Goal: Information Seeking & Learning: Learn about a topic

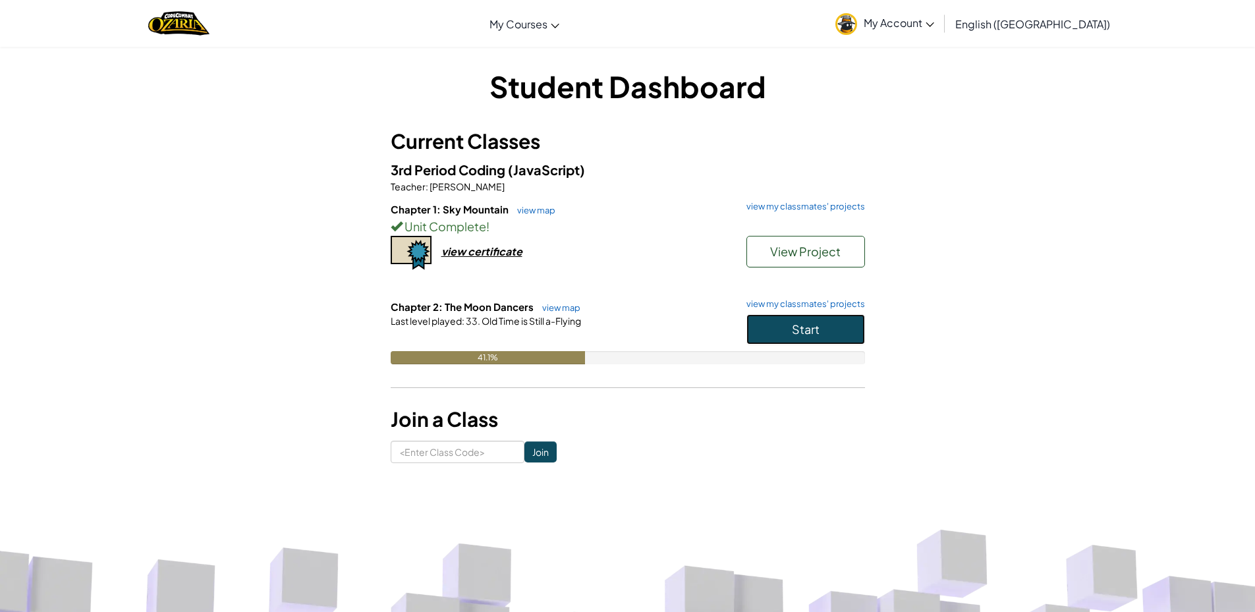
click at [834, 335] on button "Start" at bounding box center [805, 329] width 119 height 30
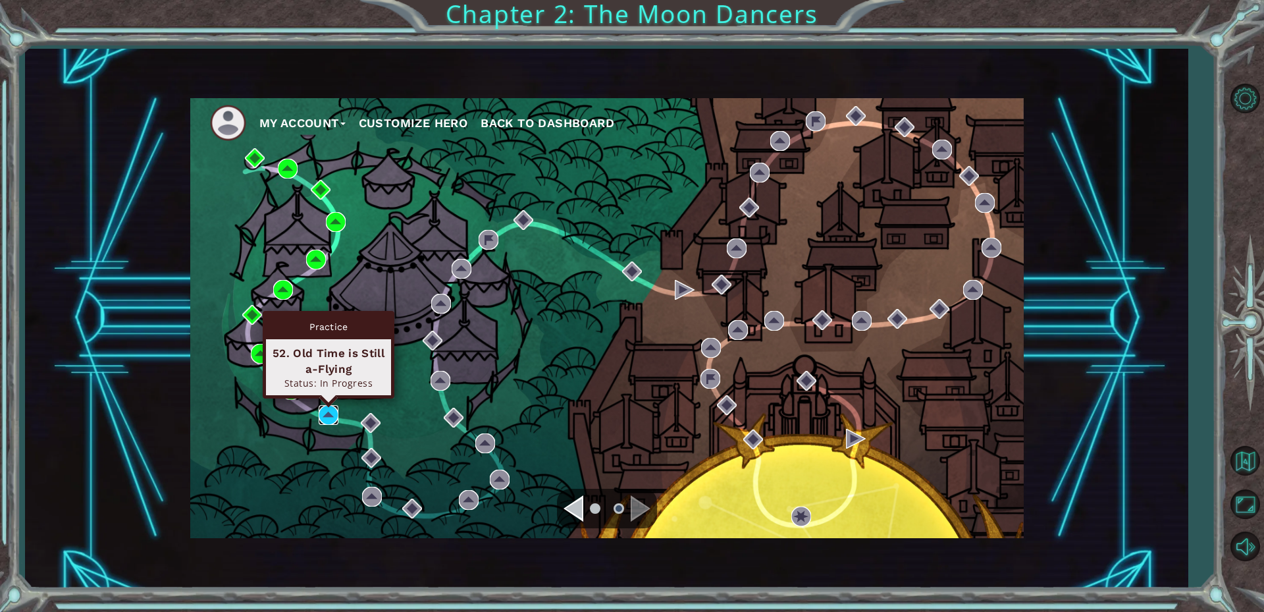
click at [329, 414] on img at bounding box center [329, 415] width 20 height 20
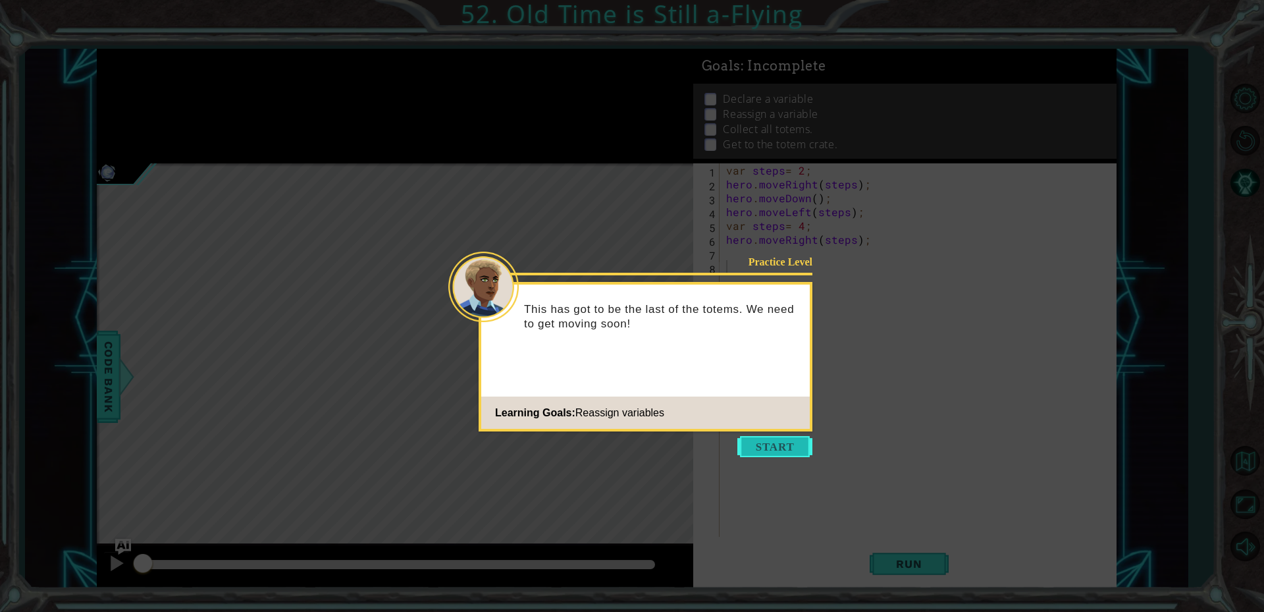
click at [767, 447] on button "Start" at bounding box center [775, 446] width 75 height 21
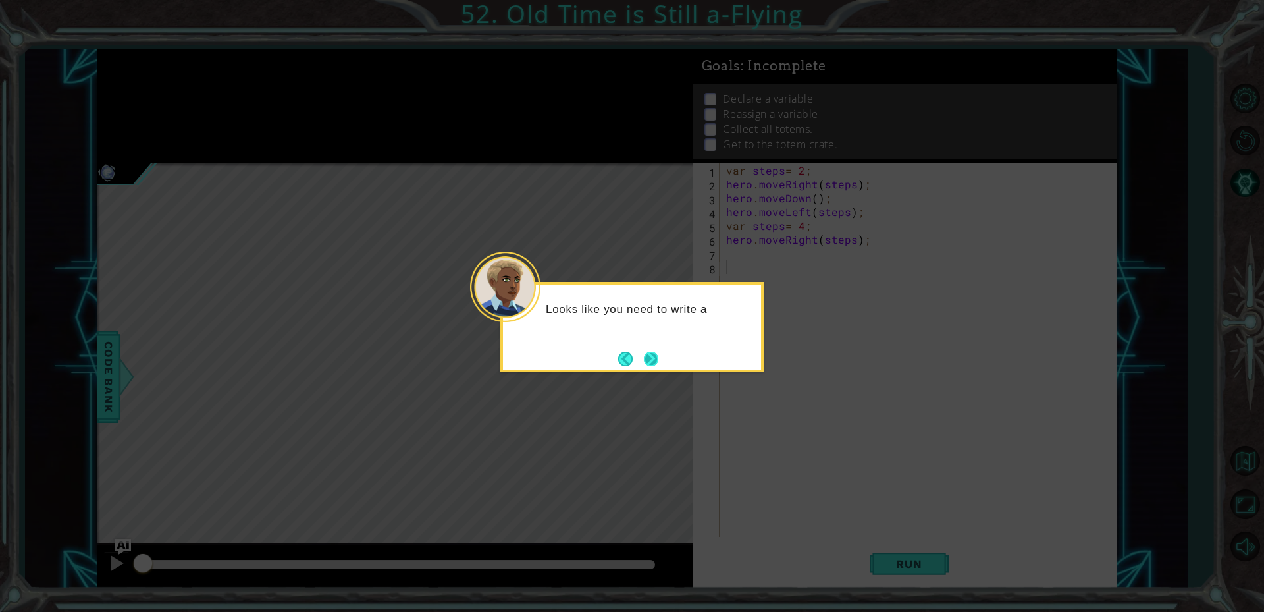
click at [655, 362] on button "Next" at bounding box center [650, 358] width 15 height 15
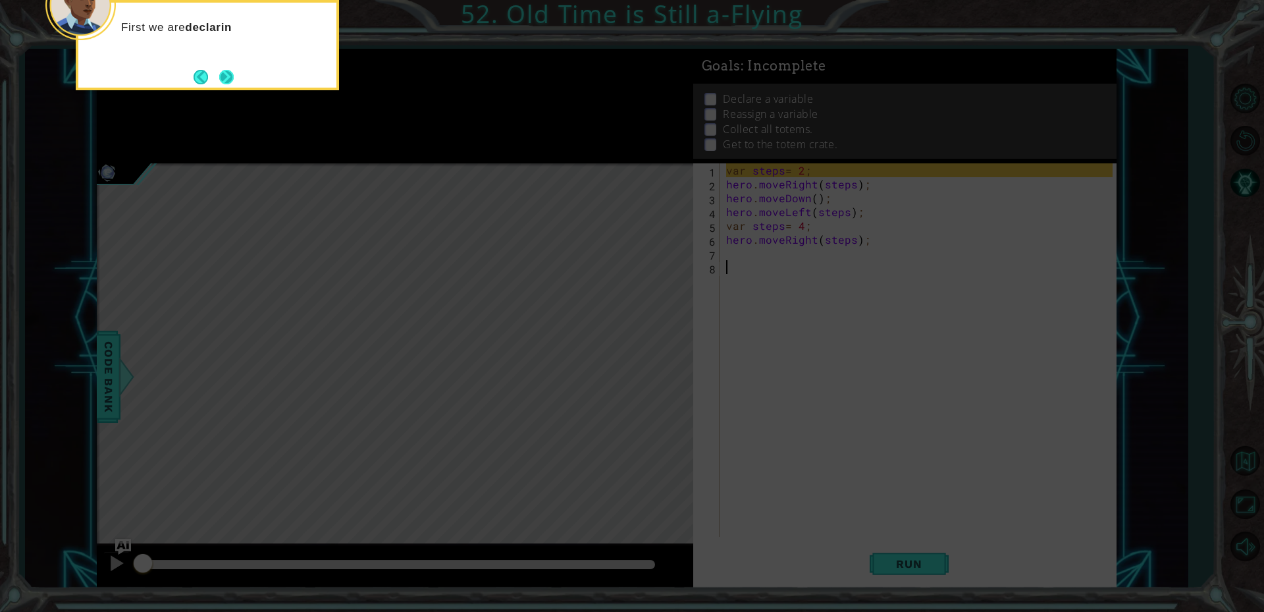
drag, startPoint x: 216, startPoint y: 75, endPoint x: 223, endPoint y: 76, distance: 6.7
click at [223, 76] on button "Next" at bounding box center [226, 77] width 20 height 20
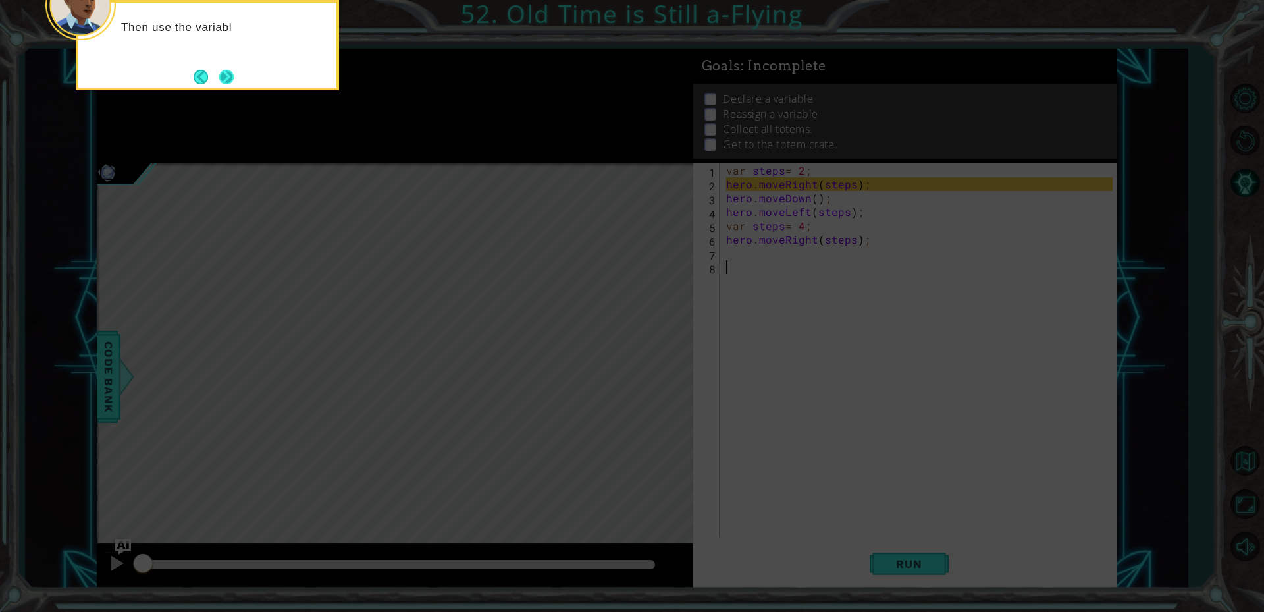
click at [229, 76] on button "Next" at bounding box center [226, 77] width 22 height 22
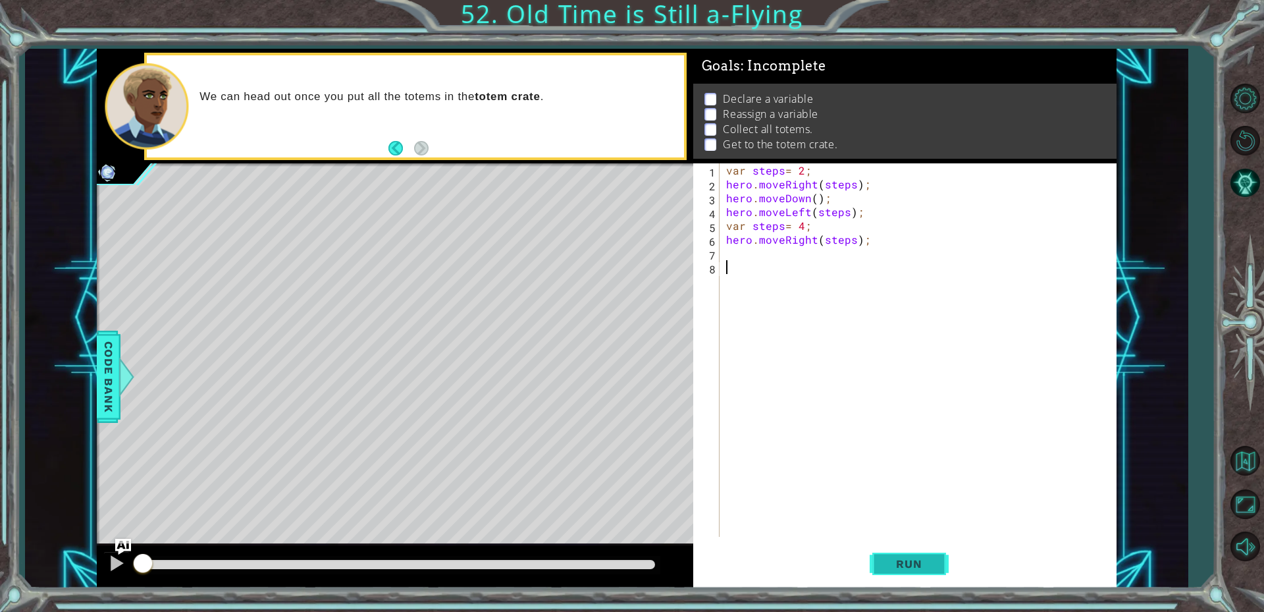
click at [904, 559] on span "Run" at bounding box center [909, 563] width 52 height 13
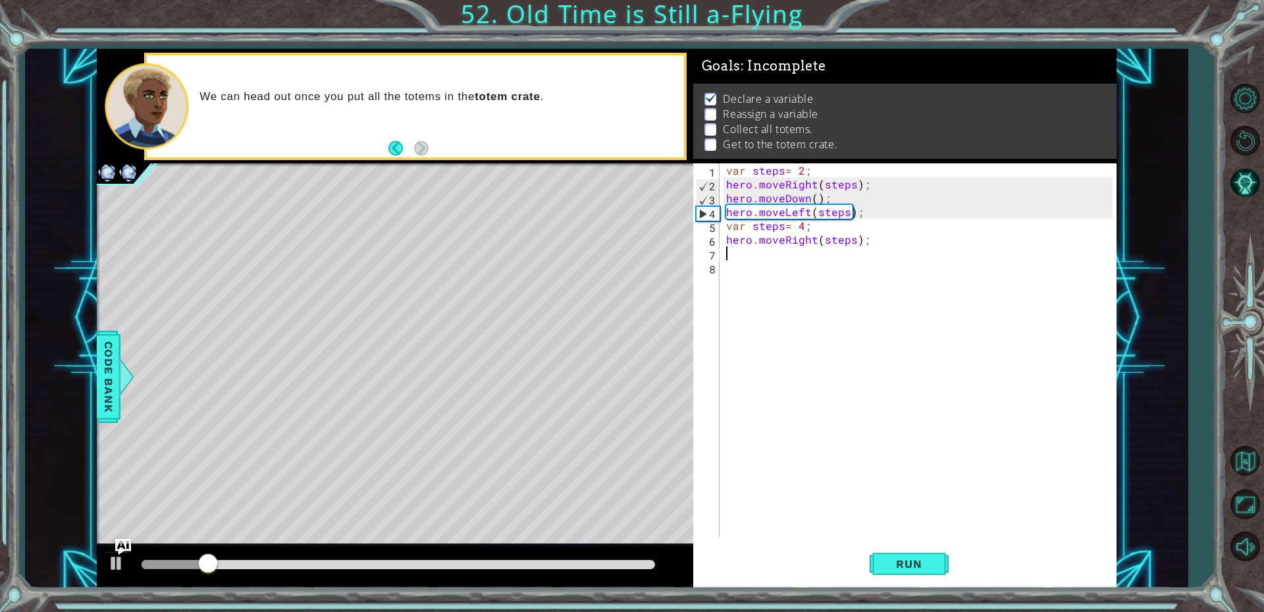
click at [755, 256] on div "var steps = 2 ; hero . moveRight ( steps ) ; hero . moveDown ( ) ; hero . moveL…" at bounding box center [922, 363] width 396 height 401
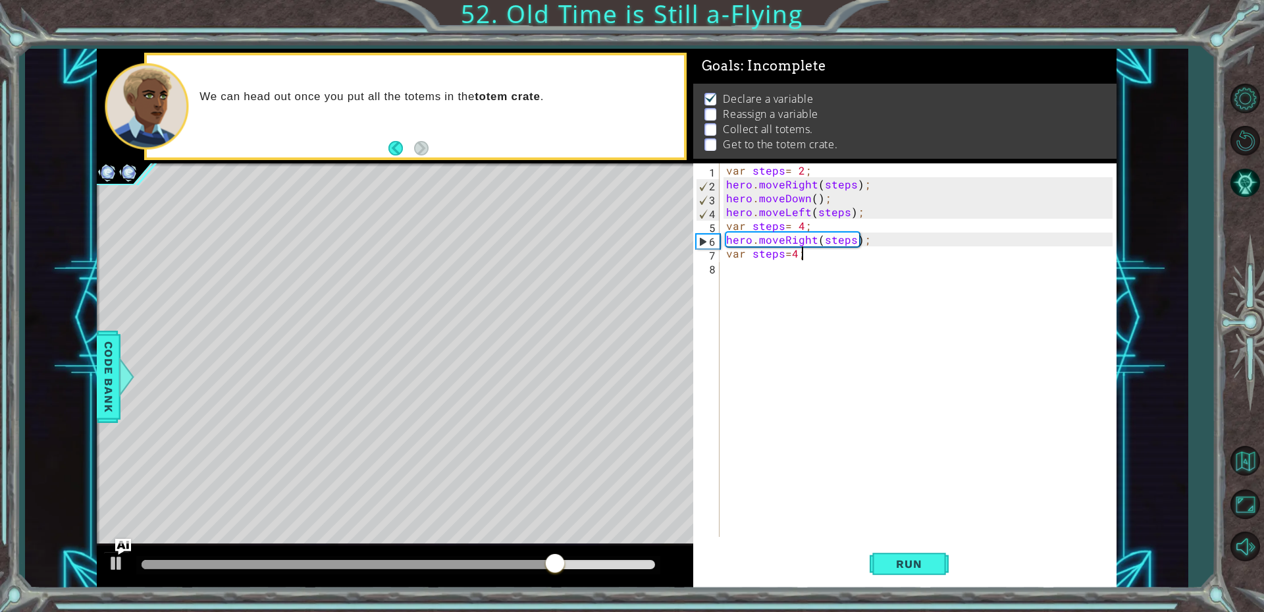
scroll to position [0, 4]
type textarea "var steps=4;"
click at [894, 564] on span "Run" at bounding box center [909, 563] width 52 height 13
click at [757, 280] on div "var steps = 2 ; hero . moveRight ( steps ) ; hero . moveDown ( ) ; hero . moveL…" at bounding box center [922, 363] width 396 height 401
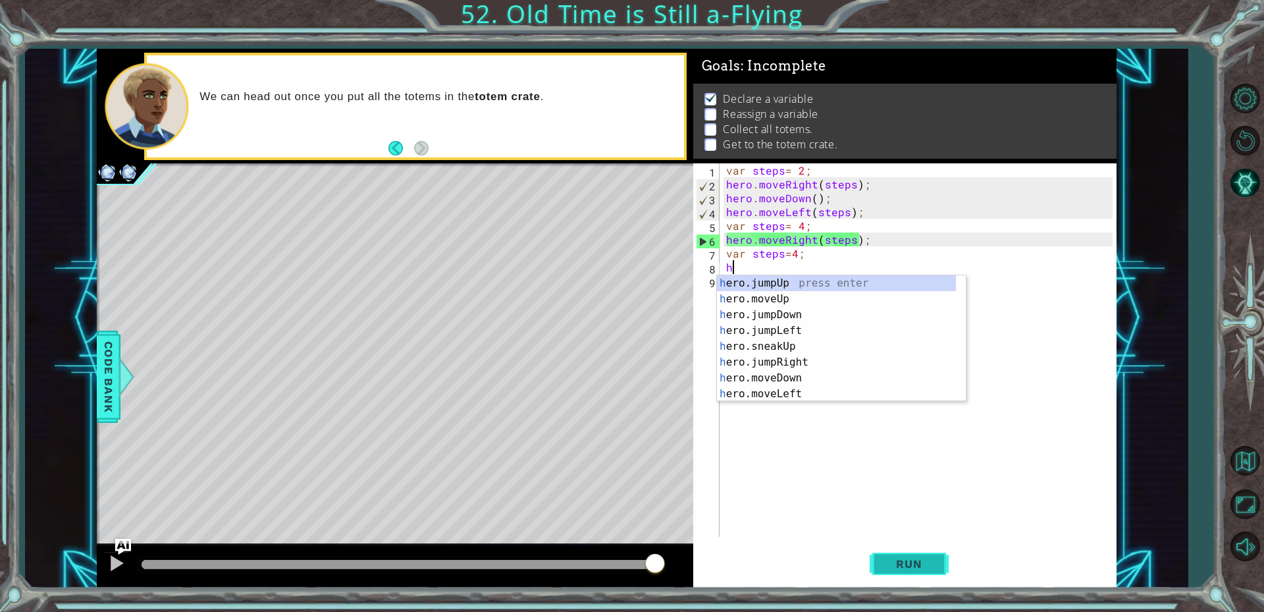
type textarea "h"
click at [887, 568] on span "Run" at bounding box center [909, 563] width 52 height 13
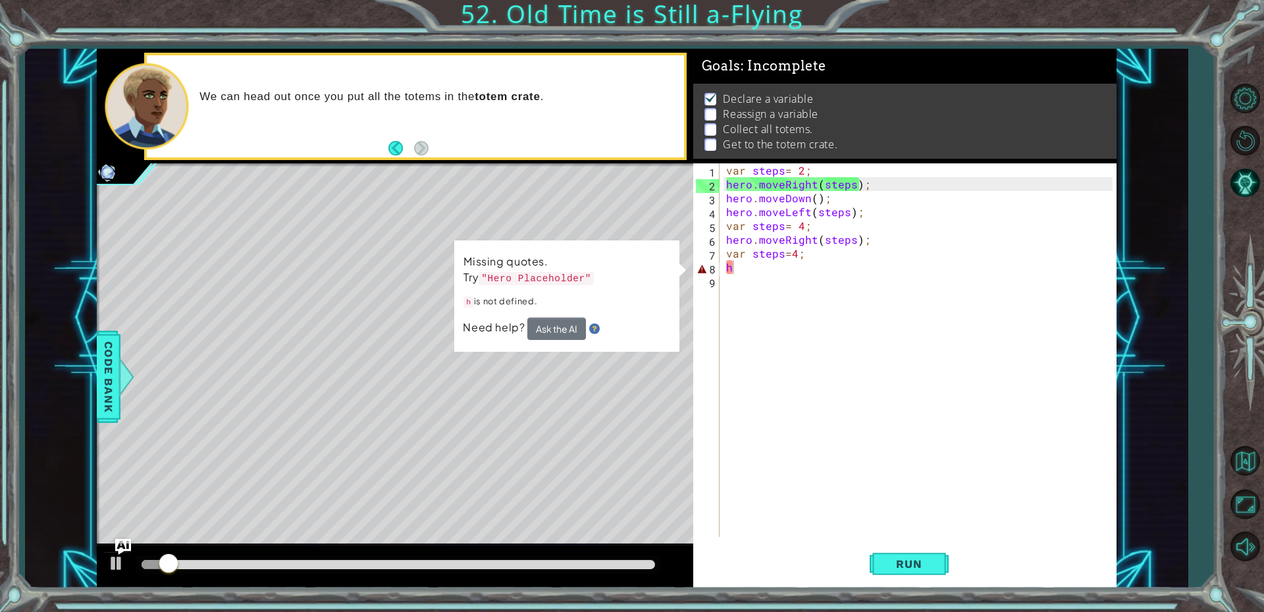
click at [545, 312] on td "Missing quotes. Try "Hero Placeholder" h is not defined." at bounding box center [567, 285] width 208 height 65
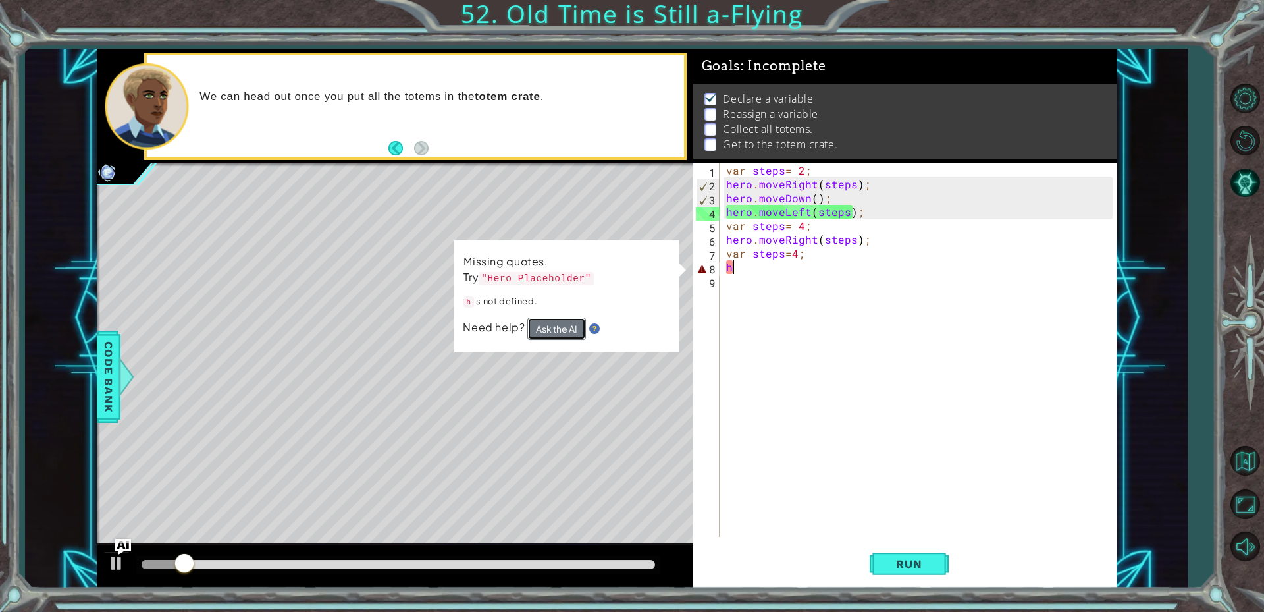
click at [545, 327] on button "Ask the AI" at bounding box center [556, 328] width 59 height 22
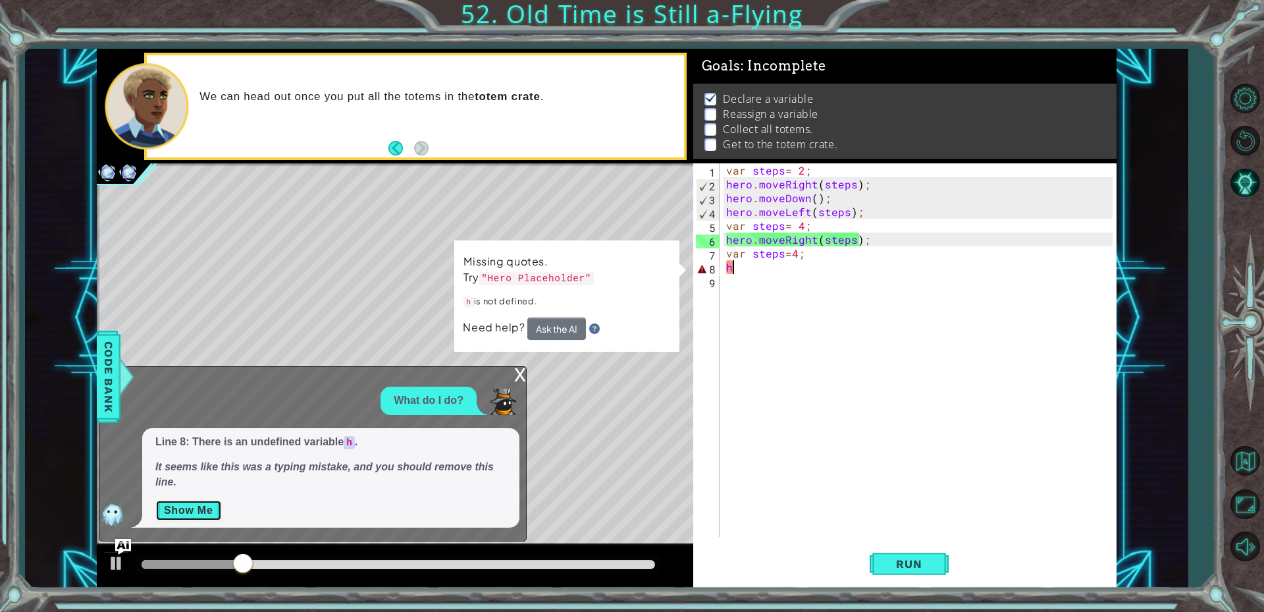
click at [167, 514] on button "Show Me" at bounding box center [188, 510] width 67 height 21
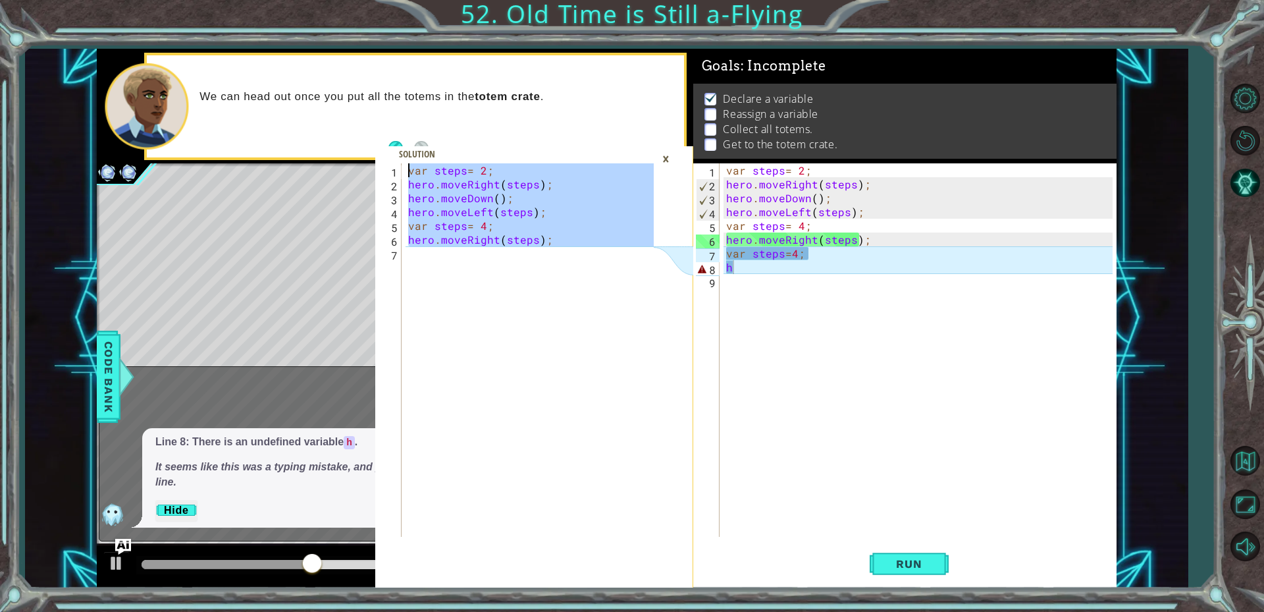
drag, startPoint x: 582, startPoint y: 276, endPoint x: 315, endPoint y: 86, distance: 327.7
click at [315, 86] on div "1 2 3 4 5 6 7 var steps = 2 ; hero . moveRight ( steps ) ; hero . moveDown ( ) …" at bounding box center [607, 318] width 1020 height 539
type textarea "var steps= 2; hero.moveRight(steps);"
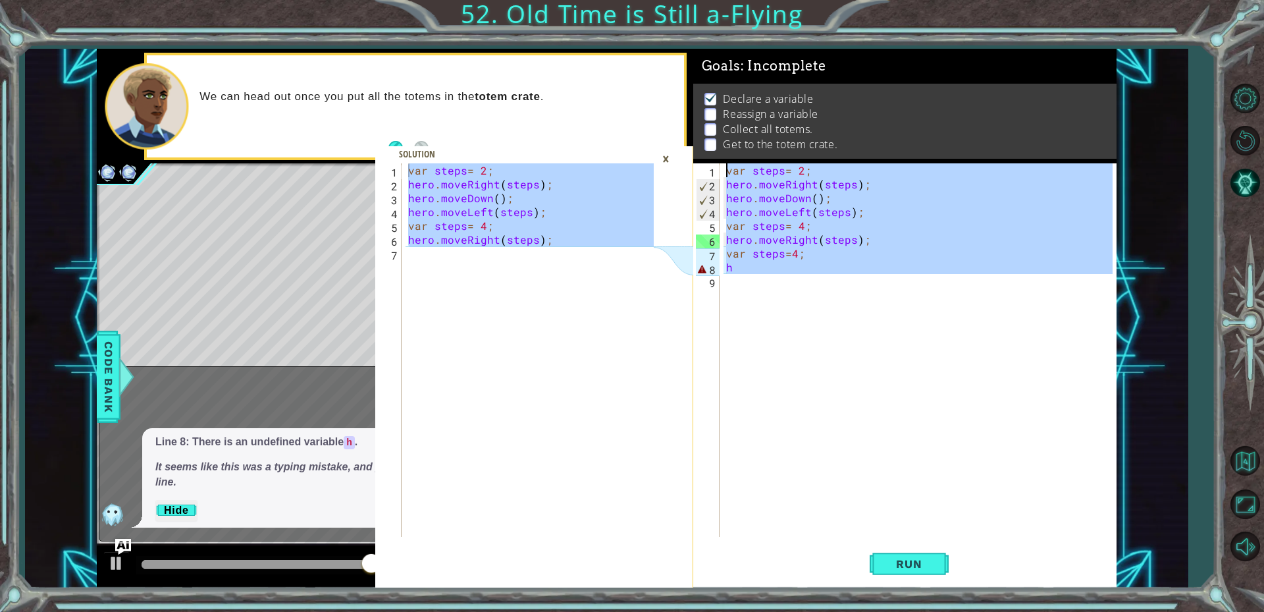
drag, startPoint x: 772, startPoint y: 287, endPoint x: 689, endPoint y: 93, distance: 211.2
click at [689, 94] on div "var steps= 2; hero.moveRight(steps); 1 2 3 4 5 6 7 var steps = 2 ; hero . moveR…" at bounding box center [607, 318] width 1020 height 539
type textarea "var steps= 2; hero.moveRight(steps);"
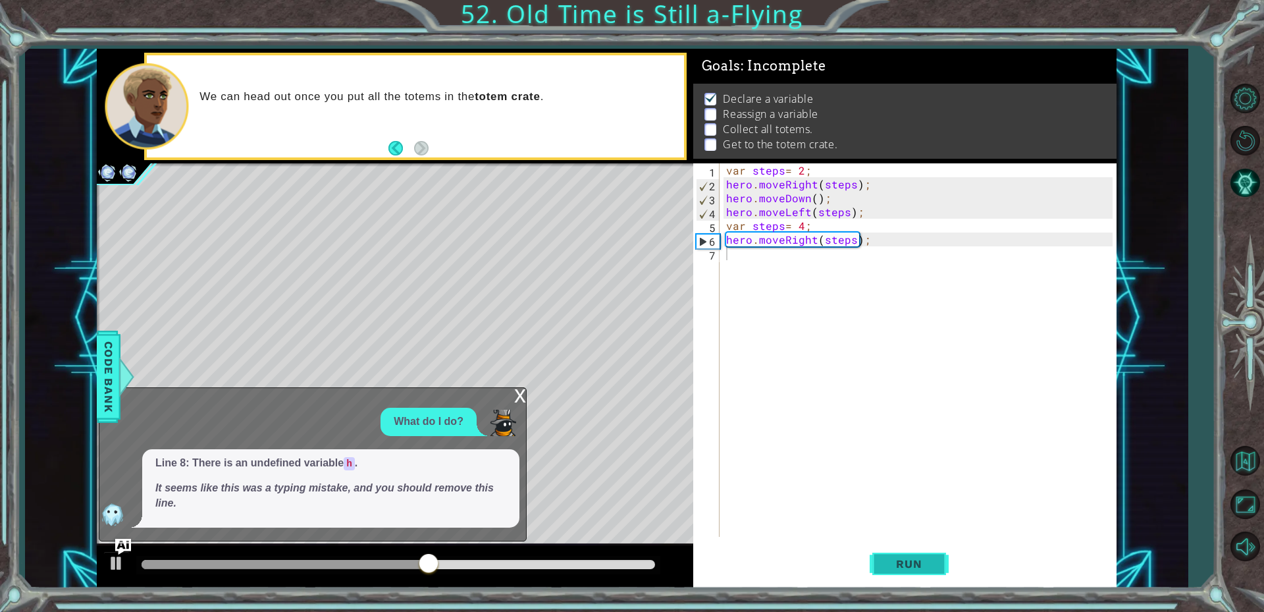
click at [884, 564] on span "Run" at bounding box center [909, 563] width 52 height 13
click at [516, 398] on div "x" at bounding box center [520, 394] width 12 height 13
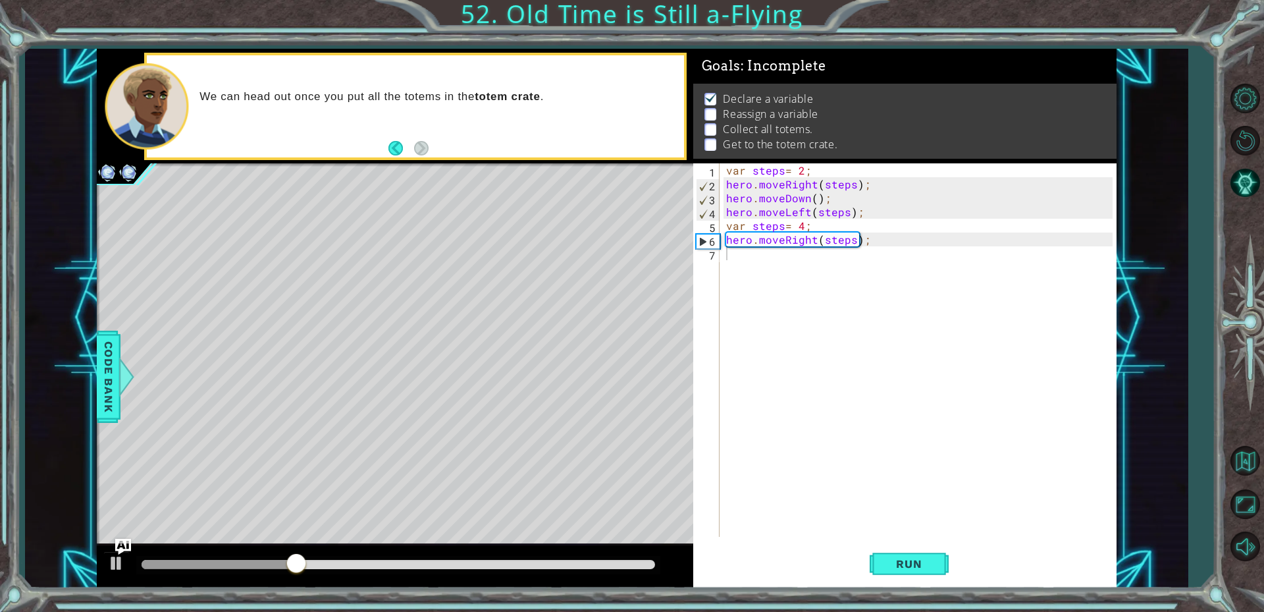
click at [803, 279] on div "var steps = 2 ; hero . moveRight ( steps ) ; hero . moveDown ( ) ; hero . moveL…" at bounding box center [922, 363] width 396 height 401
type textarea "h"
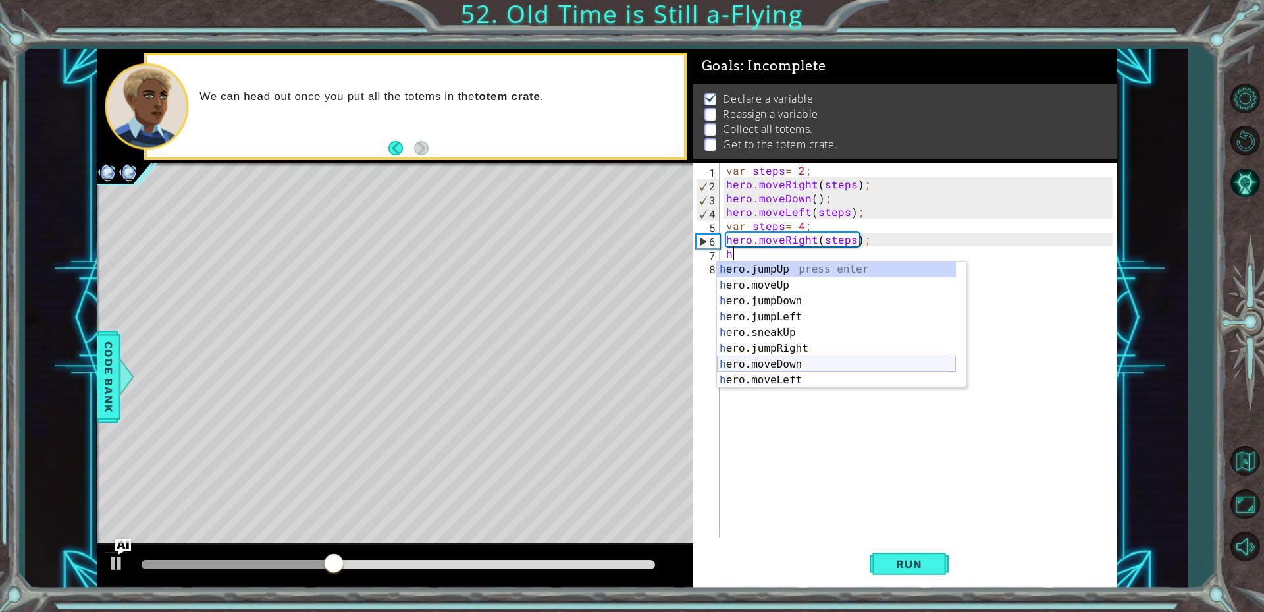
click at [808, 352] on div "h ero.jumpUp press enter h ero.moveUp press enter h ero.jumpDown press enter h …" at bounding box center [836, 340] width 239 height 158
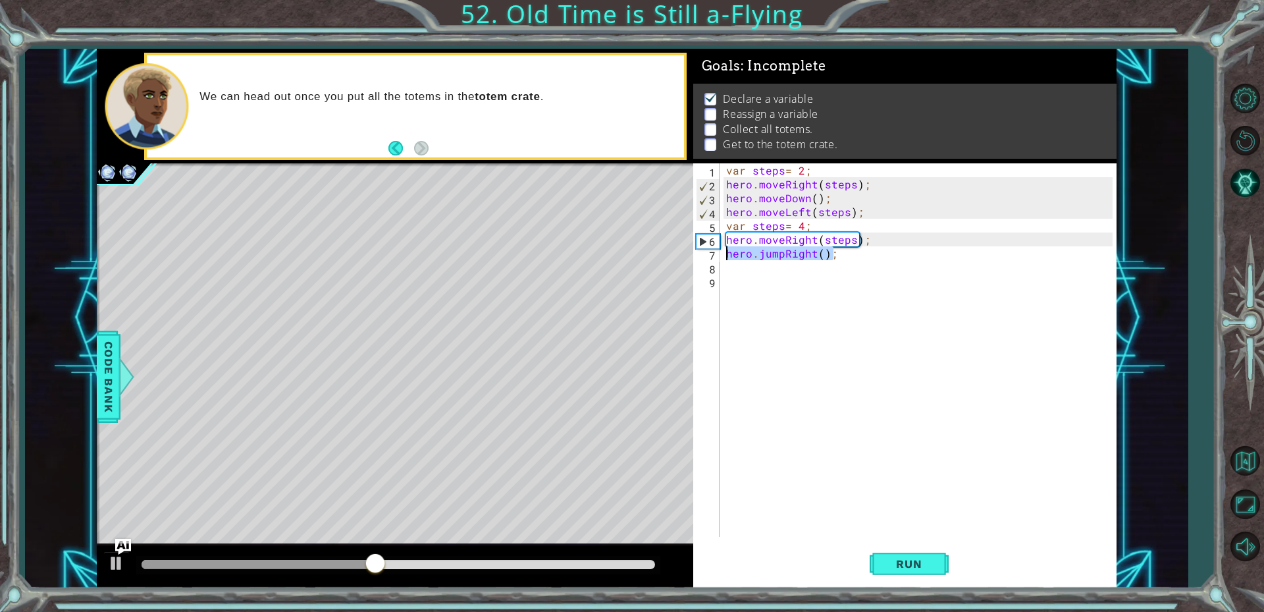
drag, startPoint x: 837, startPoint y: 254, endPoint x: 711, endPoint y: 258, distance: 125.9
click at [711, 258] on div "1 2 3 4 5 6 7 8 9 var steps = 2 ; hero . moveRight ( steps ) ; hero . moveDown …" at bounding box center [902, 349] width 419 height 373
type textarea "hero.jumpRight();"
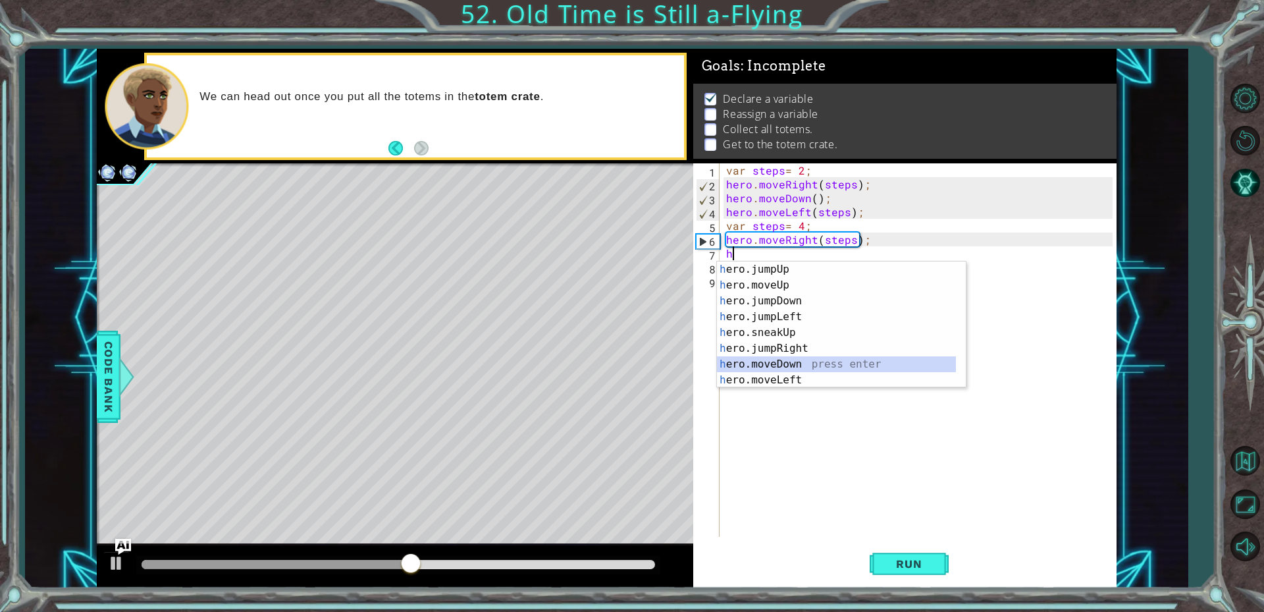
click at [772, 360] on div "h ero.jumpUp press enter h ero.moveUp press enter h ero.jumpDown press enter h …" at bounding box center [836, 340] width 239 height 158
type textarea "hero.moveDown(1);"
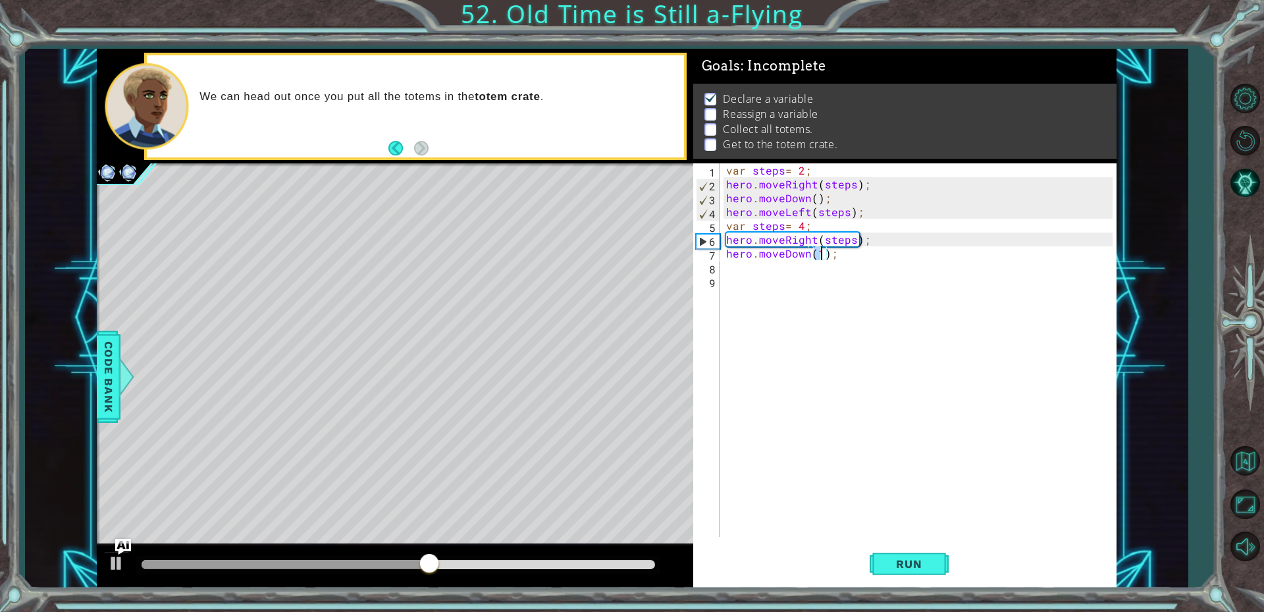
click at [759, 268] on div "var steps = 2 ; hero . moveRight ( steps ) ; hero . moveDown ( ) ; hero . moveL…" at bounding box center [922, 363] width 396 height 401
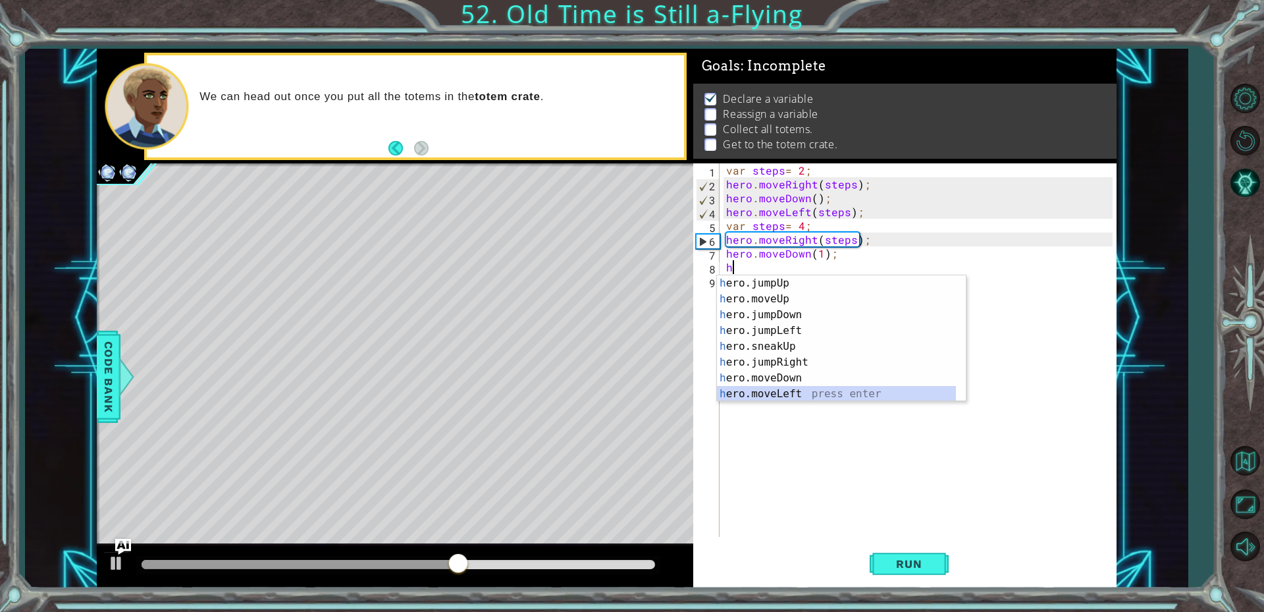
click at [783, 394] on div "h ero.jumpUp press enter h ero.moveUp press enter h ero.jumpDown press enter h …" at bounding box center [836, 354] width 239 height 158
type textarea "hero.moveLeft(1);"
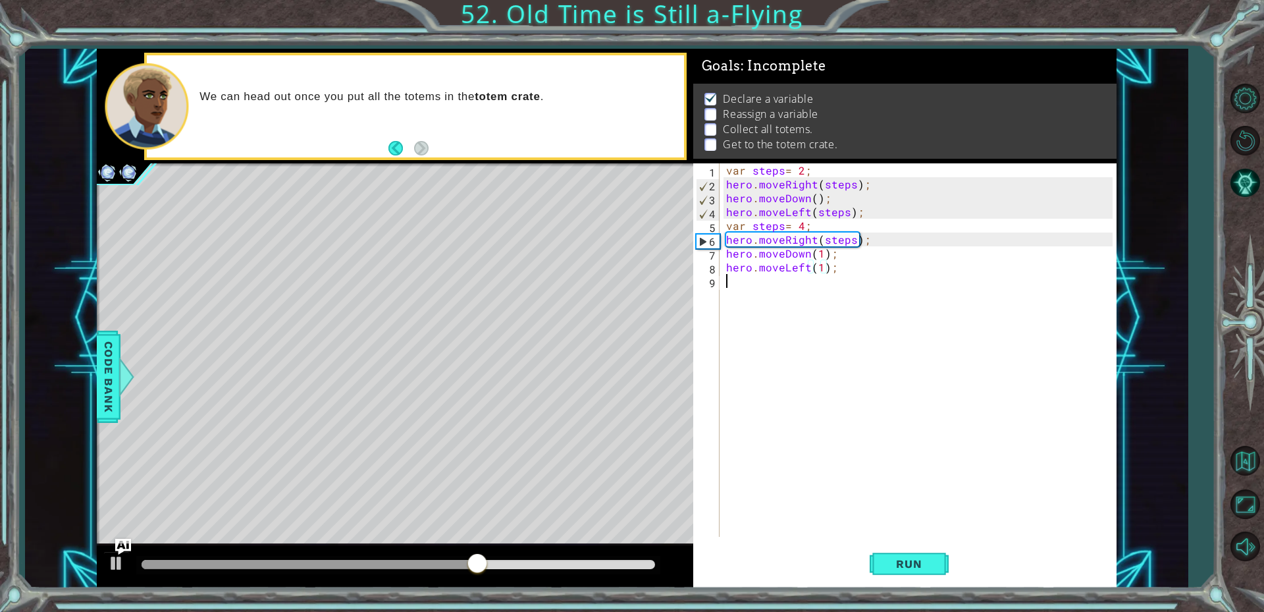
click at [771, 282] on div "var steps = 2 ; hero . moveRight ( steps ) ; hero . moveDown ( ) ; hero . moveL…" at bounding box center [922, 363] width 396 height 401
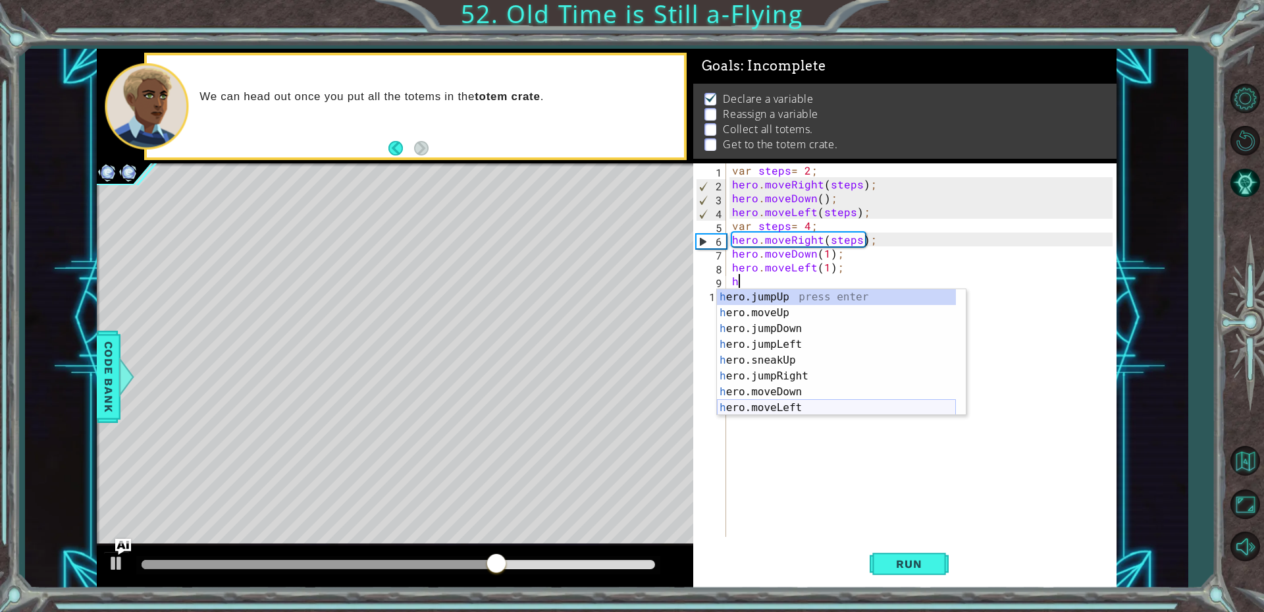
click at [770, 405] on div "h ero.jumpUp press enter h ero.moveUp press enter h ero.jumpDown press enter h …" at bounding box center [836, 368] width 239 height 158
type textarea "hero.moveLeft(1);"
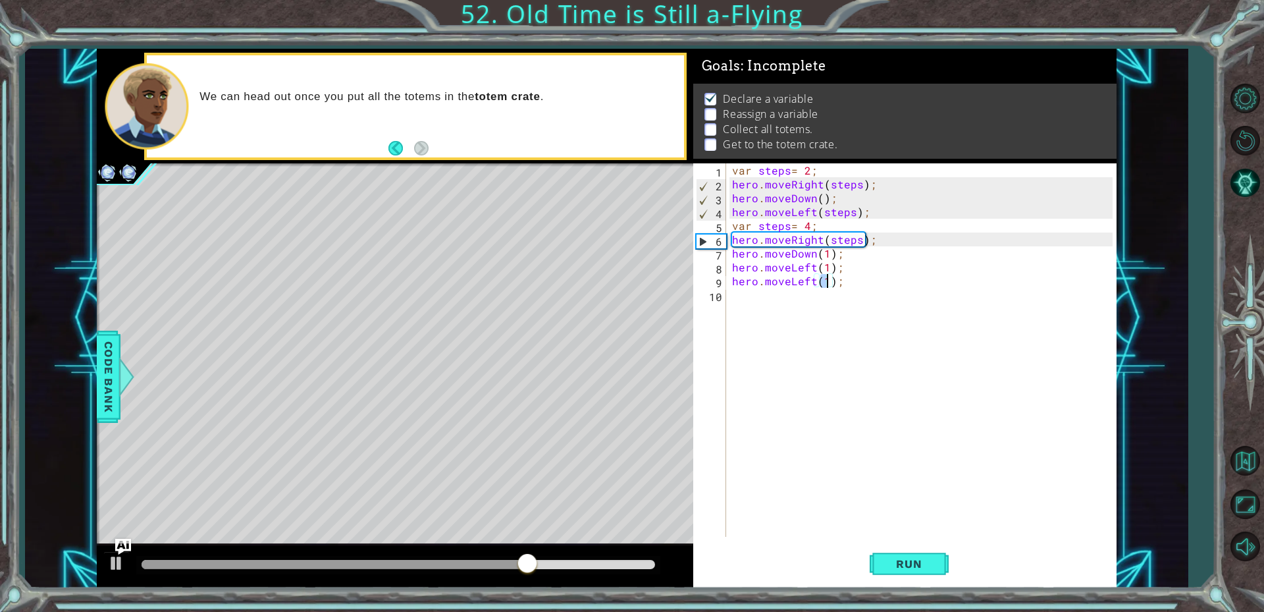
click at [754, 296] on div "var steps = 2 ; hero . moveRight ( steps ) ; hero . moveDown ( ) ; hero . moveL…" at bounding box center [925, 363] width 390 height 401
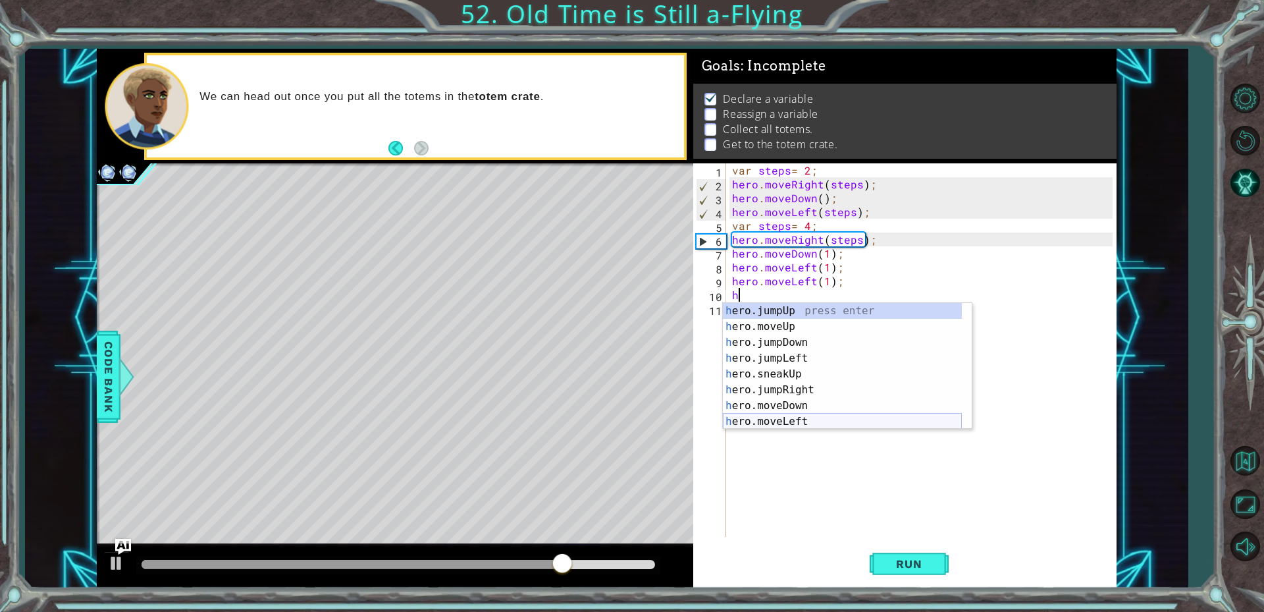
click at [755, 417] on div "h ero.jumpUp press enter h ero.moveUp press enter h ero.jumpDown press enter h …" at bounding box center [842, 382] width 239 height 158
type textarea "hero.moveLeft(1);"
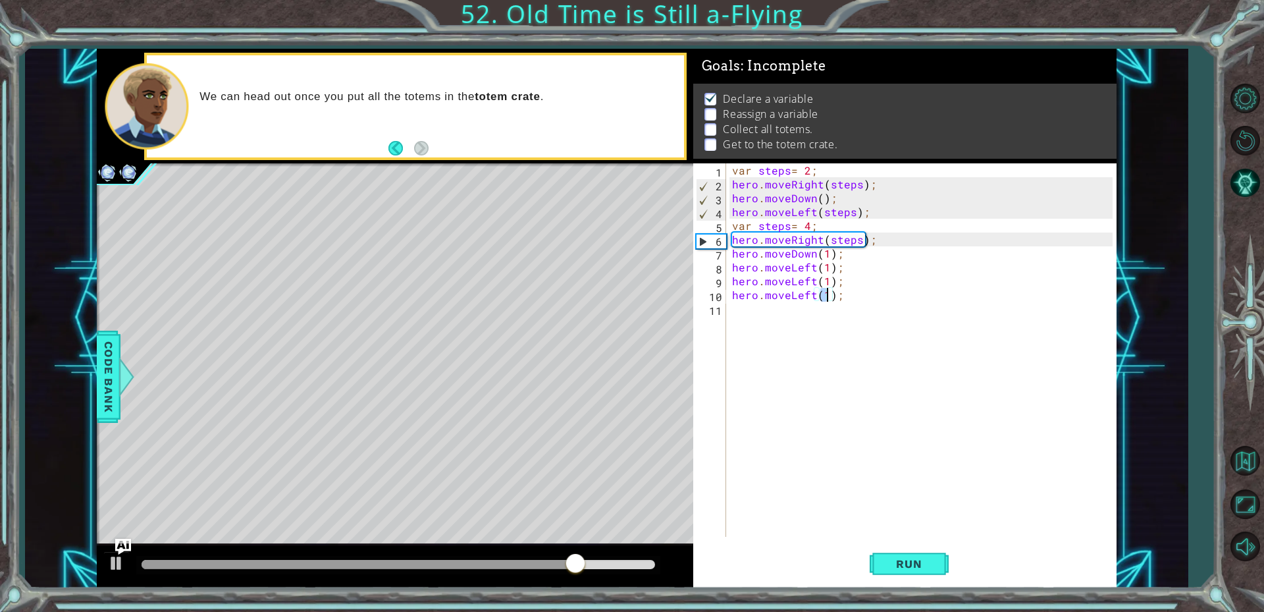
click at [742, 312] on div "var steps = 2 ; hero . moveRight ( steps ) ; hero . moveDown ( ) ; hero . moveL…" at bounding box center [925, 363] width 390 height 401
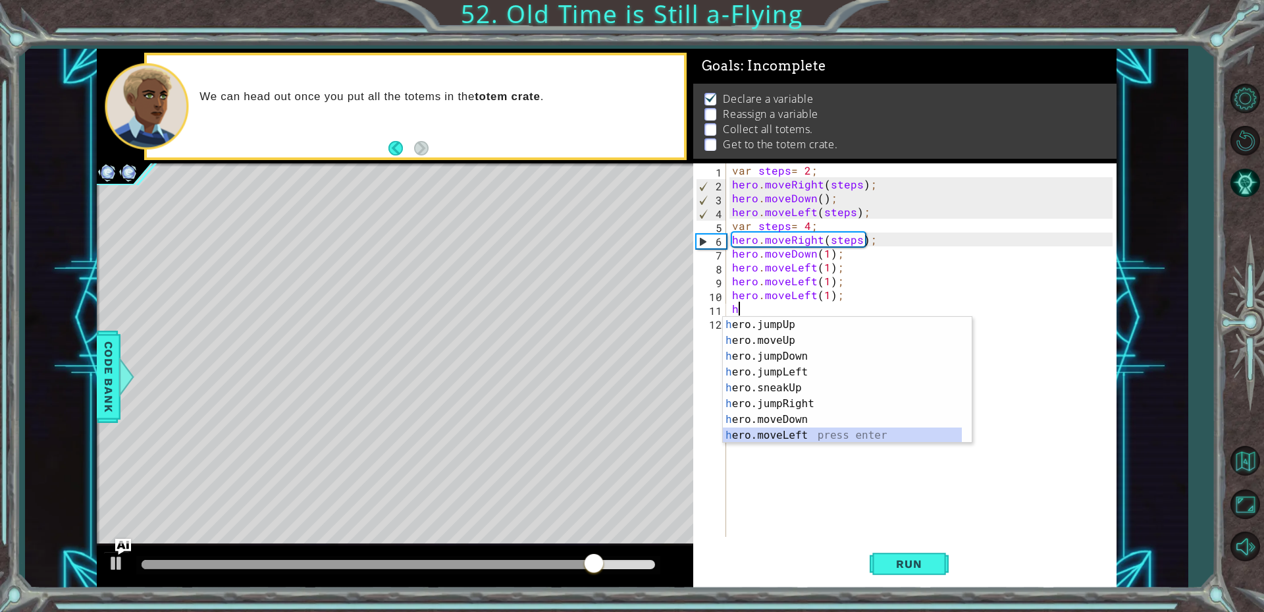
click at [765, 430] on div "h ero.jumpUp press enter h ero.moveUp press enter h ero.jumpDown press enter h …" at bounding box center [842, 396] width 239 height 158
type textarea "hero.moveLeft(1);"
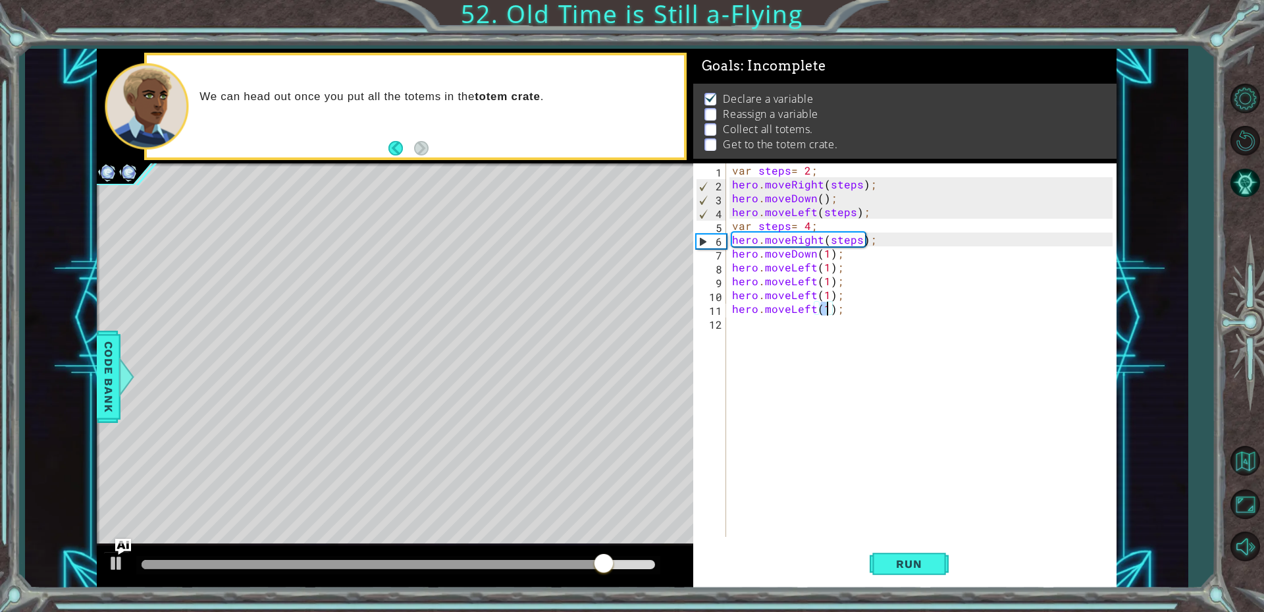
click at [749, 320] on div "var steps = 2 ; hero . moveRight ( steps ) ; hero . moveDown ( ) ; hero . moveL…" at bounding box center [925, 363] width 390 height 401
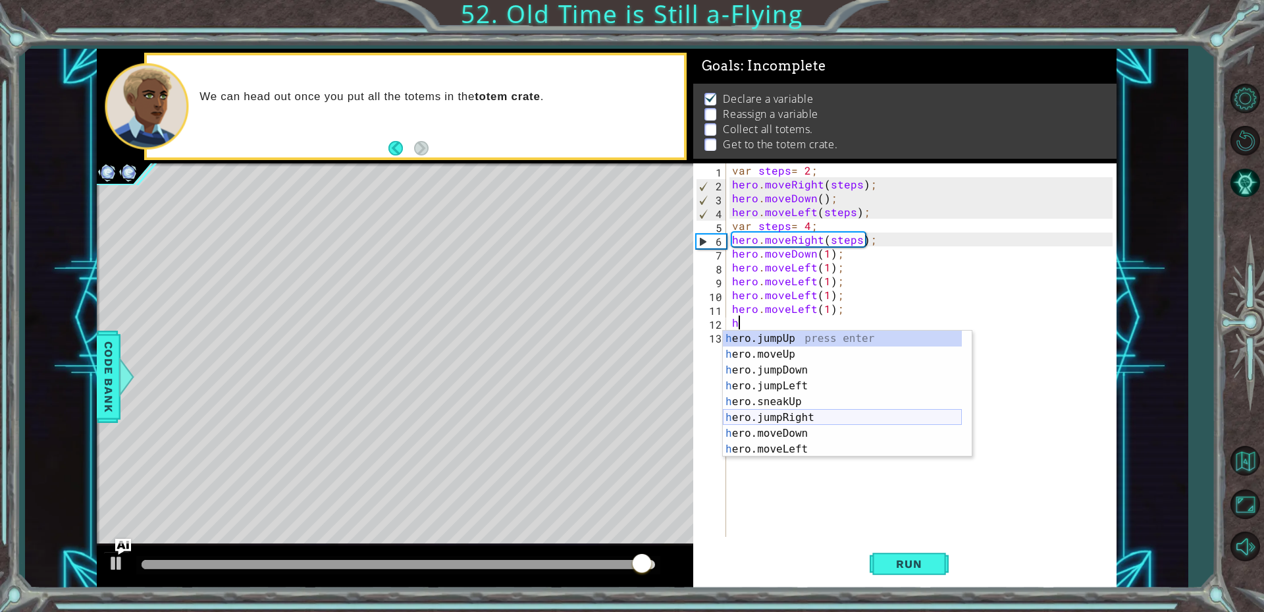
scroll to position [40, 0]
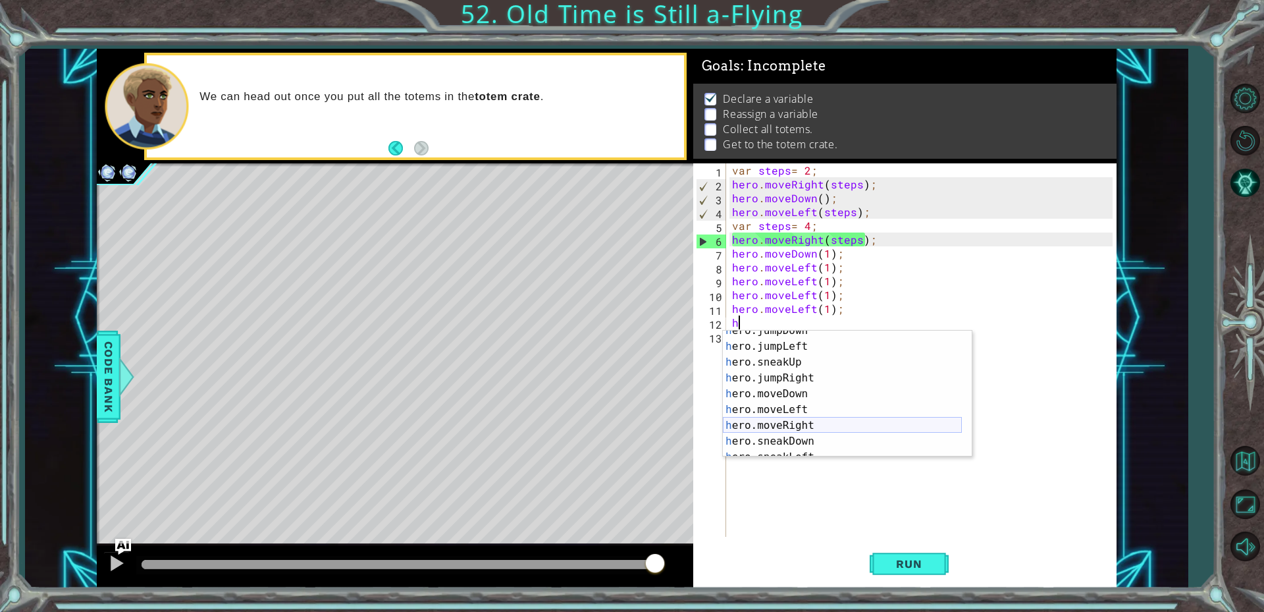
click at [817, 427] on div "h ero.jumpDown press enter h ero.jumpLeft press enter h ero.sneakUp press enter…" at bounding box center [842, 402] width 239 height 158
type textarea "hero.moveRight(1);"
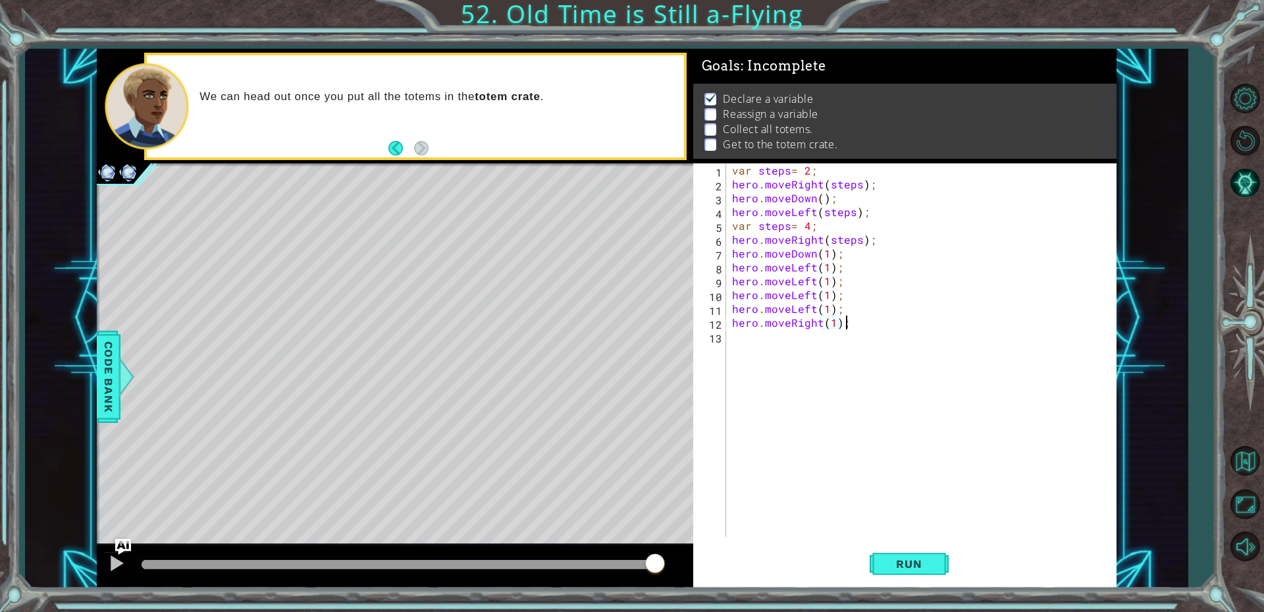
click at [851, 321] on div "var steps = 2 ; hero . moveRight ( steps ) ; hero . moveDown ( ) ; hero . moveL…" at bounding box center [925, 363] width 390 height 401
drag, startPoint x: 851, startPoint y: 323, endPoint x: 750, endPoint y: 325, distance: 100.8
click at [750, 325] on div "var steps = 2 ; hero . moveRight ( steps ) ; hero . moveDown ( ) ; hero . moveL…" at bounding box center [925, 363] width 390 height 401
click at [746, 351] on div "var steps = 2 ; hero . moveRight ( steps ) ; hero . moveDown ( ) ; hero . moveL…" at bounding box center [925, 363] width 390 height 401
paste textarea "hero.moveRight(1);"
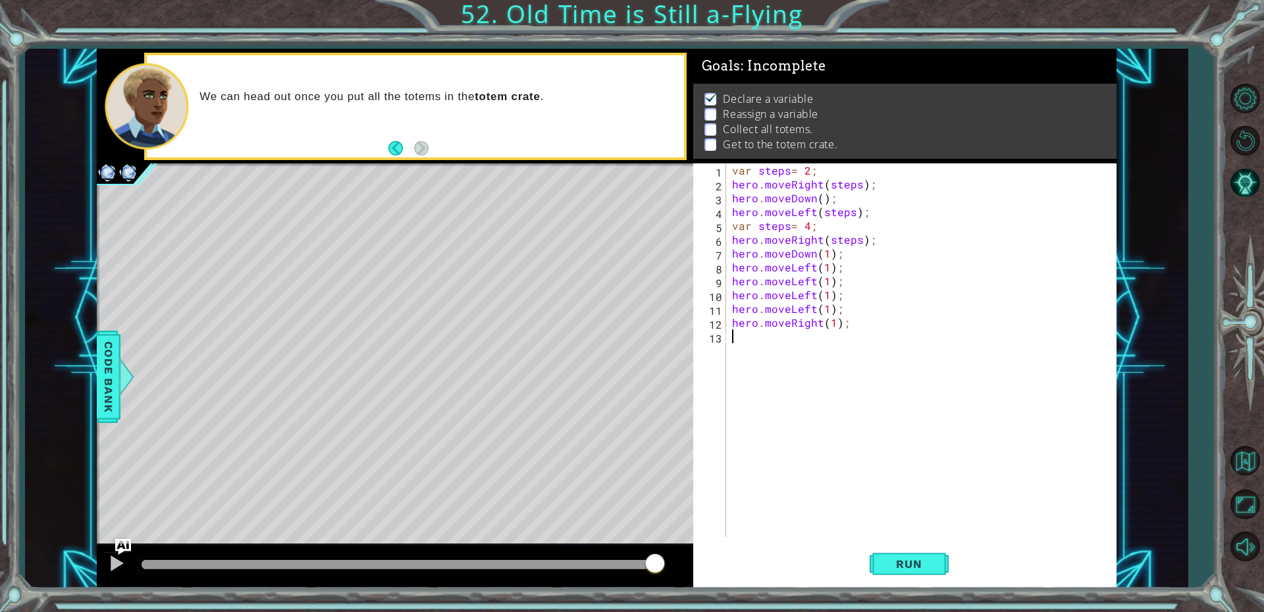
type textarea "hero.moveRight(1);"
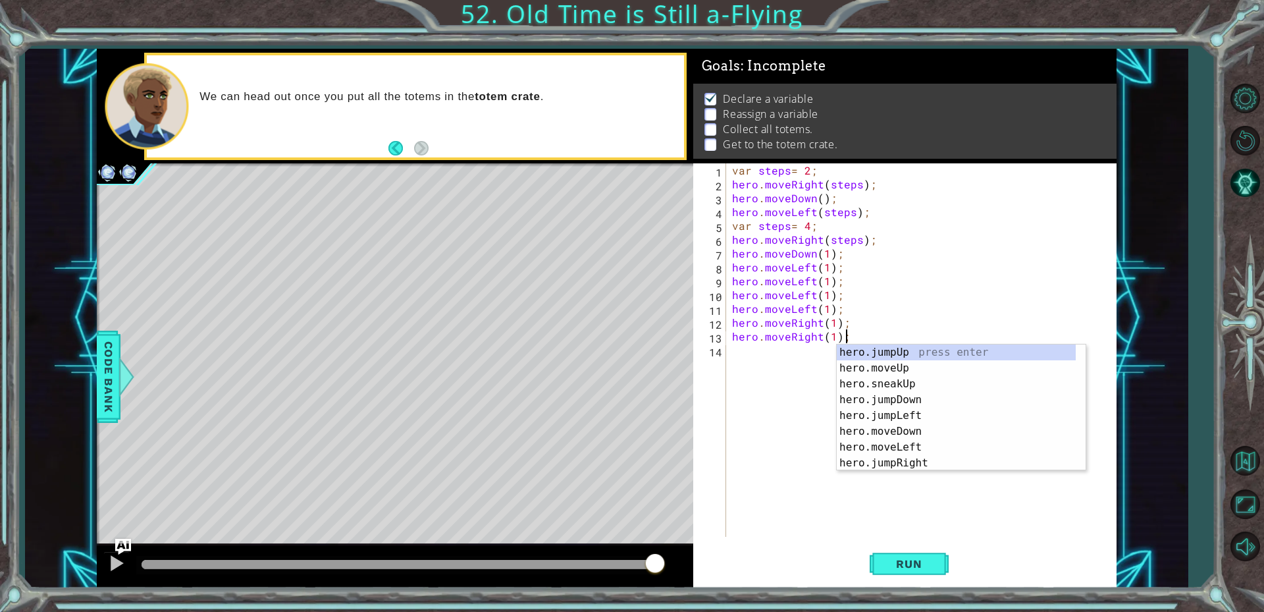
scroll to position [0, 0]
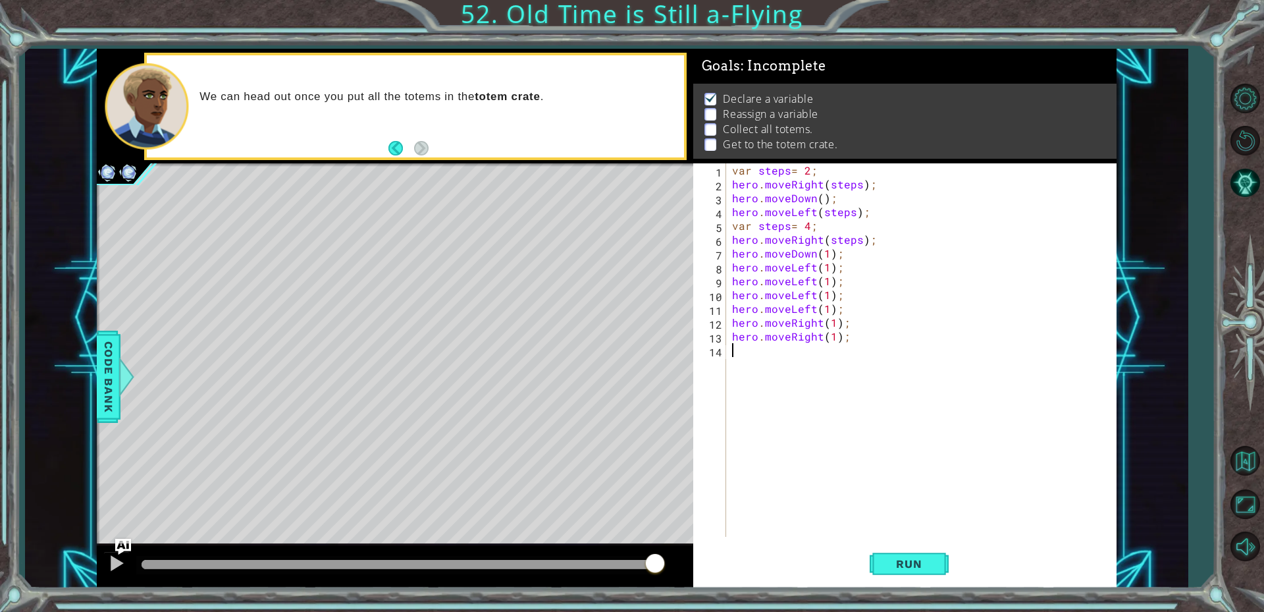
click at [746, 351] on div "var steps = 2 ; hero . moveRight ( steps ) ; hero . moveDown ( ) ; hero . moveL…" at bounding box center [925, 363] width 390 height 401
paste textarea "hero.moveRight(1);"
type textarea "hero.moveRight(1);"
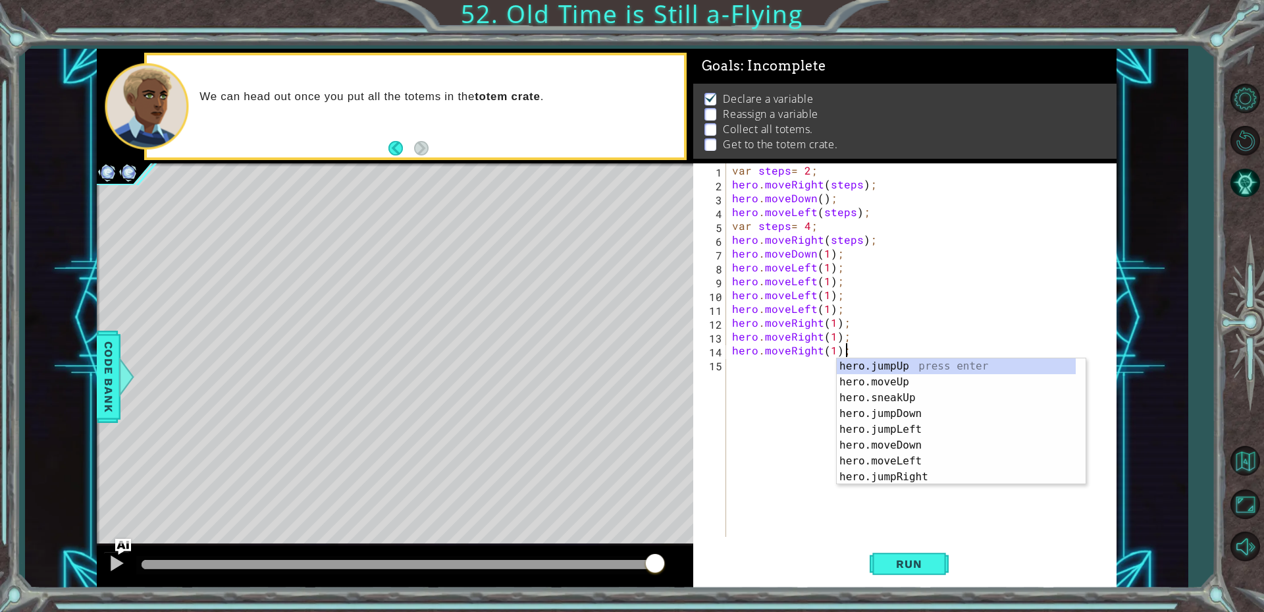
click at [749, 391] on div "var steps = 2 ; hero . moveRight ( steps ) ; hero . moveDown ( ) ; hero . moveL…" at bounding box center [925, 363] width 390 height 401
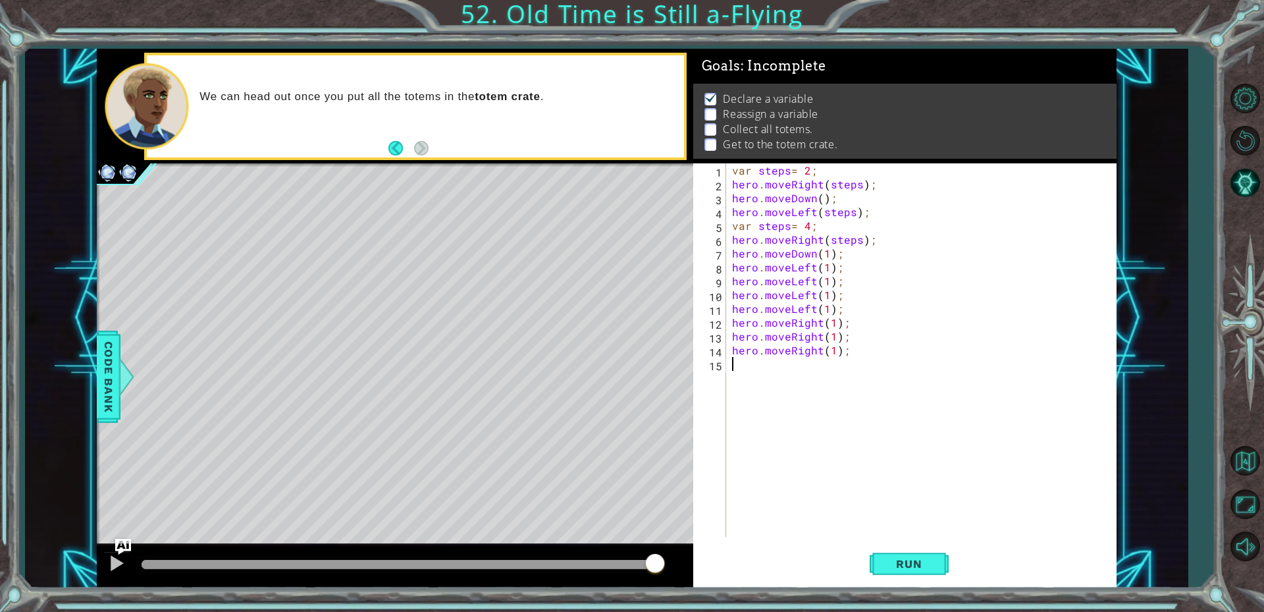
paste textarea "hero.moveRight(1);"
type textarea "hero.moveRight(1);"
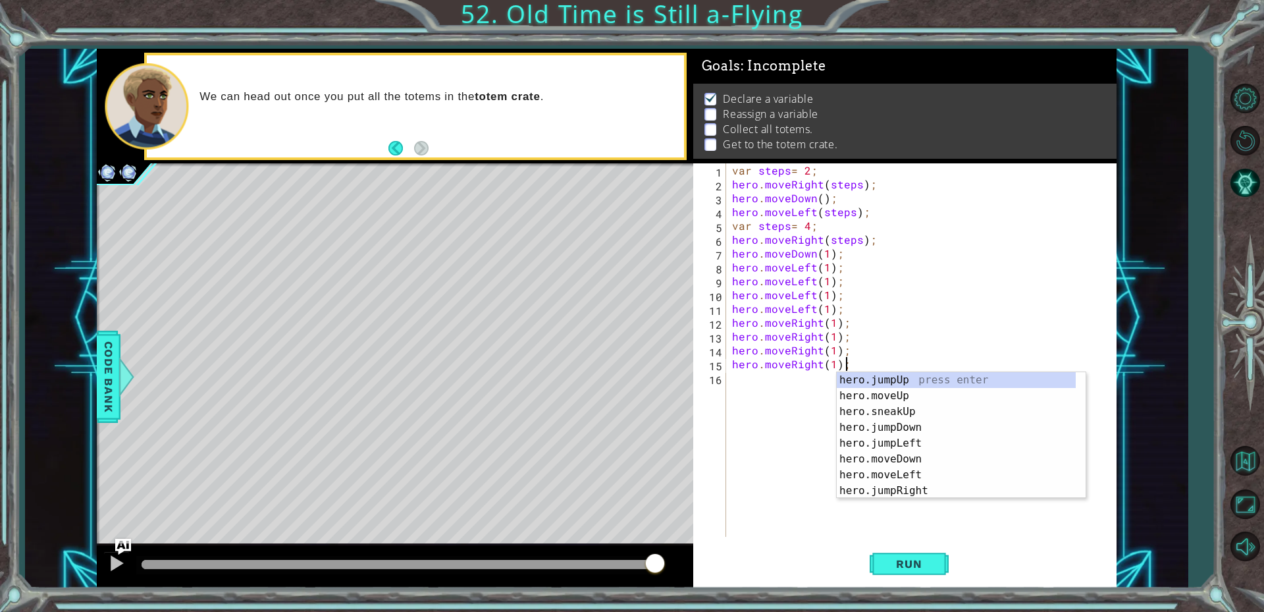
click at [734, 397] on div "var steps = 2 ; hero . moveRight ( steps ) ; hero . moveDown ( ) ; hero . moveL…" at bounding box center [925, 363] width 390 height 401
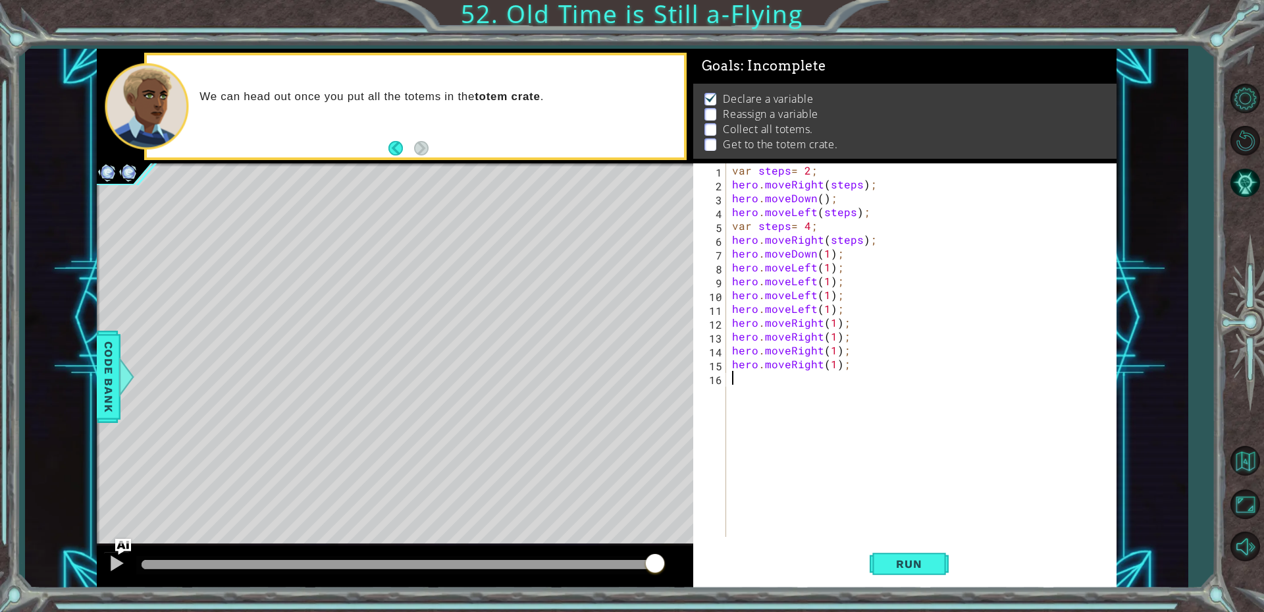
click at [734, 397] on div "var steps = 2 ; hero . moveRight ( steps ) ; hero . moveDown ( ) ; hero . moveL…" at bounding box center [925, 363] width 390 height 401
click at [927, 570] on button "Run" at bounding box center [909, 563] width 79 height 42
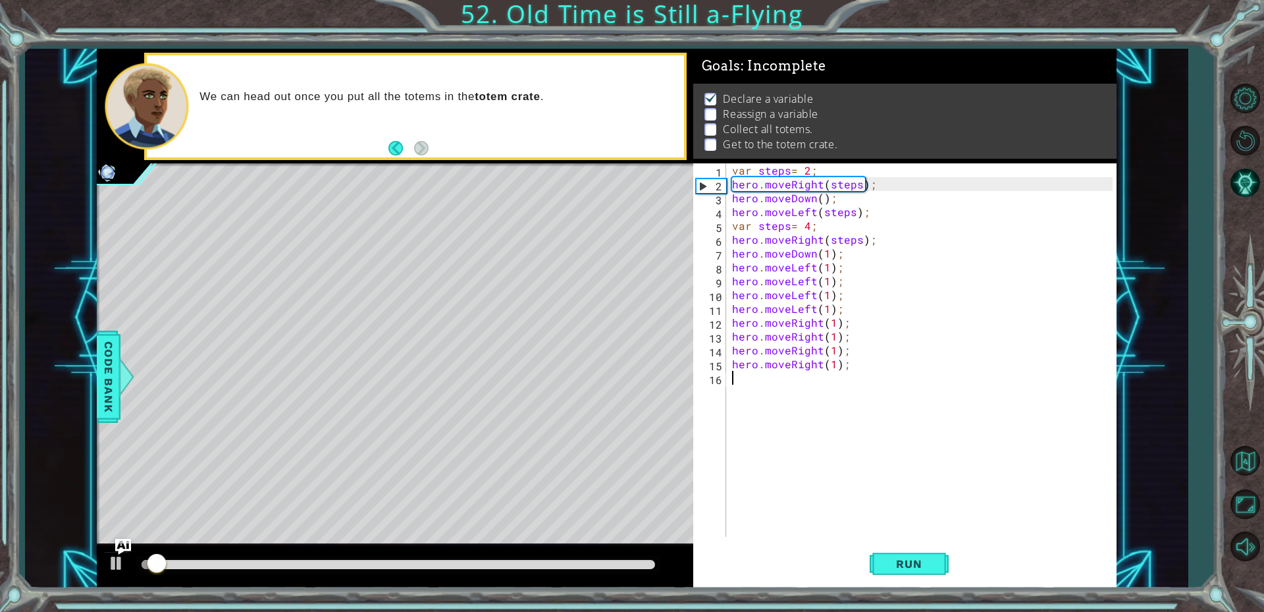
click at [785, 403] on div "var steps = 2 ; hero . moveRight ( steps ) ; hero . moveDown ( ) ; hero . moveL…" at bounding box center [925, 363] width 390 height 401
paste textarea "hero.moveRight(1);"
type textarea "hero.moveRight(1);"
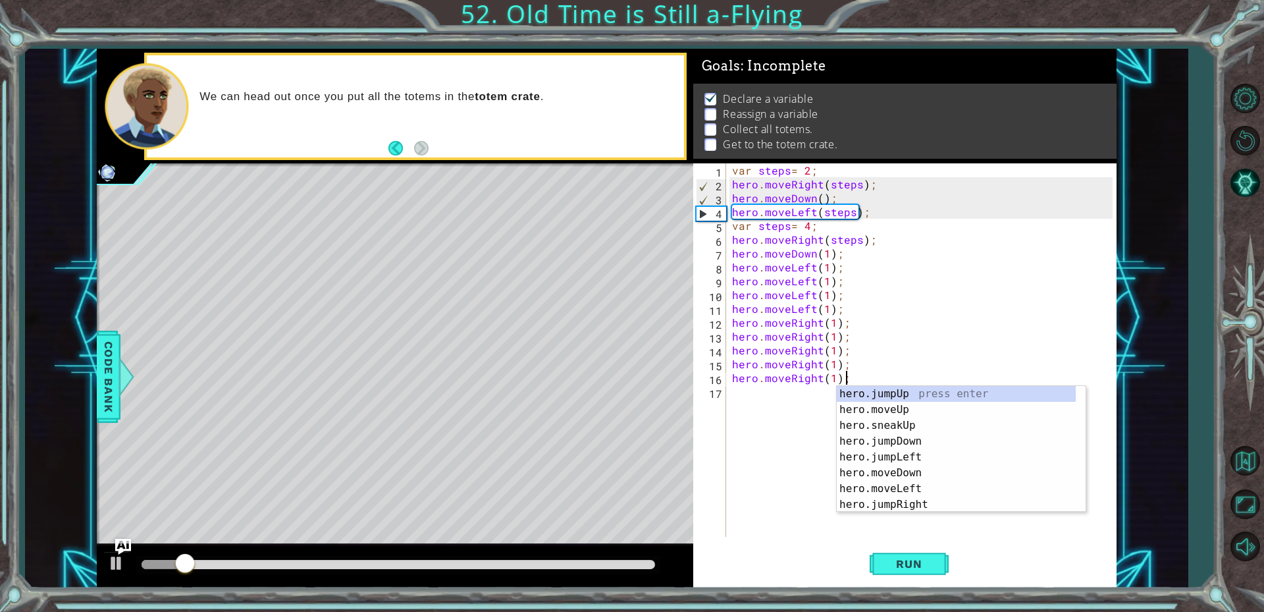
click at [784, 405] on div "var steps = 2 ; hero . moveRight ( steps ) ; hero . moveDown ( ) ; hero . moveL…" at bounding box center [925, 363] width 390 height 401
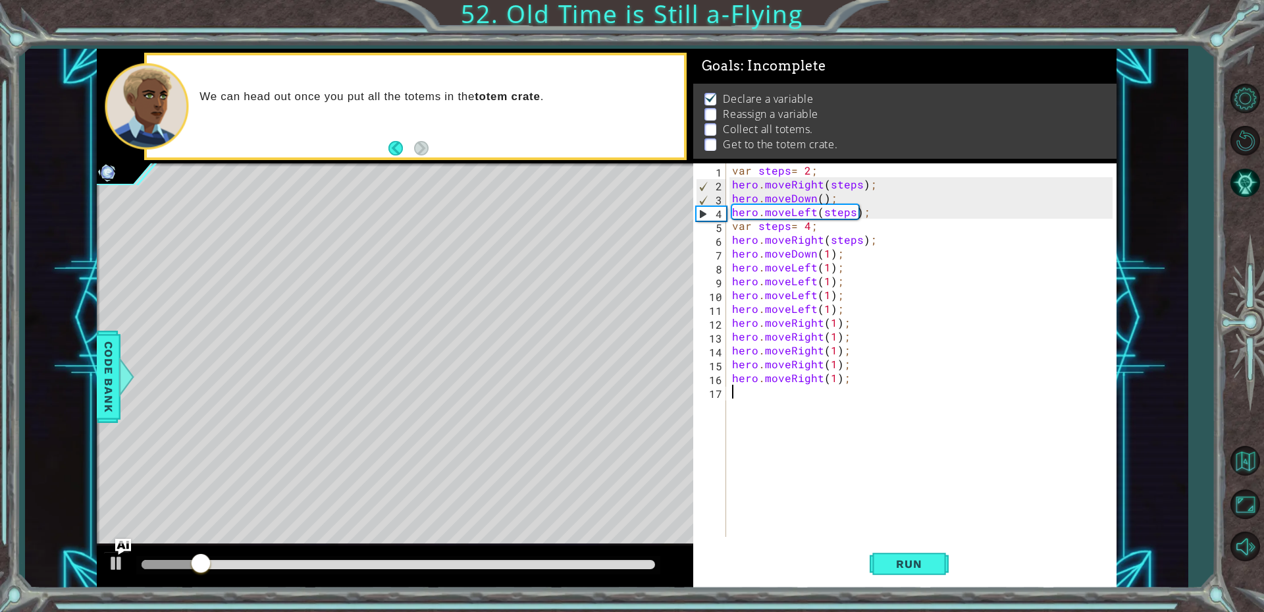
paste textarea "hero.moveRight(1);"
type textarea "hero.moveRight(1);"
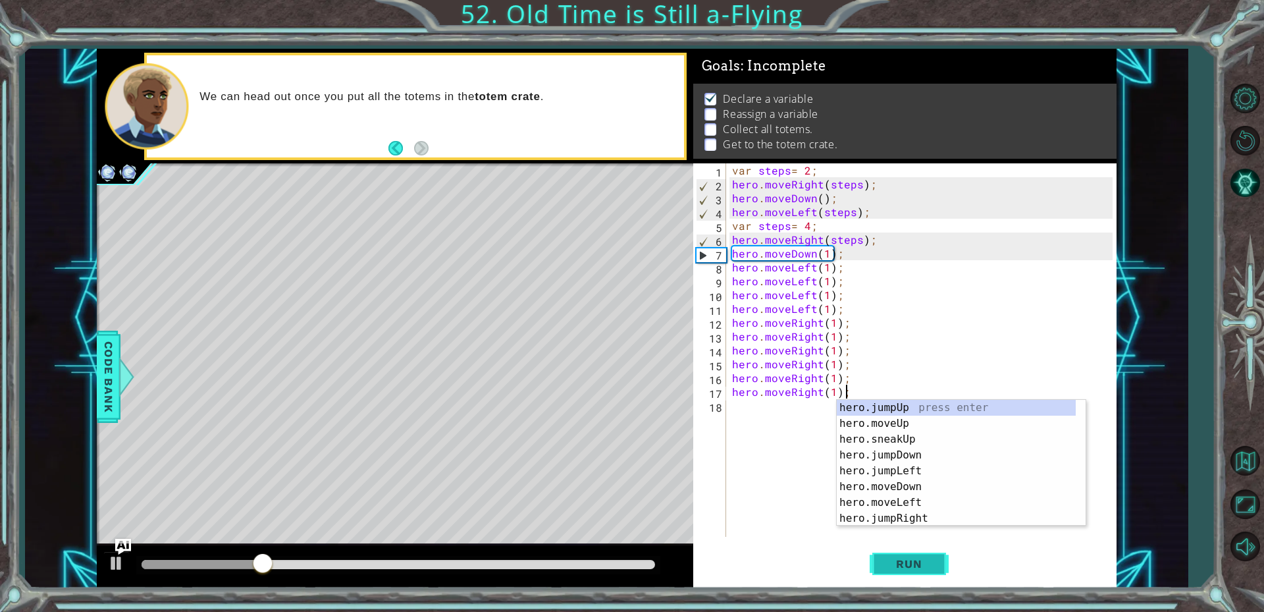
click at [937, 568] on button "Run" at bounding box center [909, 563] width 79 height 42
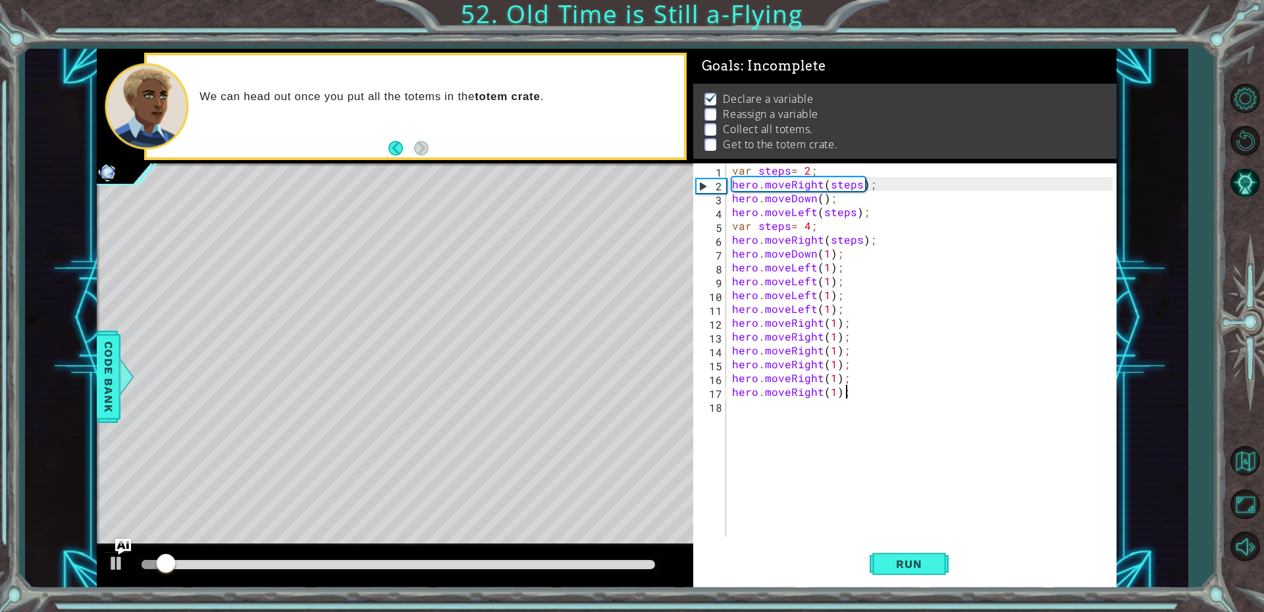
click at [787, 410] on div "var steps = 2 ; hero . moveRight ( steps ) ; hero . moveDown ( ) ; hero . moveL…" at bounding box center [925, 363] width 390 height 401
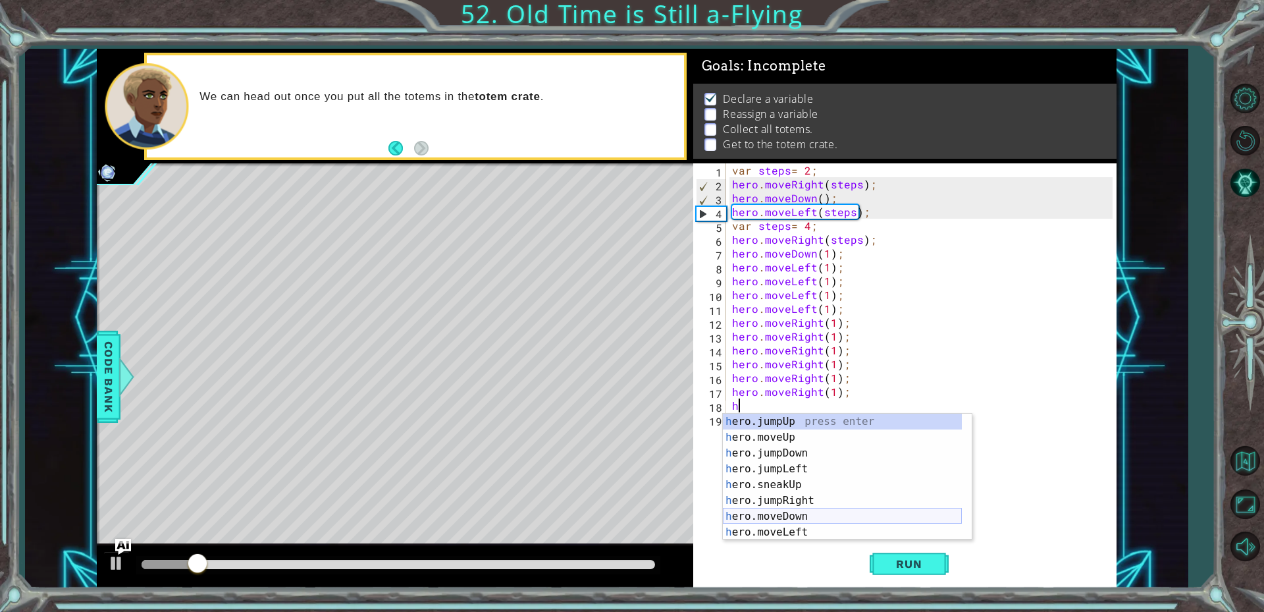
click at [805, 514] on div "h ero.jumpUp press enter h ero.moveUp press enter h ero.jumpDown press enter h …" at bounding box center [842, 493] width 239 height 158
type textarea "hero.moveDown(1);"
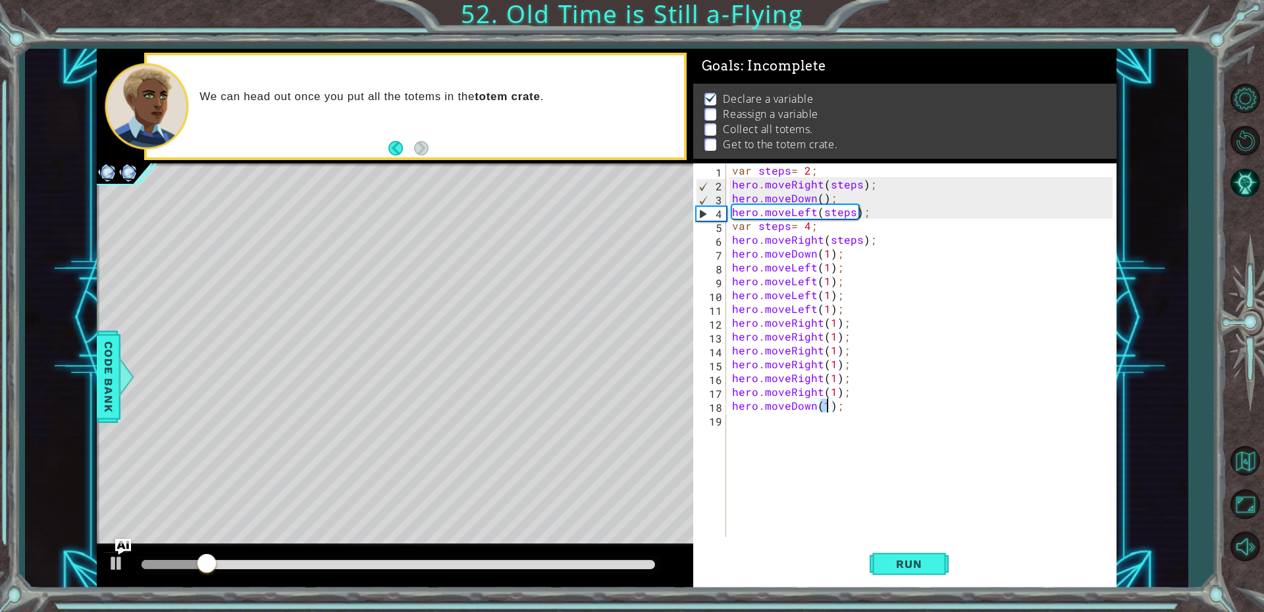
click at [784, 425] on div "var steps = 2 ; hero . moveRight ( steps ) ; hero . moveDown ( ) ; hero . moveL…" at bounding box center [925, 363] width 390 height 401
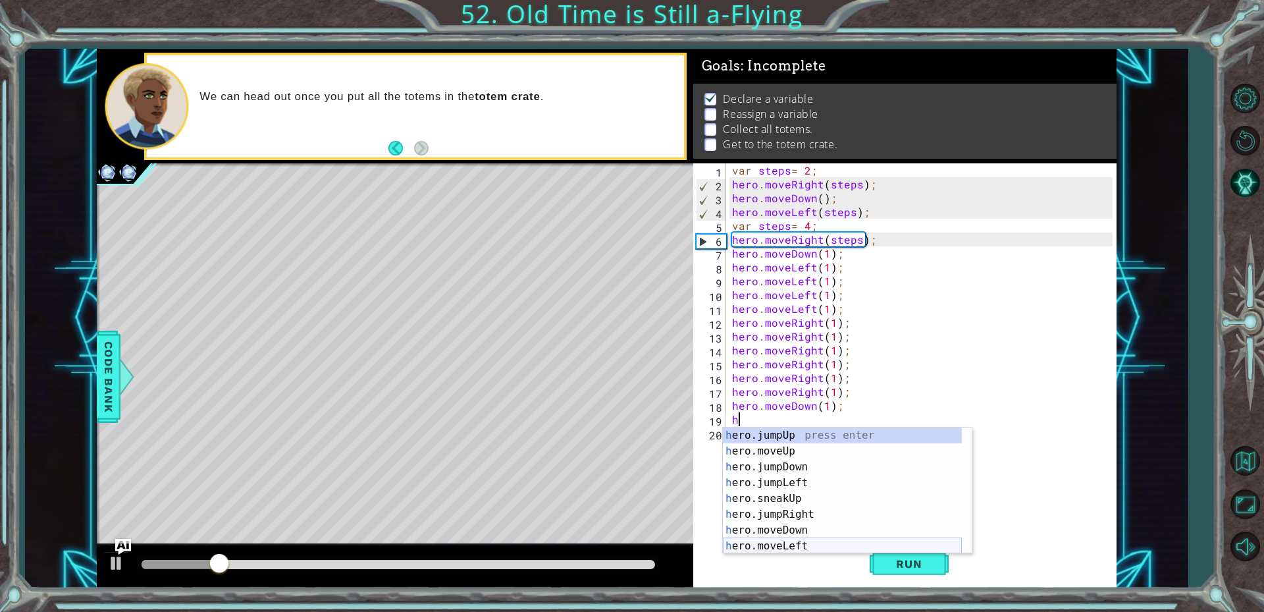
click at [788, 542] on div "h ero.jumpUp press enter h ero.moveUp press enter h ero.jumpDown press enter h …" at bounding box center [842, 506] width 239 height 158
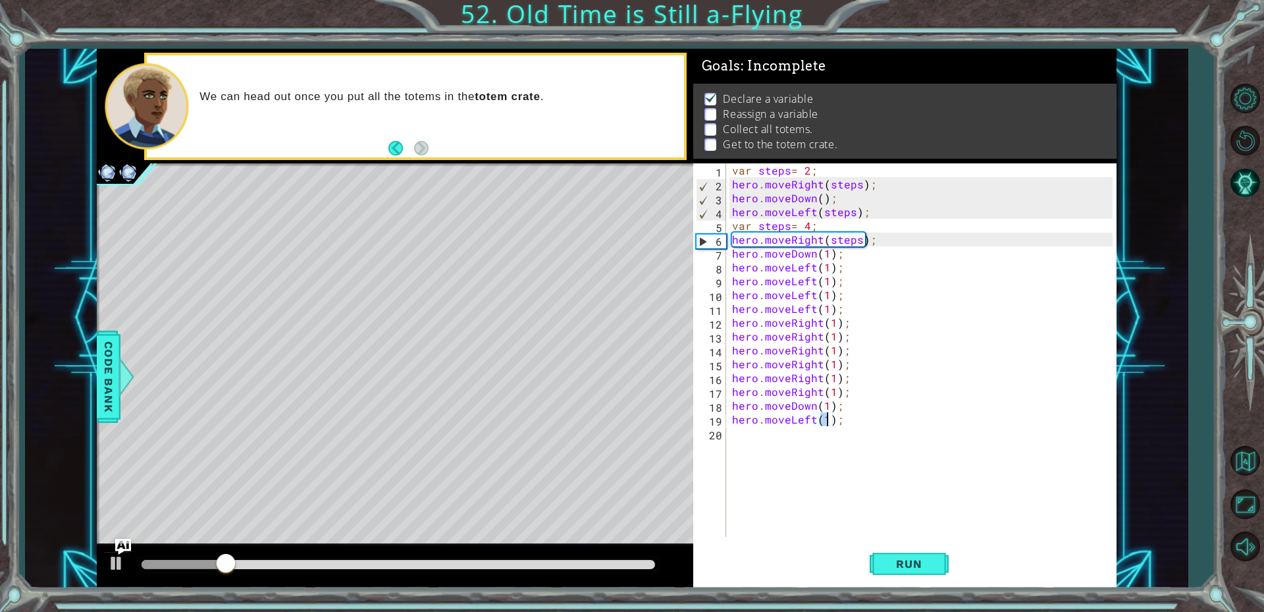
type textarea "hero.moveLeft(h);"
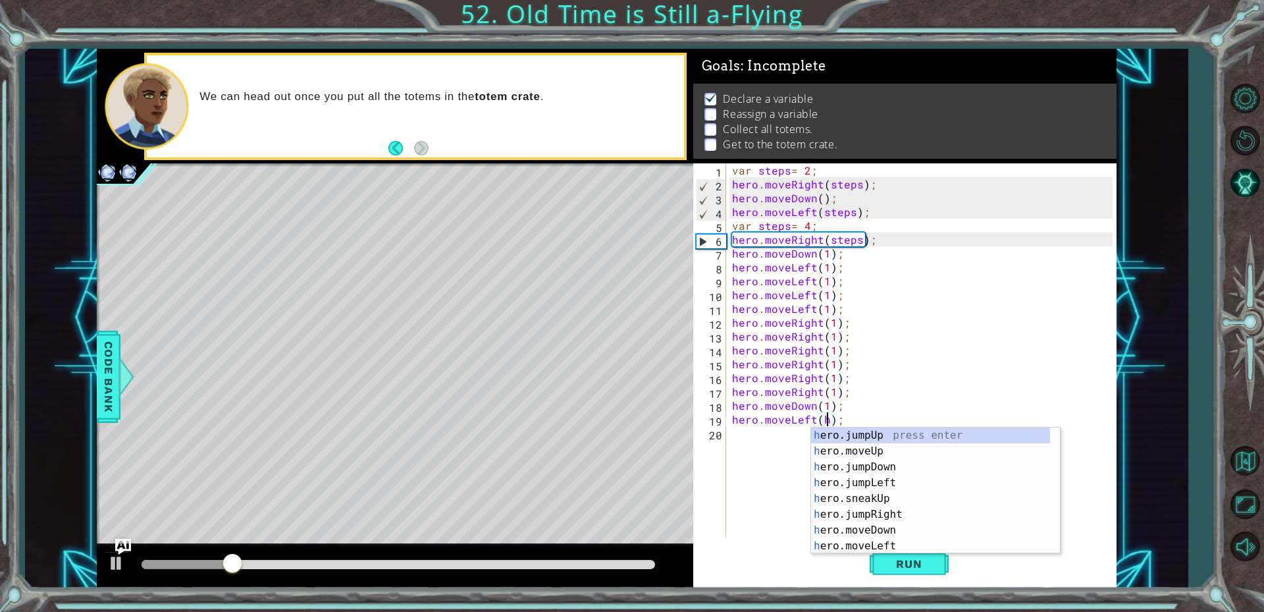
click at [767, 437] on div "var steps = 2 ; hero . moveRight ( steps ) ; hero . moveDown ( ) ; hero . moveL…" at bounding box center [925, 363] width 390 height 401
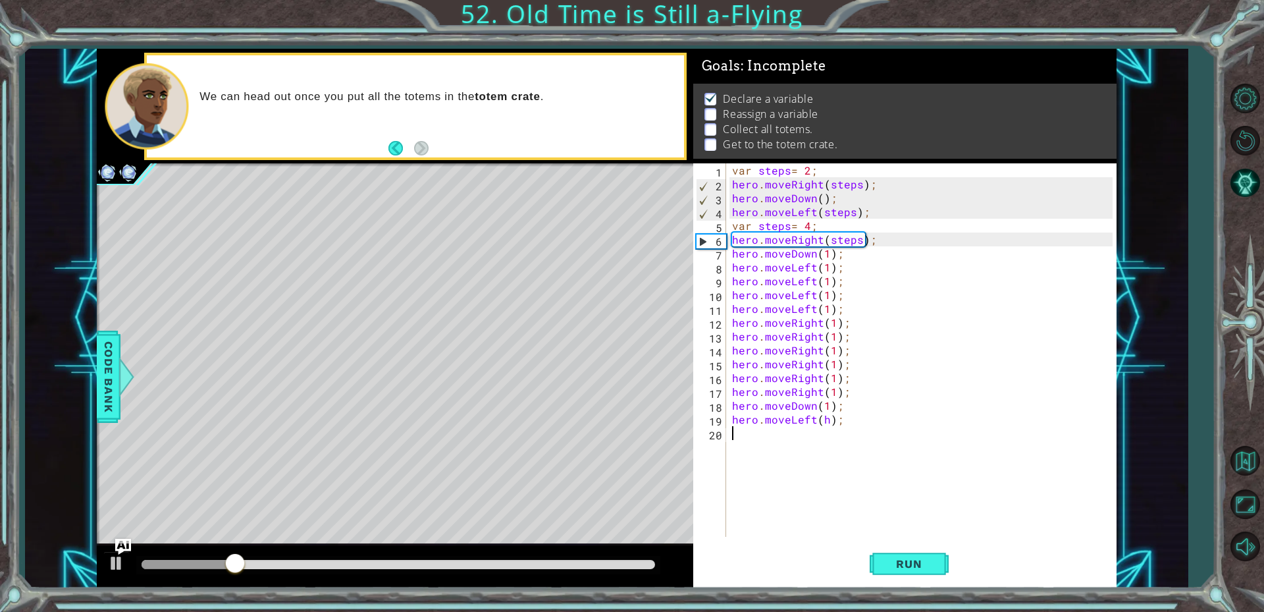
scroll to position [0, 0]
click at [828, 421] on div "var steps = 2 ; hero . moveRight ( steps ) ; hero . moveDown ( ) ; hero . moveL…" at bounding box center [925, 363] width 390 height 401
type textarea "hero.moveLeft(1);"
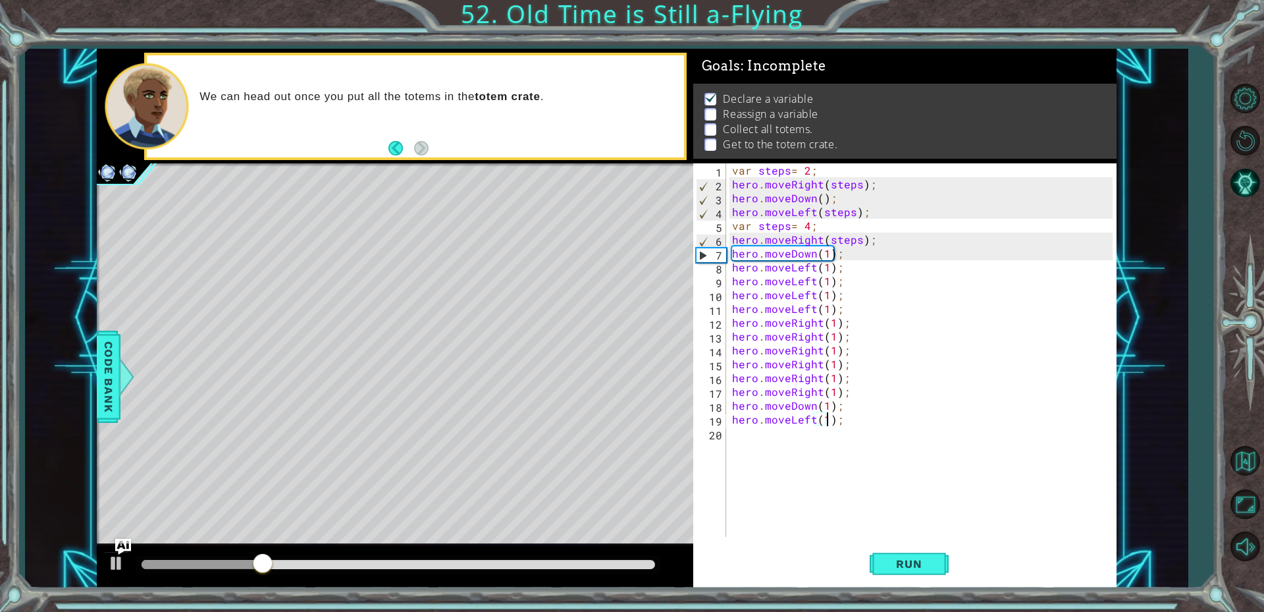
scroll to position [0, 6]
click at [775, 433] on div "var steps = 2 ; hero . moveRight ( steps ) ; hero . moveDown ( ) ; hero . moveL…" at bounding box center [925, 363] width 390 height 401
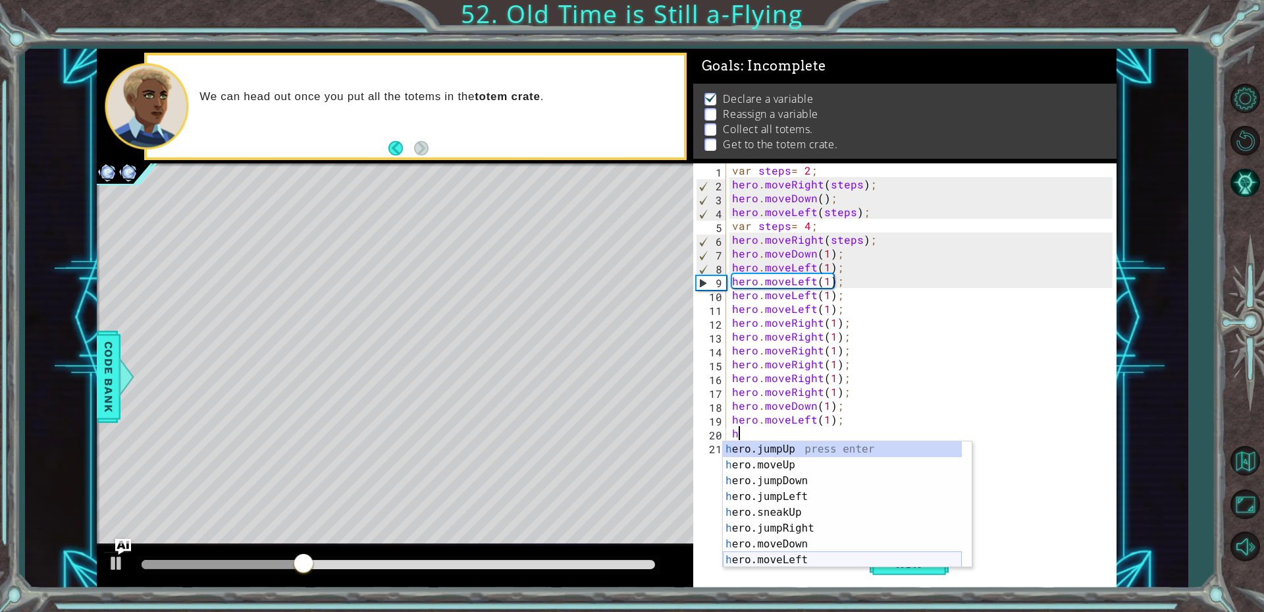
click at [796, 554] on div "h ero.jumpUp press enter h ero.moveUp press enter h ero.jumpDown press enter h …" at bounding box center [842, 520] width 239 height 158
type textarea "hero.moveLeft(1);"
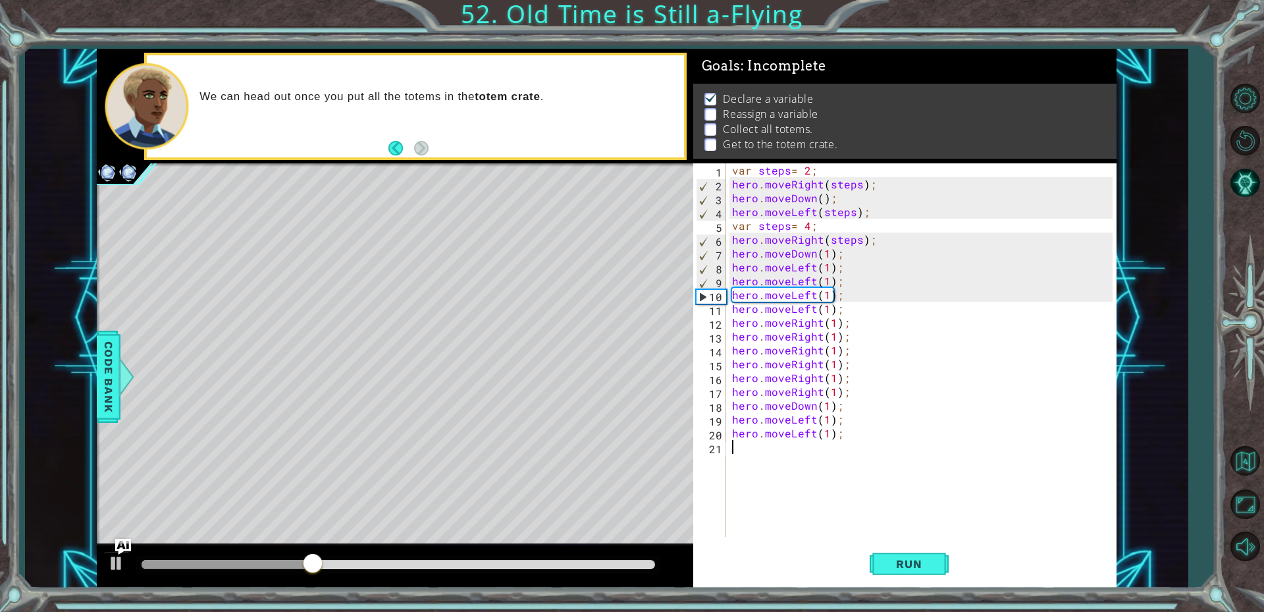
click at [777, 464] on div "var steps = 2 ; hero . moveRight ( steps ) ; hero . moveDown ( ) ; hero . moveL…" at bounding box center [925, 363] width 390 height 401
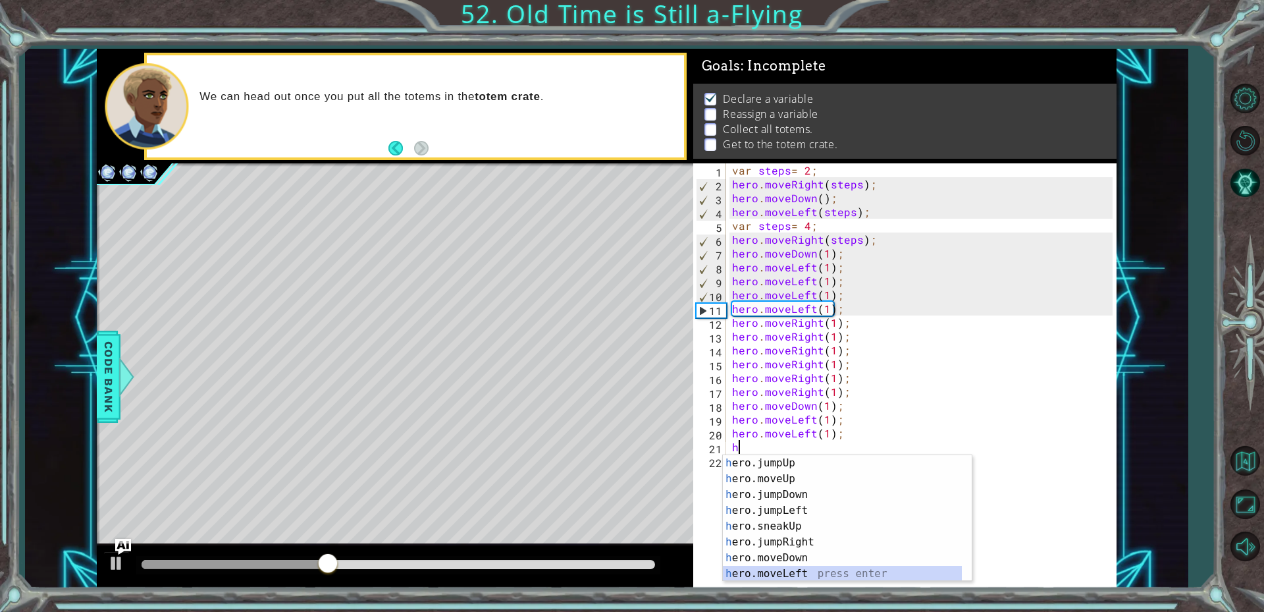
click at [783, 568] on div "h ero.jumpUp press enter h ero.moveUp press enter h ero.jumpDown press enter h …" at bounding box center [842, 534] width 239 height 158
type textarea "hero.moveLeft(1);"
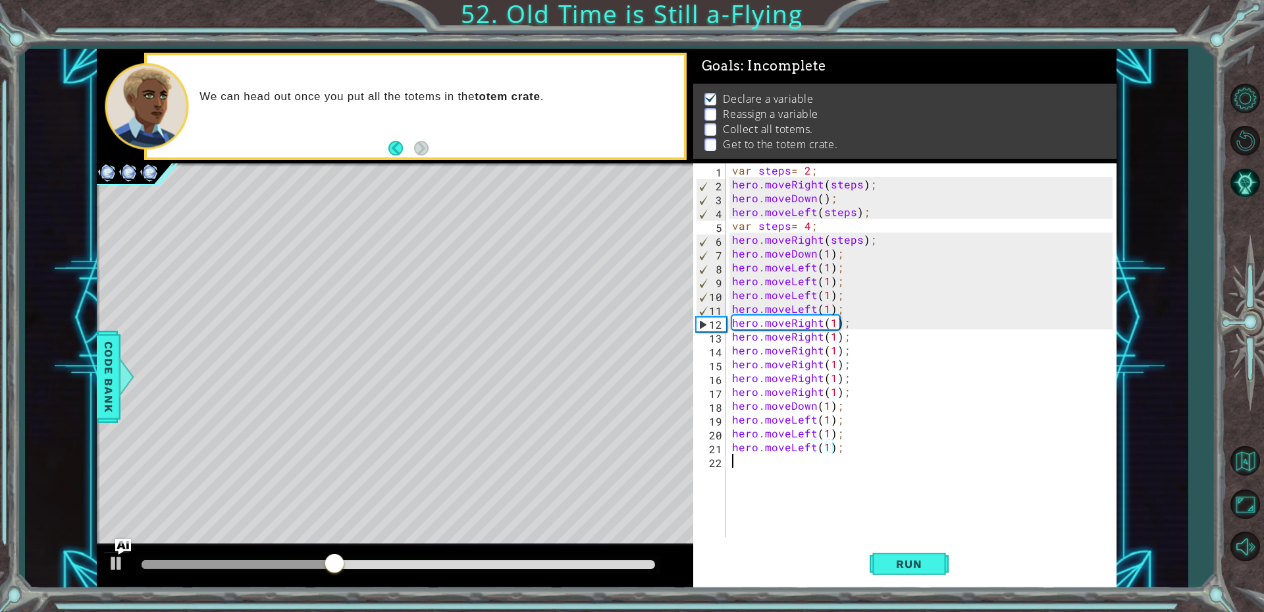
click at [767, 475] on div "var steps = 2 ; hero . moveRight ( steps ) ; hero . moveDown ( ) ; hero . moveL…" at bounding box center [925, 363] width 390 height 401
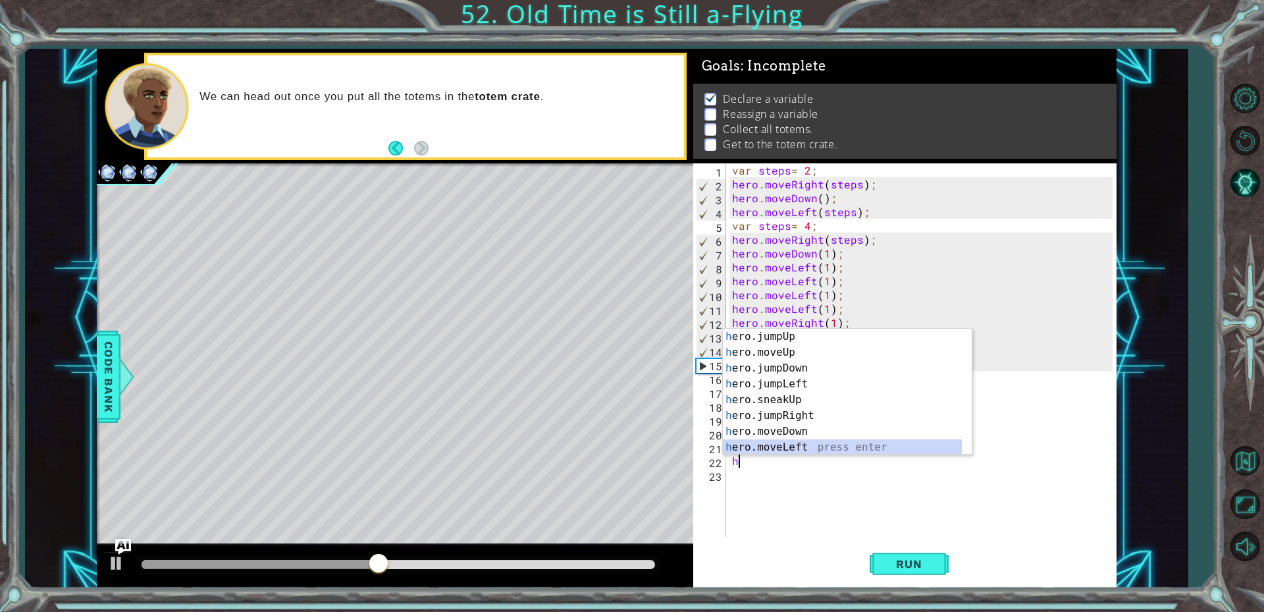
click at [749, 450] on div "h ero.jumpUp press enter h ero.moveUp press enter h ero.jumpDown press enter h …" at bounding box center [842, 408] width 239 height 158
type textarea "hero.moveLeft(1);"
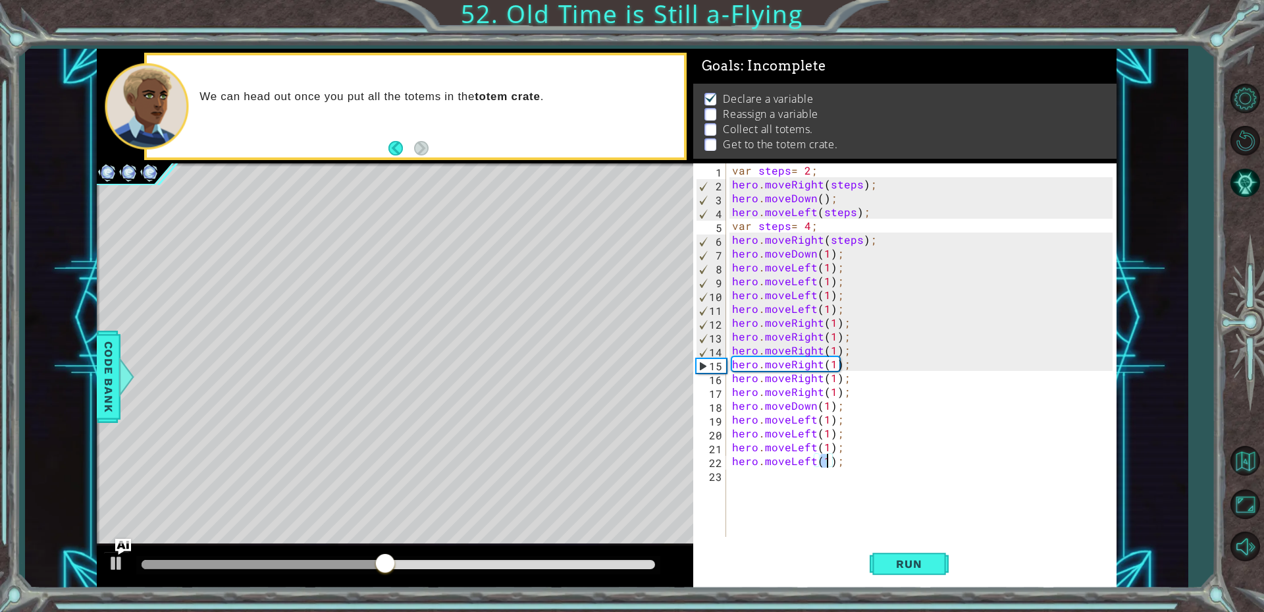
click at [751, 485] on div "var steps = 2 ; hero . moveRight ( steps ) ; hero . moveDown ( ) ; hero . moveL…" at bounding box center [925, 363] width 390 height 401
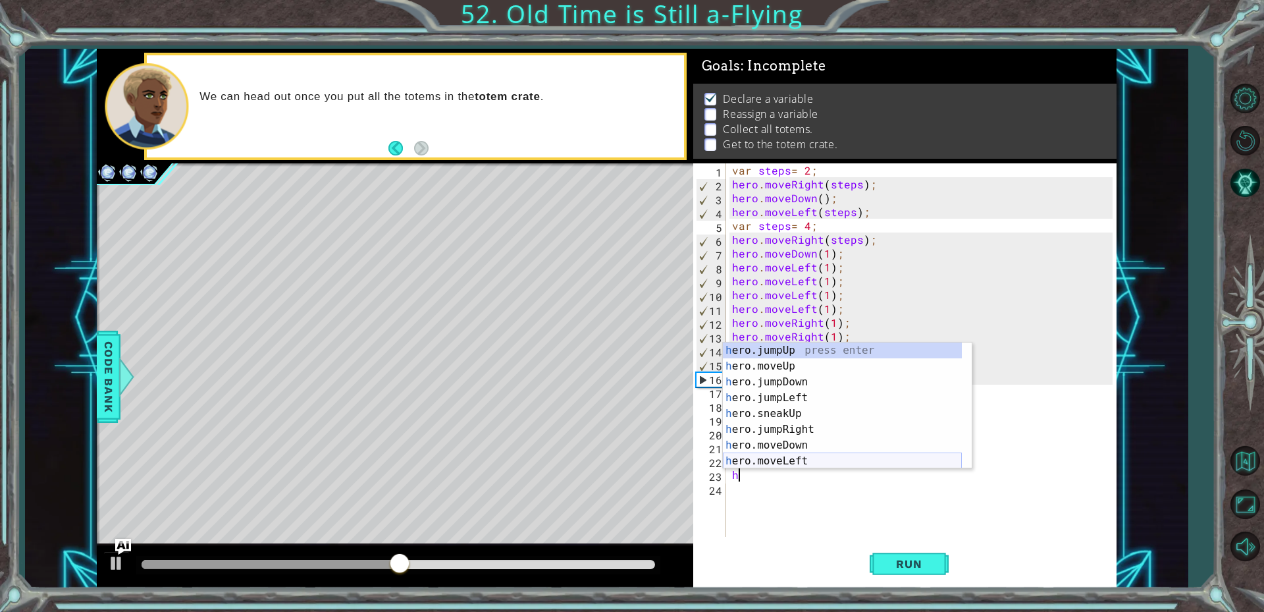
click at [759, 464] on div "h ero.jumpUp press enter h ero.moveUp press enter h ero.jumpDown press enter h …" at bounding box center [842, 421] width 239 height 158
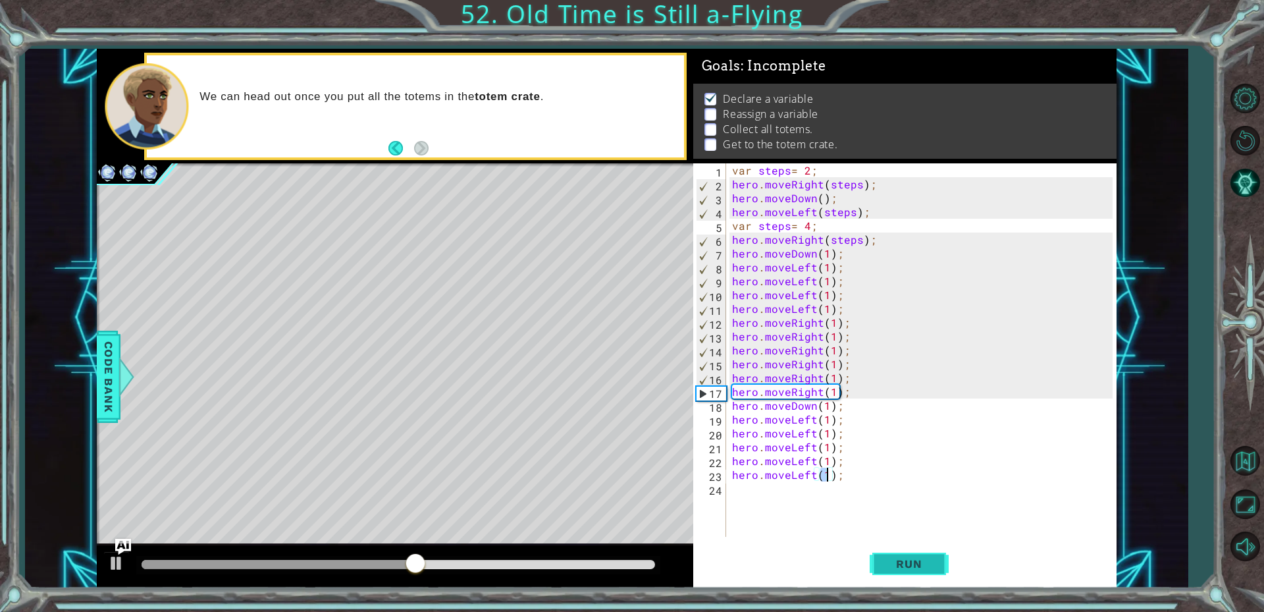
type textarea "hero.moveLeft(1);"
click at [904, 562] on span "Run" at bounding box center [909, 563] width 52 height 13
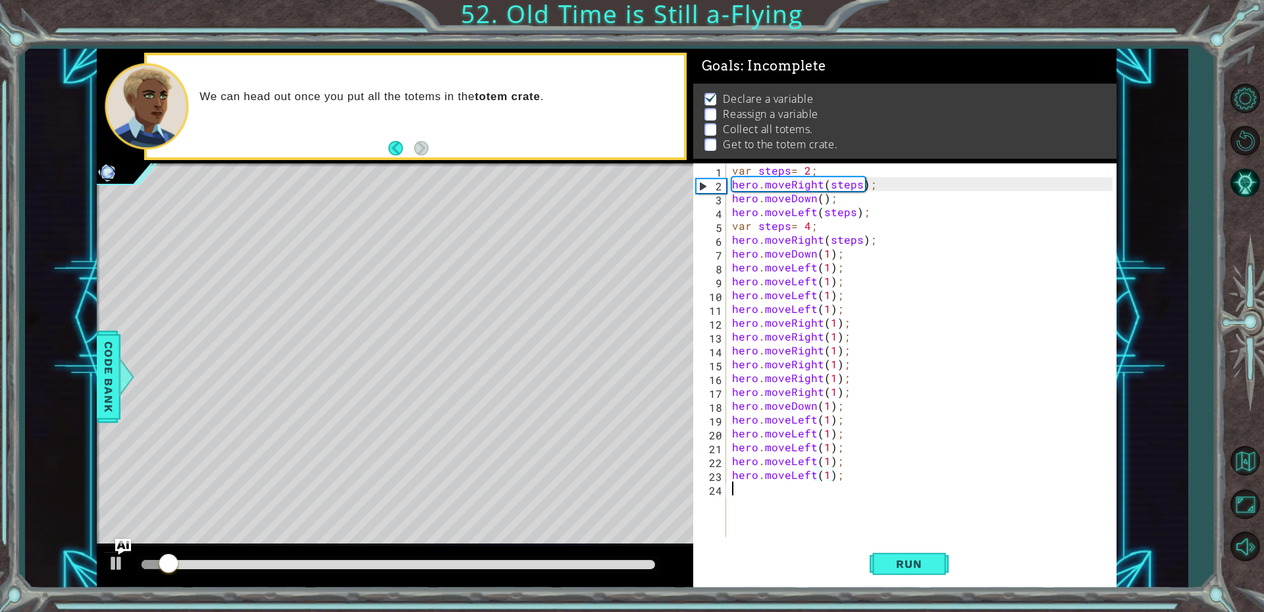
click at [823, 493] on div "var steps = 2 ; hero . moveRight ( steps ) ; hero . moveDown ( ) ; hero . moveL…" at bounding box center [925, 363] width 390 height 401
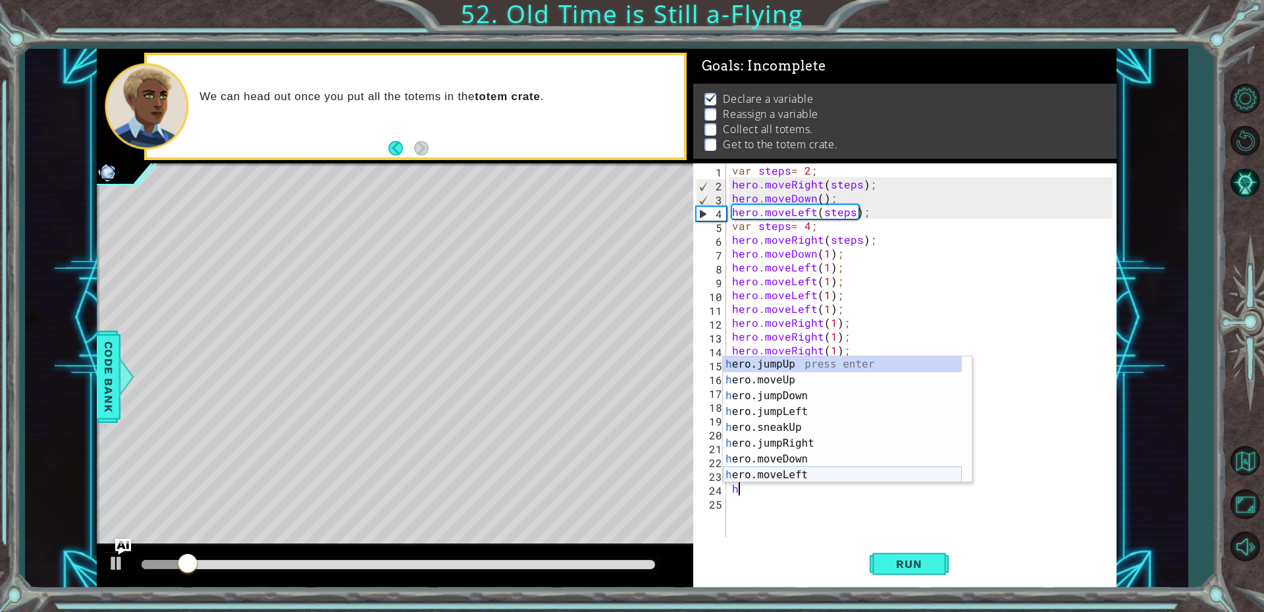
click at [765, 475] on div "h ero.jumpUp press enter h ero.moveUp press enter h ero.jumpDown press enter h …" at bounding box center [842, 435] width 239 height 158
type textarea "hero.moveLeft(1);"
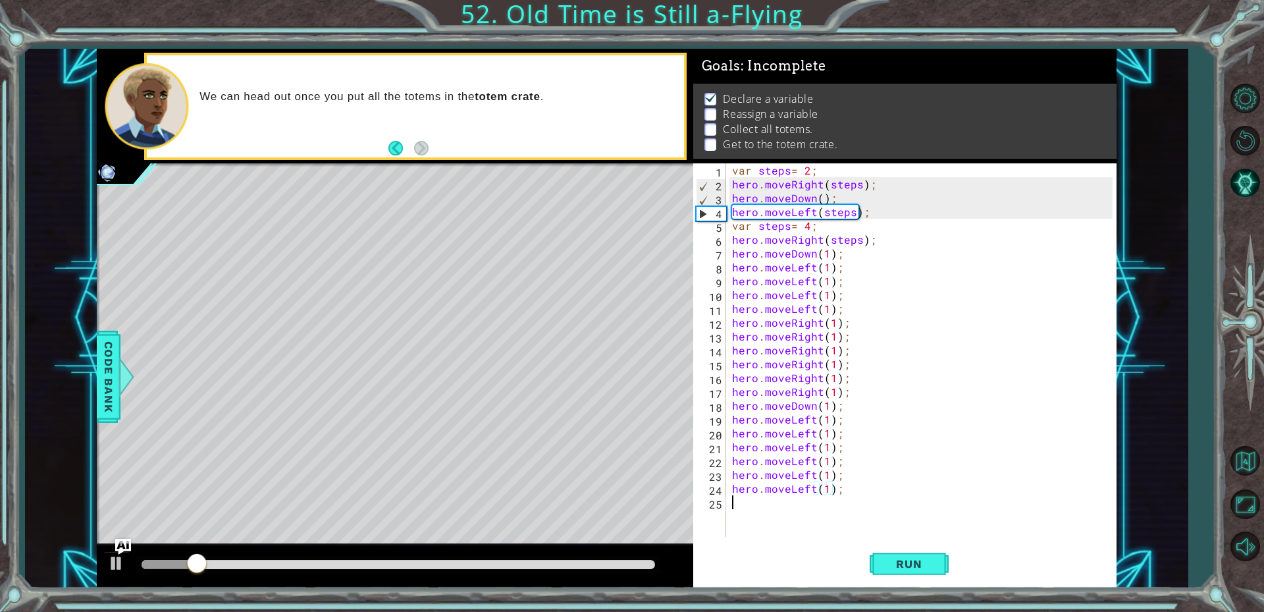
click at [766, 510] on div "var steps = 2 ; hero . moveRight ( steps ) ; hero . moveDown ( ) ; hero . moveL…" at bounding box center [925, 363] width 390 height 401
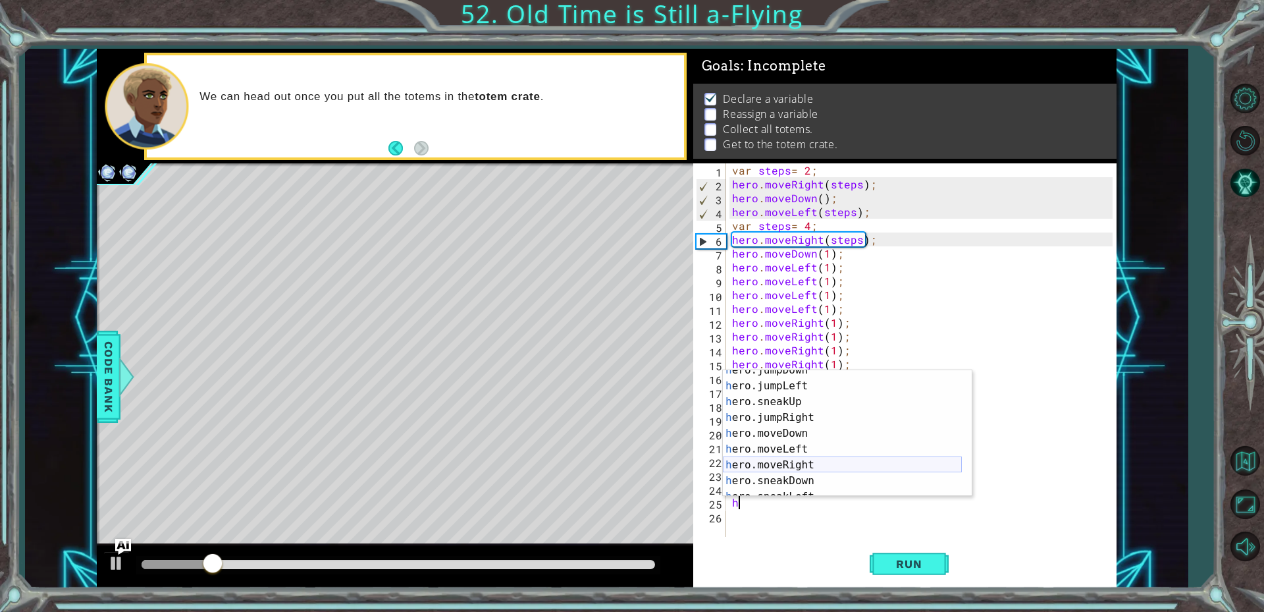
scroll to position [40, 0]
click at [788, 461] on div "h ero.jumpDown press enter h ero.jumpLeft press enter h ero.sneakUp press enter…" at bounding box center [842, 441] width 239 height 158
type textarea "hero.moveRight(1);"
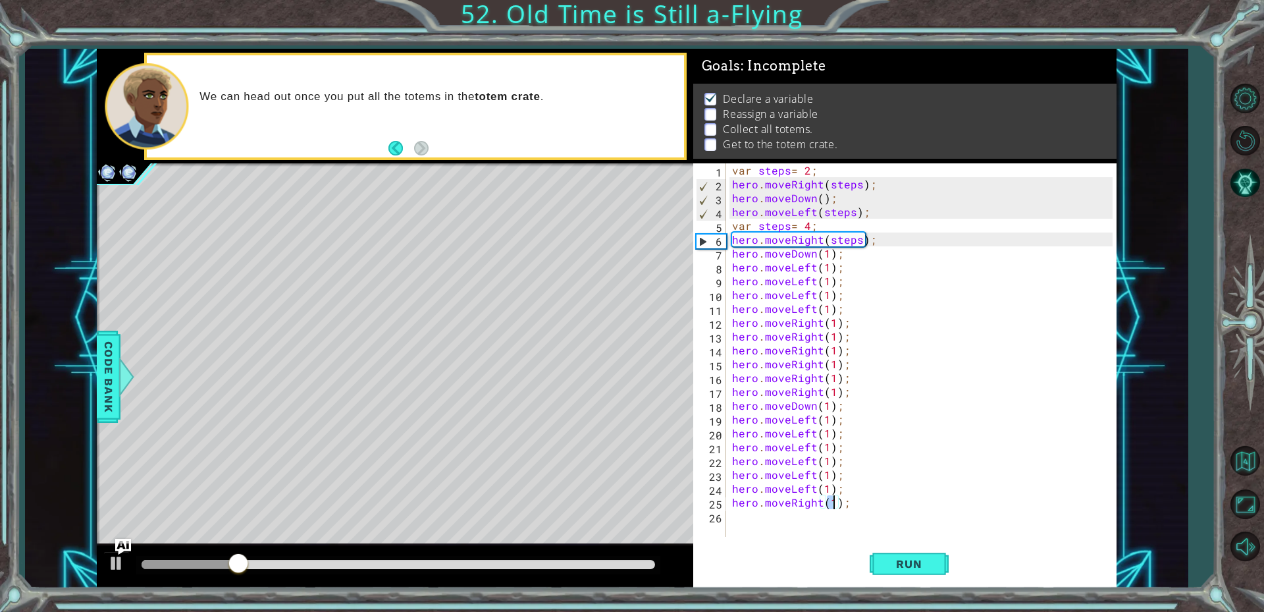
click at [861, 506] on div "var steps = 2 ; hero . moveRight ( steps ) ; hero . moveDown ( ) ; hero . moveL…" at bounding box center [925, 363] width 390 height 401
click at [813, 515] on div "var steps = 2 ; hero . moveRight ( steps ) ; hero . moveDown ( ) ; hero . moveL…" at bounding box center [925, 363] width 390 height 401
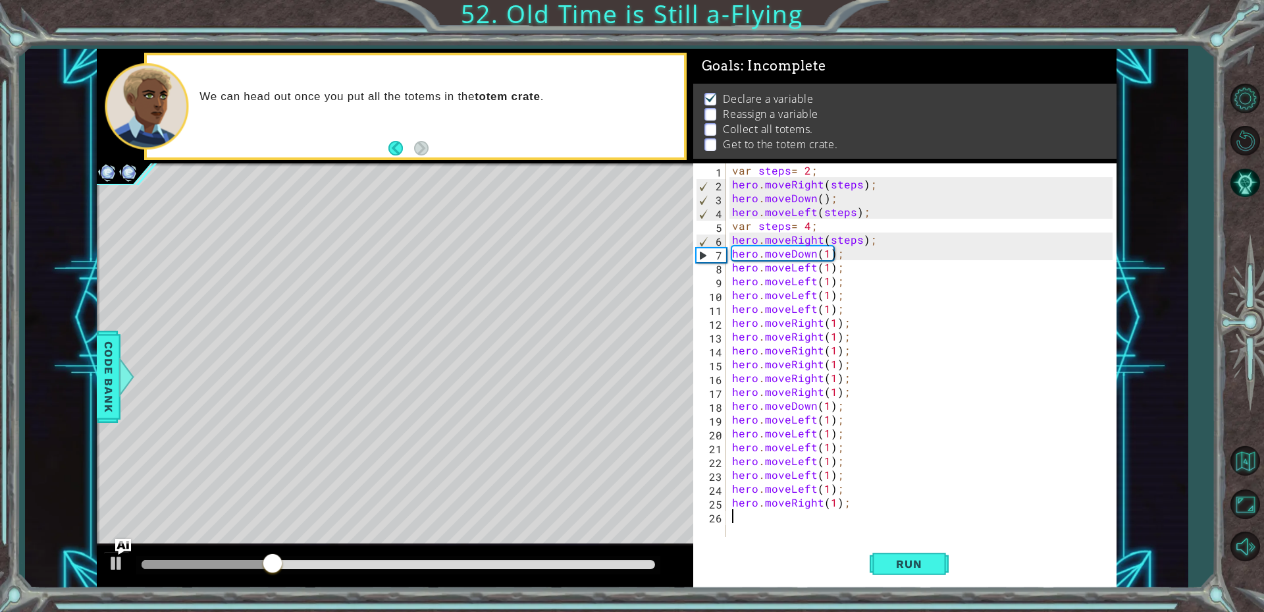
paste textarea "hero.moveRight(1);"
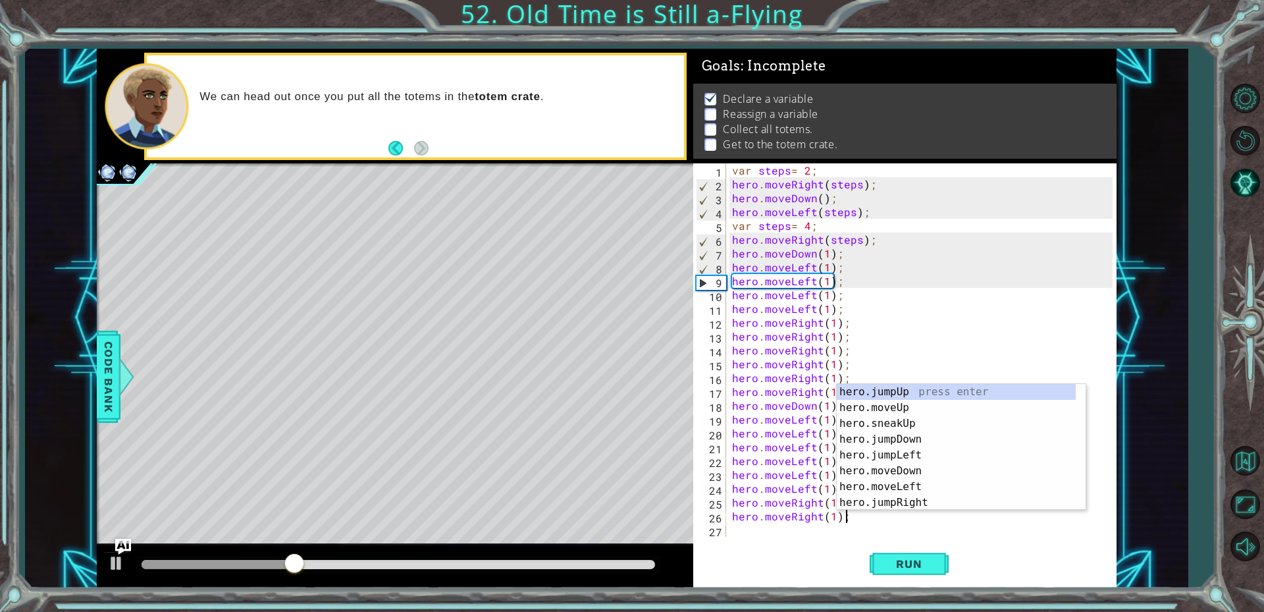
click at [790, 541] on div "hero.moveRight(1); 1 2 3 4 5 6 7 8 9 10 11 12 13 14 15 16 17 18 19 20 21 22 23 …" at bounding box center [905, 374] width 424 height 423
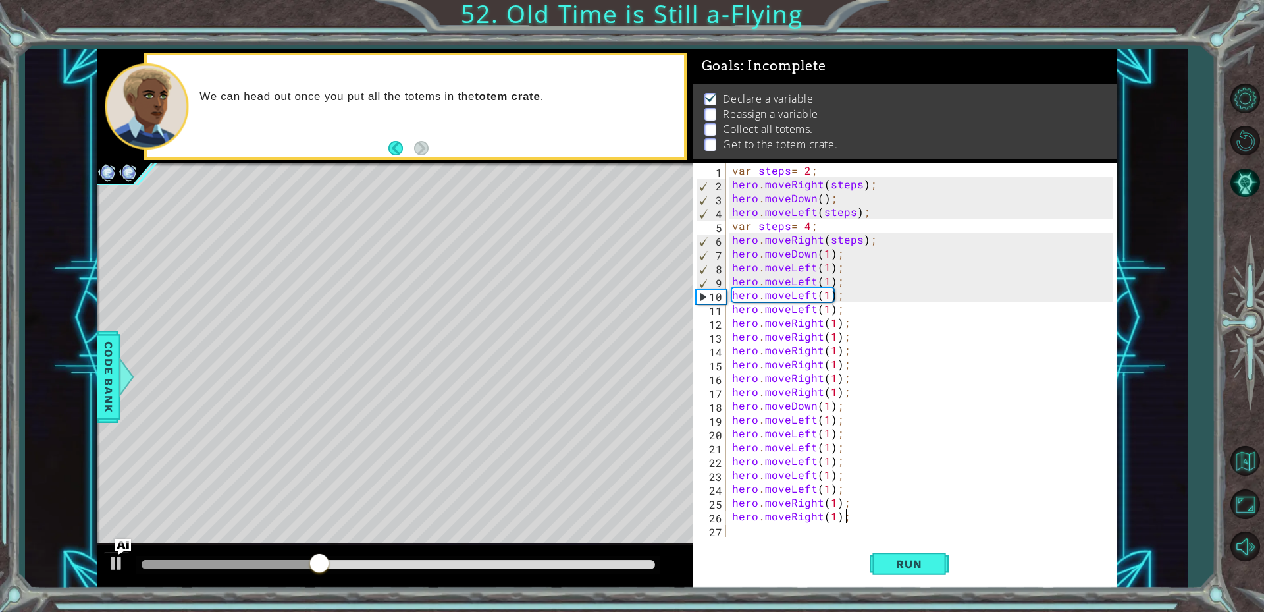
paste textarea "hero.moveRight(1);"
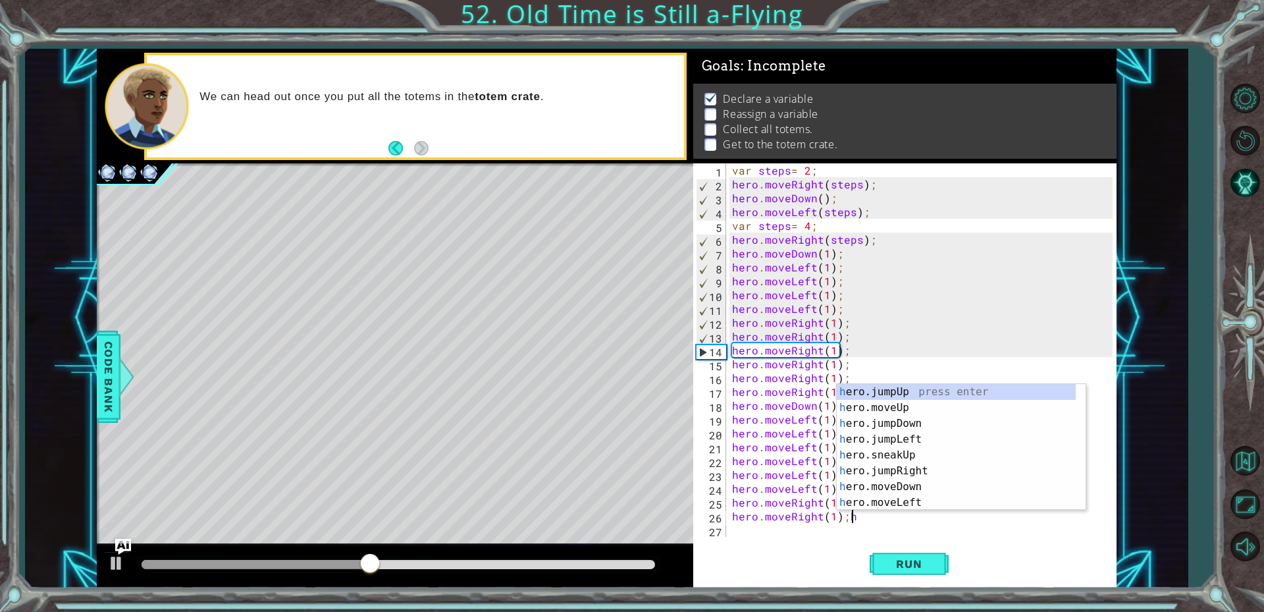
type textarea "hero.moveRight(1);"
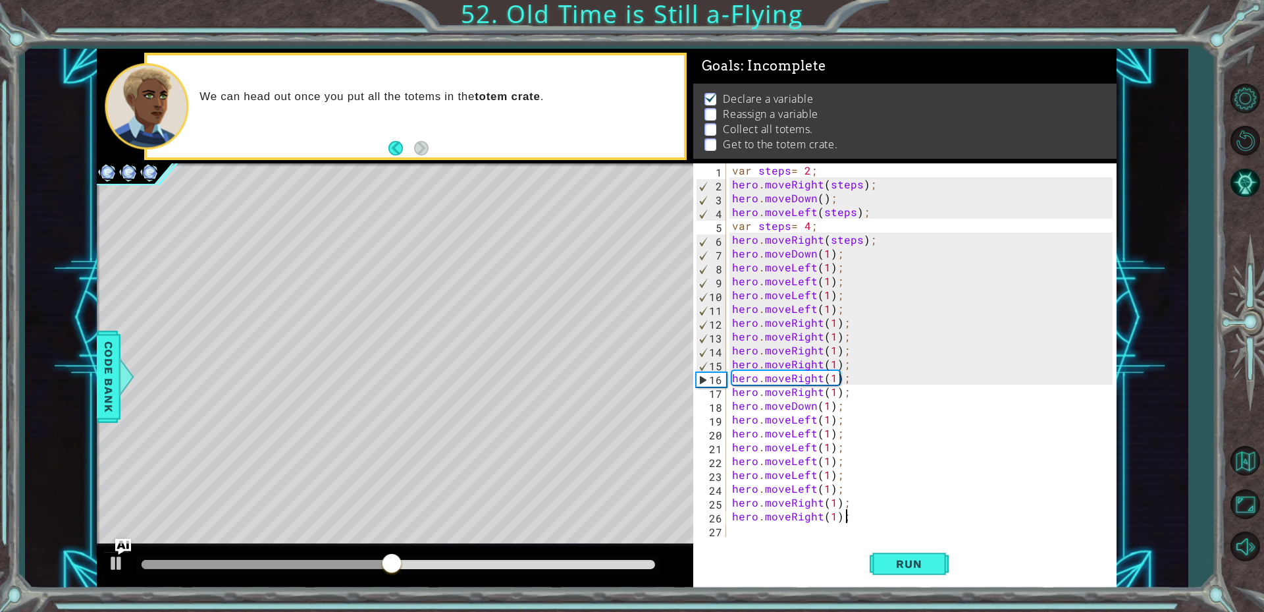
click at [779, 531] on div "var steps = 2 ; hero . moveRight ( steps ) ; hero . moveDown ( ) ; hero . moveL…" at bounding box center [925, 363] width 390 height 401
paste textarea "hero.moveRight(1);"
type textarea "hero.moveRight(1);"
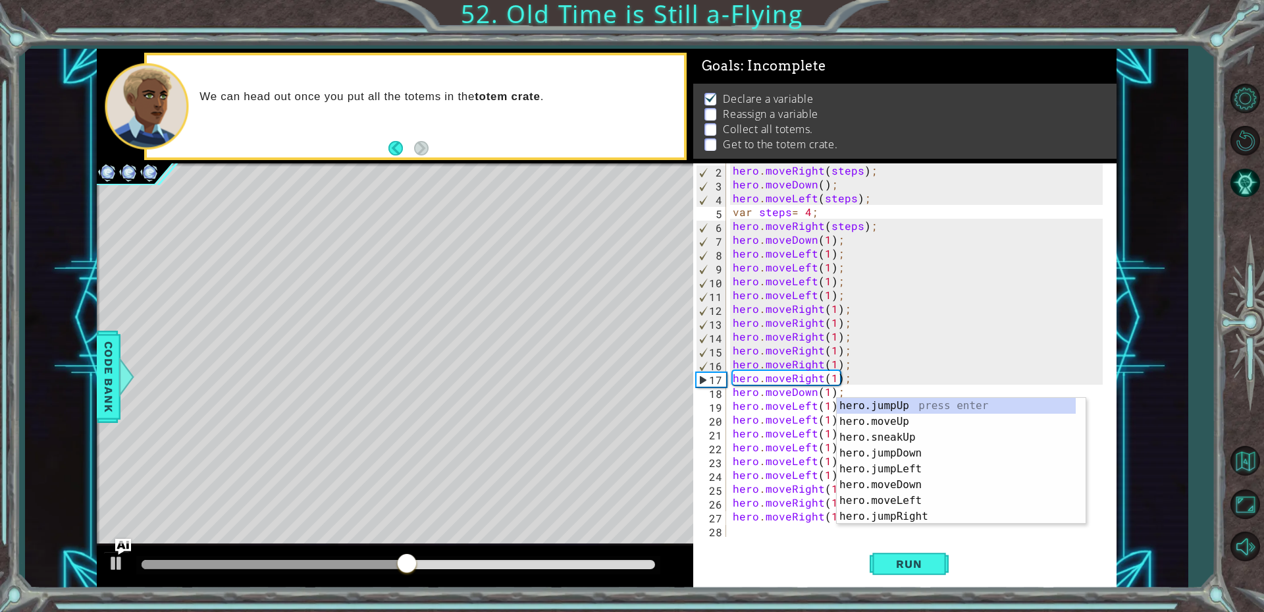
scroll to position [14, 0]
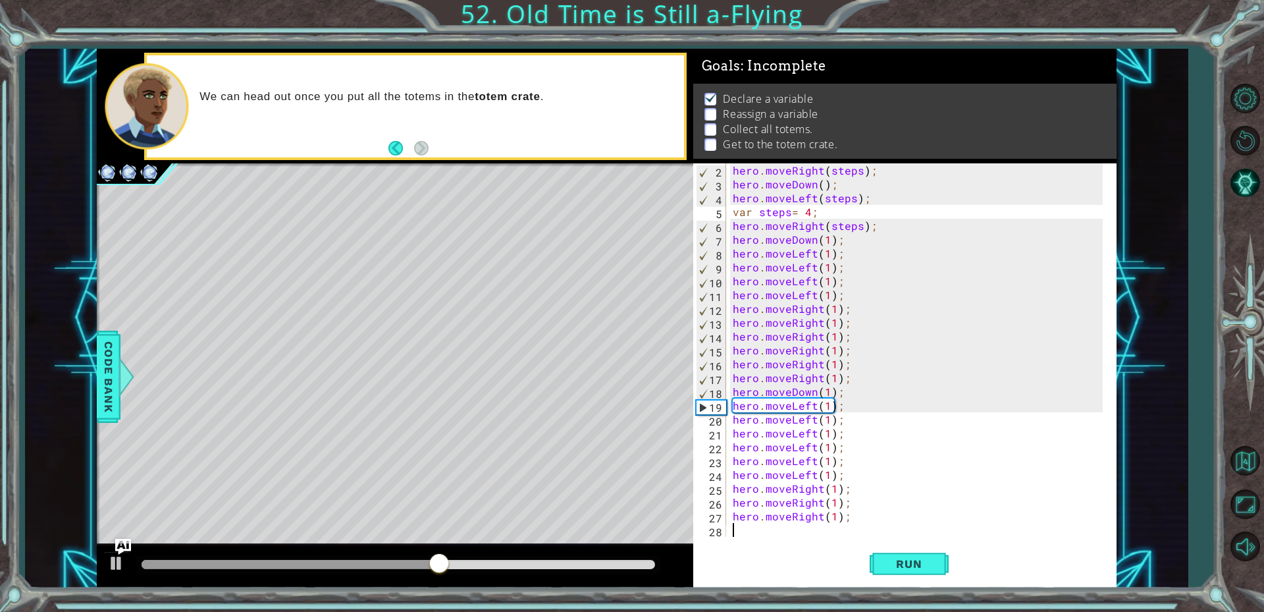
click at [767, 535] on div "hero . moveRight ( steps ) ; hero . moveDown ( ) ; hero . moveLeft ( steps ) ; …" at bounding box center [919, 363] width 379 height 401
paste textarea "hero.moveRight(1);"
type textarea "hero.moveRight(1);"
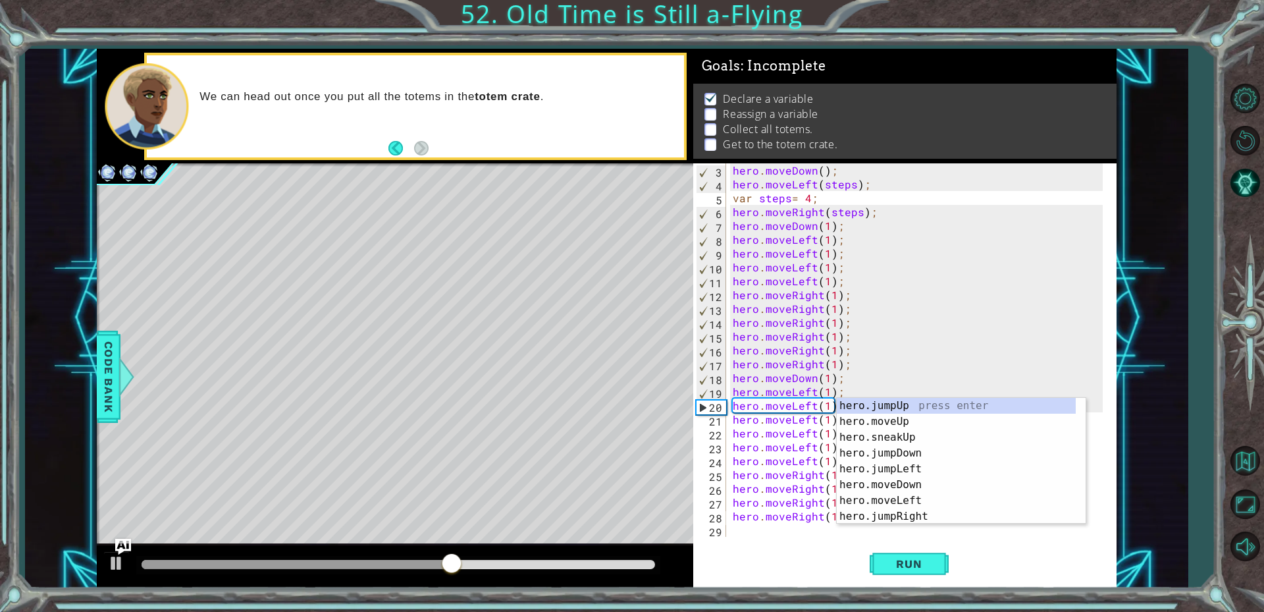
scroll to position [28, 0]
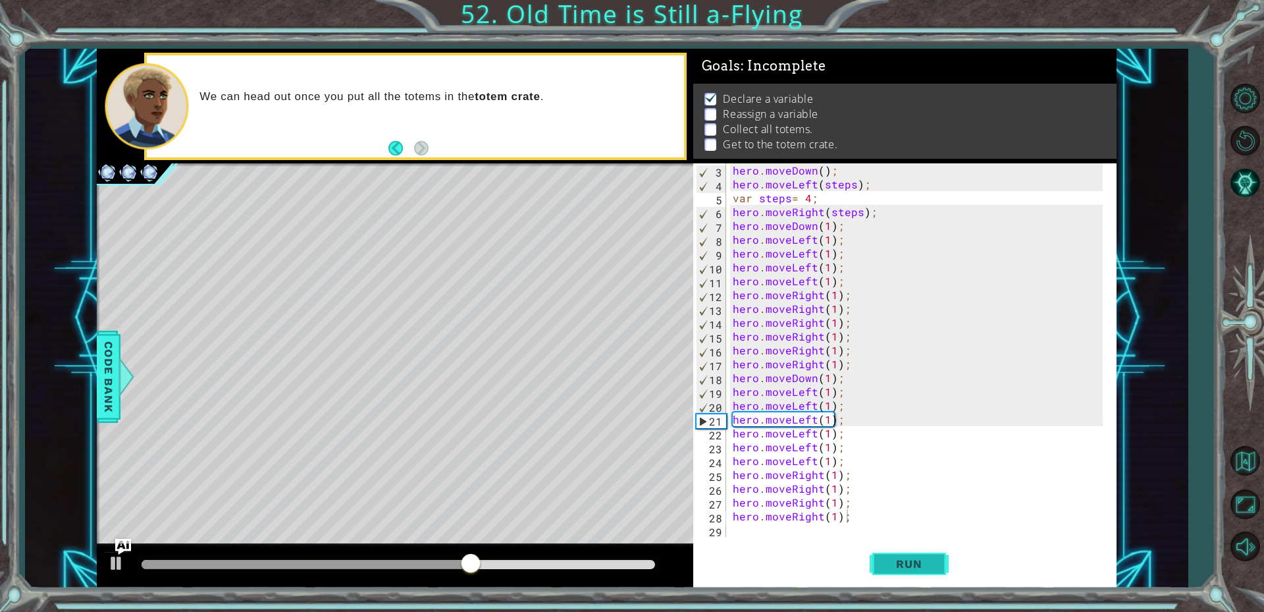
click at [915, 557] on span "Run" at bounding box center [909, 563] width 52 height 13
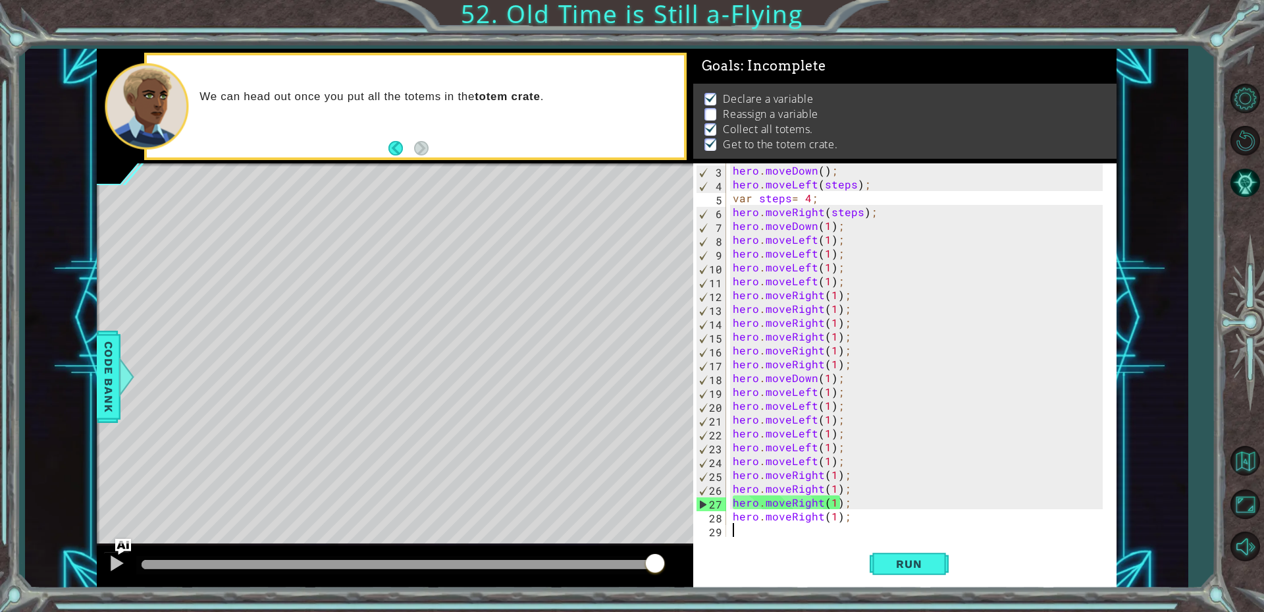
click at [871, 531] on div "hero . moveDown ( ) ; hero . moveLeft ( steps ) ; var steps = 4 ; hero . moveRi…" at bounding box center [919, 363] width 379 height 401
drag, startPoint x: 869, startPoint y: 527, endPoint x: 836, endPoint y: 516, distance: 35.6
click at [830, 518] on div "hero . moveDown ( ) ; hero . moveLeft ( steps ) ; var steps = 4 ; hero . moveRi…" at bounding box center [919, 363] width 379 height 401
type textarea "hero.moveRight("
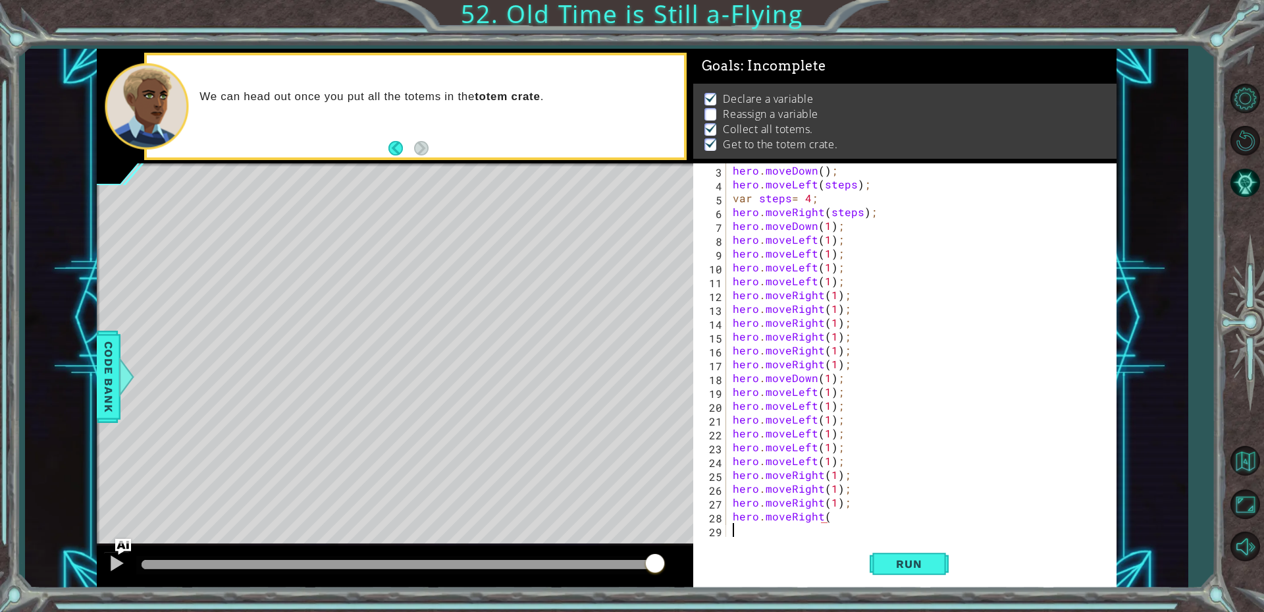
click at [739, 530] on div "hero . moveDown ( ) ; hero . moveLeft ( steps ) ; var steps = 4 ; hero . moveRi…" at bounding box center [919, 363] width 379 height 401
click at [844, 516] on div "hero . moveDown ( ) ; hero . moveLeft ( steps ) ; var steps = 4 ; hero . moveRi…" at bounding box center [919, 363] width 379 height 401
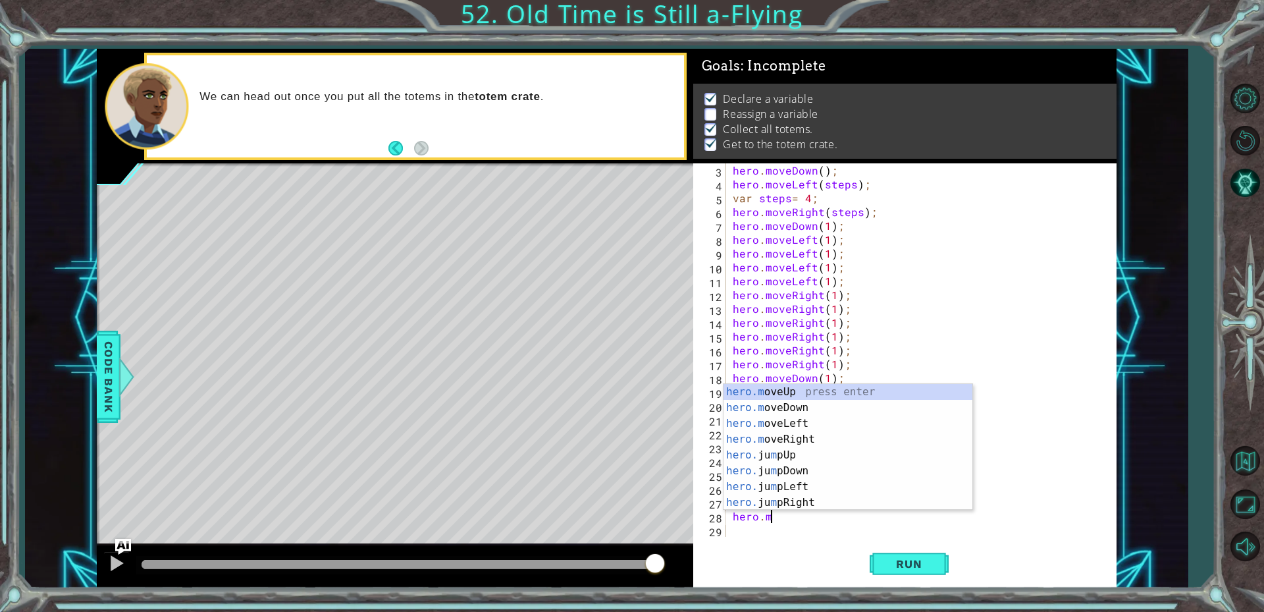
type textarea "h"
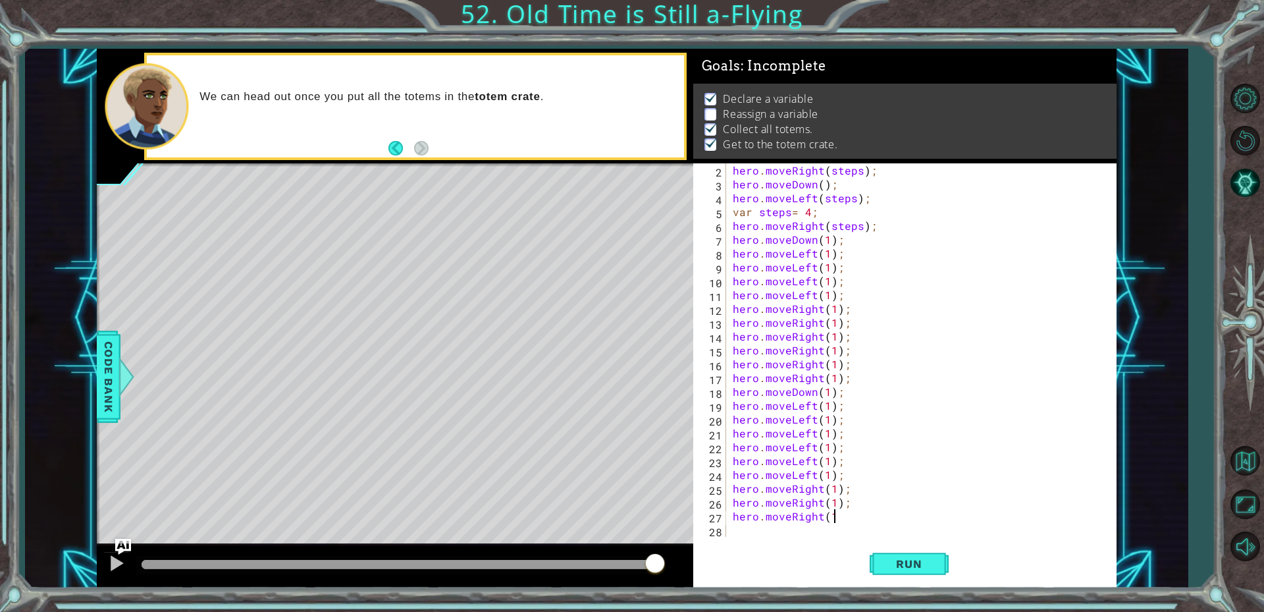
scroll to position [0, 6]
click at [934, 568] on span "Run" at bounding box center [909, 563] width 52 height 13
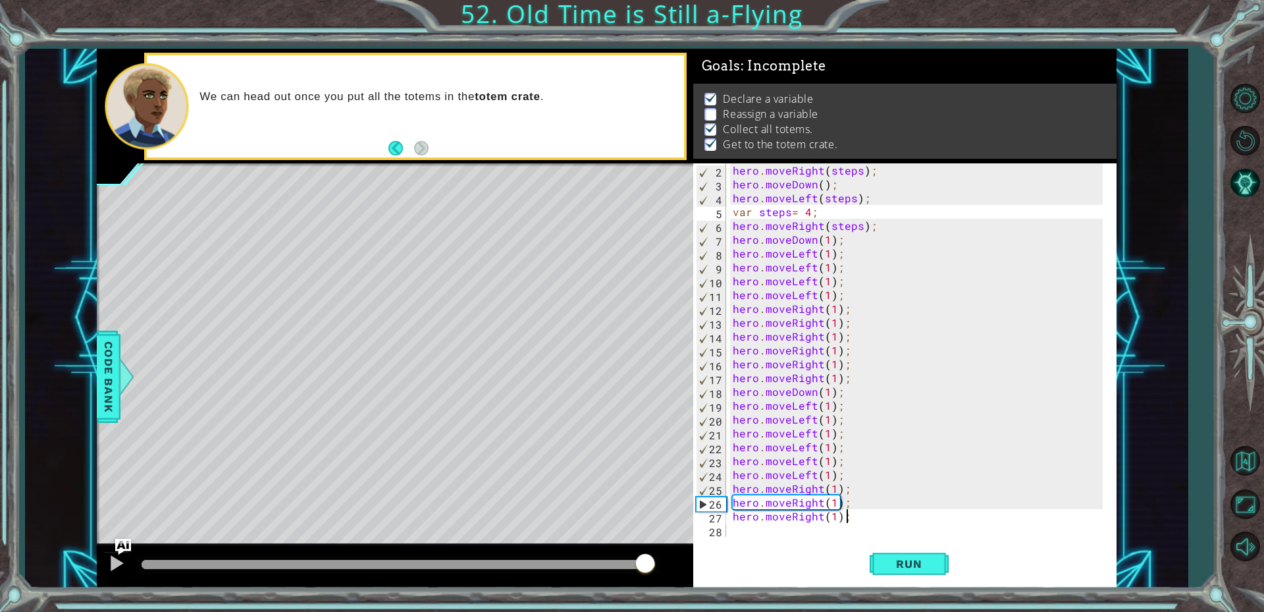
drag, startPoint x: 165, startPoint y: 554, endPoint x: 653, endPoint y: 543, distance: 488.8
click at [651, 543] on div "methods hero use(thing) moveUp(steps) moveDown(steps) moveLeft(steps) moveRight…" at bounding box center [607, 318] width 1020 height 539
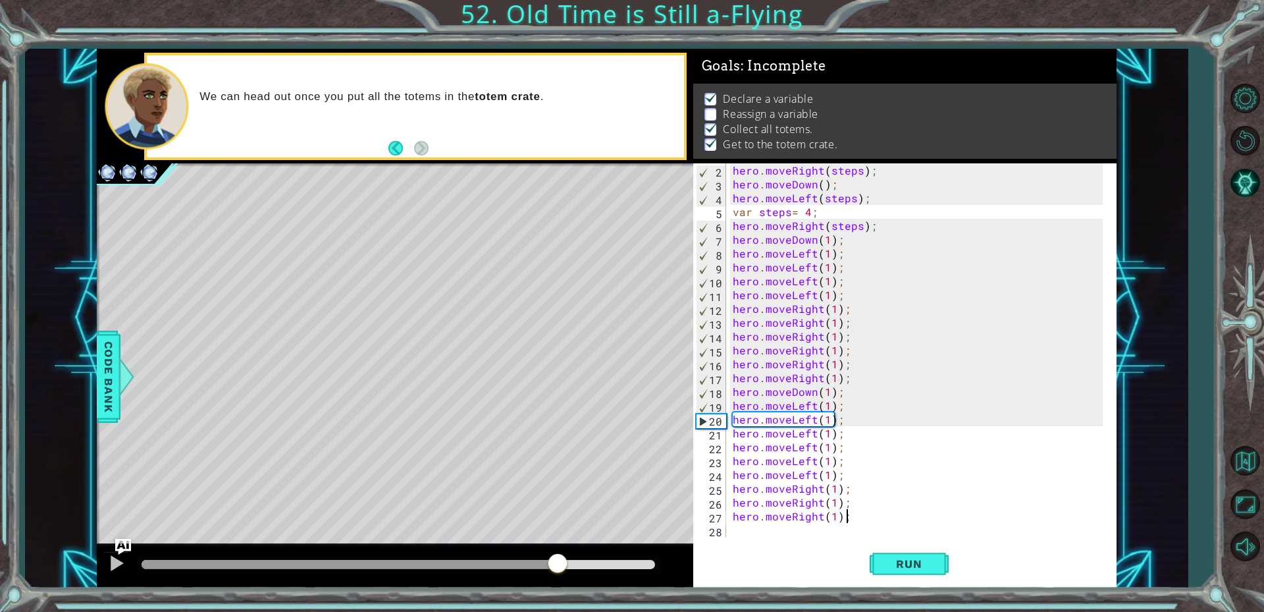
drag, startPoint x: 181, startPoint y: 561, endPoint x: 558, endPoint y: 540, distance: 377.9
click at [558, 540] on div "methods hero use(thing) moveUp(steps) moveDown(steps) moveLeft(steps) moveRight…" at bounding box center [607, 318] width 1020 height 539
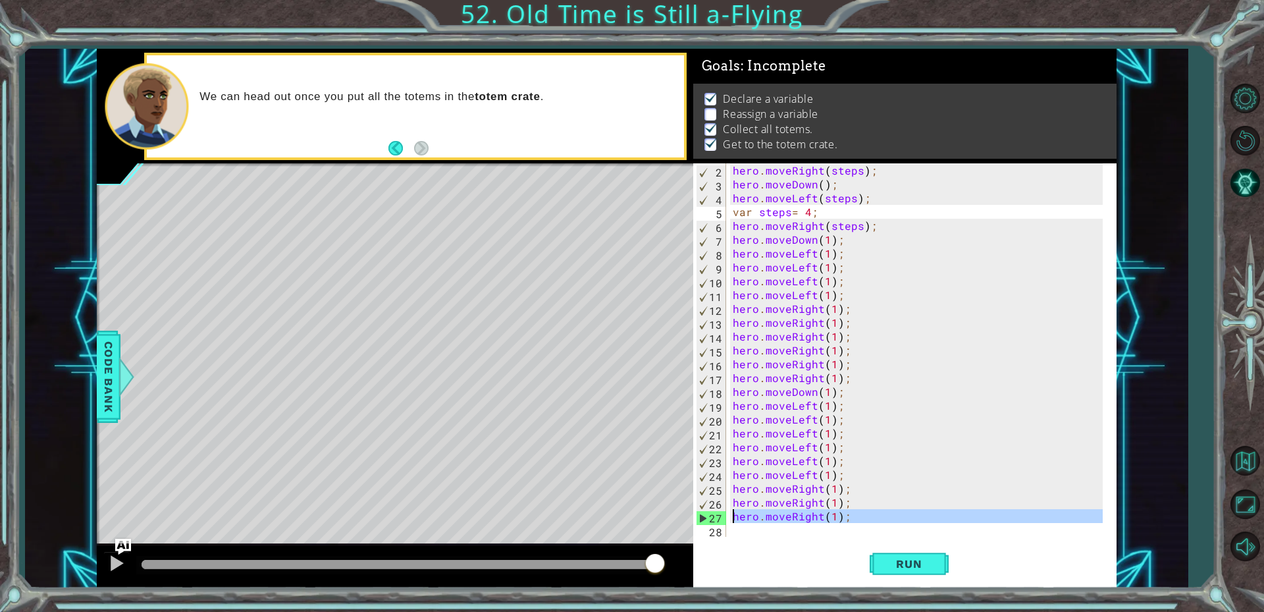
drag, startPoint x: 873, startPoint y: 524, endPoint x: 728, endPoint y: 522, distance: 145.6
click at [728, 522] on div "hero.moveRight(1); 2 3 4 5 6 7 8 9 10 11 12 13 14 15 16 17 18 19 20 21 22 23 24…" at bounding box center [902, 349] width 419 height 373
type textarea "hero.moveRight(1);"
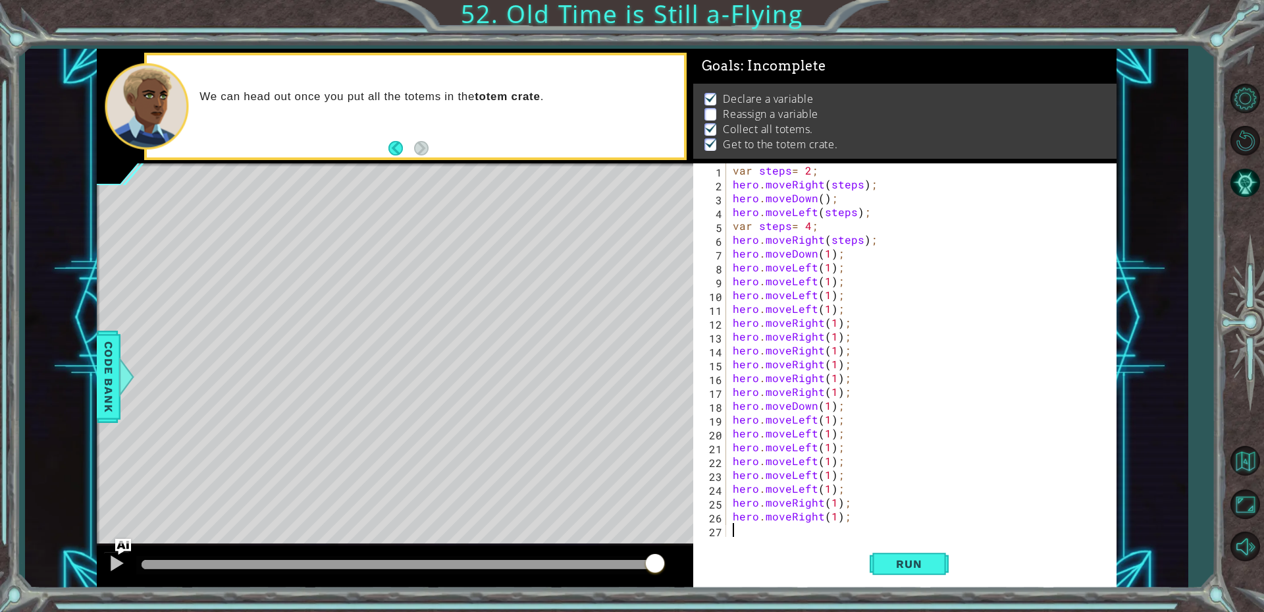
scroll to position [0, 0]
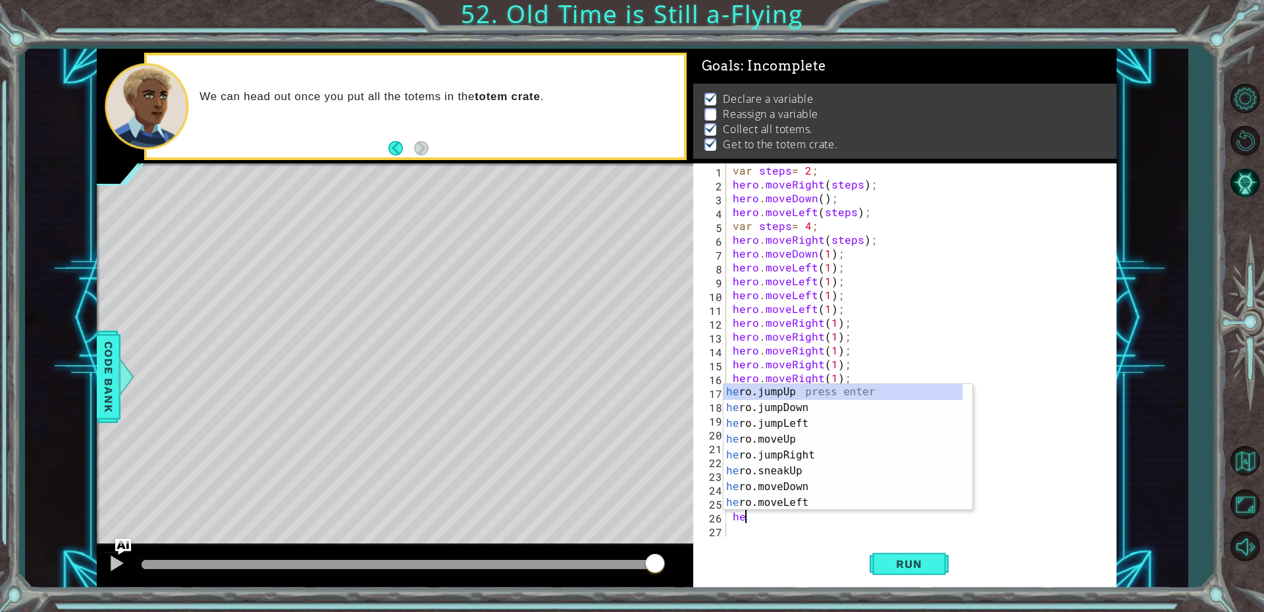
type textarea "h"
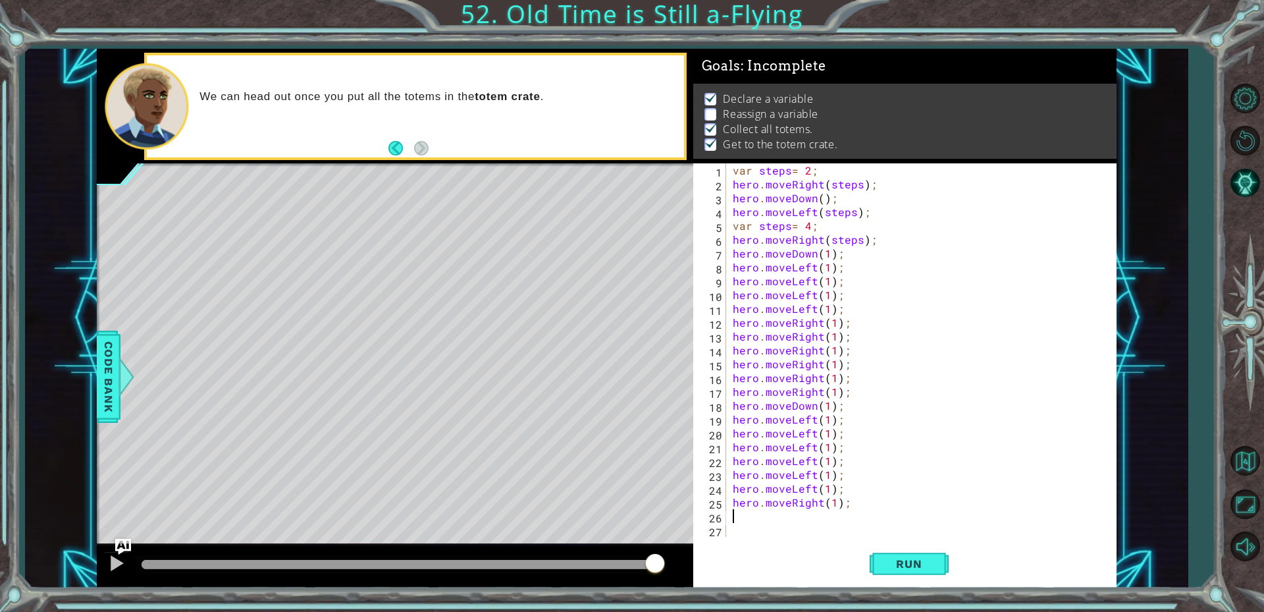
click at [864, 497] on div "var steps = 2 ; hero . moveRight ( steps ) ; hero . moveDown ( ) ; hero . moveL…" at bounding box center [924, 363] width 389 height 401
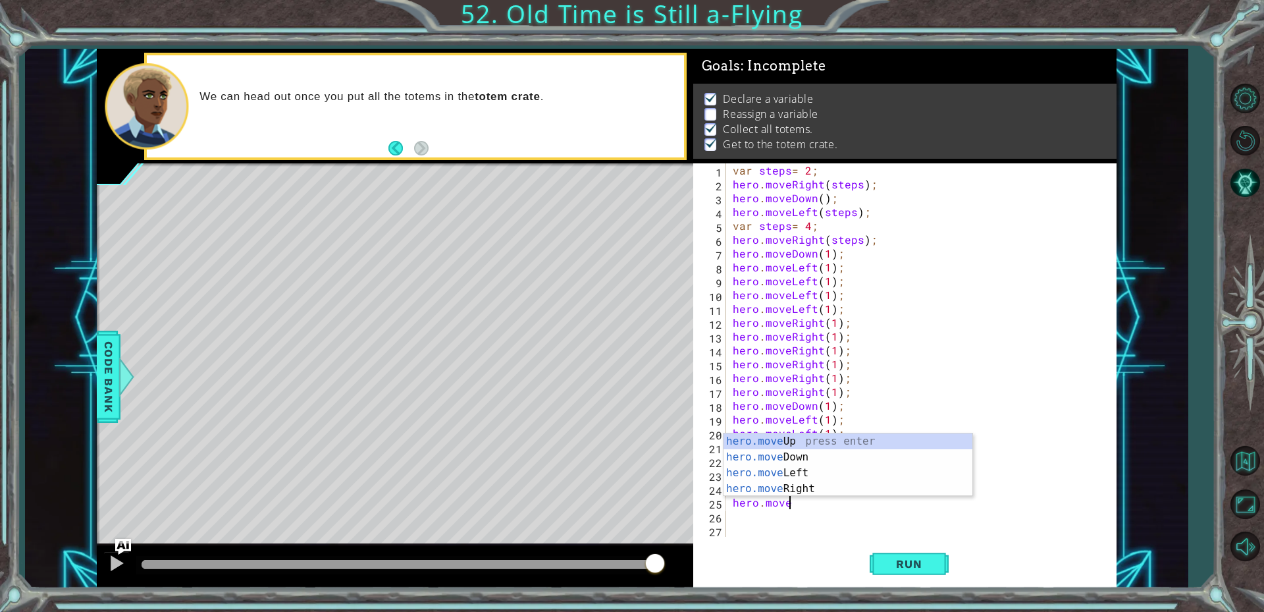
type textarea "h"
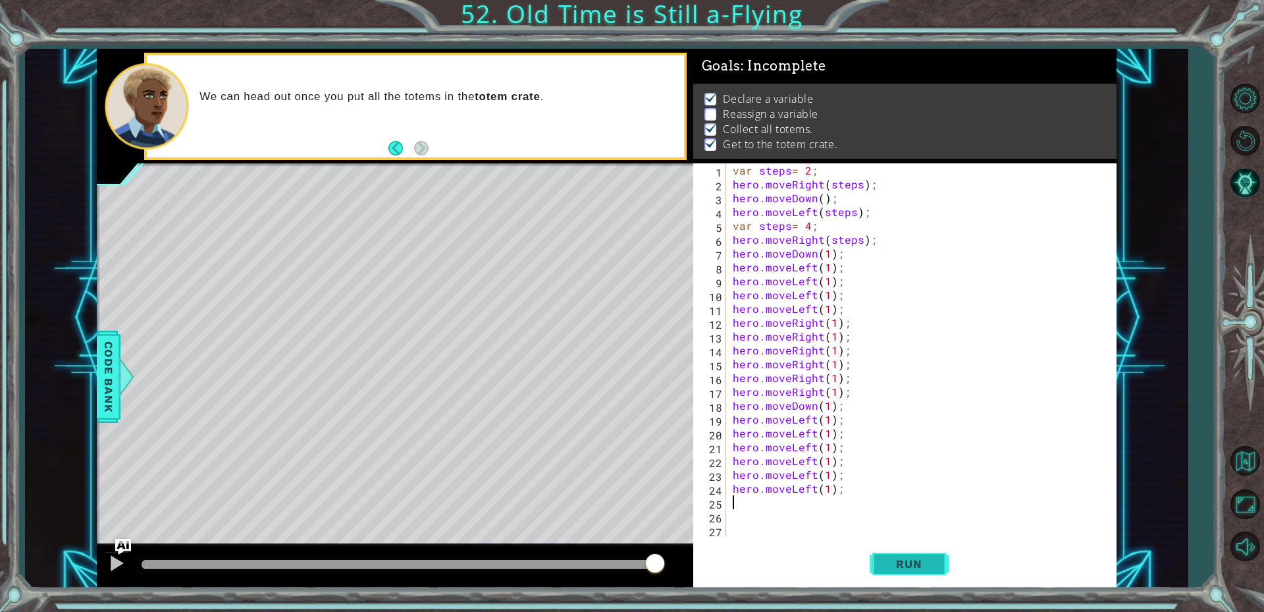
click at [939, 568] on button "Run" at bounding box center [909, 563] width 79 height 42
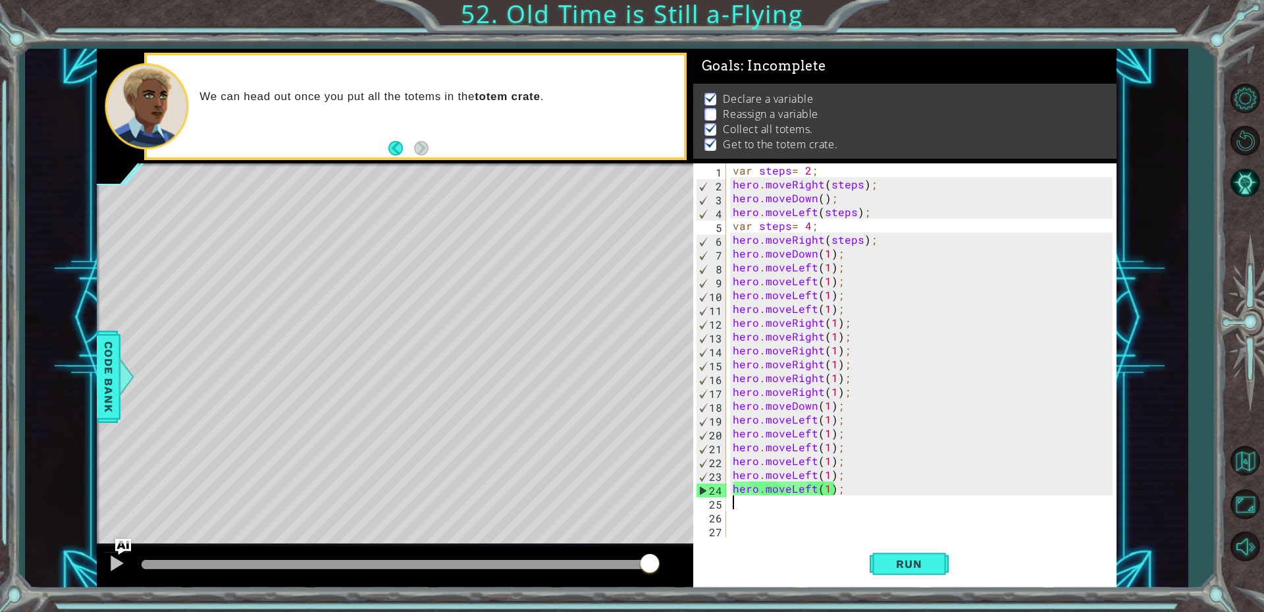
drag, startPoint x: 173, startPoint y: 564, endPoint x: 651, endPoint y: 566, distance: 478.8
drag, startPoint x: 219, startPoint y: 549, endPoint x: 0, endPoint y: 522, distance: 220.9
click at [0, 522] on div "var steps= 2; hero.moveRight(steps); 1 2 3 4 5 6 7 var steps = 2 ; hero . moveR…" at bounding box center [632, 306] width 1264 height 612
click at [800, 502] on div "var steps = 2 ; hero . moveRight ( steps ) ; hero . moveDown ( ) ; hero . moveL…" at bounding box center [924, 363] width 389 height 401
click at [828, 255] on div "var steps = 2 ; hero . moveRight ( steps ) ; hero . moveDown ( ) ; hero . moveL…" at bounding box center [924, 363] width 389 height 401
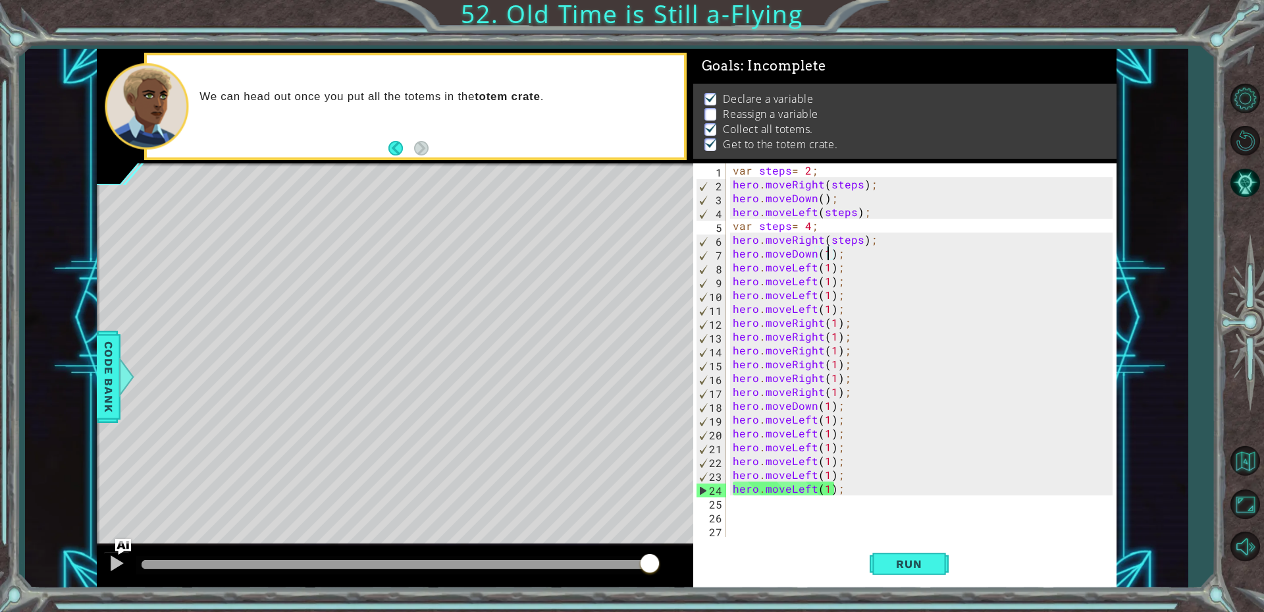
click at [846, 311] on div "var steps = 2 ; hero . moveRight ( steps ) ; hero . moveDown ( ) ; hero . moveL…" at bounding box center [924, 363] width 389 height 401
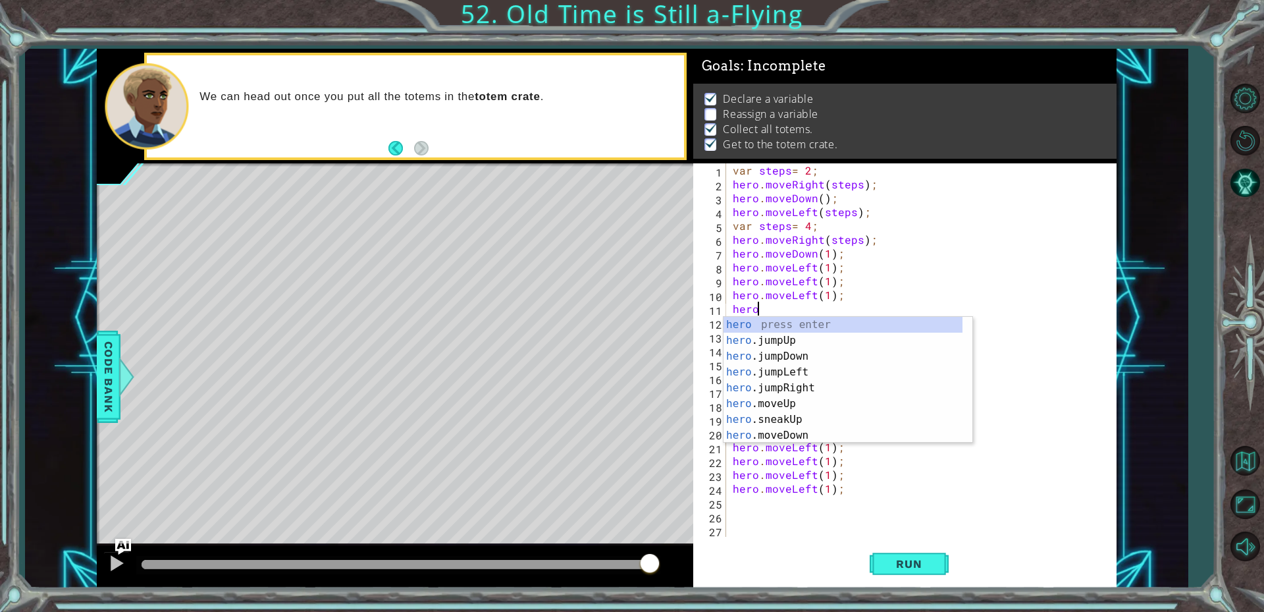
type textarea "h"
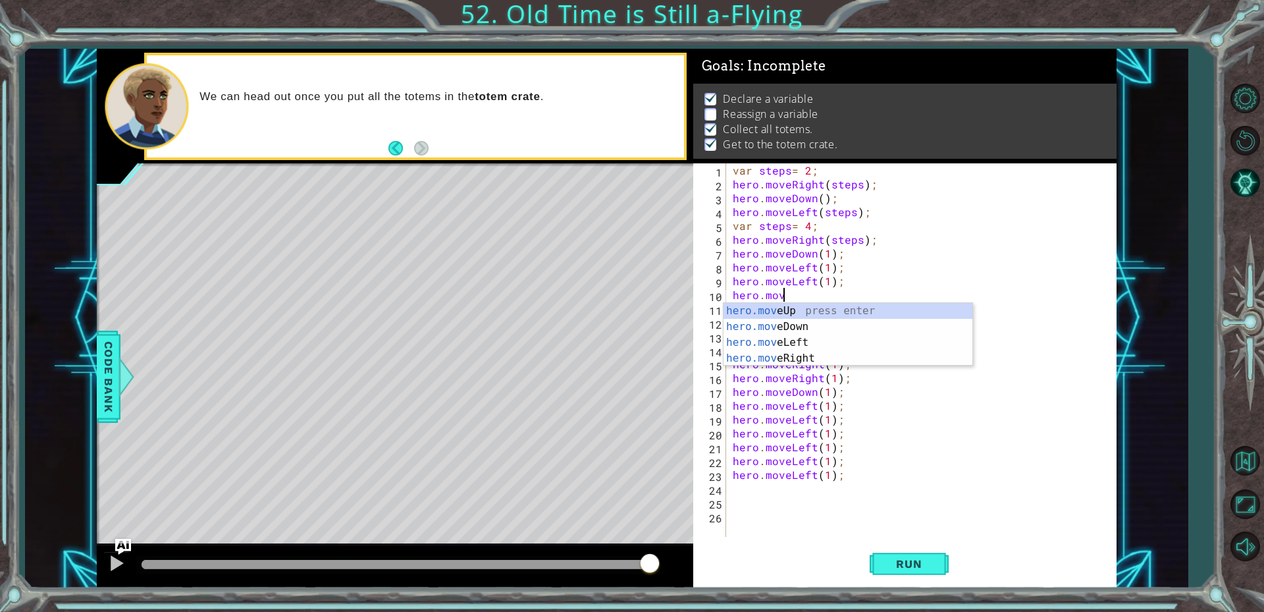
type textarea "h"
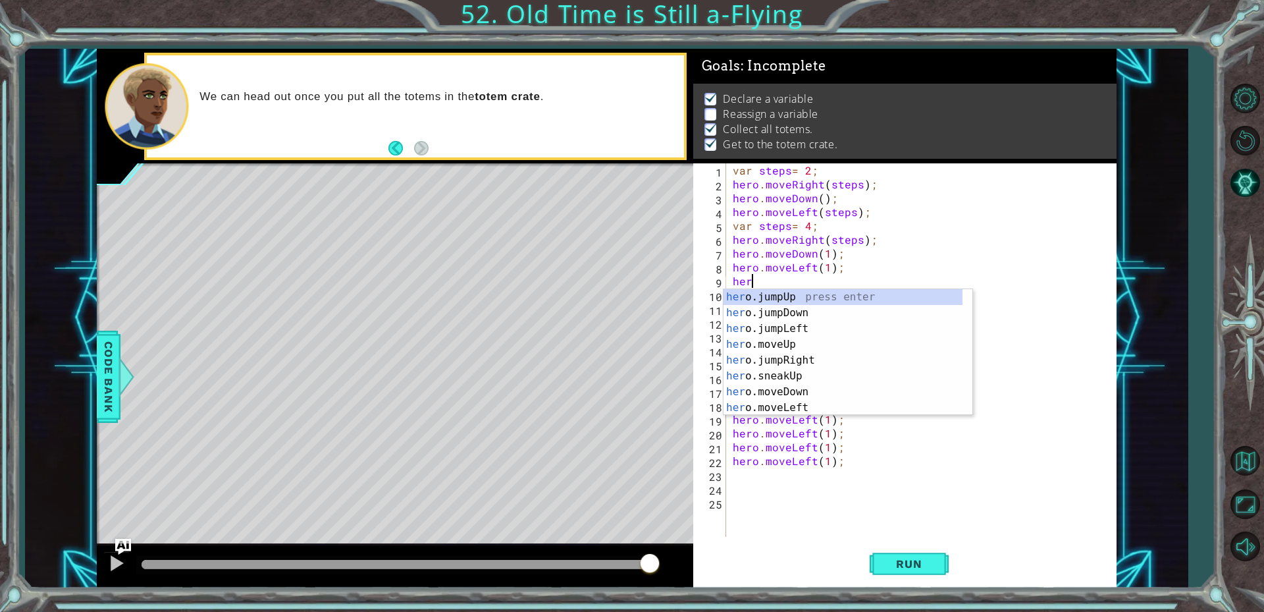
type textarea "h"
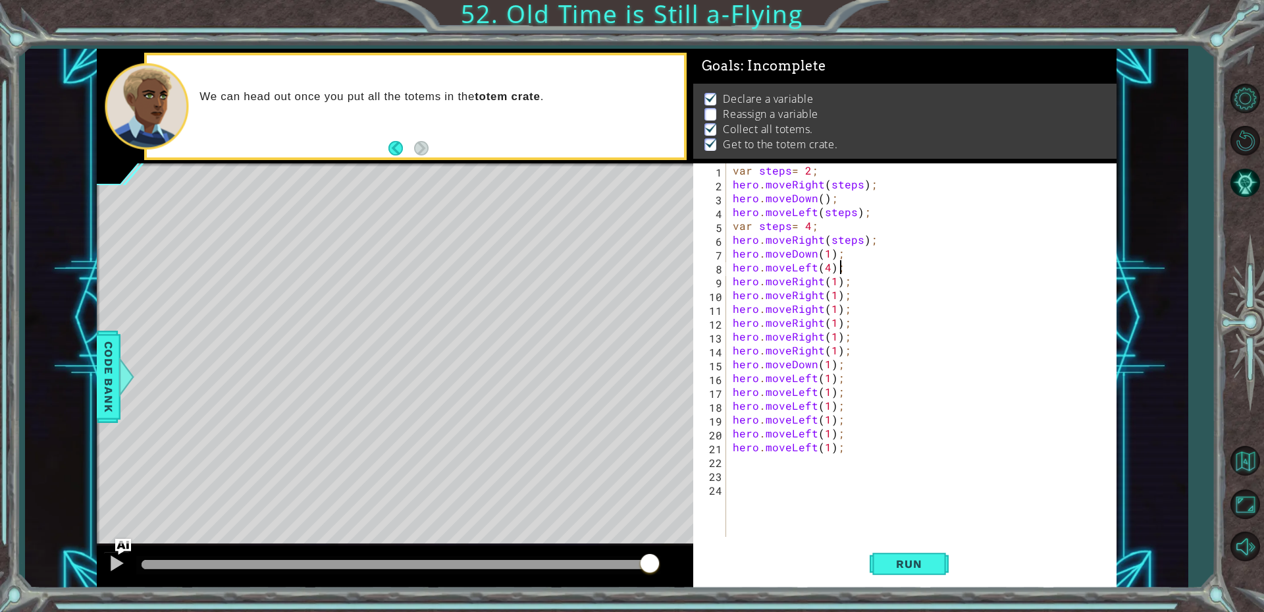
scroll to position [0, 6]
click at [850, 348] on div "var steps = 2 ; hero . moveRight ( steps ) ; hero . moveDown ( ) ; hero . moveL…" at bounding box center [924, 363] width 389 height 401
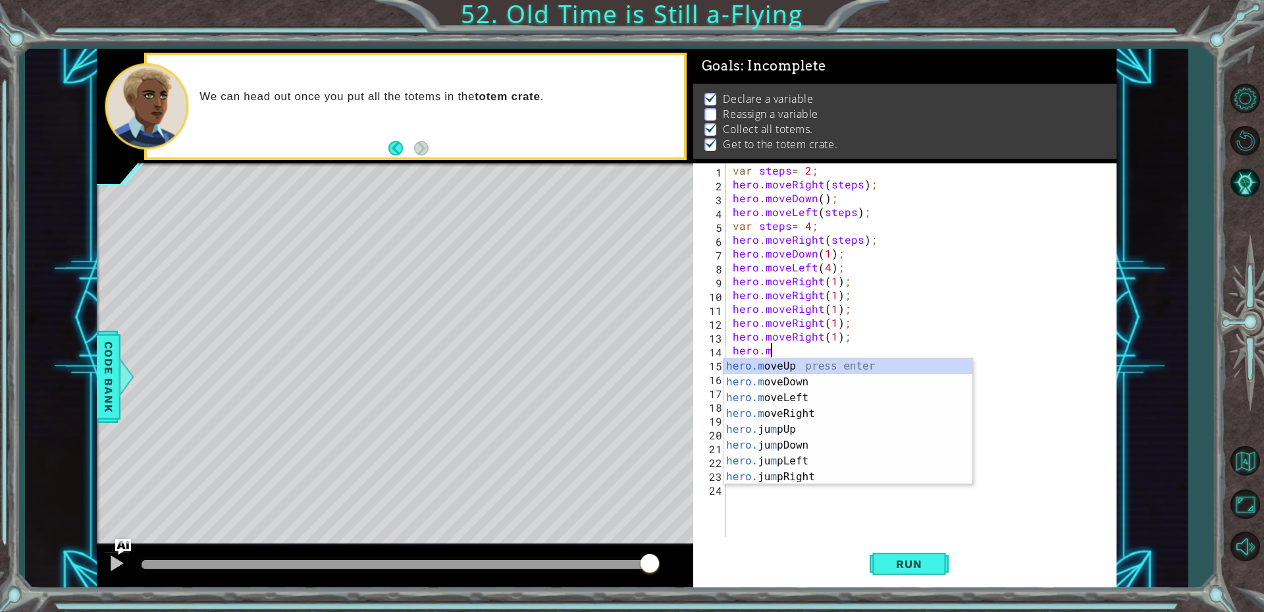
scroll to position [0, 0]
type textarea "h"
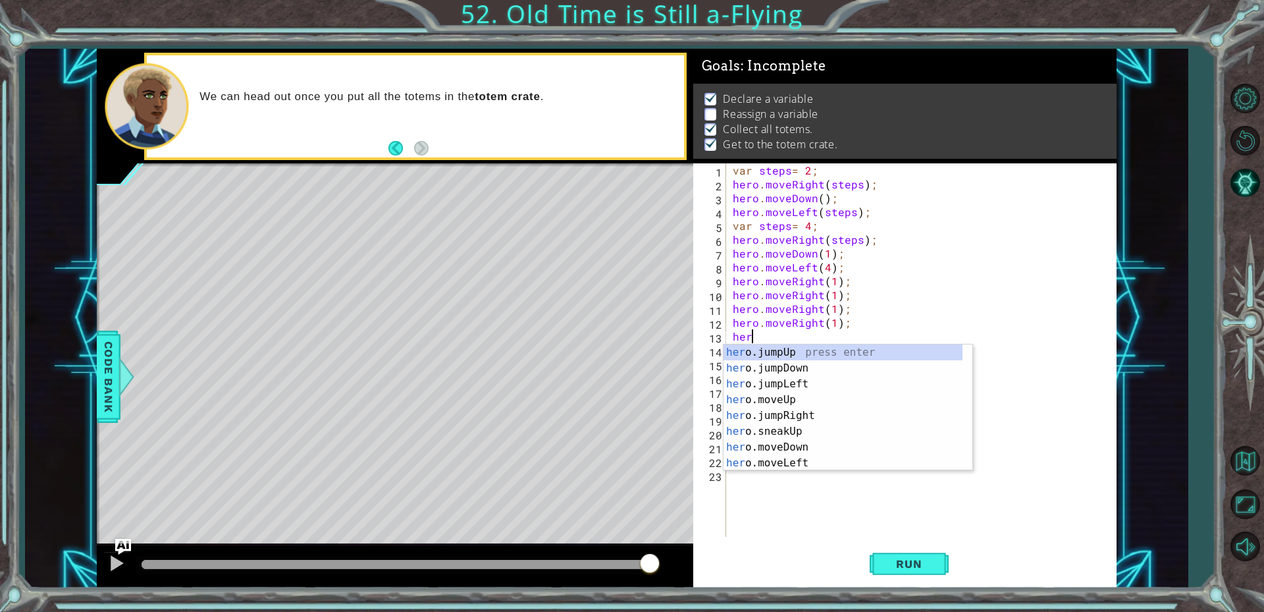
type textarea "h"
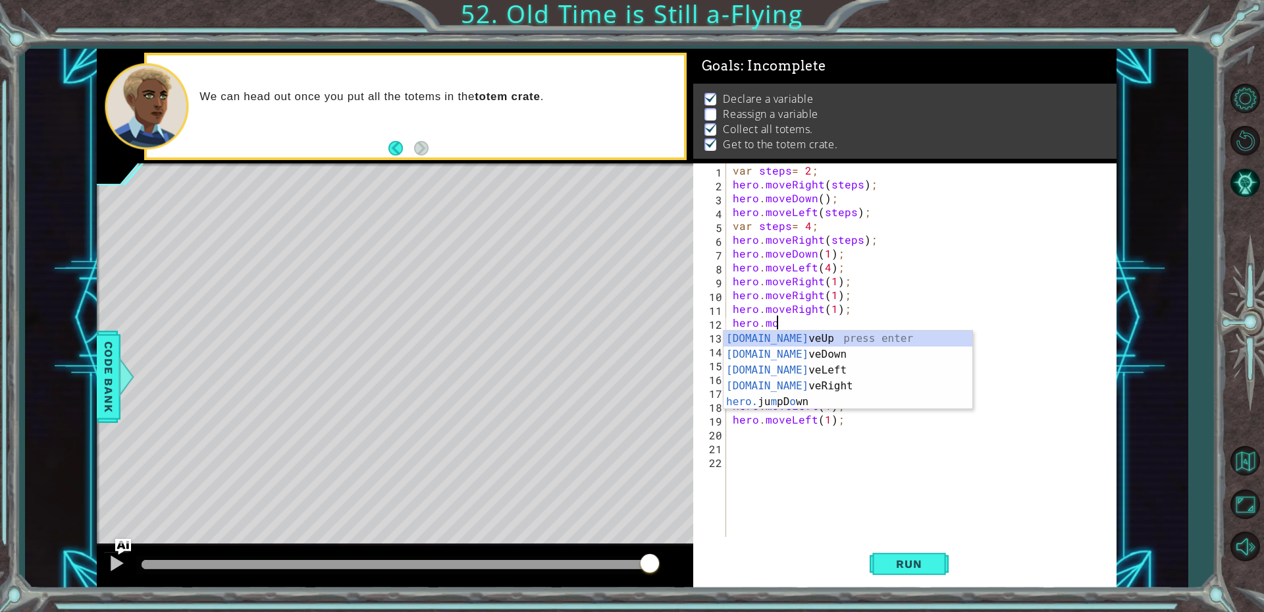
type textarea "h"
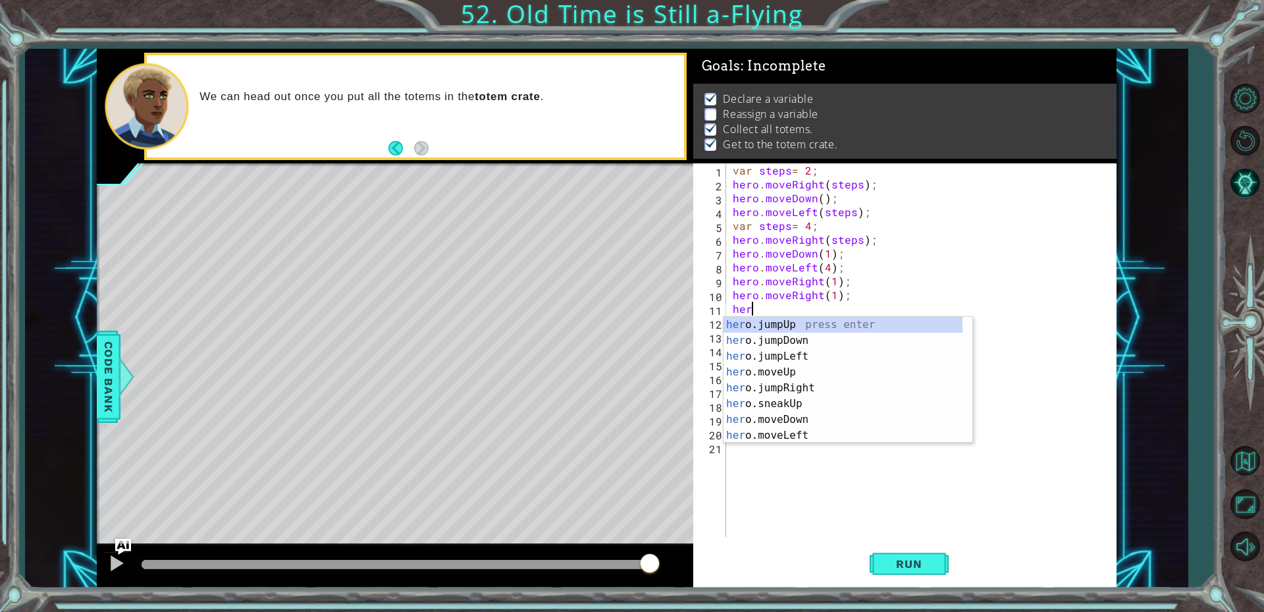
type textarea "h"
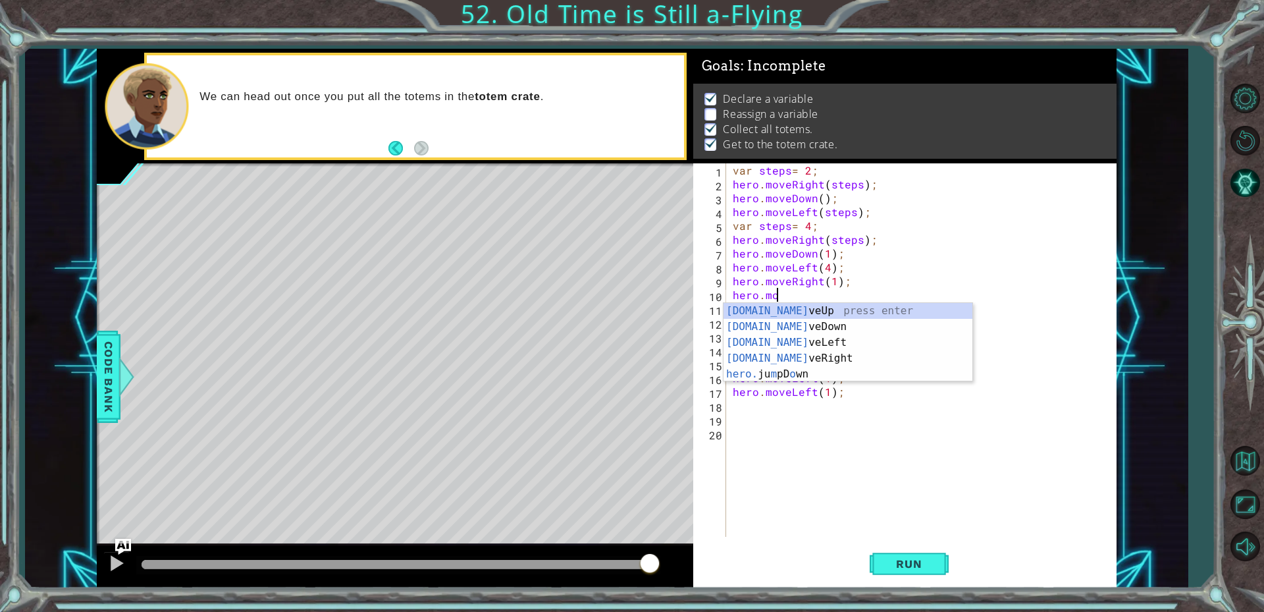
type textarea "h"
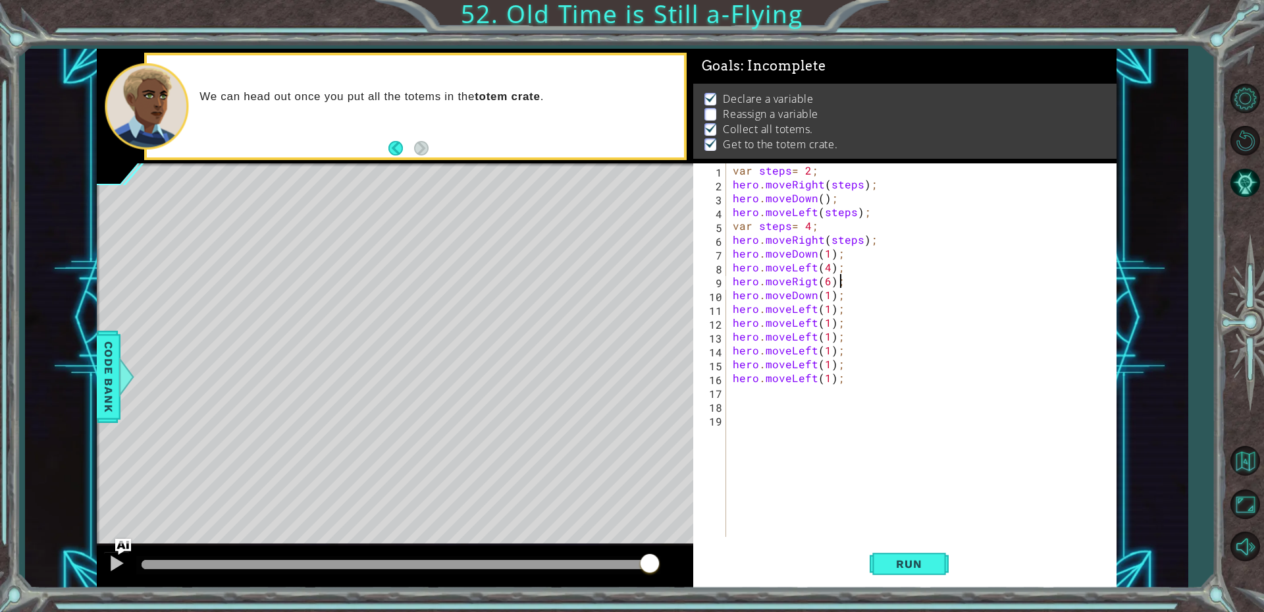
scroll to position [0, 6]
click at [876, 380] on div "var steps = 2 ; hero . moveRight ( steps ) ; hero . moveDown ( ) ; hero . moveL…" at bounding box center [924, 363] width 389 height 401
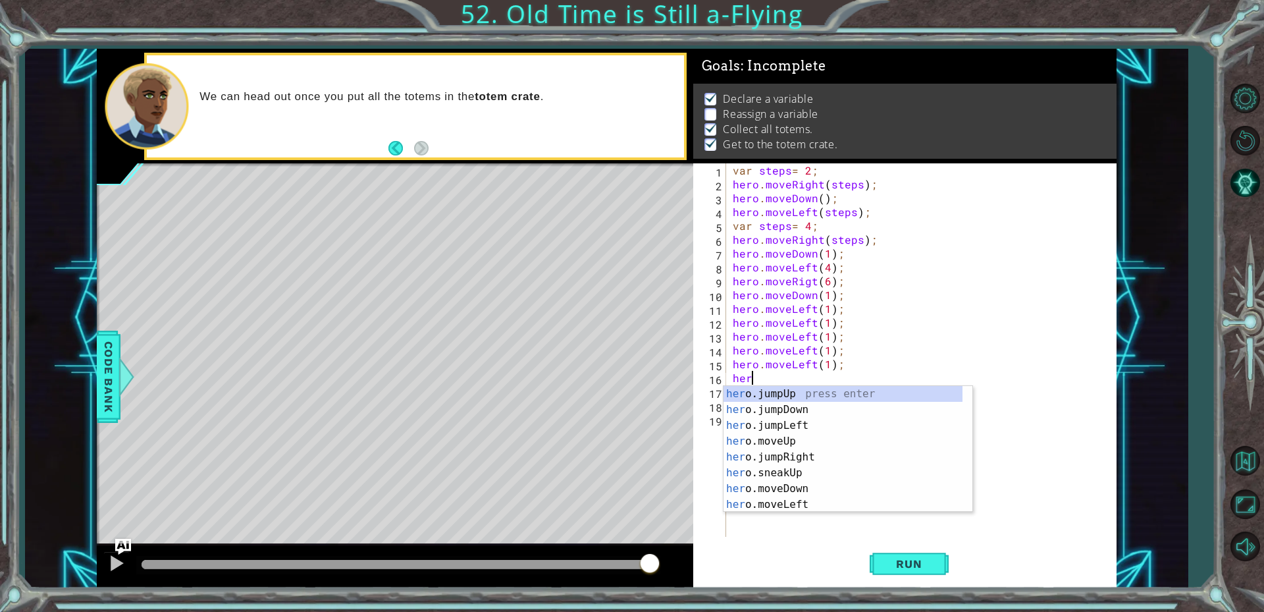
scroll to position [0, 0]
type textarea "h"
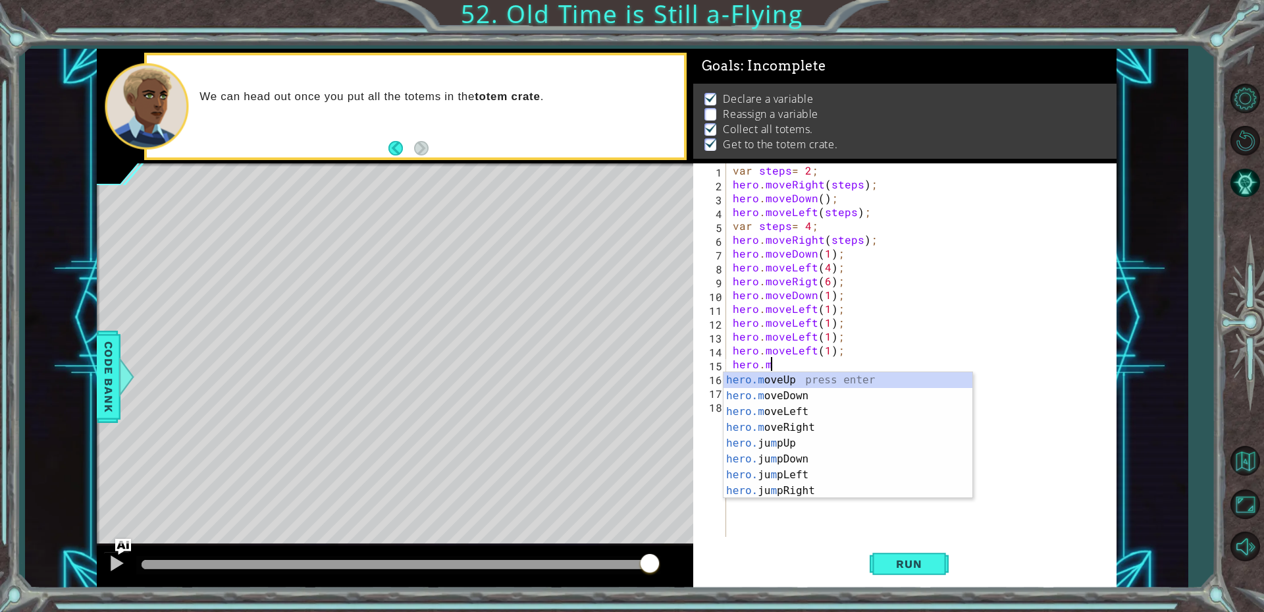
type textarea "h"
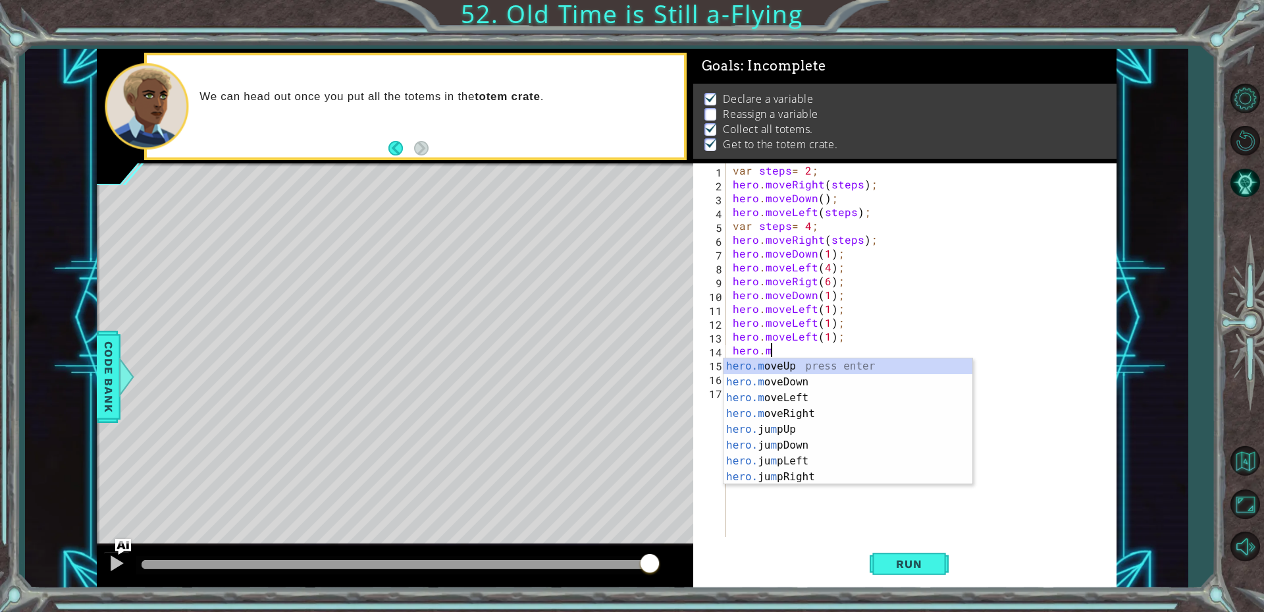
type textarea "h"
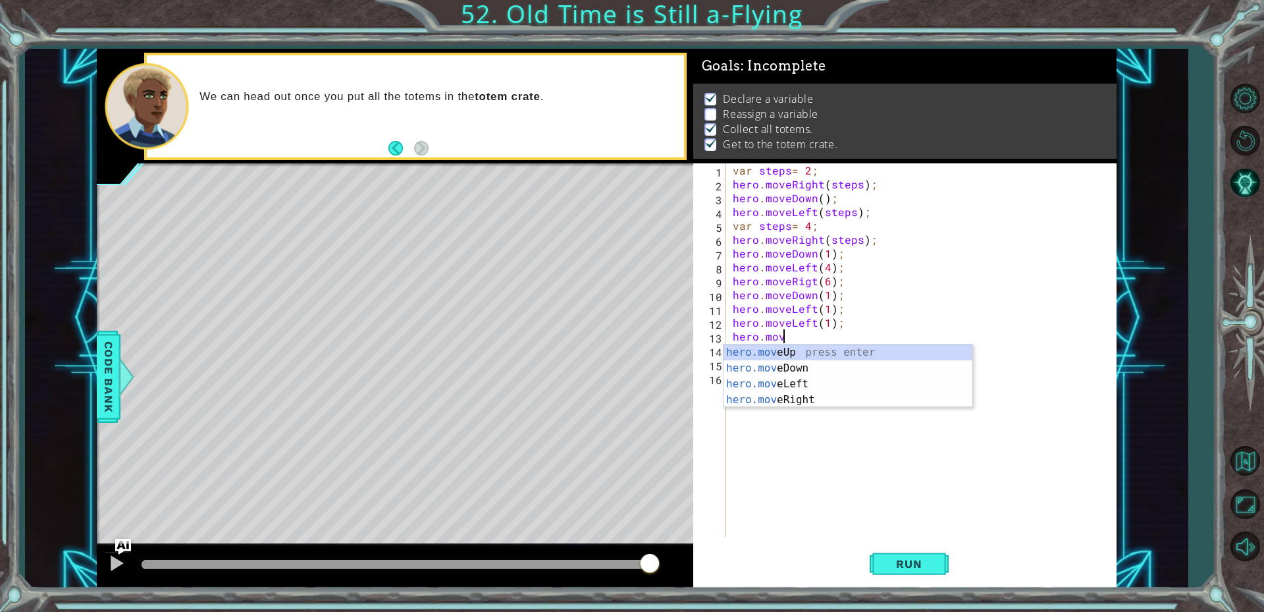
type textarea "h"
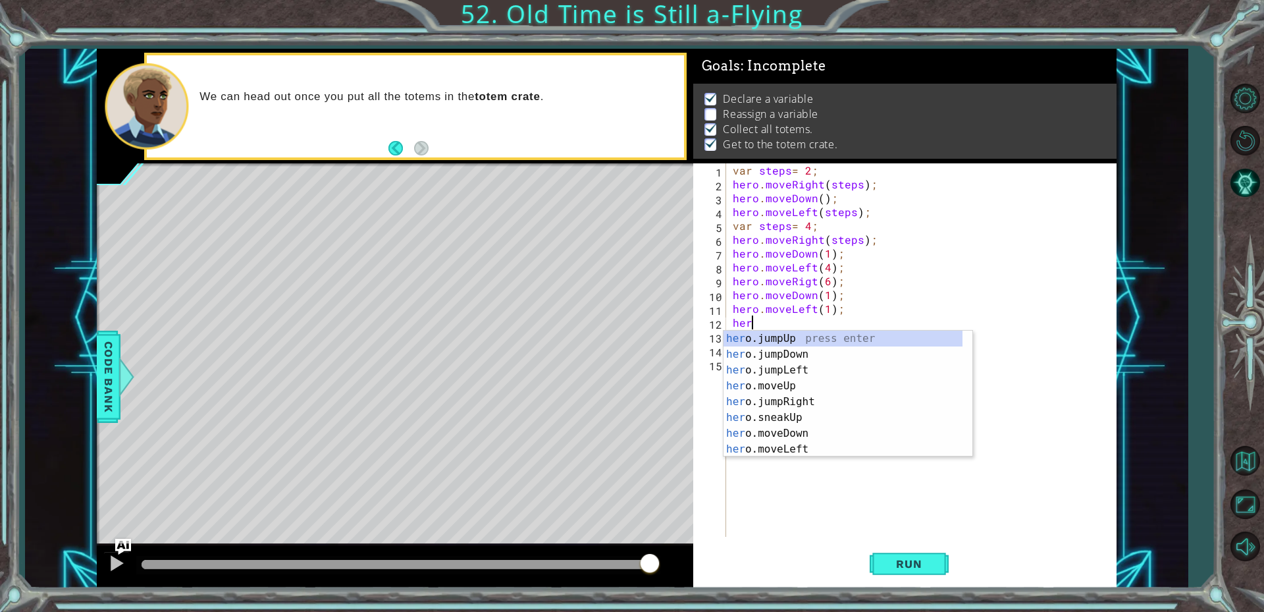
type textarea "h"
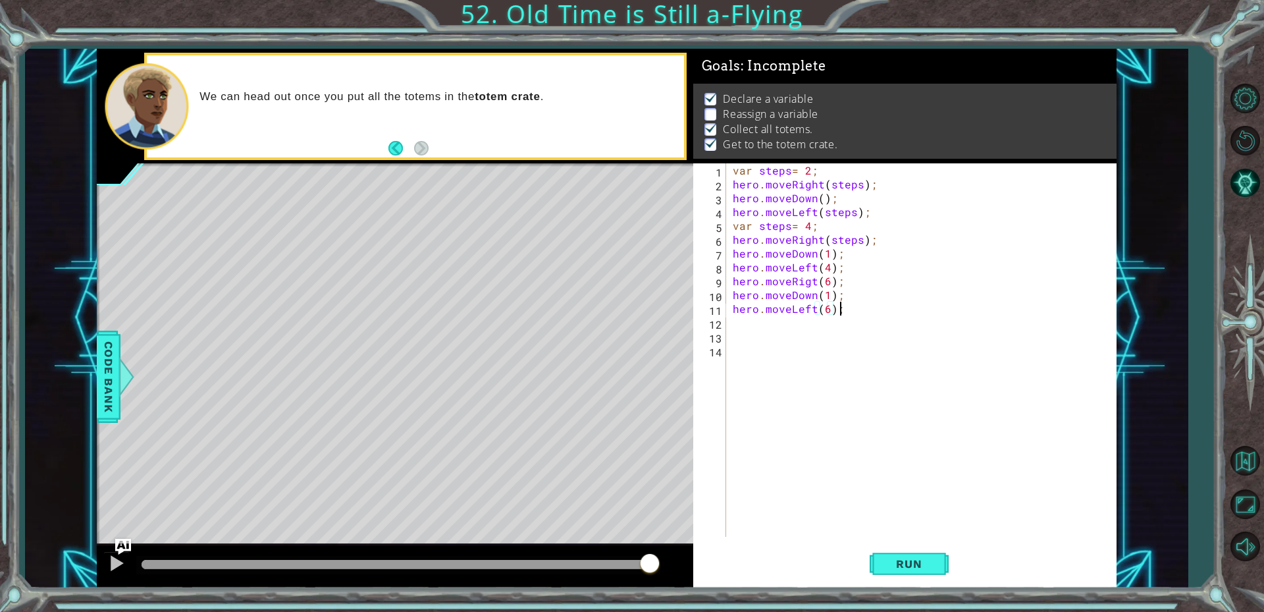
scroll to position [0, 6]
click at [884, 549] on button "Run" at bounding box center [909, 563] width 79 height 42
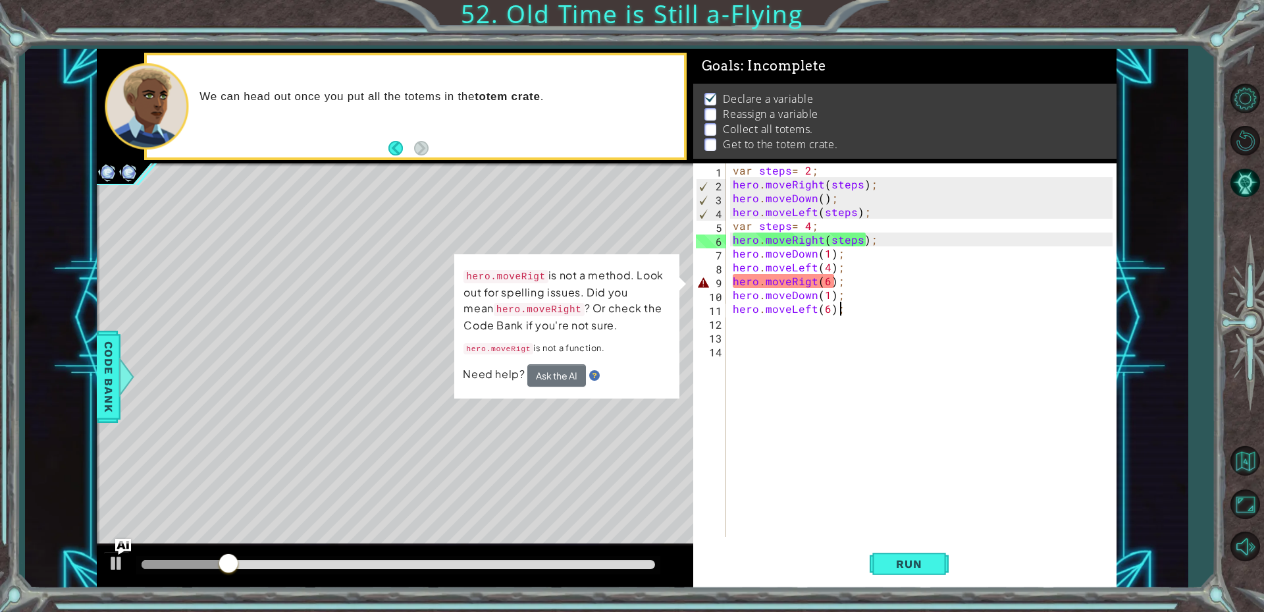
click at [811, 285] on div "var steps = 2 ; hero . moveRight ( steps ) ; hero . moveDown ( ) ; hero . moveL…" at bounding box center [924, 363] width 389 height 401
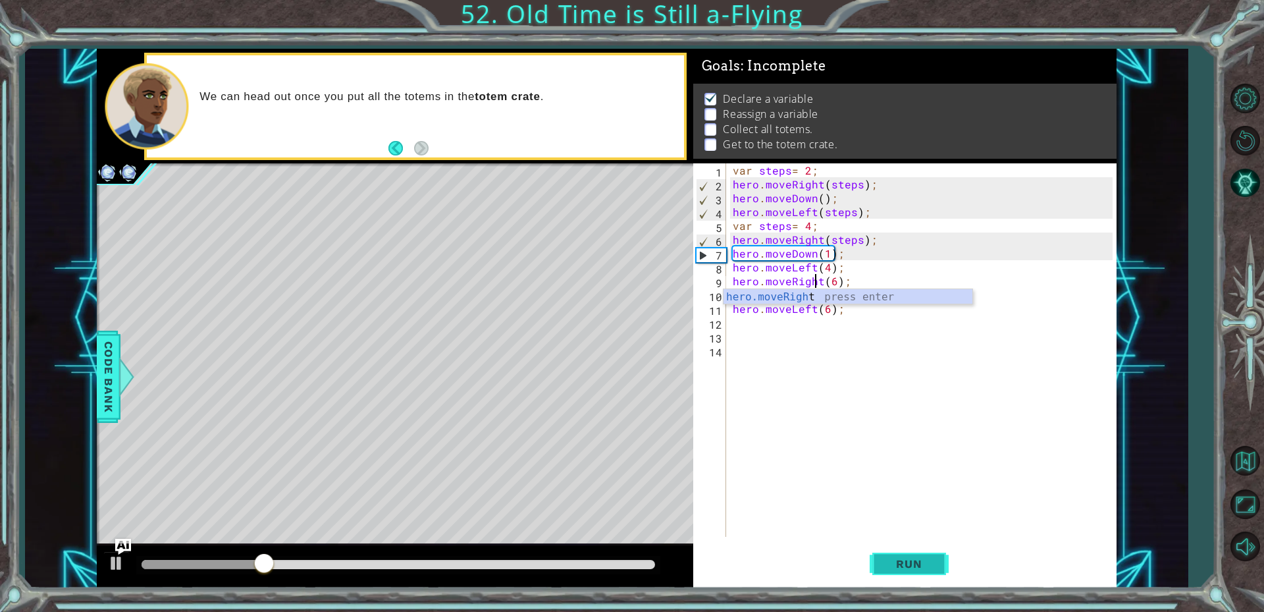
type textarea "hero.moveRight(6);"
click at [909, 567] on span "Run" at bounding box center [909, 563] width 52 height 13
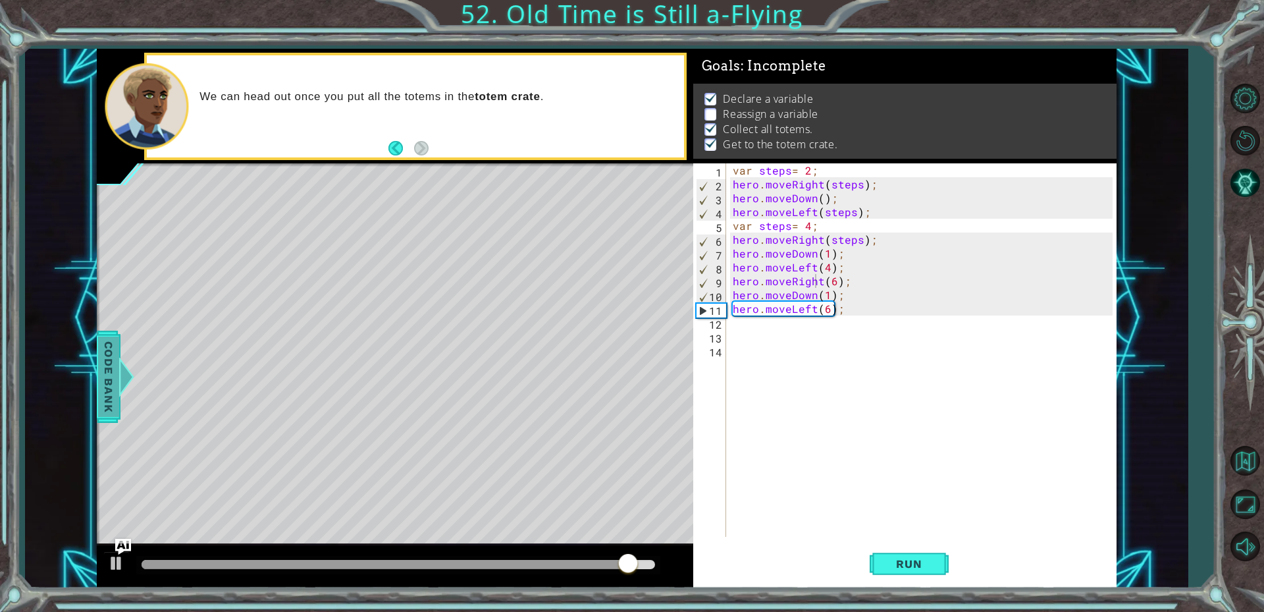
click at [101, 406] on span "Code Bank" at bounding box center [108, 377] width 21 height 80
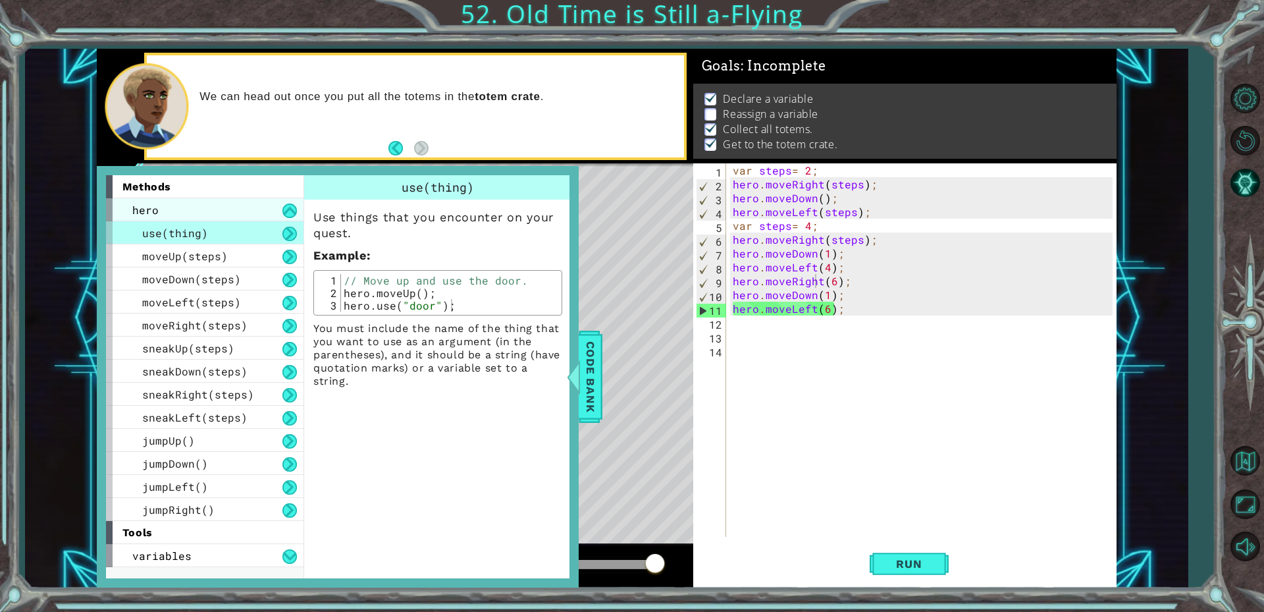
click at [257, 208] on div "hero" at bounding box center [205, 209] width 198 height 23
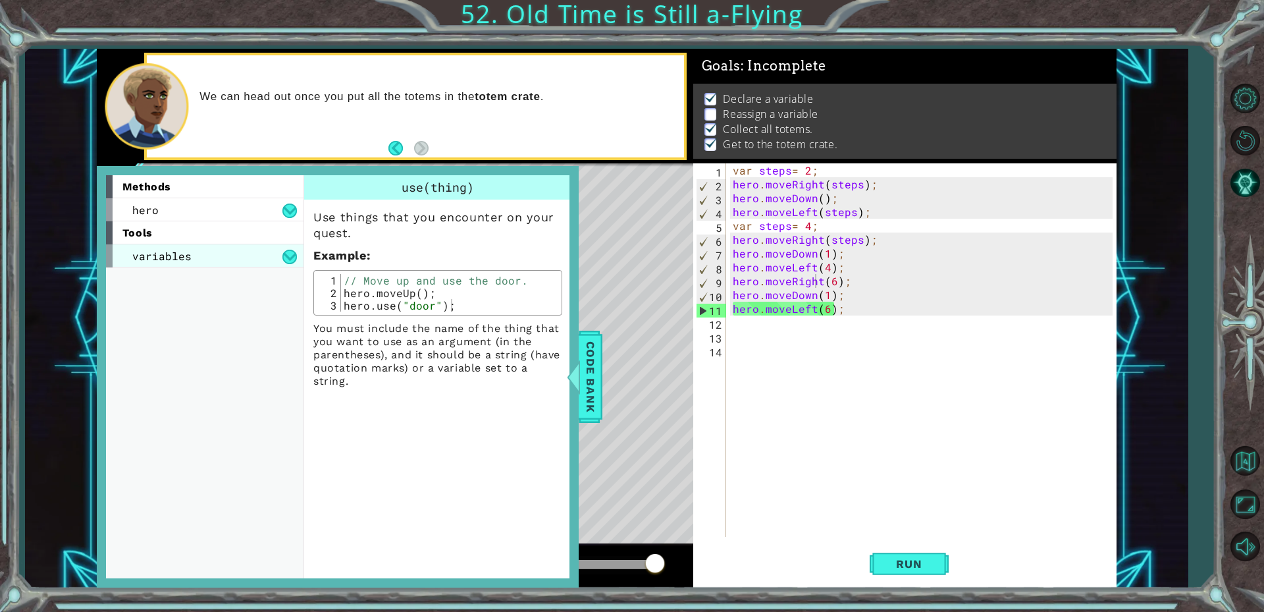
click at [219, 252] on div "variables" at bounding box center [205, 255] width 198 height 23
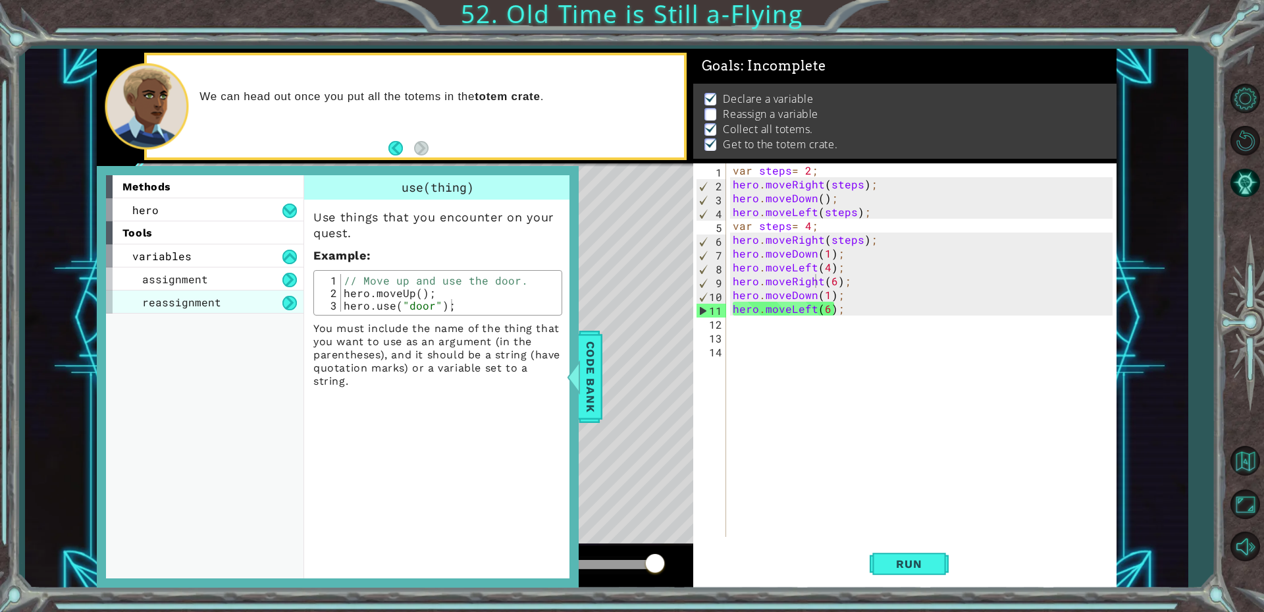
click at [219, 293] on div "reassignment" at bounding box center [205, 301] width 198 height 23
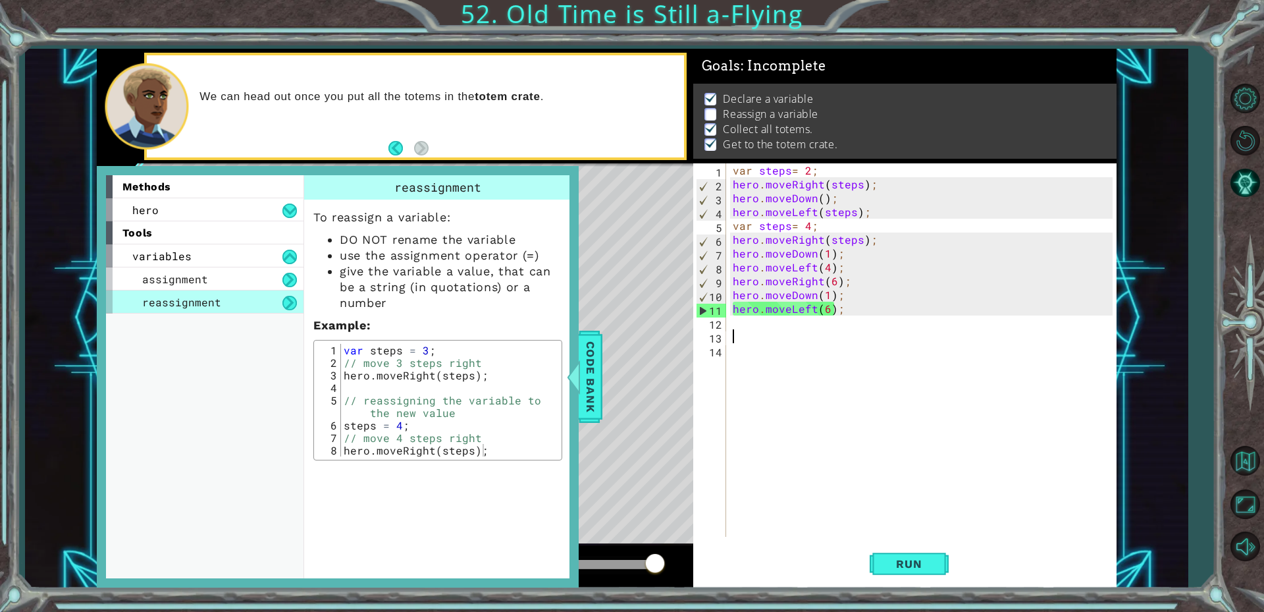
scroll to position [0, 0]
click at [759, 331] on div "var steps = 2 ; hero . moveRight ( steps ) ; hero . moveDown ( ) ; hero . moveL…" at bounding box center [924, 363] width 389 height 401
click at [750, 322] on div "var steps = 2 ; hero . moveRight ( steps ) ; hero . moveDown ( ) ; hero . moveL…" at bounding box center [924, 363] width 389 height 401
click at [815, 225] on div "var steps = 2 ; hero . moveRight ( steps ) ; hero . moveDown ( ) ; hero . moveL…" at bounding box center [924, 363] width 389 height 401
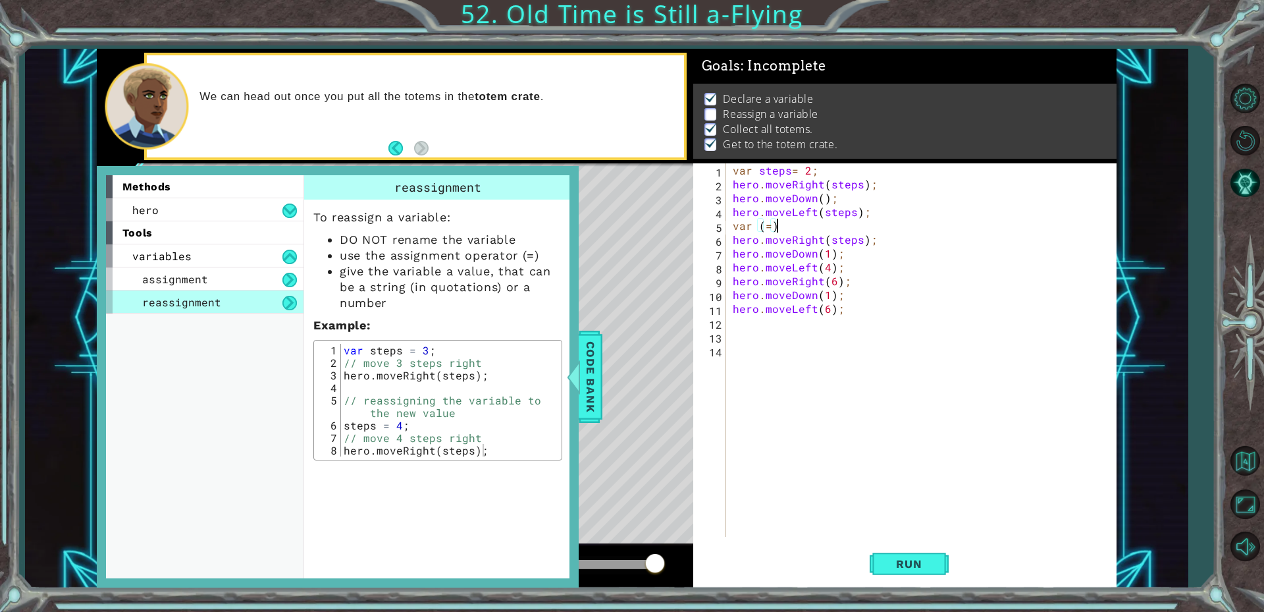
scroll to position [0, 2]
type textarea "var (=3)"
click at [909, 570] on button "Run" at bounding box center [909, 563] width 79 height 42
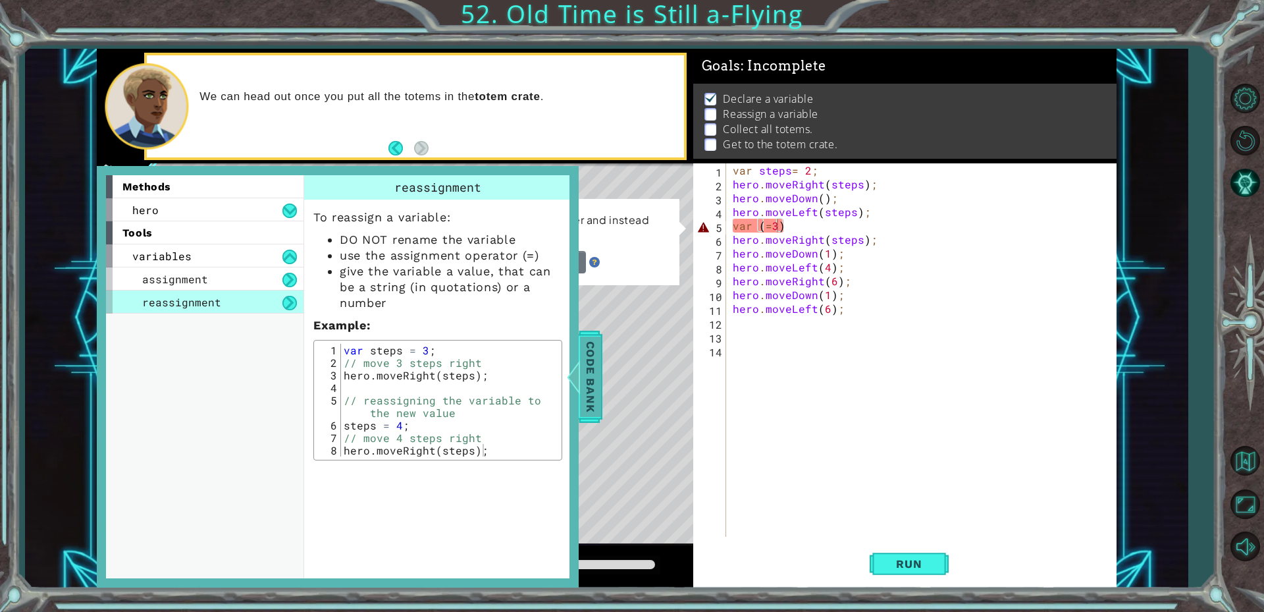
click at [589, 372] on span "Code Bank" at bounding box center [590, 377] width 21 height 80
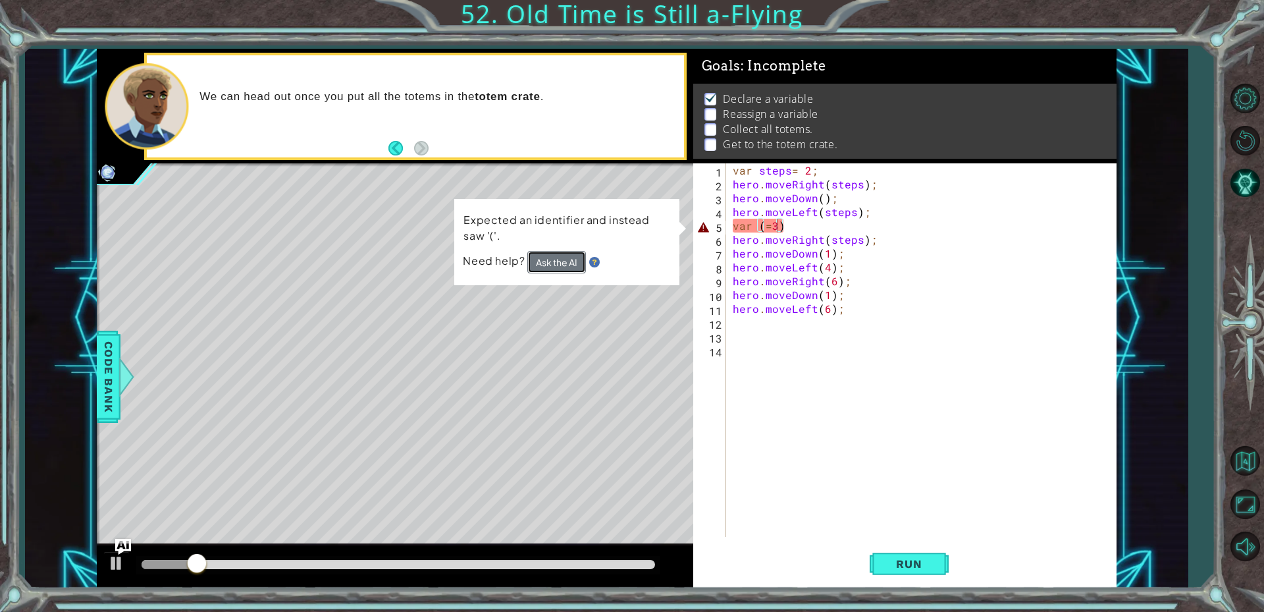
click at [538, 261] on button "Ask the AI" at bounding box center [556, 262] width 59 height 22
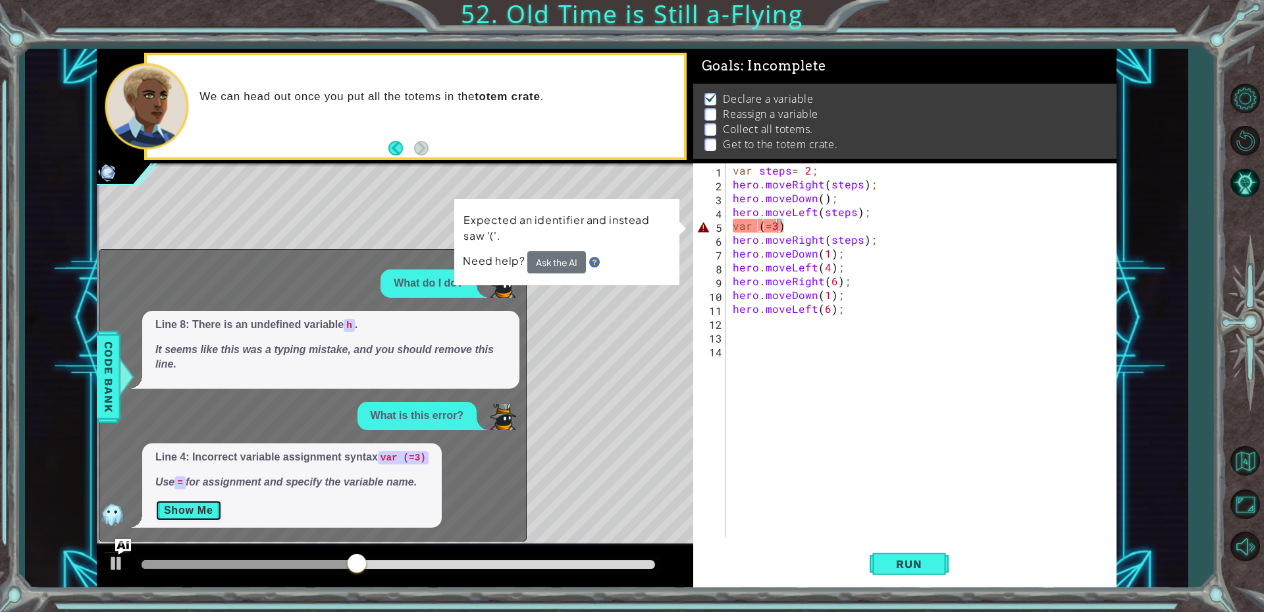
click at [165, 508] on button "Show Me" at bounding box center [188, 510] width 67 height 21
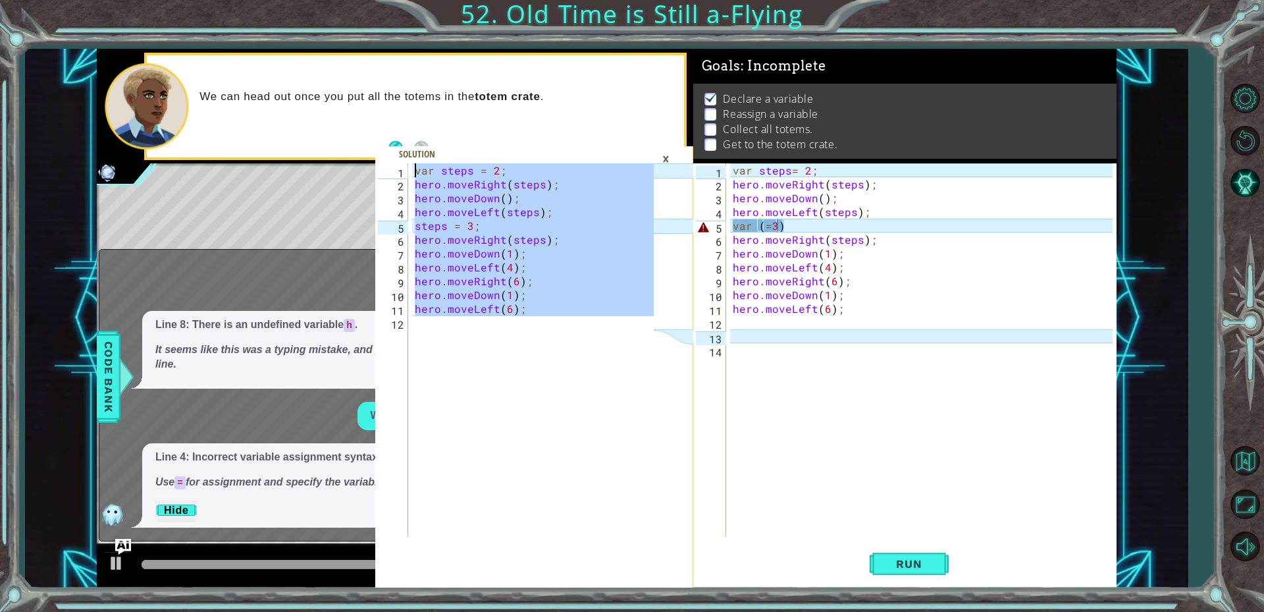
drag, startPoint x: 501, startPoint y: 373, endPoint x: 402, endPoint y: 148, distance: 245.3
click at [402, 163] on div "1 2 3 4 5 6 7 8 9 10 11 12 var steps = 2 ; hero . moveRight ( steps ) ; hero . …" at bounding box center [534, 374] width 318 height 423
type textarea "var steps = 2; hero.moveRight(steps);"
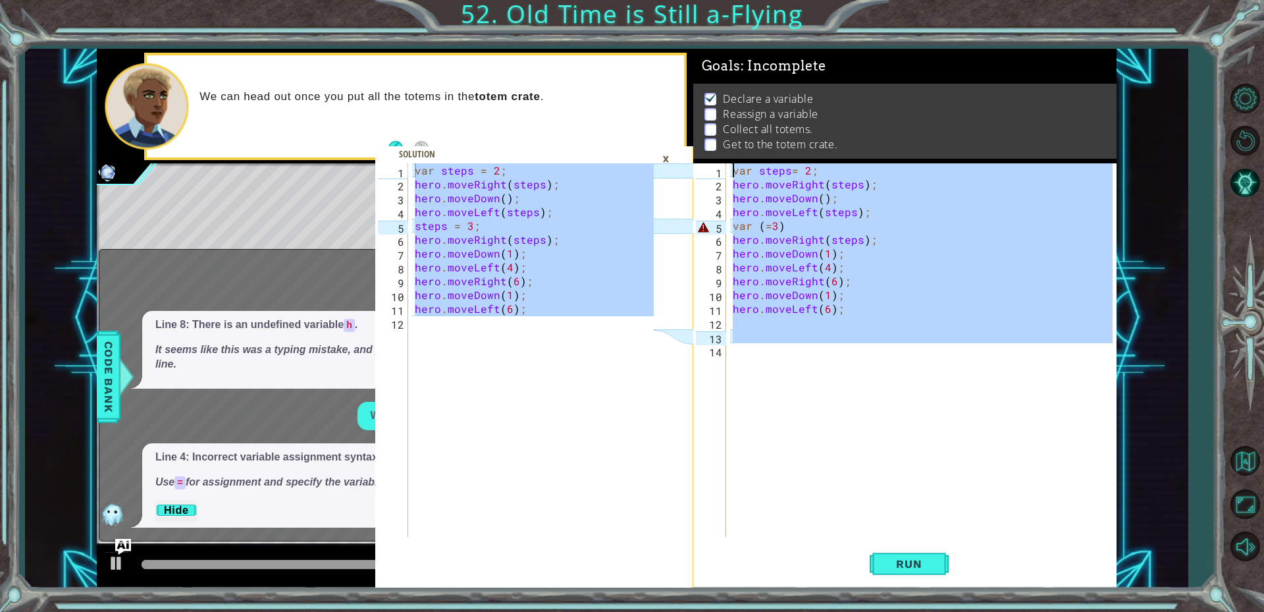
drag, startPoint x: 835, startPoint y: 344, endPoint x: 689, endPoint y: 64, distance: 315.5
click at [689, 64] on div "var steps = 2; hero.moveRight(steps); 1 2 3 4 5 6 7 8 9 10 11 12 var steps = 2 …" at bounding box center [607, 318] width 1020 height 539
type textarea "var steps= 2; hero.moveRight(steps);"
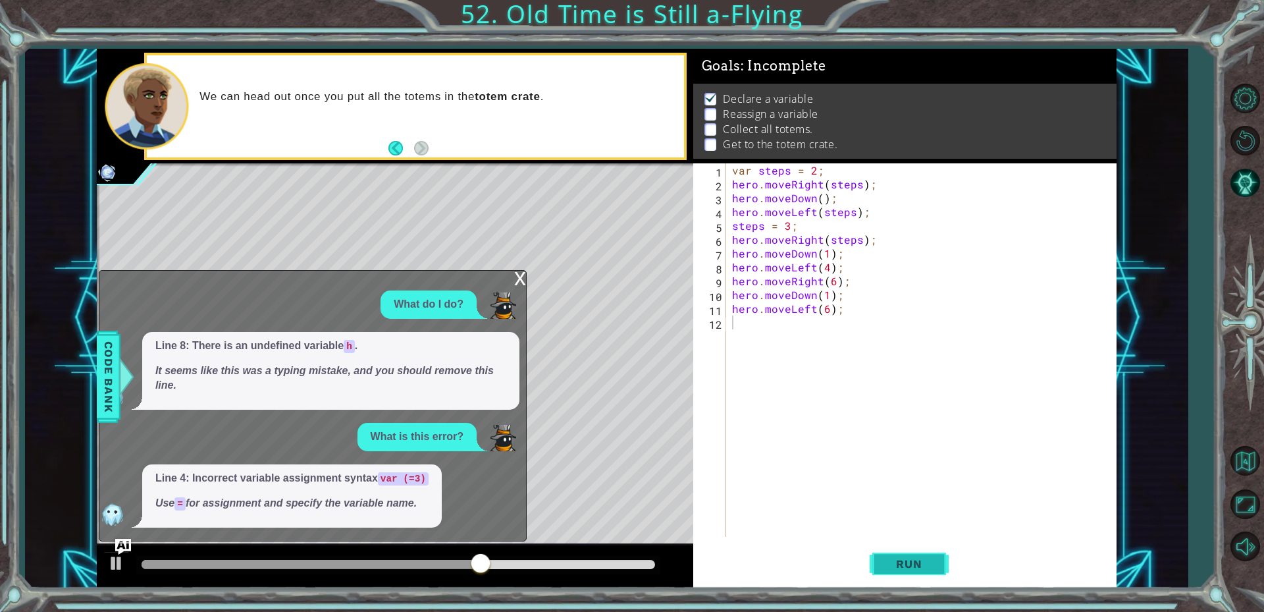
click at [915, 555] on button "Run" at bounding box center [909, 563] width 79 height 42
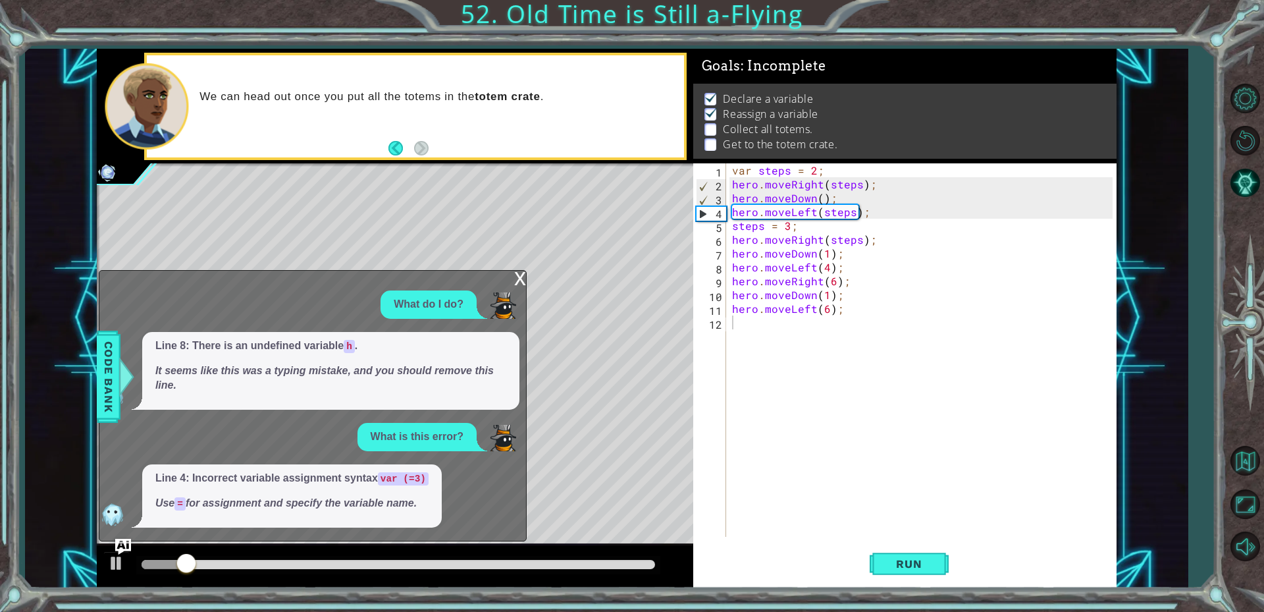
click at [513, 273] on div "x What do I do? Line 8: There is an undefined variable h . It seems like this w…" at bounding box center [313, 405] width 428 height 271
click at [516, 273] on div "x" at bounding box center [520, 277] width 12 height 13
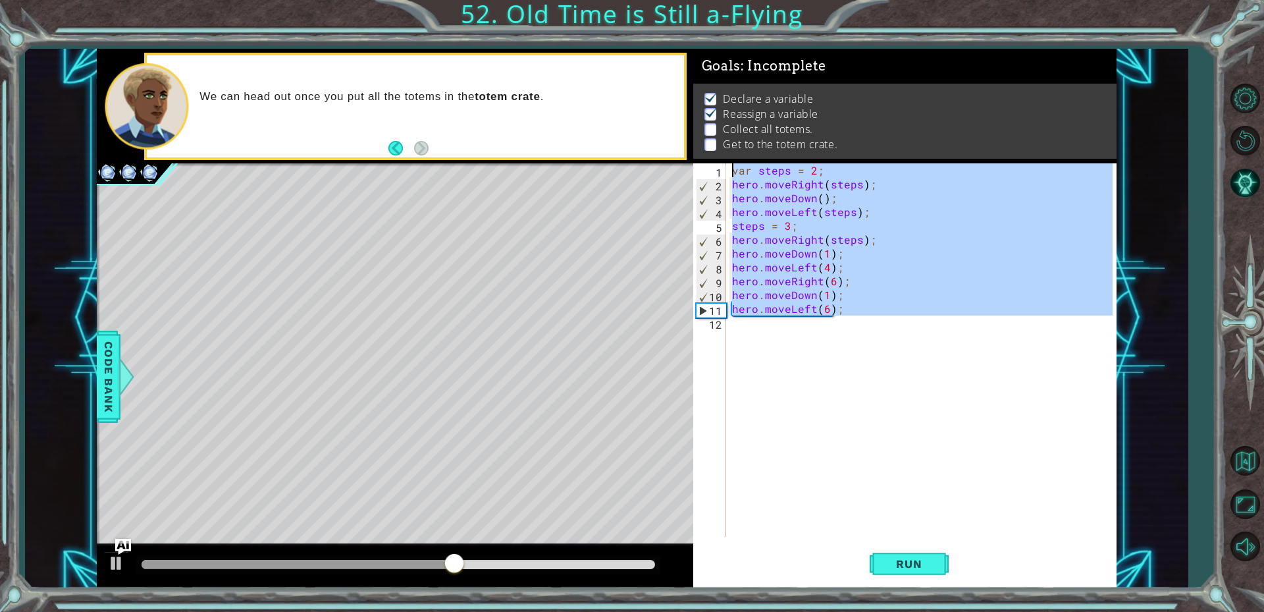
drag, startPoint x: 819, startPoint y: 333, endPoint x: 689, endPoint y: 127, distance: 243.3
click at [689, 127] on div "var steps = 2; hero.moveRight(steps); 1 2 3 4 5 6 7 8 9 10 11 12 var steps = 2 …" at bounding box center [607, 318] width 1020 height 539
type textarea "var steps = 2; hero.moveRight(steps);"
click at [842, 346] on div "var steps = 2 ; hero . moveRight ( steps ) ; hero . moveDown ( ) ; hero . moveL…" at bounding box center [921, 349] width 383 height 373
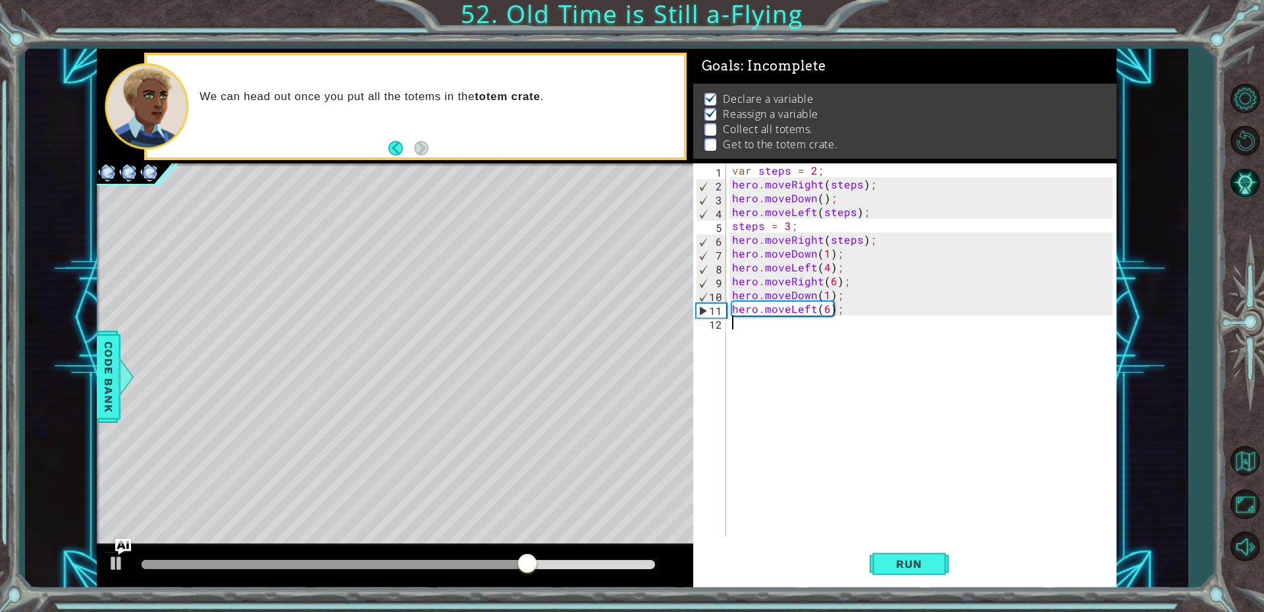
click at [799, 225] on div "var steps = 2 ; hero . moveRight ( steps ) ; hero . moveDown ( ) ; hero . moveL…" at bounding box center [925, 363] width 390 height 401
type textarea "s"
click at [878, 570] on button "Run" at bounding box center [909, 563] width 79 height 42
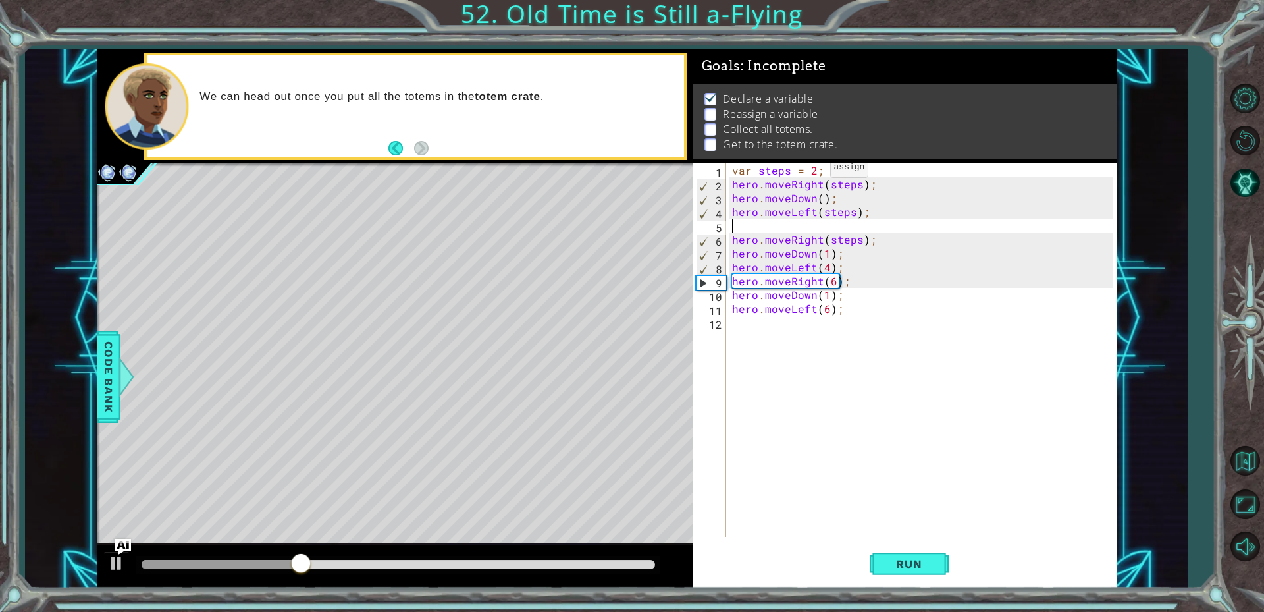
click at [814, 171] on div "var steps = 2 ; hero . moveRight ( steps ) ; hero . moveDown ( ) ; hero . moveL…" at bounding box center [925, 363] width 390 height 401
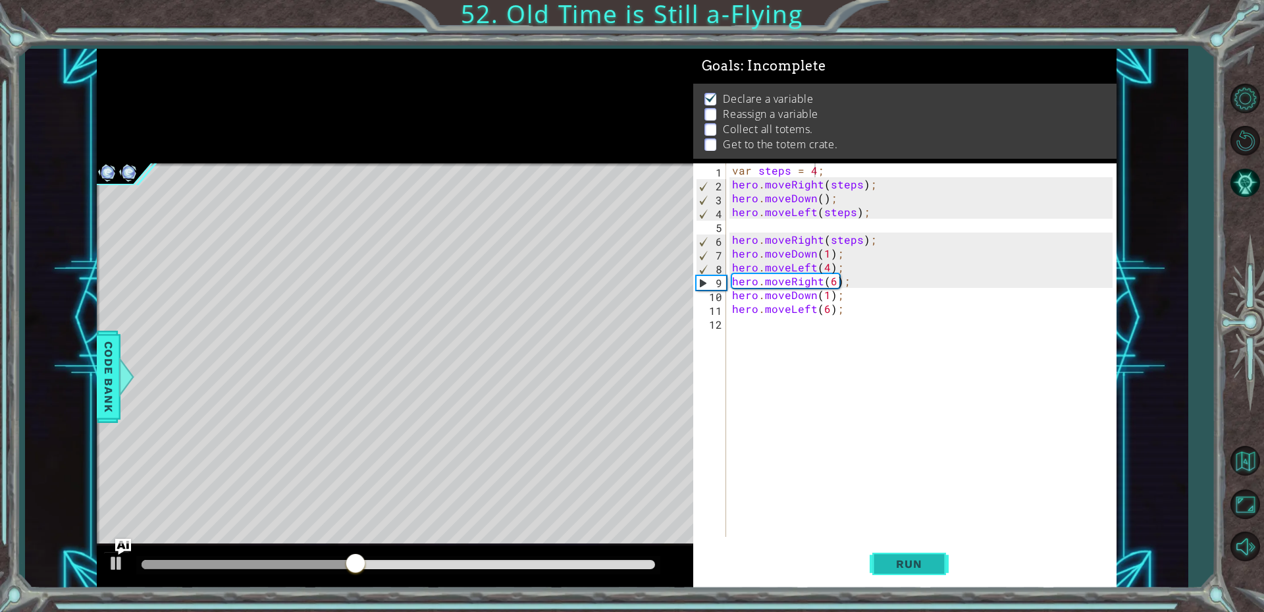
click at [888, 557] on span "Run" at bounding box center [909, 563] width 52 height 13
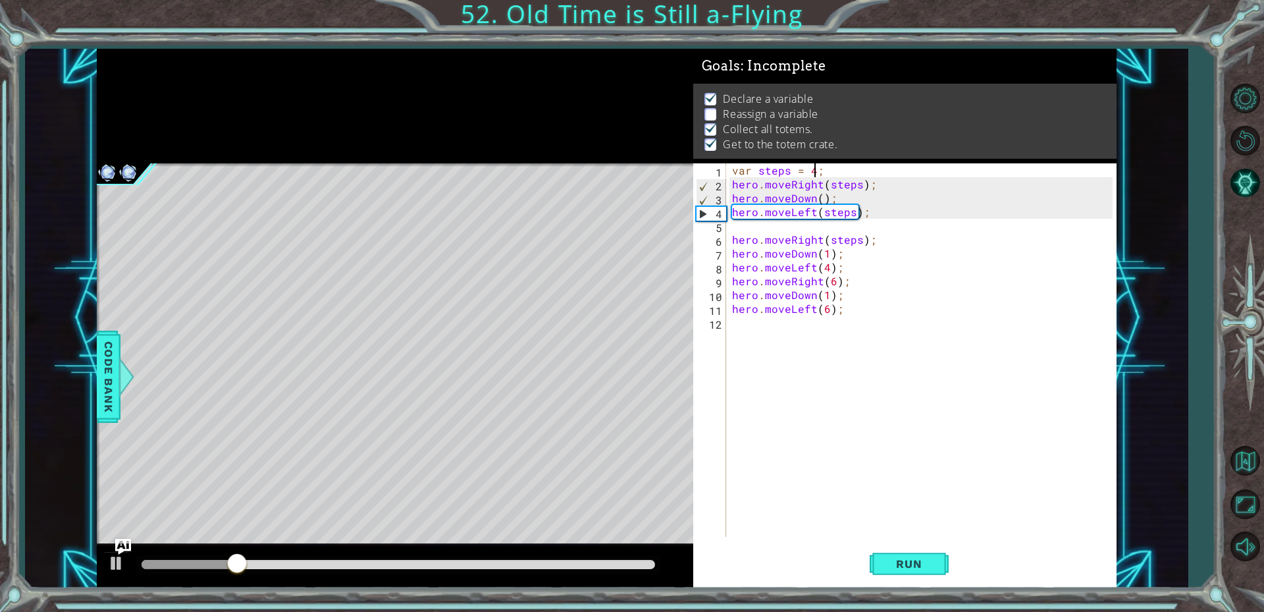
click at [870, 186] on div "var steps = 4 ; hero . moveRight ( steps ) ; hero . moveDown ( ) ; hero . moveL…" at bounding box center [925, 363] width 390 height 401
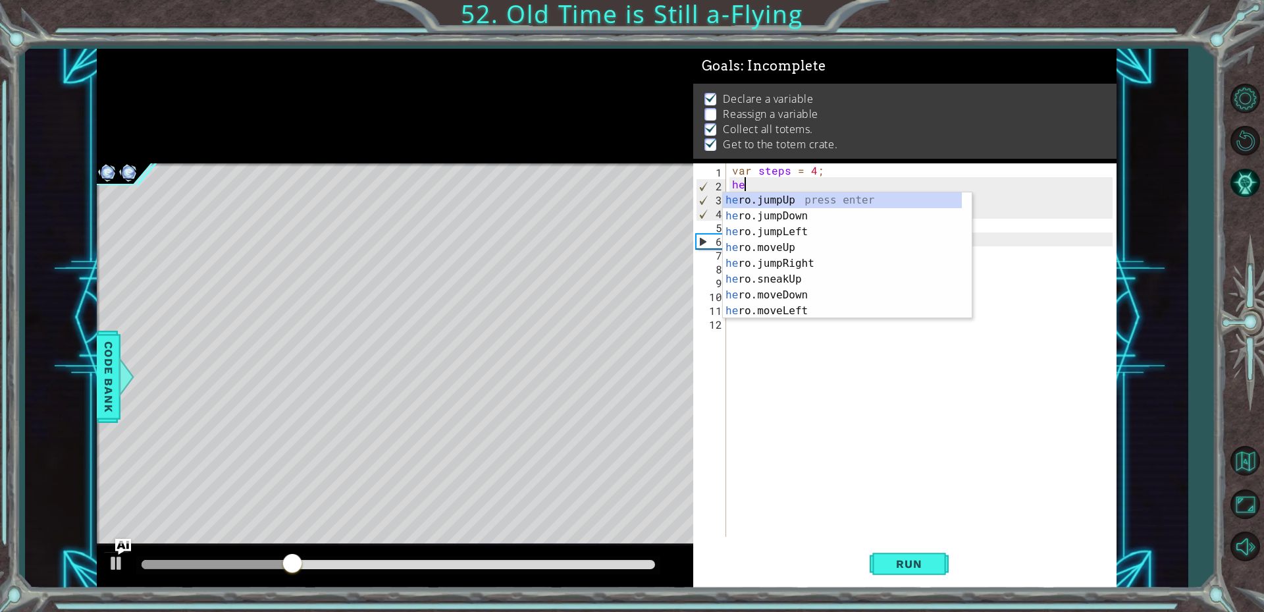
scroll to position [0, 0]
type textarea "h"
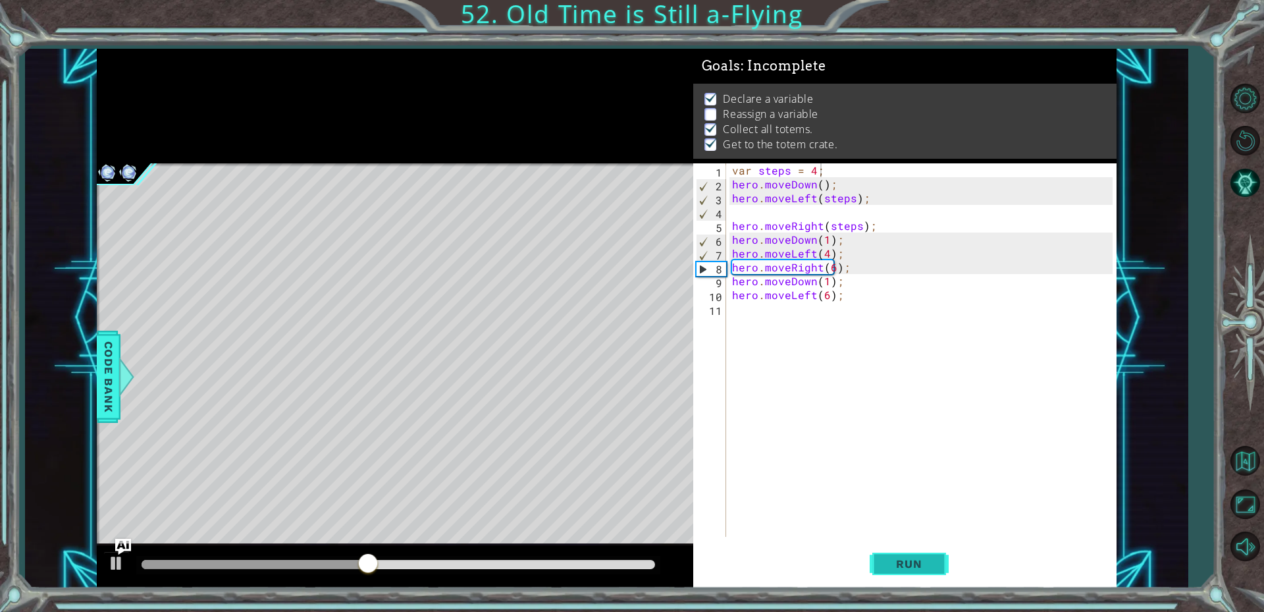
click at [923, 561] on span "Run" at bounding box center [909, 563] width 52 height 13
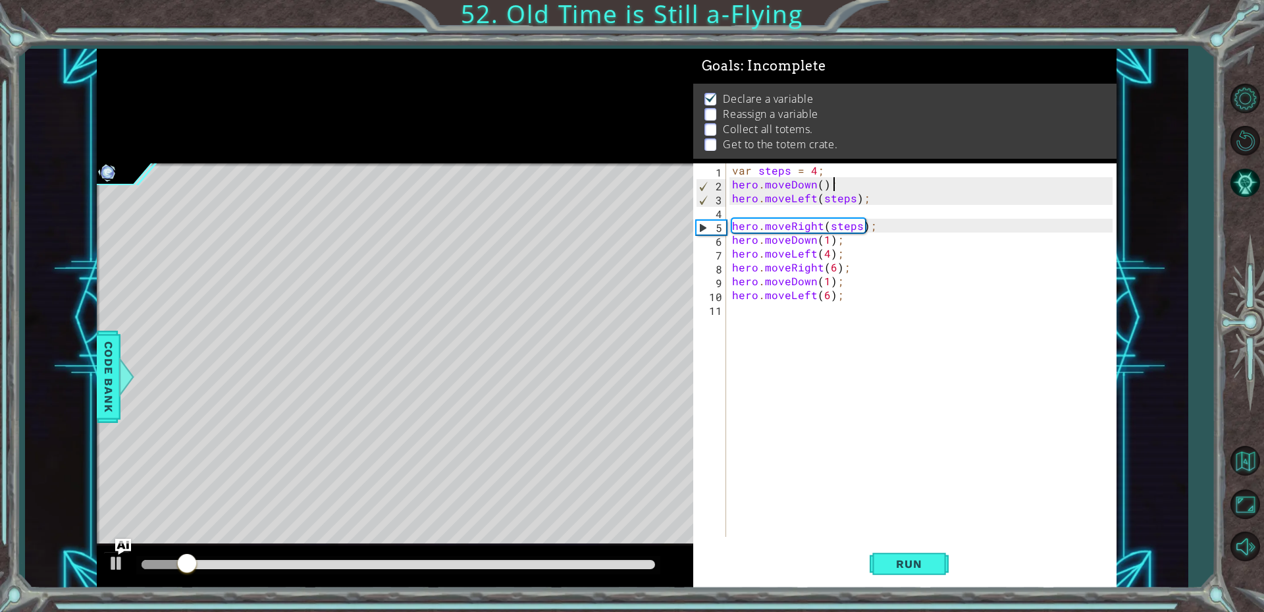
click at [842, 182] on div "var steps = 4 ; hero . moveDown ( ) ; hero . moveLeft ( steps ) ; hero . moveRi…" at bounding box center [925, 363] width 390 height 401
type textarea "hero.moveDown();"
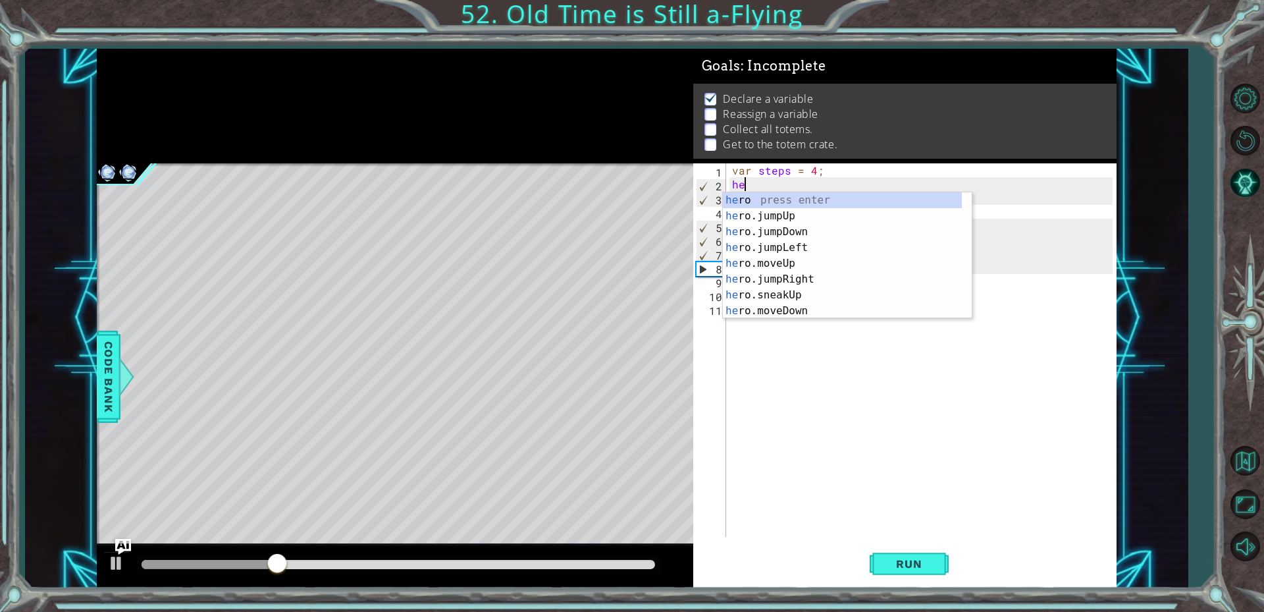
type textarea "h"
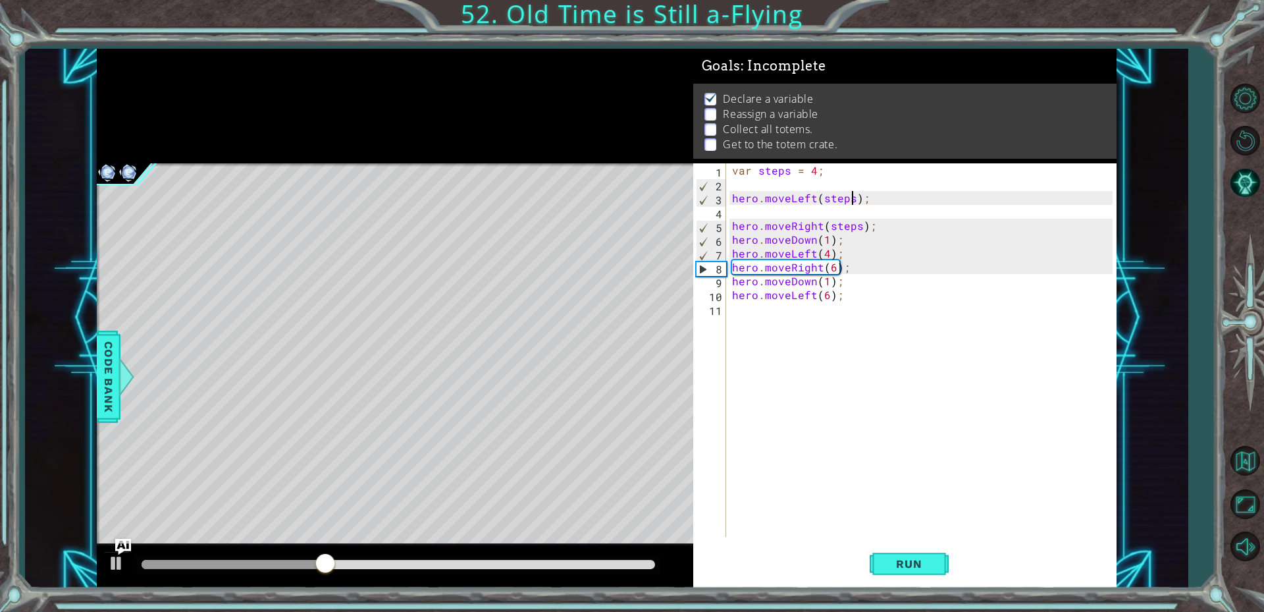
click at [853, 202] on div "var steps = 4 ; hero . moveLeft ( steps ) ; hero . moveRight ( steps ) ; hero .…" at bounding box center [925, 363] width 390 height 401
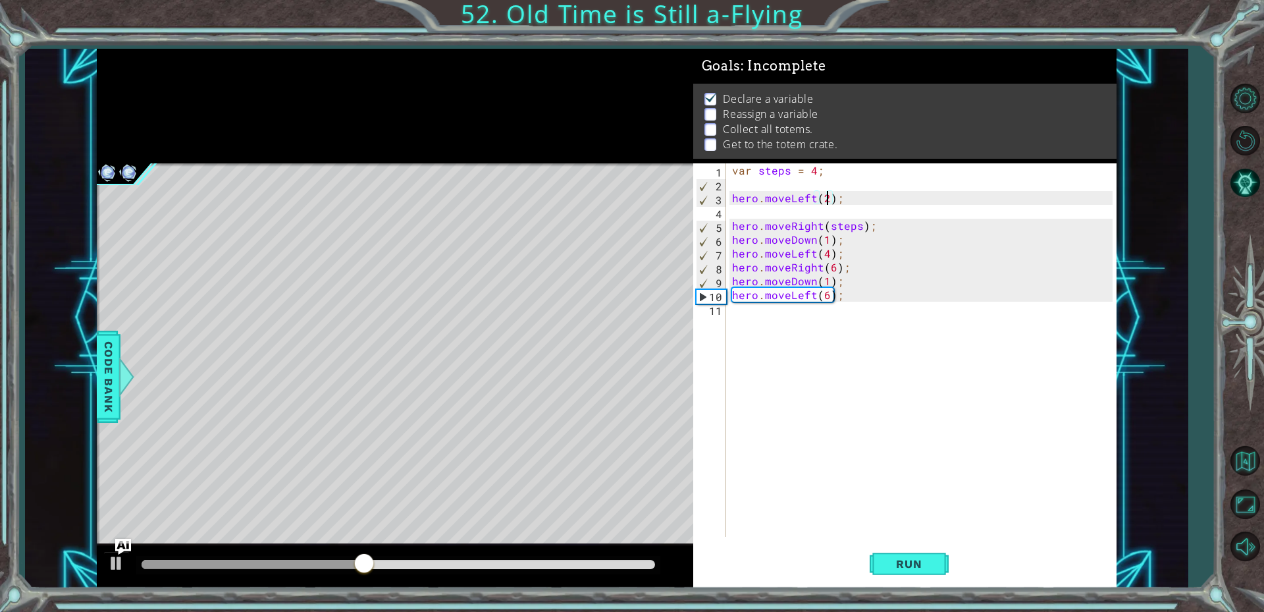
scroll to position [0, 6]
type textarea "hero.moveLeft(2);"
click at [905, 563] on span "Run" at bounding box center [909, 563] width 52 height 13
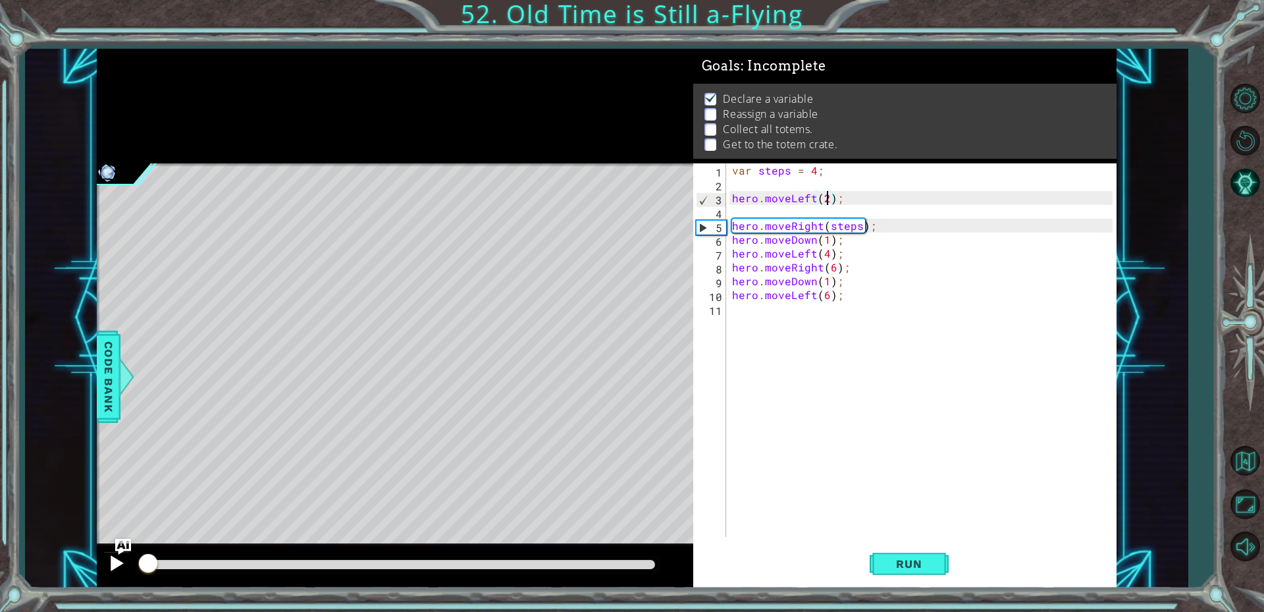
drag, startPoint x: 298, startPoint y: 556, endPoint x: 113, endPoint y: 567, distance: 185.4
click at [115, 566] on div at bounding box center [395, 566] width 597 height 42
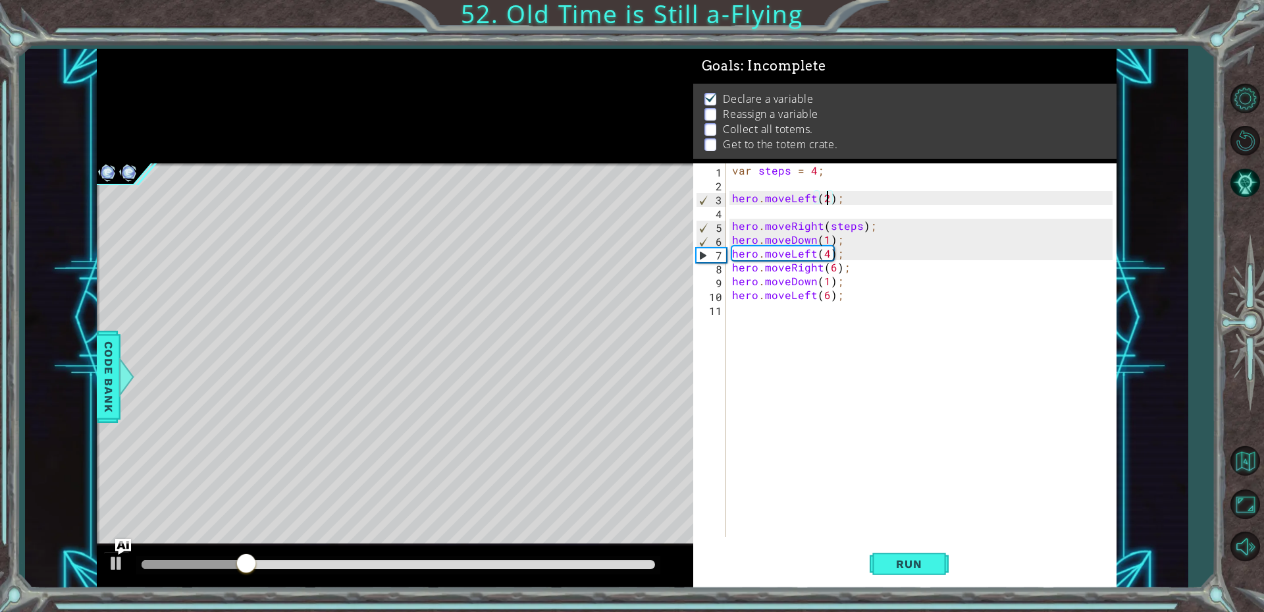
click at [848, 202] on div "var steps = 4 ; hero . moveLeft ( 2 ) ; hero . moveRight ( steps ) ; hero . mov…" at bounding box center [925, 363] width 390 height 401
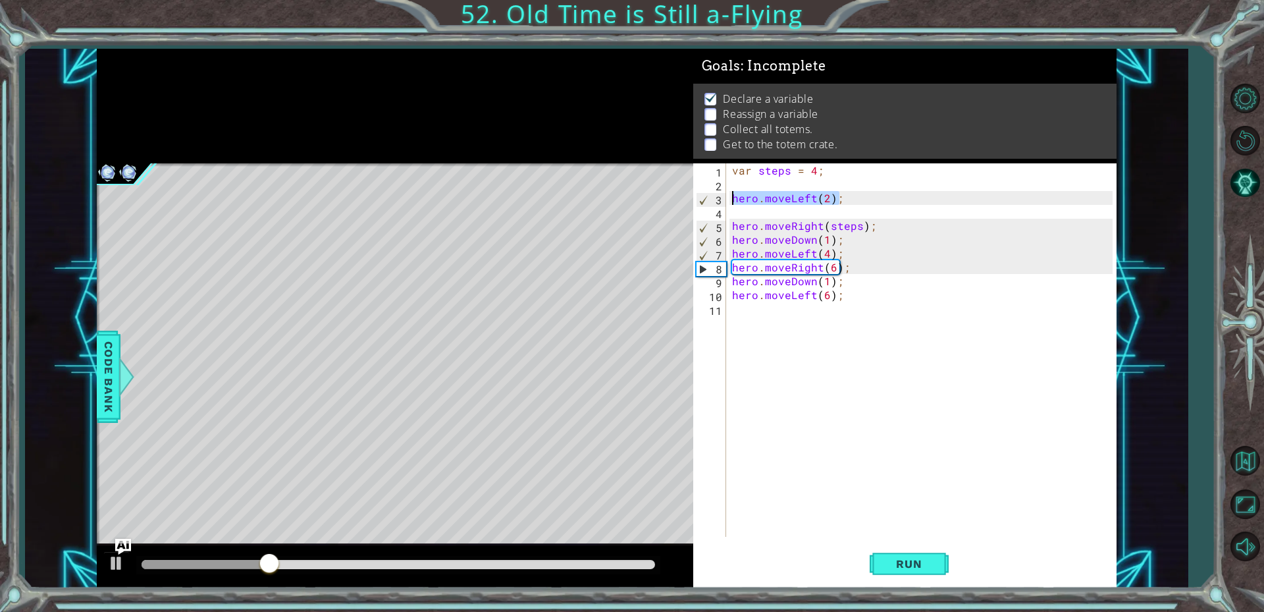
drag, startPoint x: 848, startPoint y: 202, endPoint x: 742, endPoint y: 198, distance: 106.1
click at [742, 198] on div "var steps = 4 ; hero . moveLeft ( 2 ) ; hero . moveRight ( steps ) ; hero . mov…" at bounding box center [925, 363] width 390 height 401
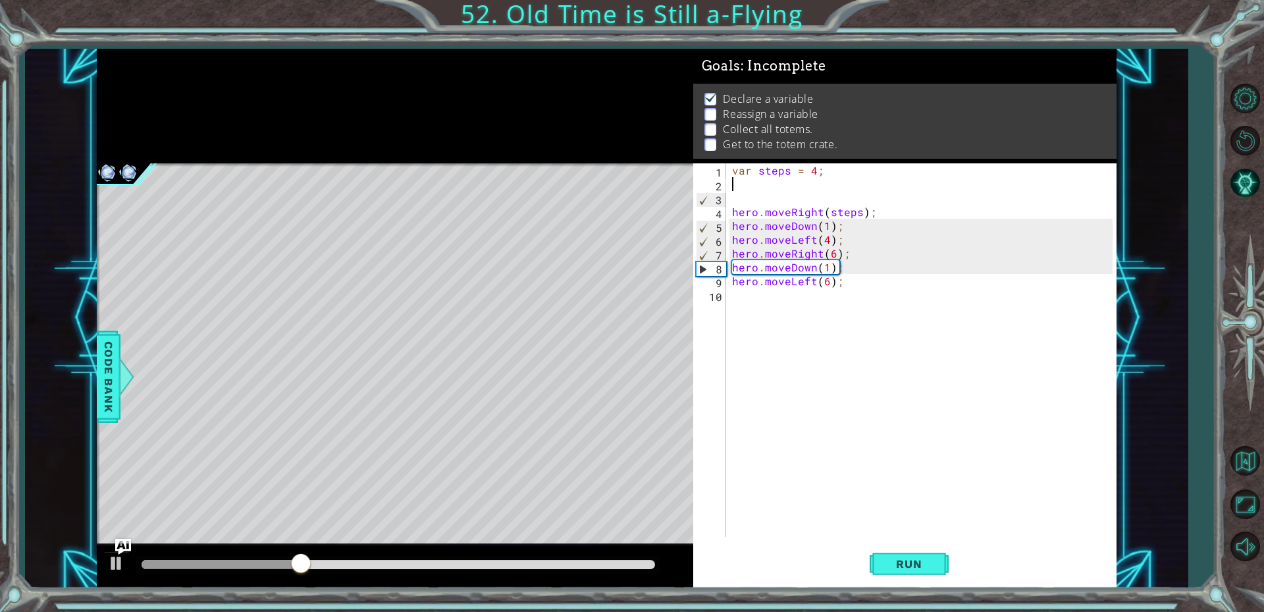
type textarea "var steps = 4;"
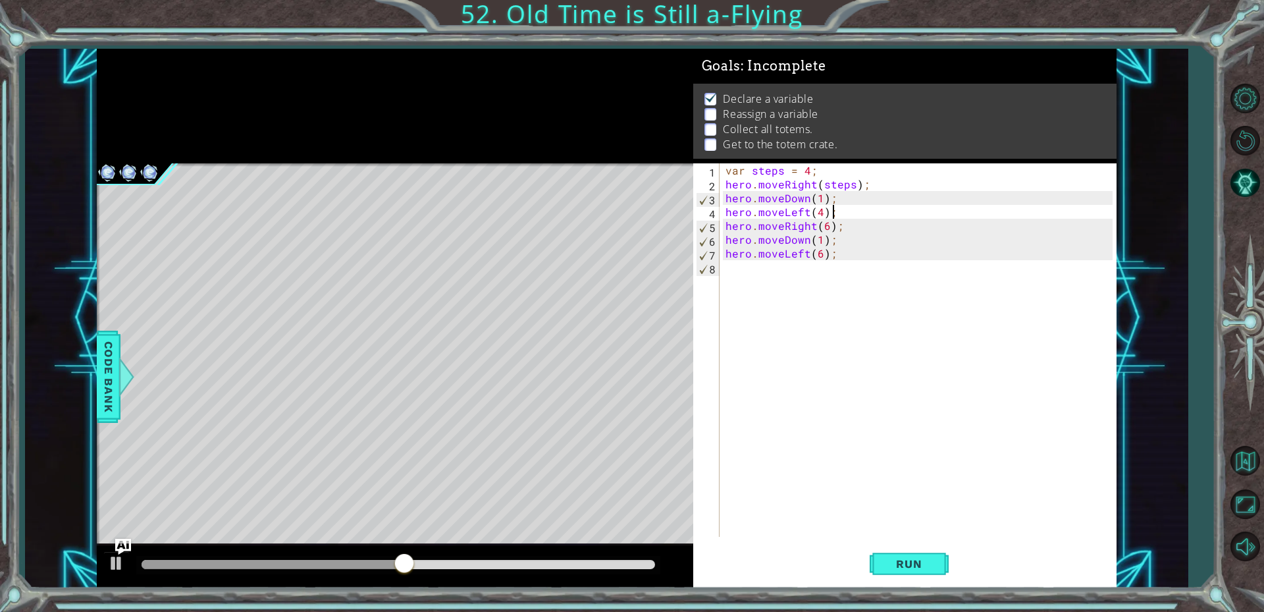
click at [842, 211] on div "var steps = 4 ; hero . moveRight ( steps ) ; hero . moveDown ( 1 ) ; hero . mov…" at bounding box center [921, 363] width 396 height 401
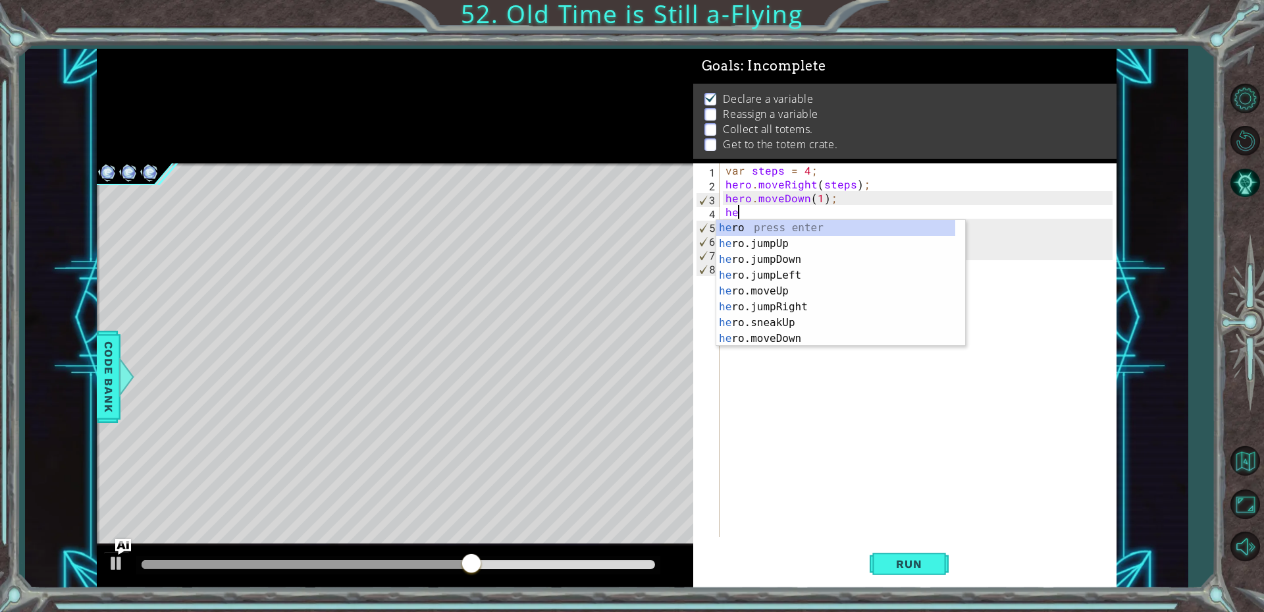
type textarea "h"
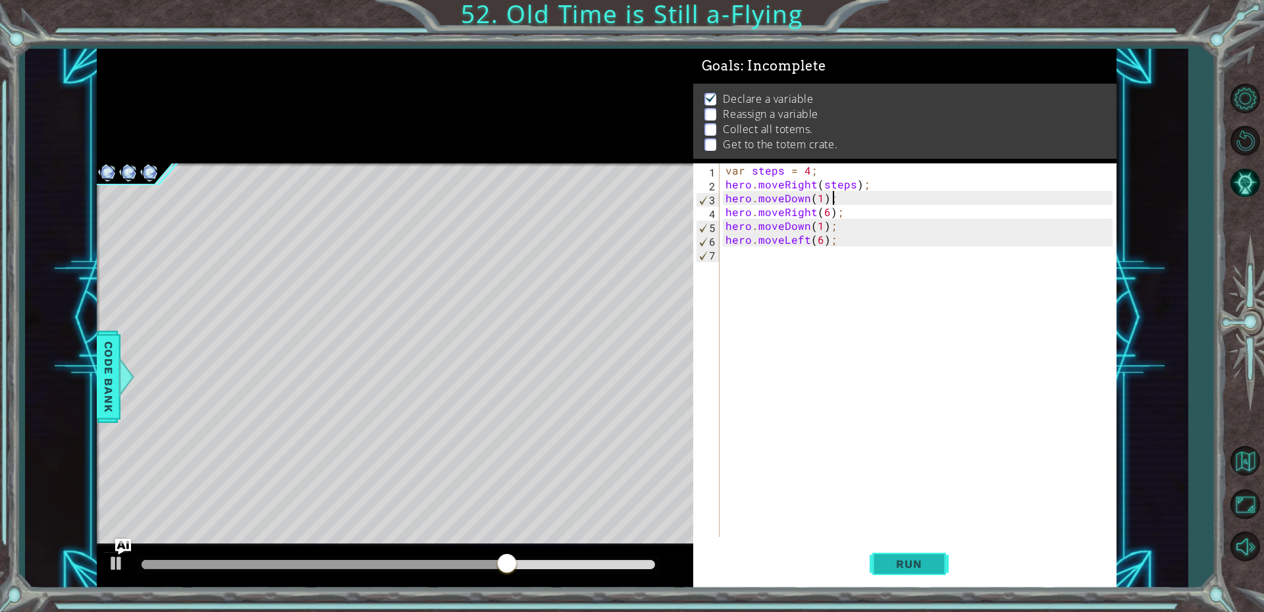
click at [914, 568] on span "Run" at bounding box center [909, 563] width 52 height 13
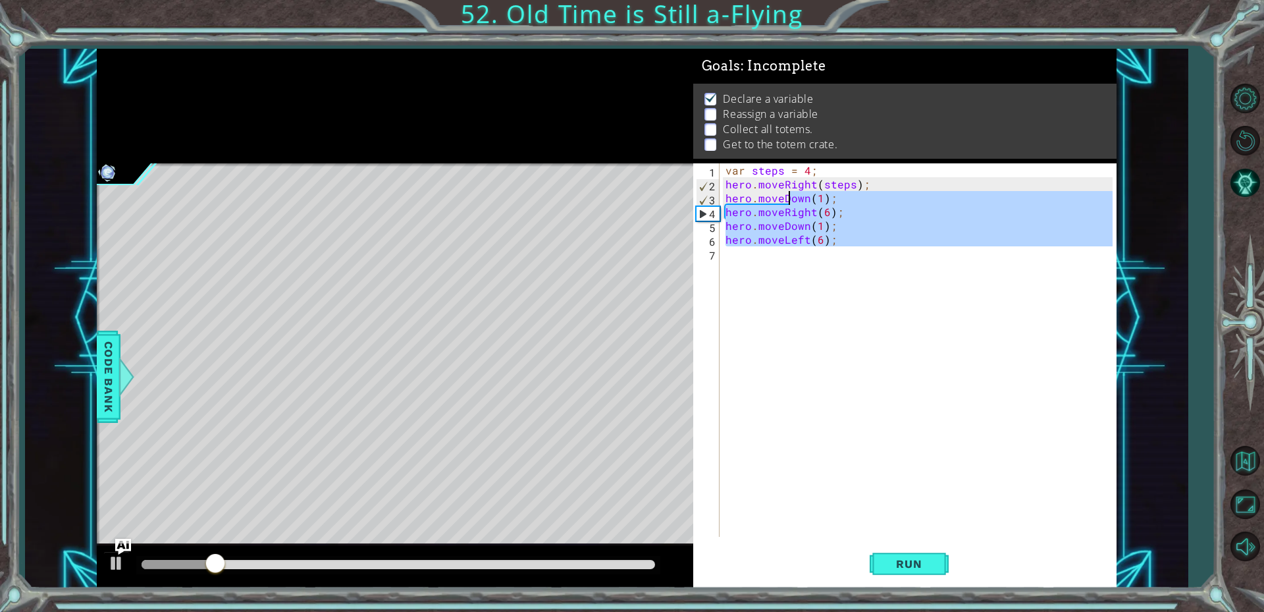
drag, startPoint x: 861, startPoint y: 268, endPoint x: 759, endPoint y: 186, distance: 131.1
click at [778, 195] on div "var steps = 4 ; hero . moveRight ( steps ) ; hero . moveDown ( 1 ) ; hero . mov…" at bounding box center [921, 363] width 396 height 401
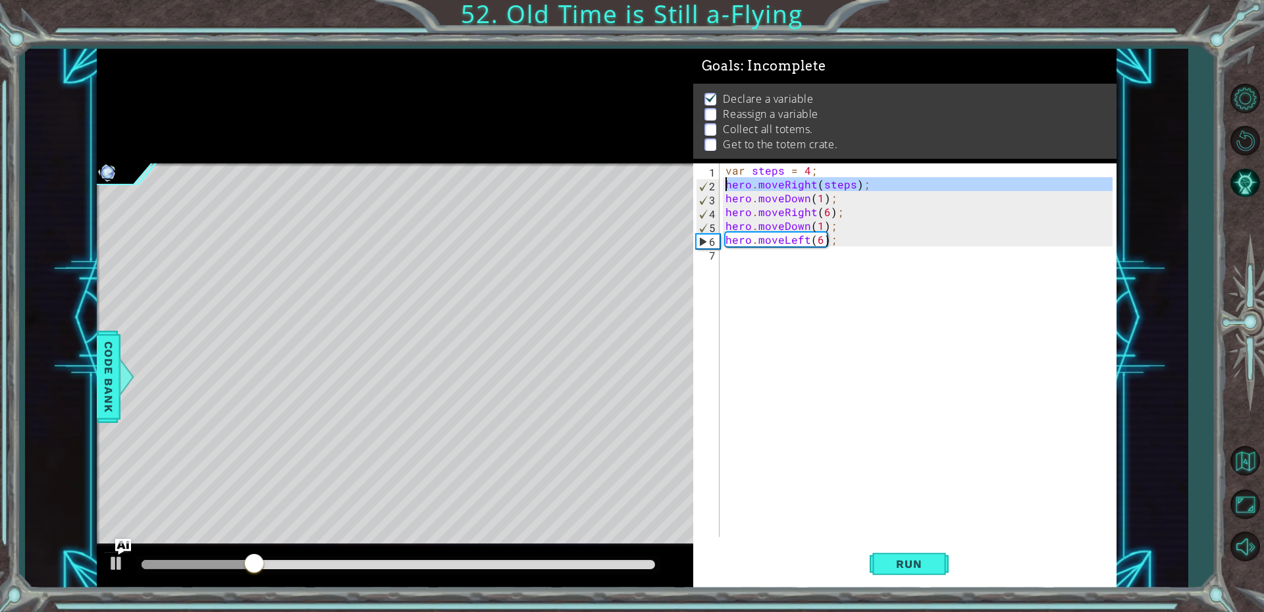
click at [721, 184] on div "hero.moveDown(1); hero.moveRight(6); 1 2 3 4 5 6 7 var steps = 4 ; hero . moveR…" at bounding box center [902, 349] width 419 height 373
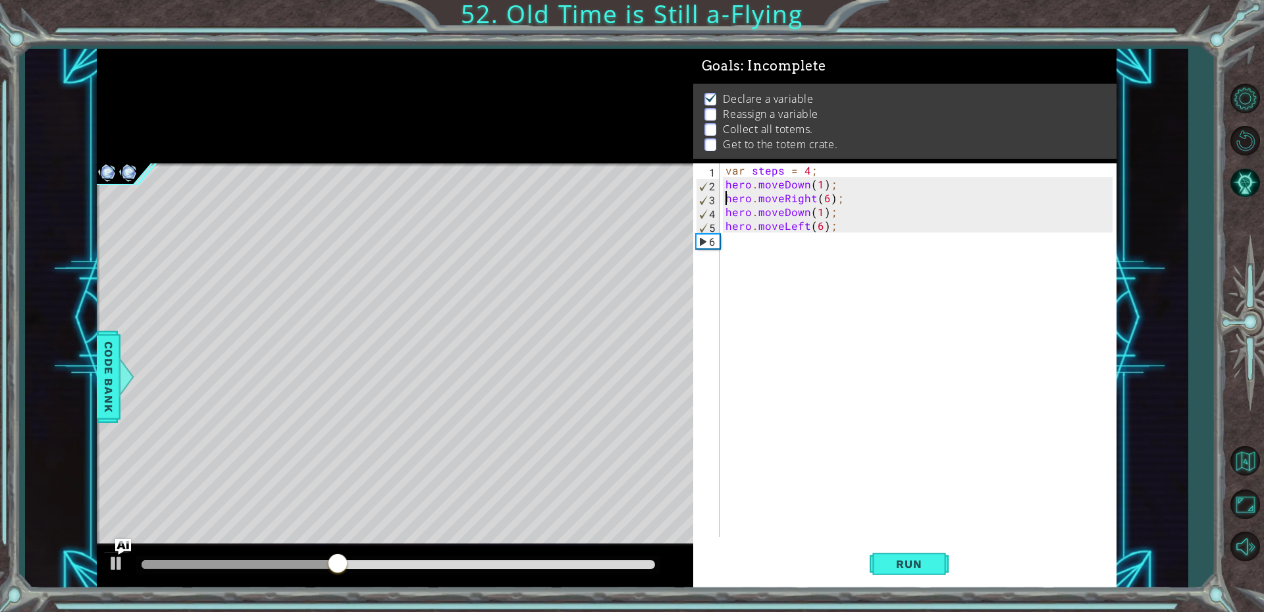
type textarea "hero.moveLeft(6);"
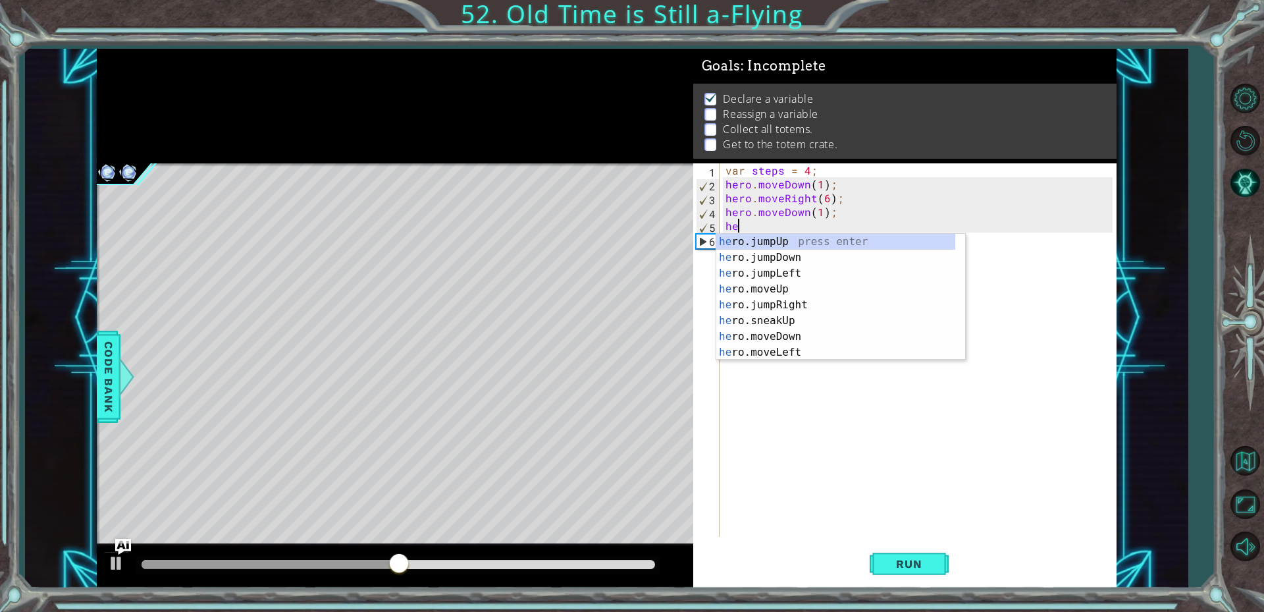
type textarea "h"
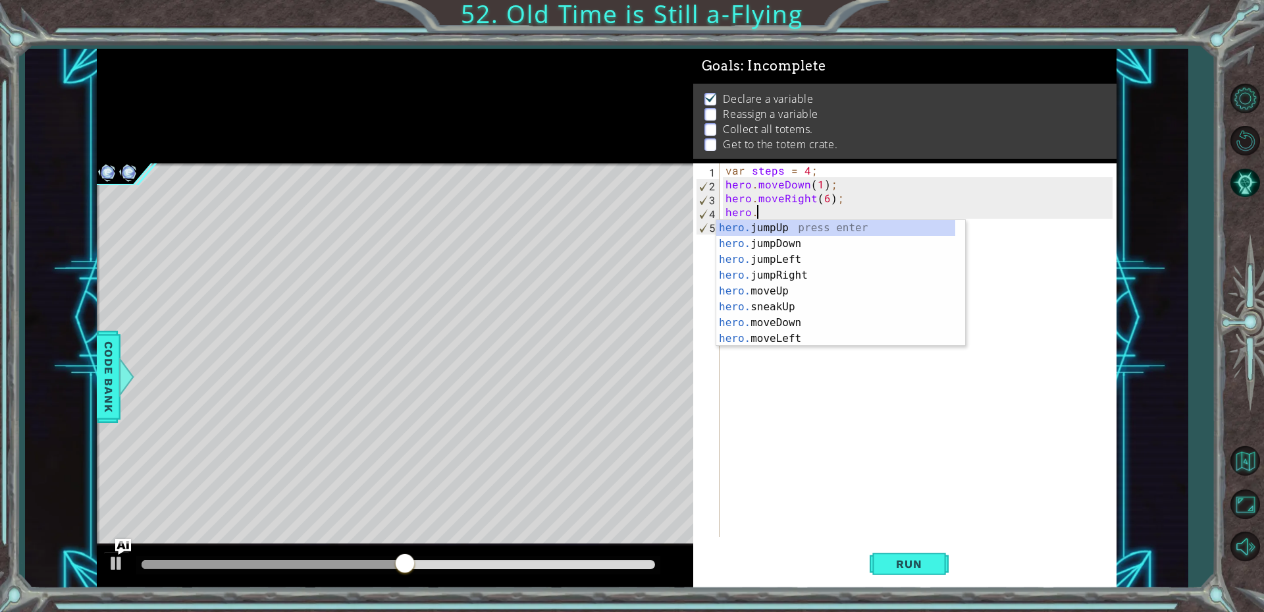
type textarea "h"
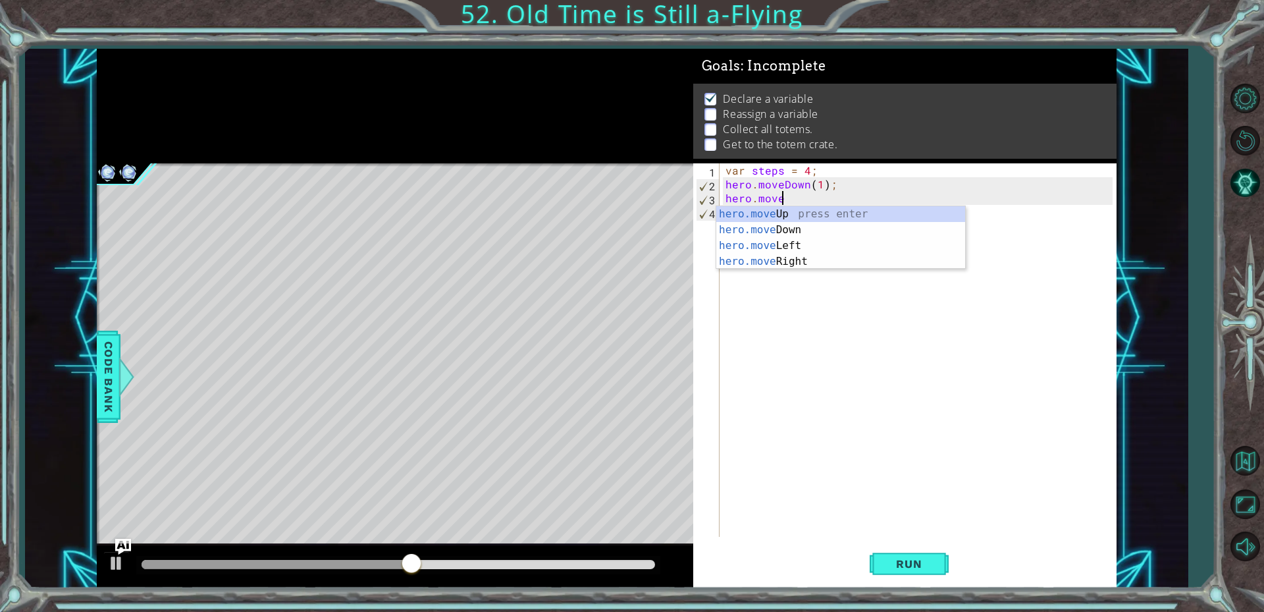
type textarea "h"
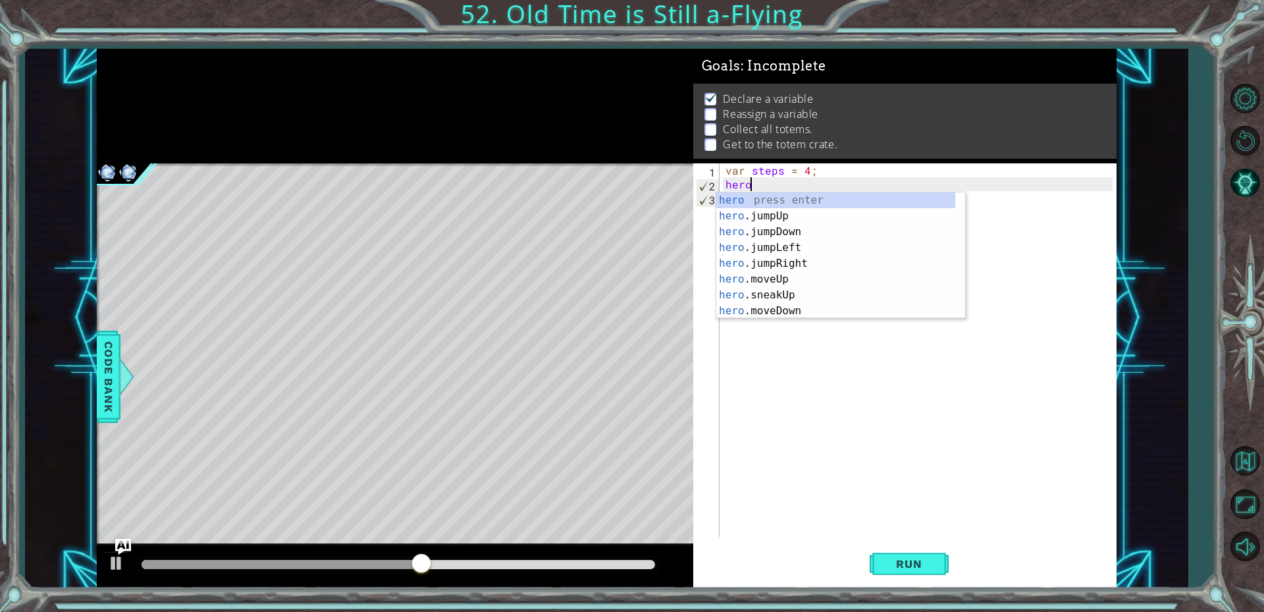
type textarea "h"
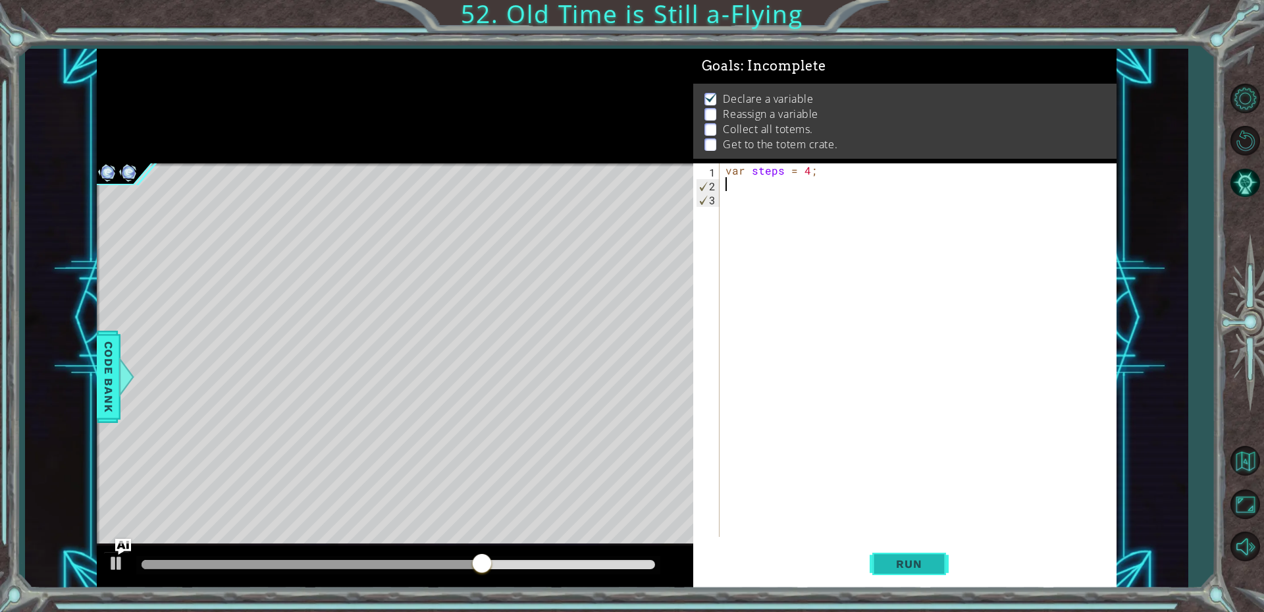
click at [930, 555] on button "Run" at bounding box center [909, 563] width 79 height 42
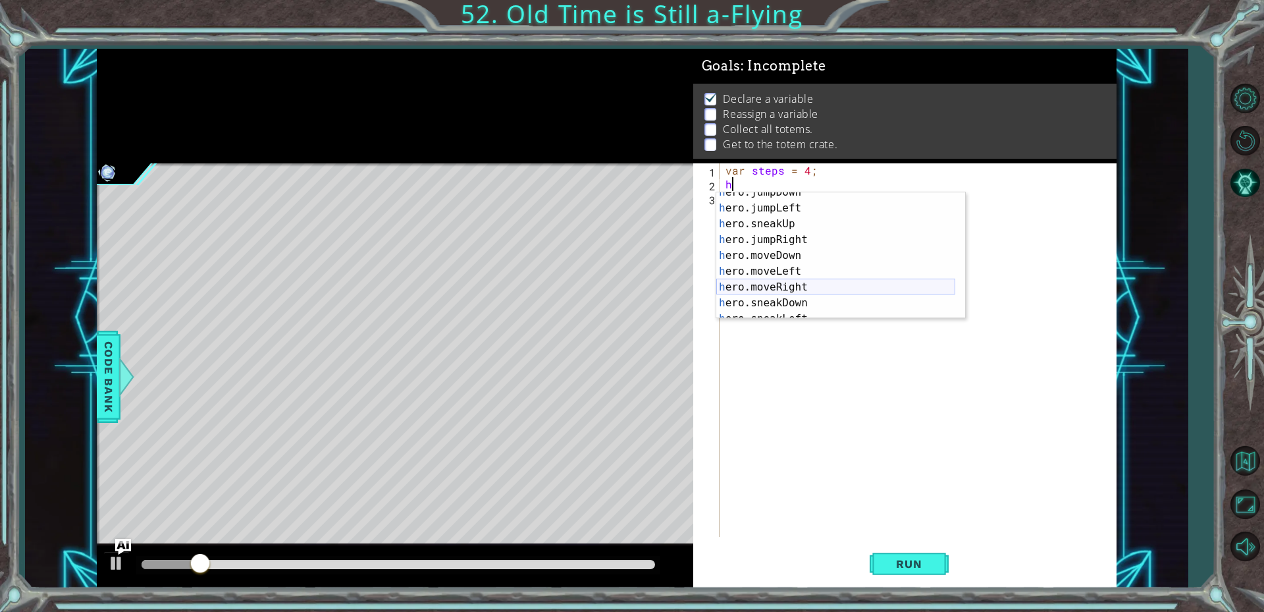
scroll to position [40, 0]
click at [787, 288] on div "h ero.jumpDown press enter h ero.jumpLeft press enter h ero.sneakUp press enter…" at bounding box center [835, 263] width 239 height 158
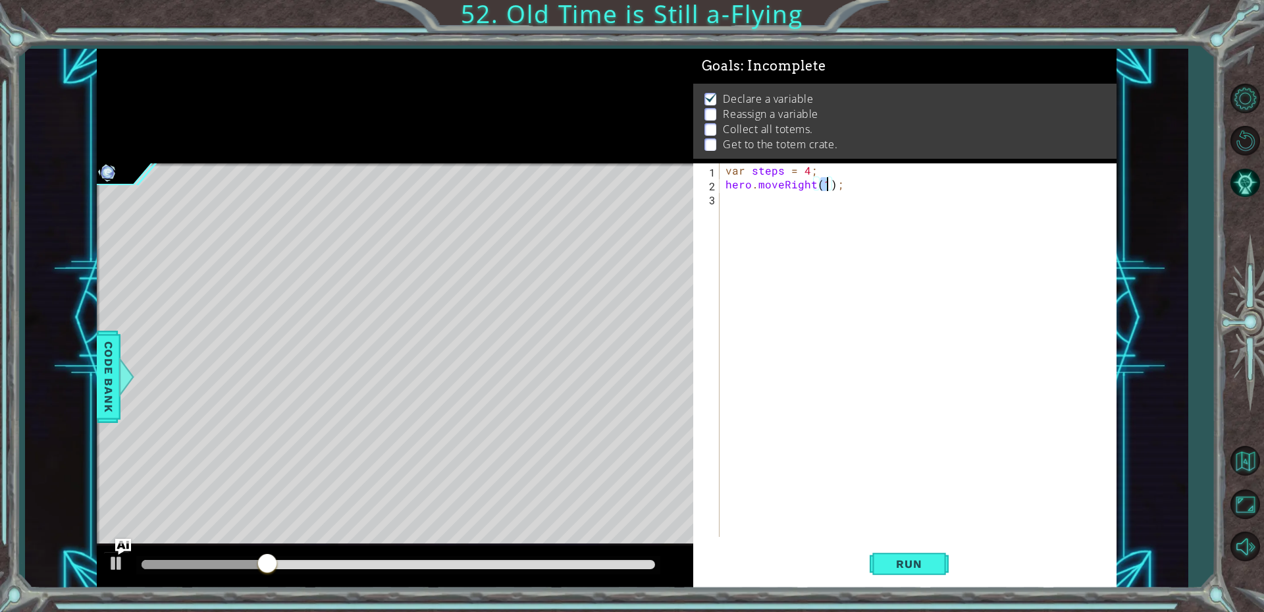
type textarea "hero.moveRight();"
click at [819, 191] on div "var steps = 4 ; hero . moveRight ( ) ;" at bounding box center [921, 363] width 396 height 401
click at [819, 180] on div "var steps = 4 ; hero . moveRight ( ) ;" at bounding box center [918, 349] width 390 height 373
type textarea "hero.moveRight();"
click at [749, 203] on div "var steps = 4 ; hero . moveRight ( ) ;" at bounding box center [921, 363] width 396 height 401
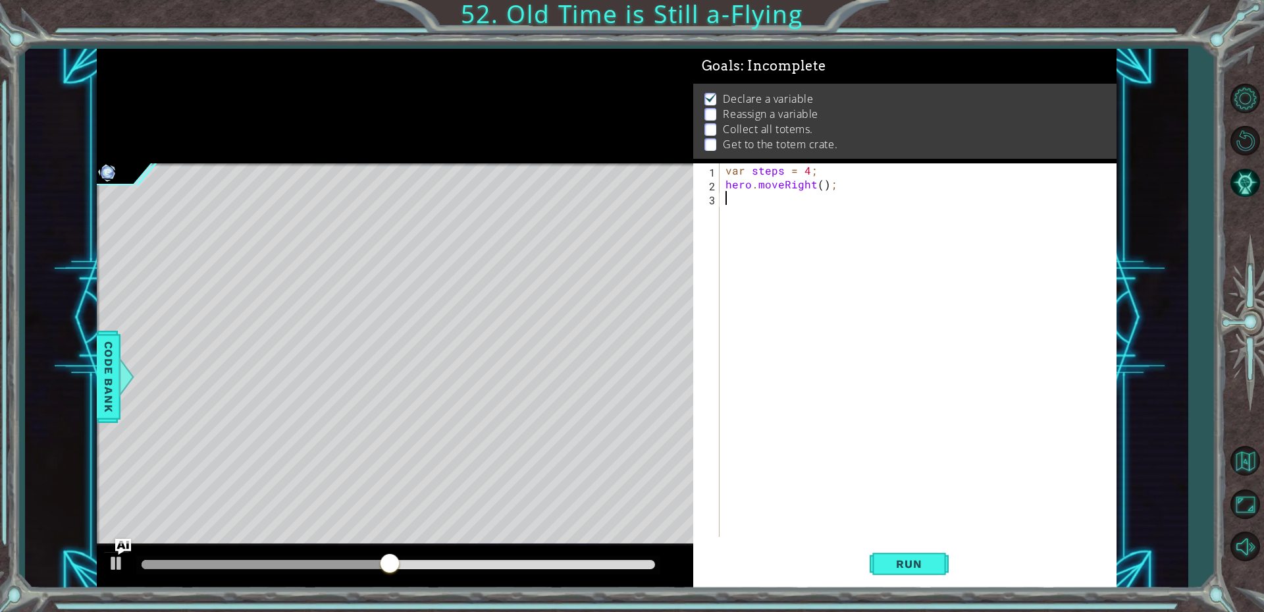
type textarea "h"
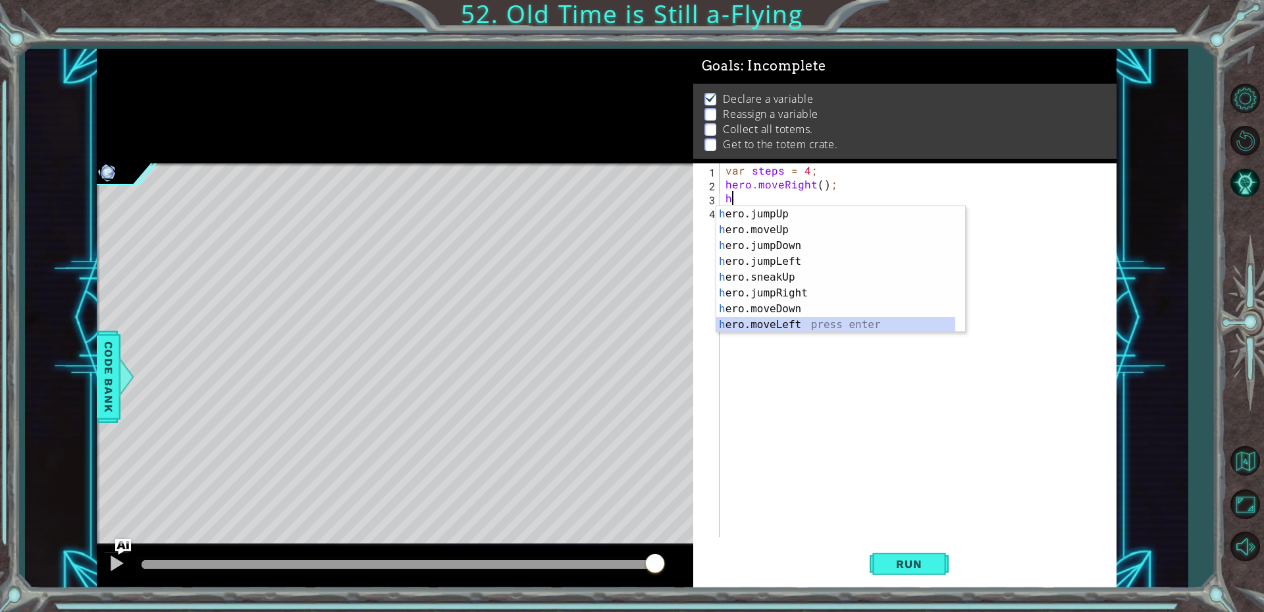
drag, startPoint x: 845, startPoint y: 325, endPoint x: 853, endPoint y: 449, distance: 124.7
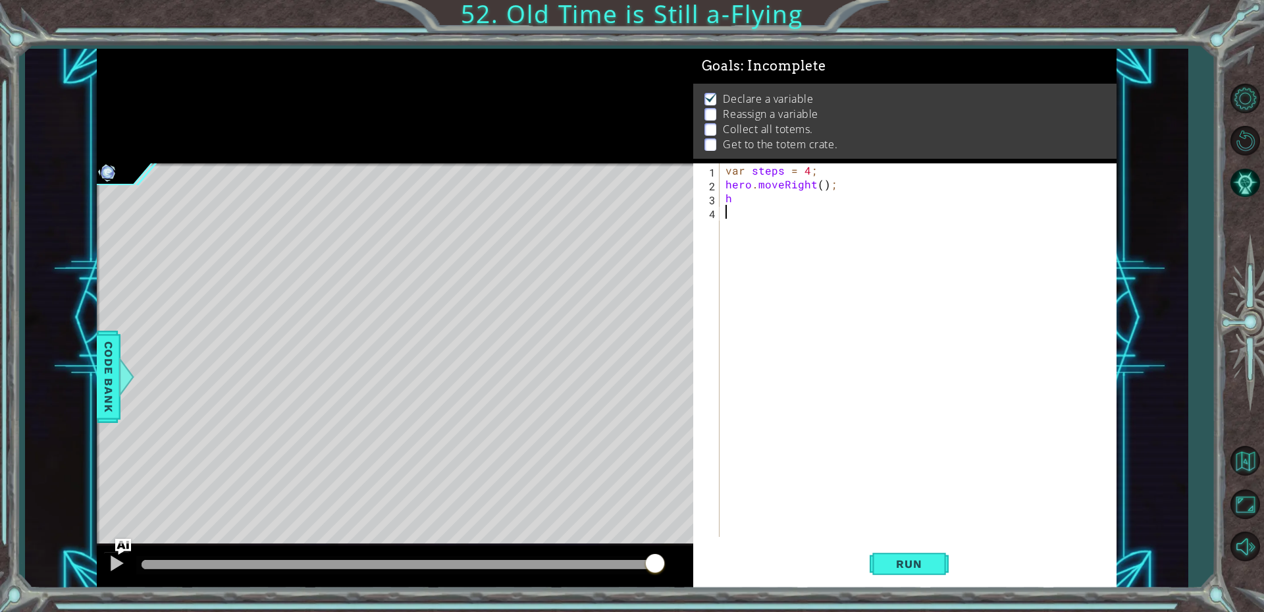
click at [853, 449] on div "var steps = 4 ; hero . moveRight ( ) ; h" at bounding box center [921, 363] width 396 height 401
drag, startPoint x: 853, startPoint y: 449, endPoint x: 789, endPoint y: 355, distance: 113.8
click at [789, 355] on div "var steps = 4 ; hero . moveRight ( ) ; h" at bounding box center [921, 363] width 396 height 401
click at [789, 355] on div "1 2 3 4 var steps = 4 ; hero . moveRight ( ) ; h הההההההההההההההההההההההההההההה…" at bounding box center [902, 349] width 419 height 373
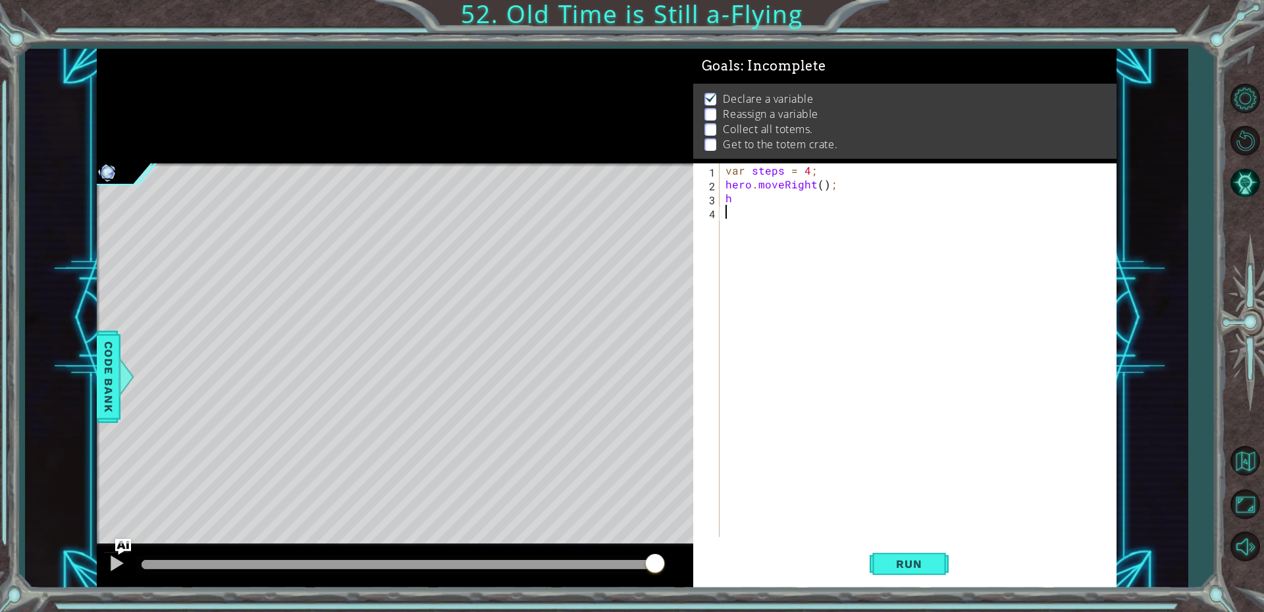
click at [789, 355] on div "var steps = 4 ; hero . moveRight ( ) ; h" at bounding box center [921, 363] width 396 height 401
click at [789, 355] on div "1 2 3 4 var steps = 4 ; hero . moveRight ( ) ; h הההההההההההההההההההההההההההההה…" at bounding box center [902, 349] width 419 height 373
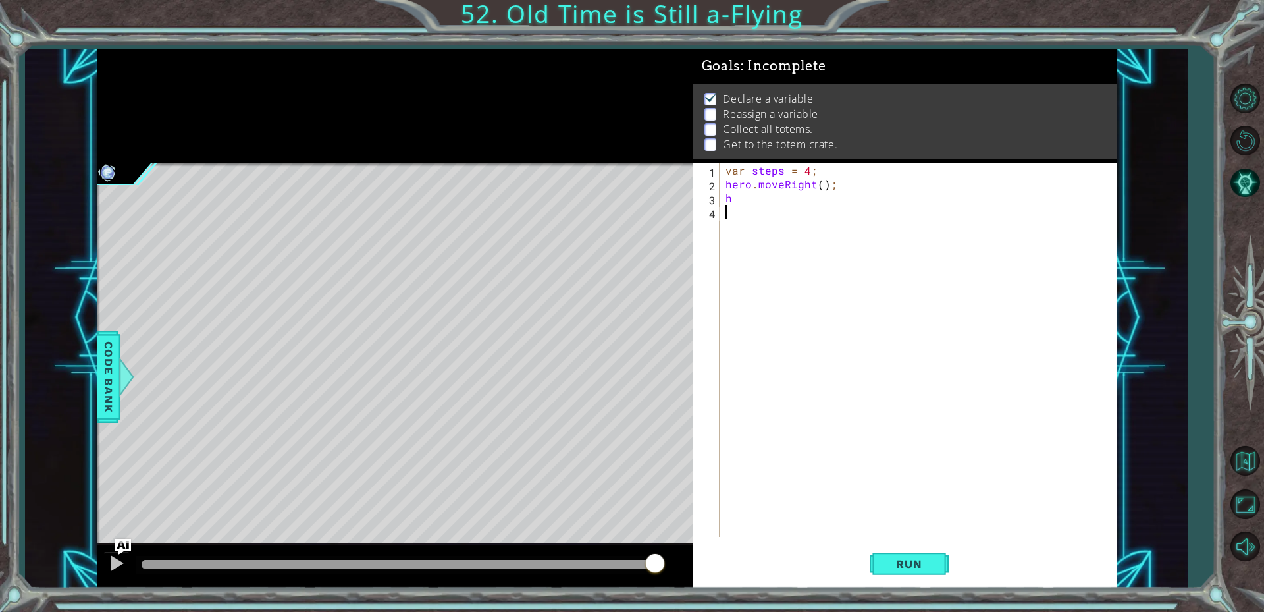
drag, startPoint x: 789, startPoint y: 355, endPoint x: 788, endPoint y: 363, distance: 7.9
click at [788, 363] on div "1 2 3 4 var steps = 4 ; hero . moveRight ( ) ; h הההההההההההההההההההההההההההההה…" at bounding box center [902, 349] width 419 height 373
click at [788, 363] on div "var steps = 4 ; hero . moveRight ( ) ; h" at bounding box center [921, 363] width 396 height 401
click at [788, 363] on div "1 2 3 4 var steps = 4 ; hero . moveRight ( ) ; h הההההההההההההההההההההההההההההה…" at bounding box center [902, 349] width 419 height 373
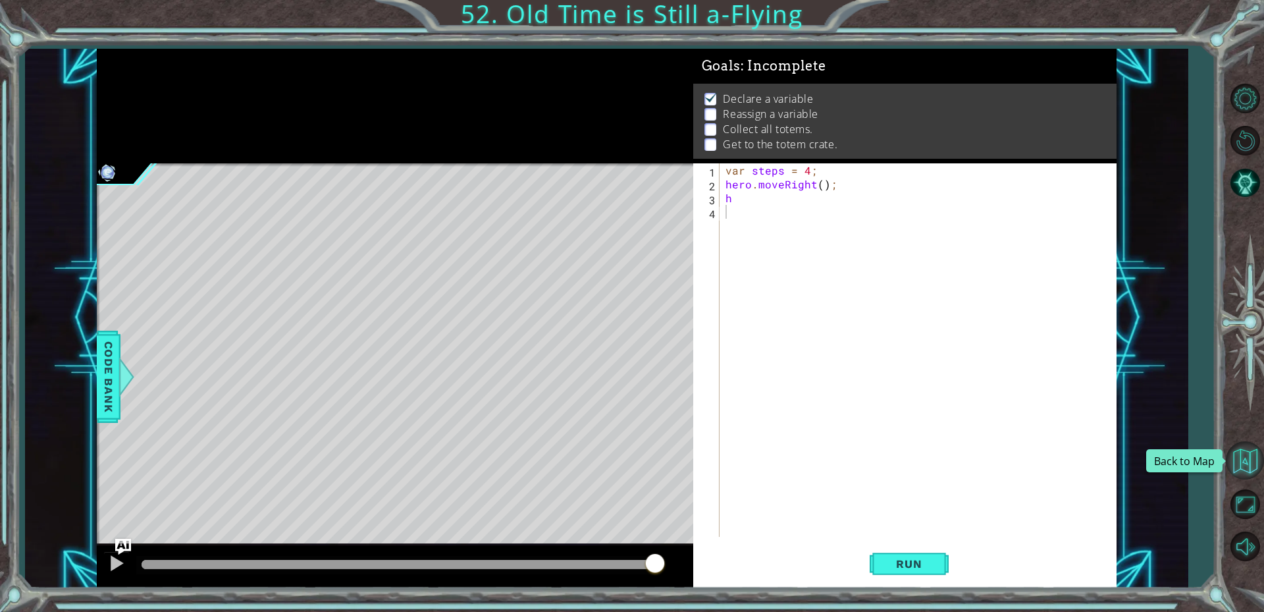
drag, startPoint x: 788, startPoint y: 363, endPoint x: 1248, endPoint y: 451, distance: 468.1
drag, startPoint x: 1248, startPoint y: 451, endPoint x: 1247, endPoint y: 464, distance: 12.6
click at [1247, 464] on button "Back to Map" at bounding box center [1245, 460] width 38 height 38
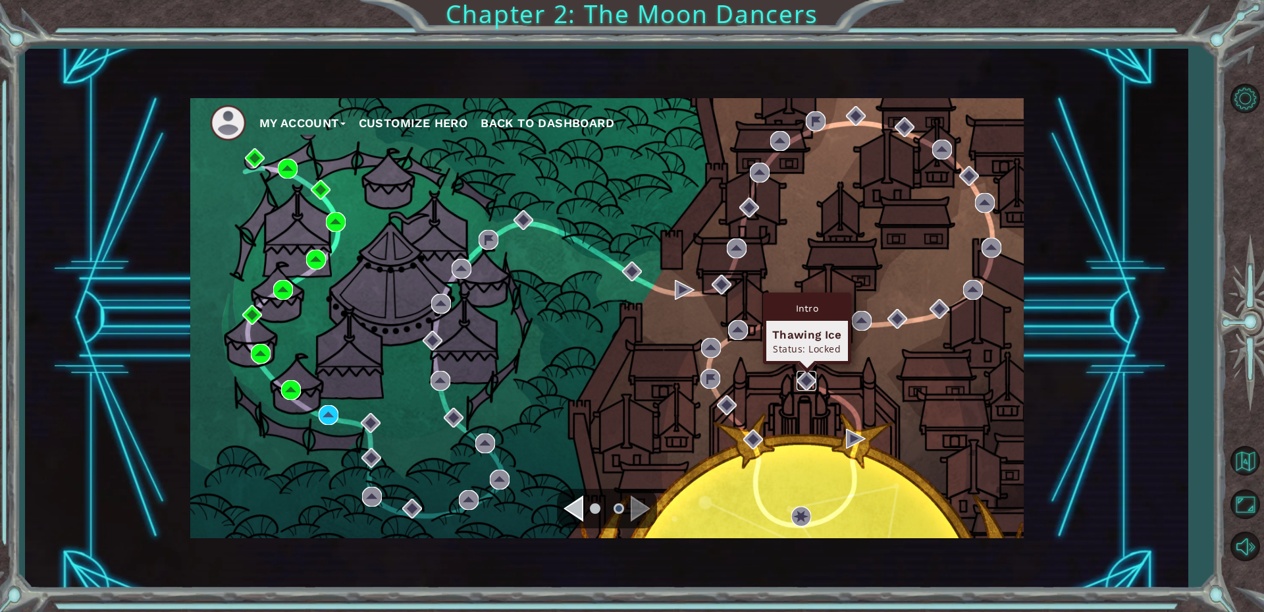
click at [799, 380] on img at bounding box center [807, 381] width 20 height 20
click at [805, 380] on img at bounding box center [807, 381] width 20 height 20
click at [808, 385] on img at bounding box center [807, 381] width 20 height 20
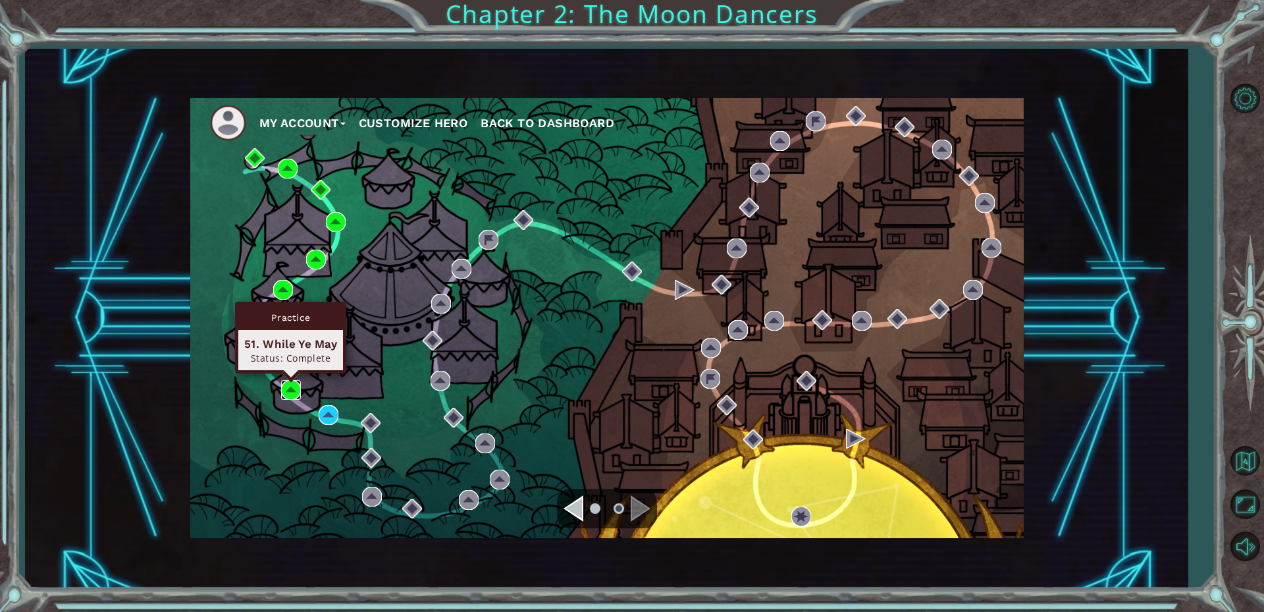
click at [286, 387] on img at bounding box center [291, 390] width 20 height 20
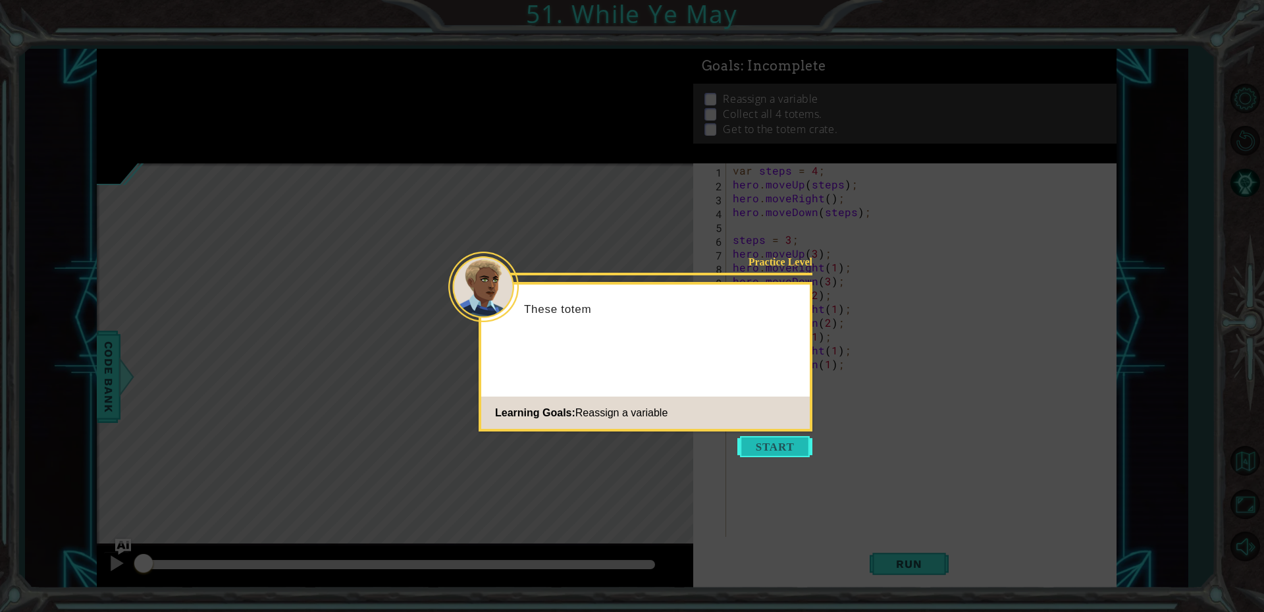
click at [759, 448] on button "Start" at bounding box center [775, 446] width 75 height 21
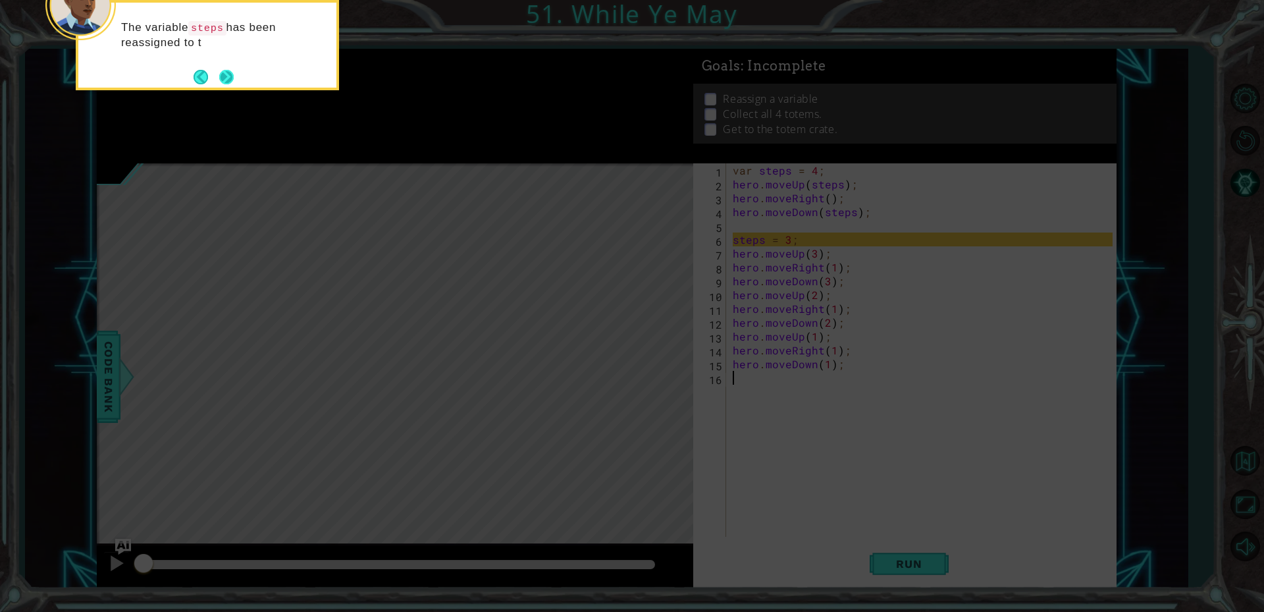
click at [230, 82] on button "Next" at bounding box center [227, 77] width 18 height 18
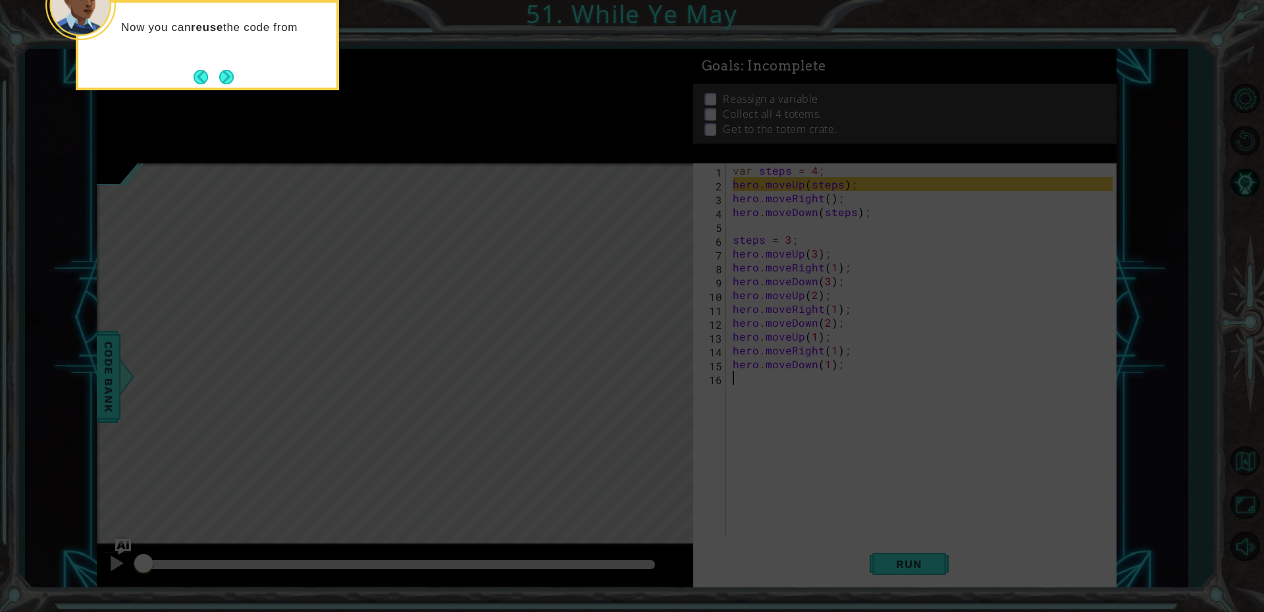
click at [244, 72] on div "Now you can reuse the code from" at bounding box center [207, 45] width 263 height 90
drag, startPoint x: 230, startPoint y: 72, endPoint x: 242, endPoint y: 74, distance: 11.3
click at [239, 73] on div "Now you can reuse the code from lines 2-4 ." at bounding box center [207, 39] width 258 height 72
click at [221, 74] on button "Next" at bounding box center [226, 77] width 14 height 14
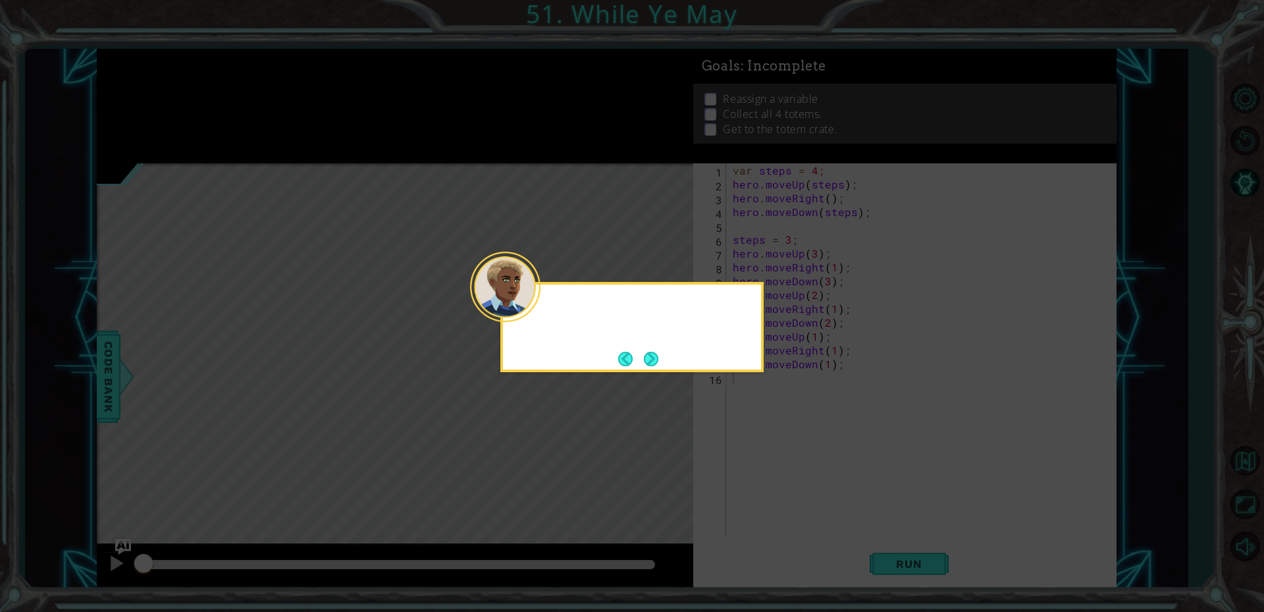
click at [223, 74] on icon at bounding box center [632, 306] width 1264 height 612
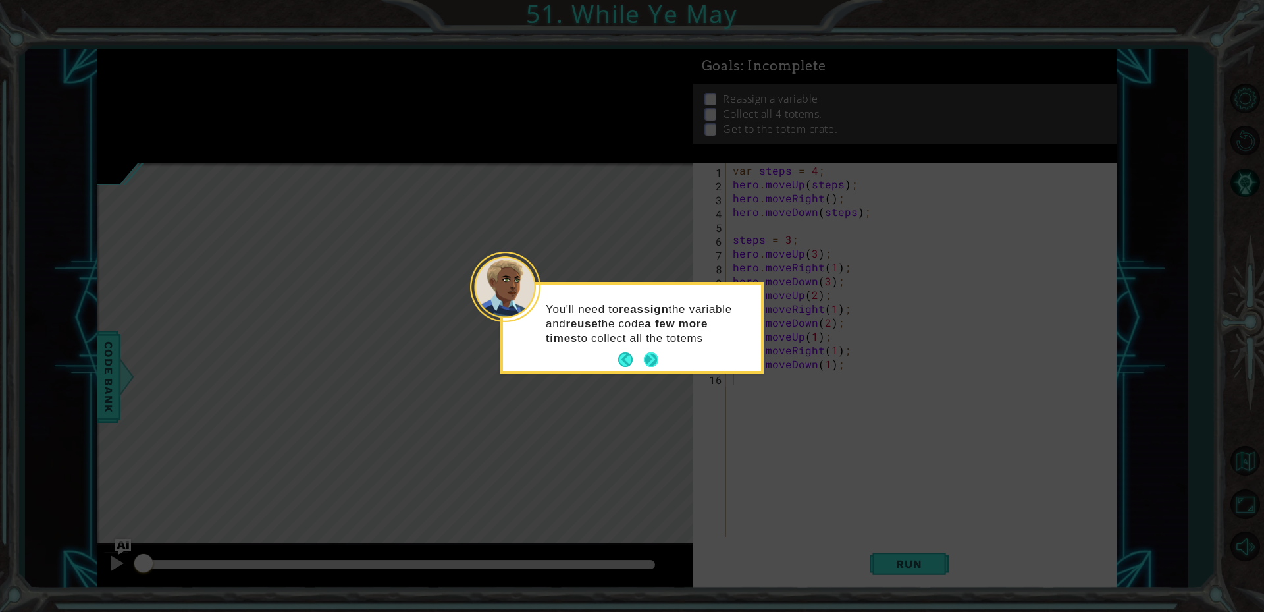
click at [649, 358] on button "Next" at bounding box center [651, 359] width 14 height 14
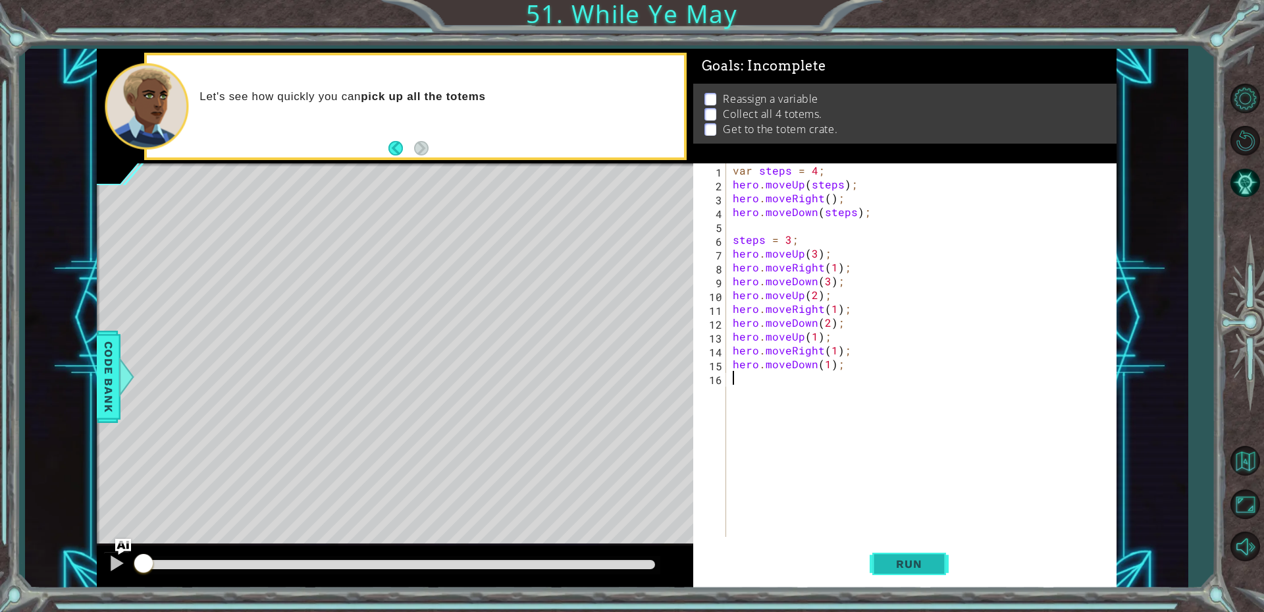
click at [885, 566] on span "Run" at bounding box center [909, 563] width 52 height 13
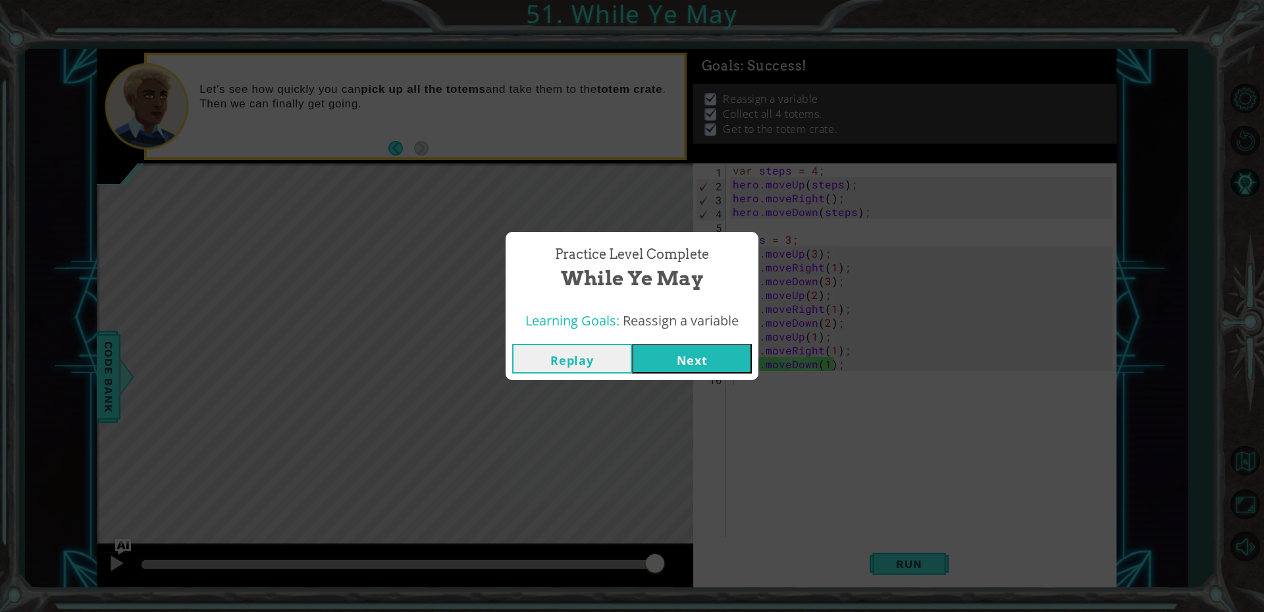
drag, startPoint x: 213, startPoint y: 563, endPoint x: 676, endPoint y: 560, distance: 463.6
click at [675, 560] on body "1 ההההההההההההההההההההההההההההההההההההההההההההההההההההההההההההההההההההההההההההה…" at bounding box center [632, 306] width 1264 height 612
click at [693, 348] on button "Next" at bounding box center [692, 359] width 120 height 30
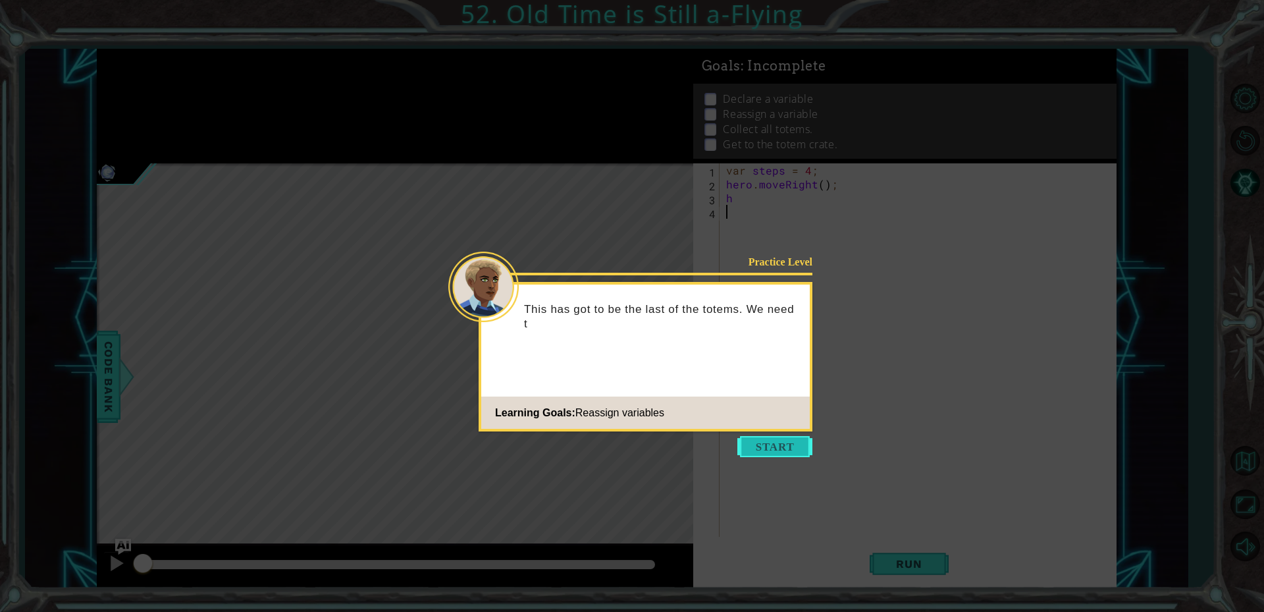
click at [798, 437] on button "Start" at bounding box center [775, 446] width 75 height 21
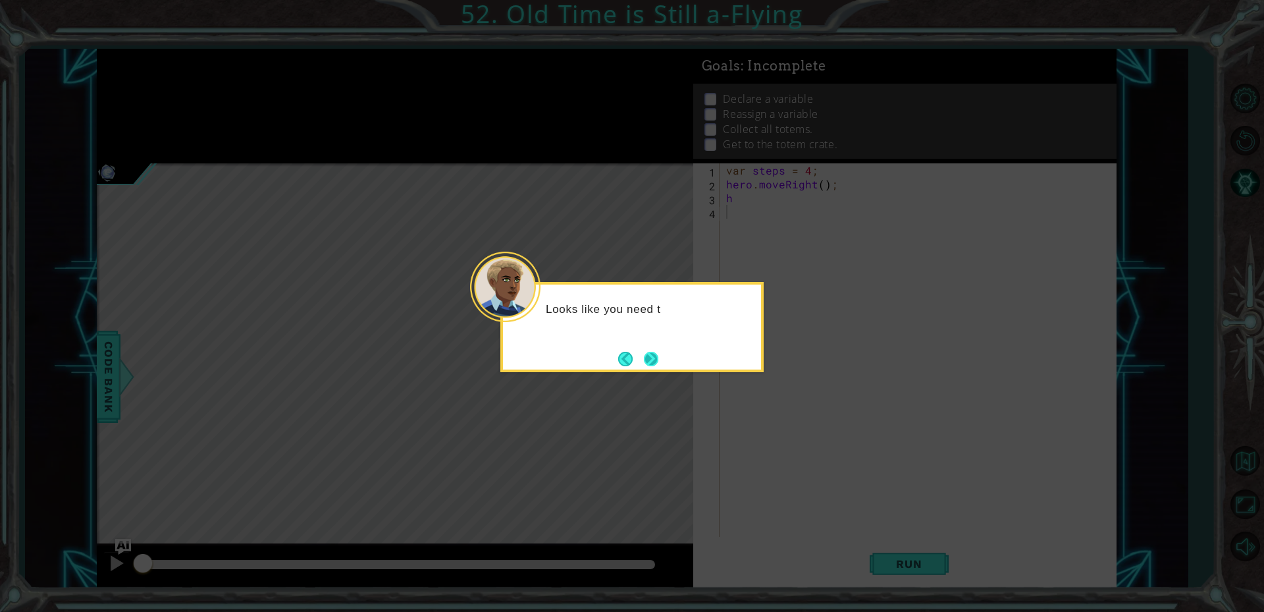
click at [655, 359] on button "Next" at bounding box center [651, 358] width 16 height 16
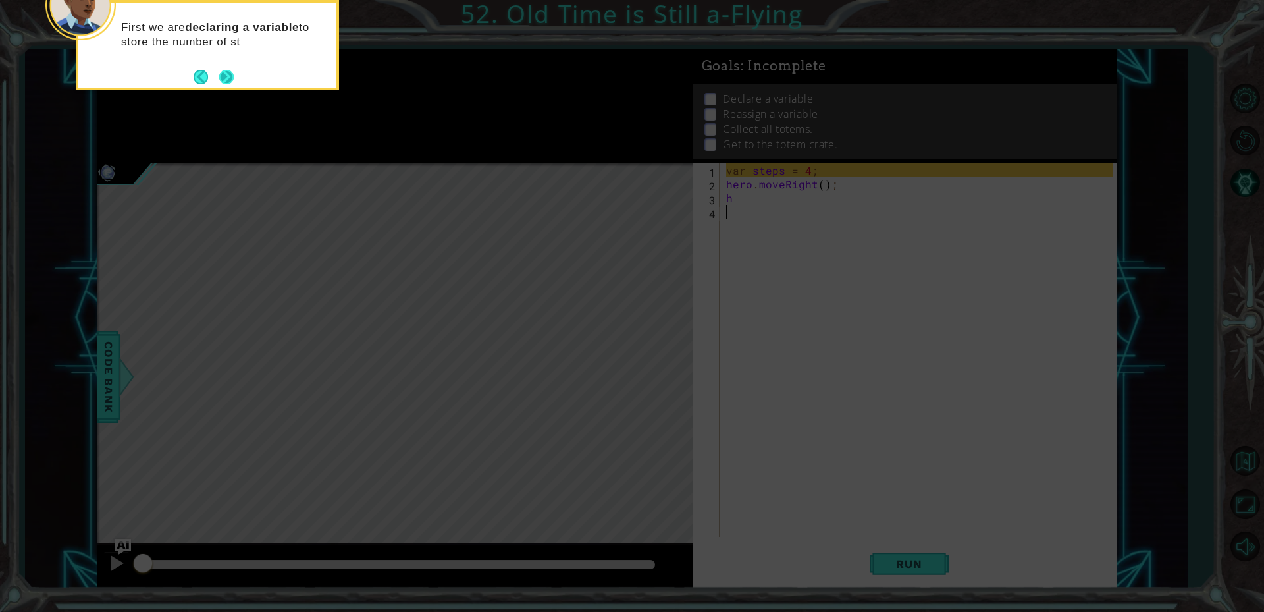
click at [233, 84] on button "Next" at bounding box center [226, 76] width 15 height 15
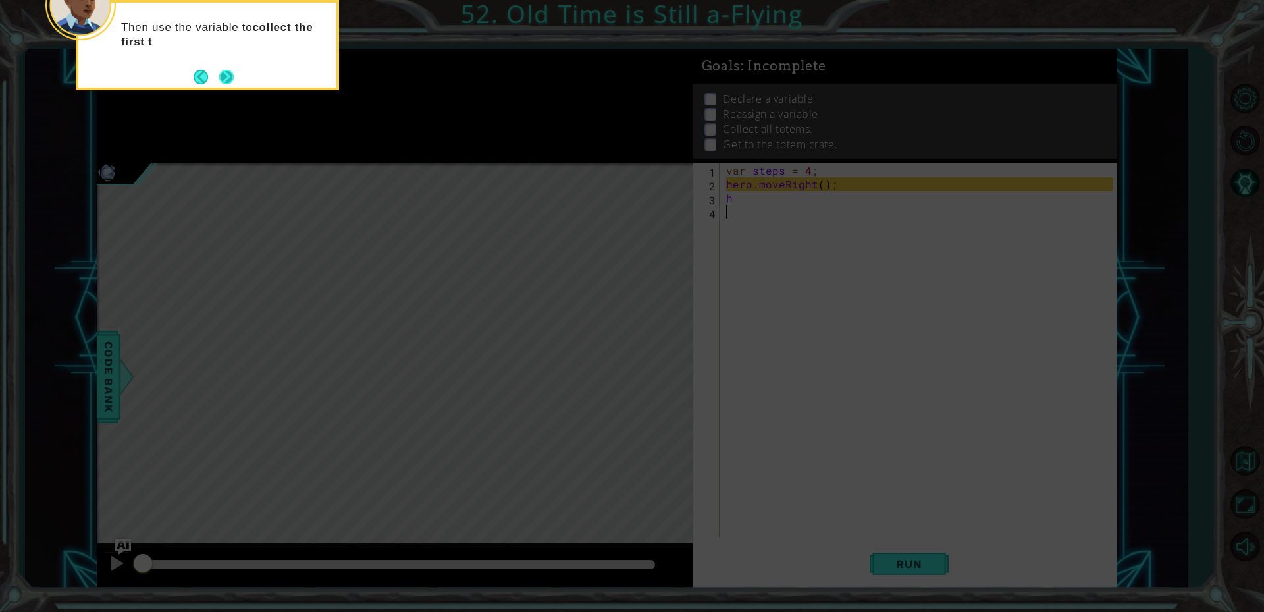
click at [233, 82] on button "Next" at bounding box center [226, 77] width 14 height 14
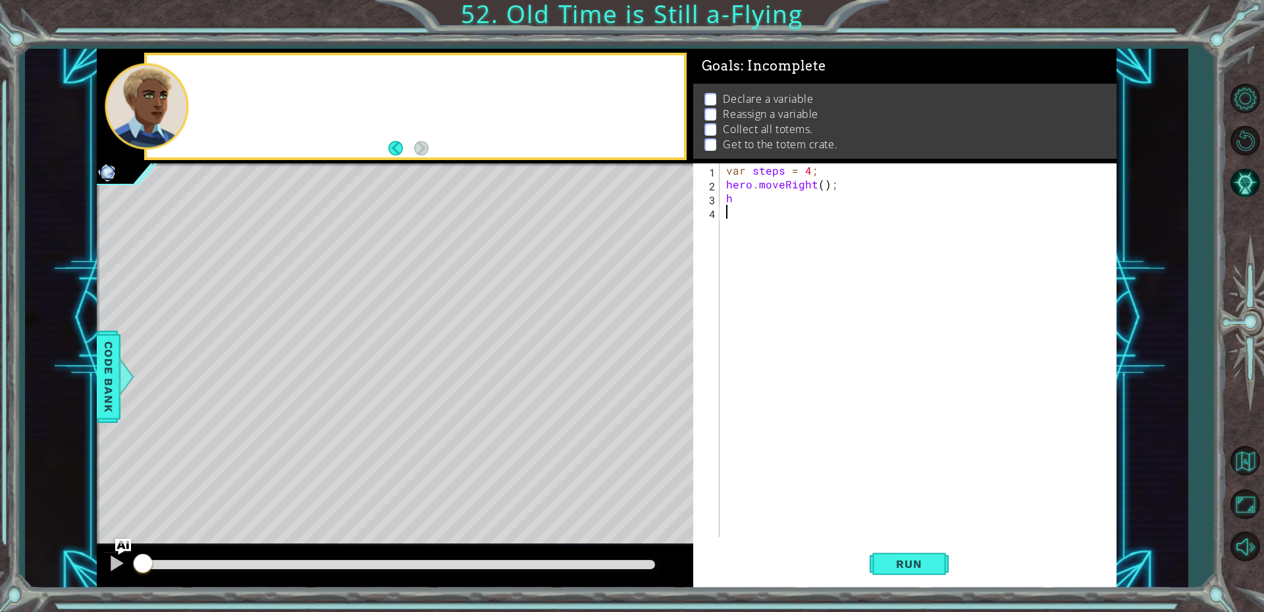
click at [229, 79] on div at bounding box center [415, 106] width 537 height 103
drag, startPoint x: 257, startPoint y: 86, endPoint x: 396, endPoint y: 147, distance: 151.6
click at [367, 129] on div "We can" at bounding box center [437, 106] width 494 height 47
click at [441, 159] on div "We can head o" at bounding box center [415, 107] width 543 height 108
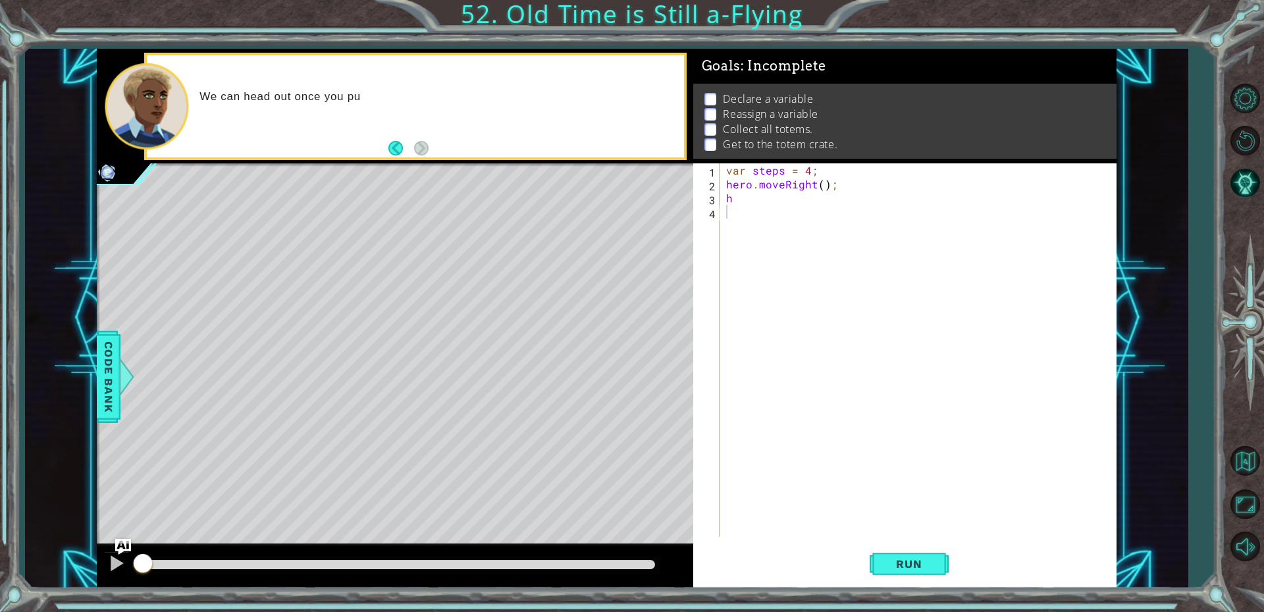
drag, startPoint x: 458, startPoint y: 166, endPoint x: 488, endPoint y: 256, distance: 94.3
click at [488, 256] on div "methods hero use(thing) moveUp(steps) moveDown(steps) moveLeft(steps) moveRight…" at bounding box center [607, 318] width 1020 height 539
click at [769, 203] on div "var steps = 4 ; hero . moveRight ( ) ; h" at bounding box center [922, 363] width 396 height 401
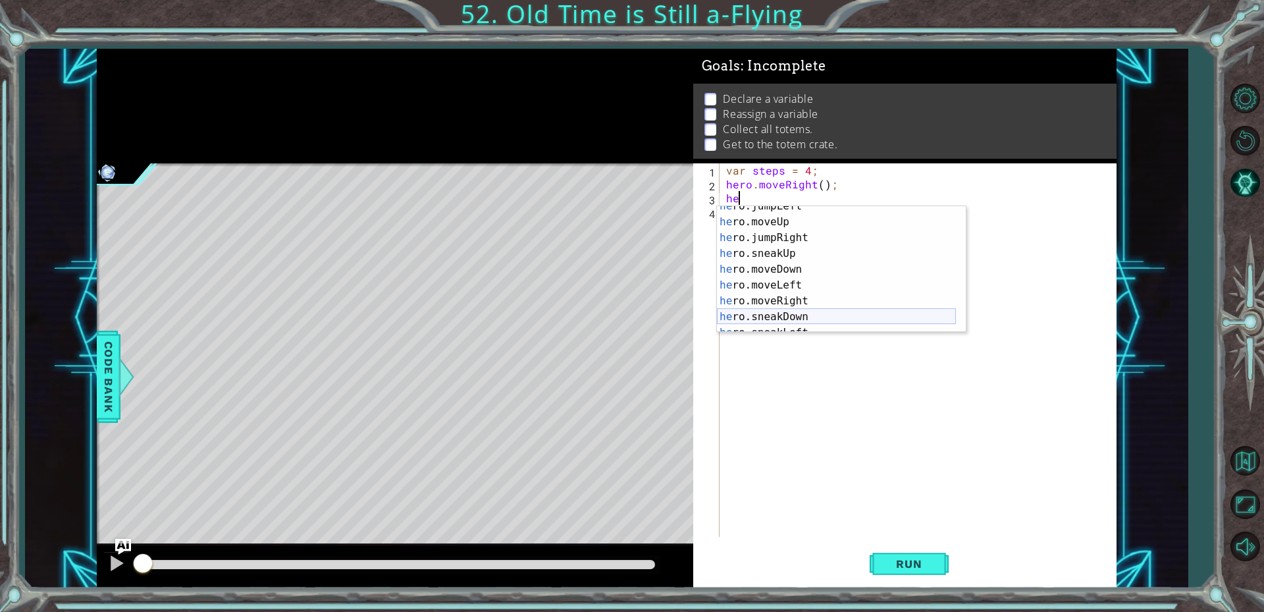
scroll to position [40, 0]
click at [799, 300] on div "he ro.jumpLeft press enter he ro.moveUp press enter he ro.jumpRight press enter…" at bounding box center [836, 277] width 239 height 158
type textarea "hero.moveRight(1);"
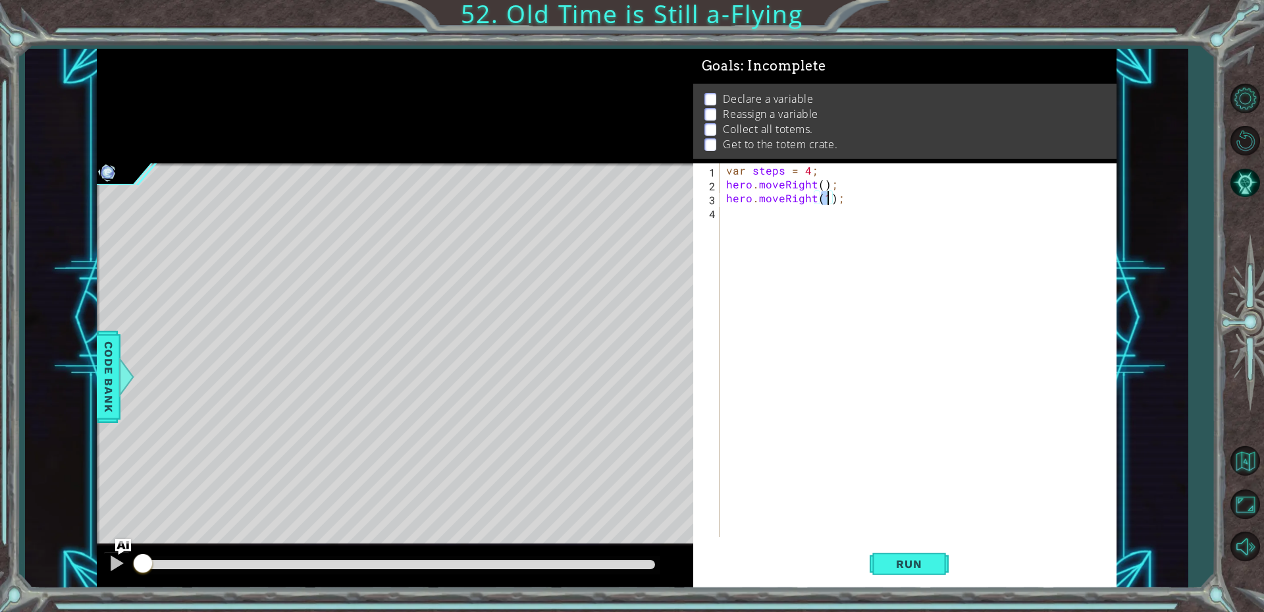
click at [767, 222] on div "var steps = 4 ; hero . moveRight ( ) ; hero . moveRight ( 1 ) ;" at bounding box center [922, 363] width 396 height 401
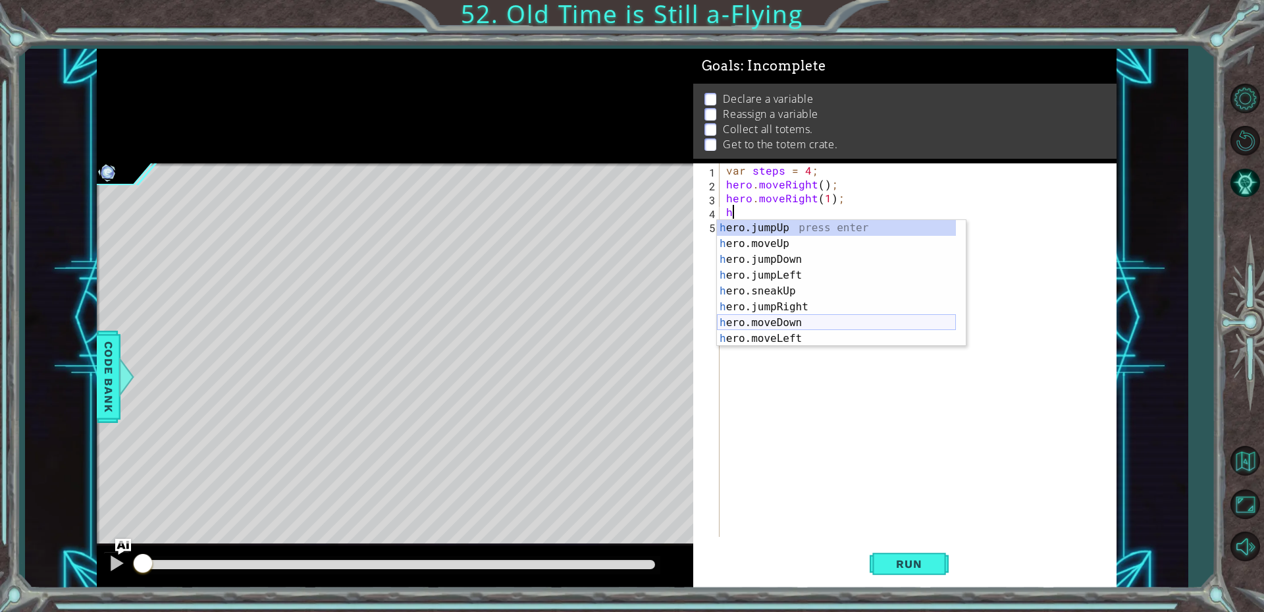
click at [800, 317] on div "h ero.jumpUp press enter h ero.moveUp press enter h ero.jumpDown press enter h …" at bounding box center [836, 299] width 239 height 158
type textarea "hero.moveDown(1);"
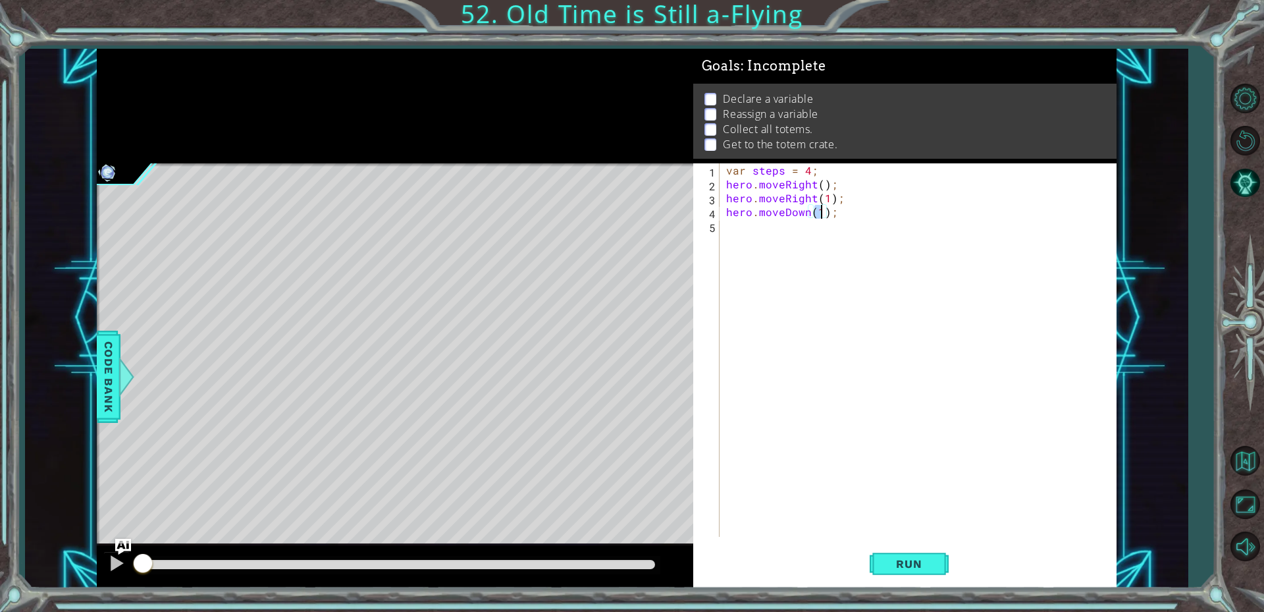
click at [785, 238] on div "var steps = 4 ; hero . moveRight ( ) ; hero . moveRight ( 1 ) ; hero . moveDown…" at bounding box center [922, 363] width 396 height 401
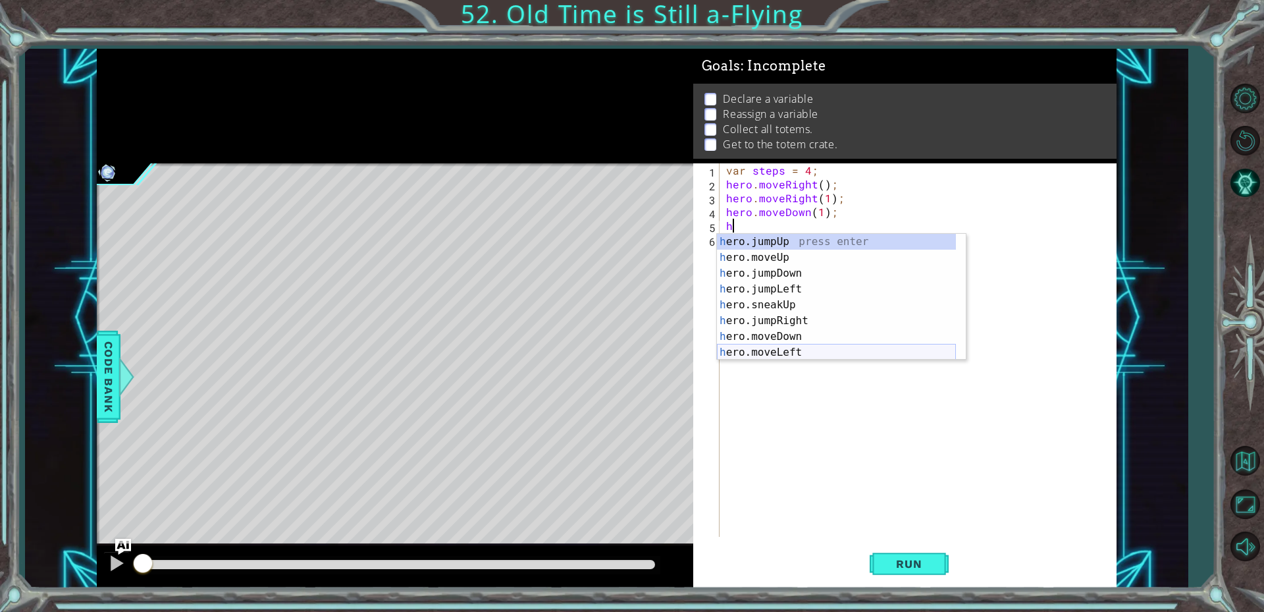
click at [800, 346] on div "h ero.jumpUp press enter h ero.moveUp press enter h ero.jumpDown press enter h …" at bounding box center [836, 313] width 239 height 158
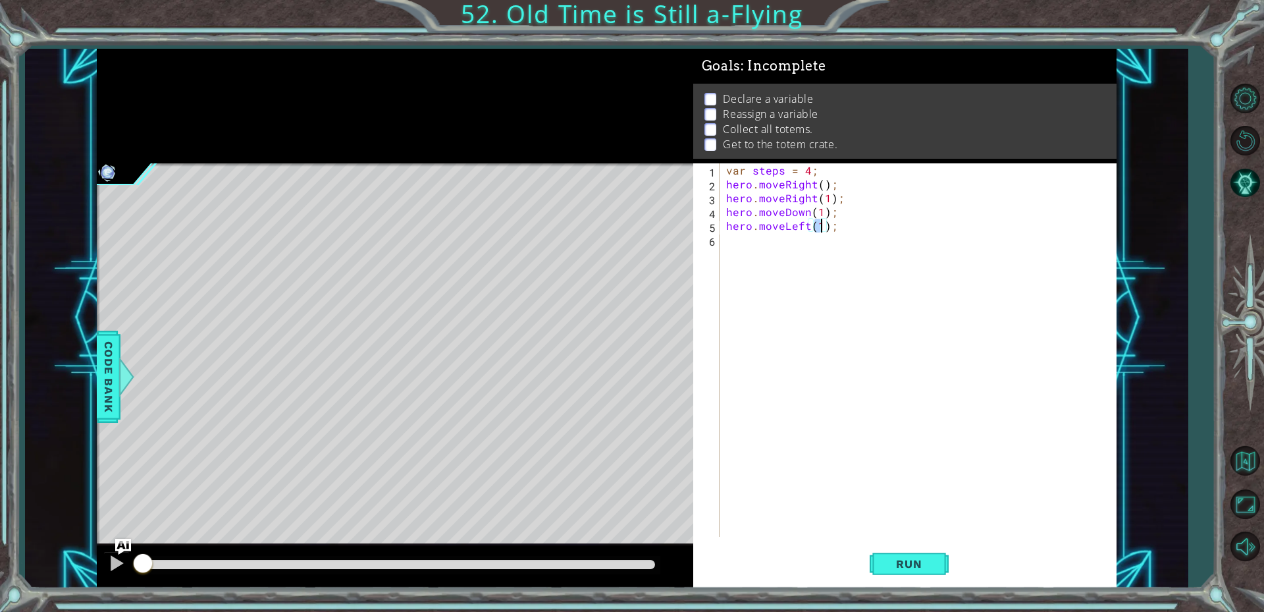
scroll to position [0, 6]
type textarea "hero.moveLeft(1);"
click at [778, 251] on div "var steps = 4 ; hero . moveRight ( ) ; hero . moveRight ( 1 ) ; hero . moveDown…" at bounding box center [922, 363] width 396 height 401
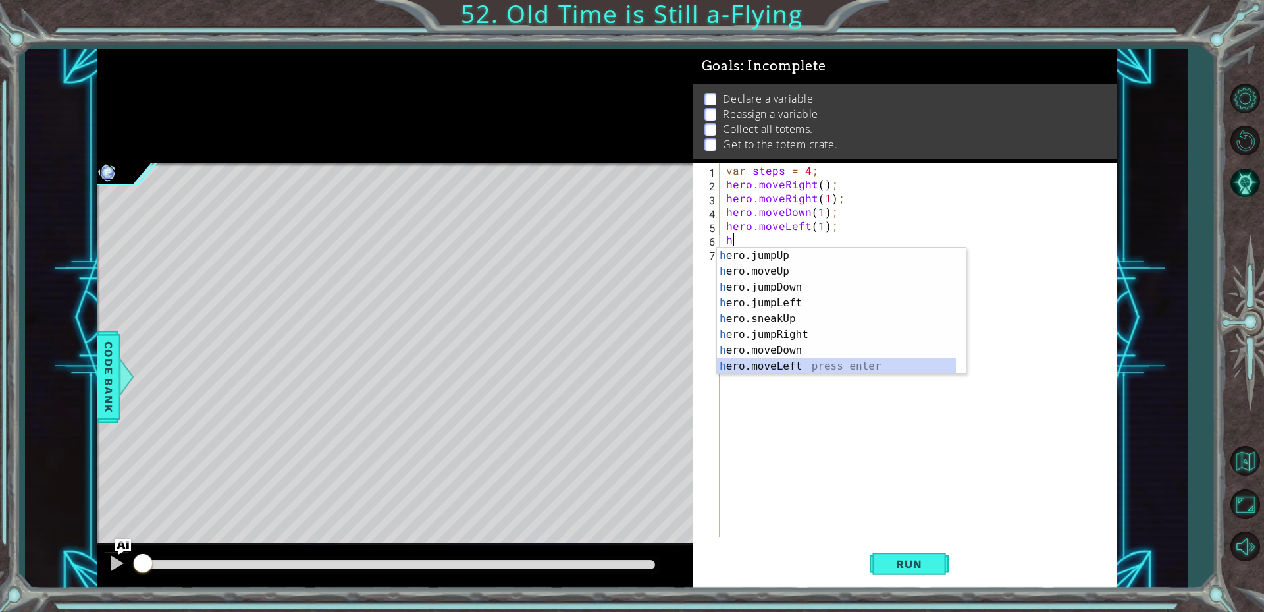
click at [813, 365] on div "h ero.jumpUp press enter h ero.moveUp press enter h ero.jumpDown press enter h …" at bounding box center [836, 327] width 239 height 158
type textarea "hero.moveLeft(1);"
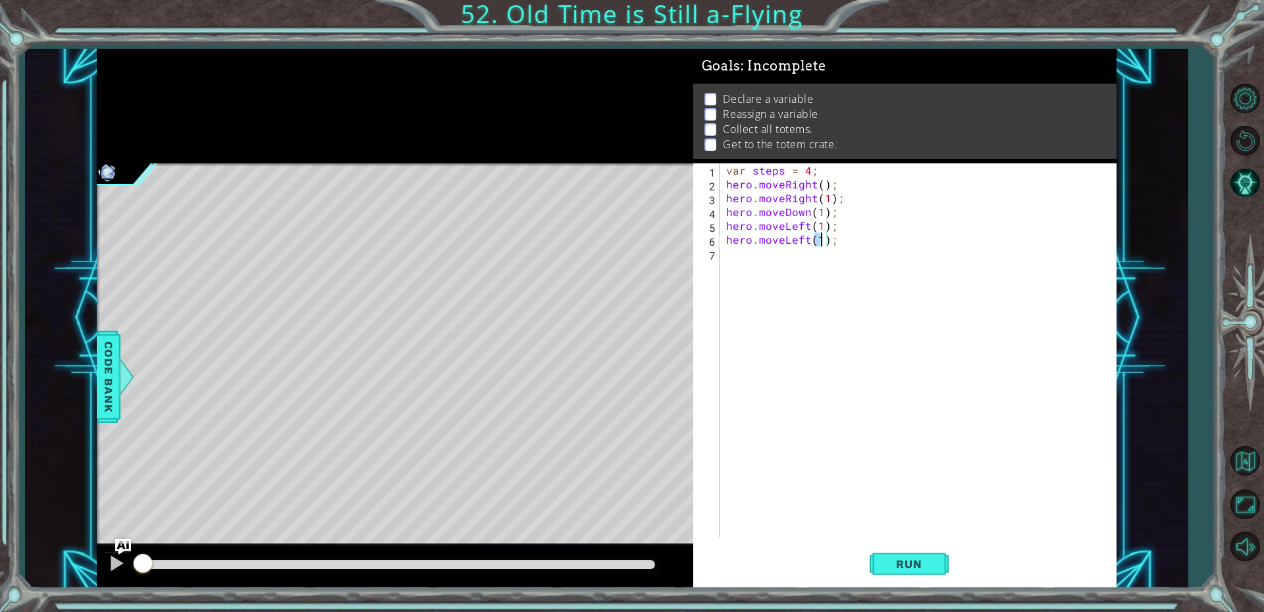
click at [767, 255] on div "var steps = 4 ; hero . moveRight ( ) ; hero . moveRight ( 1 ) ; hero . moveDown…" at bounding box center [922, 363] width 396 height 401
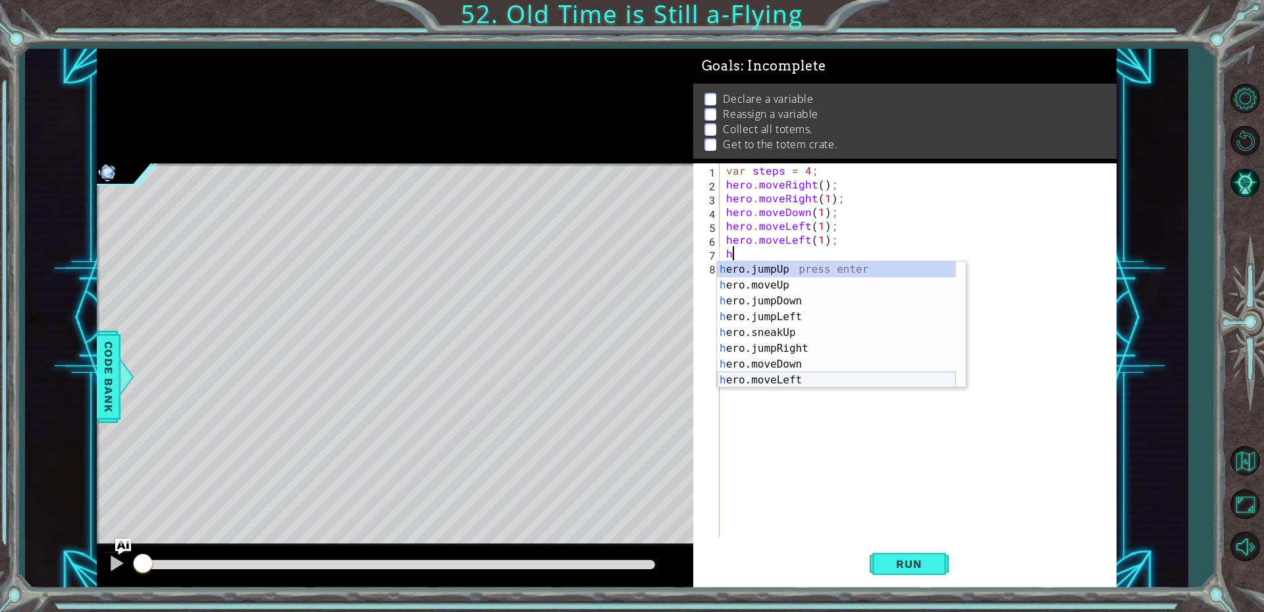
click at [809, 377] on div "h ero.jumpUp press enter h ero.moveUp press enter h ero.jumpDown press enter h …" at bounding box center [836, 340] width 239 height 158
type textarea "hero.moveLeft(1);"
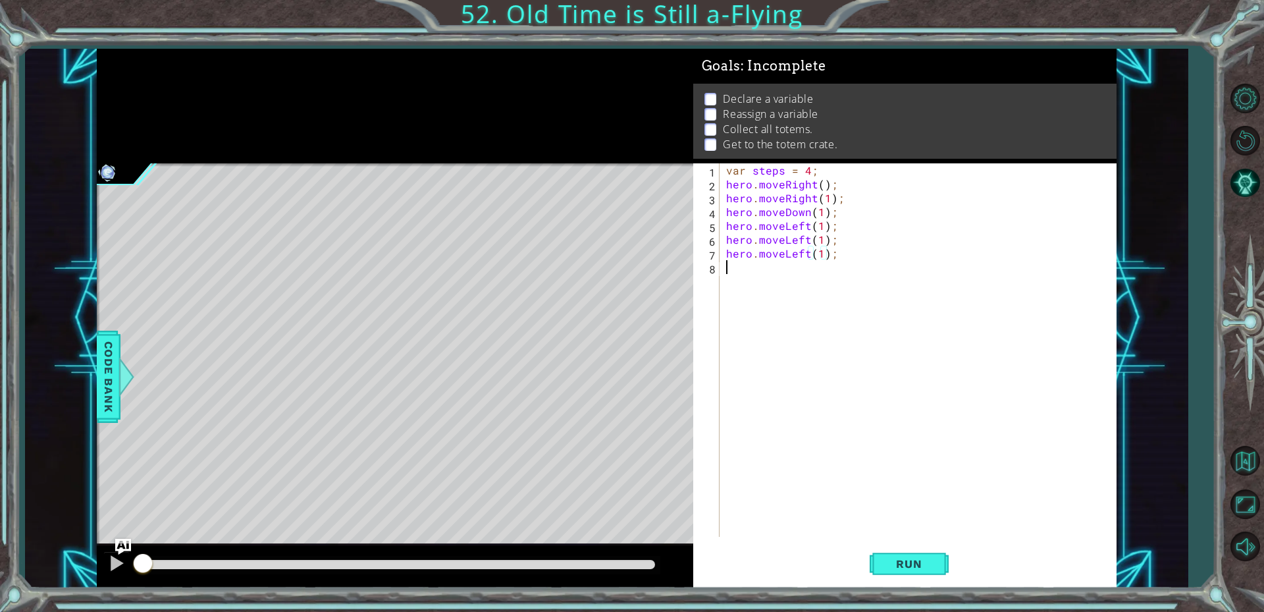
click at [735, 271] on div "var steps = 4 ; hero . moveRight ( ) ; hero . moveRight ( 1 ) ; hero . moveDown…" at bounding box center [922, 363] width 396 height 401
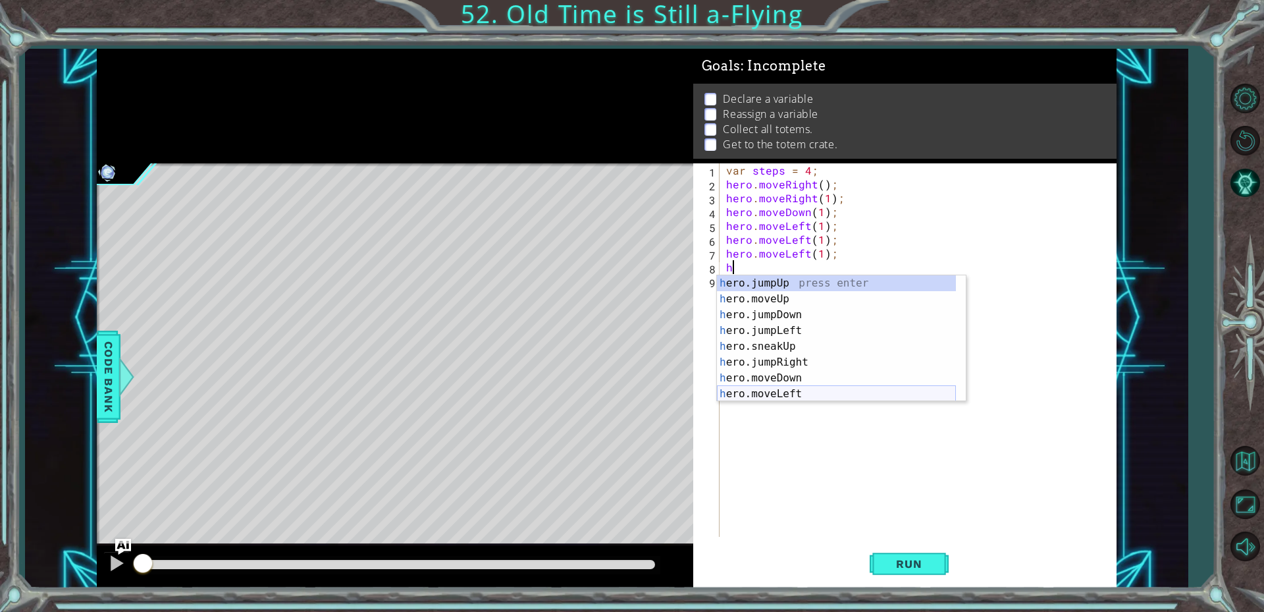
click at [785, 387] on div "h ero.jumpUp press enter h ero.moveUp press enter h ero.jumpDown press enter h …" at bounding box center [836, 354] width 239 height 158
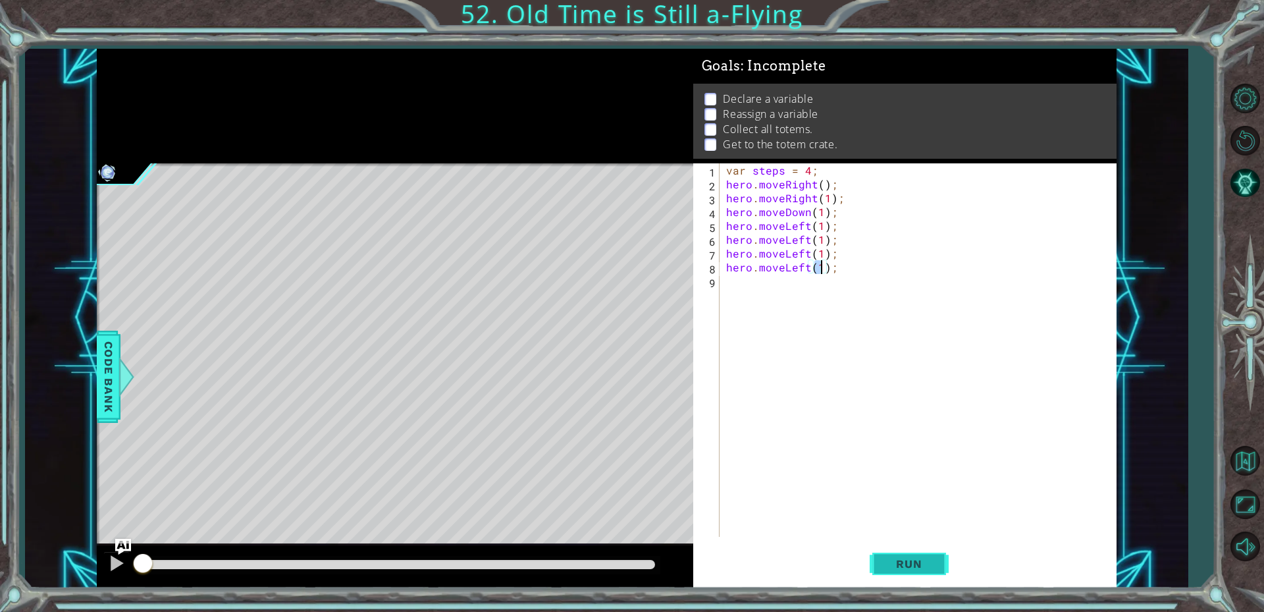
type textarea "hero.moveLeft(1);"
click at [910, 558] on span "Run" at bounding box center [909, 563] width 52 height 13
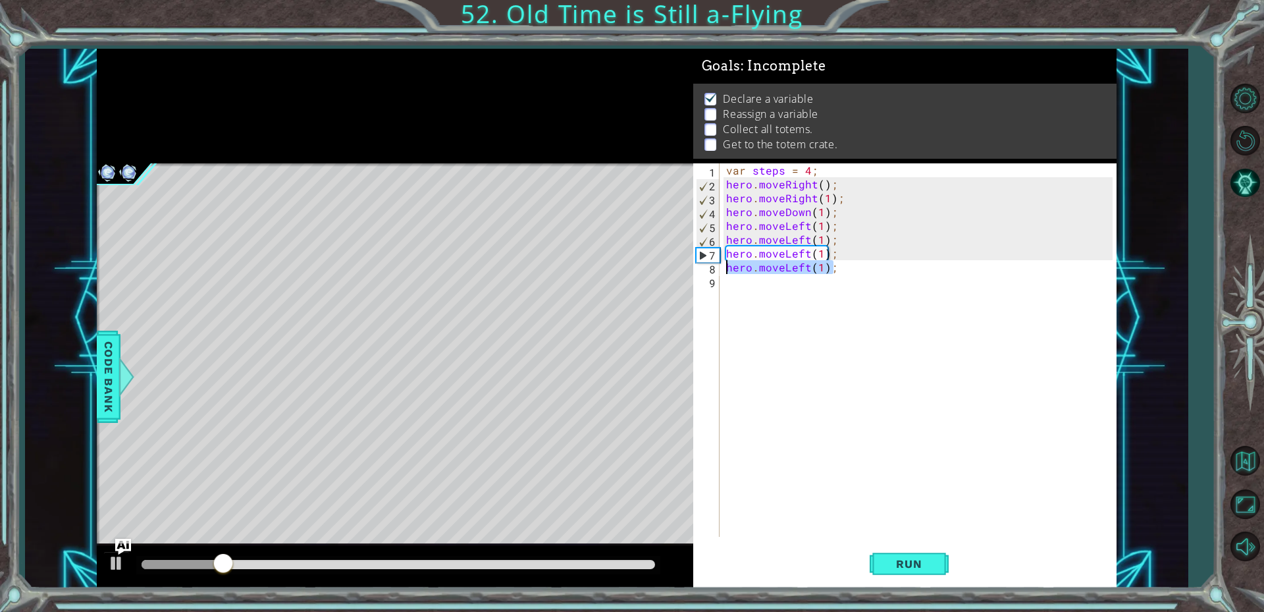
drag, startPoint x: 843, startPoint y: 269, endPoint x: 726, endPoint y: 270, distance: 117.2
click at [726, 270] on div "var steps = 4 ; hero . moveRight ( ) ; hero . moveRight ( 1 ) ; hero . moveDown…" at bounding box center [922, 363] width 396 height 401
click at [838, 252] on div "var steps = 4 ; hero . moveRight ( ) ; hero . moveRight ( 1 ) ; hero . moveDown…" at bounding box center [922, 363] width 396 height 401
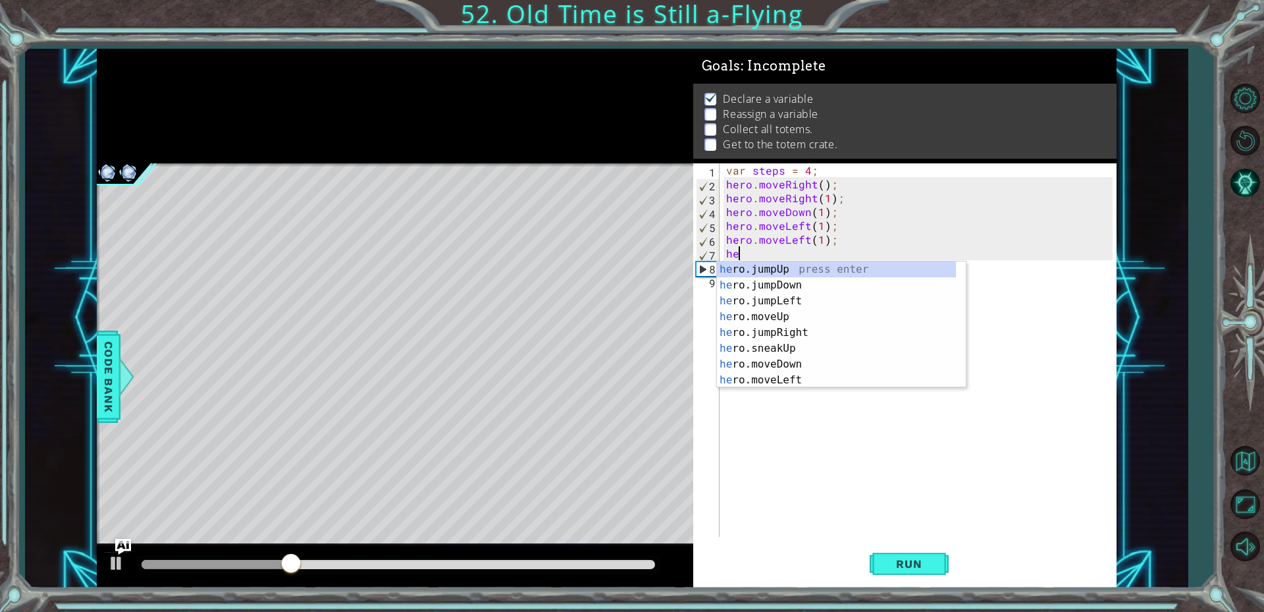
type textarea "h"
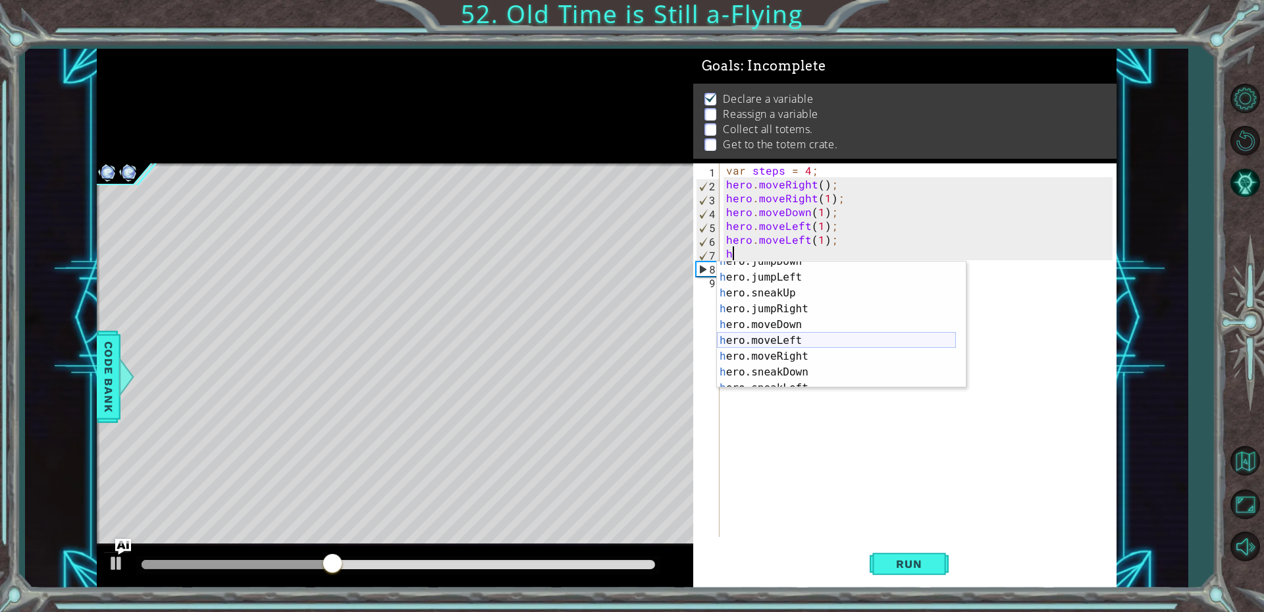
scroll to position [40, 0]
click at [782, 352] on div "h ero.jumpDown press enter h ero.jumpLeft press enter h ero.sneakUp press enter…" at bounding box center [836, 333] width 239 height 158
type textarea "hero.moveRight(1);"
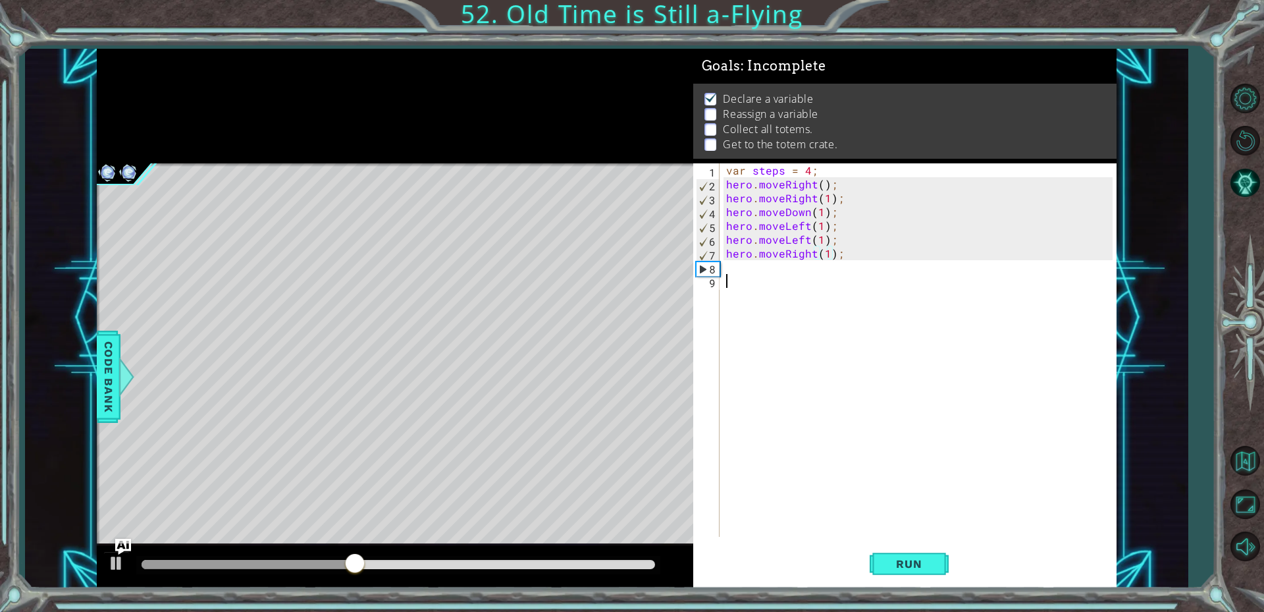
click at [770, 280] on div "var steps = 4 ; hero . moveRight ( ) ; hero . moveRight ( 1 ) ; hero . moveDown…" at bounding box center [922, 363] width 396 height 401
click at [768, 269] on div "var steps = 4 ; hero . moveRight ( ) ; hero . moveRight ( 1 ) ; hero . moveDown…" at bounding box center [922, 363] width 396 height 401
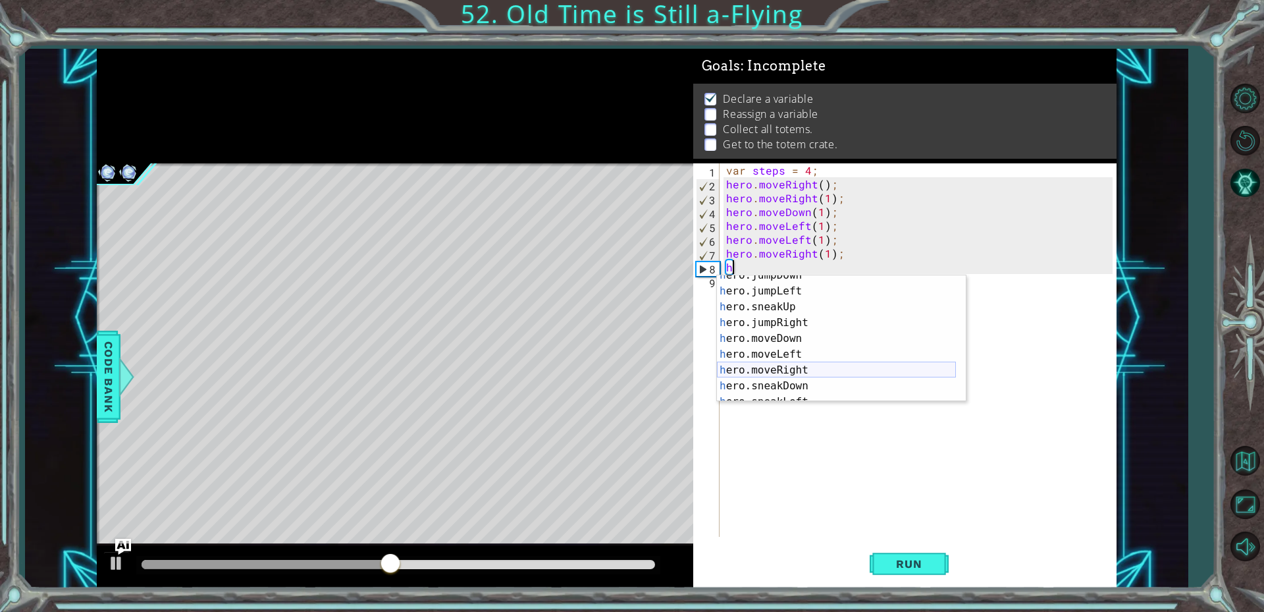
click at [786, 373] on div "h ero.jumpDown press enter h ero.jumpLeft press enter h ero.sneakUp press enter…" at bounding box center [836, 346] width 239 height 158
type textarea "hero.moveRight(1);"
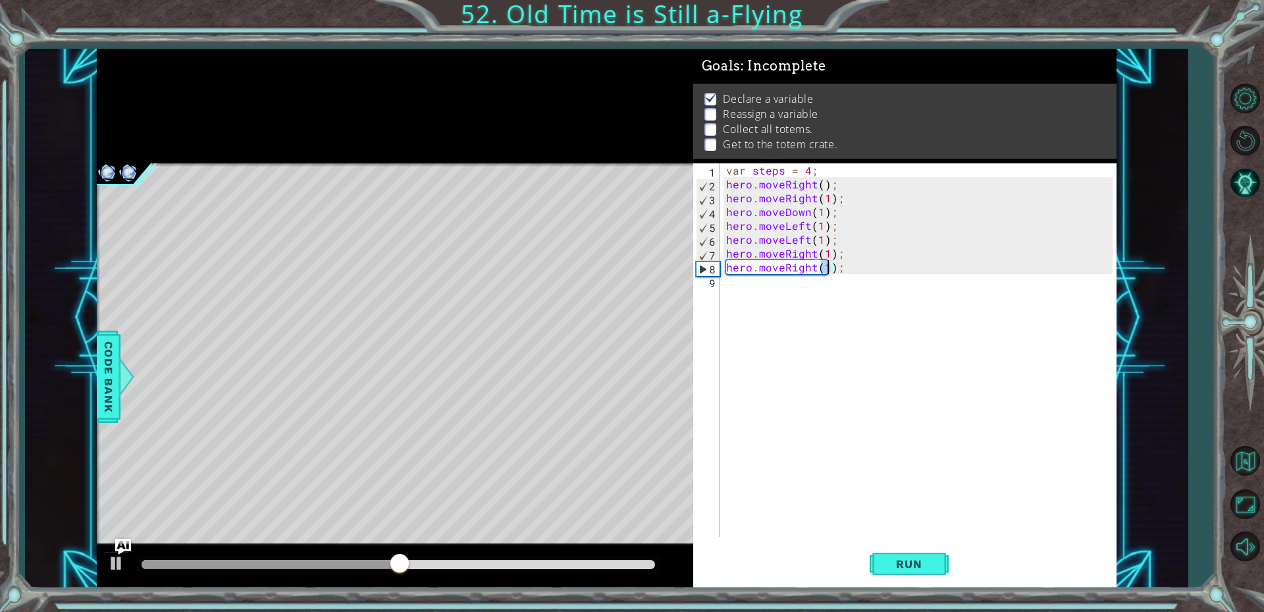
click at [761, 292] on div "var steps = 4 ; hero . moveRight ( ) ; hero . moveRight ( 1 ) ; hero . moveDown…" at bounding box center [922, 363] width 396 height 401
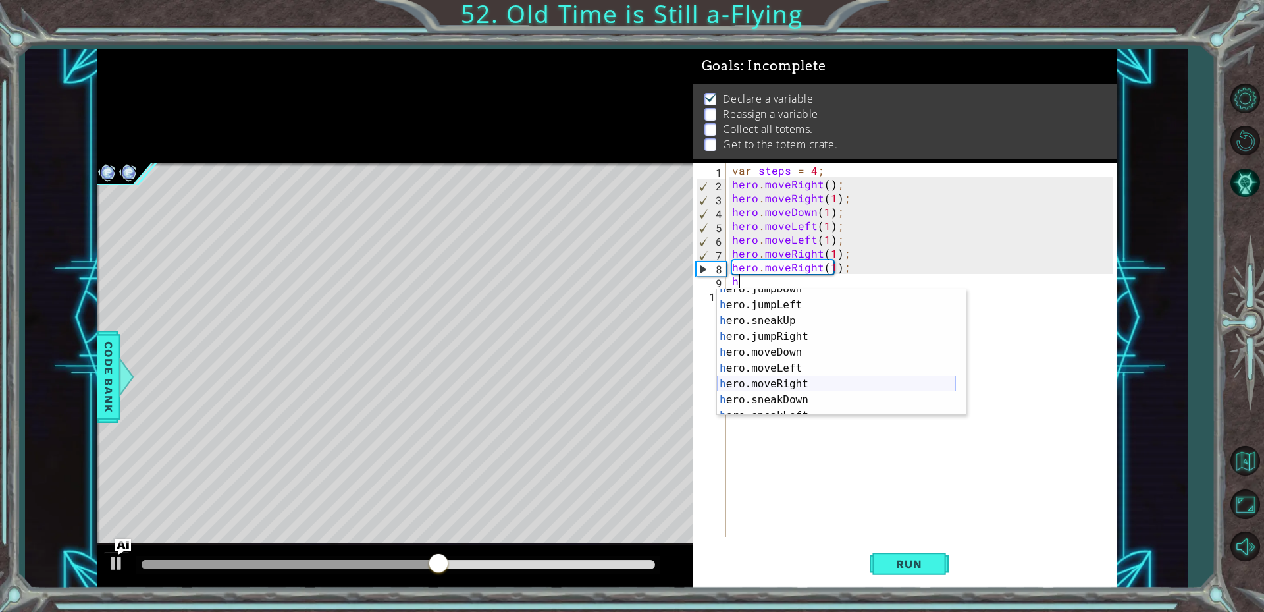
click at [777, 384] on div "h ero.jumpDown press enter h ero.jumpLeft press enter h ero.sneakUp press enter…" at bounding box center [836, 360] width 239 height 158
type textarea "hero.moveRight(1);"
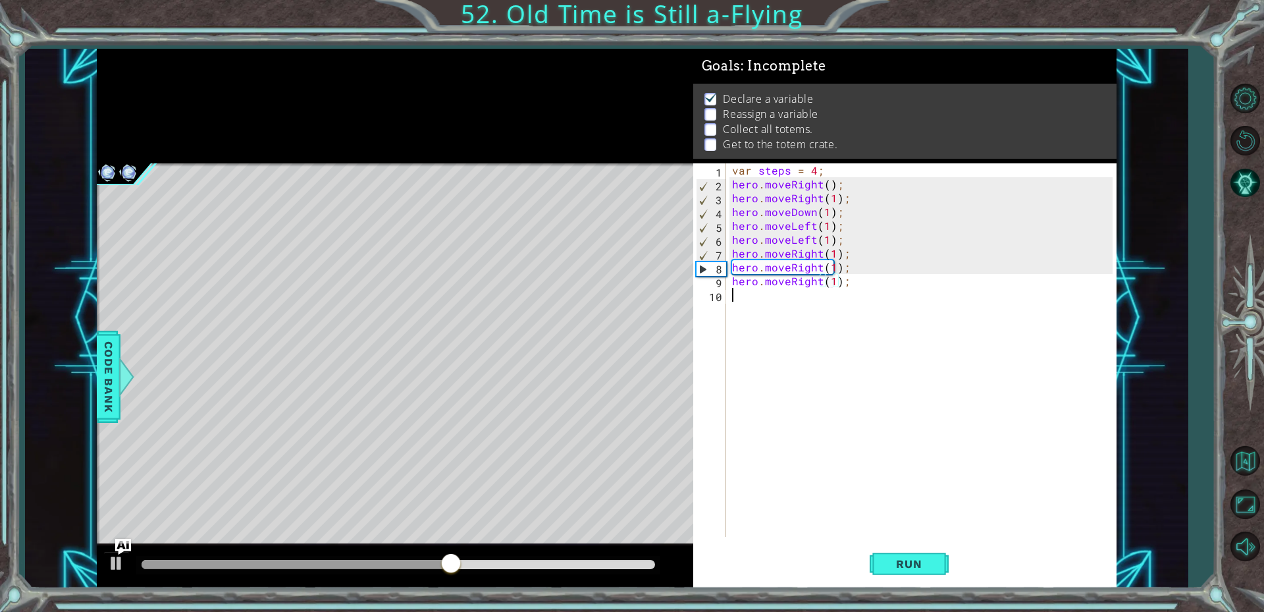
click at [749, 306] on div "var steps = 4 ; hero . moveRight ( ) ; hero . moveRight ( 1 ) ; hero . moveDown…" at bounding box center [925, 363] width 390 height 401
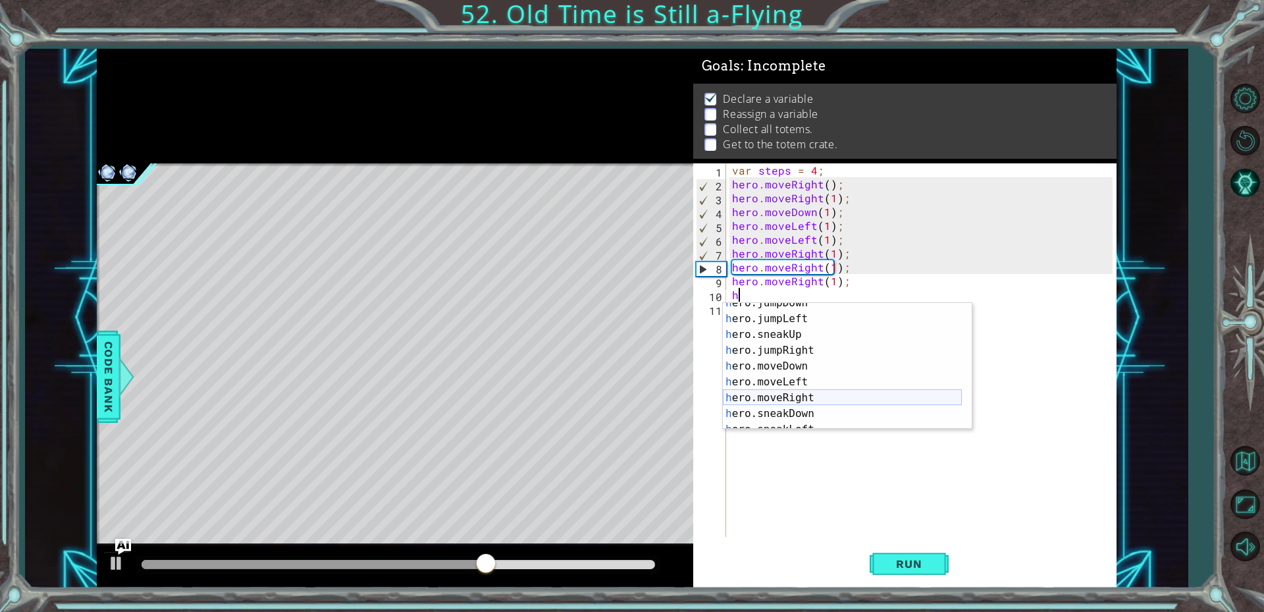
click at [770, 400] on div "h ero.jumpDown press enter h ero.jumpLeft press enter h ero.sneakUp press enter…" at bounding box center [842, 374] width 239 height 158
type textarea "hero.moveRight(1);"
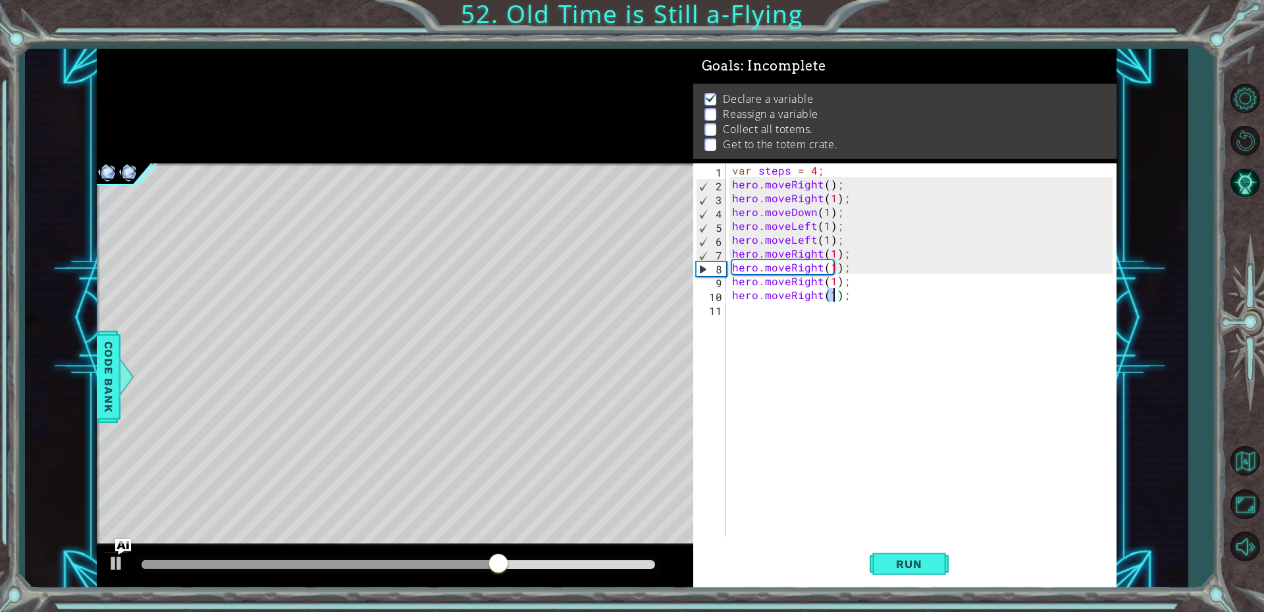
click at [743, 319] on div "var steps = 4 ; hero . moveRight ( ) ; hero . moveRight ( 1 ) ; hero . moveDown…" at bounding box center [925, 363] width 390 height 401
click at [907, 553] on button "Run" at bounding box center [909, 563] width 79 height 42
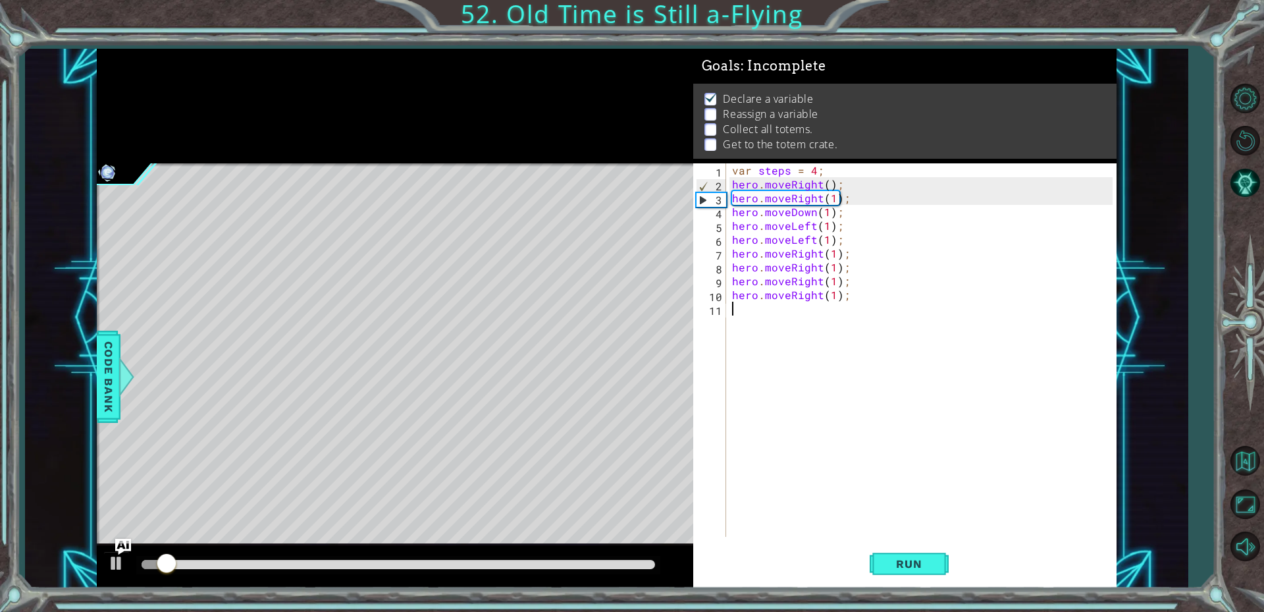
click at [755, 310] on div "var steps = 4 ; hero . moveRight ( ) ; hero . moveRight ( 1 ) ; hero . moveDown…" at bounding box center [925, 363] width 390 height 401
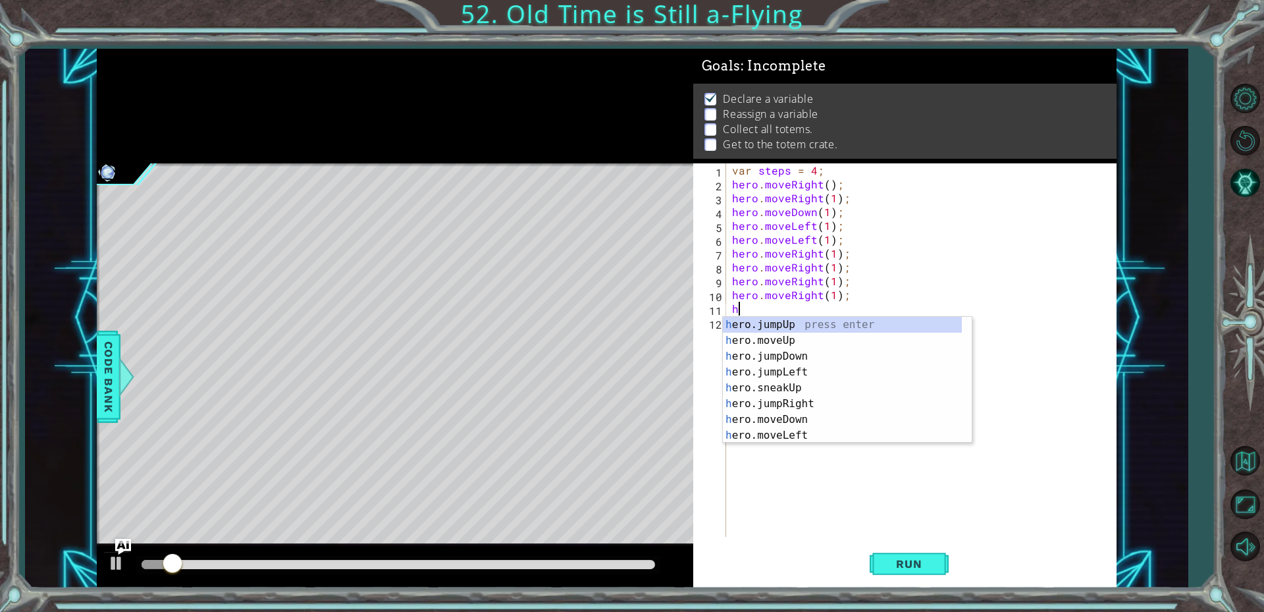
scroll to position [0, 0]
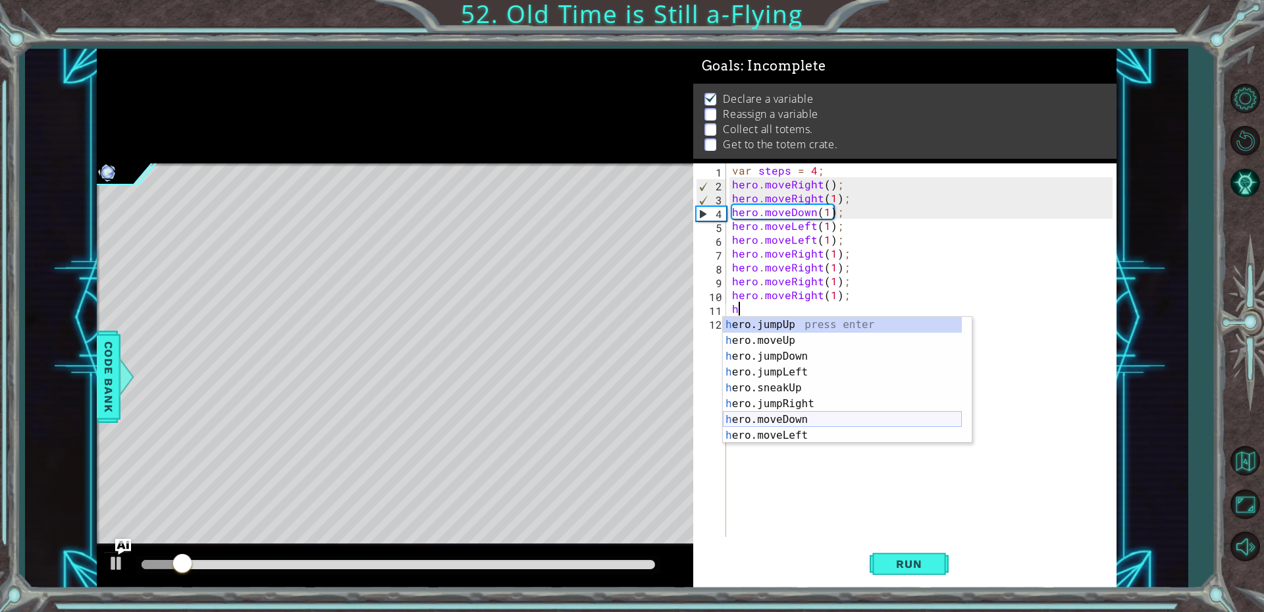
click at [774, 414] on div "h ero.jumpUp press enter h ero.moveUp press enter h ero.jumpDown press enter h …" at bounding box center [842, 396] width 239 height 158
type textarea "hero.moveDown(1);"
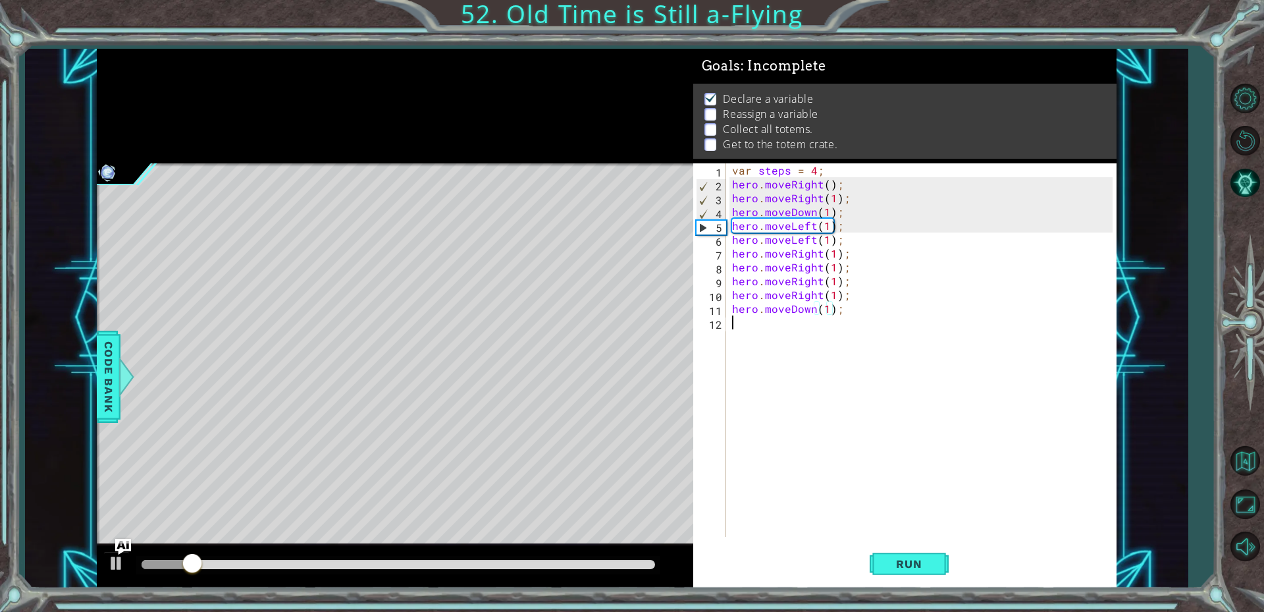
click at [750, 334] on div "var steps = 4 ; hero . moveRight ( ) ; hero . moveRight ( 1 ) ; hero . moveDown…" at bounding box center [925, 363] width 390 height 401
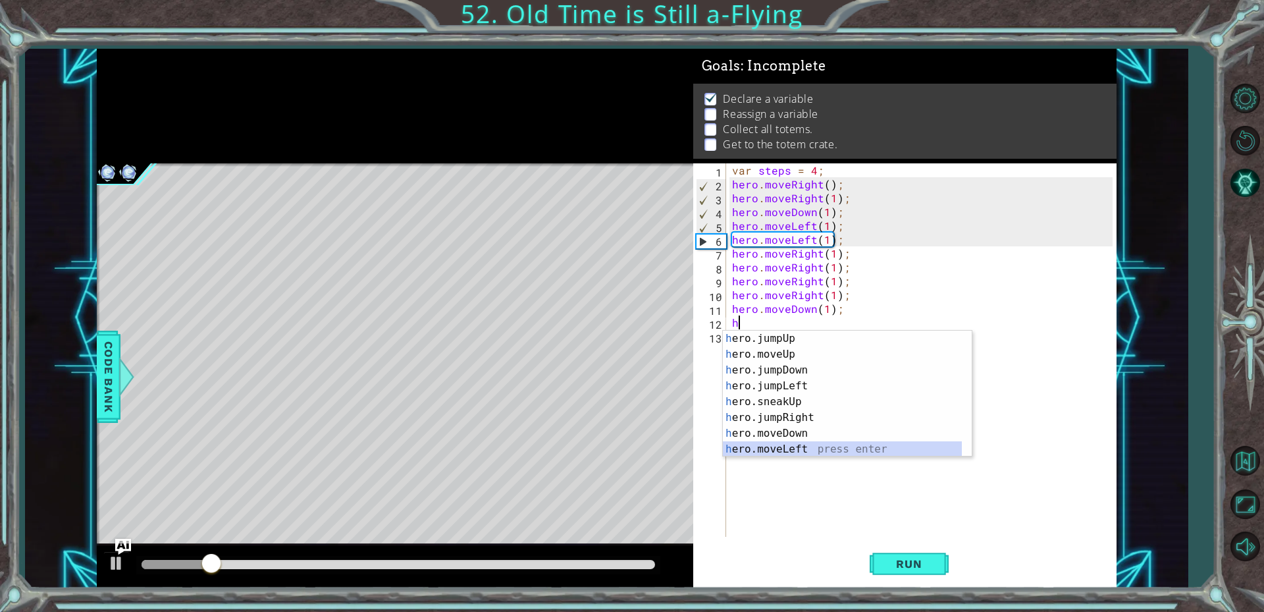
click at [775, 446] on div "h ero.jumpUp press enter h ero.moveUp press enter h ero.jumpDown press enter h …" at bounding box center [842, 410] width 239 height 158
type textarea "hero.moveLeft(1);"
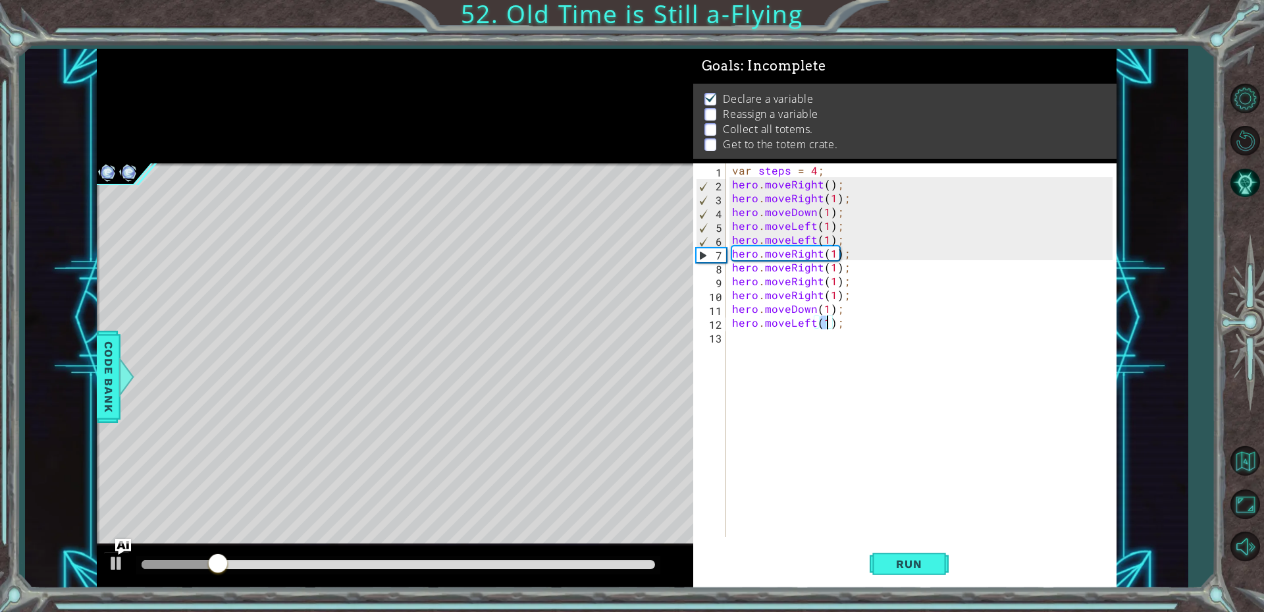
click at [759, 346] on div "var steps = 4 ; hero . moveRight ( ) ; hero . moveRight ( 1 ) ; hero . moveDown…" at bounding box center [925, 363] width 390 height 401
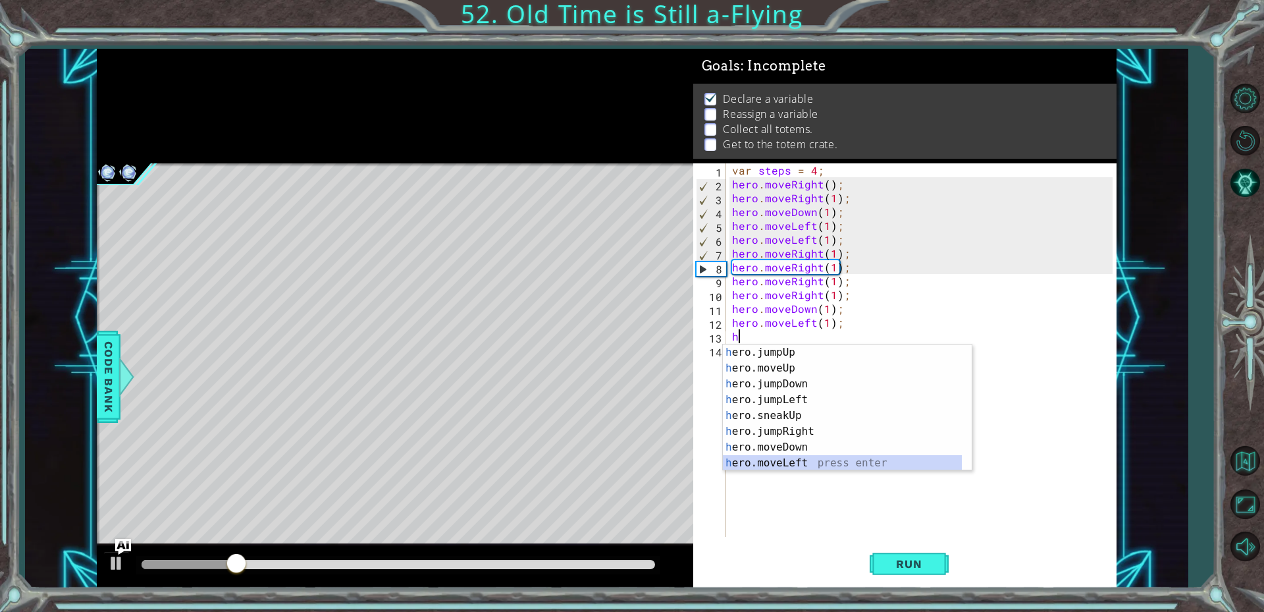
click at [788, 460] on div "h ero.jumpUp press enter h ero.moveUp press enter h ero.jumpDown press enter h …" at bounding box center [842, 423] width 239 height 158
type textarea "hero.moveLeft(1);"
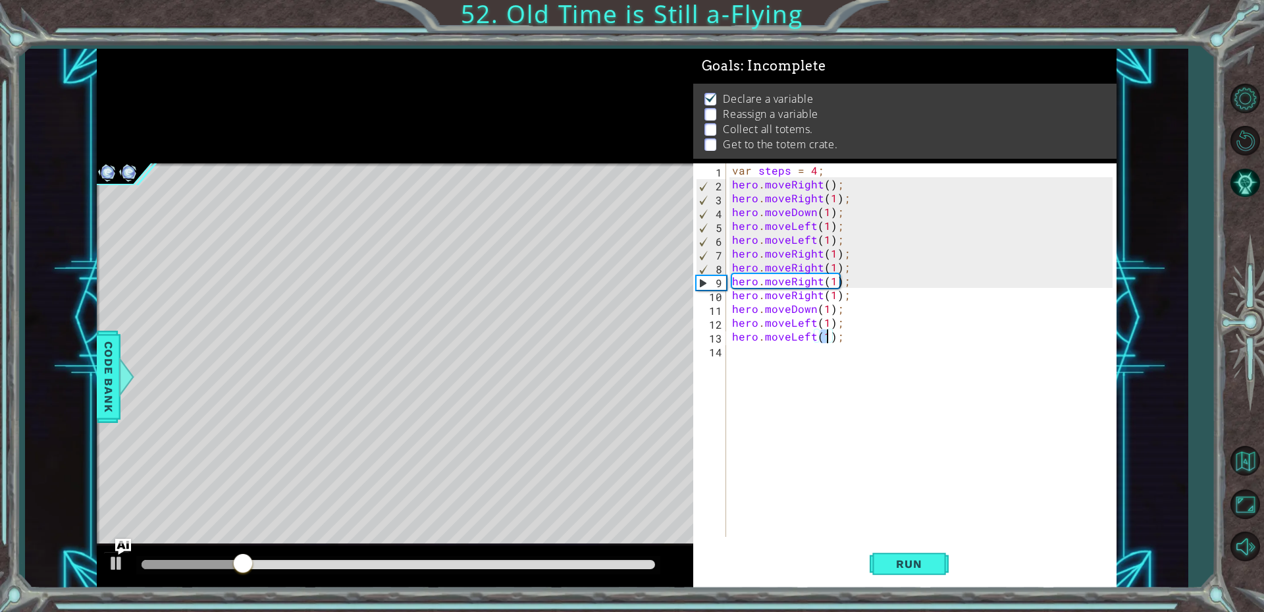
click at [767, 375] on div "var steps = 4 ; hero . moveRight ( ) ; hero . moveRight ( 1 ) ; hero . moveDown…" at bounding box center [925, 363] width 390 height 401
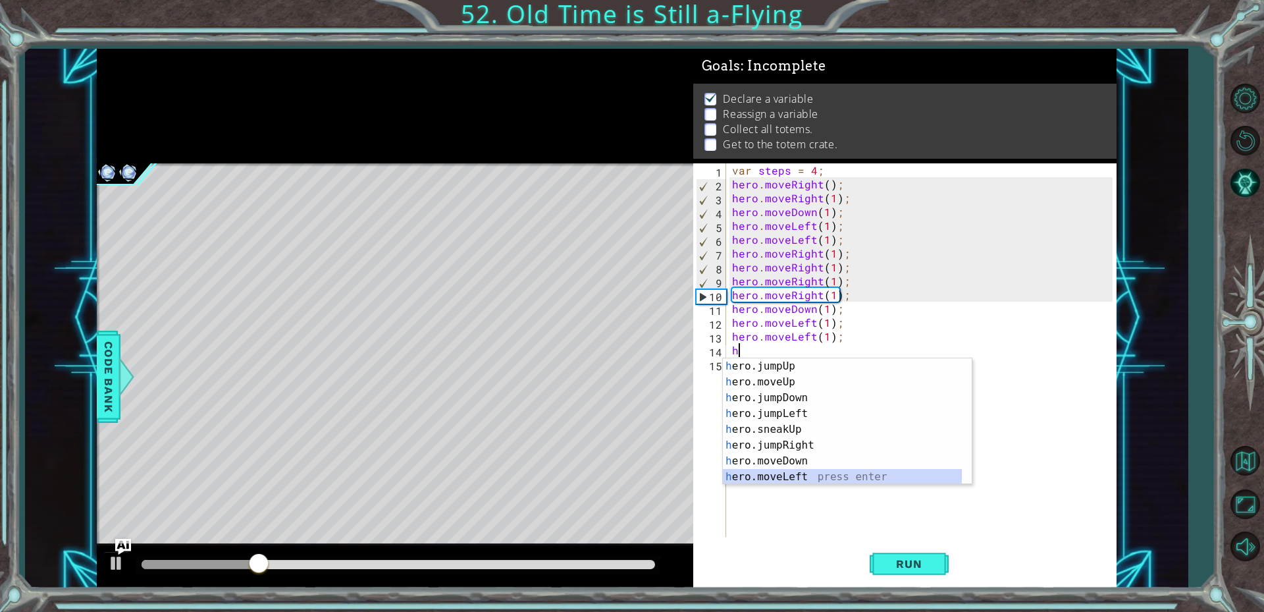
click at [769, 472] on div "h ero.jumpUp press enter h ero.moveUp press enter h ero.jumpDown press enter h …" at bounding box center [842, 437] width 239 height 158
type textarea "hero.moveLeft(1);"
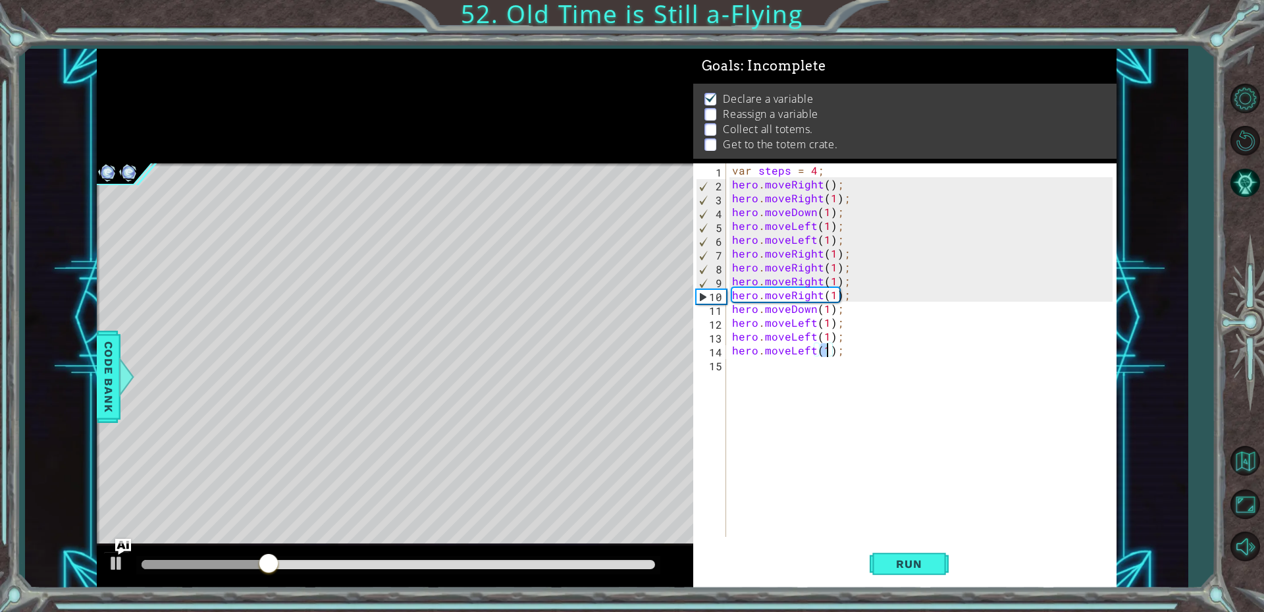
click at [762, 368] on div "var steps = 4 ; hero . moveRight ( ) ; hero . moveRight ( 1 ) ; hero . moveDown…" at bounding box center [925, 363] width 390 height 401
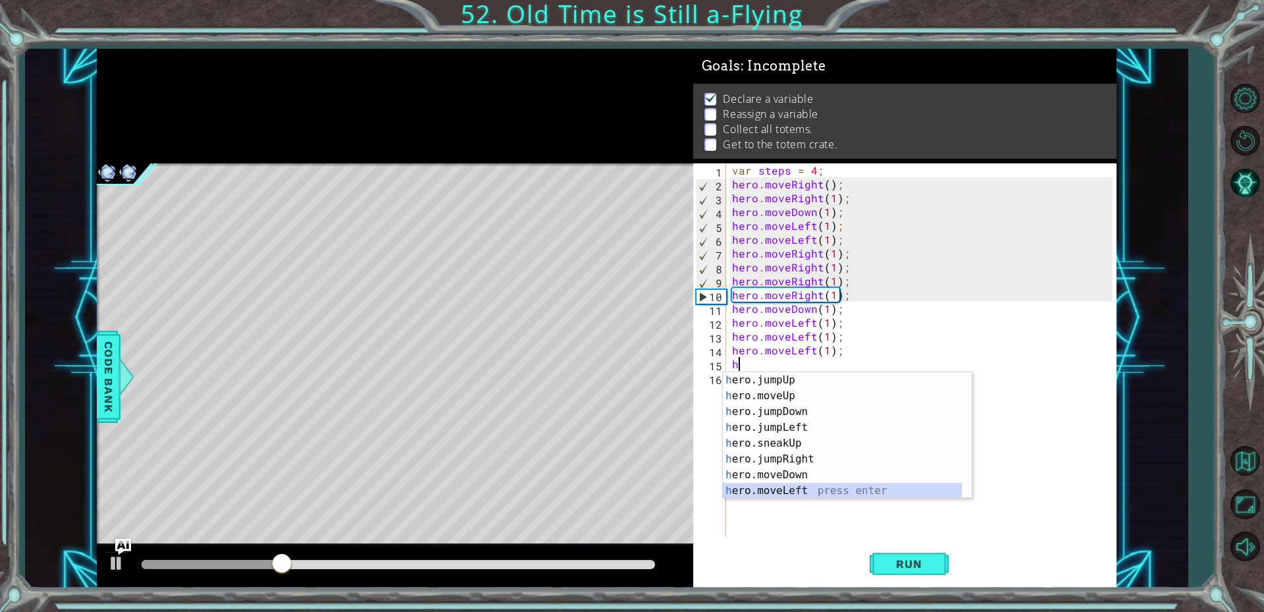
click at [776, 489] on div "h ero.jumpUp press enter h ero.moveUp press enter h ero.jumpDown press enter h …" at bounding box center [842, 451] width 239 height 158
type textarea "hero.moveLeft(1);"
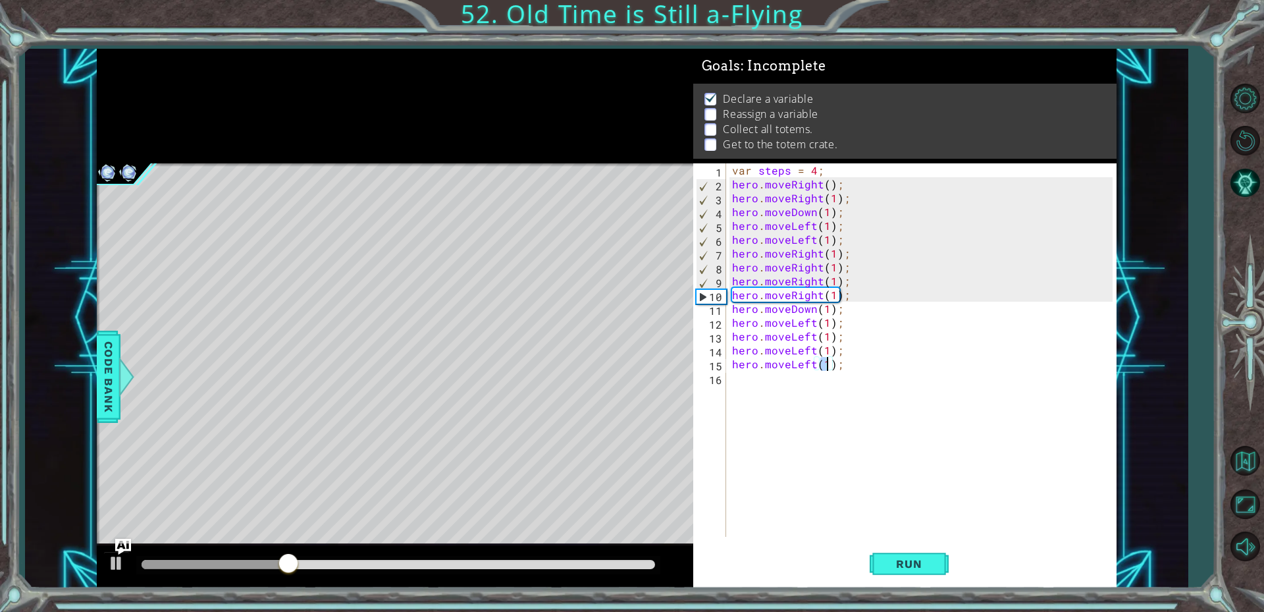
click at [774, 389] on div "var steps = 4 ; hero . moveRight ( ) ; hero . moveRight ( 1 ) ; hero . moveDown…" at bounding box center [925, 363] width 390 height 401
click at [880, 555] on button "Run" at bounding box center [909, 563] width 79 height 42
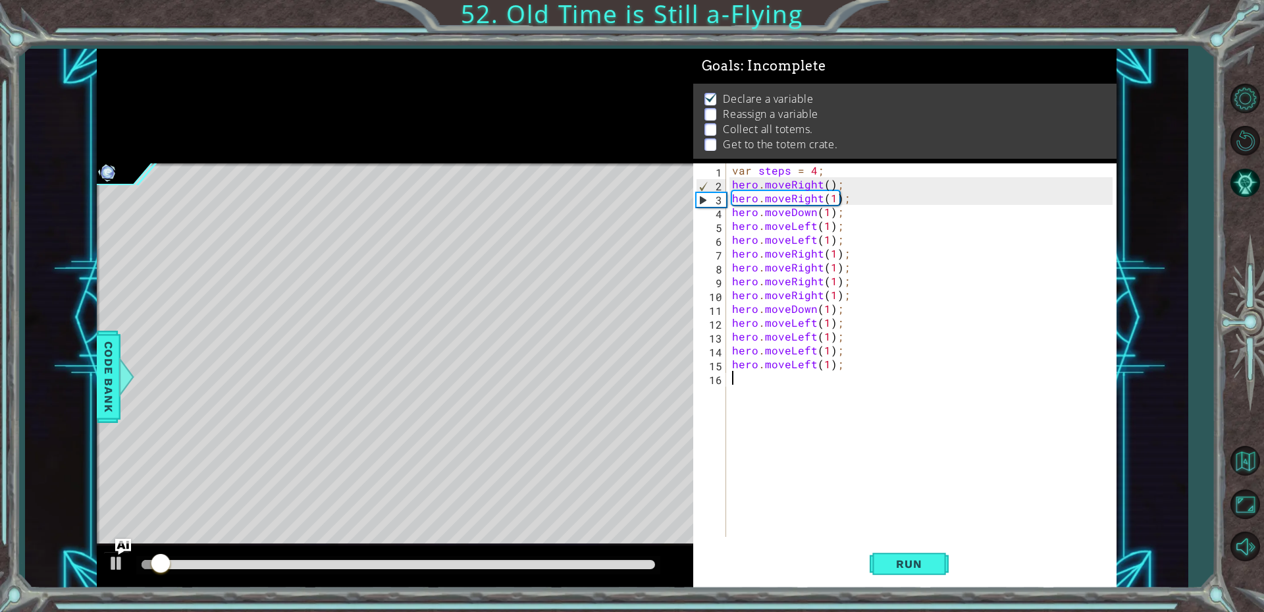
click at [761, 394] on div "var steps = 4 ; hero . moveRight ( ) ; hero . moveRight ( 1 ) ; hero . moveDown…" at bounding box center [925, 363] width 390 height 401
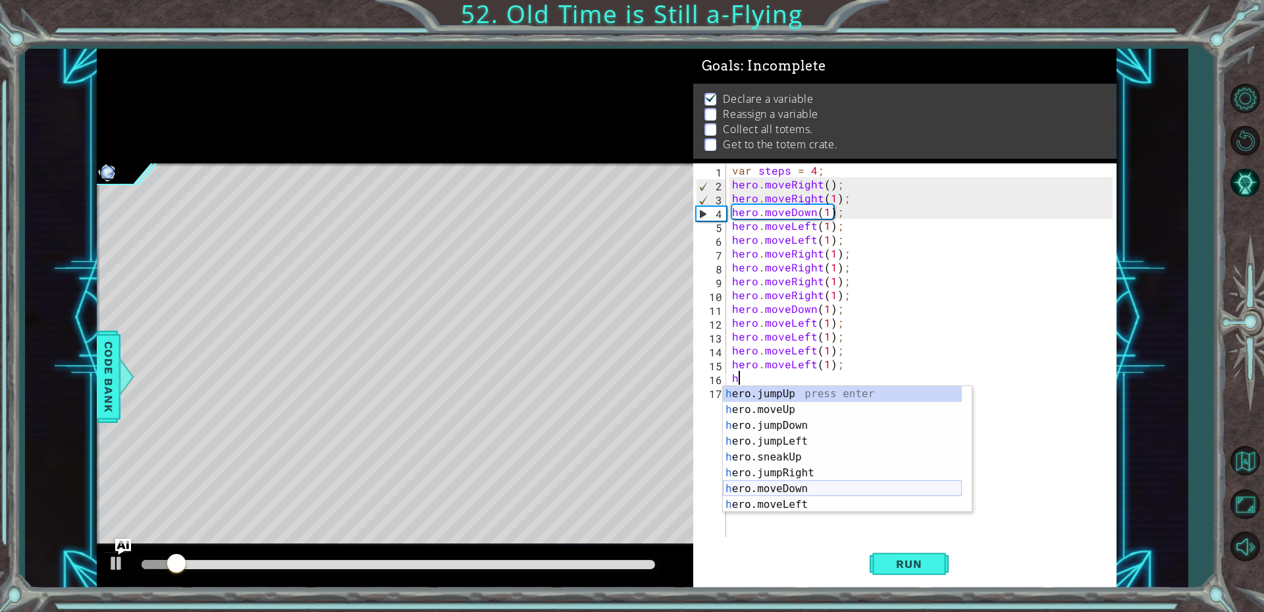
scroll to position [40, 0]
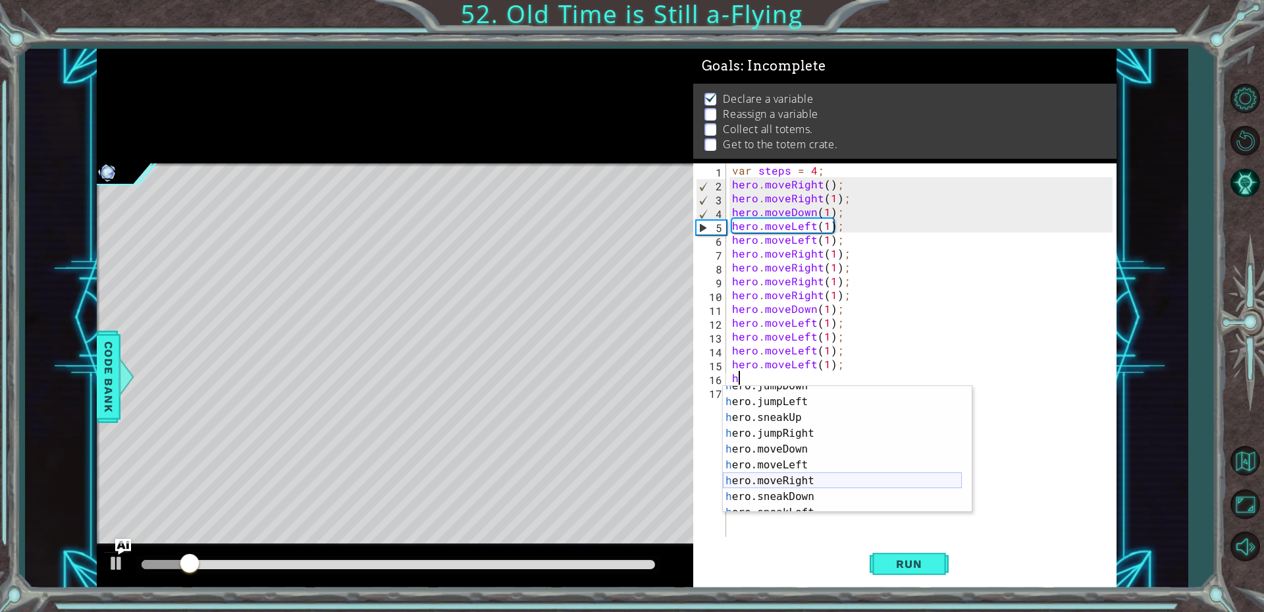
click at [785, 481] on div "h ero.jumpDown press enter h ero.jumpLeft press enter h ero.sneakUp press enter…" at bounding box center [842, 457] width 239 height 158
type textarea "hero.moveRight(1);"
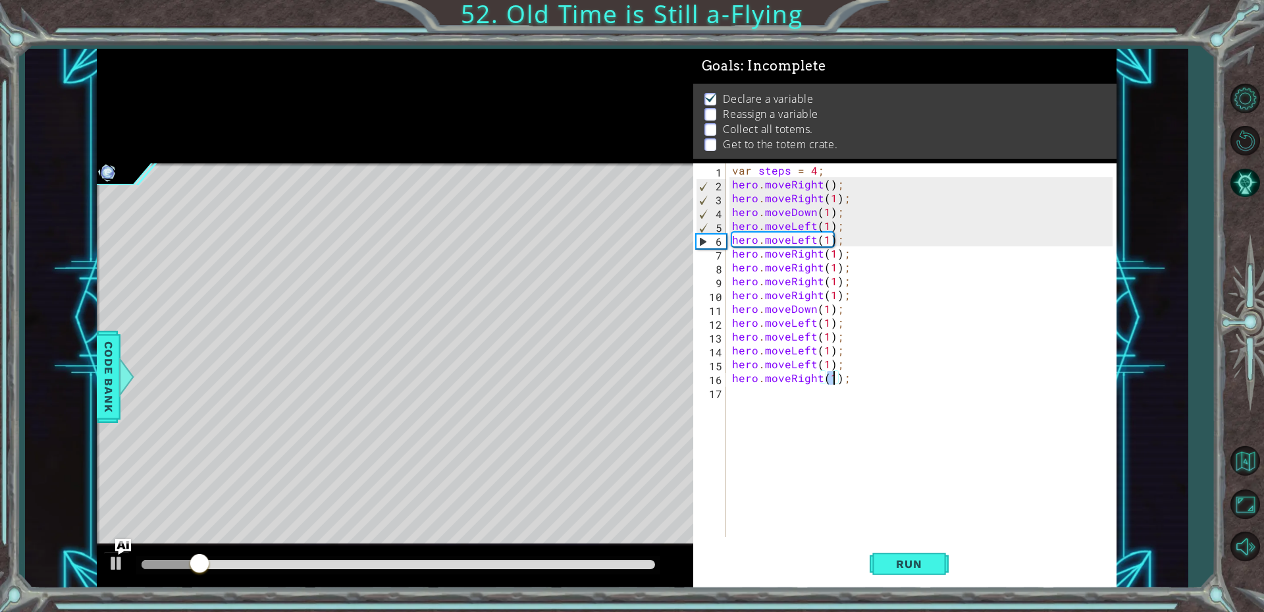
click at [749, 404] on div "var steps = 4 ; hero . moveRight ( ) ; hero . moveRight ( 1 ) ; hero . moveDown…" at bounding box center [925, 363] width 390 height 401
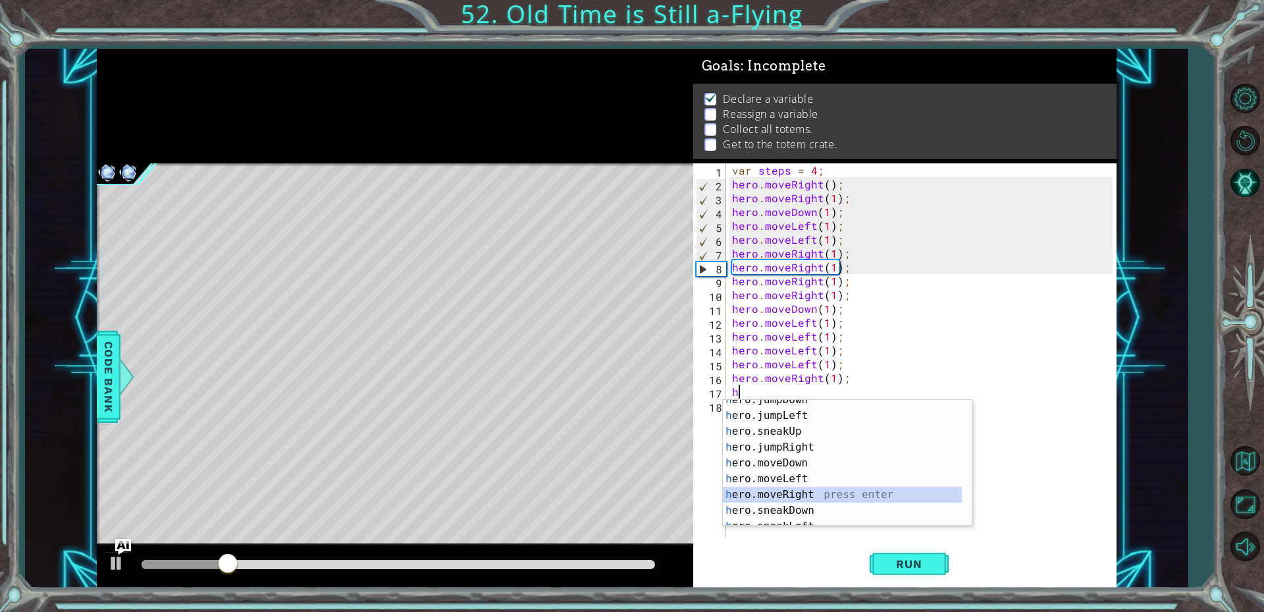
click at [780, 493] on div "h ero.jumpDown press enter h ero.jumpLeft press enter h ero.sneakUp press enter…" at bounding box center [842, 471] width 239 height 158
type textarea "hero.moveRight(1);"
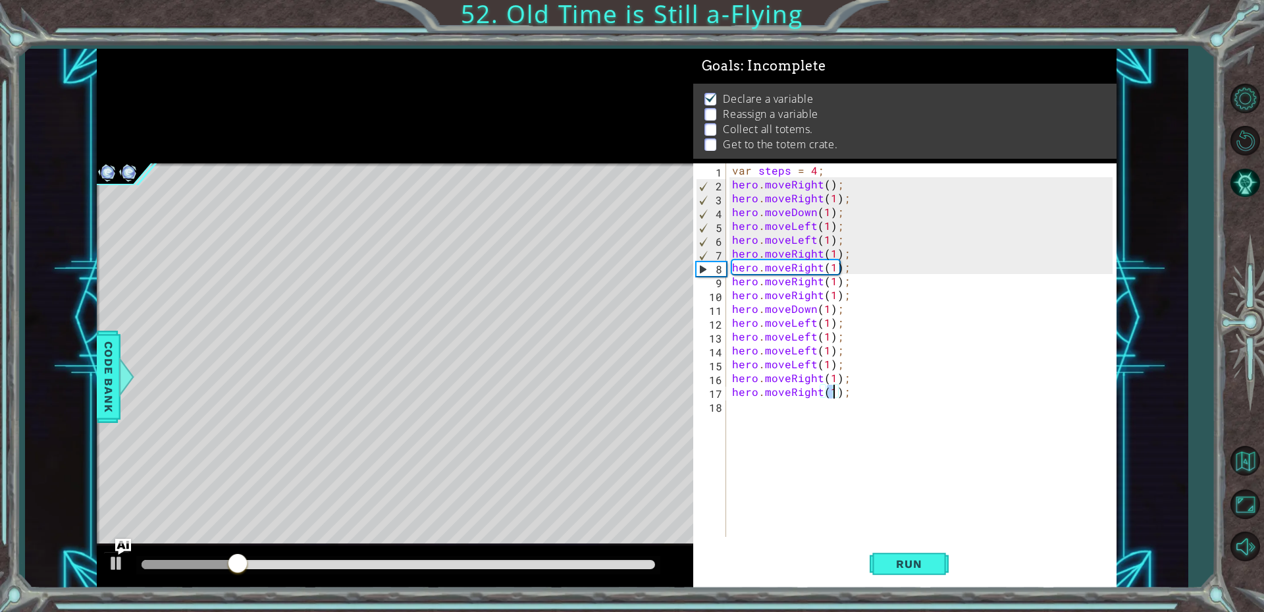
click at [742, 418] on div "var steps = 4 ; hero . moveRight ( ) ; hero . moveRight ( 1 ) ; hero . moveDown…" at bounding box center [925, 363] width 390 height 401
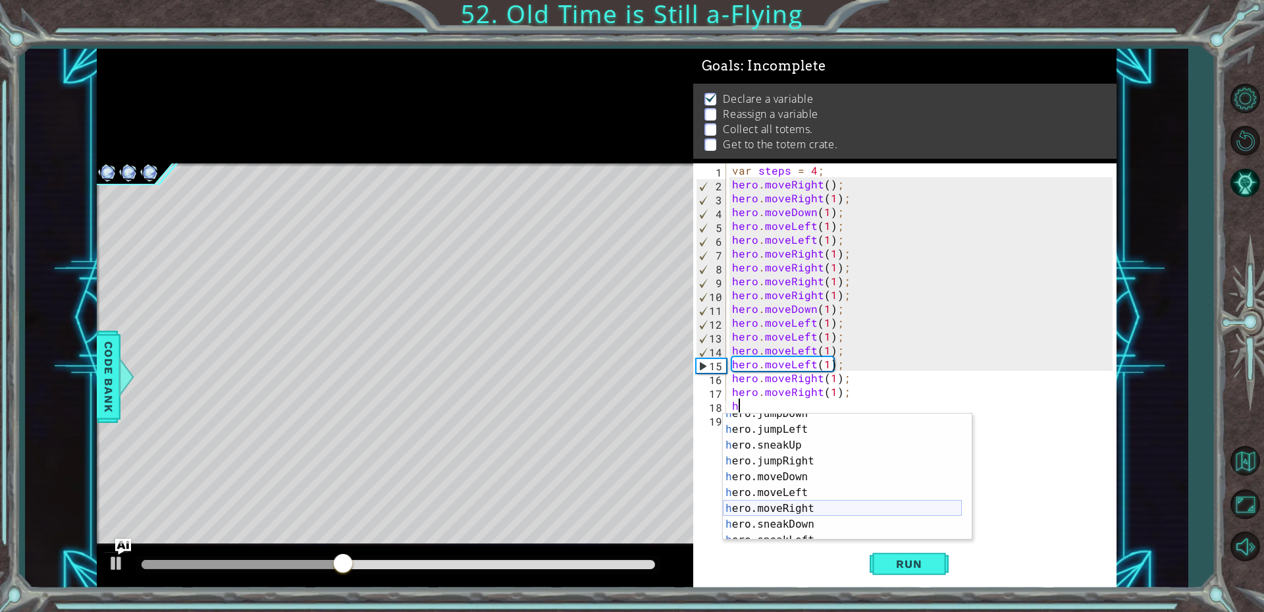
click at [797, 516] on div "h ero.jumpDown press enter h ero.jumpLeft press enter h ero.sneakUp press enter…" at bounding box center [842, 485] width 239 height 158
type textarea "hero.moveRight(1);"
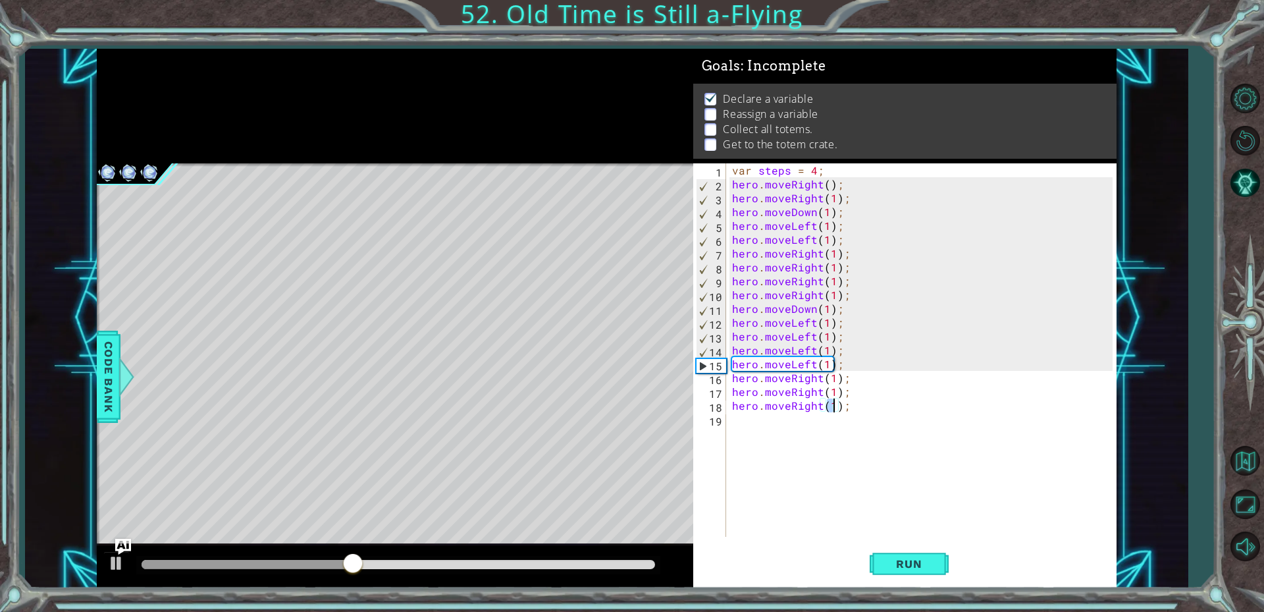
click at [770, 431] on div "var steps = 4 ; hero . moveRight ( ) ; hero . moveRight ( 1 ) ; hero . moveDown…" at bounding box center [925, 363] width 390 height 401
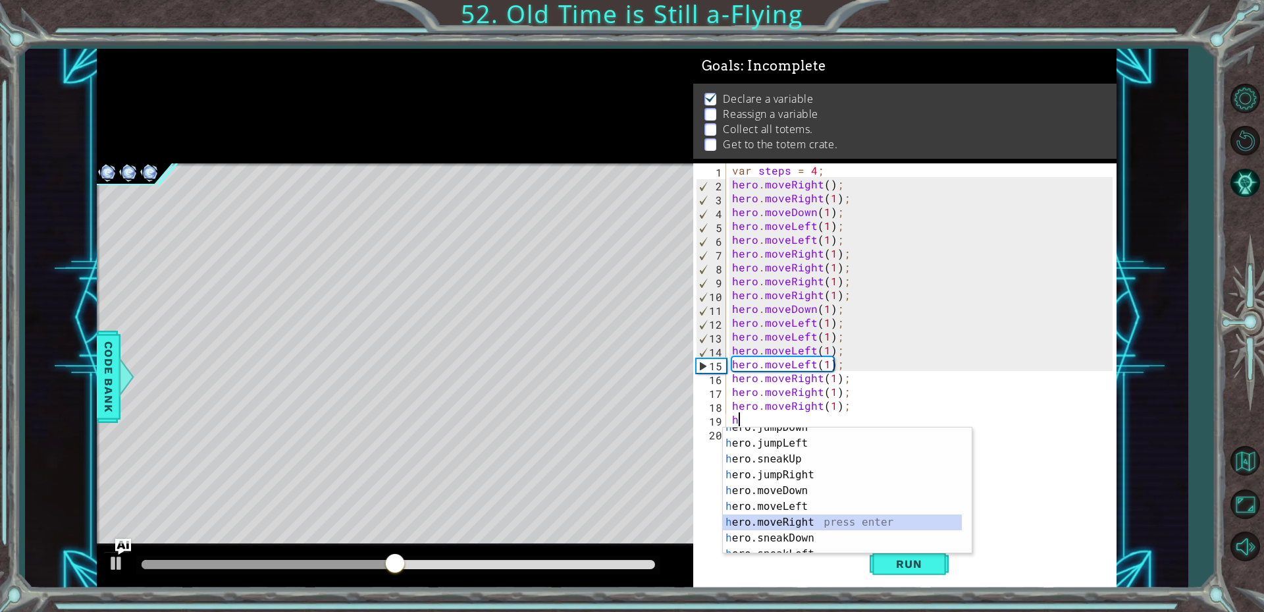
click at [787, 522] on div "h ero.jumpDown press enter h ero.jumpLeft press enter h ero.sneakUp press enter…" at bounding box center [842, 498] width 239 height 158
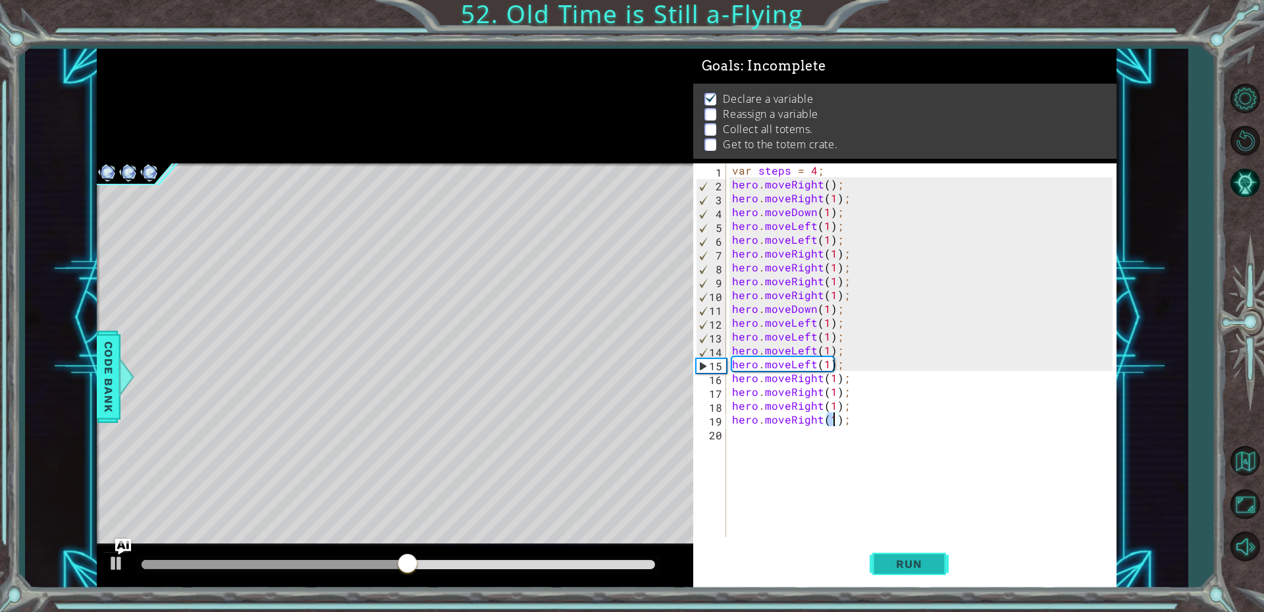
type textarea "hero.moveRight(1);"
click at [898, 553] on button "Run" at bounding box center [909, 563] width 79 height 42
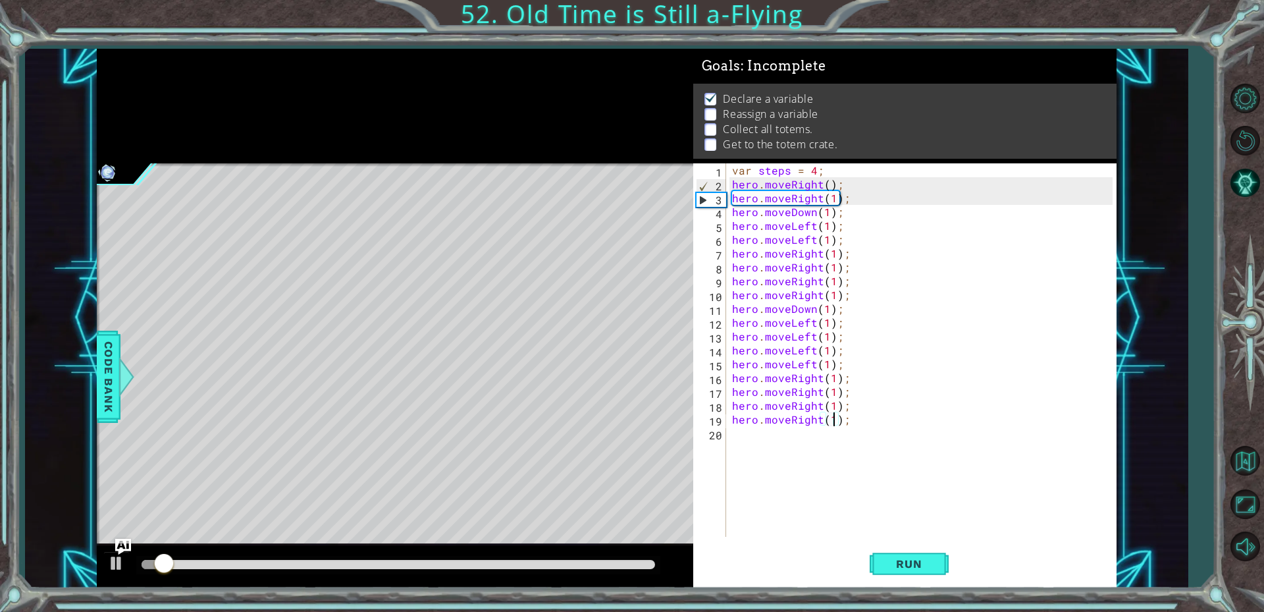
click at [819, 447] on div "var steps = 4 ; hero . moveRight ( ) ; hero . moveRight ( 1 ) ; hero . moveDown…" at bounding box center [925, 363] width 390 height 401
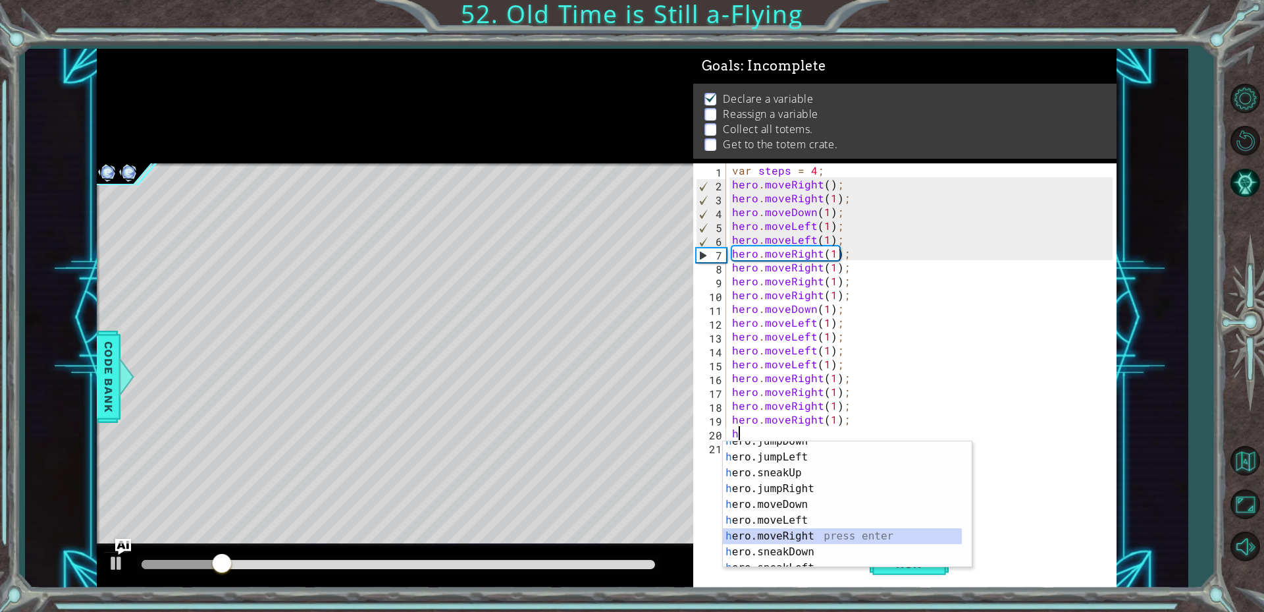
click at [804, 542] on div "h ero.jumpDown press enter h ero.jumpLeft press enter h ero.sneakUp press enter…" at bounding box center [842, 512] width 239 height 158
type textarea "hero.moveRight(1);"
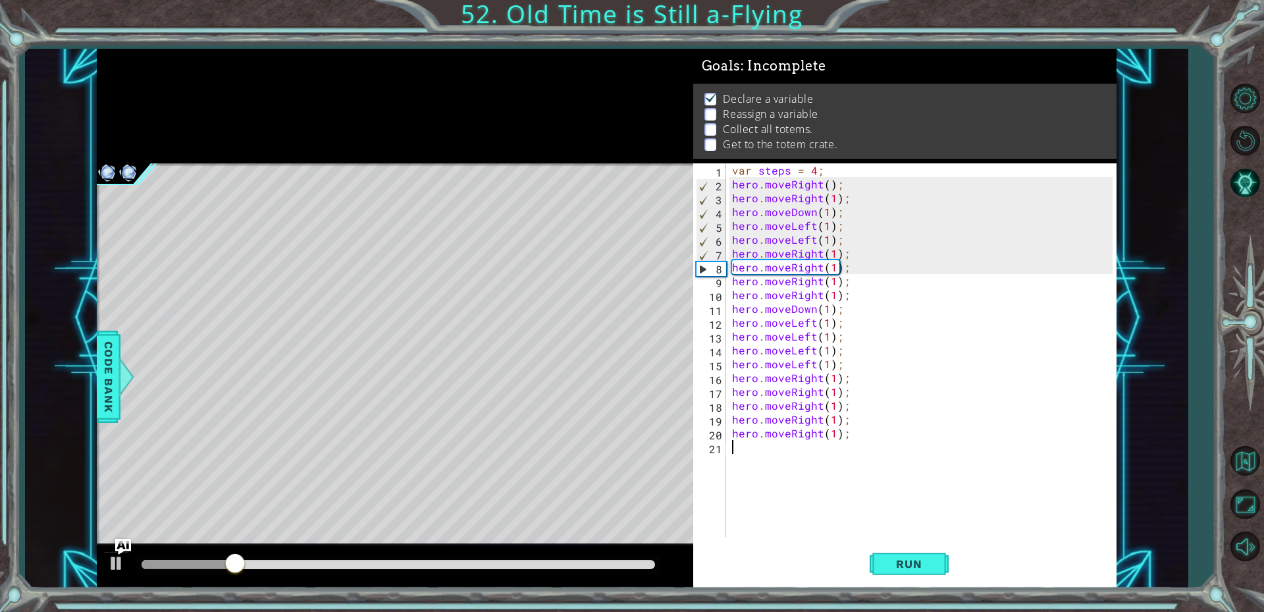
click at [751, 453] on div "var steps = 4 ; hero . moveRight ( ) ; hero . moveRight ( 1 ) ; hero . moveDown…" at bounding box center [925, 363] width 390 height 401
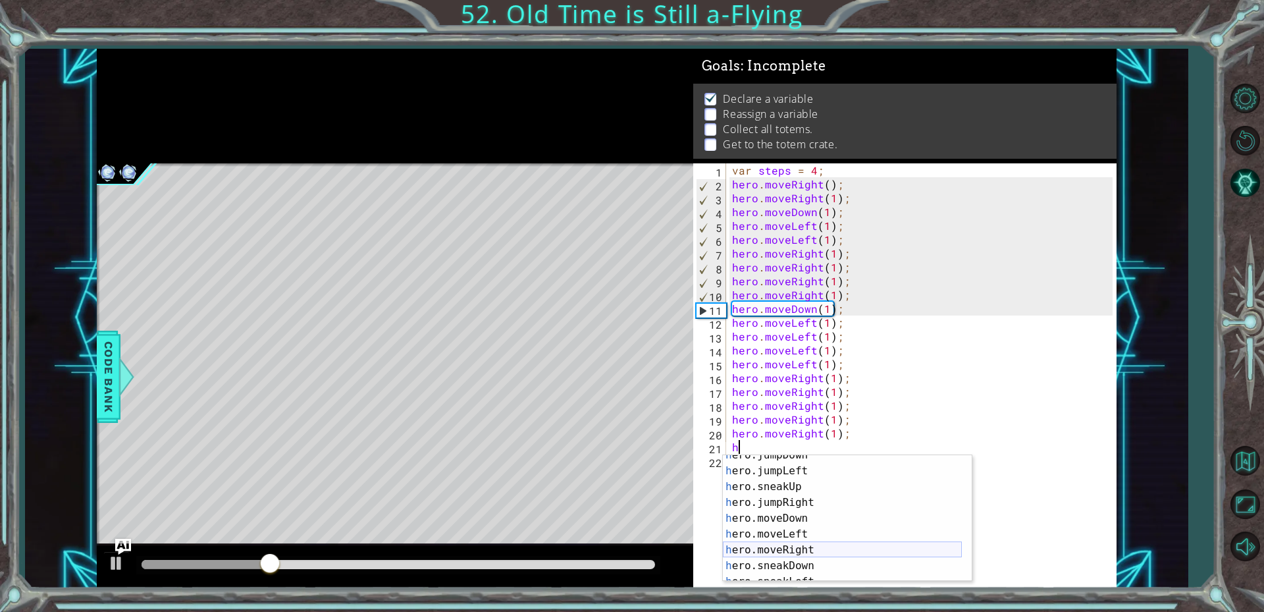
click at [784, 549] on div "h ero.jumpDown press enter h ero.jumpLeft press enter h ero.sneakUp press enter…" at bounding box center [842, 526] width 239 height 158
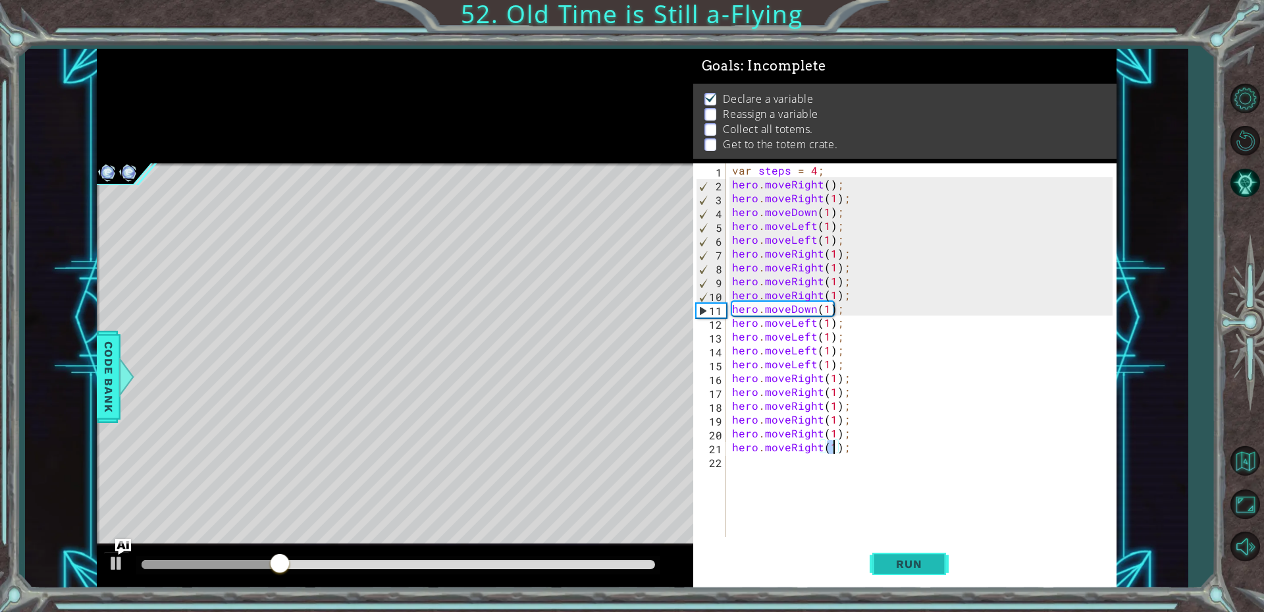
type textarea "hero.moveRight(1);"
click at [884, 566] on span "Run" at bounding box center [909, 563] width 52 height 13
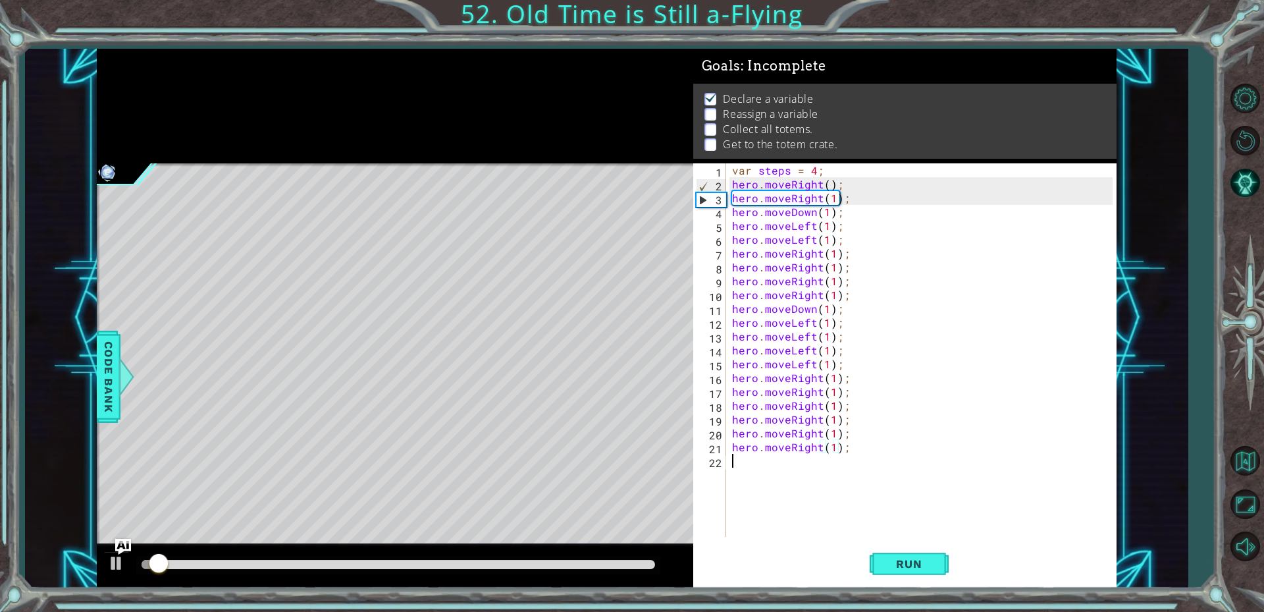
click at [805, 477] on div "var steps = 4 ; hero . moveRight ( ) ; hero . moveRight ( 1 ) ; hero . moveDown…" at bounding box center [925, 363] width 390 height 401
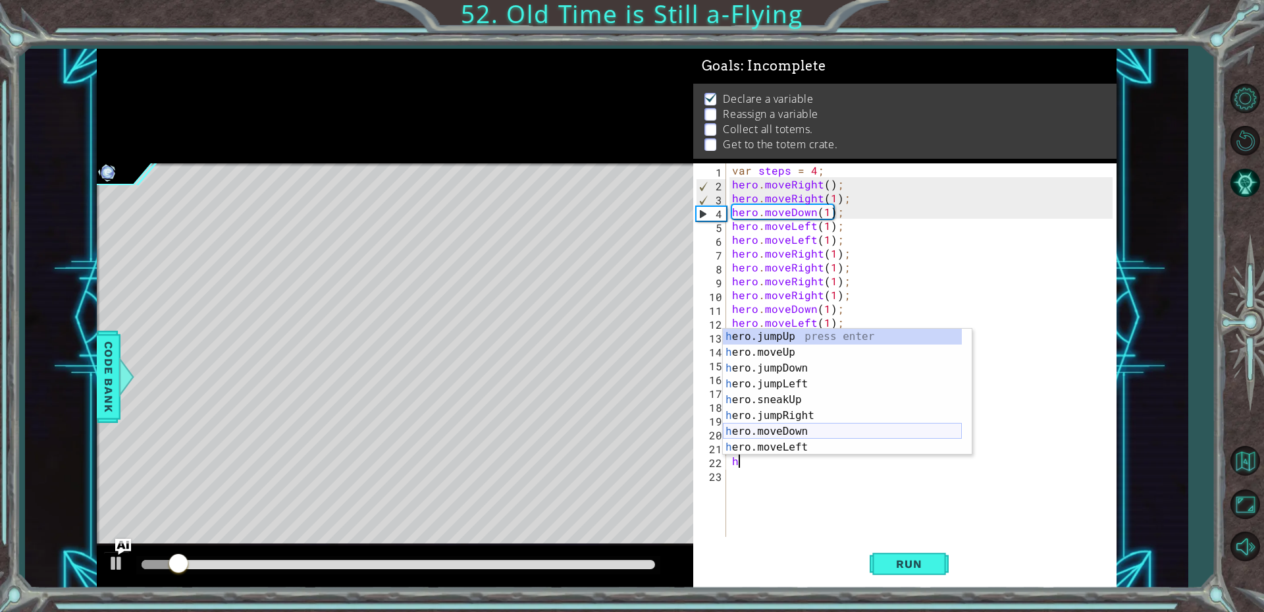
click at [769, 428] on div "h ero.jumpUp press enter h ero.moveUp press enter h ero.jumpDown press enter h …" at bounding box center [842, 408] width 239 height 158
type textarea "hero.moveDown(1);"
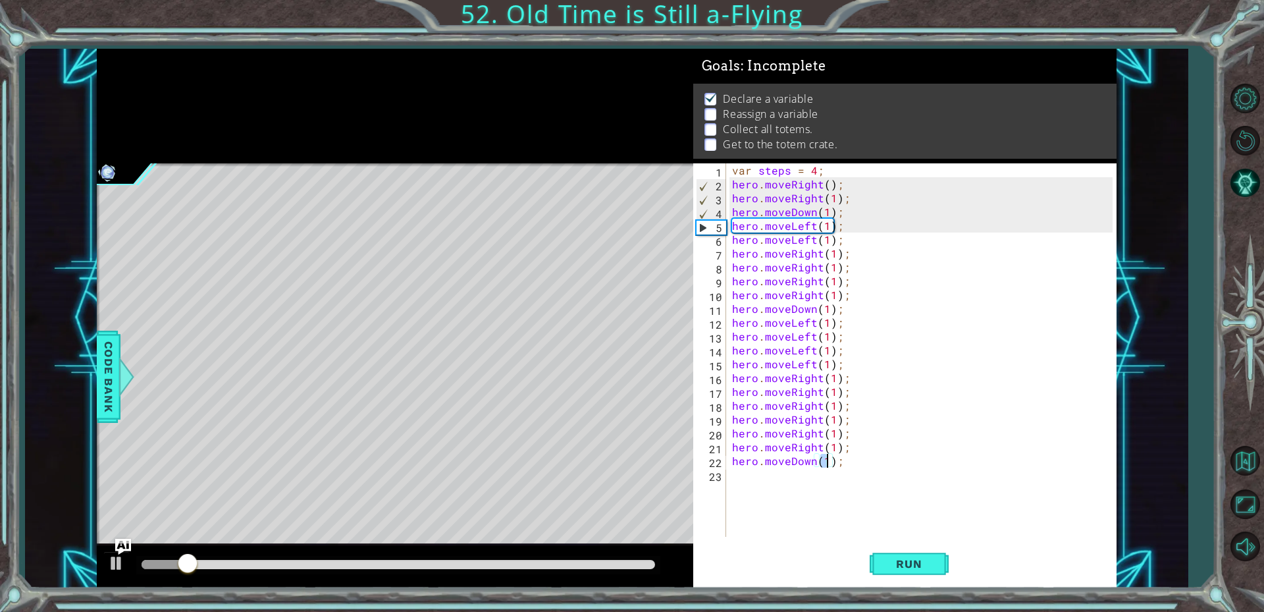
click at [754, 491] on div "var steps = 4 ; hero . moveRight ( ) ; hero . moveRight ( 1 ) ; hero . moveDown…" at bounding box center [925, 363] width 390 height 401
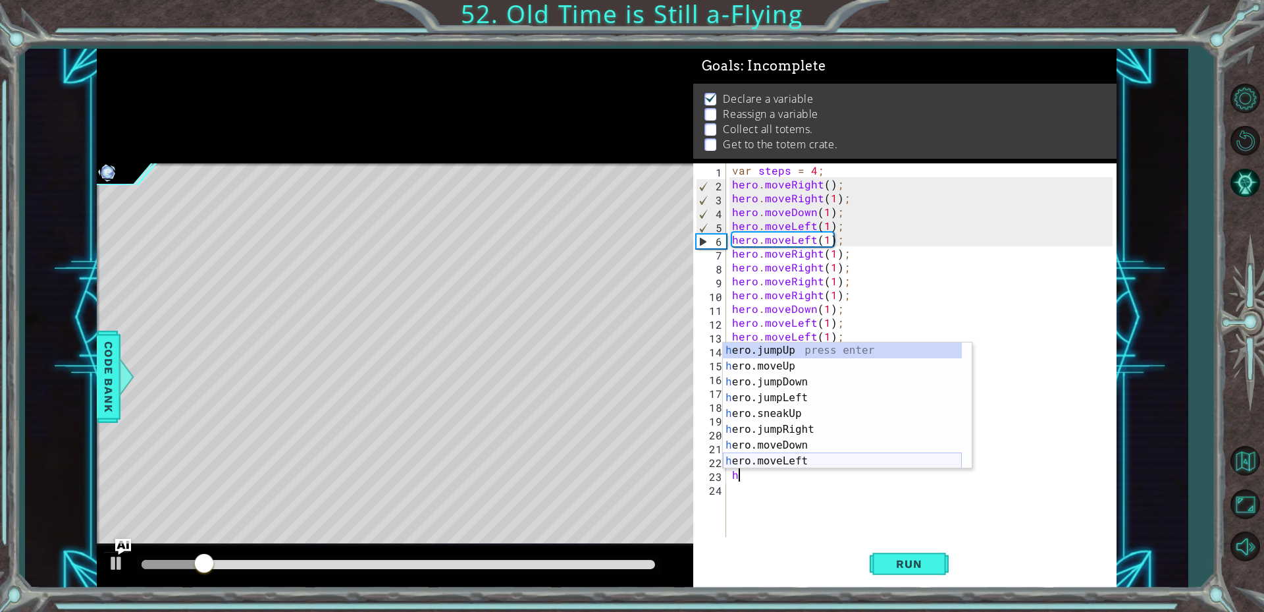
click at [765, 463] on div "h ero.jumpUp press enter h ero.moveUp press enter h ero.jumpDown press enter h …" at bounding box center [842, 421] width 239 height 158
type textarea "hero.moveLeft(1);"
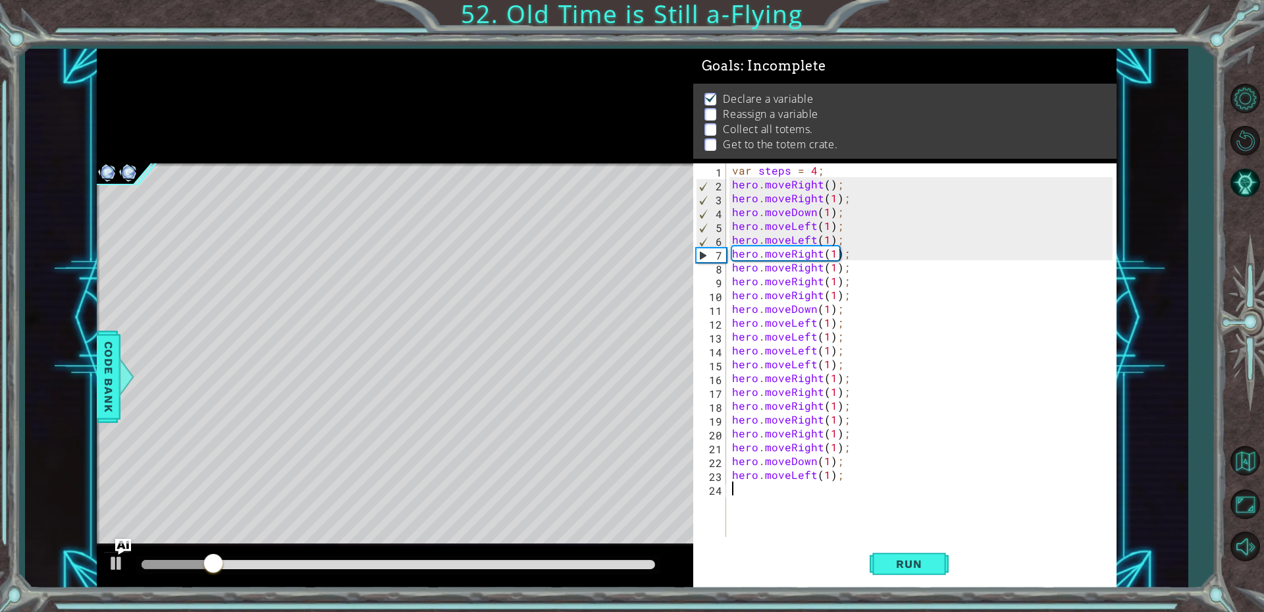
click at [759, 501] on div "var steps = 4 ; hero . moveRight ( ) ; hero . moveRight ( 1 ) ; hero . moveDown…" at bounding box center [925, 363] width 390 height 401
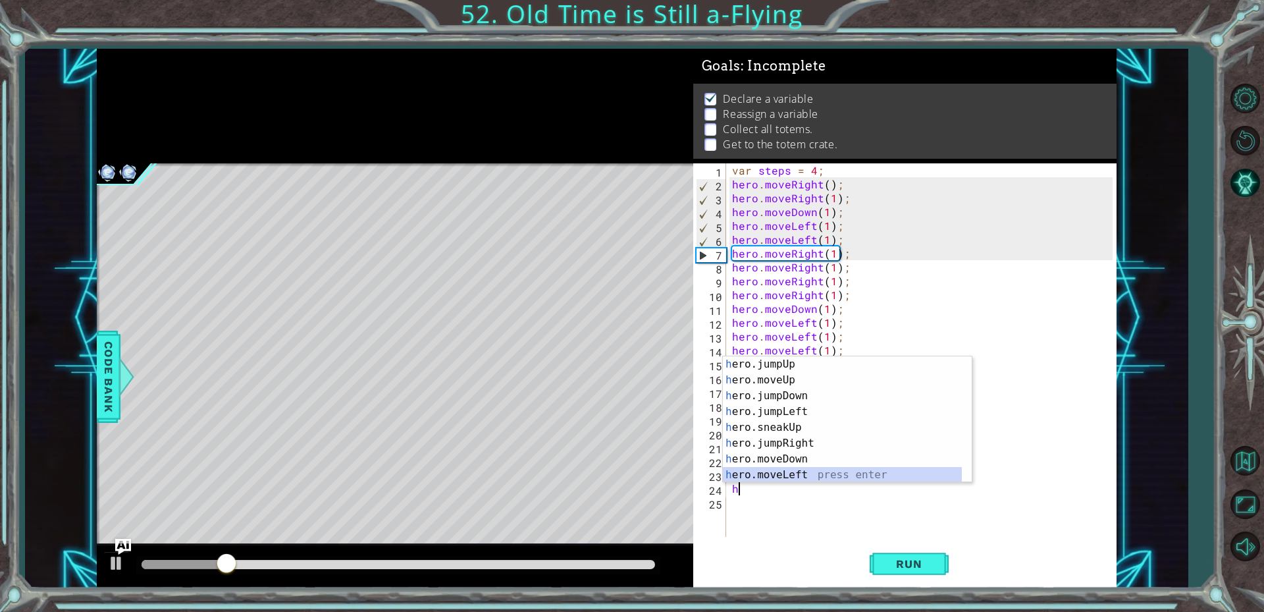
click at [761, 479] on div "h ero.jumpUp press enter h ero.moveUp press enter h ero.jumpDown press enter h …" at bounding box center [842, 435] width 239 height 158
type textarea "hero.moveLeft(1);"
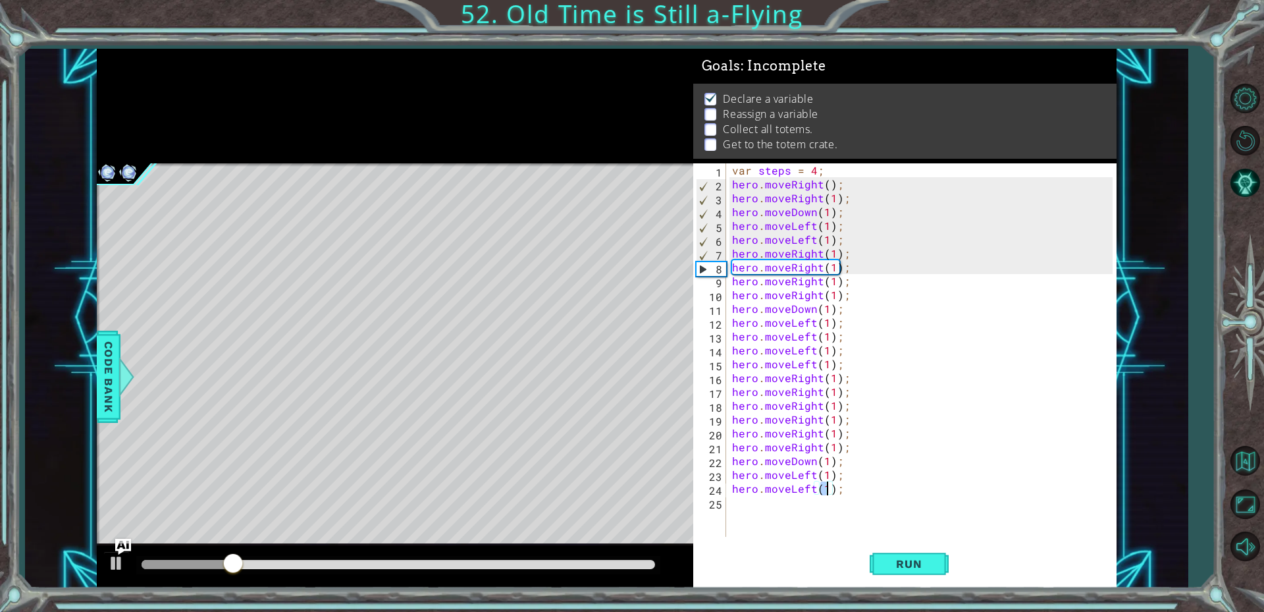
click at [761, 502] on div "var steps = 4 ; hero . moveRight ( ) ; hero . moveRight ( 1 ) ; hero . moveDown…" at bounding box center [925, 363] width 390 height 401
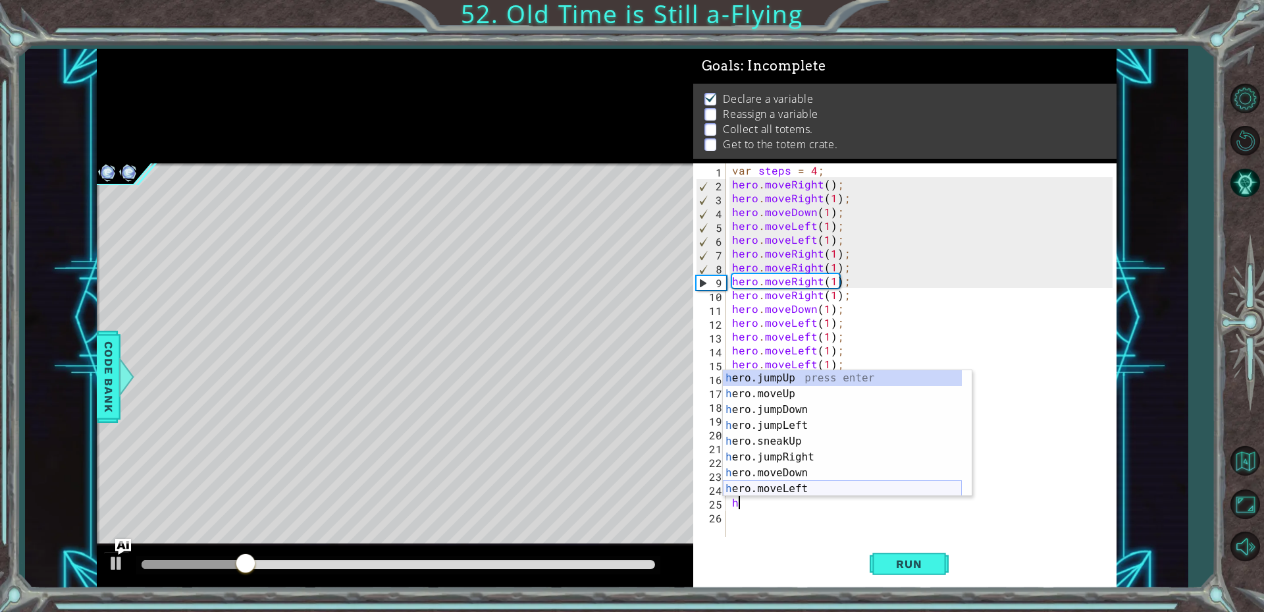
click at [761, 489] on div "h ero.jumpUp press enter h ero.moveUp press enter h ero.jumpDown press enter h …" at bounding box center [842, 449] width 239 height 158
type textarea "hero.moveLeft(1);"
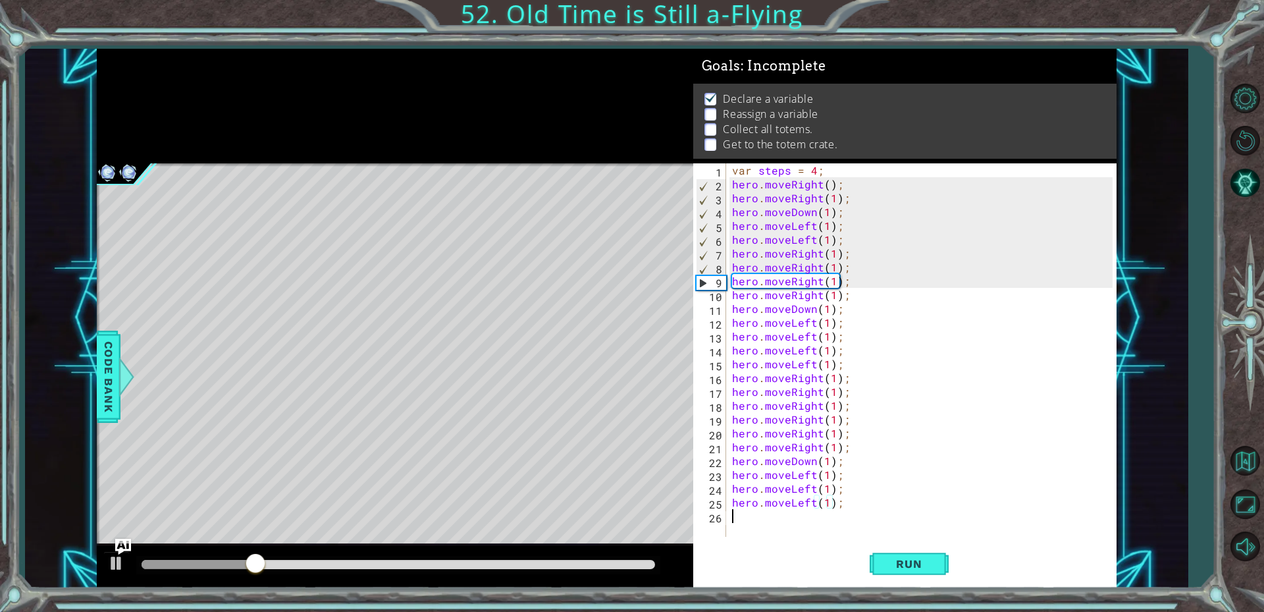
click at [762, 514] on div "var steps = 4 ; hero . moveRight ( ) ; hero . moveRight ( 1 ) ; hero . moveDown…" at bounding box center [925, 363] width 390 height 401
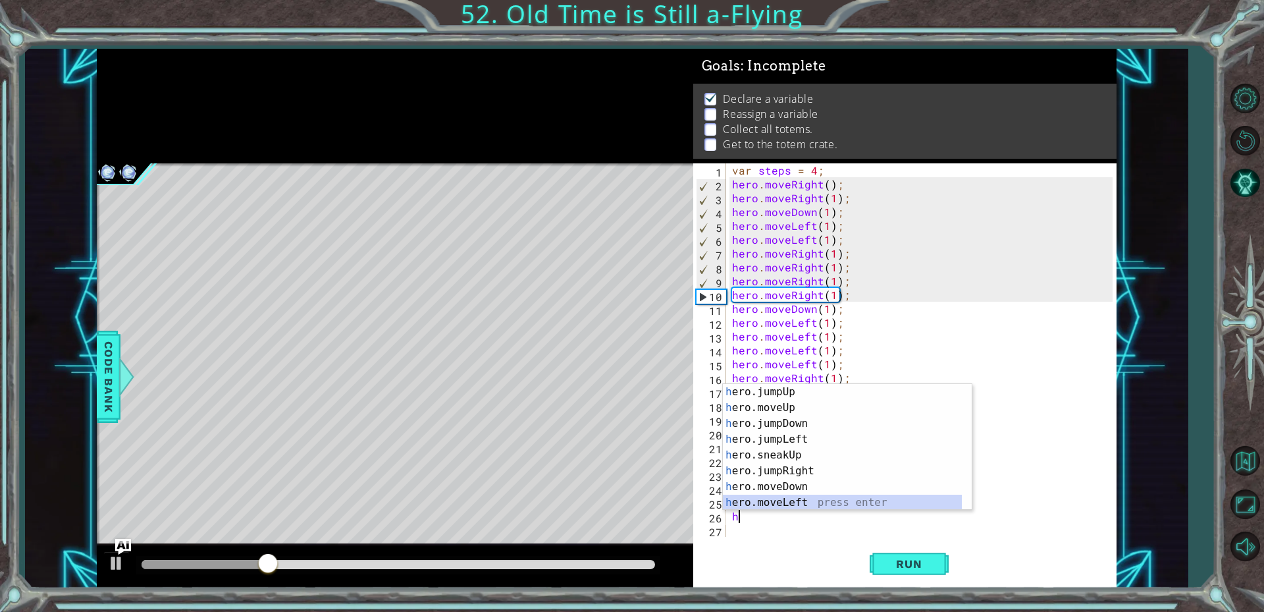
click at [757, 504] on div "h ero.jumpUp press enter h ero.moveUp press enter h ero.jumpDown press enter h …" at bounding box center [842, 463] width 239 height 158
type textarea "hero.moveLeft(1);"
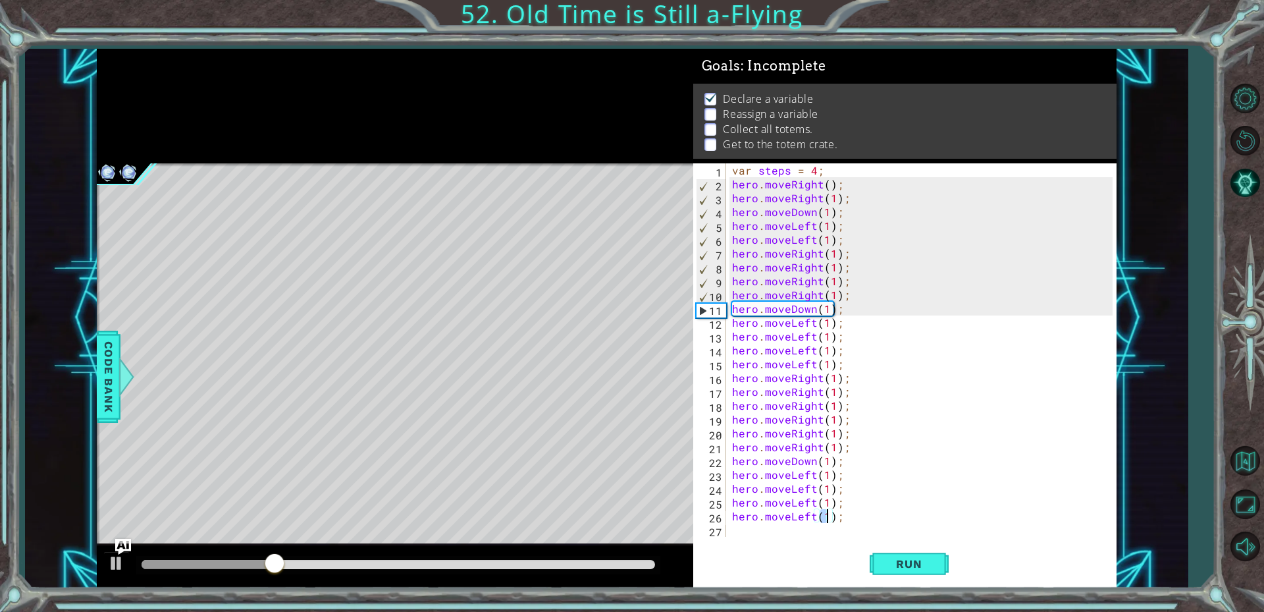
click at [757, 529] on div "var steps = 4 ; hero . moveRight ( ) ; hero . moveRight ( 1 ) ; hero . moveDown…" at bounding box center [925, 363] width 390 height 401
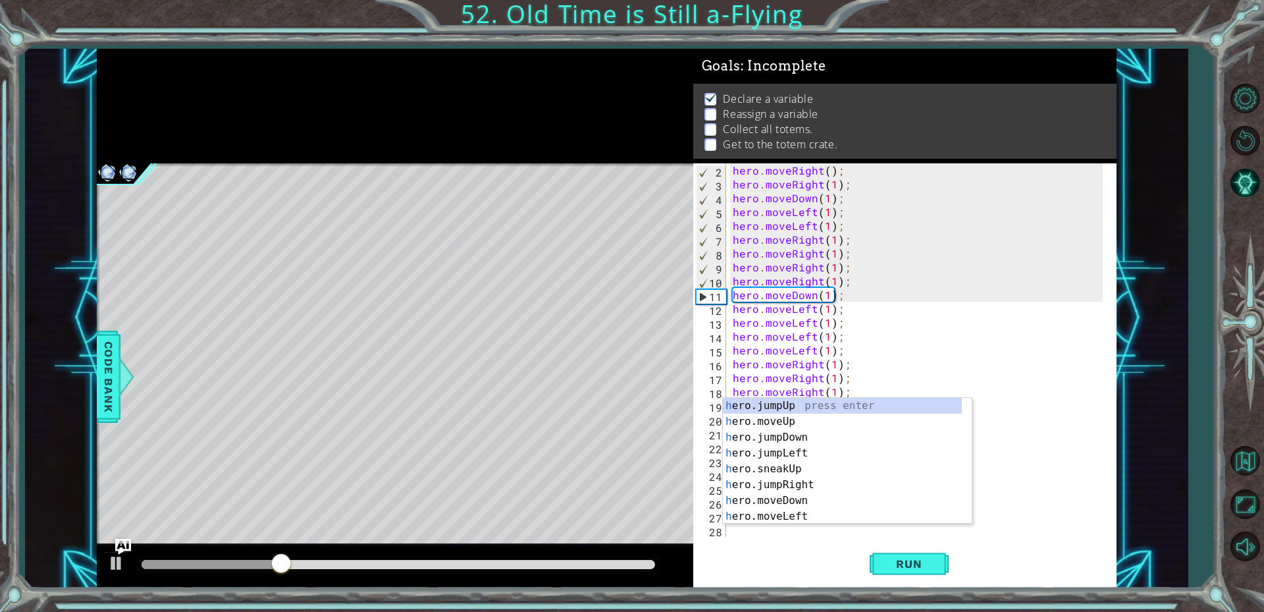
scroll to position [14, 0]
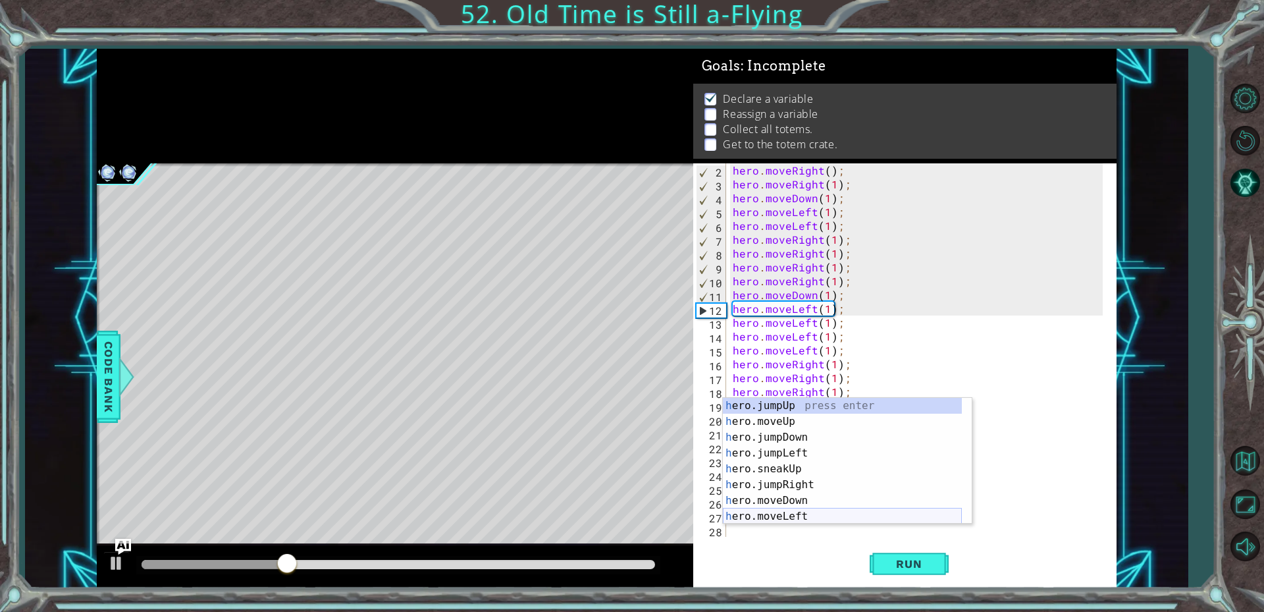
click at [759, 511] on div "h ero.jumpUp press enter h ero.moveUp press enter h ero.jumpDown press enter h …" at bounding box center [842, 477] width 239 height 158
type textarea "hero.moveLeft(1);"
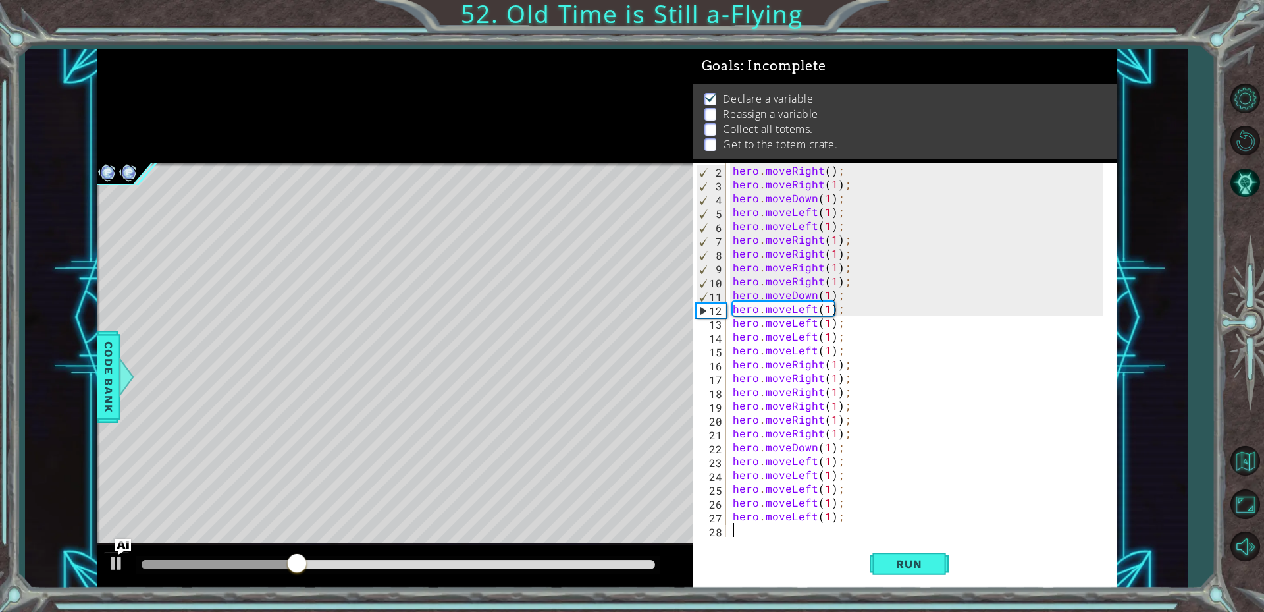
click at [757, 531] on div "hero . moveRight ( ) ; hero . moveRight ( 1 ) ; hero . moveDown ( 1 ) ; hero . …" at bounding box center [919, 363] width 379 height 401
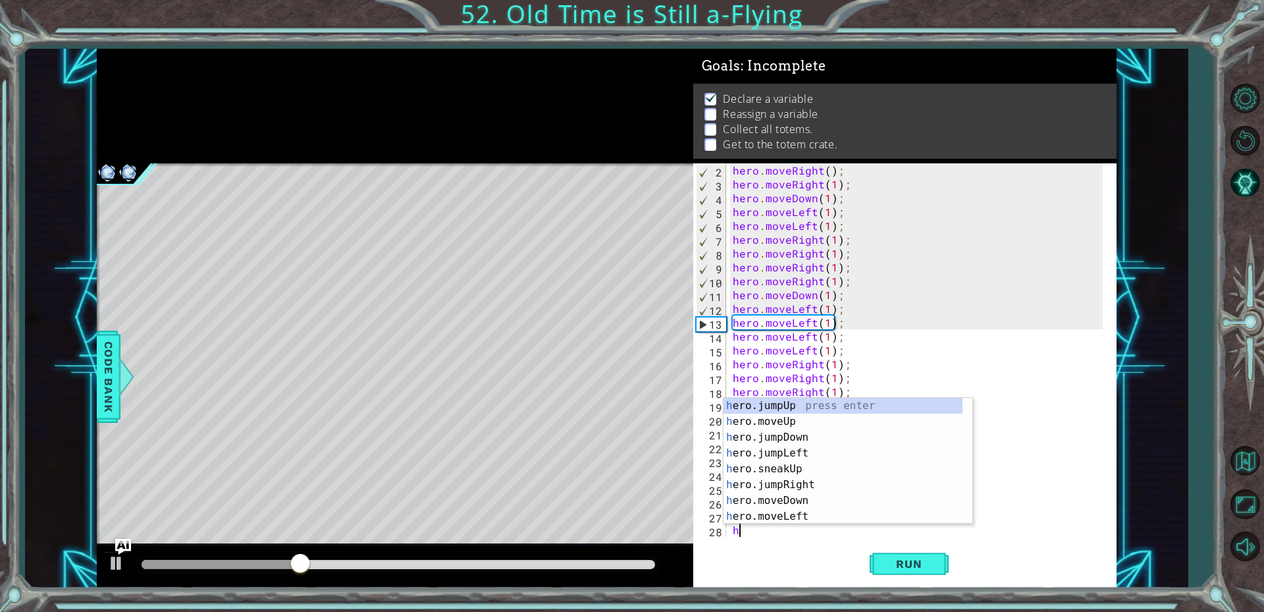
scroll to position [28, 0]
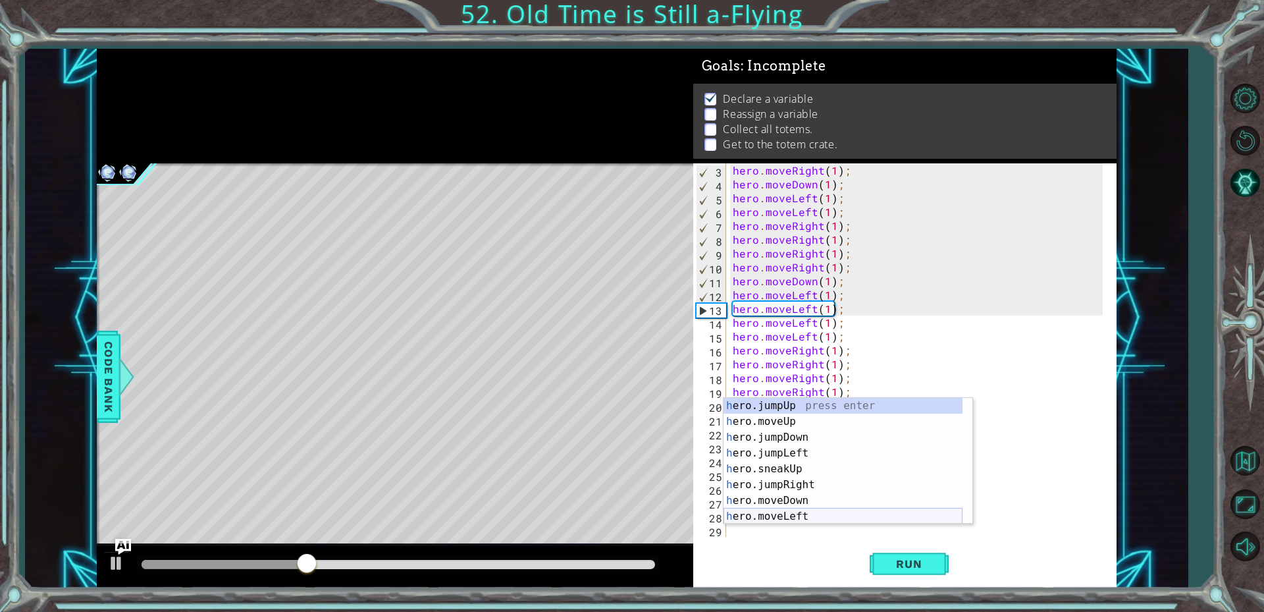
click at [760, 512] on div "h ero.jumpUp press enter h ero.moveUp press enter h ero.jumpDown press enter h …" at bounding box center [843, 477] width 239 height 158
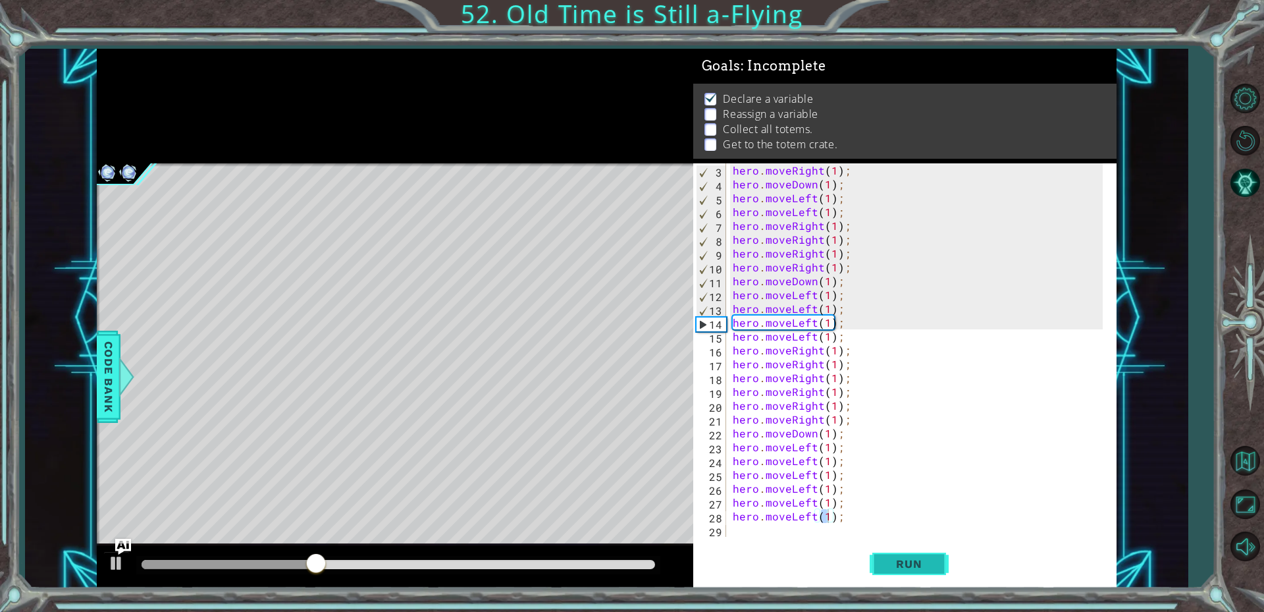
click at [884, 558] on span "Run" at bounding box center [909, 563] width 52 height 13
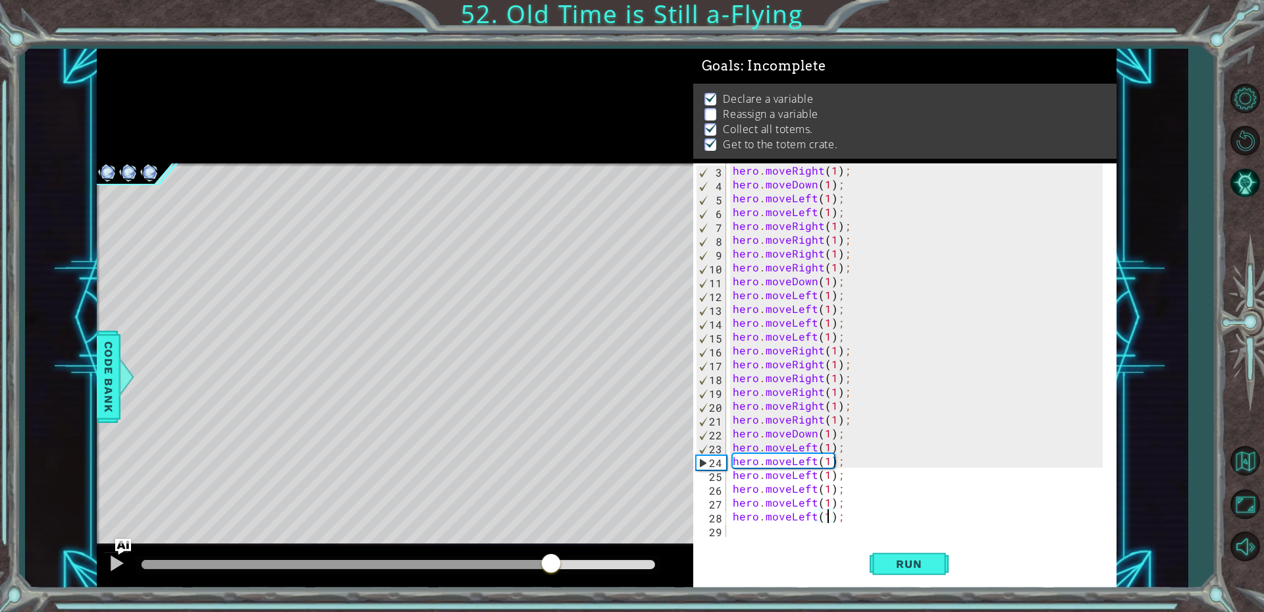
drag, startPoint x: 195, startPoint y: 559, endPoint x: 582, endPoint y: 551, distance: 387.3
click at [582, 551] on div at bounding box center [395, 566] width 597 height 42
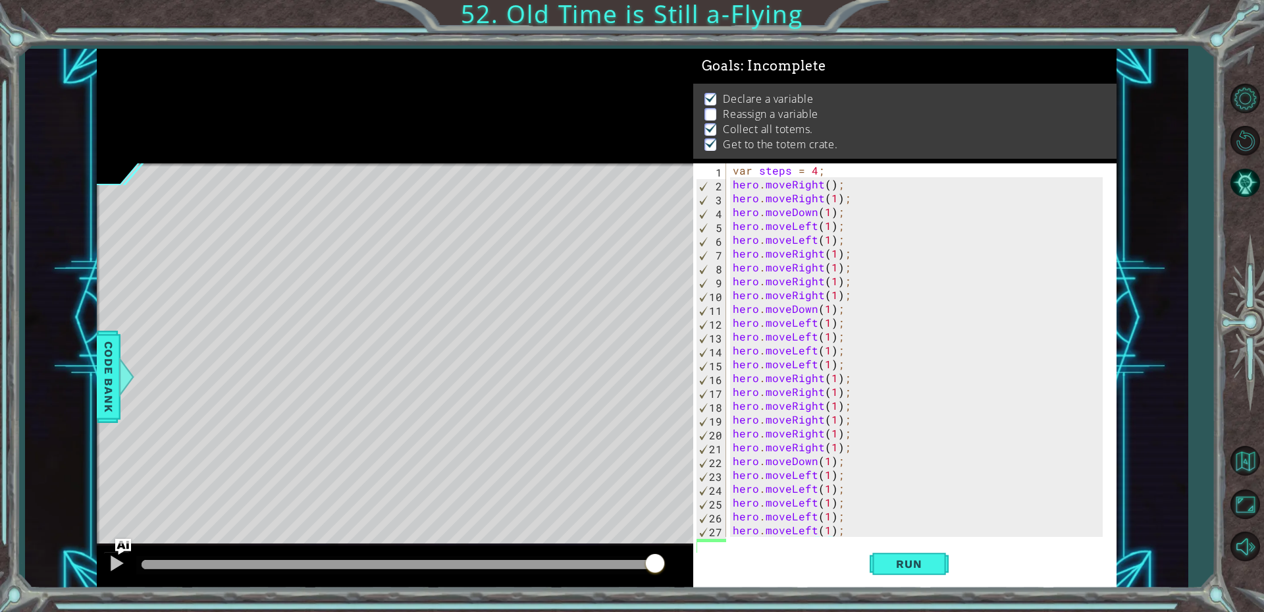
scroll to position [0, 0]
click at [106, 400] on span "Code Bank" at bounding box center [108, 377] width 21 height 80
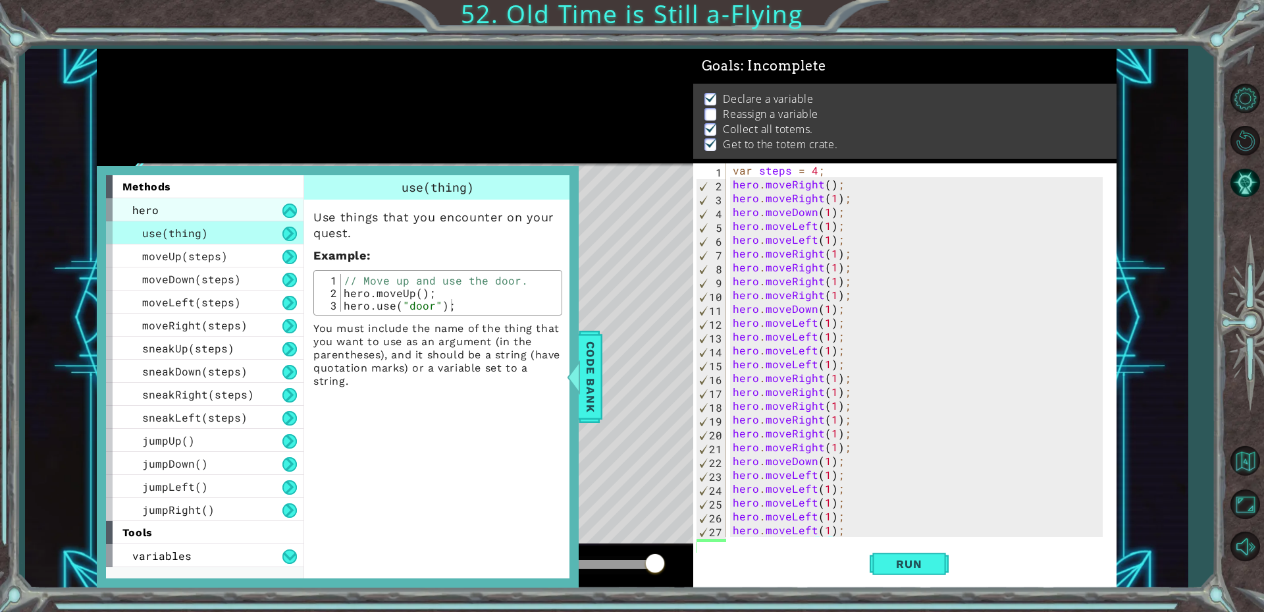
click at [223, 209] on div "hero" at bounding box center [205, 209] width 198 height 23
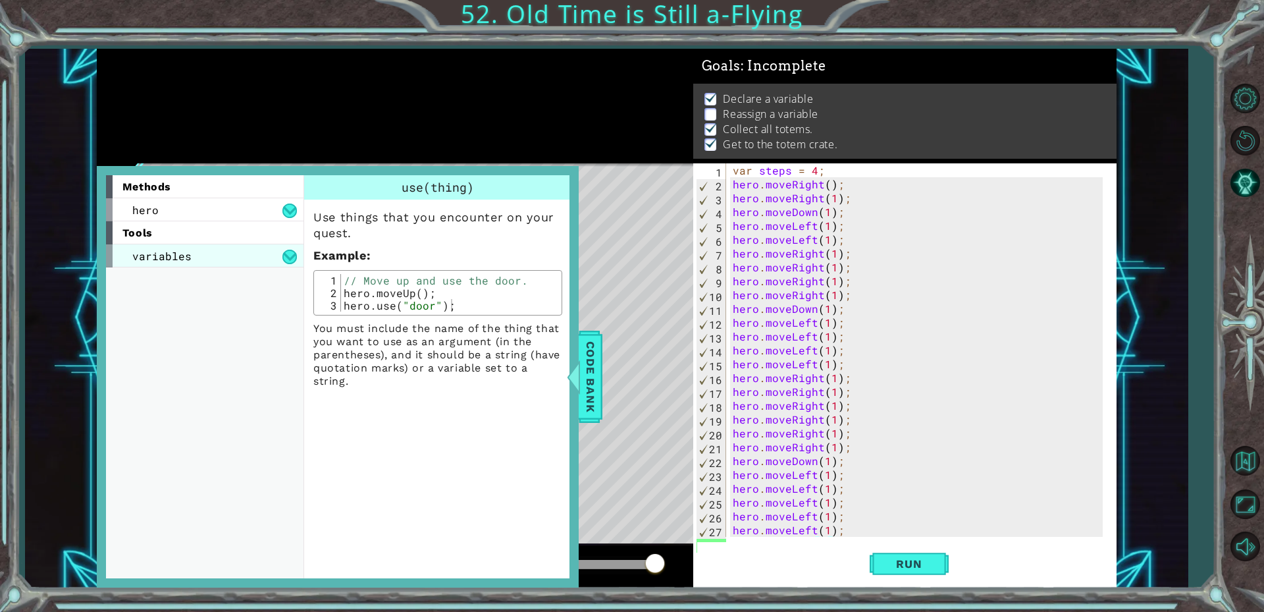
click at [226, 256] on div "variables" at bounding box center [205, 255] width 198 height 23
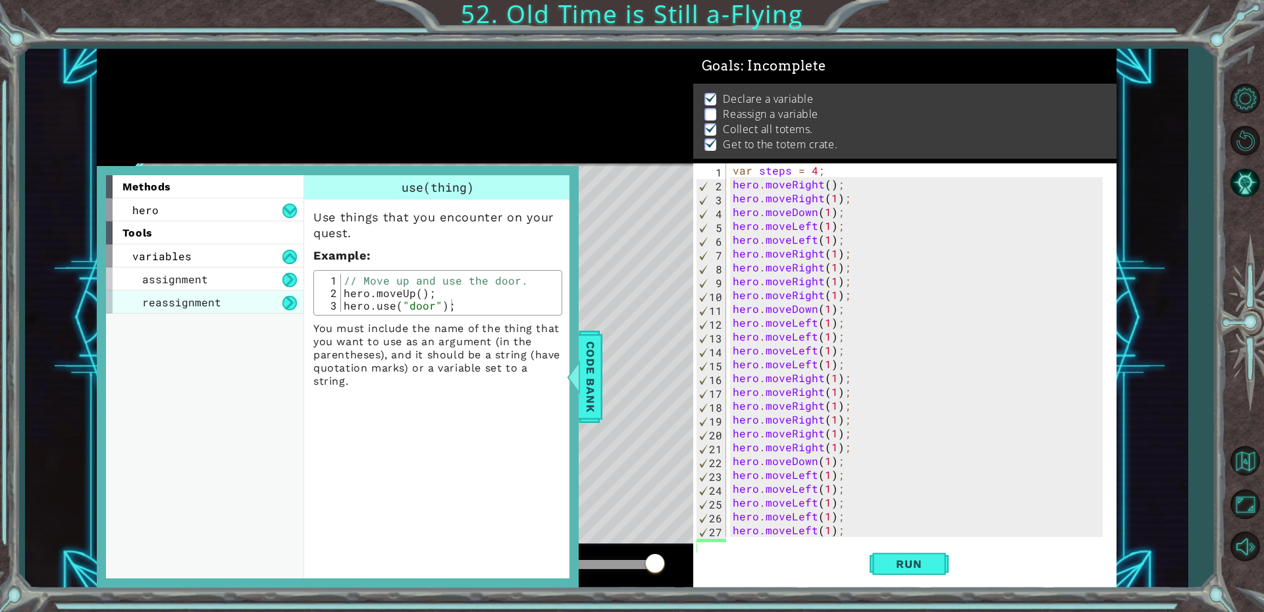
click at [224, 299] on div "reassignment" at bounding box center [205, 301] width 198 height 23
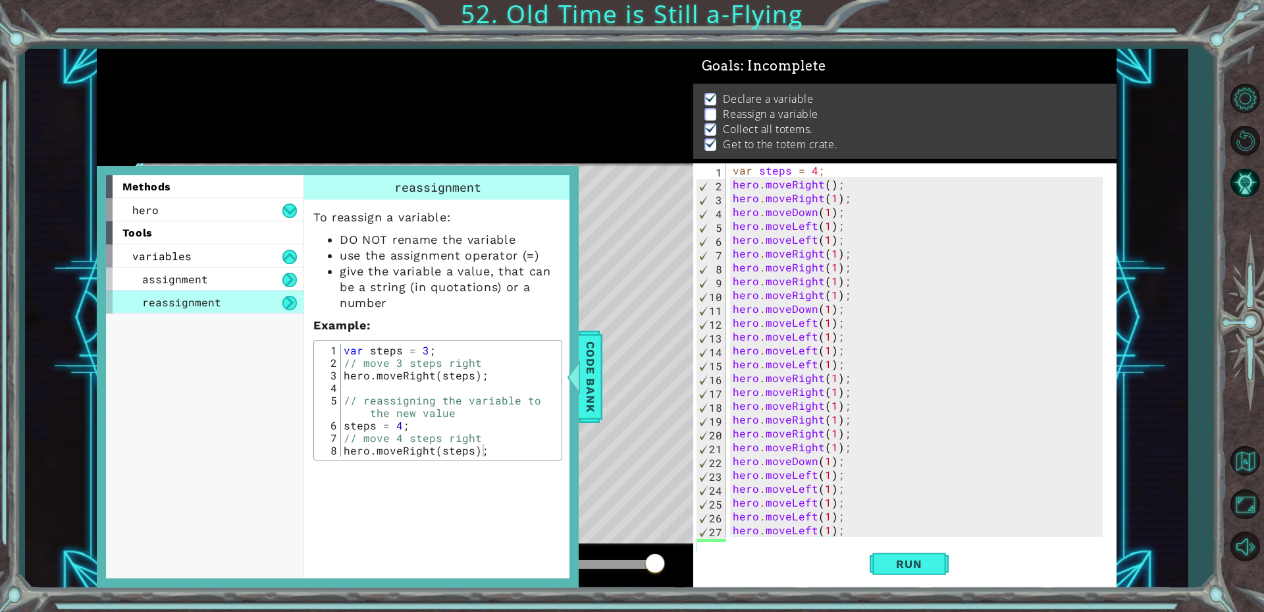
type textarea "hero.moveRight(1);"
click at [859, 300] on div "var steps = 4 ; hero . moveRight ( ) ; hero . moveRight ( 1 ) ; hero . moveDown…" at bounding box center [919, 363] width 379 height 401
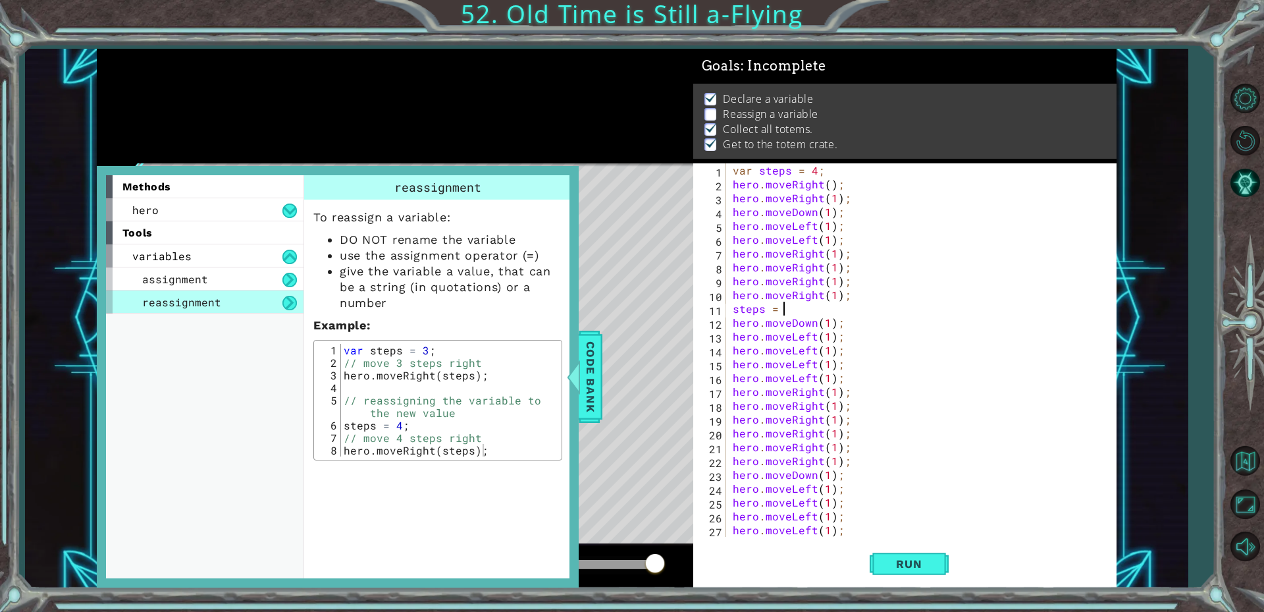
scroll to position [0, 3]
type textarea "steps = 3"
click at [903, 570] on button "Run" at bounding box center [909, 563] width 79 height 42
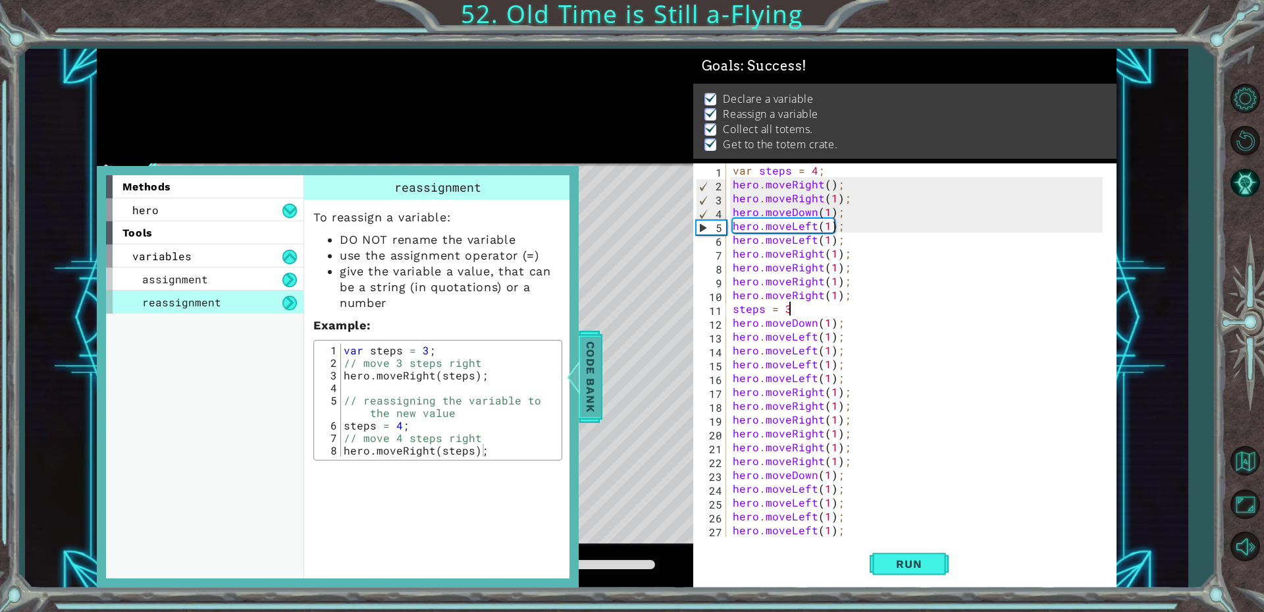
click at [595, 398] on span "Code Bank" at bounding box center [590, 377] width 21 height 80
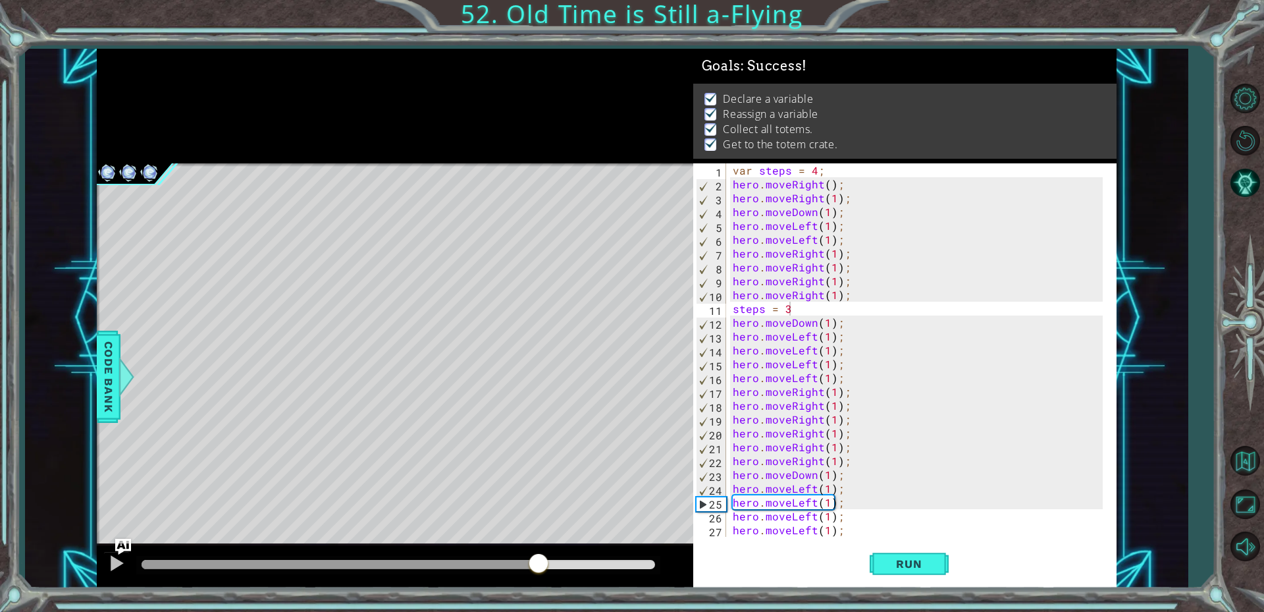
drag, startPoint x: 241, startPoint y: 565, endPoint x: 545, endPoint y: 556, distance: 304.4
click at [541, 556] on div at bounding box center [539, 565] width 24 height 24
click at [613, 561] on div at bounding box center [399, 564] width 514 height 9
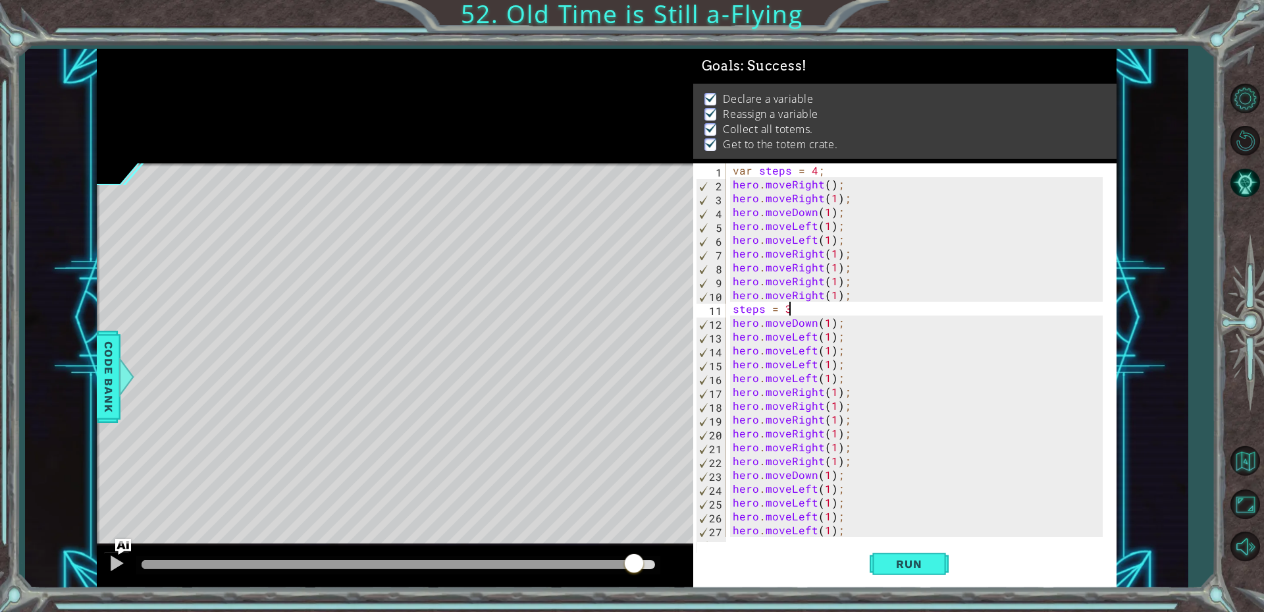
click at [704, 563] on body "1 ההההההההההההההההההההההההההההההההההההההההההההההההההההההההההההההההההההההההההההה…" at bounding box center [632, 306] width 1264 height 612
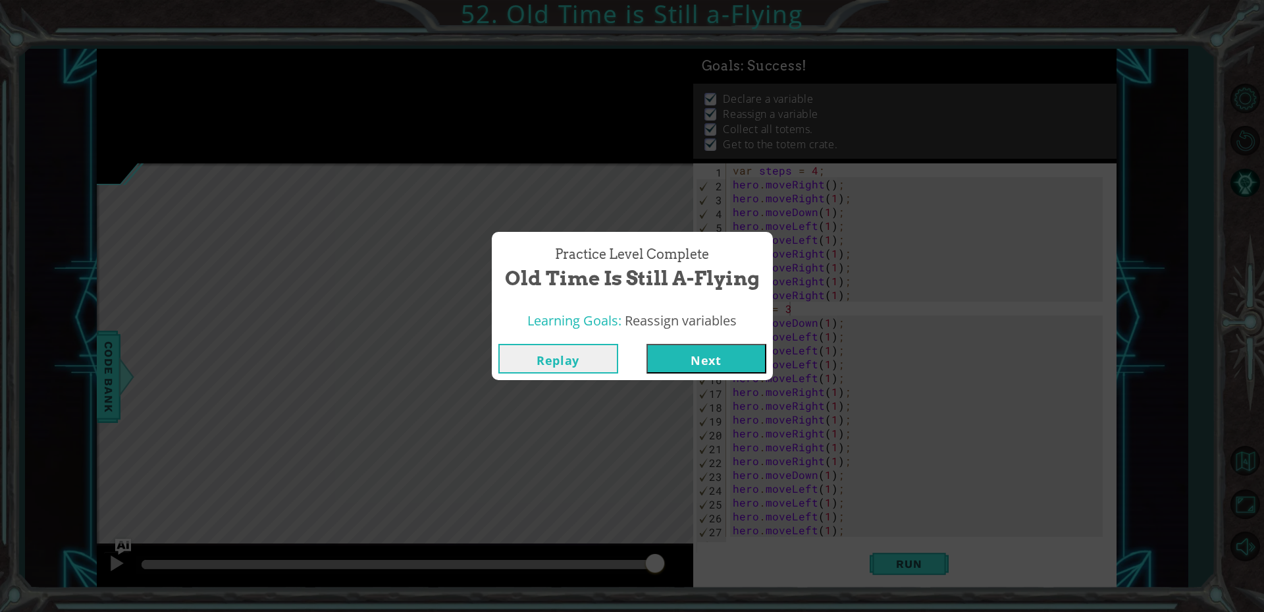
click at [717, 366] on button "Next" at bounding box center [707, 359] width 120 height 30
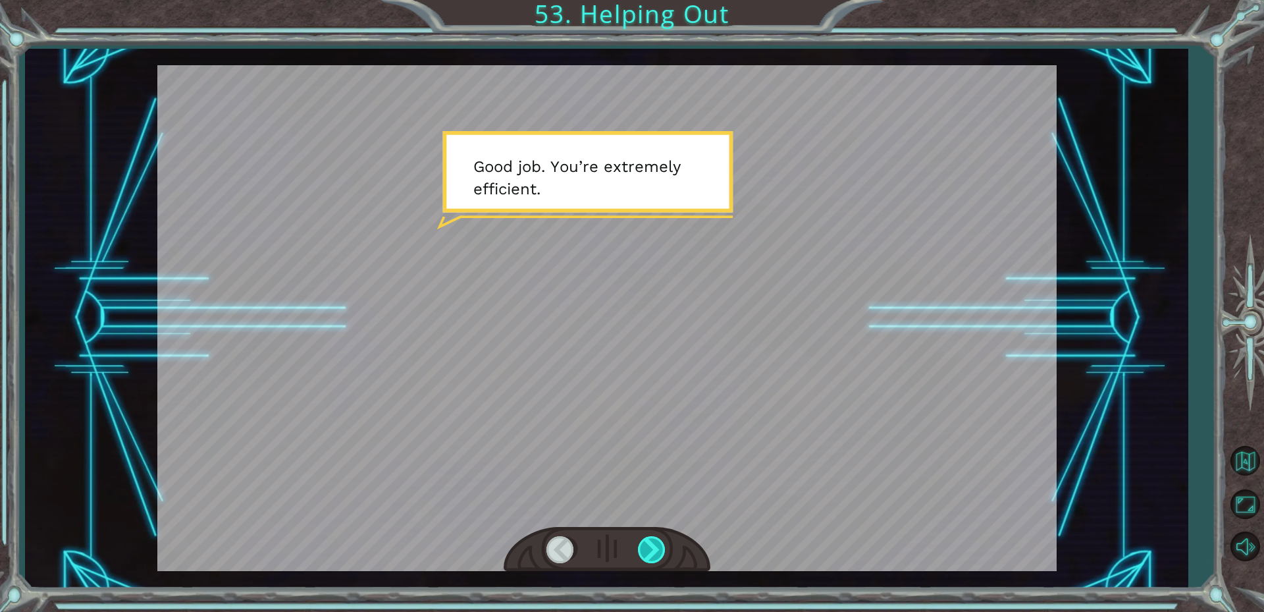
click at [653, 543] on div at bounding box center [653, 549] width 30 height 27
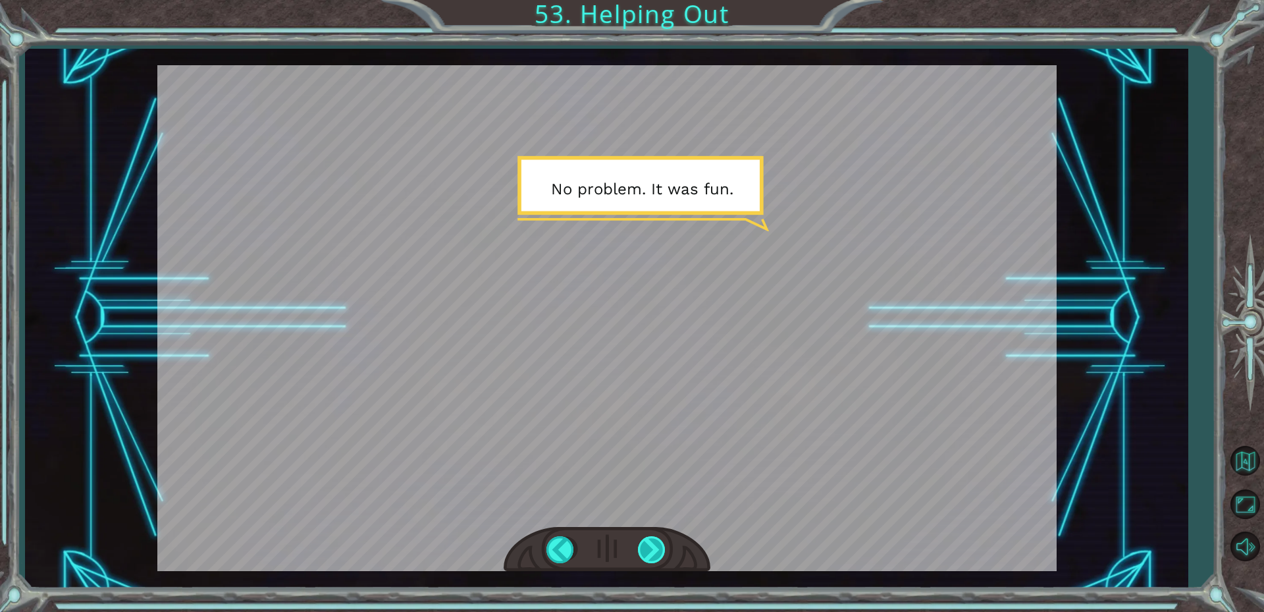
click at [653, 543] on div at bounding box center [653, 549] width 30 height 27
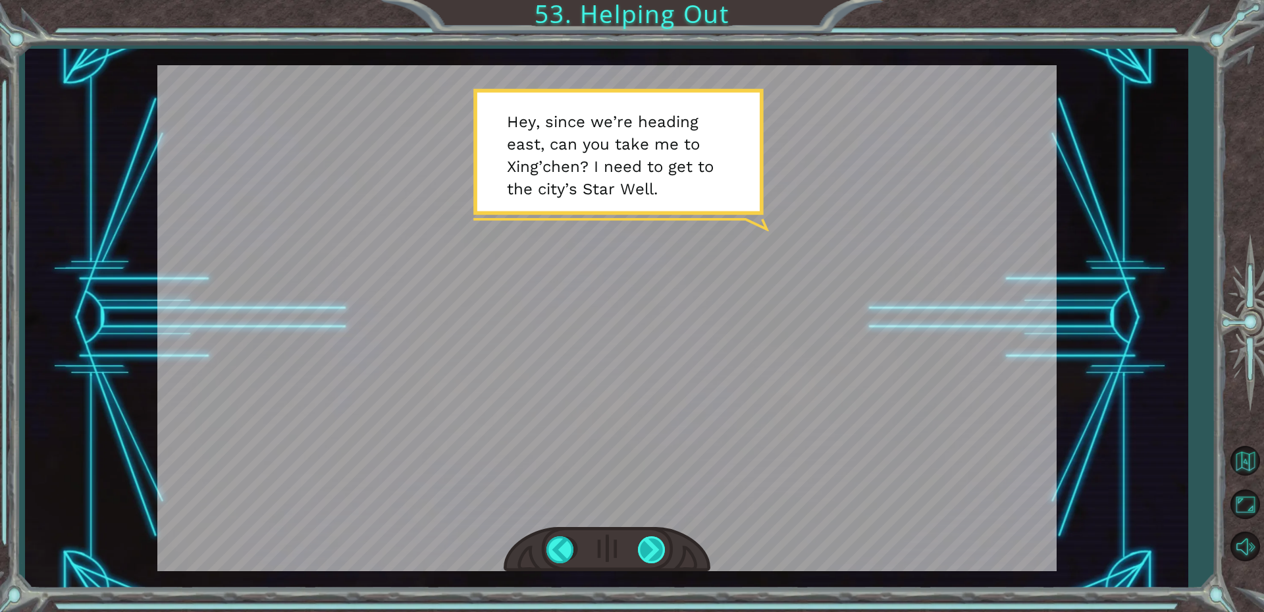
click at [650, 543] on div at bounding box center [653, 549] width 30 height 27
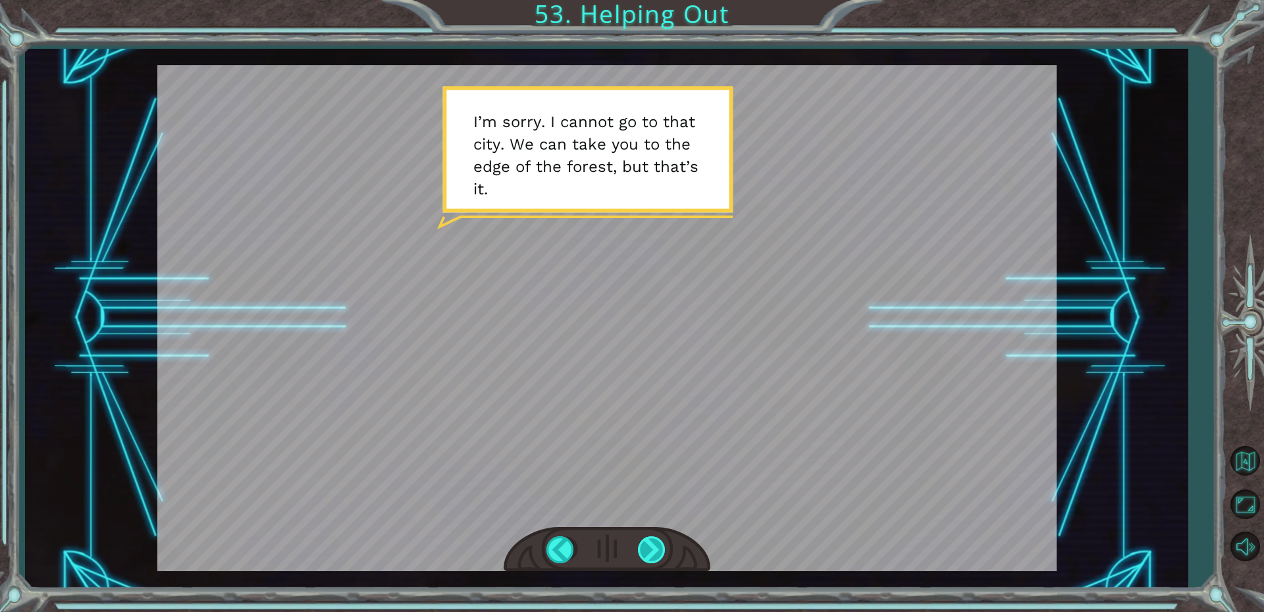
click at [656, 552] on div at bounding box center [653, 549] width 30 height 27
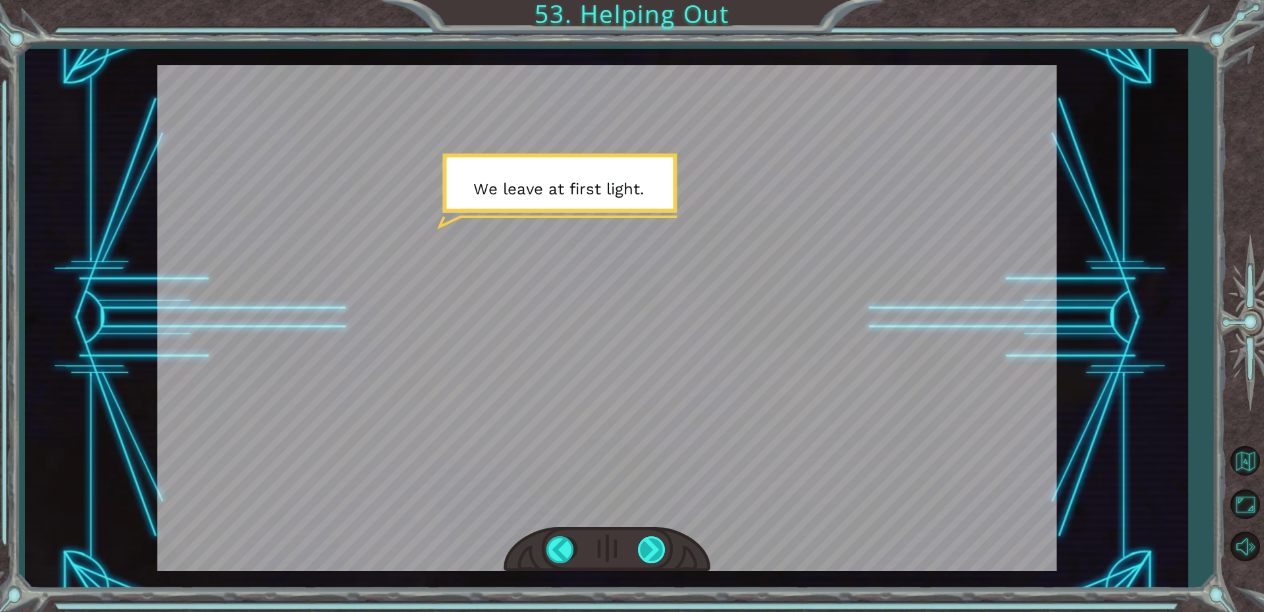
click at [643, 542] on div at bounding box center [653, 549] width 30 height 27
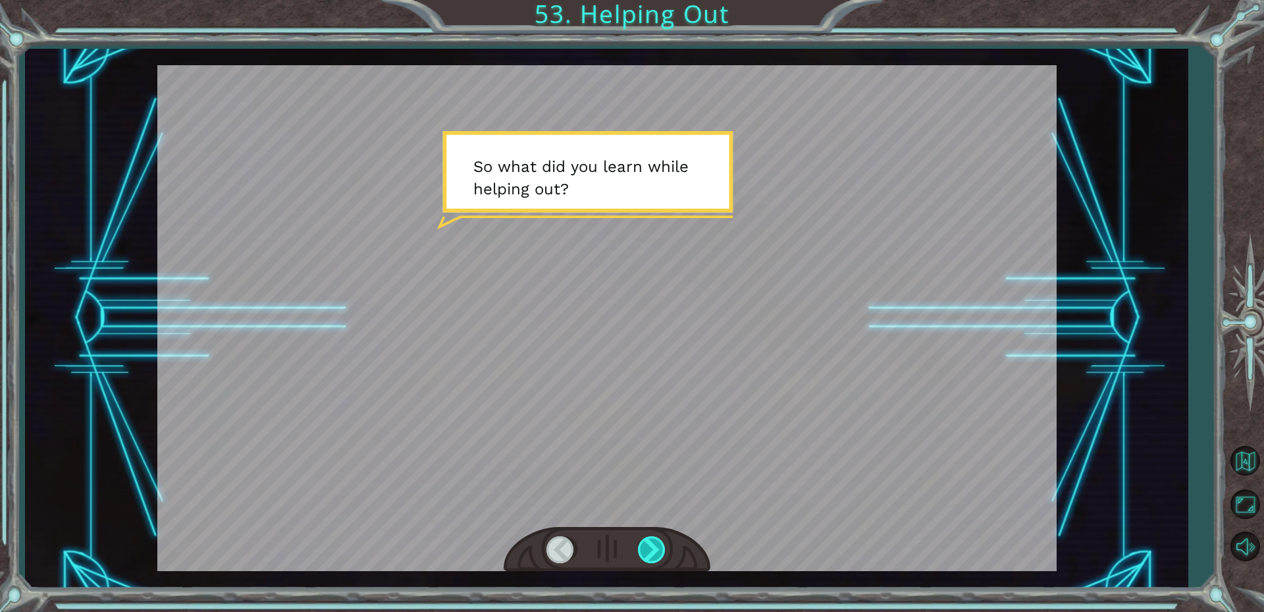
click at [643, 542] on div at bounding box center [653, 549] width 30 height 27
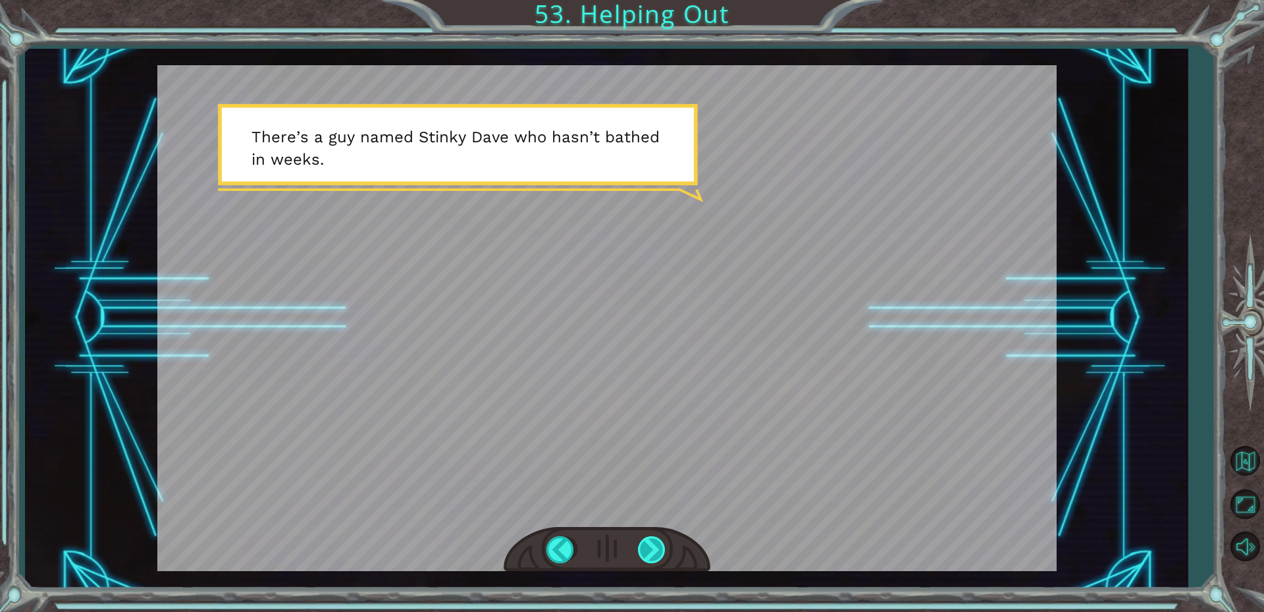
click at [643, 542] on div at bounding box center [653, 549] width 30 height 27
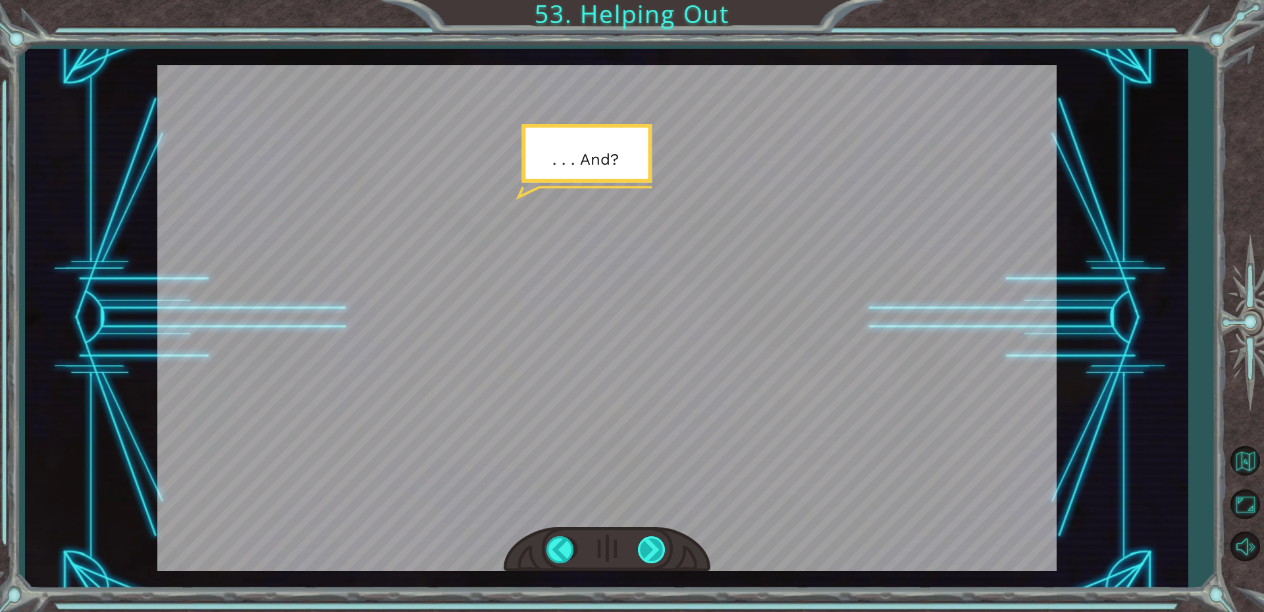
click at [643, 542] on div at bounding box center [653, 549] width 30 height 27
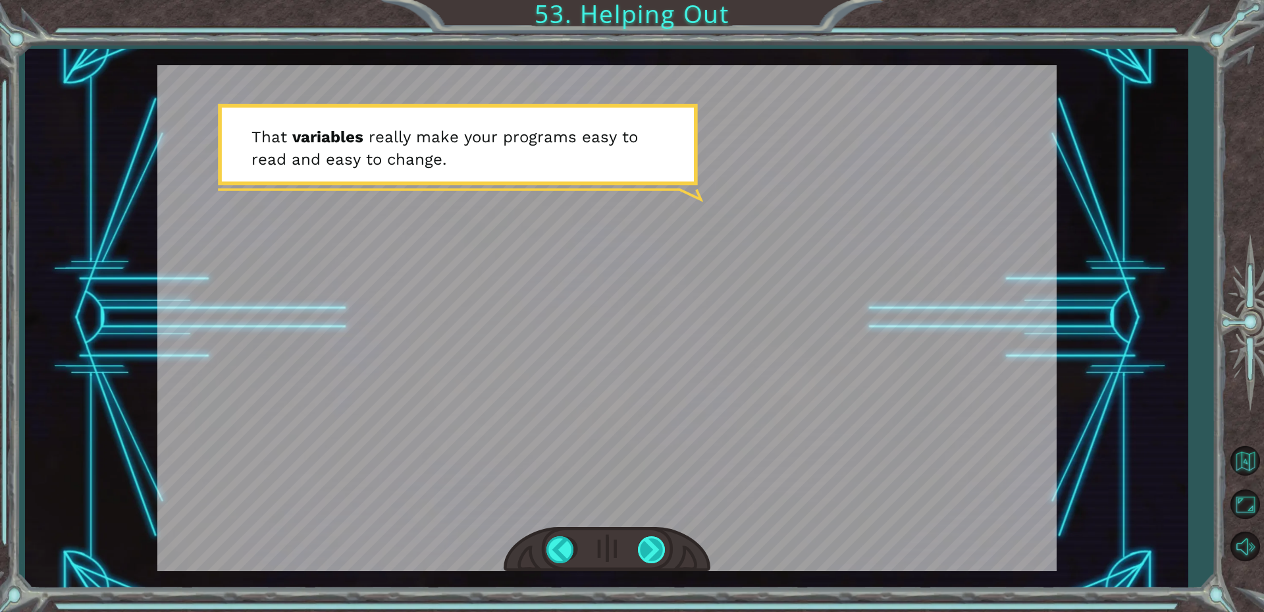
click at [649, 549] on div at bounding box center [653, 549] width 30 height 27
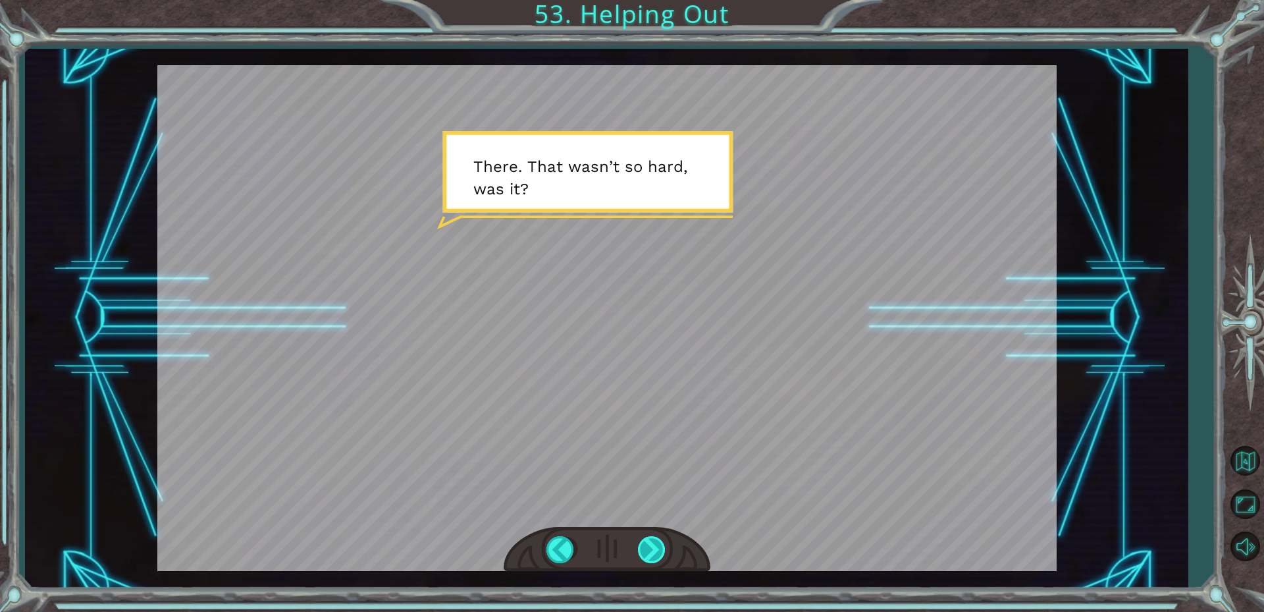
click at [651, 559] on div at bounding box center [653, 549] width 30 height 27
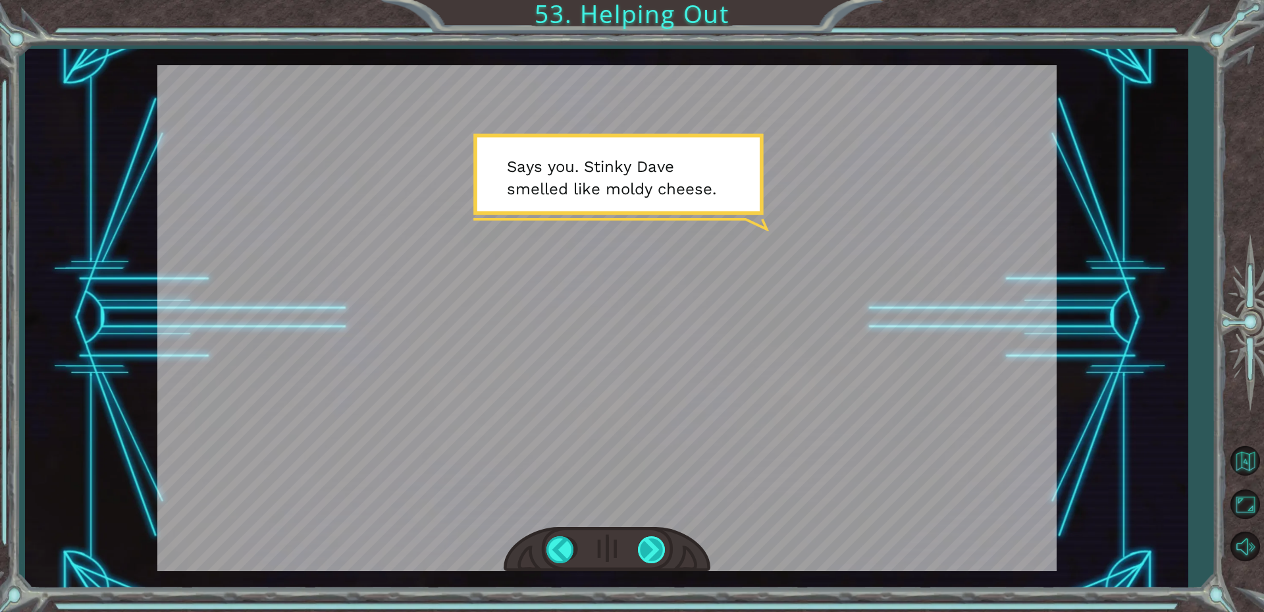
click at [651, 553] on div at bounding box center [653, 549] width 30 height 27
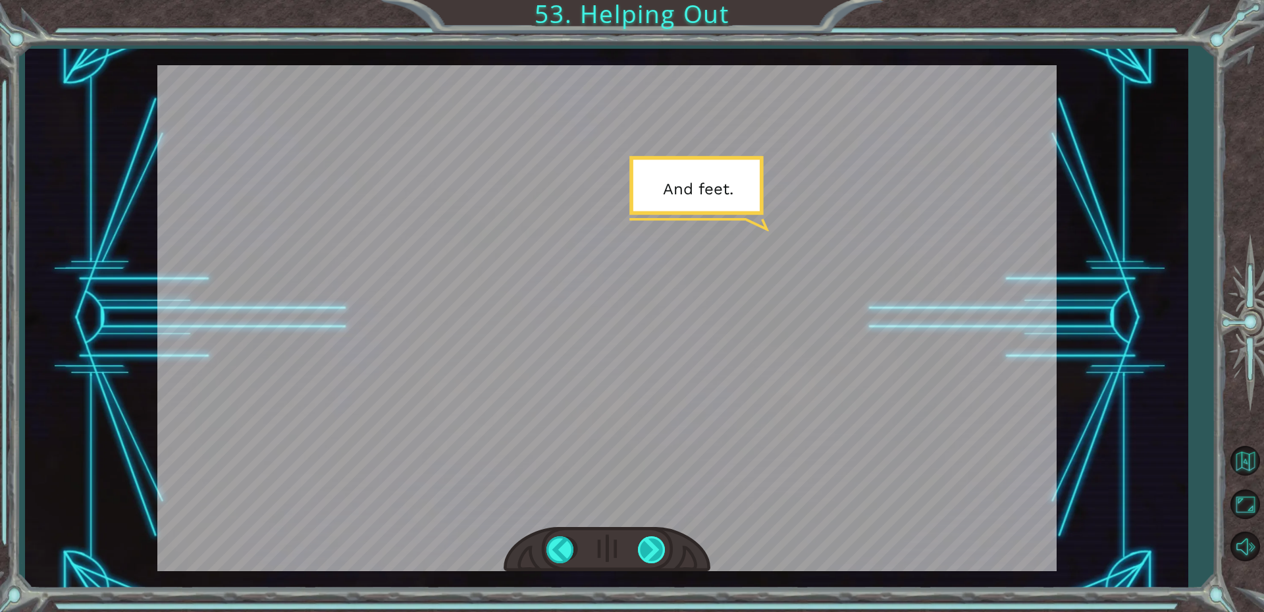
click at [651, 553] on div at bounding box center [653, 549] width 30 height 27
click at [651, 548] on div at bounding box center [653, 549] width 30 height 27
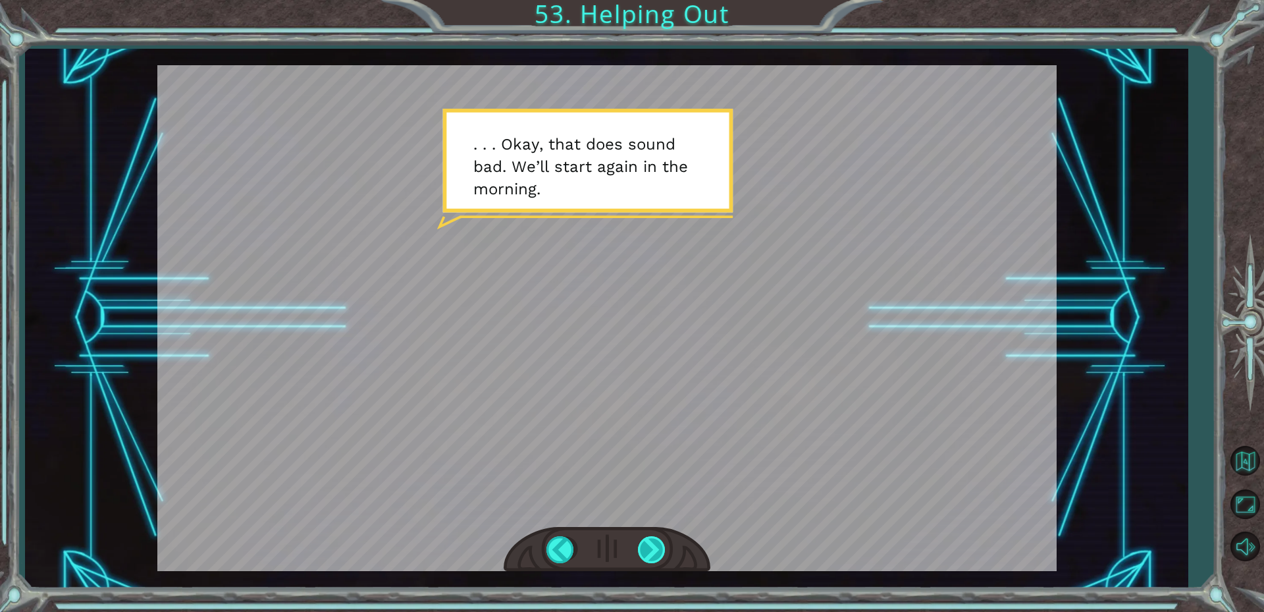
click at [655, 539] on div at bounding box center [653, 549] width 30 height 27
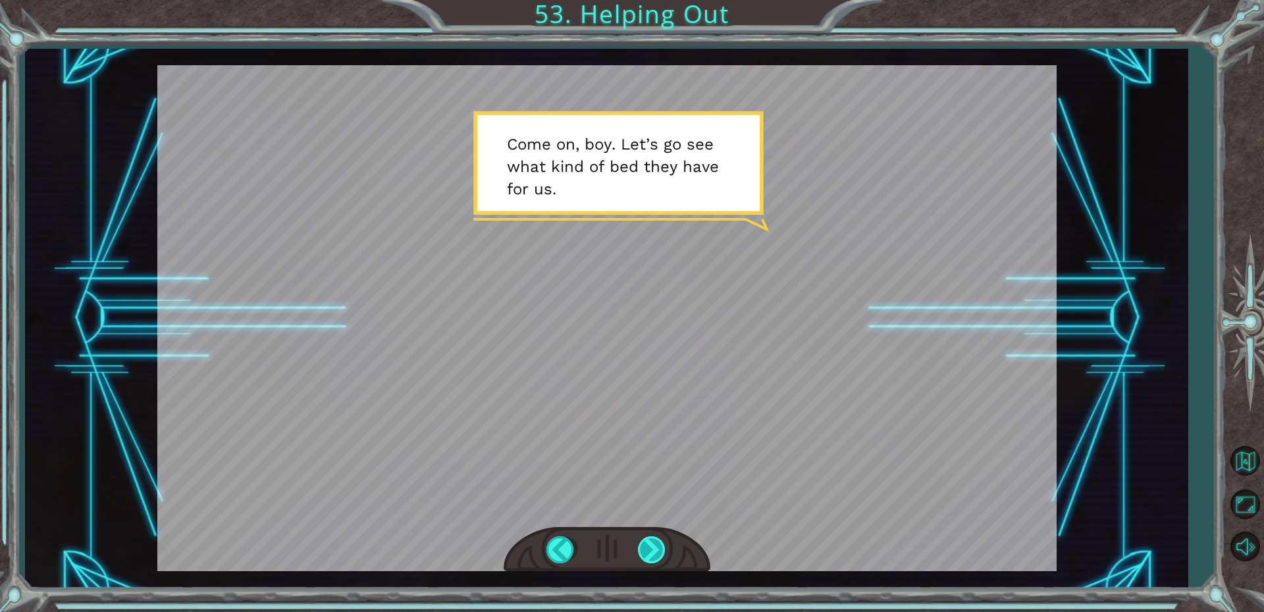
click at [647, 549] on div at bounding box center [653, 549] width 30 height 27
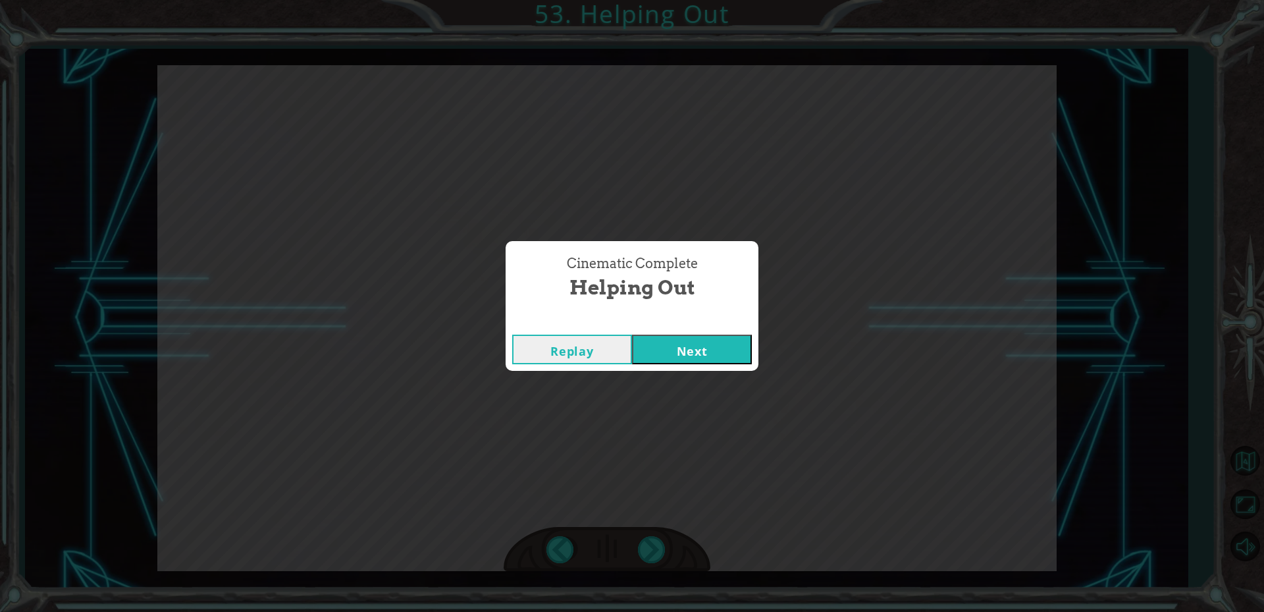
click at [726, 345] on button "Next" at bounding box center [692, 350] width 120 height 30
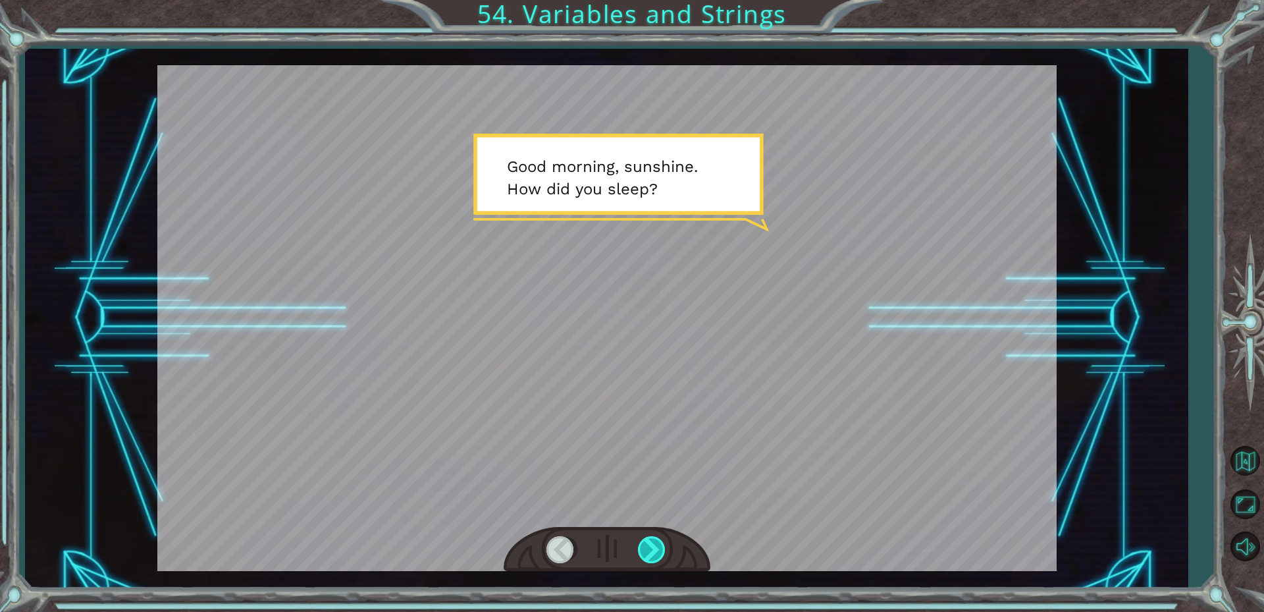
click at [653, 544] on div at bounding box center [653, 549] width 30 height 27
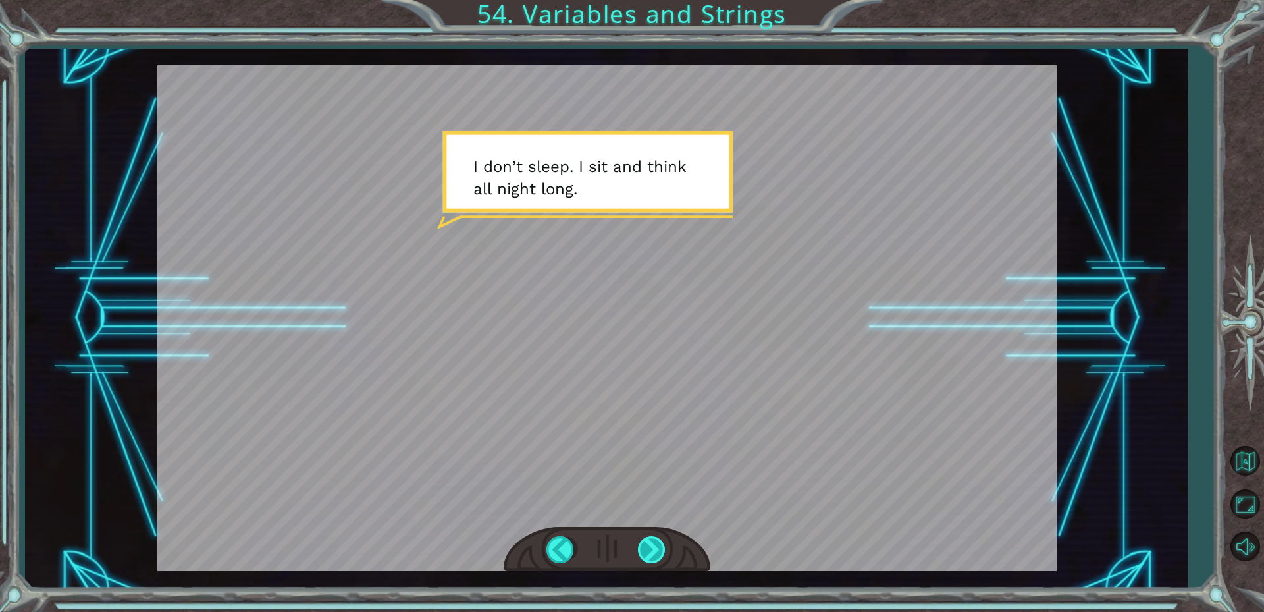
click at [653, 542] on div at bounding box center [653, 549] width 30 height 27
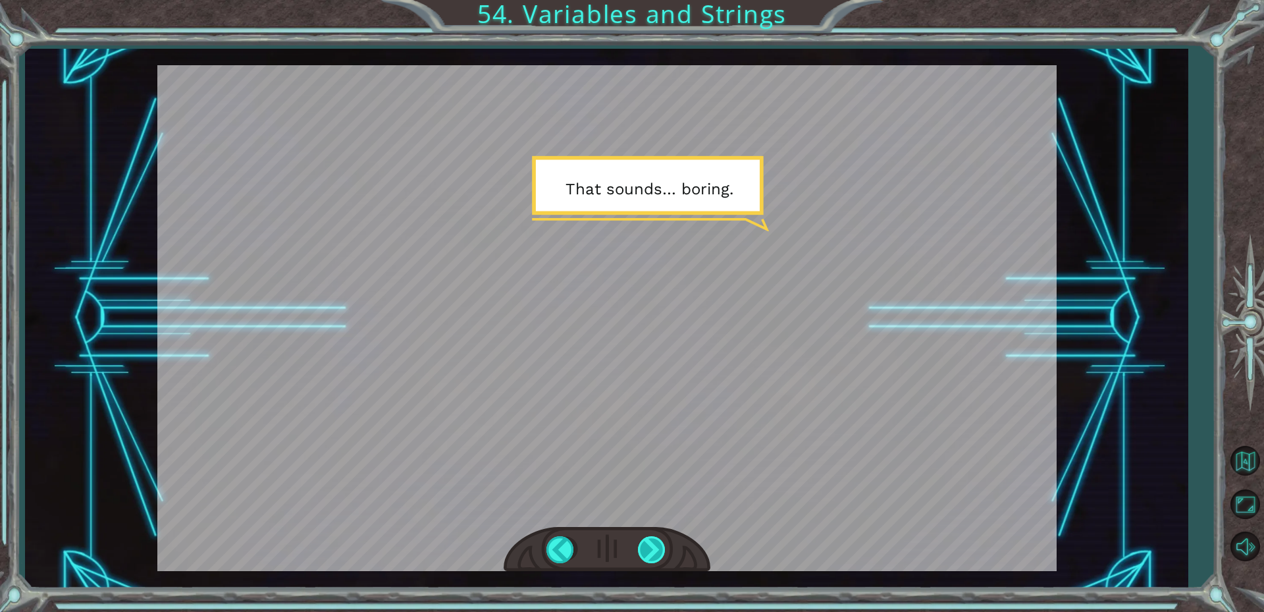
click at [653, 542] on div at bounding box center [653, 549] width 30 height 27
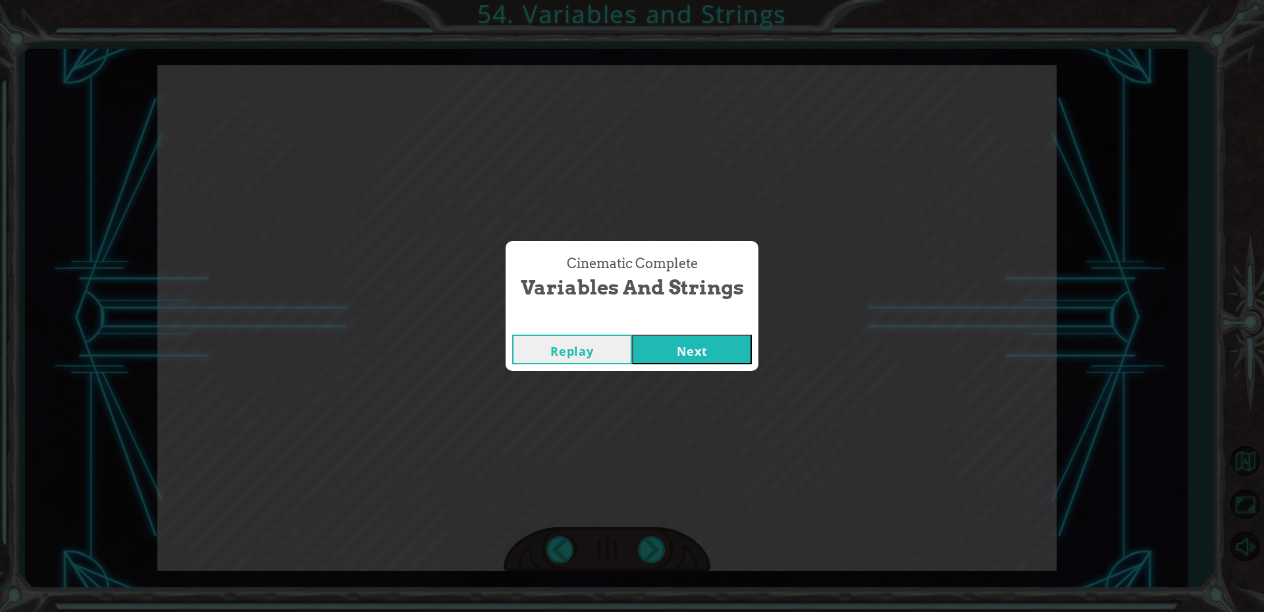
click at [671, 340] on button "Next" at bounding box center [692, 350] width 120 height 30
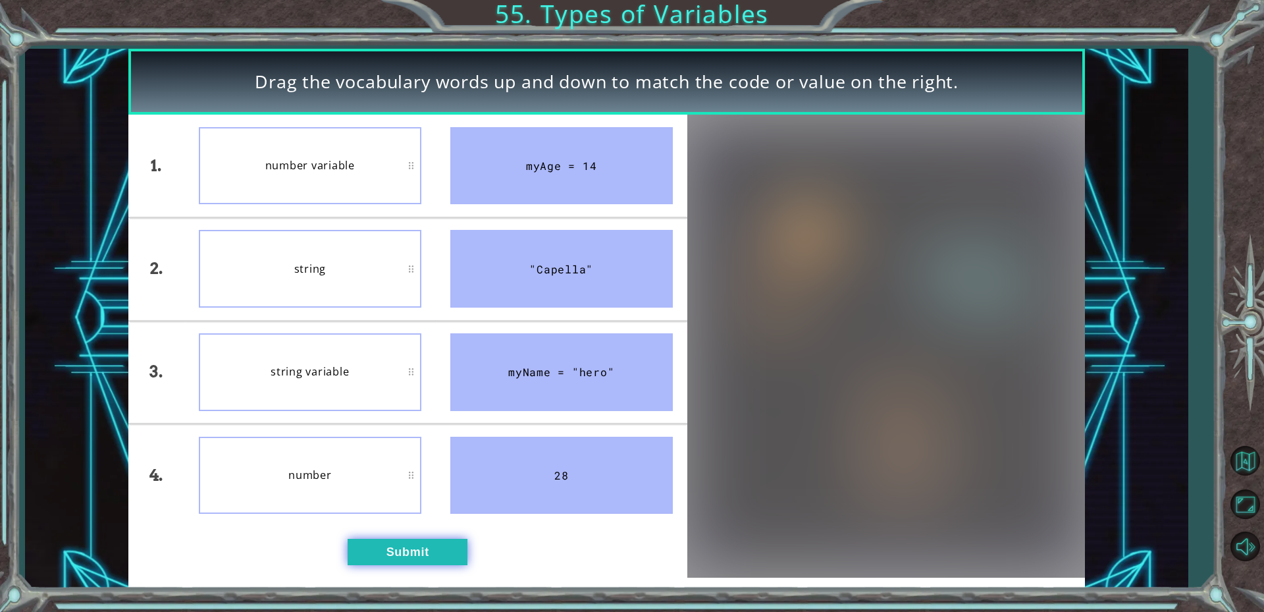
drag, startPoint x: 435, startPoint y: 543, endPoint x: 427, endPoint y: 542, distance: 7.4
click at [427, 542] on button "Submit" at bounding box center [408, 552] width 120 height 26
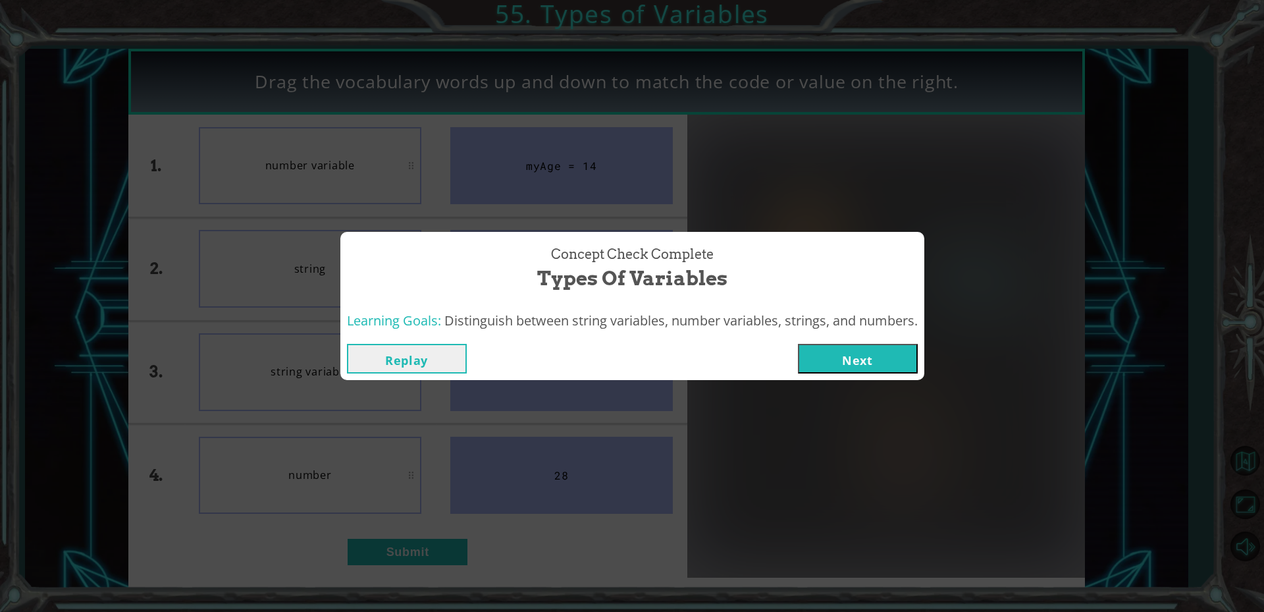
click at [875, 358] on button "Next" at bounding box center [858, 359] width 120 height 30
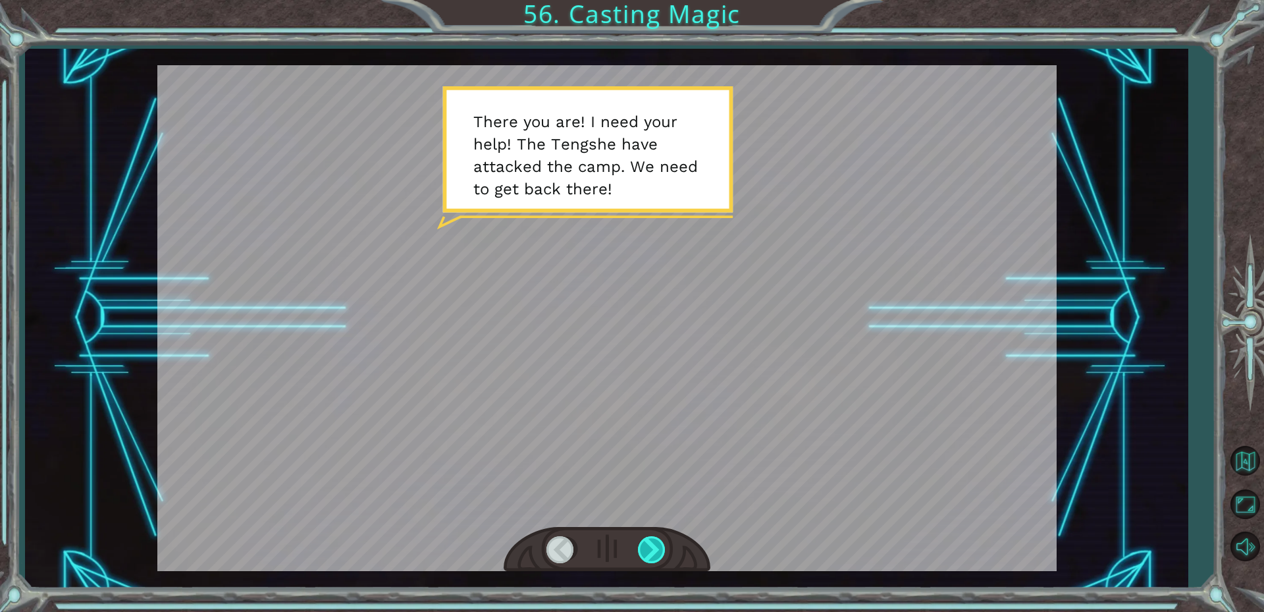
click at [646, 545] on div at bounding box center [653, 549] width 30 height 27
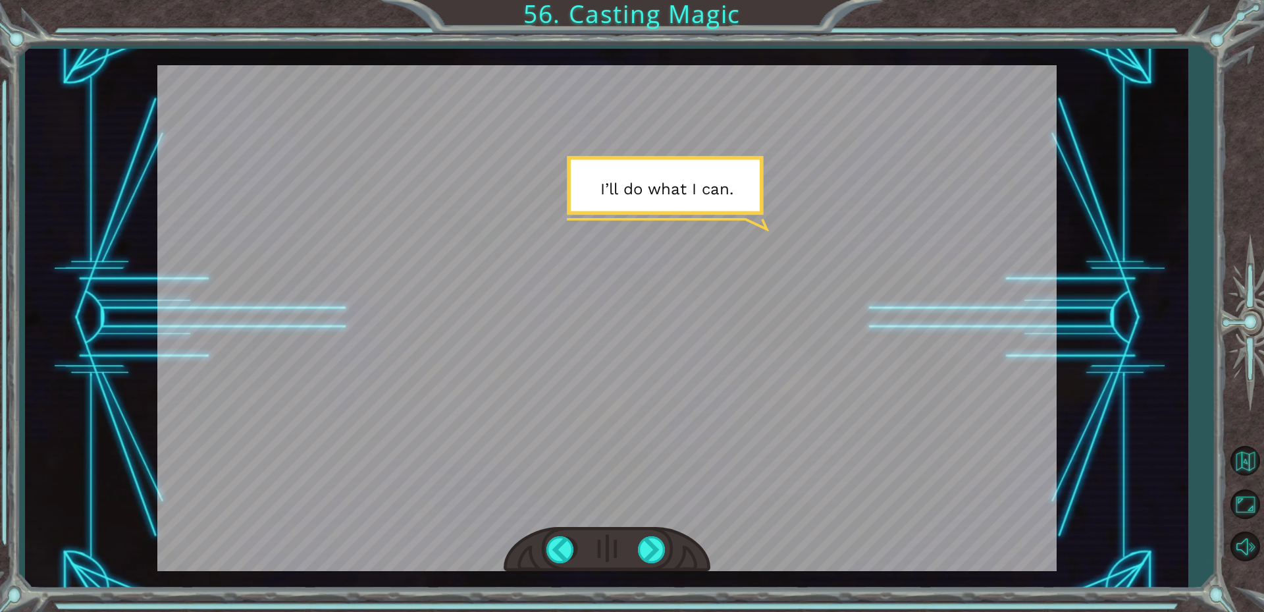
click at [637, 538] on div at bounding box center [607, 549] width 207 height 45
click at [651, 545] on div at bounding box center [653, 549] width 30 height 27
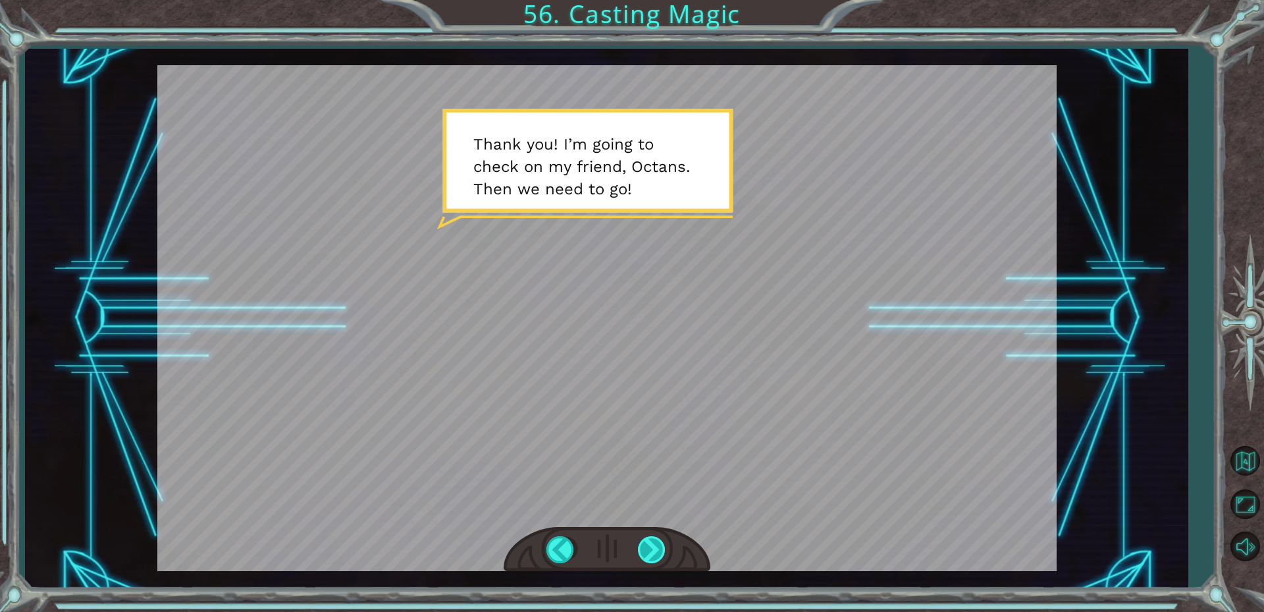
click at [651, 545] on div at bounding box center [653, 549] width 30 height 27
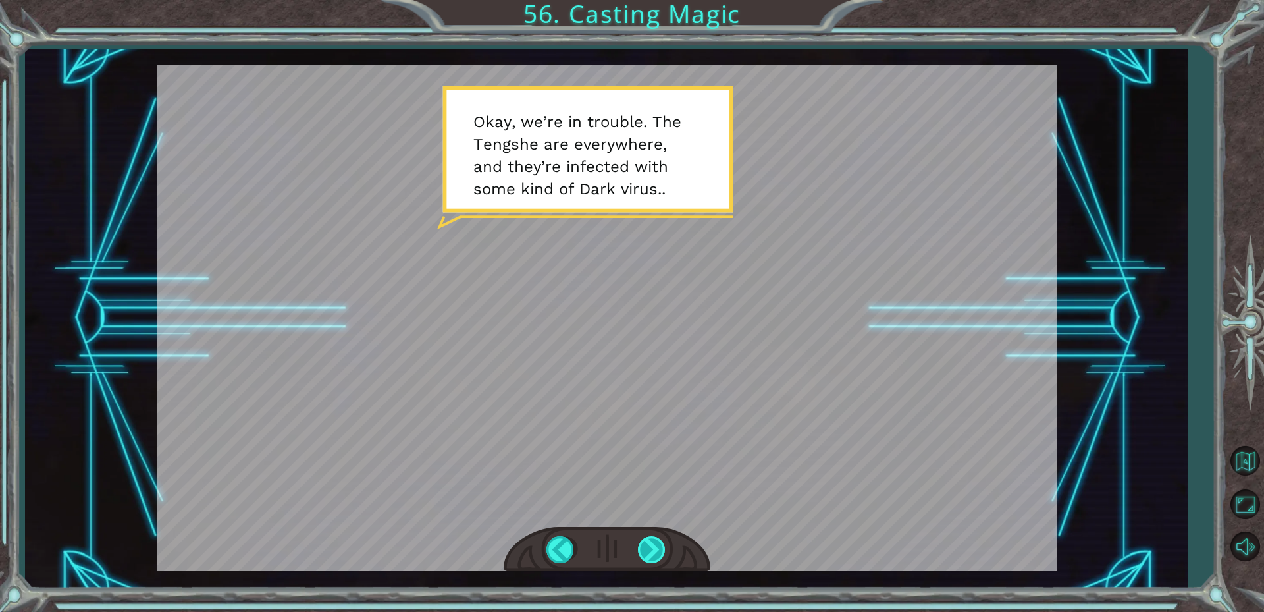
click at [651, 545] on div at bounding box center [653, 549] width 30 height 27
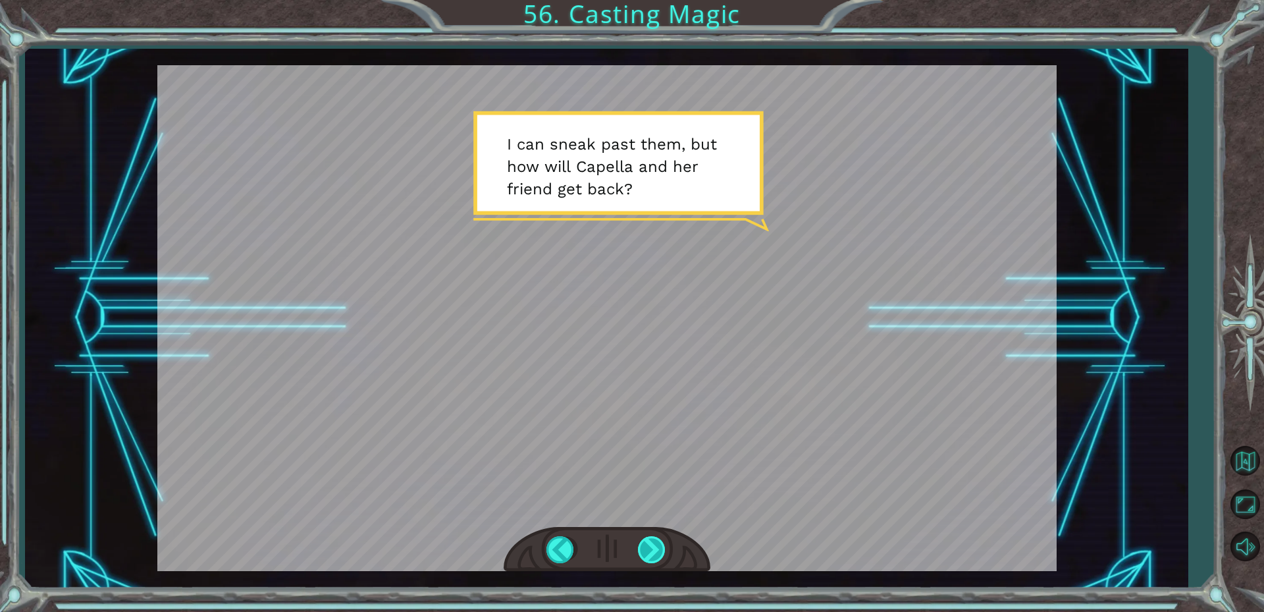
click at [651, 545] on div at bounding box center [653, 549] width 30 height 27
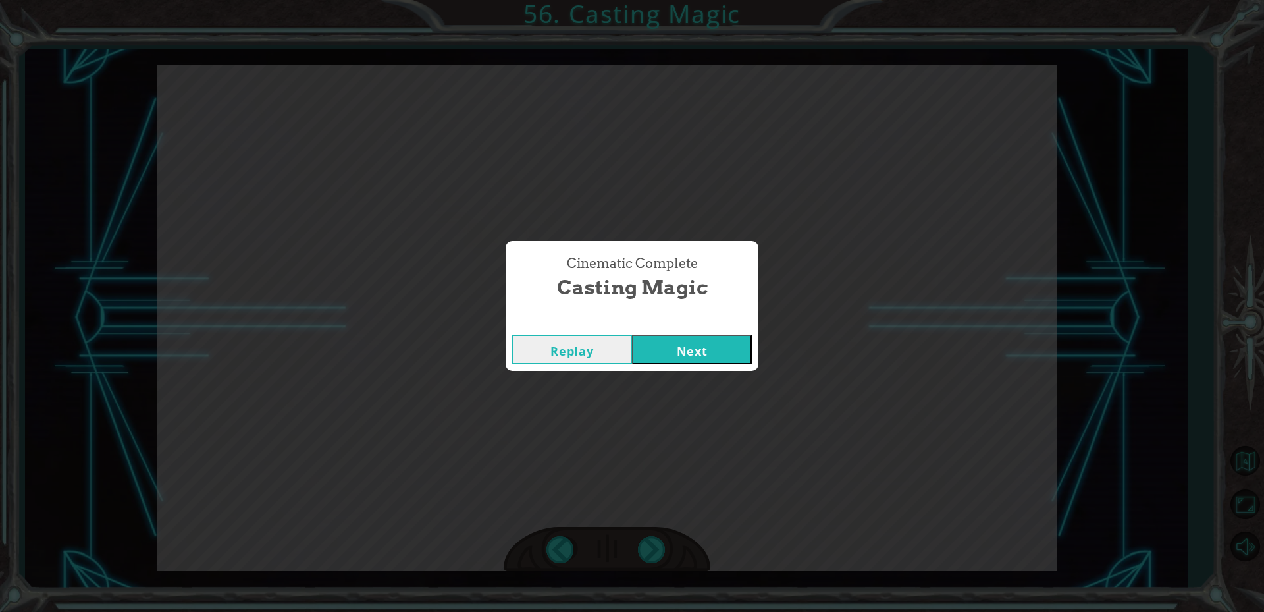
click at [687, 361] on button "Next" at bounding box center [692, 350] width 120 height 30
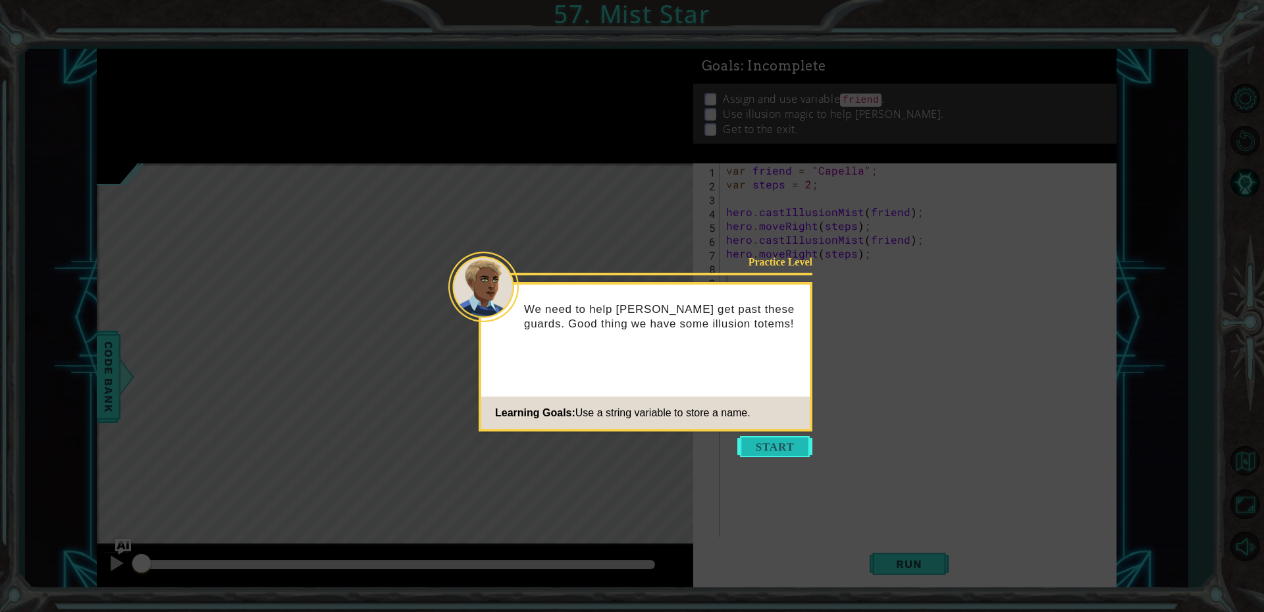
click at [765, 442] on button "Start" at bounding box center [775, 446] width 75 height 21
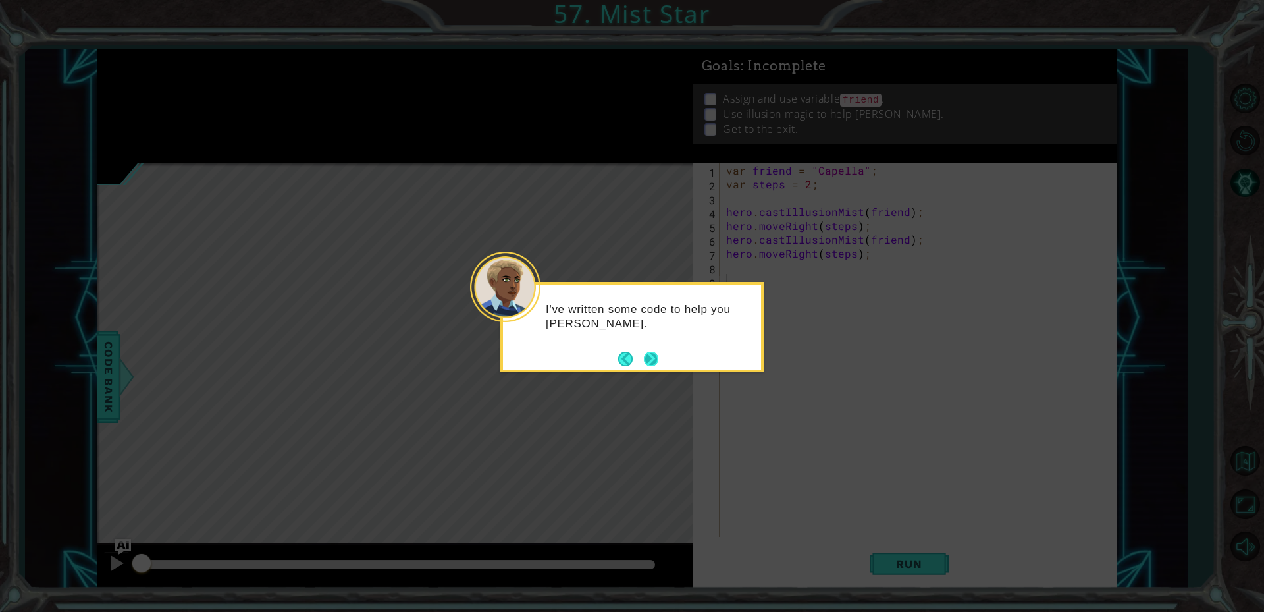
click at [656, 357] on button "Next" at bounding box center [651, 359] width 14 height 14
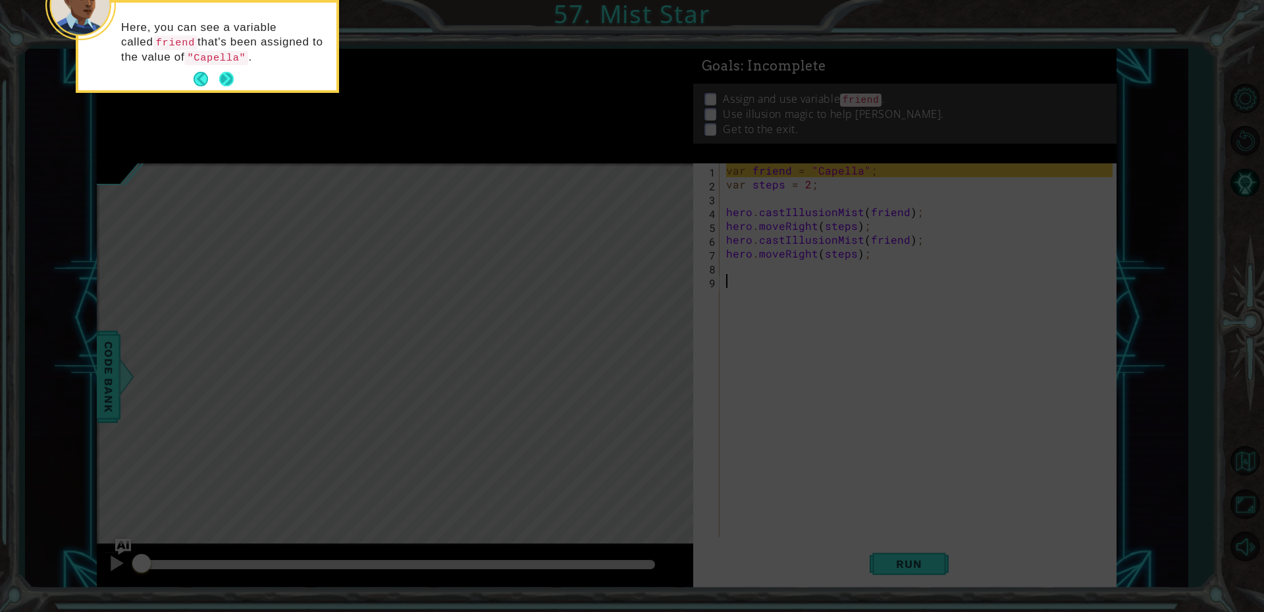
click at [232, 77] on button "Next" at bounding box center [226, 79] width 14 height 14
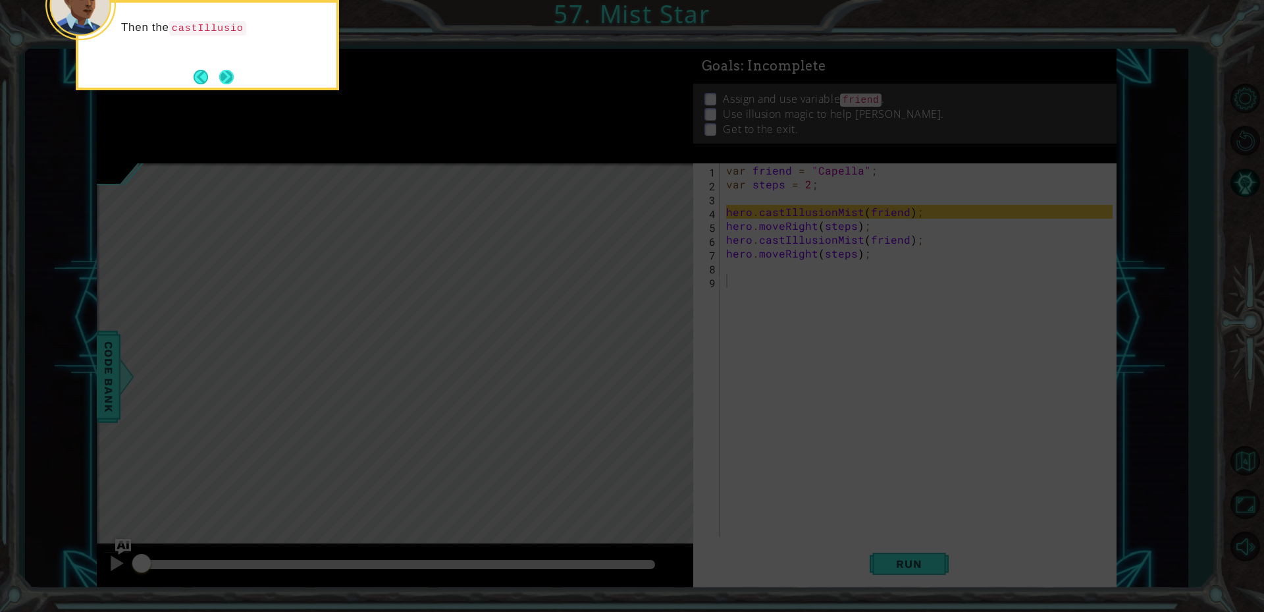
click at [229, 76] on button "Next" at bounding box center [226, 76] width 15 height 15
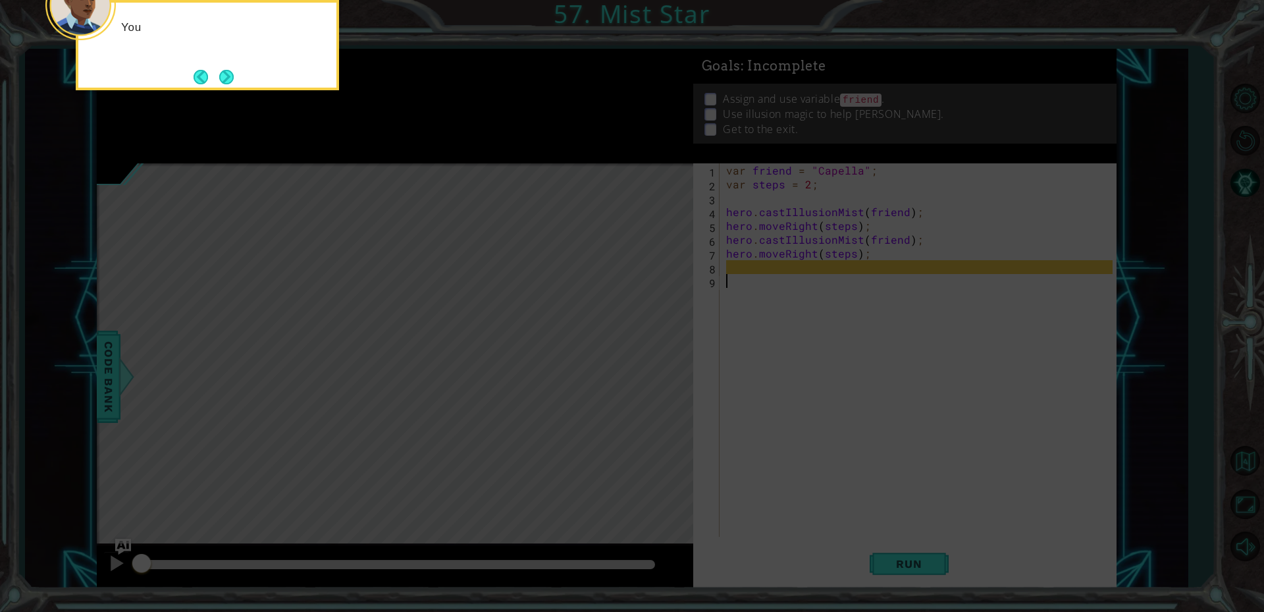
click at [229, 76] on button "Next" at bounding box center [226, 77] width 14 height 14
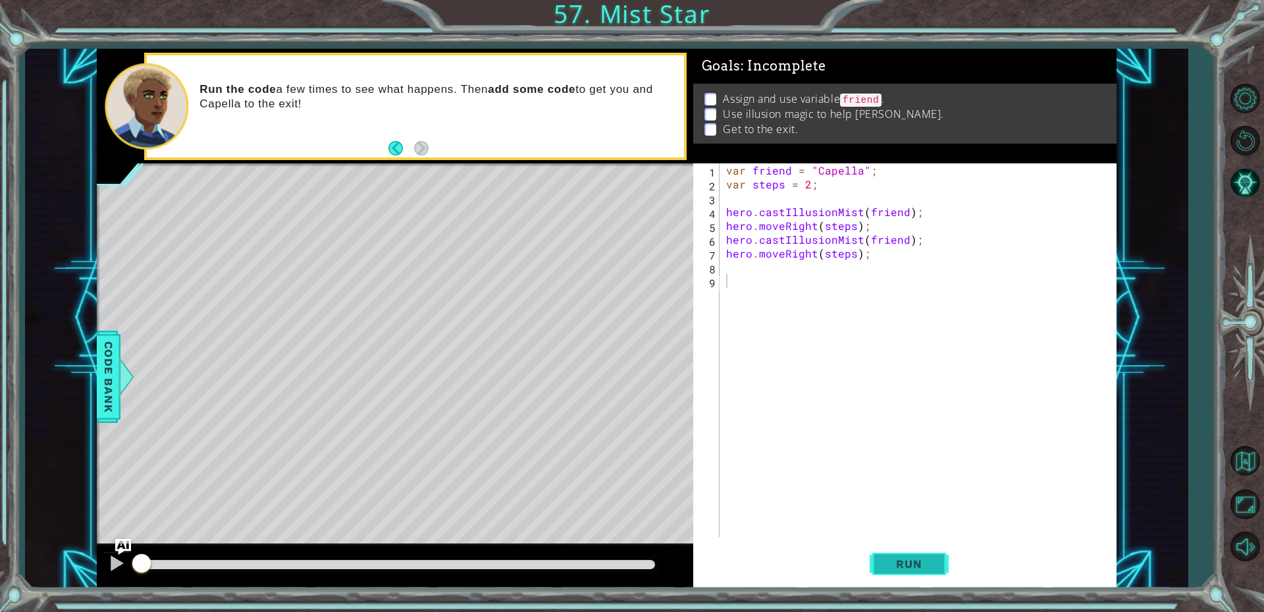
click at [898, 556] on button "Run" at bounding box center [909, 563] width 79 height 42
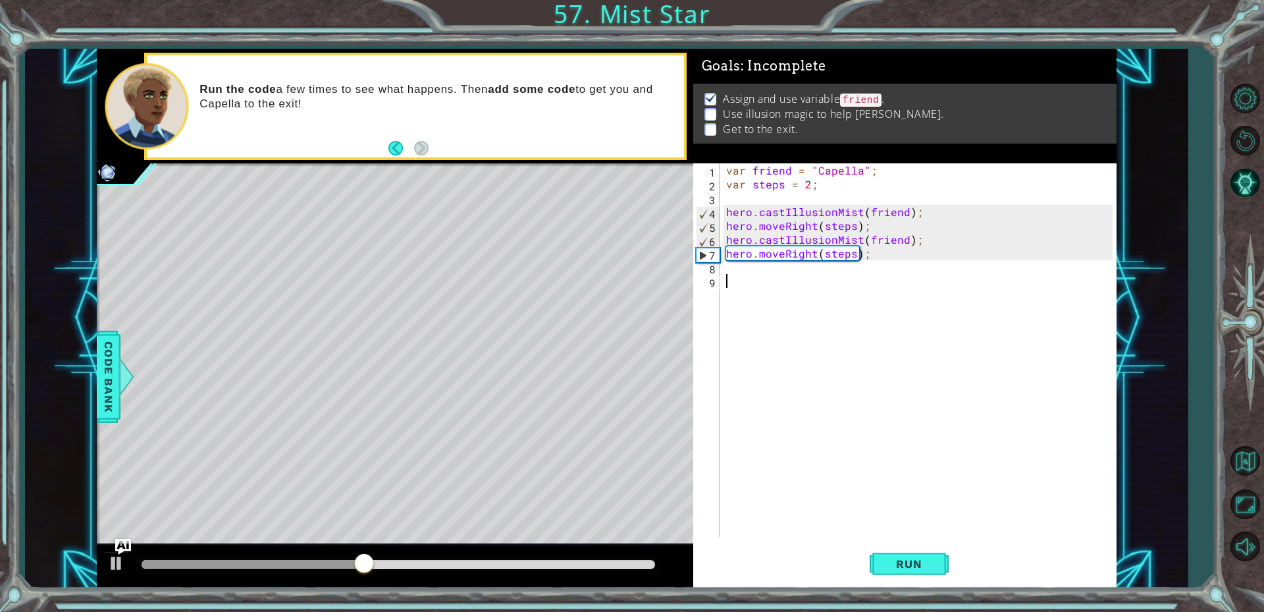
click at [801, 274] on div "var friend = "Capella" ; var steps = 2 ; hero . castIllusionMist ( friend ) ; h…" at bounding box center [922, 363] width 396 height 401
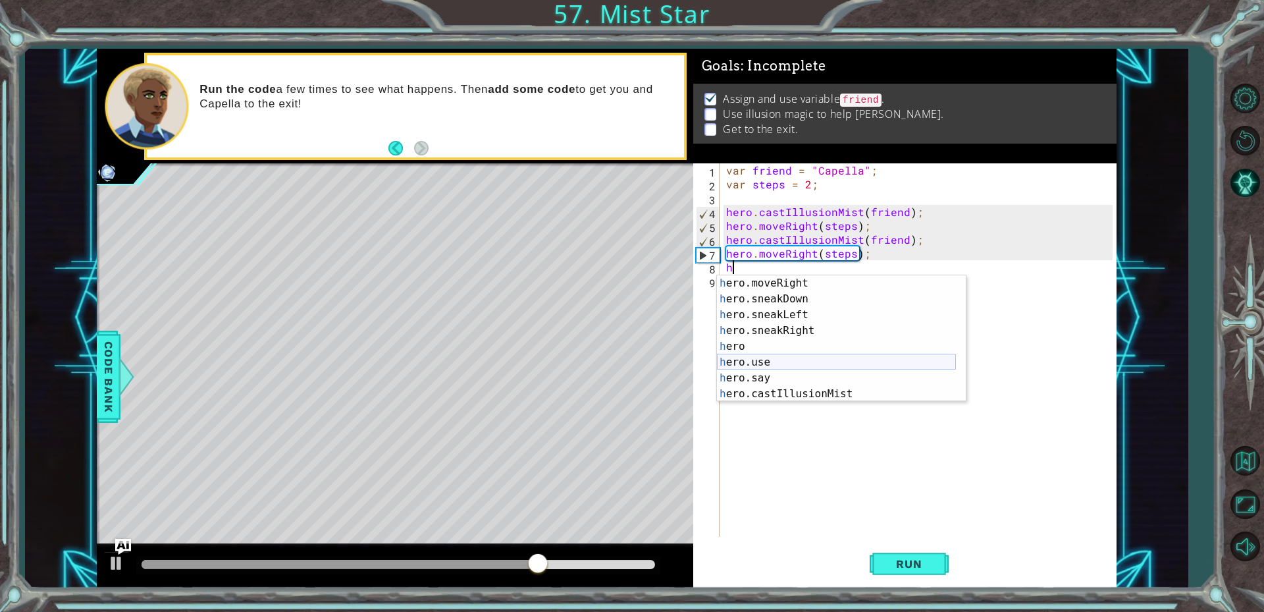
scroll to position [126, 0]
click at [763, 393] on div "h ero.moveRight press enter h ero.sneakDown press enter h ero.sneakLeft press e…" at bounding box center [836, 354] width 239 height 158
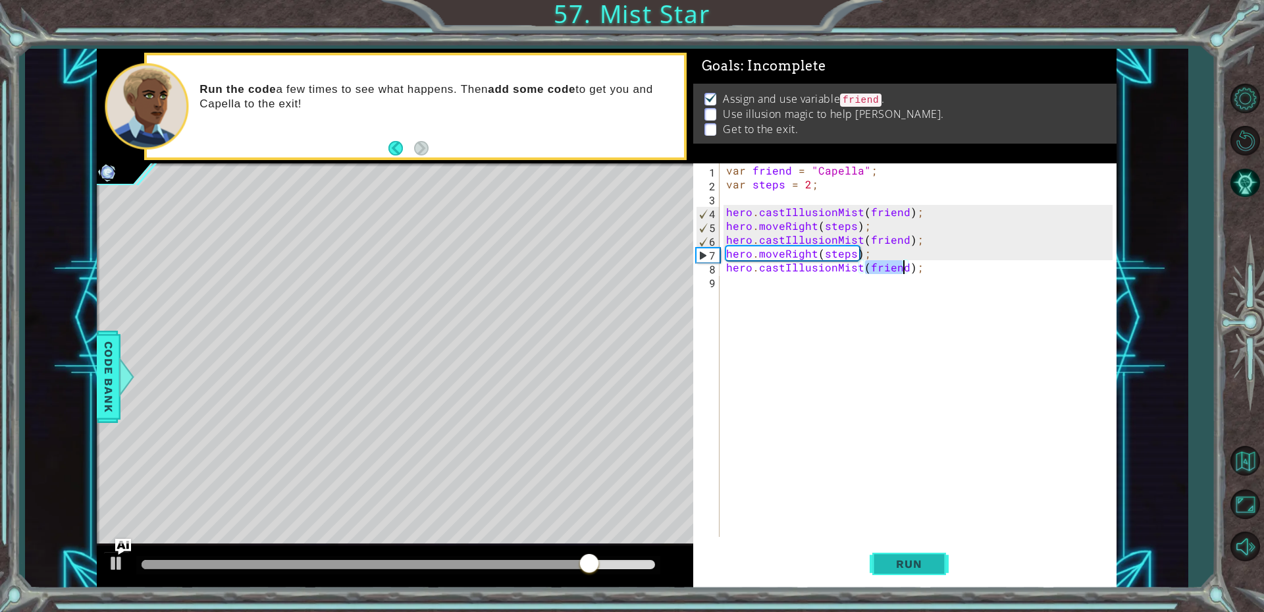
type textarea "hero.castIllusionMist(friend);"
click at [927, 554] on button "Run" at bounding box center [909, 563] width 79 height 42
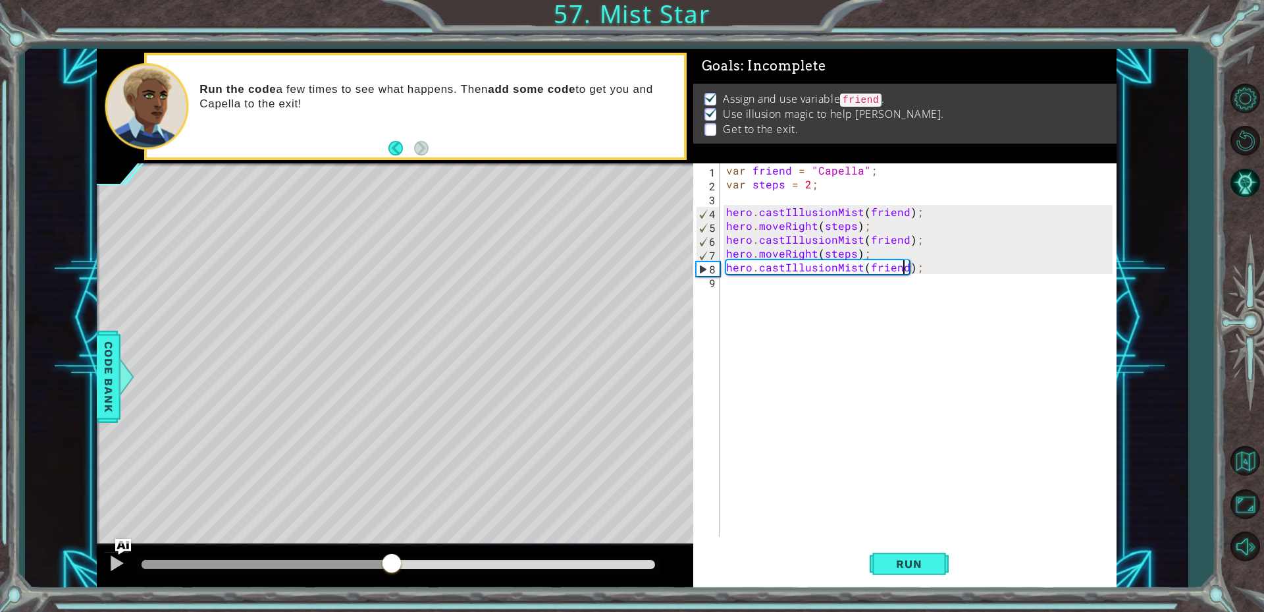
drag, startPoint x: 176, startPoint y: 560, endPoint x: 395, endPoint y: 564, distance: 218.7
click at [394, 564] on div at bounding box center [392, 565] width 24 height 24
drag, startPoint x: 395, startPoint y: 564, endPoint x: 337, endPoint y: 561, distance: 58.0
click at [337, 561] on div at bounding box center [337, 565] width 24 height 24
click at [795, 302] on div "var friend = "Capella" ; var steps = 2 ; hero . castIllusionMist ( friend ) ; h…" at bounding box center [922, 363] width 396 height 401
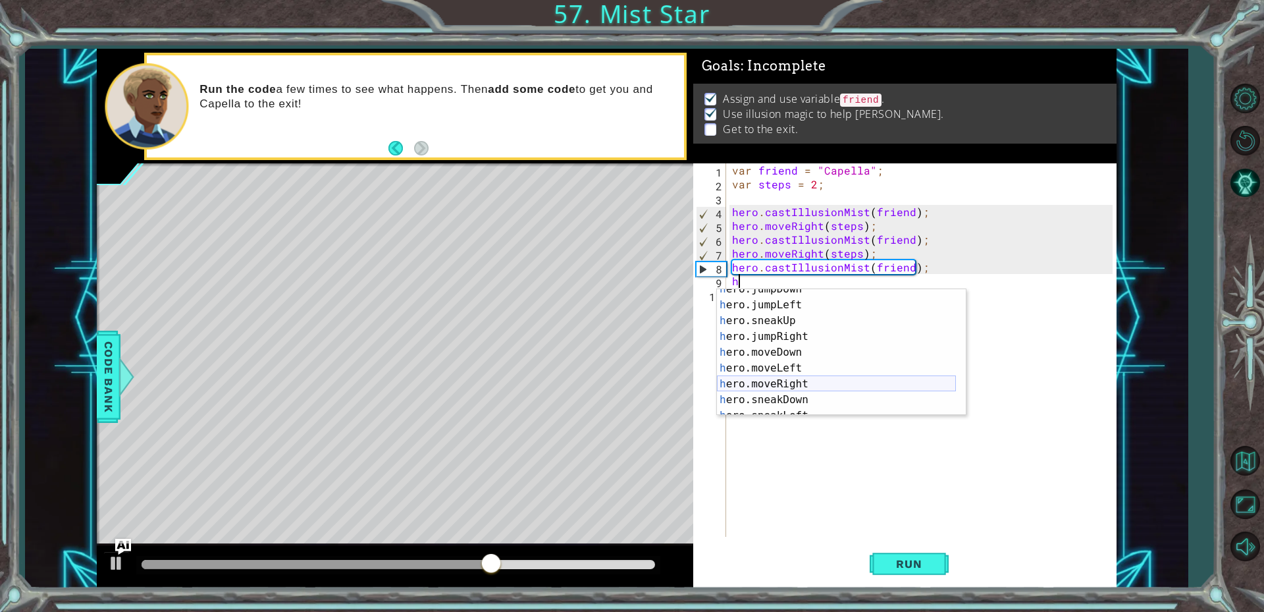
scroll to position [40, 0]
drag, startPoint x: 800, startPoint y: 387, endPoint x: 792, endPoint y: 387, distance: 7.9
click at [792, 387] on div "h ero.jumpDown press enter h ero.jumpLeft press enter h ero.sneakUp press enter…" at bounding box center [836, 360] width 239 height 158
type textarea "hero.moveRight(1);"
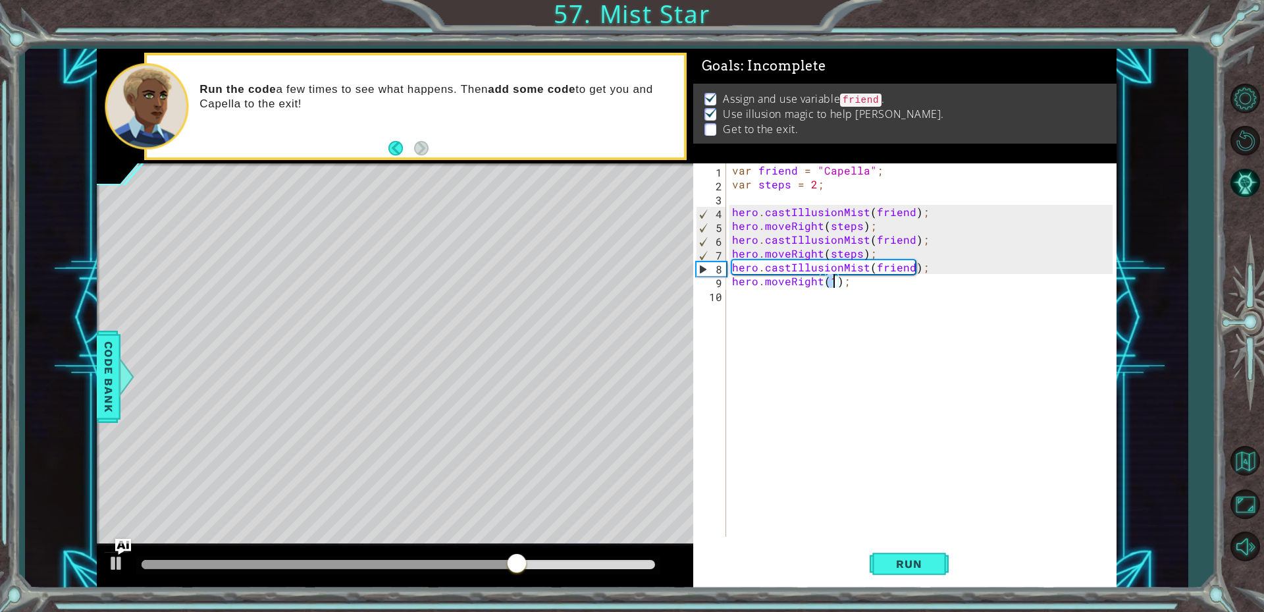
click at [801, 304] on div "var friend = "Capella" ; var steps = 2 ; hero . castIllusionMist ( friend ) ; h…" at bounding box center [925, 363] width 390 height 401
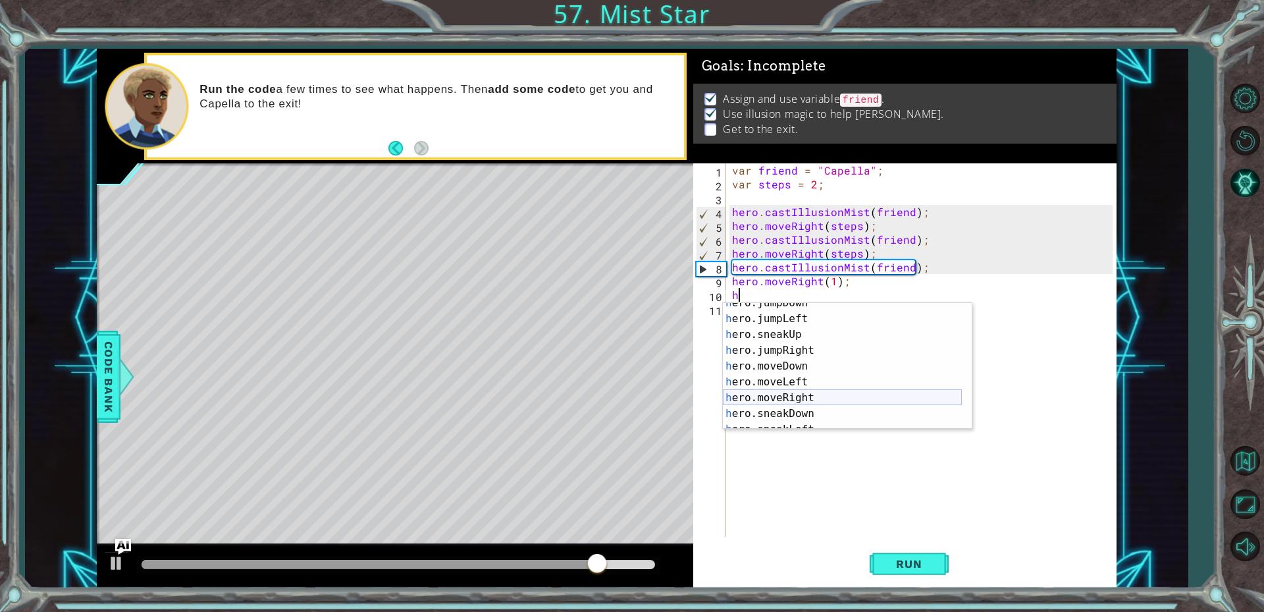
click at [797, 398] on div "h ero.jumpDown press enter h ero.jumpLeft press enter h ero.sneakUp press enter…" at bounding box center [842, 374] width 239 height 158
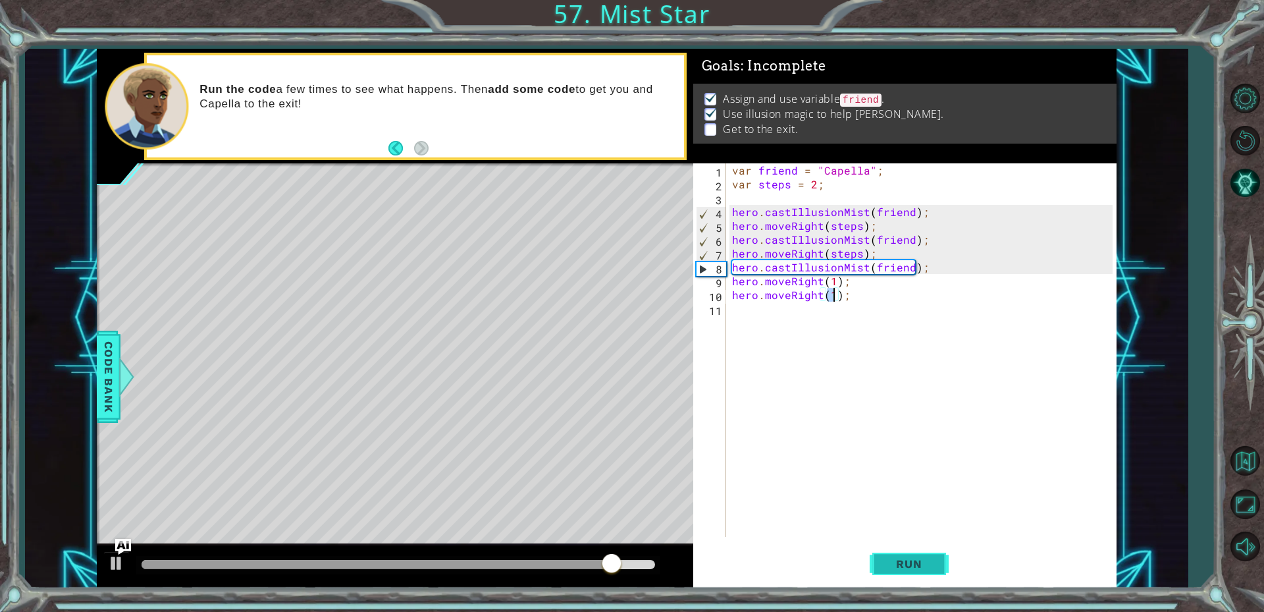
type textarea "hero.moveRight(1);"
click at [915, 574] on button "Run" at bounding box center [909, 563] width 79 height 42
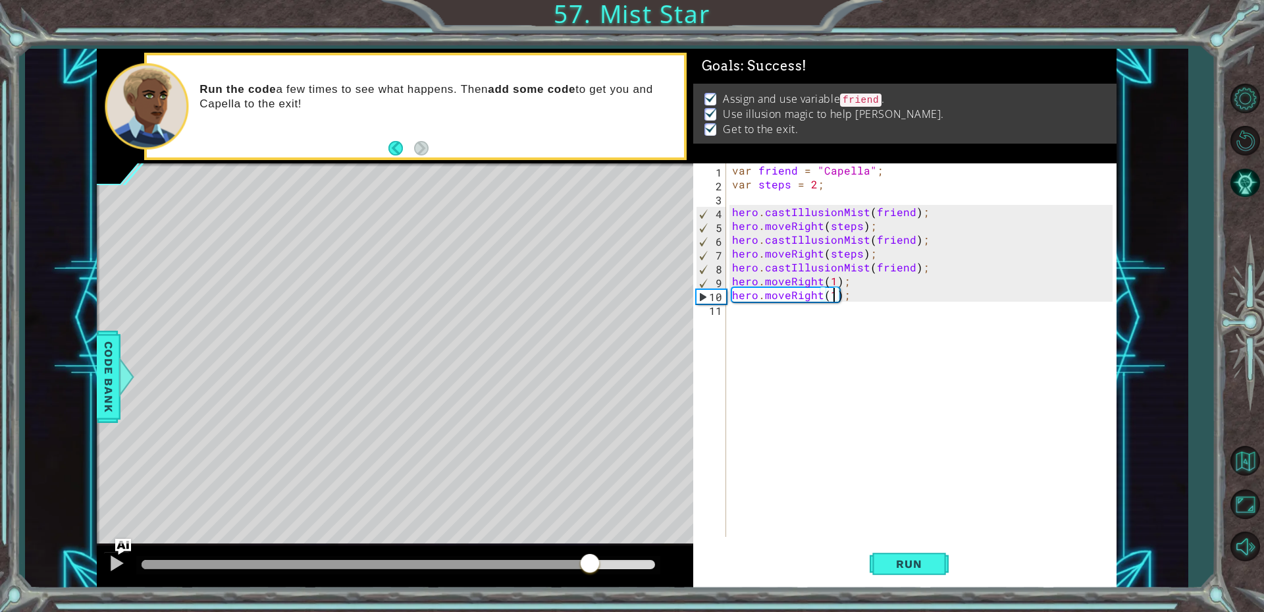
drag, startPoint x: 194, startPoint y: 560, endPoint x: 592, endPoint y: 568, distance: 397.8
click at [592, 568] on div at bounding box center [590, 565] width 24 height 24
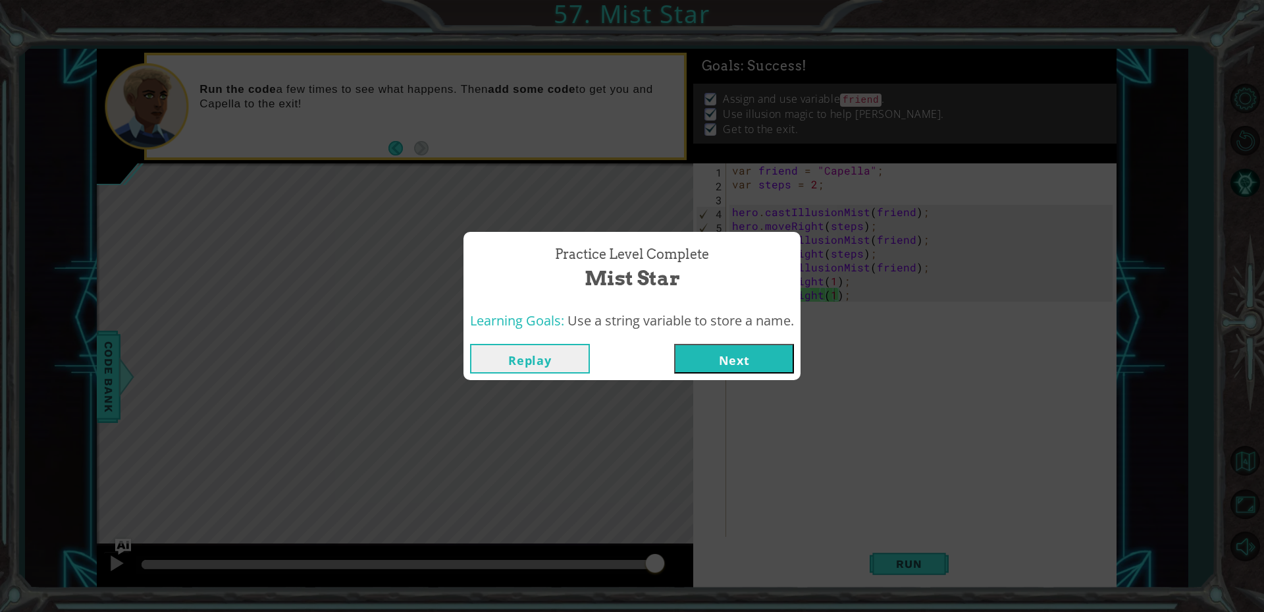
click at [758, 364] on button "Next" at bounding box center [734, 359] width 120 height 30
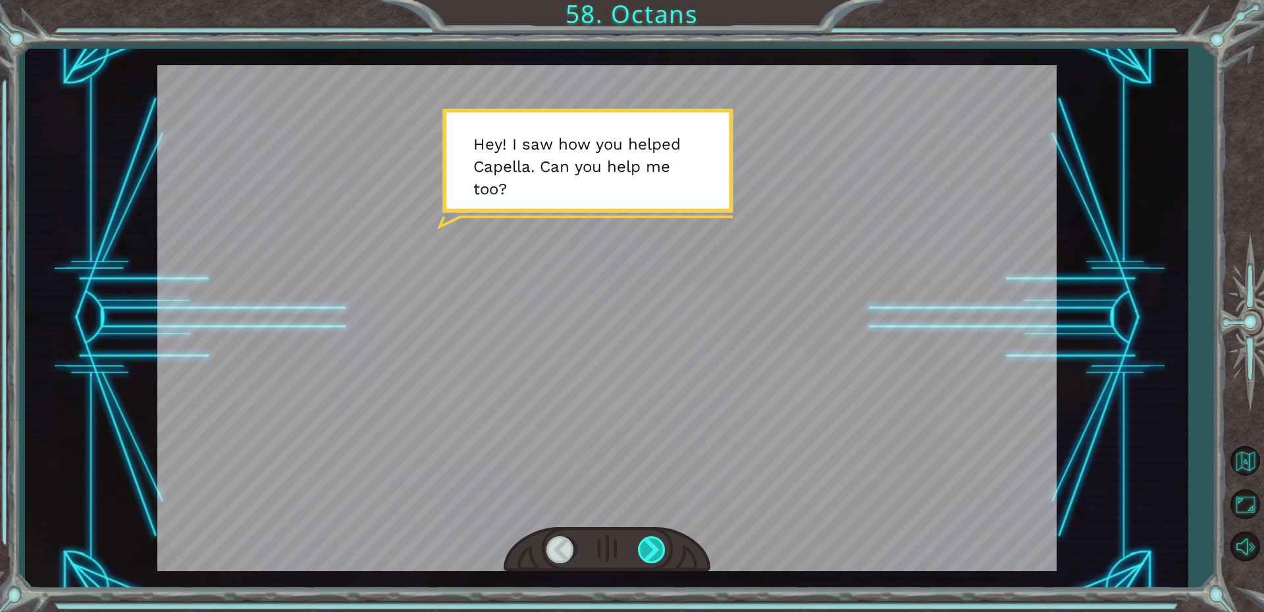
click at [643, 547] on div at bounding box center [653, 549] width 30 height 27
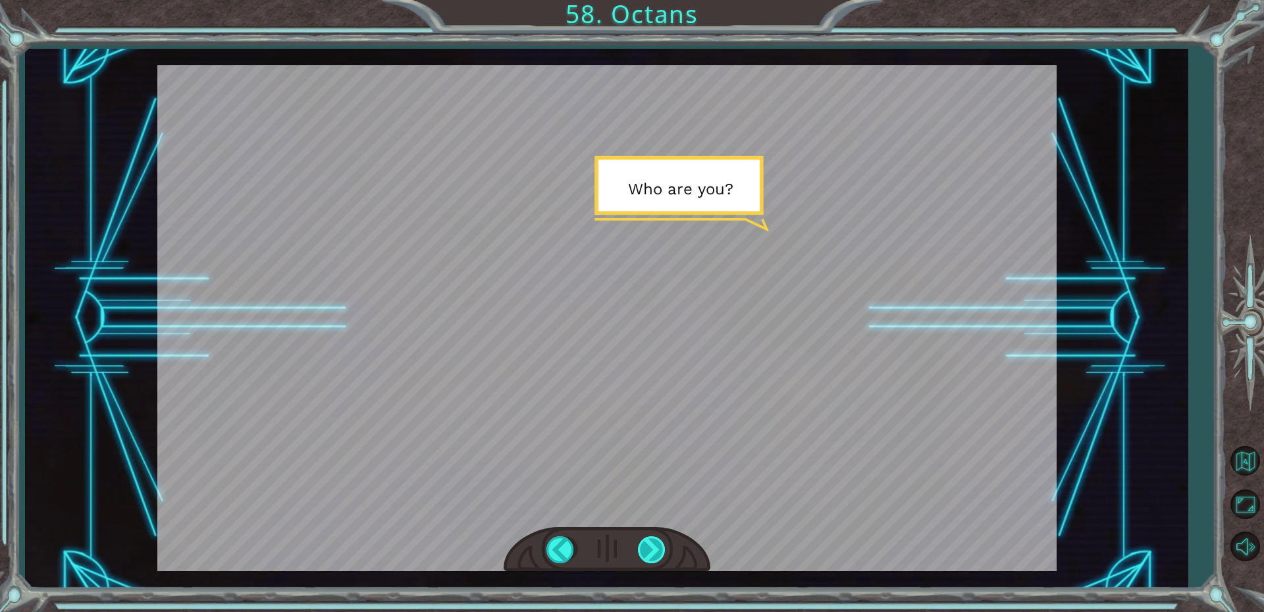
click at [643, 547] on div at bounding box center [653, 549] width 30 height 27
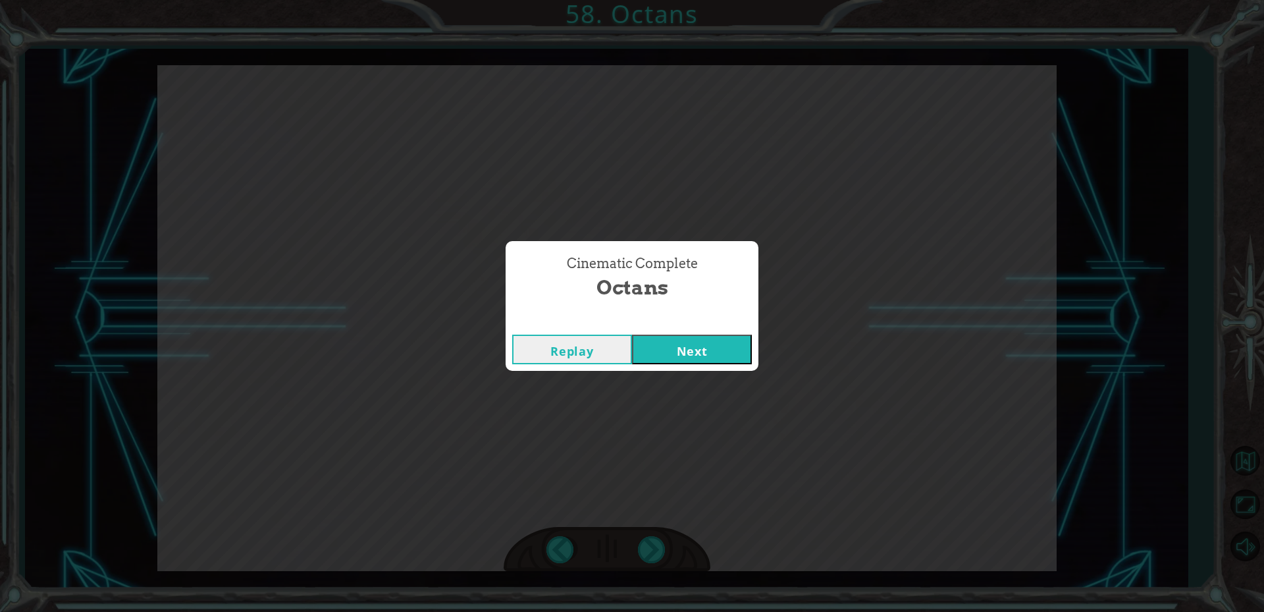
click at [671, 352] on button "Next" at bounding box center [692, 350] width 120 height 30
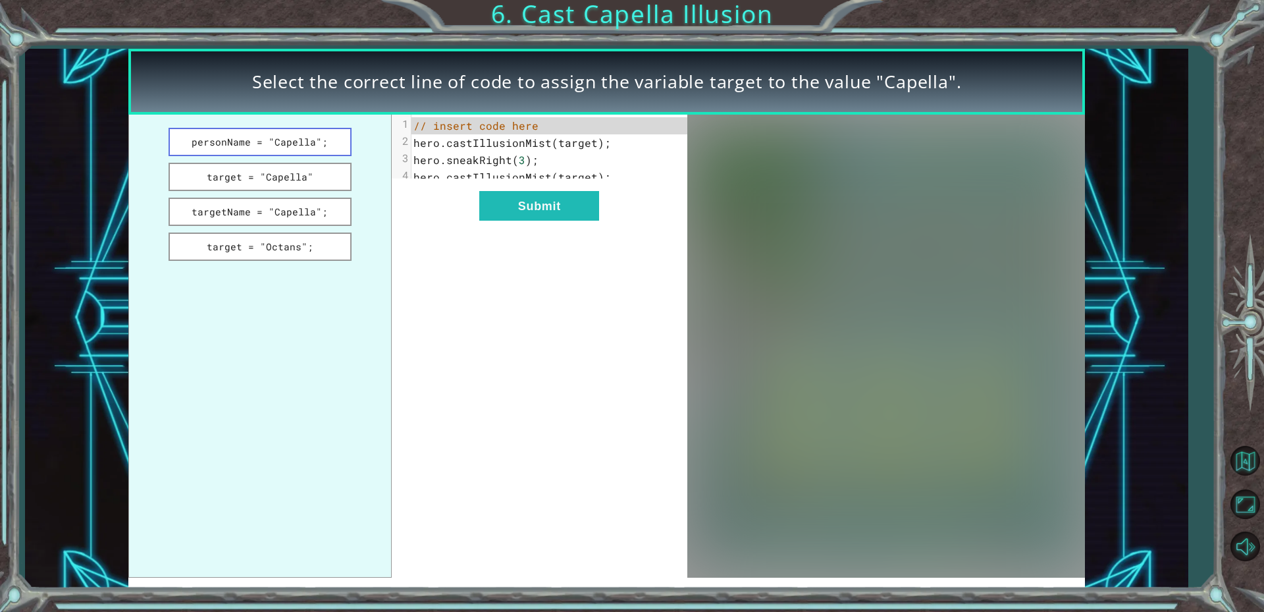
click at [277, 145] on button "personName = "Capella";" at bounding box center [261, 142] width 184 height 28
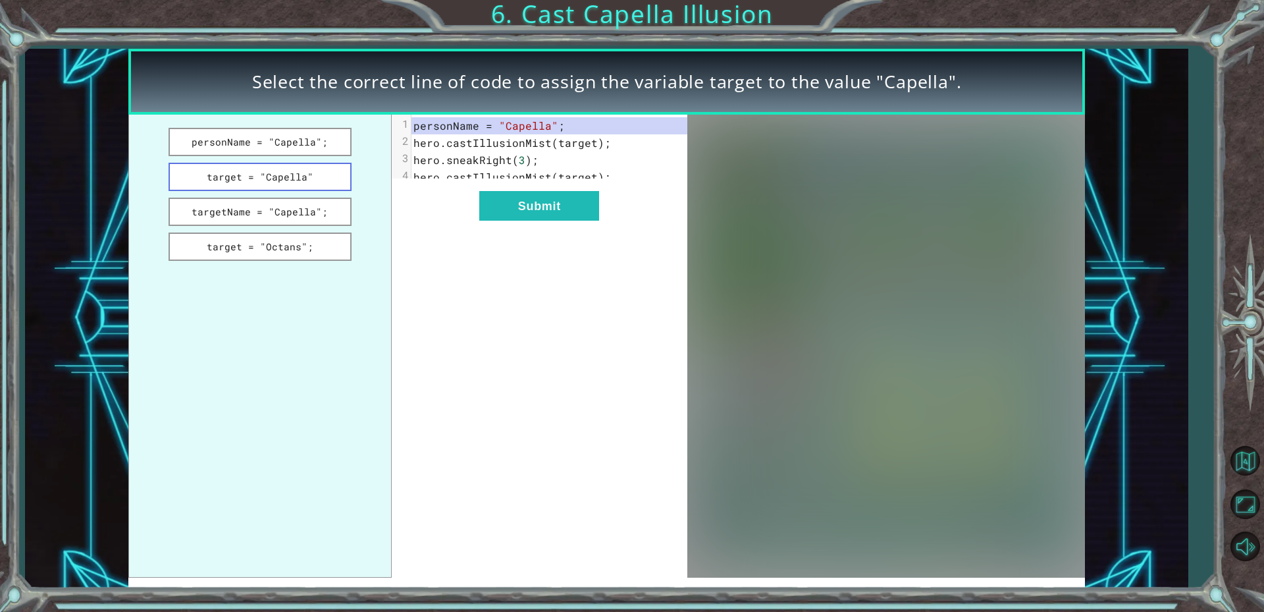
click at [282, 173] on button "target = "Capella"" at bounding box center [261, 177] width 184 height 28
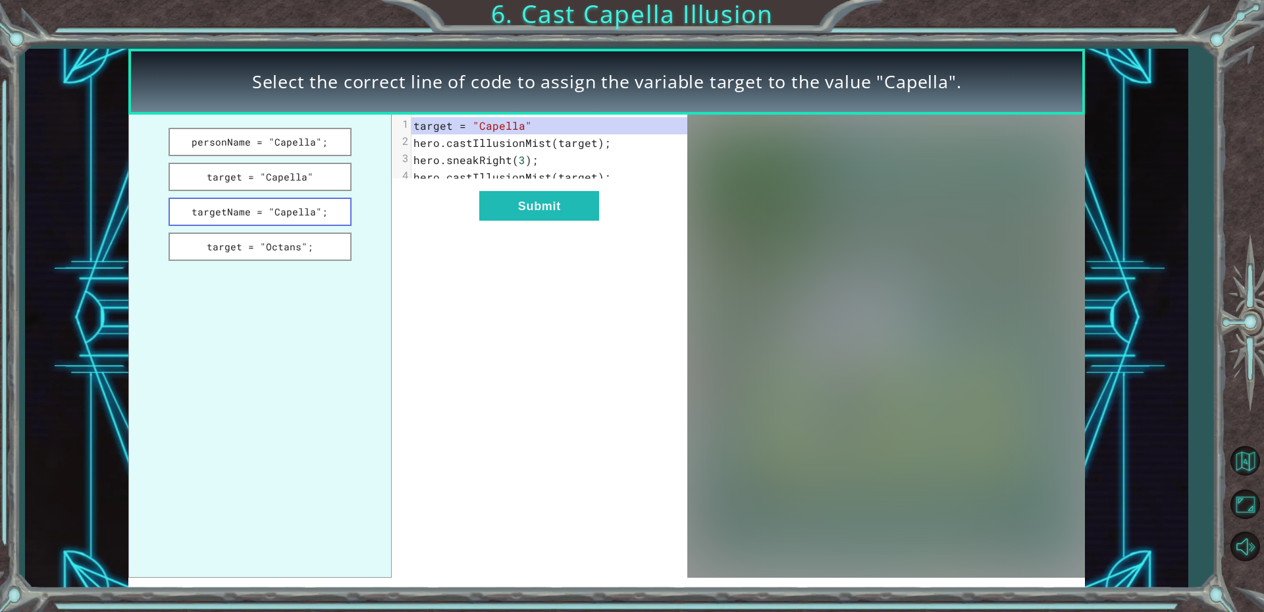
click at [288, 207] on button "targetName = "Capella";" at bounding box center [261, 212] width 184 height 28
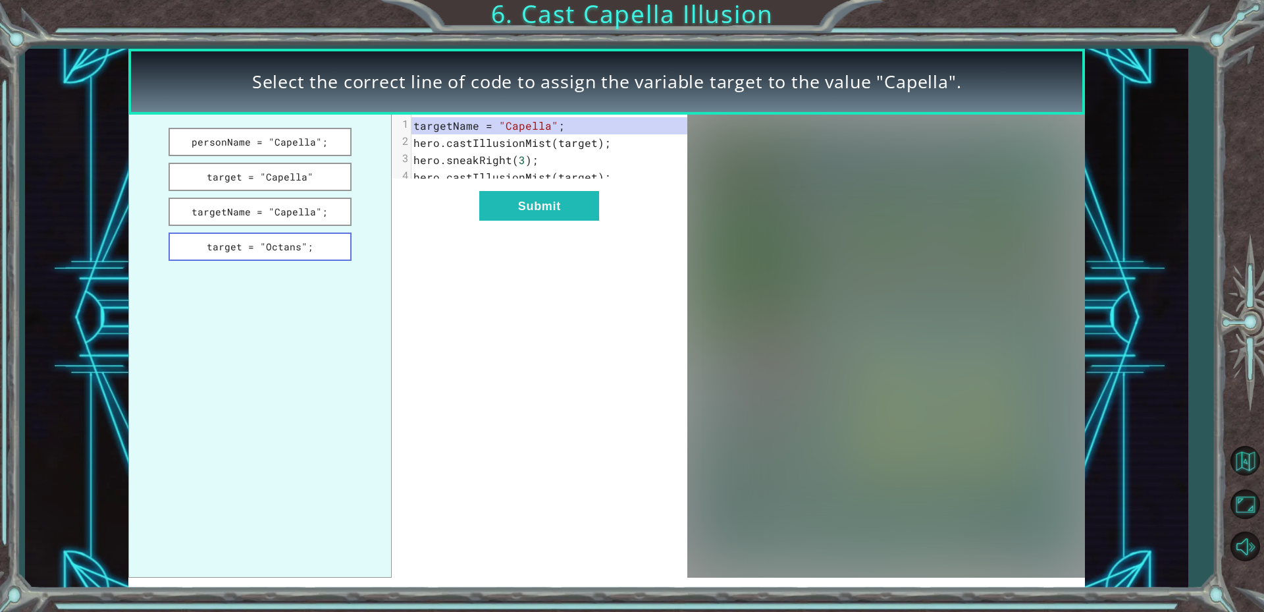
click at [298, 236] on button "target = "Octans";" at bounding box center [261, 246] width 184 height 28
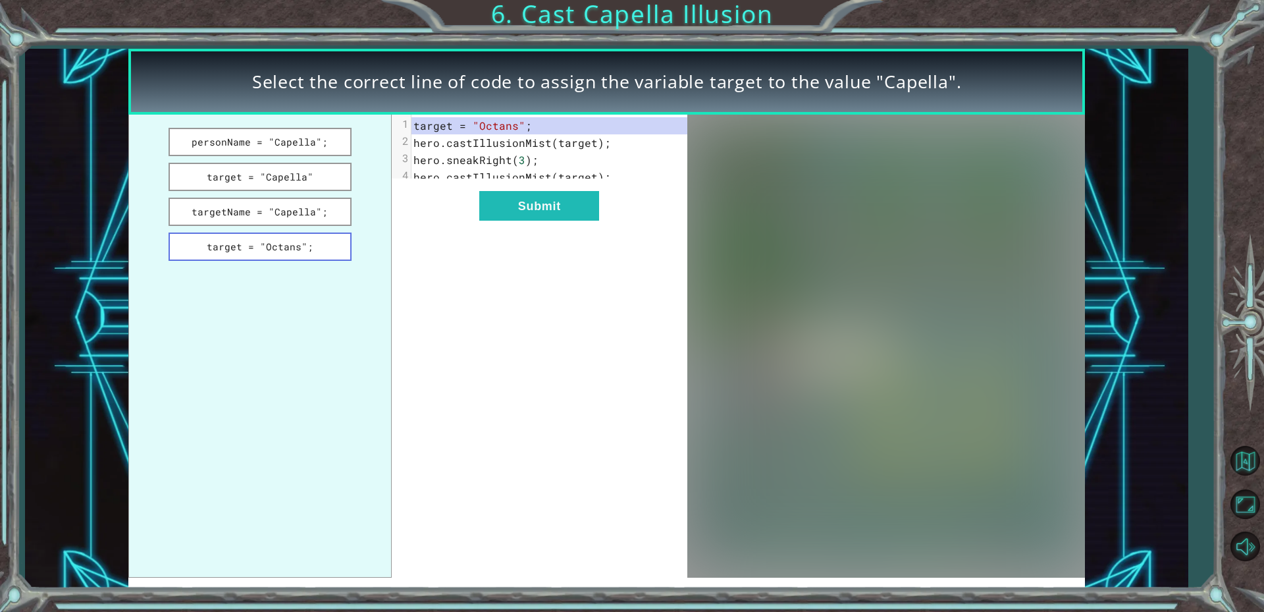
click at [298, 236] on button "target = "Octans";" at bounding box center [261, 246] width 184 height 28
click at [275, 180] on button "target = "Capella"" at bounding box center [261, 177] width 184 height 28
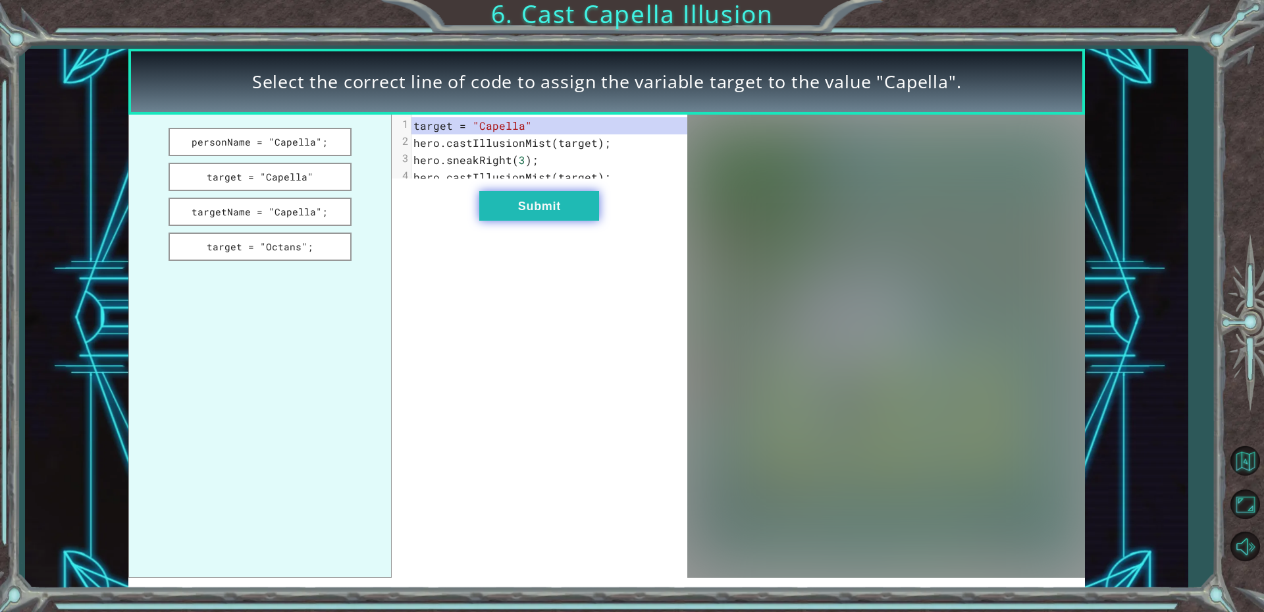
click at [522, 221] on button "Submit" at bounding box center [539, 206] width 120 height 30
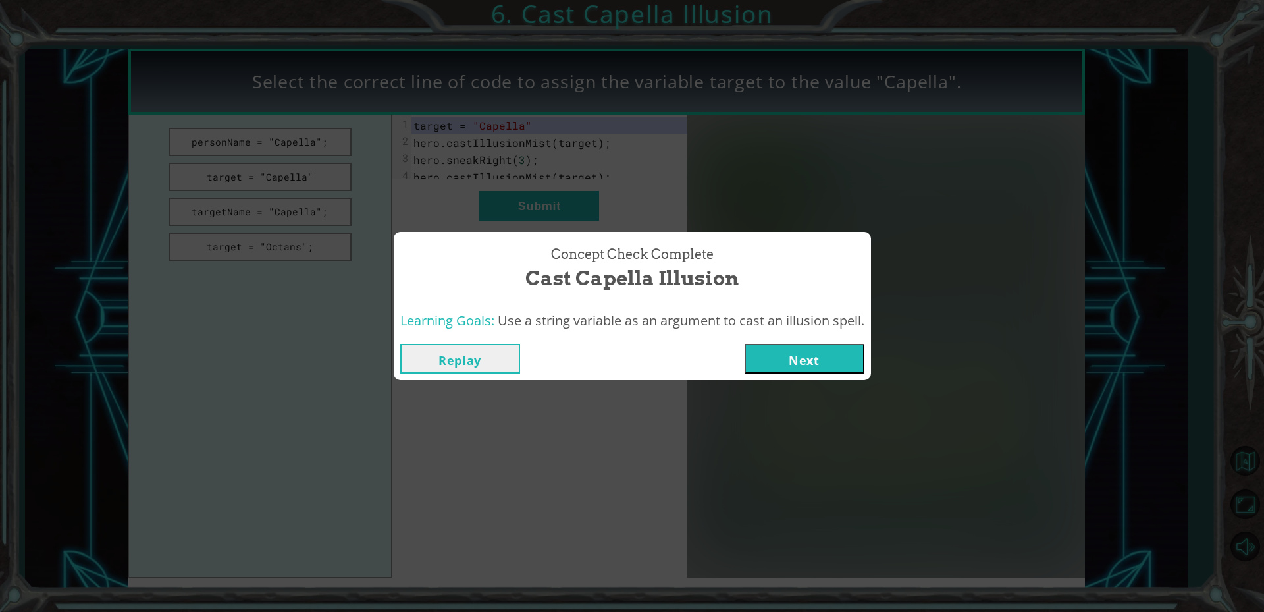
click at [855, 361] on button "Next" at bounding box center [805, 359] width 120 height 30
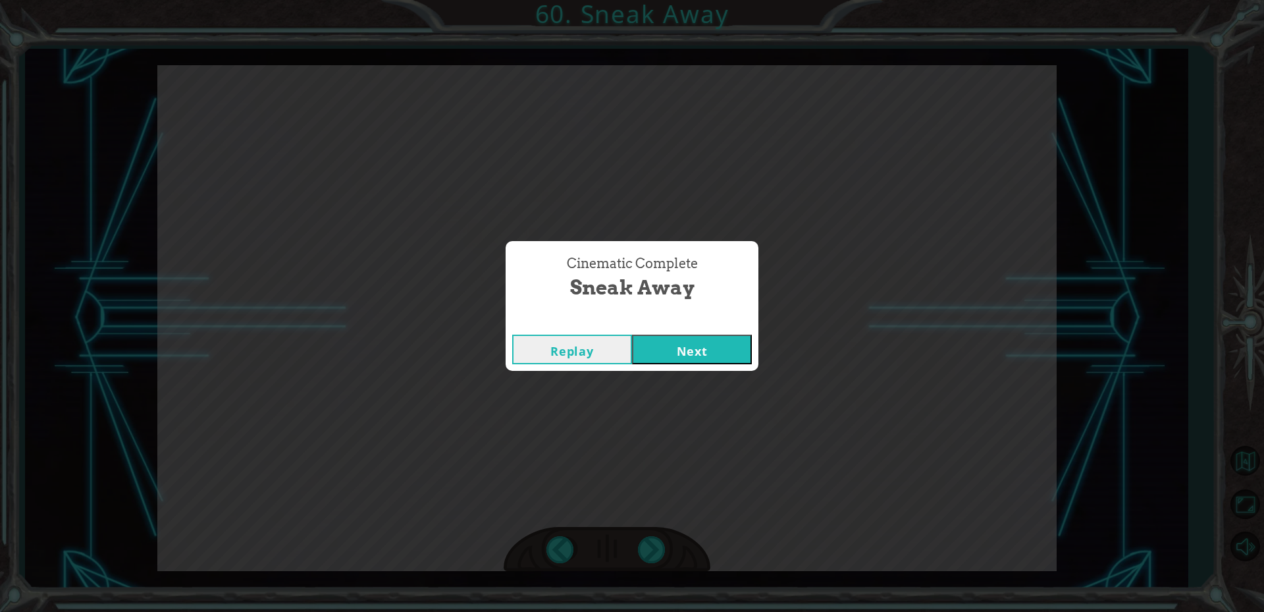
click at [693, 342] on button "Next" at bounding box center [692, 350] width 120 height 30
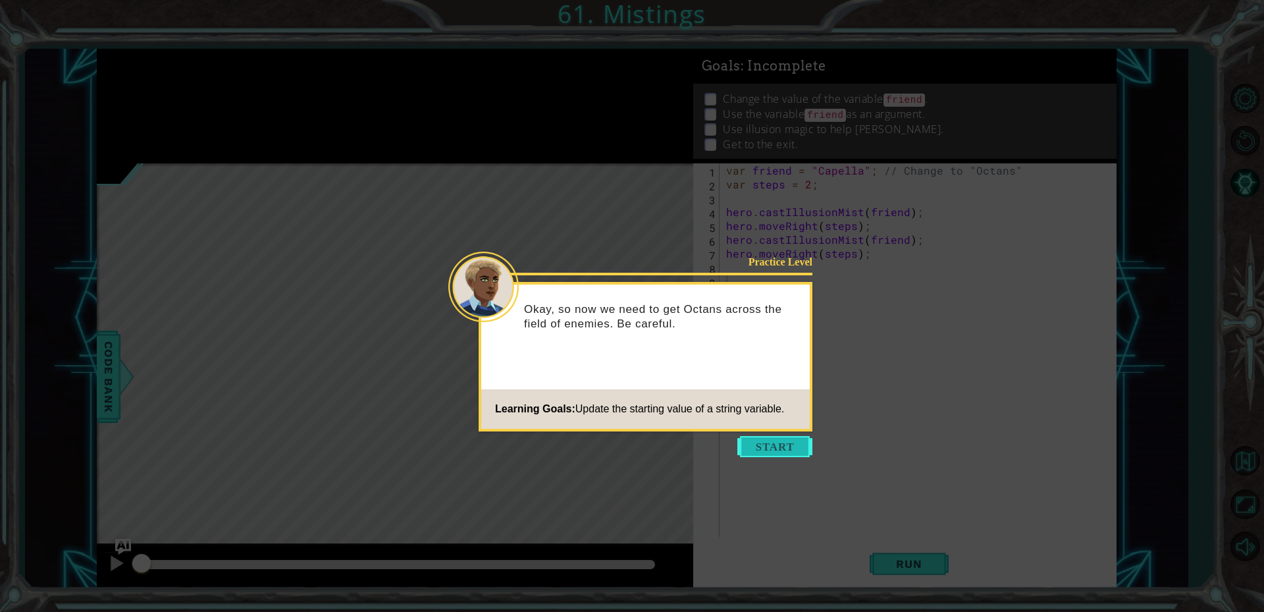
click at [757, 440] on button "Start" at bounding box center [775, 446] width 75 height 21
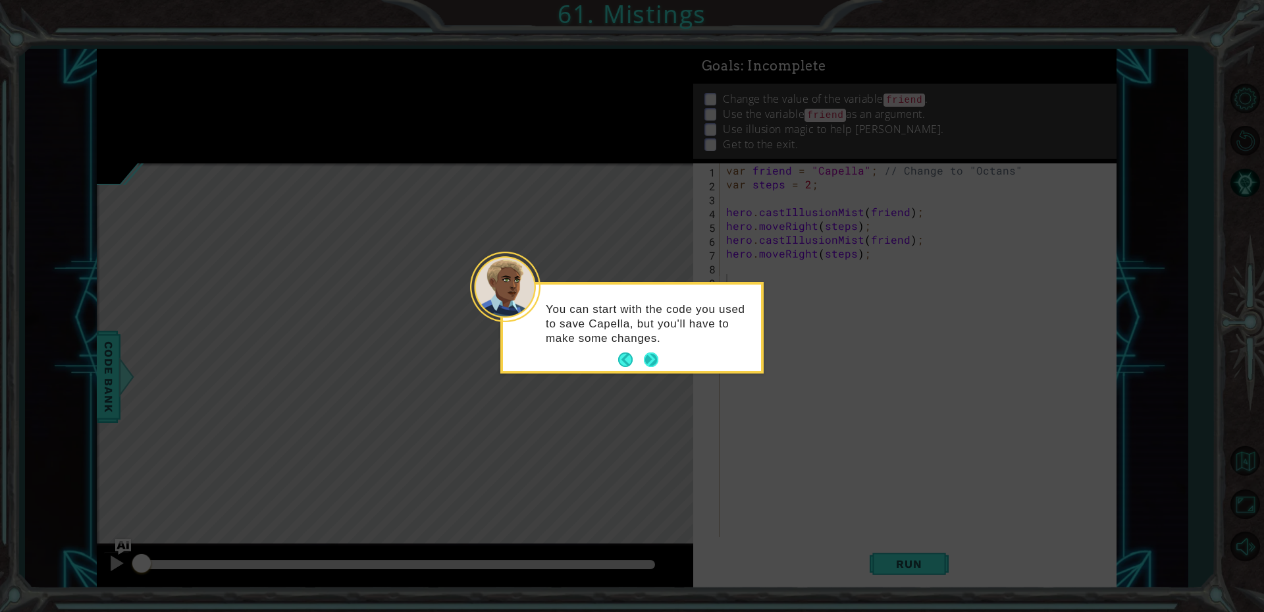
click at [649, 352] on button "Next" at bounding box center [651, 359] width 15 height 15
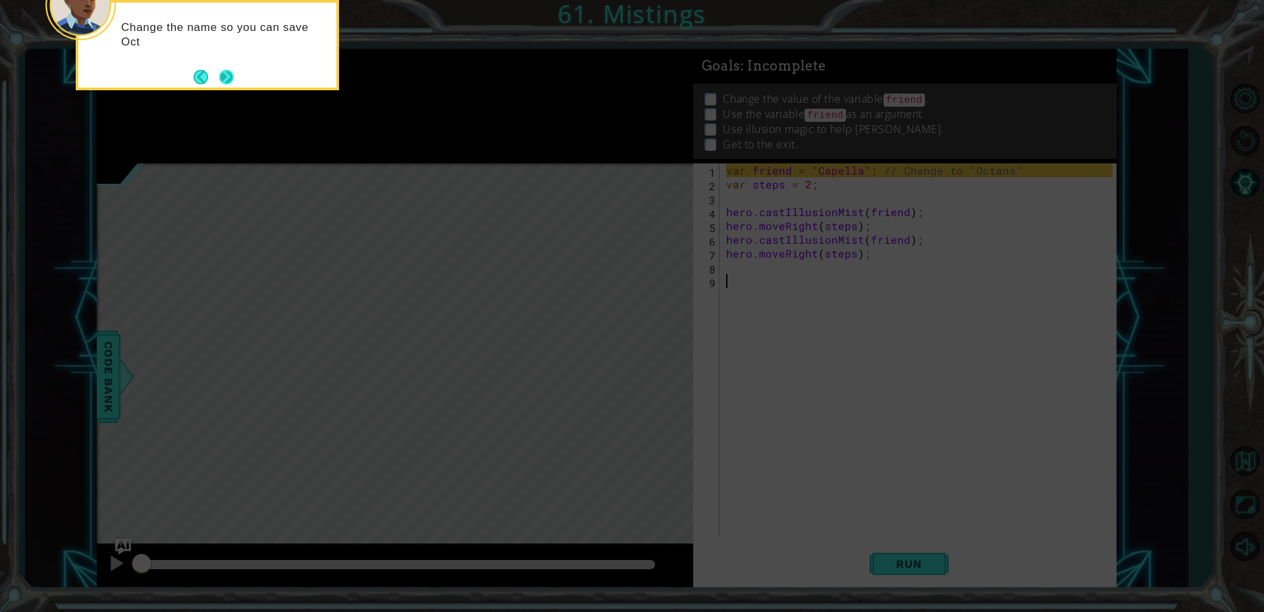
click at [228, 84] on button "Next" at bounding box center [226, 76] width 23 height 23
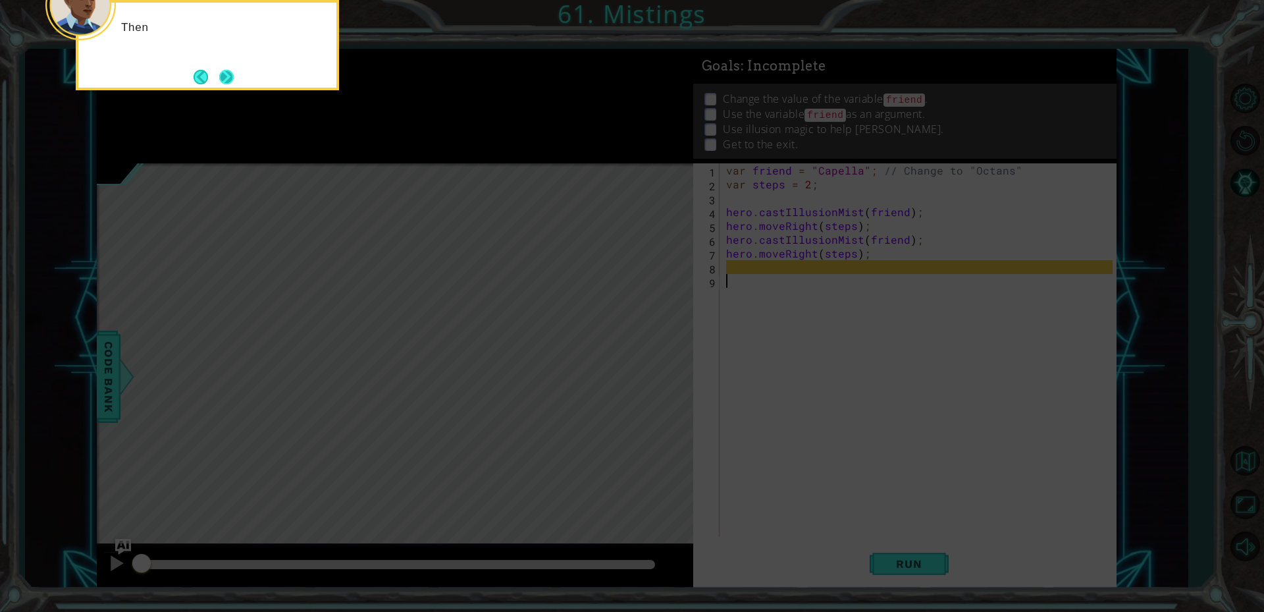
click at [229, 76] on button "Next" at bounding box center [226, 76] width 15 height 15
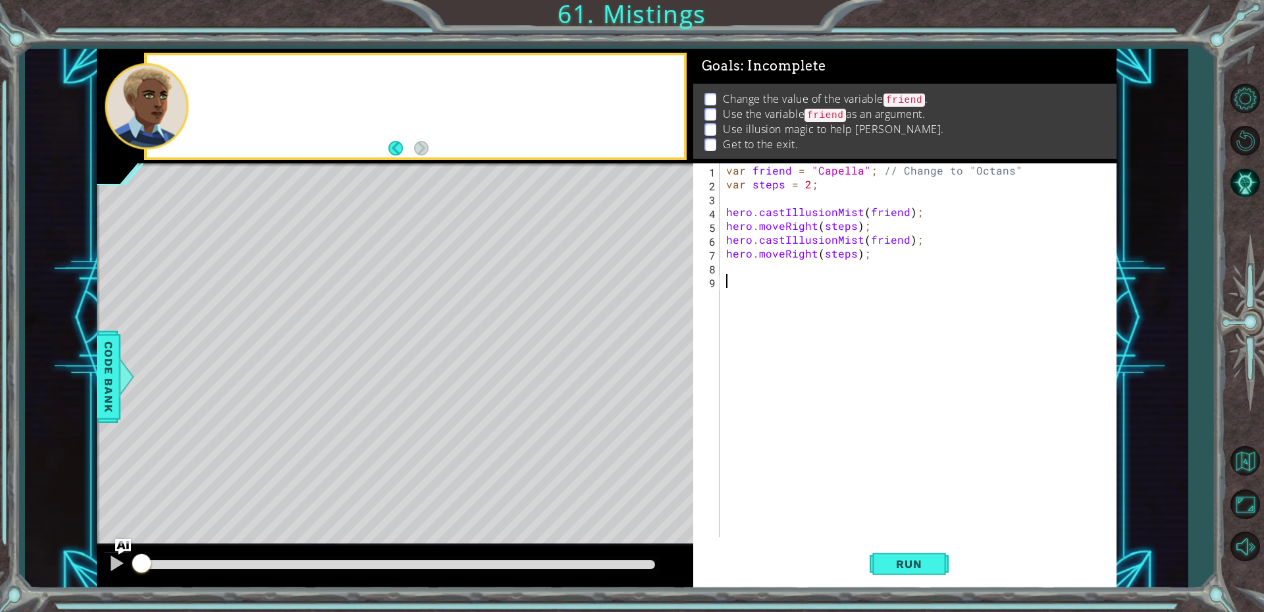
click at [229, 76] on div at bounding box center [415, 106] width 537 height 103
click at [860, 171] on div "var friend = "Capella" ; // Change to "Octans" var steps = 2 ; hero . castIllus…" at bounding box center [922, 363] width 396 height 401
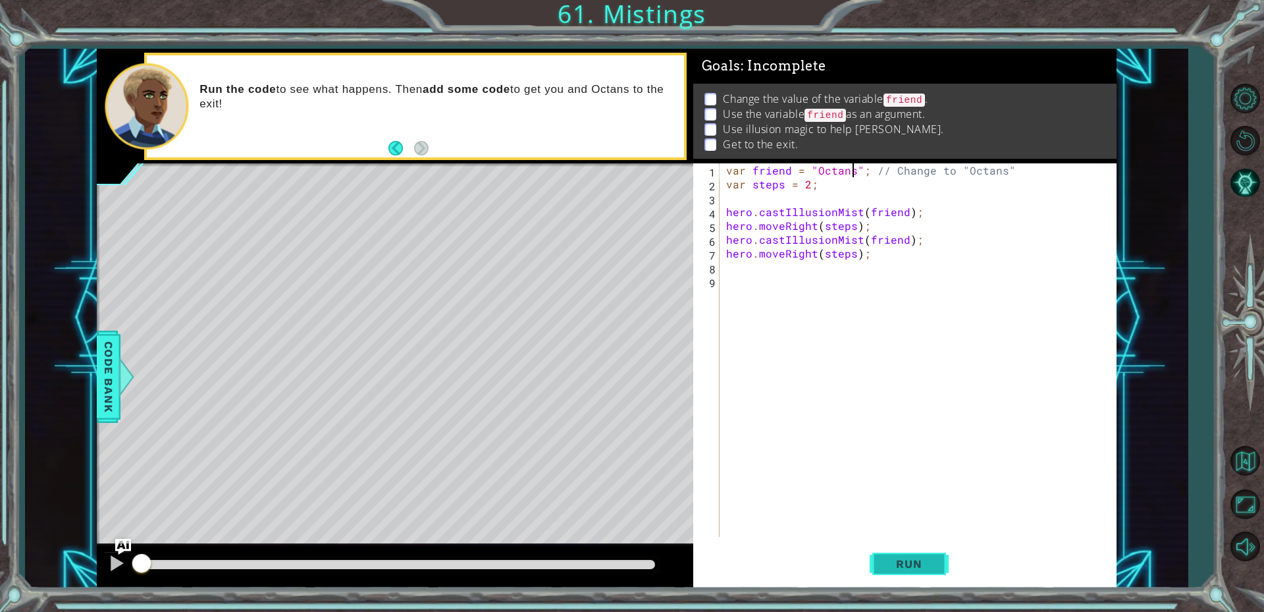
type textarea "var friend = "Octans"; // Change to "Octans""
click at [901, 560] on span "Run" at bounding box center [909, 563] width 52 height 13
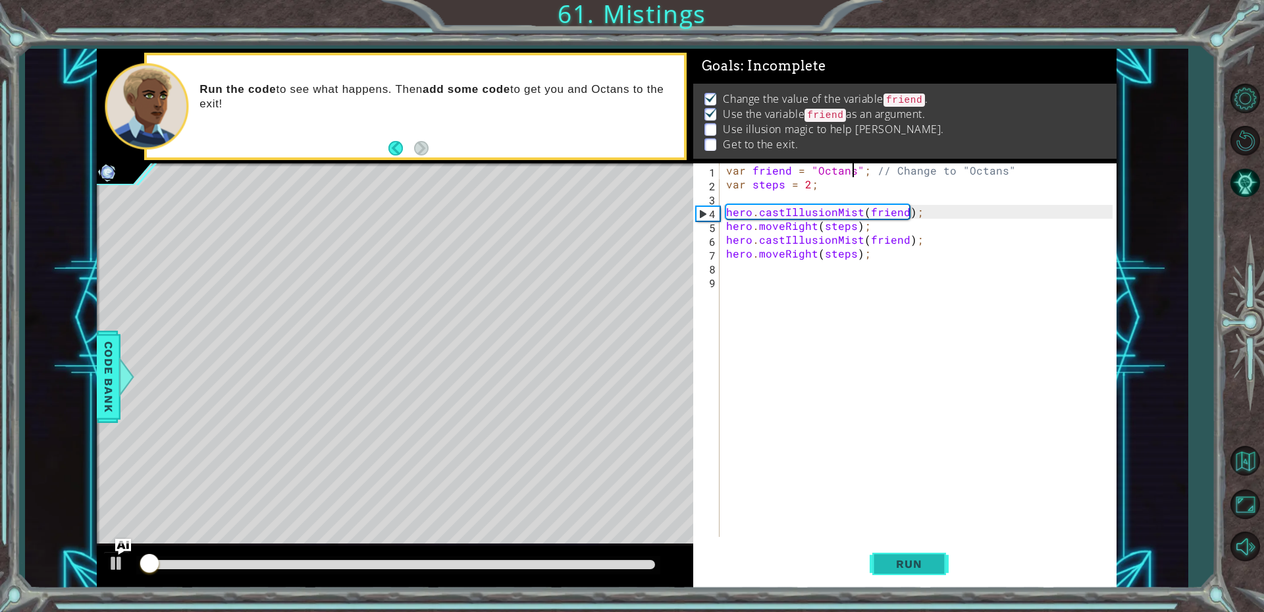
scroll to position [6, 0]
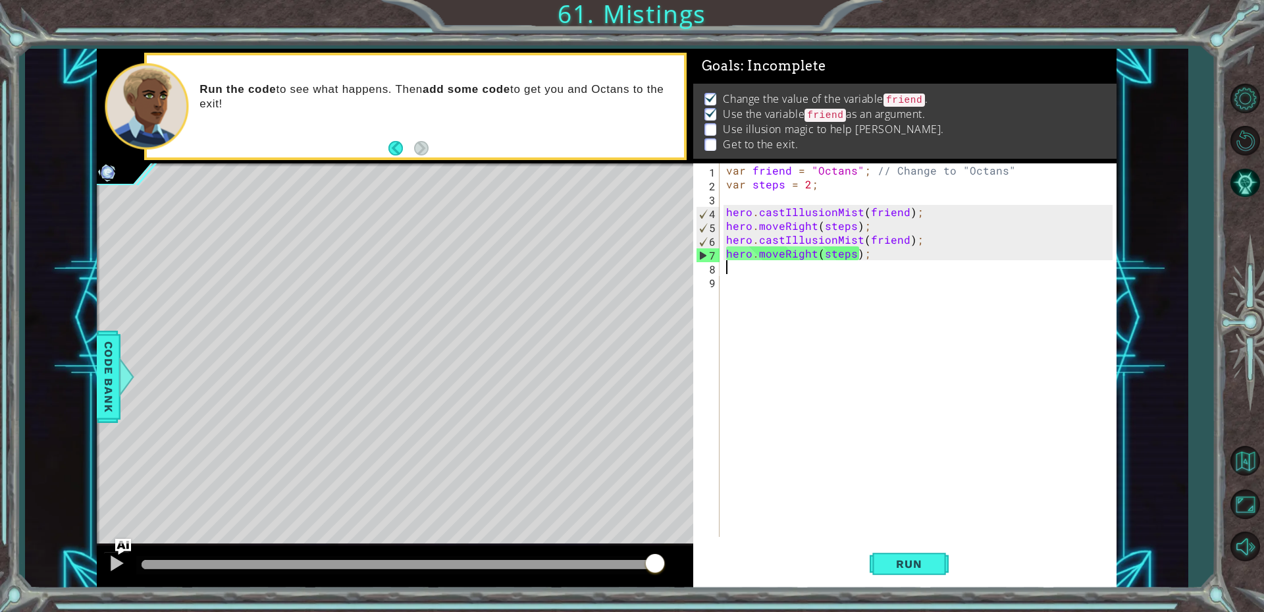
click at [811, 268] on div "var friend = "Octans" ; // Change to "Octans" var steps = 2 ; hero . castIllusi…" at bounding box center [922, 363] width 396 height 401
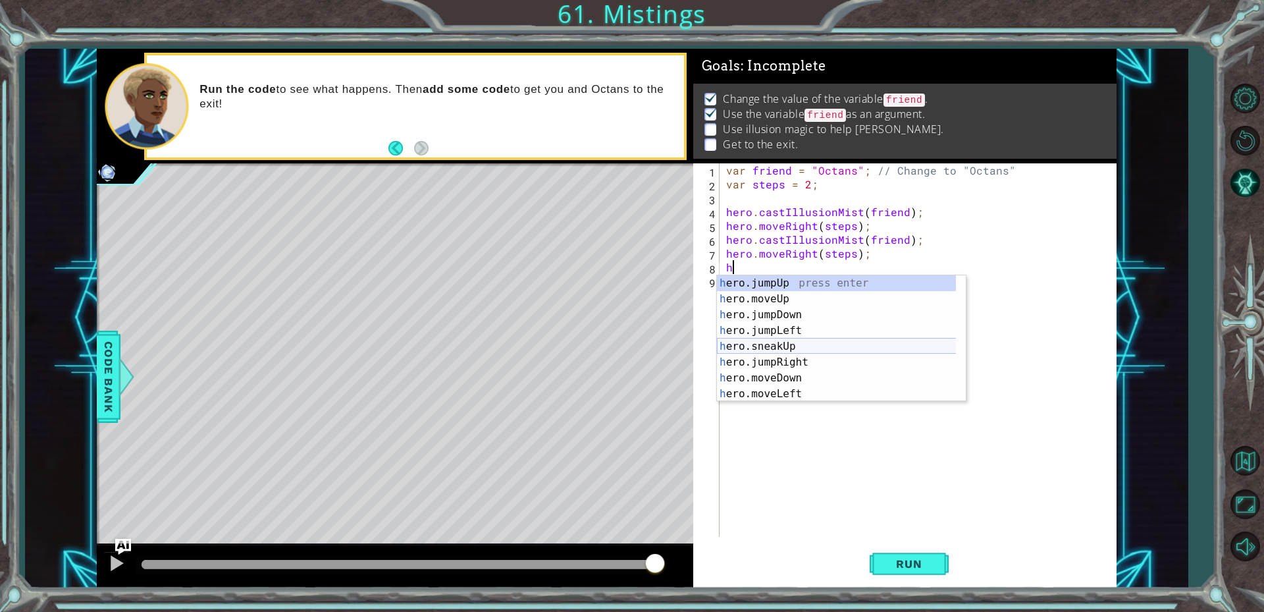
scroll to position [126, 0]
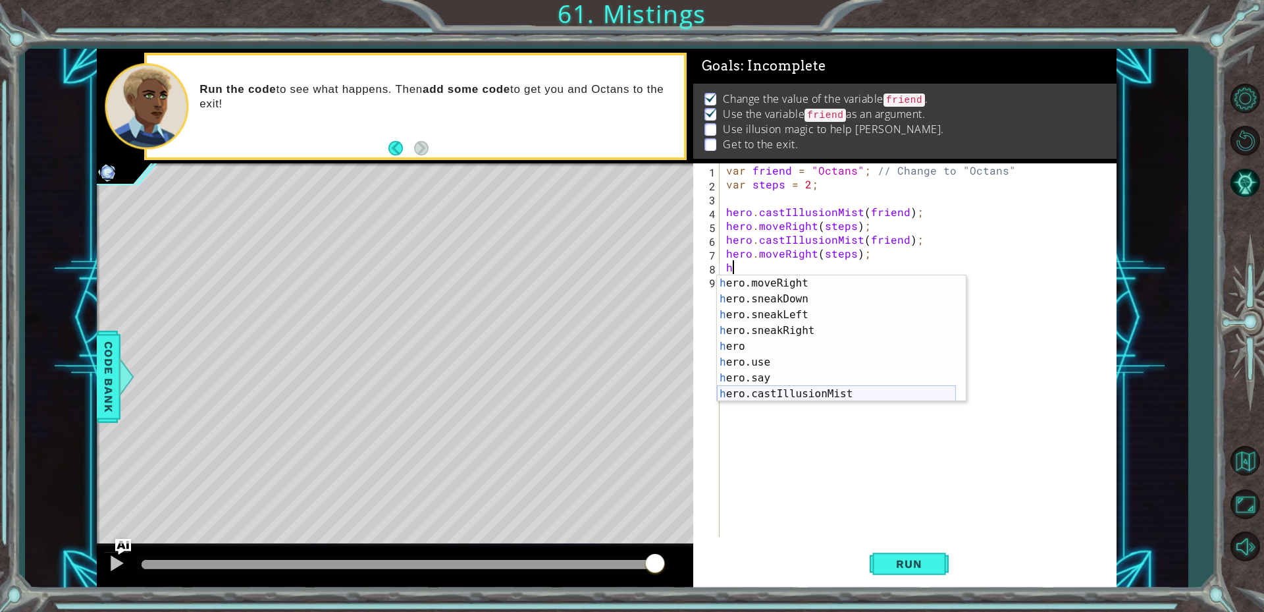
click at [831, 389] on div "h ero.moveRight press enter h ero.sneakDown press enter h ero.sneakLeft press e…" at bounding box center [836, 354] width 239 height 158
type textarea "hero.castIllusionMist(friend);"
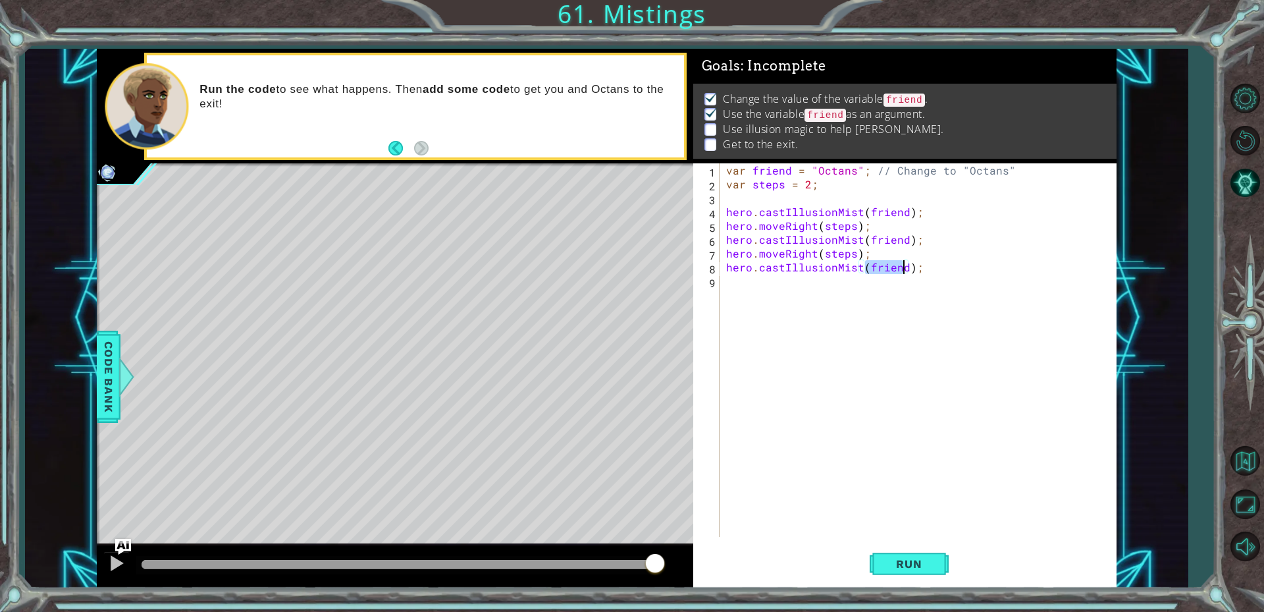
click at [773, 281] on div "var friend = "Octans" ; // Change to "Octans" var steps = 2 ; hero . castIllusi…" at bounding box center [922, 363] width 396 height 401
click at [927, 575] on button "Run" at bounding box center [909, 563] width 79 height 42
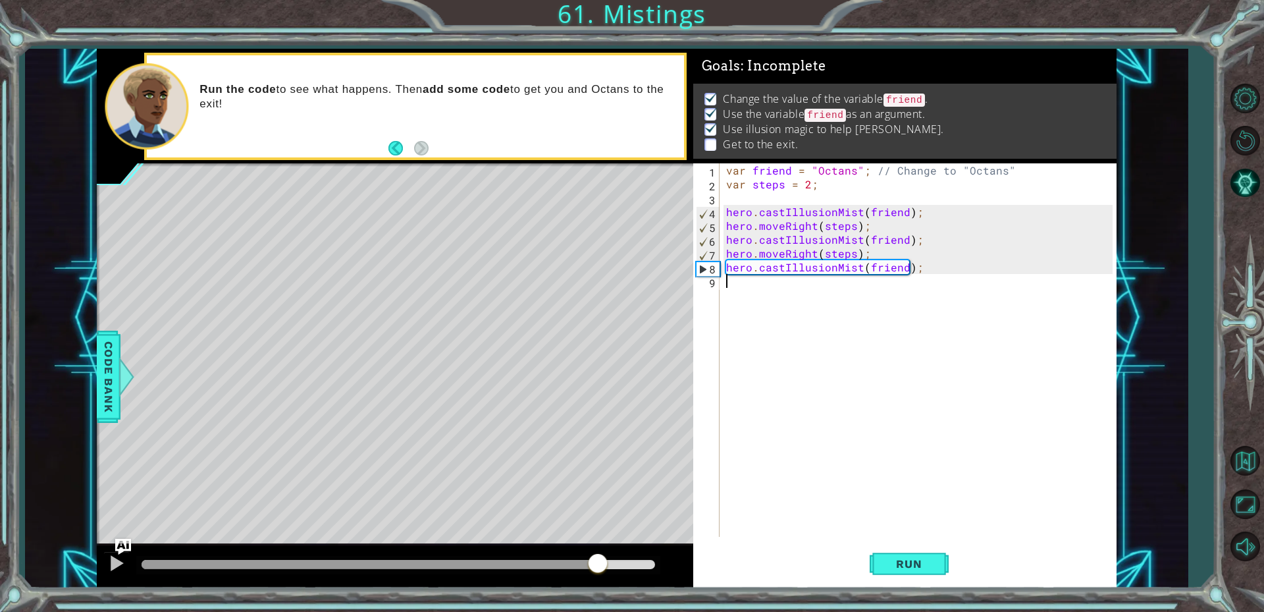
drag, startPoint x: 178, startPoint y: 563, endPoint x: 599, endPoint y: 561, distance: 420.2
click at [599, 561] on div at bounding box center [598, 565] width 24 height 24
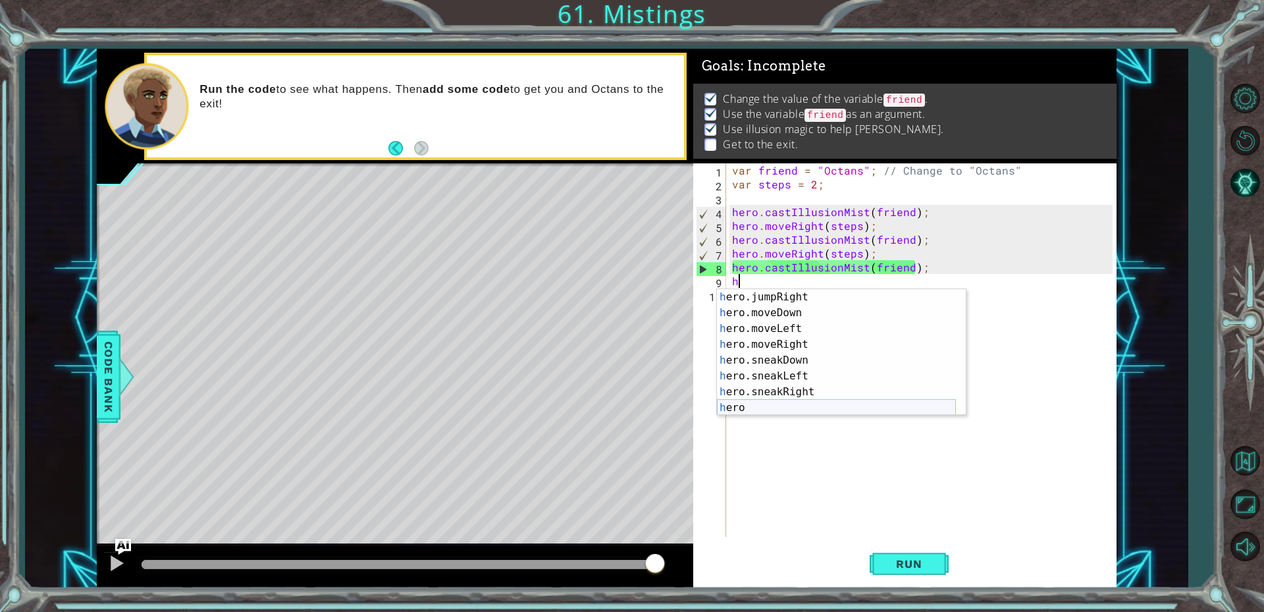
scroll to position [79, 0]
click at [791, 346] on div "h ero.jumpRight press enter h ero.moveDown press enter h ero.moveLeft press ent…" at bounding box center [836, 368] width 239 height 158
type textarea "hero.moveRight(1);"
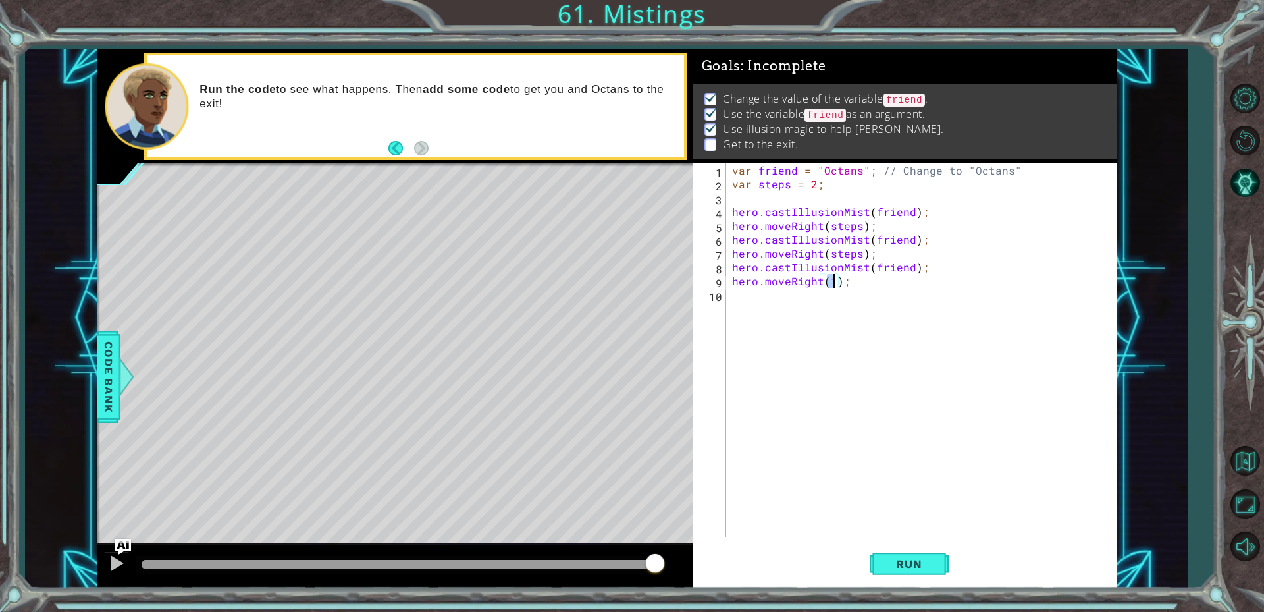
click at [747, 300] on div "var friend = "Octans" ; // Change to "Octans" var steps = 2 ; hero . castIllusi…" at bounding box center [925, 363] width 390 height 401
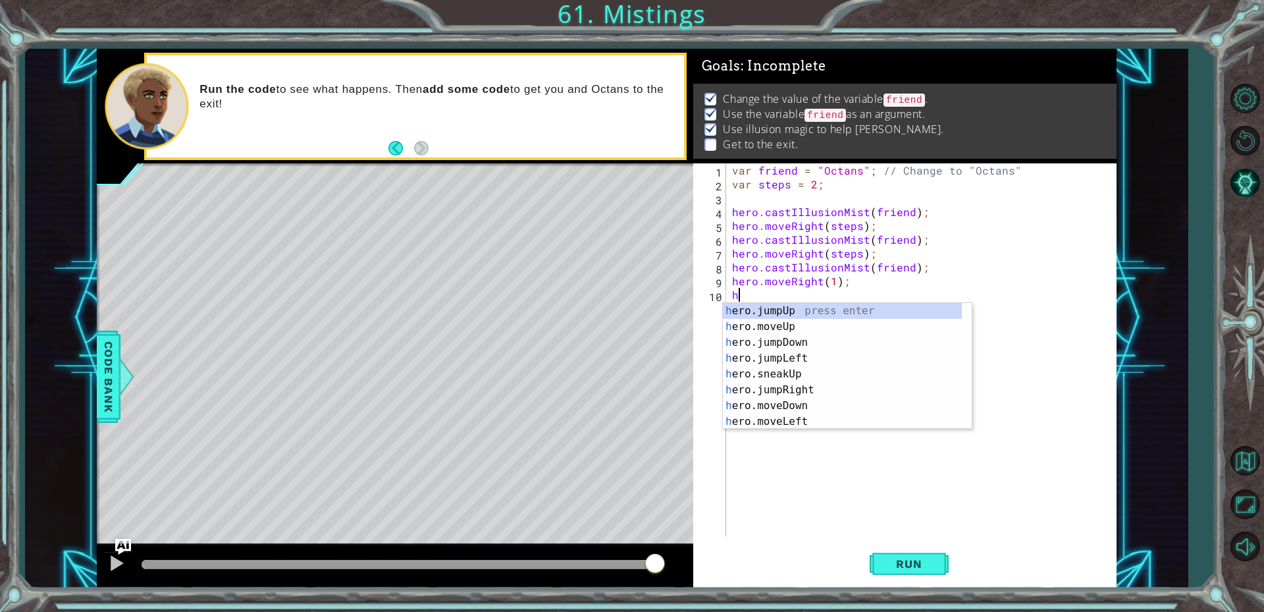
type textarea "h"
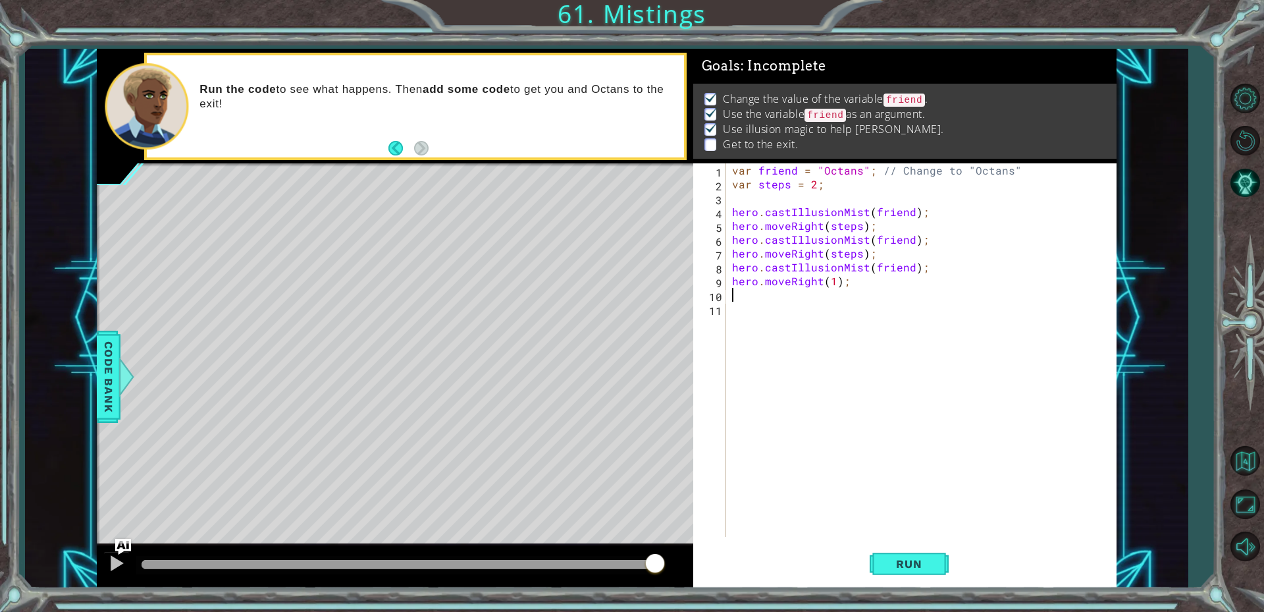
click at [836, 286] on div "var friend = "Octans" ; // Change to "Octans" var steps = 2 ; hero . castIllusi…" at bounding box center [925, 363] width 390 height 401
type textarea "hero.moveRight(2);"
click at [896, 555] on button "Run" at bounding box center [909, 563] width 79 height 42
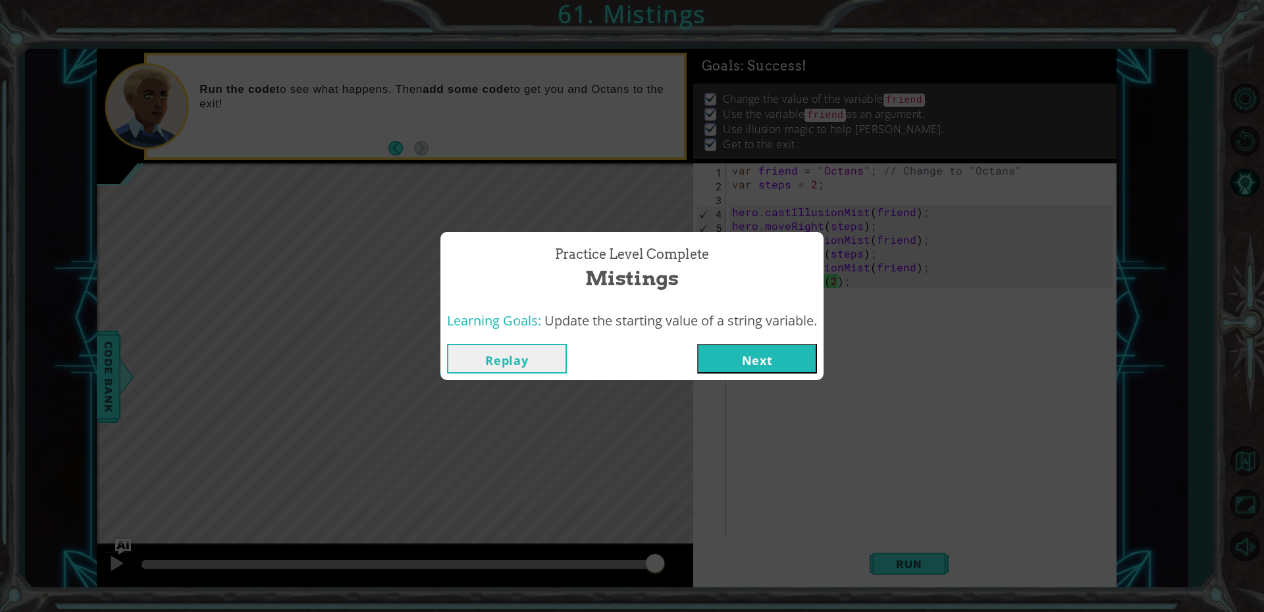
drag, startPoint x: 179, startPoint y: 559, endPoint x: 695, endPoint y: 561, distance: 516.3
click at [693, 561] on body "1 ההההההההההההההההההההההההההההההההההההההההההההההההההההההההההההההההההההההההההההה…" at bounding box center [632, 306] width 1264 height 612
click at [778, 360] on button "Next" at bounding box center [757, 359] width 120 height 30
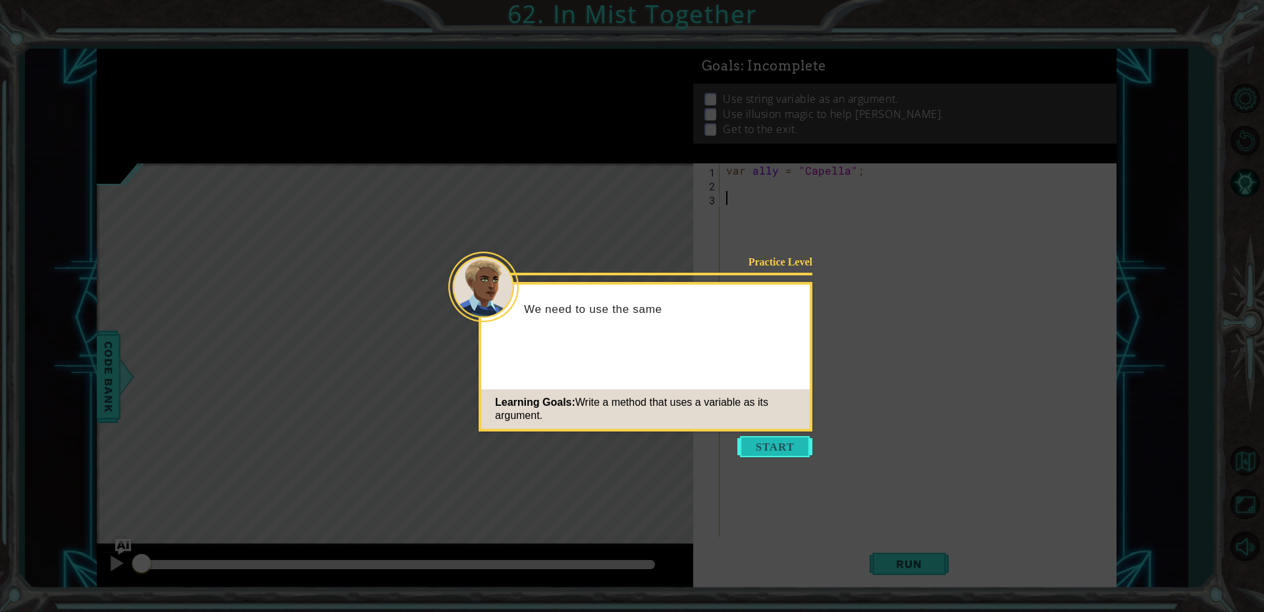
click at [769, 446] on button "Start" at bounding box center [775, 446] width 75 height 21
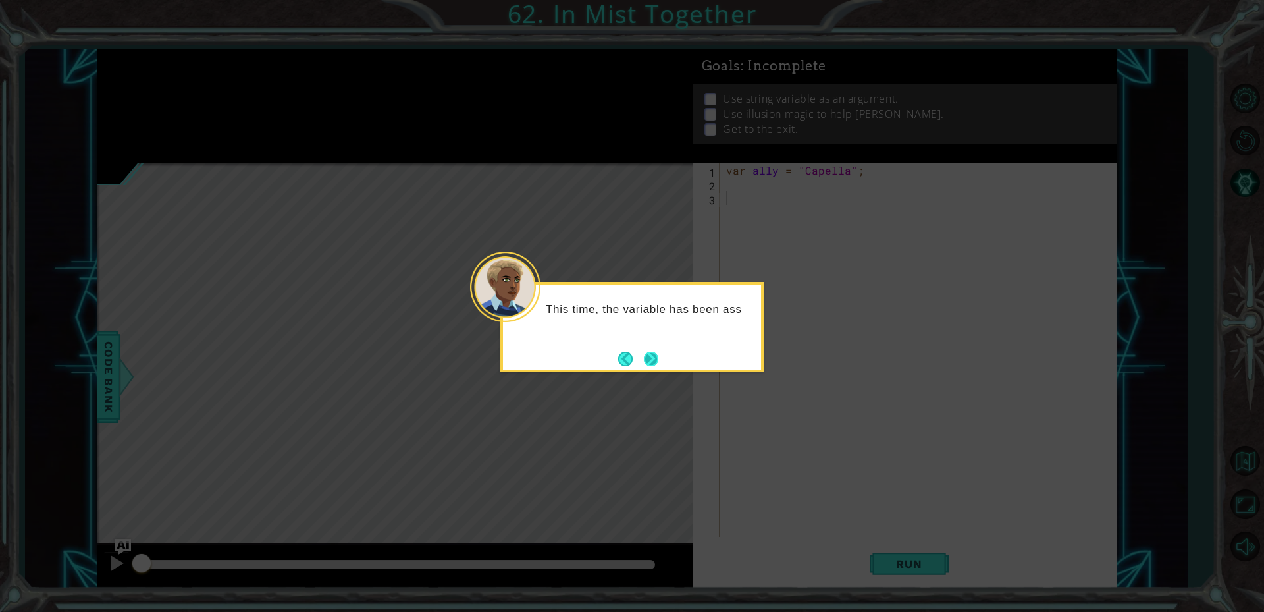
click at [648, 356] on button "Next" at bounding box center [651, 359] width 14 height 14
click at [648, 355] on button "Next" at bounding box center [651, 358] width 15 height 15
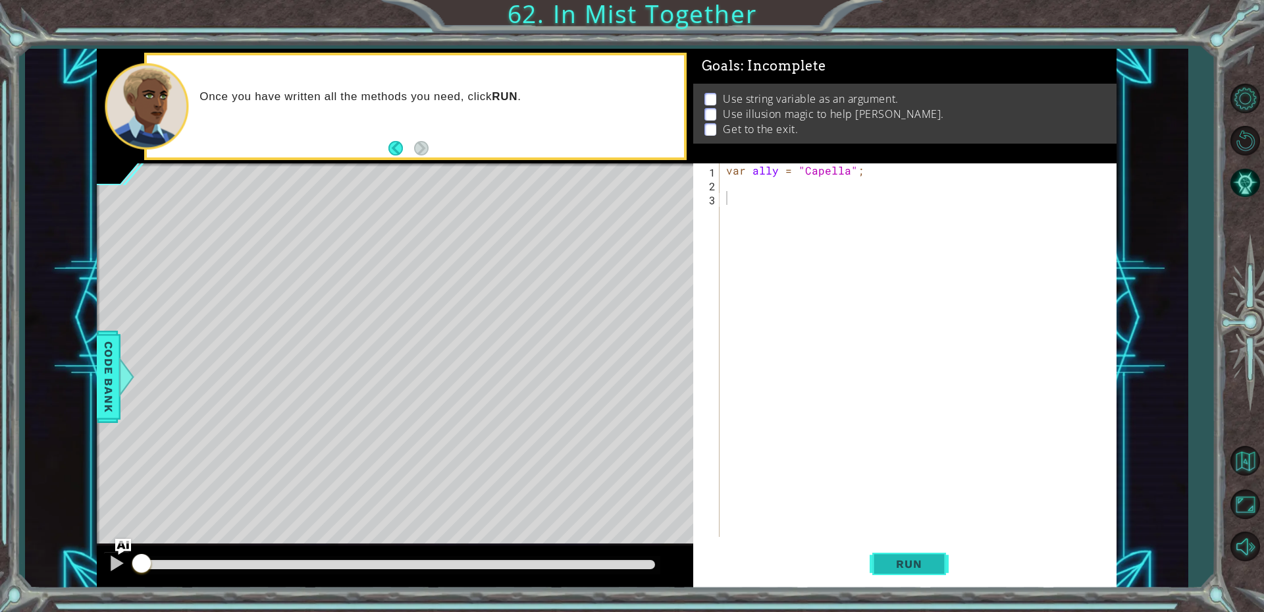
click at [939, 571] on button "Run" at bounding box center [909, 563] width 79 height 42
click at [741, 188] on div "var ally = "Capella" ;" at bounding box center [922, 363] width 396 height 401
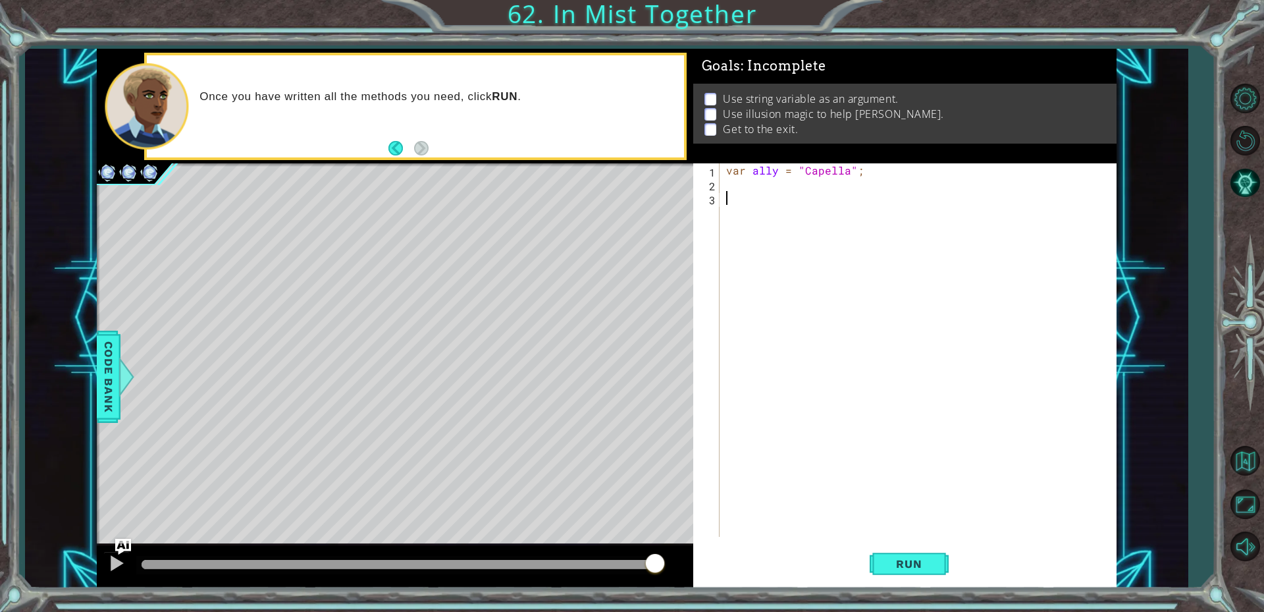
drag, startPoint x: 917, startPoint y: 288, endPoint x: 790, endPoint y: 209, distance: 148.8
click at [813, 260] on div "var ally = "Capella" ;" at bounding box center [922, 363] width 396 height 401
click at [734, 180] on div "var ally = "Capella" ;" at bounding box center [922, 363] width 396 height 401
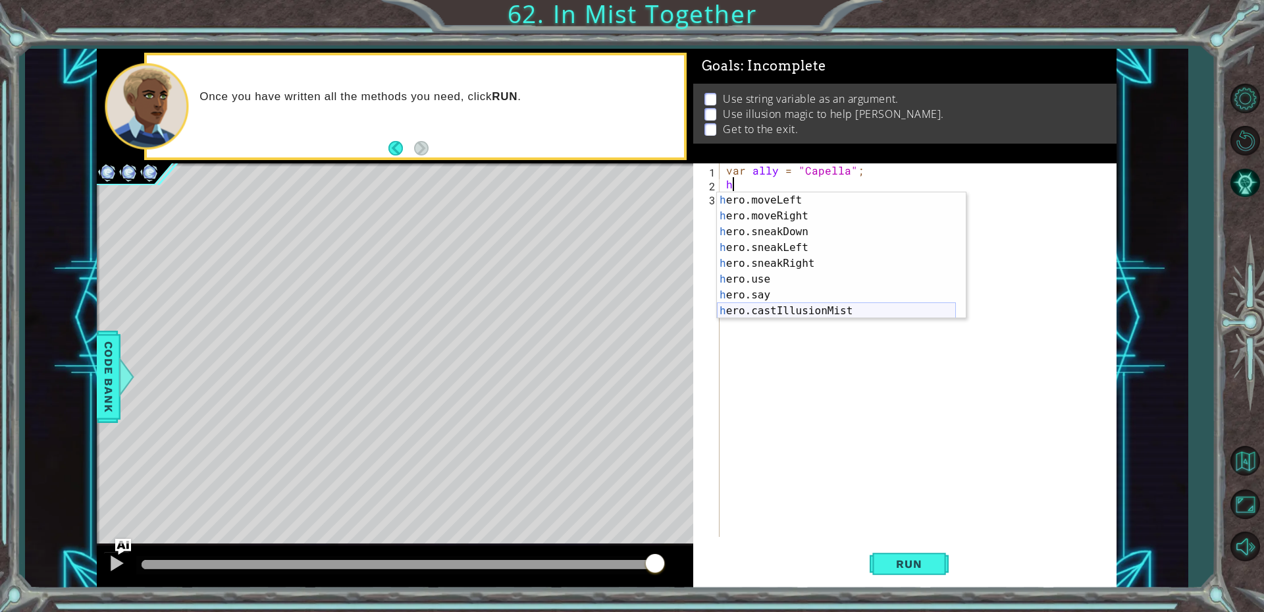
scroll to position [111, 0]
click at [840, 312] on div "h ero.moveLeft press enter h ero.moveRight press enter h ero.sneakDown press en…" at bounding box center [836, 271] width 239 height 158
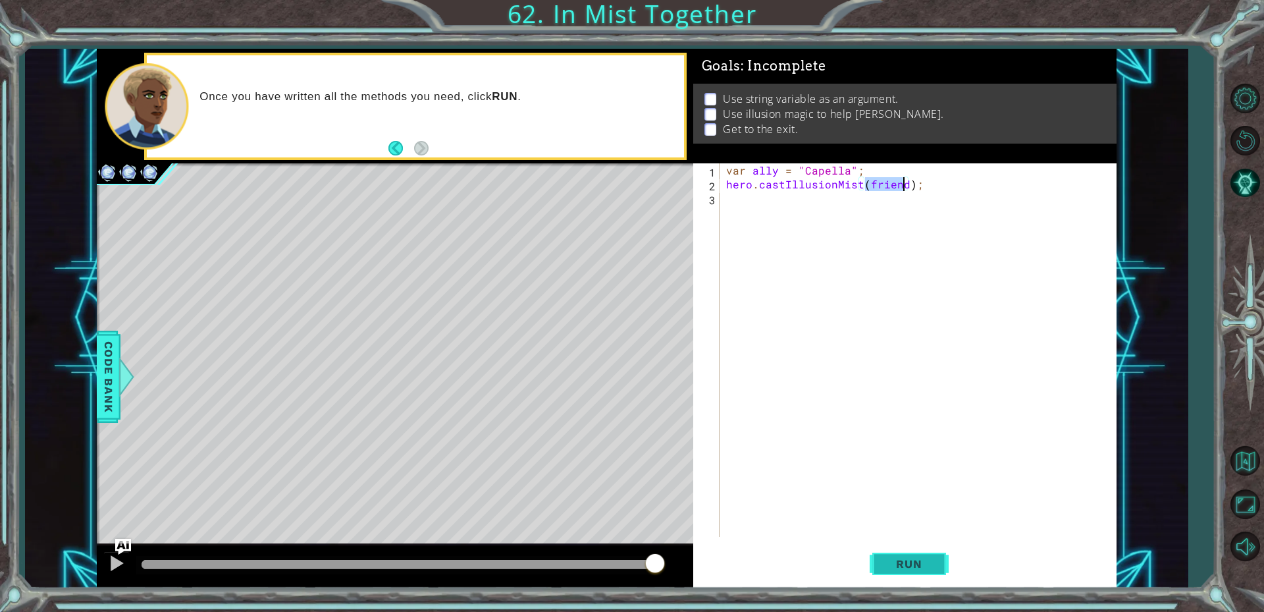
click at [904, 576] on button "Run" at bounding box center [909, 563] width 79 height 42
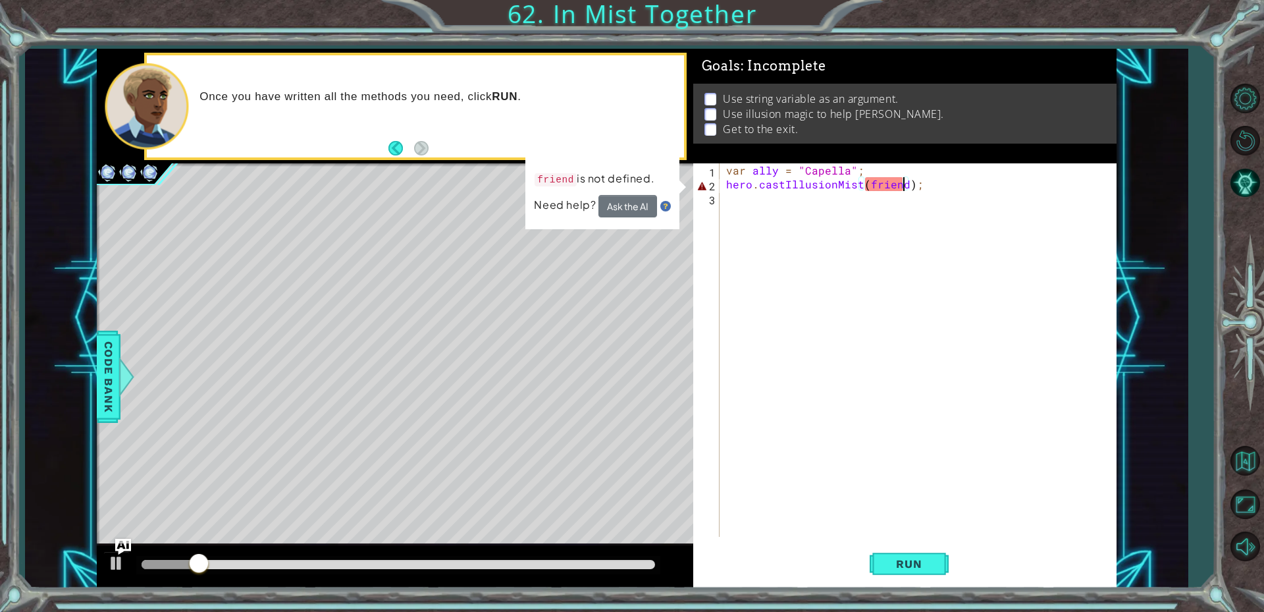
click at [775, 169] on div "var ally = "Capella" ; hero . castIllusionMist ( friend ) ;" at bounding box center [922, 363] width 396 height 401
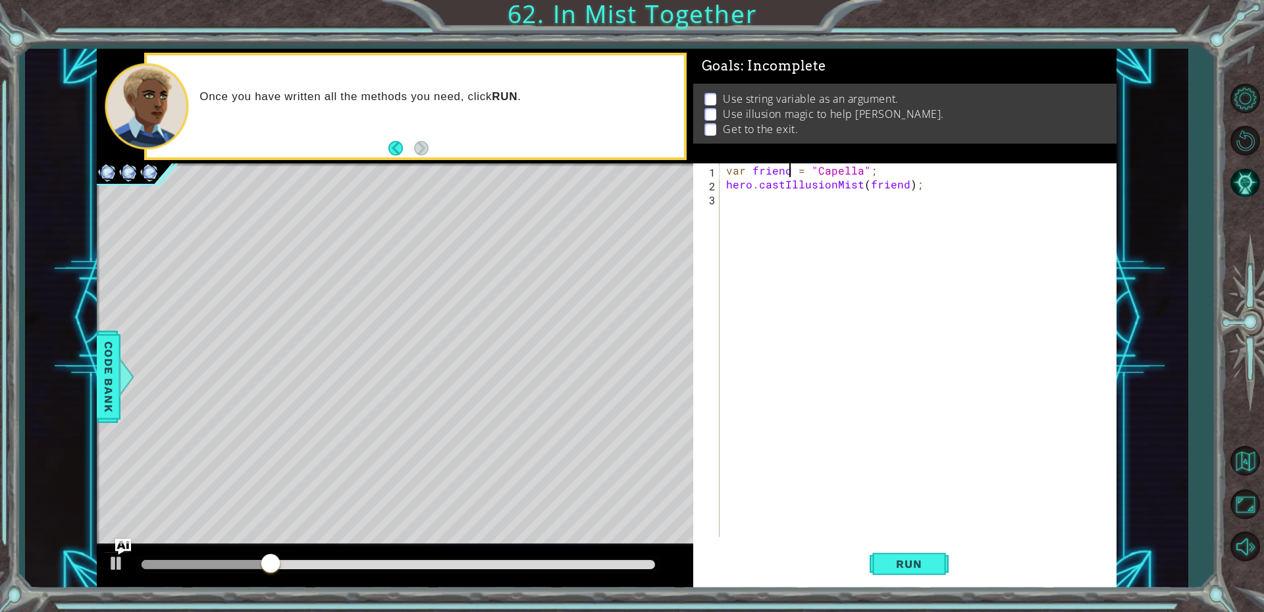
scroll to position [0, 4]
type textarea "var friend = "Capella";"
click at [930, 568] on span "Run" at bounding box center [909, 563] width 52 height 13
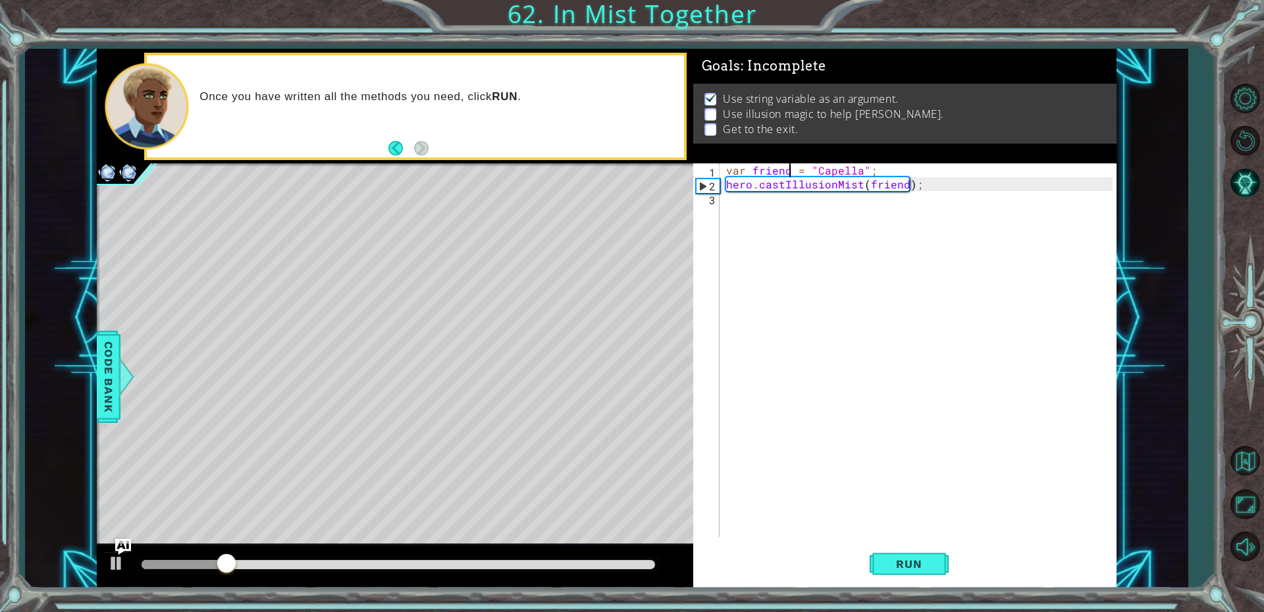
click at [755, 209] on div "var friend = "Capella" ; hero . castIllusionMist ( friend ) ;" at bounding box center [922, 363] width 396 height 401
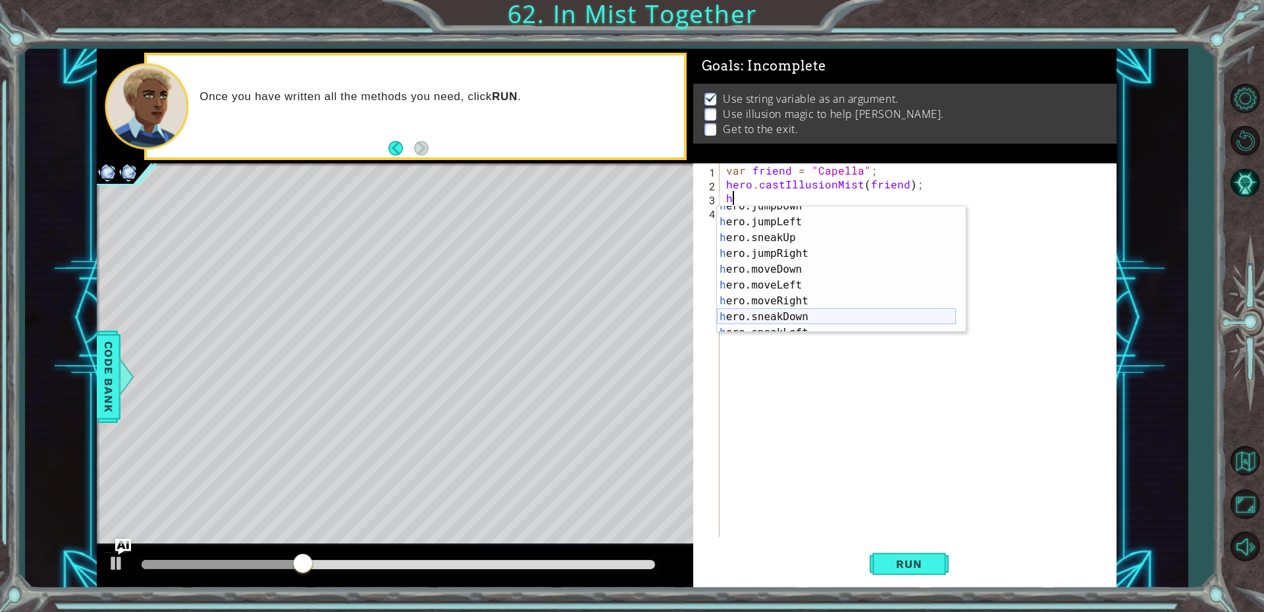
scroll to position [40, 0]
click at [799, 298] on div "h ero.jumpDown press enter h ero.jumpLeft press enter h ero.sneakUp press enter…" at bounding box center [836, 277] width 239 height 158
type textarea "hero.moveRight(1);"
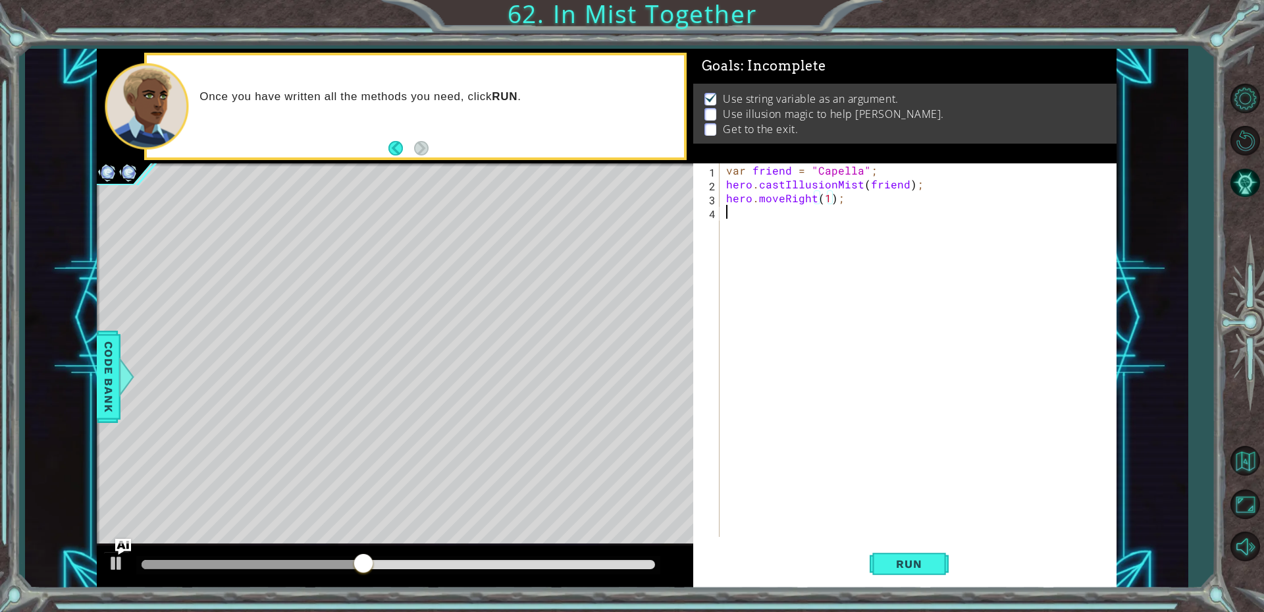
click at [745, 212] on div "var friend = "Capella" ; hero . castIllusionMist ( friend ) ; hero . moveRight …" at bounding box center [922, 363] width 396 height 401
type textarea "h"
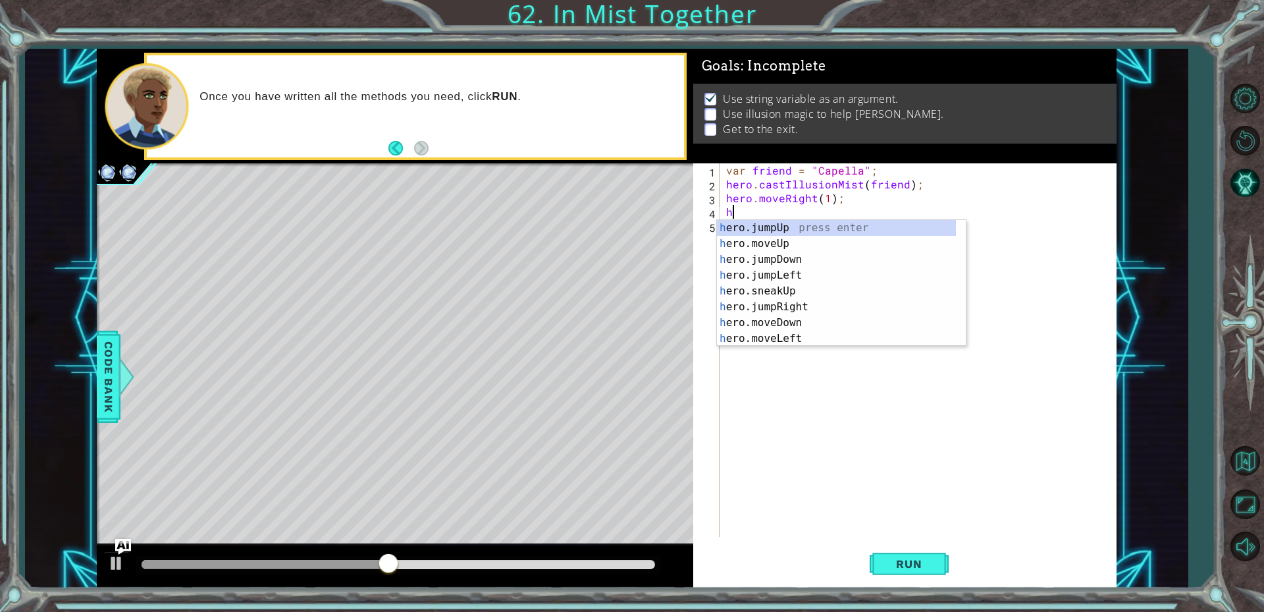
scroll to position [0, 0]
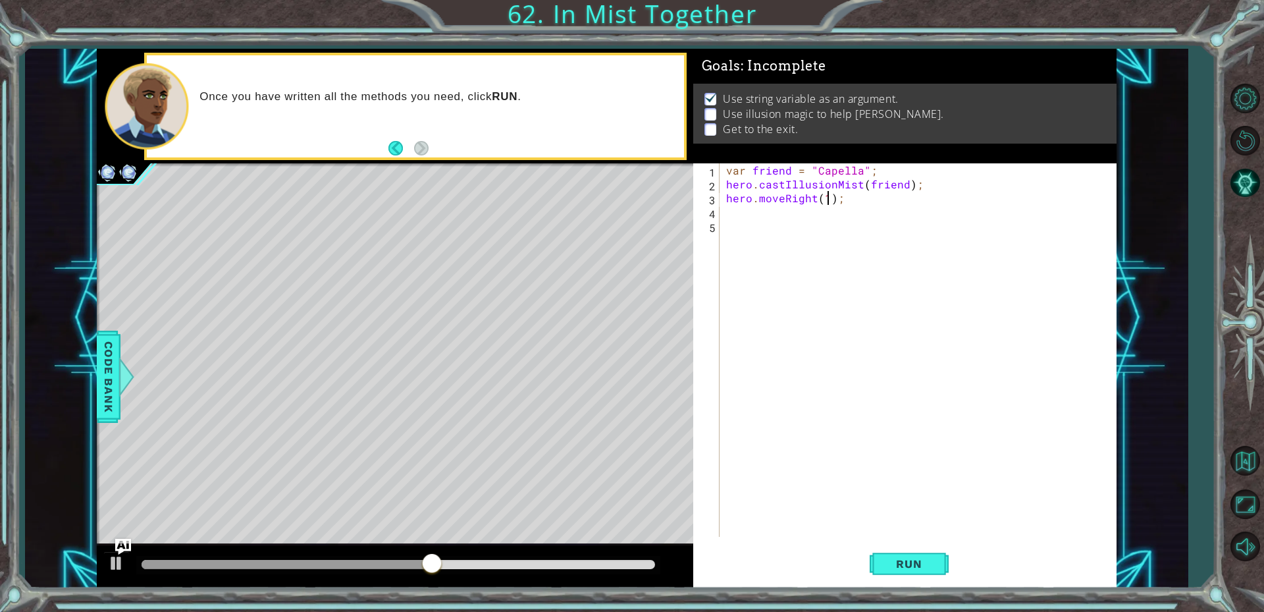
click at [827, 201] on div "var friend = "Capella" ; hero . castIllusionMist ( friend ) ; hero . moveRight …" at bounding box center [922, 363] width 396 height 401
click at [894, 568] on span "Run" at bounding box center [909, 563] width 52 height 13
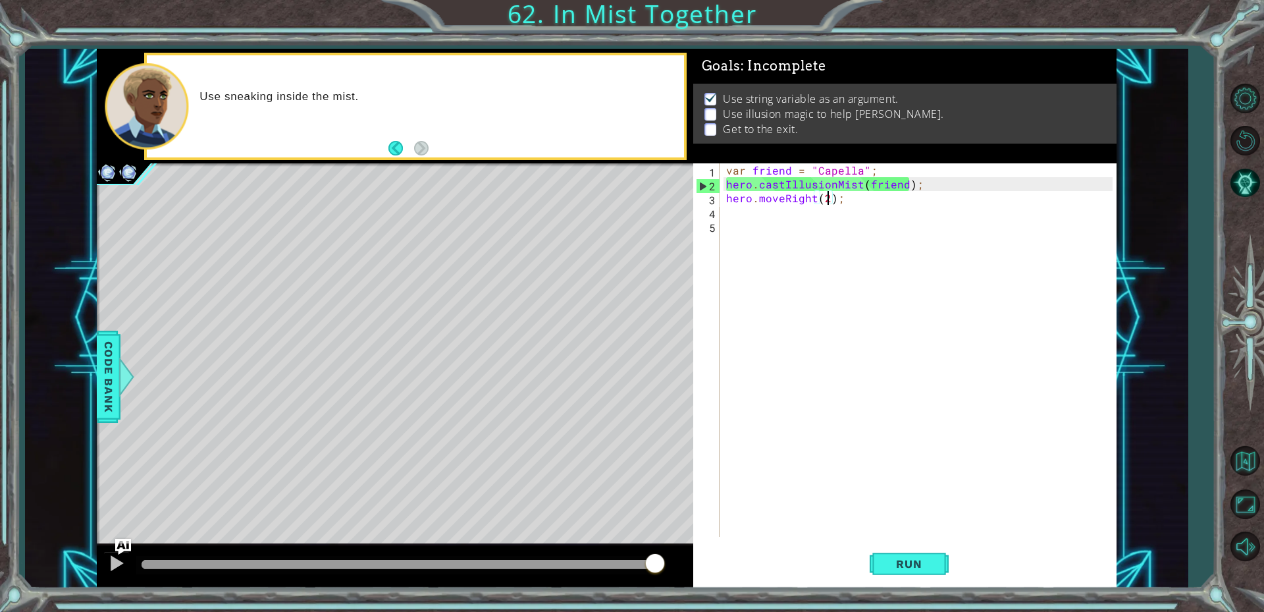
click at [782, 203] on div "var friend = "Capella" ; hero . castIllusionMist ( friend ) ; hero . moveRight …" at bounding box center [922, 363] width 396 height 401
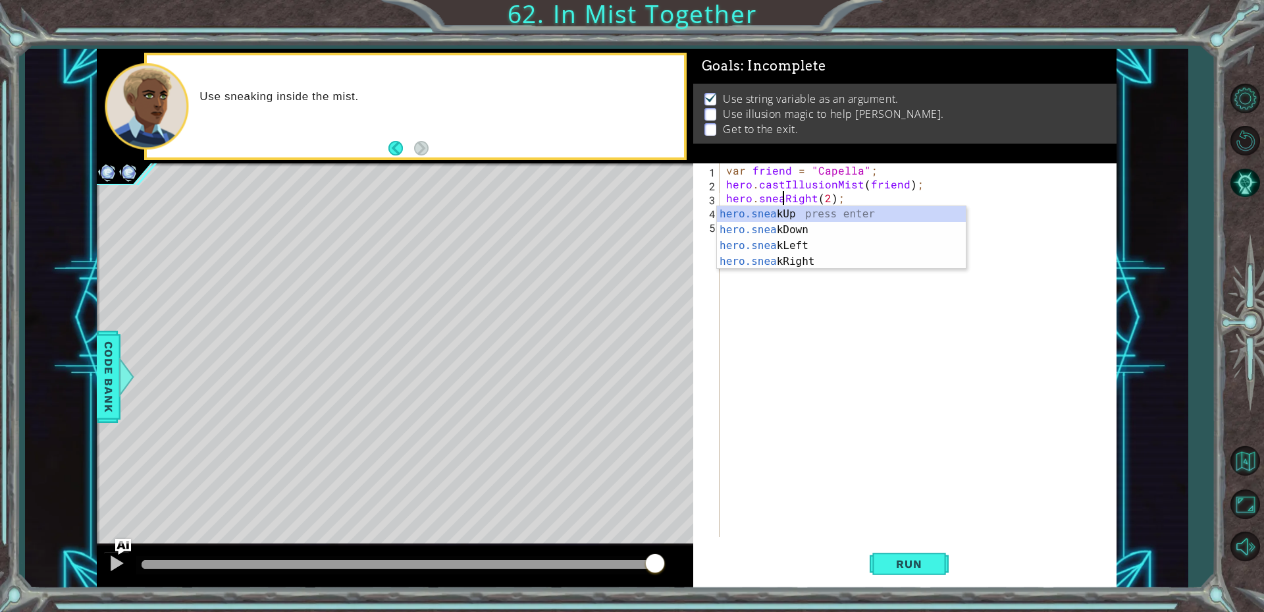
scroll to position [0, 4]
type textarea "hero.sneakRight(2);"
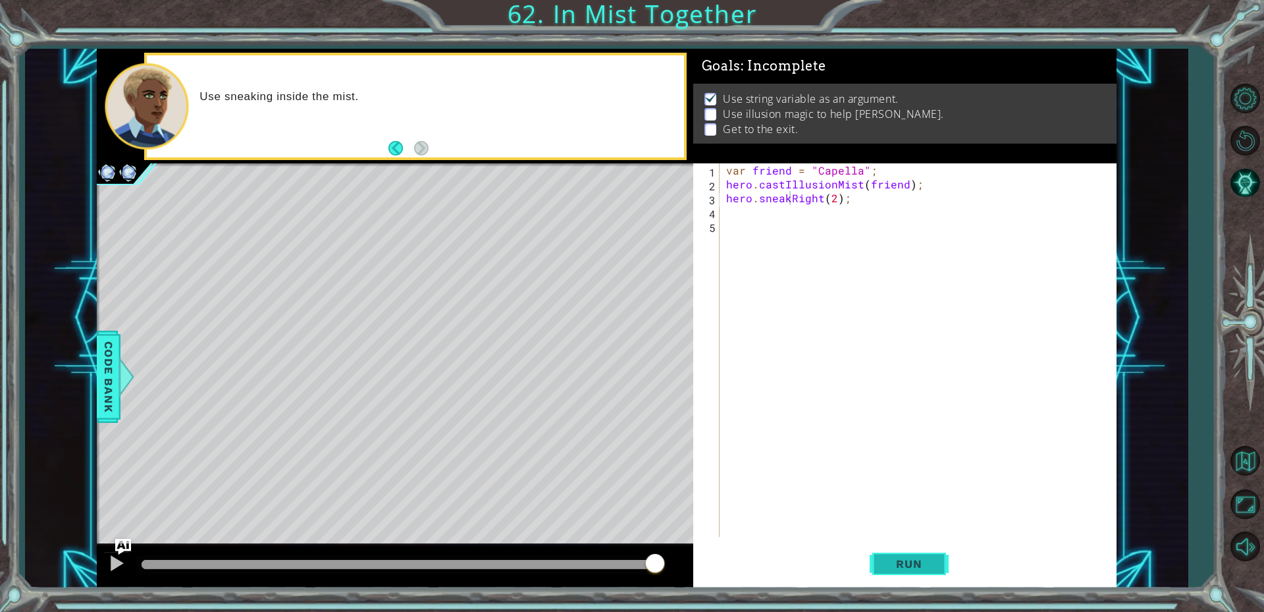
click at [905, 558] on span "Run" at bounding box center [909, 563] width 52 height 13
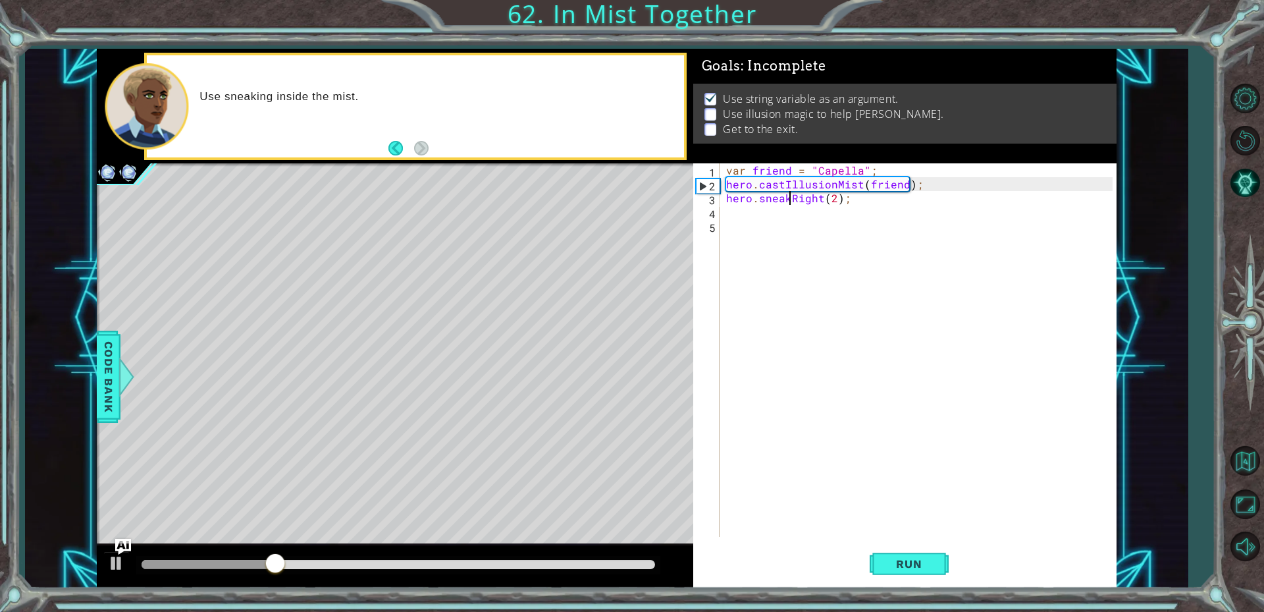
click at [756, 212] on div "var friend = "Capella" ; hero . castIllusionMist ( friend ) ; hero . sneakRight…" at bounding box center [922, 363] width 396 height 401
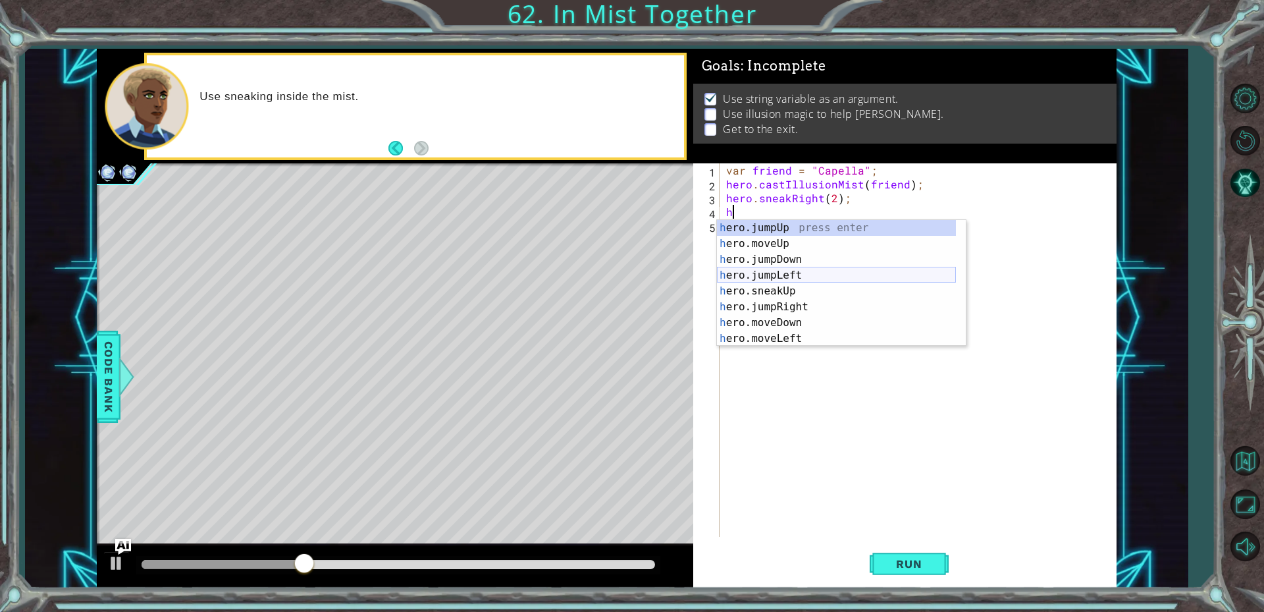
scroll to position [111, 0]
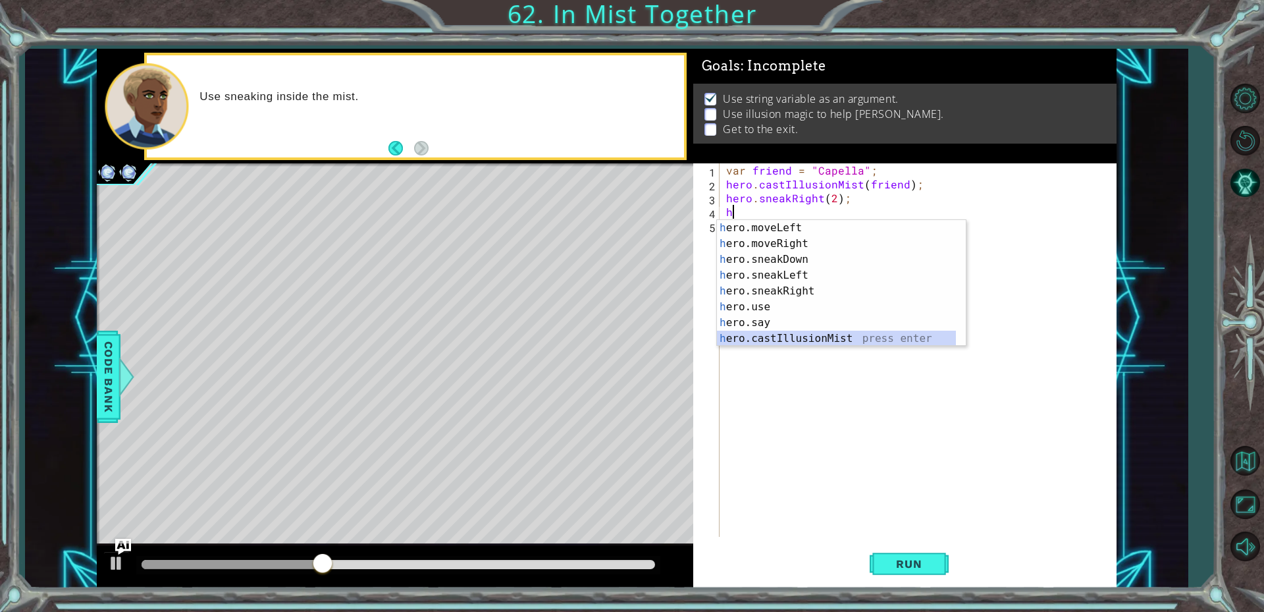
click at [819, 340] on div "h ero.moveLeft press enter h ero.moveRight press enter h ero.sneakDown press en…" at bounding box center [836, 299] width 239 height 158
type textarea "hero.castIllusionMist(friend);"
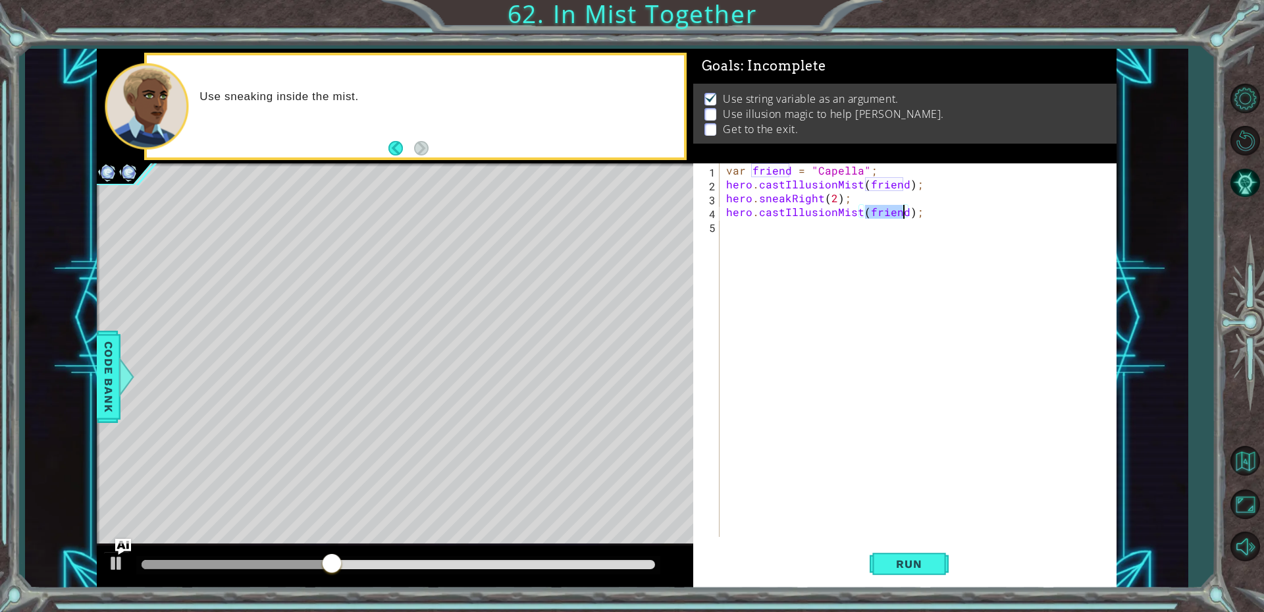
click at [737, 224] on div "var friend = "Capella" ; hero . castIllusionMist ( friend ) ; hero . sneakRight…" at bounding box center [922, 363] width 396 height 401
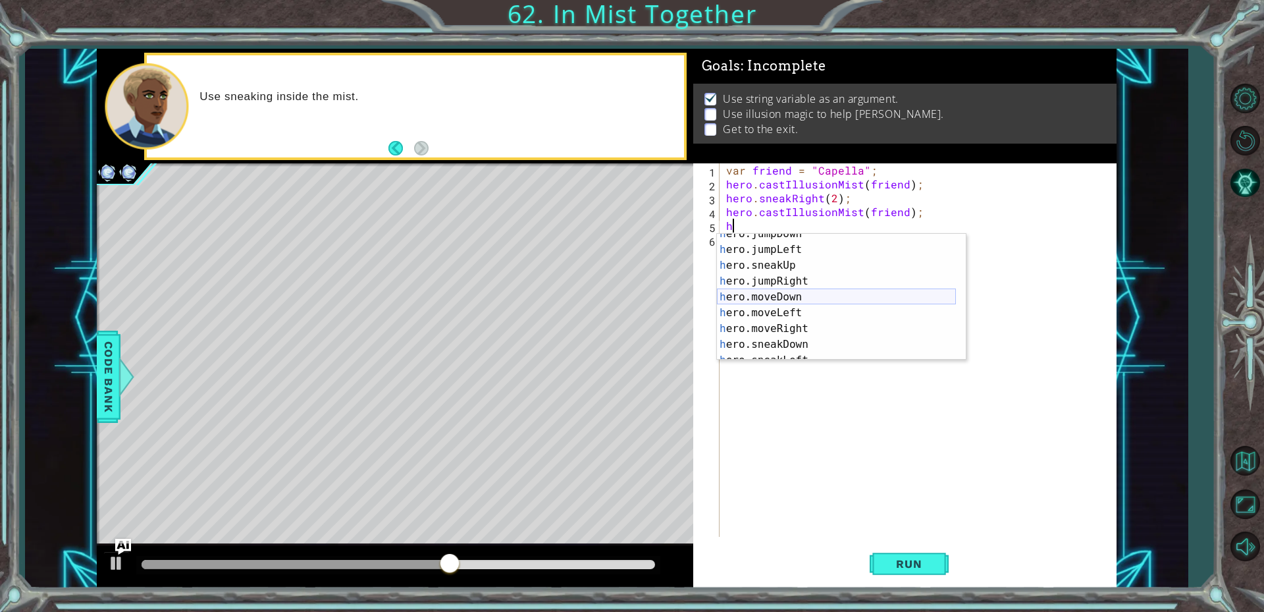
scroll to position [79, 0]
click at [805, 337] on div "h ero.jumpRight press enter h ero.moveDown press enter h ero.moveLeft press ent…" at bounding box center [836, 313] width 239 height 158
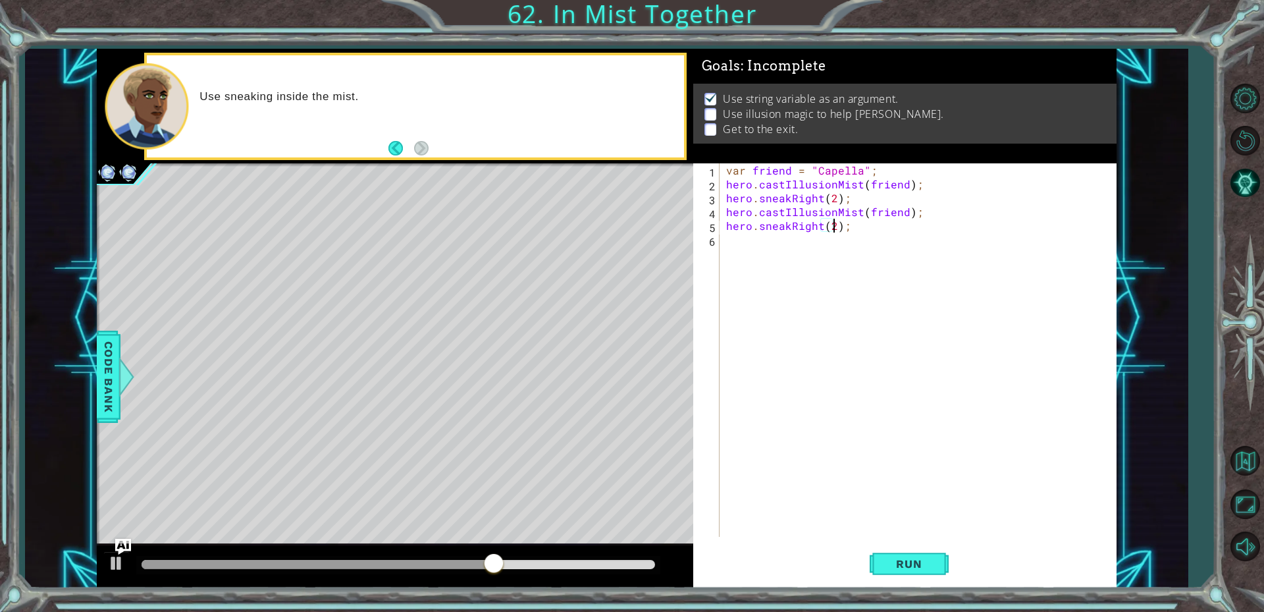
scroll to position [0, 7]
type textarea "hero.sneakRight(2);"
click at [915, 569] on span "Run" at bounding box center [909, 563] width 52 height 13
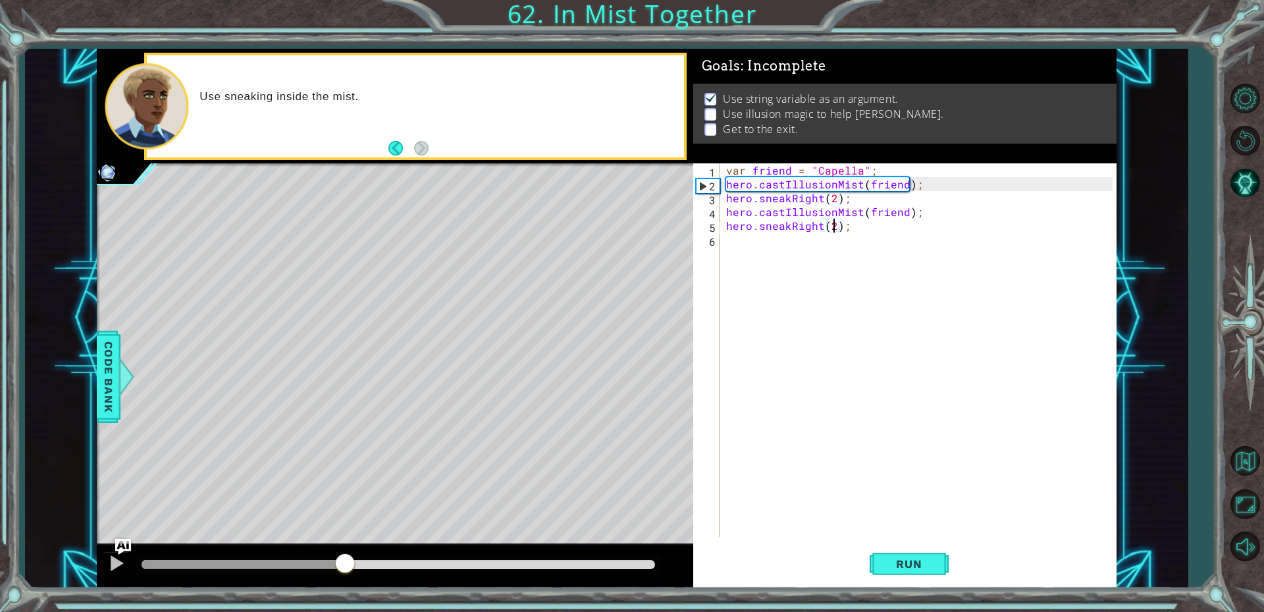
drag, startPoint x: 159, startPoint y: 561, endPoint x: 345, endPoint y: 550, distance: 186.7
click at [345, 550] on div at bounding box center [395, 566] width 597 height 42
click at [751, 248] on div "var friend = "Capella" ; hero . castIllusionMist ( friend ) ; hero . sneakRight…" at bounding box center [922, 363] width 396 height 401
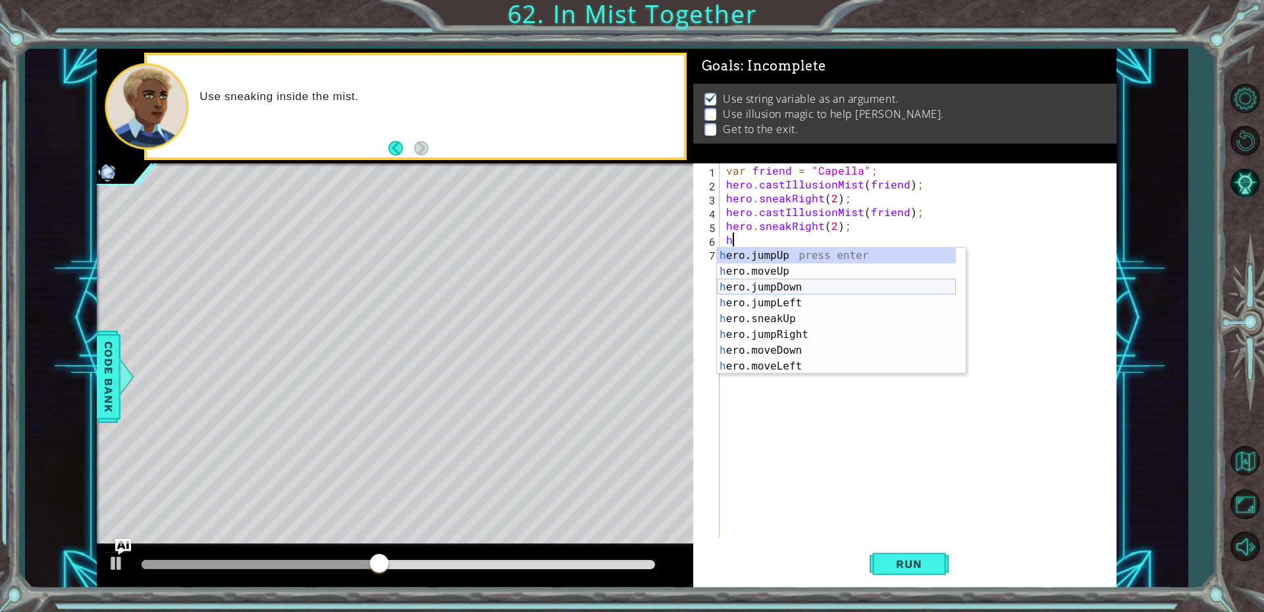
scroll to position [111, 0]
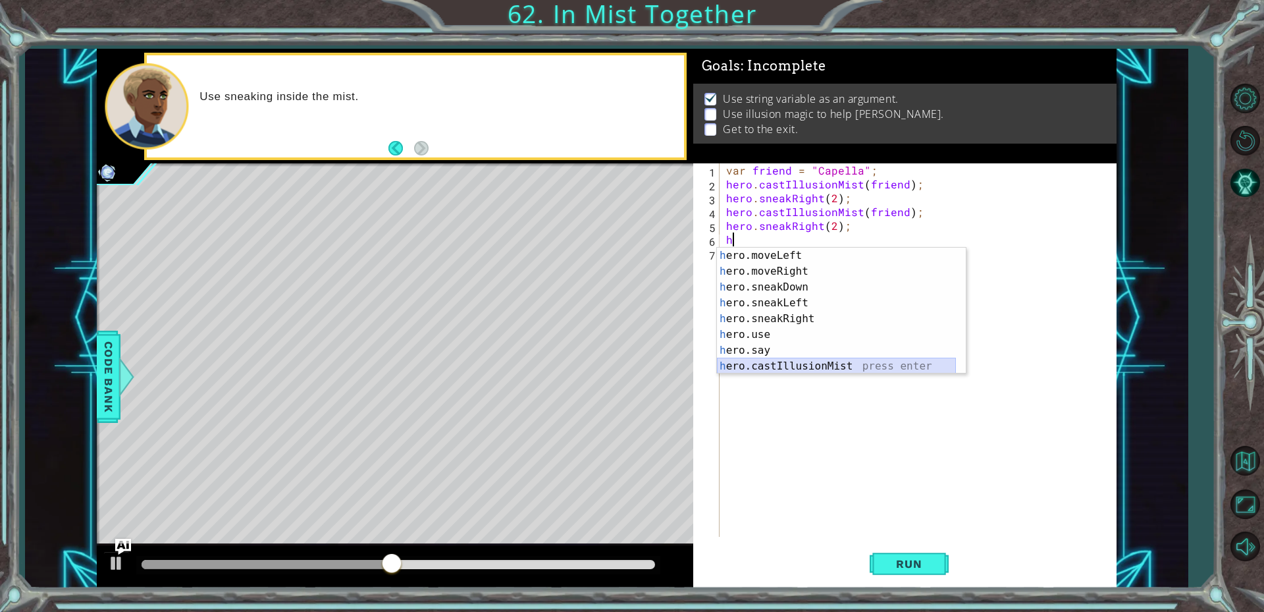
click at [832, 369] on div "h ero.moveLeft press enter h ero.moveRight press enter h ero.sneakDown press en…" at bounding box center [836, 327] width 239 height 158
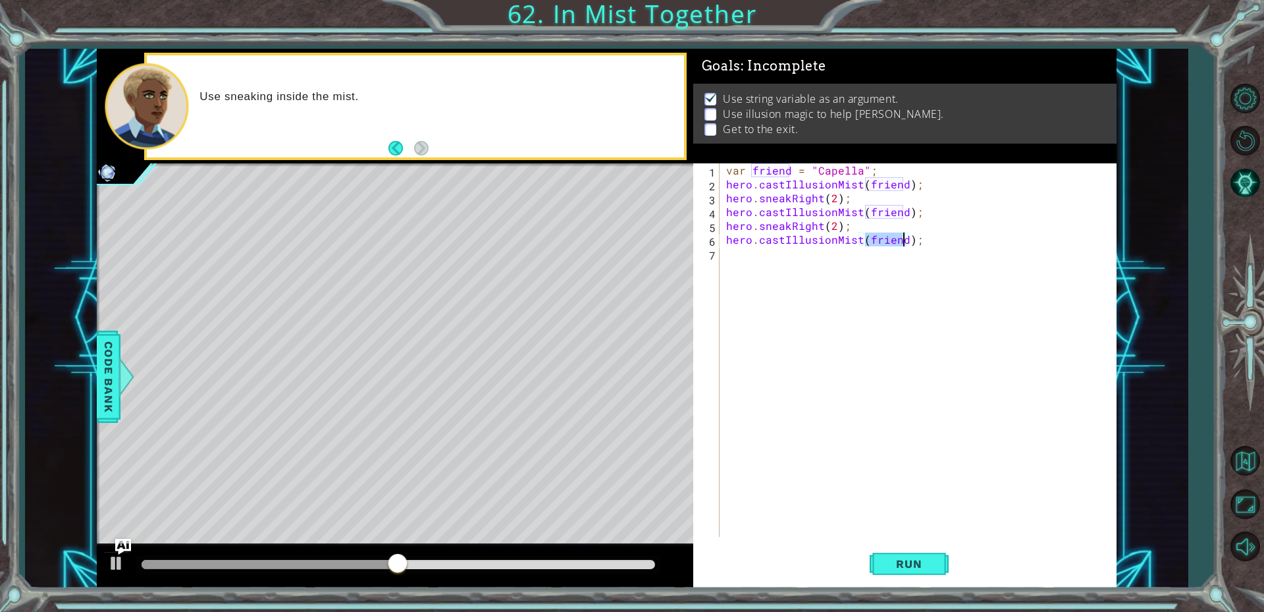
click at [757, 266] on div "var friend = "Capella" ; hero . castIllusionMist ( friend ) ; hero . sneakRight…" at bounding box center [922, 363] width 396 height 401
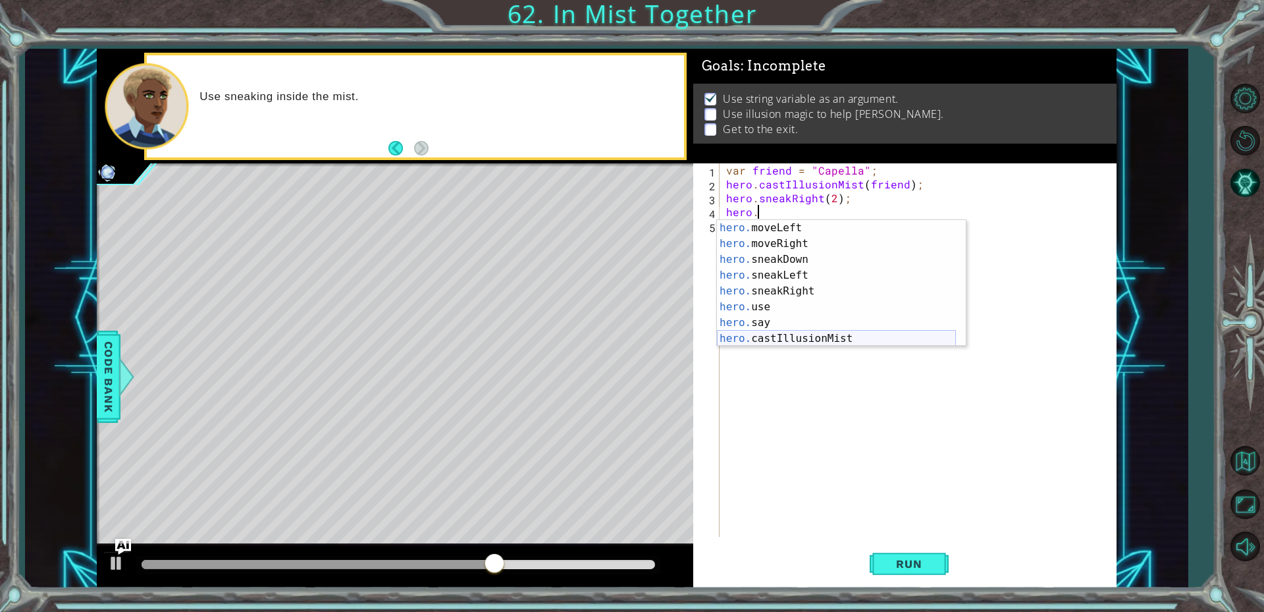
click at [791, 340] on div "hero. moveLeft press enter hero. moveRight press enter hero. sneakDown press en…" at bounding box center [836, 299] width 239 height 158
type textarea "hero.castIllusionMist(friend);"
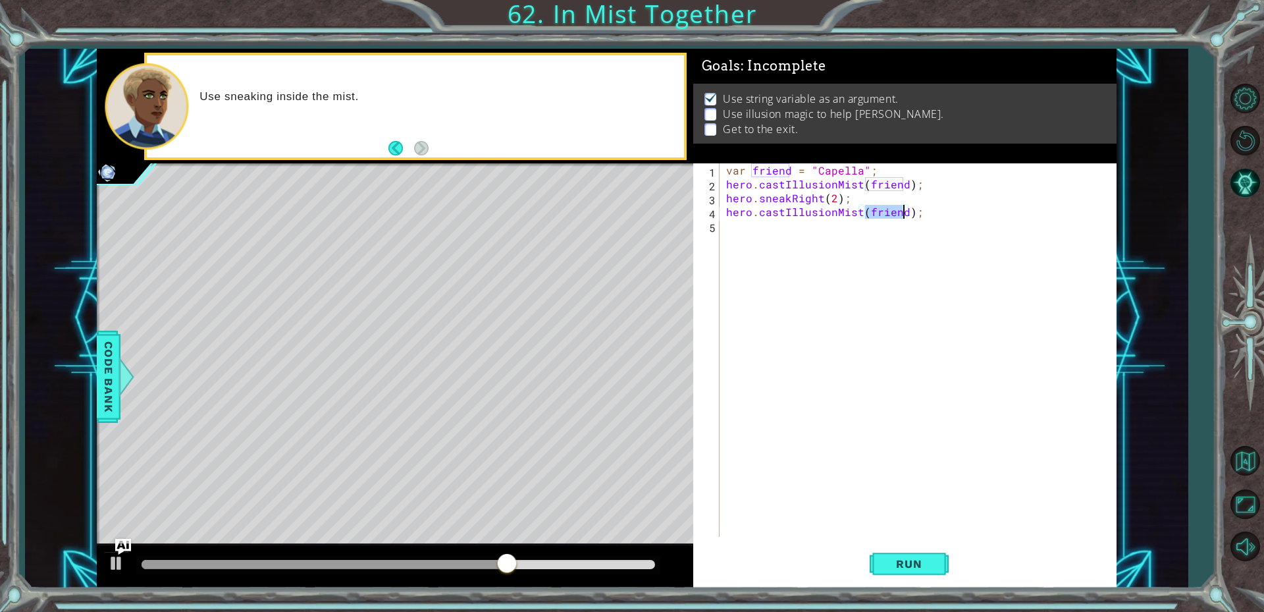
click at [751, 229] on div "var friend = "Capella" ; hero . castIllusionMist ( friend ) ; hero . sneakRight…" at bounding box center [922, 363] width 396 height 401
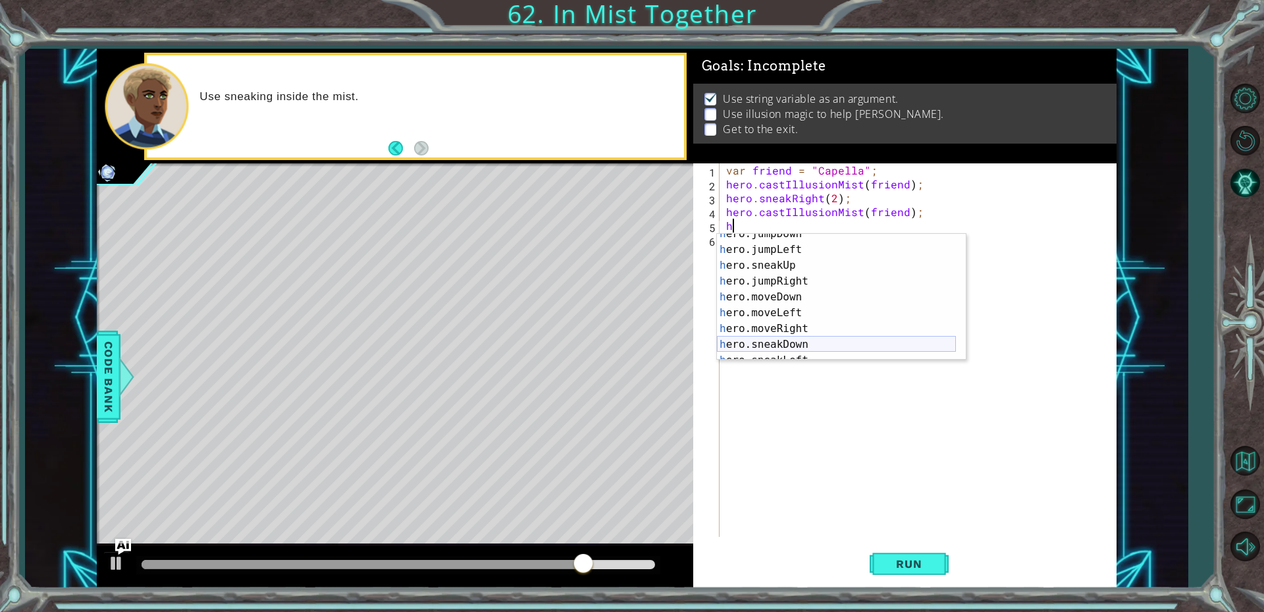
scroll to position [79, 0]
click at [804, 339] on div "h ero.jumpRight press enter h ero.moveDown press enter h ero.moveLeft press ent…" at bounding box center [836, 313] width 239 height 158
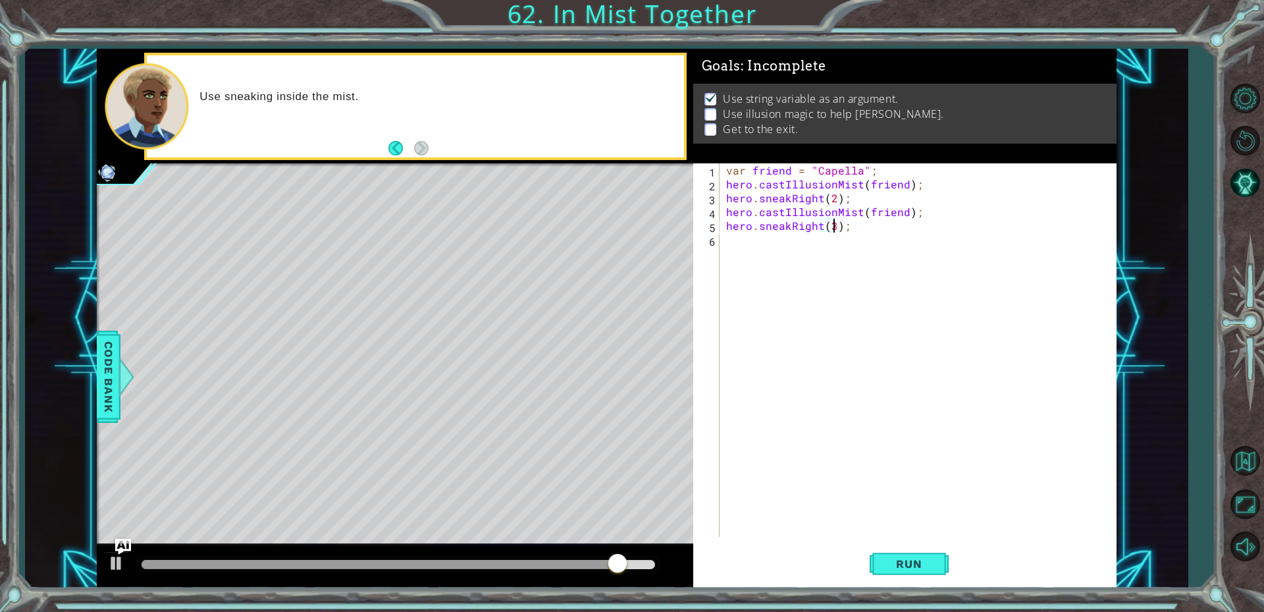
scroll to position [0, 7]
type textarea "hero.sneakRight(2);"
click at [882, 562] on button "Run" at bounding box center [909, 563] width 79 height 42
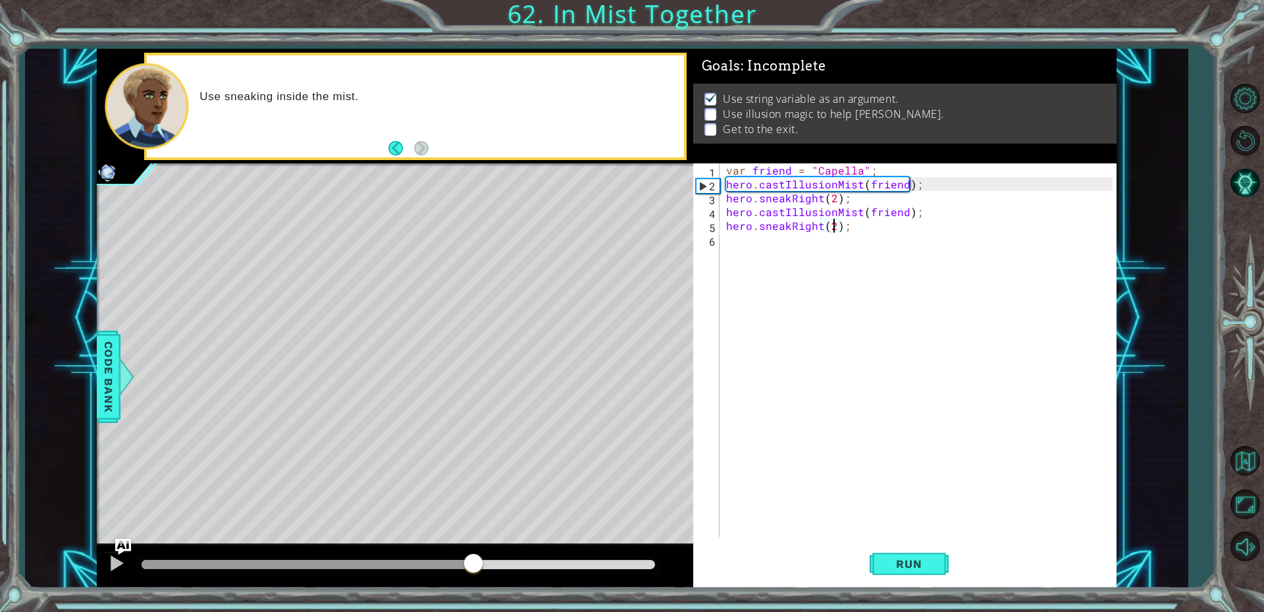
drag, startPoint x: 161, startPoint y: 560, endPoint x: 496, endPoint y: 569, distance: 334.7
click at [480, 568] on div at bounding box center [474, 565] width 24 height 24
click at [742, 242] on div "var friend = "Capella" ; hero . castIllusionMist ( friend ) ; hero . sneakRight…" at bounding box center [922, 363] width 396 height 401
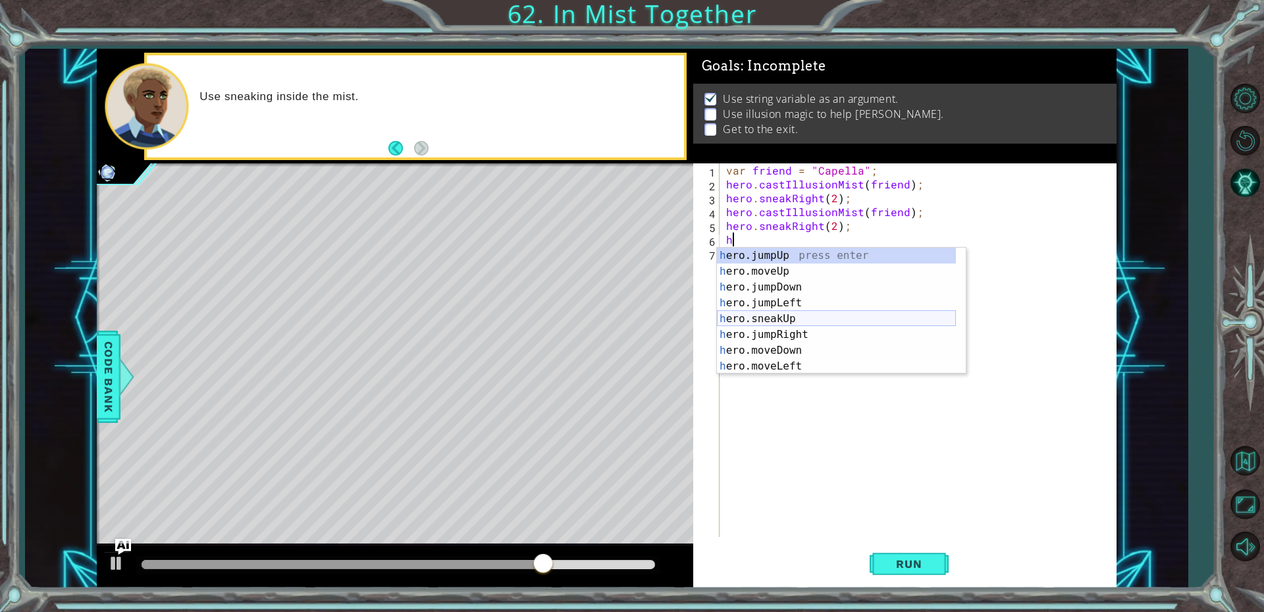
scroll to position [111, 0]
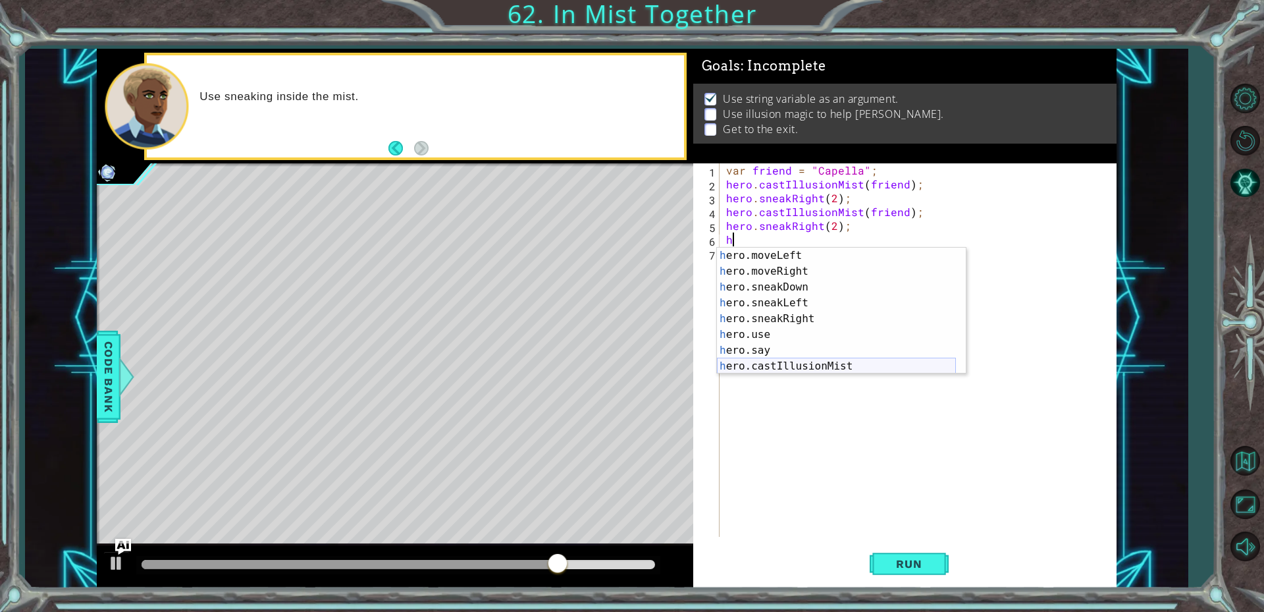
click at [815, 367] on div "h ero.moveLeft press enter h ero.moveRight press enter h ero.sneakDown press en…" at bounding box center [836, 327] width 239 height 158
type textarea "hero.castIllusionMist(friend);"
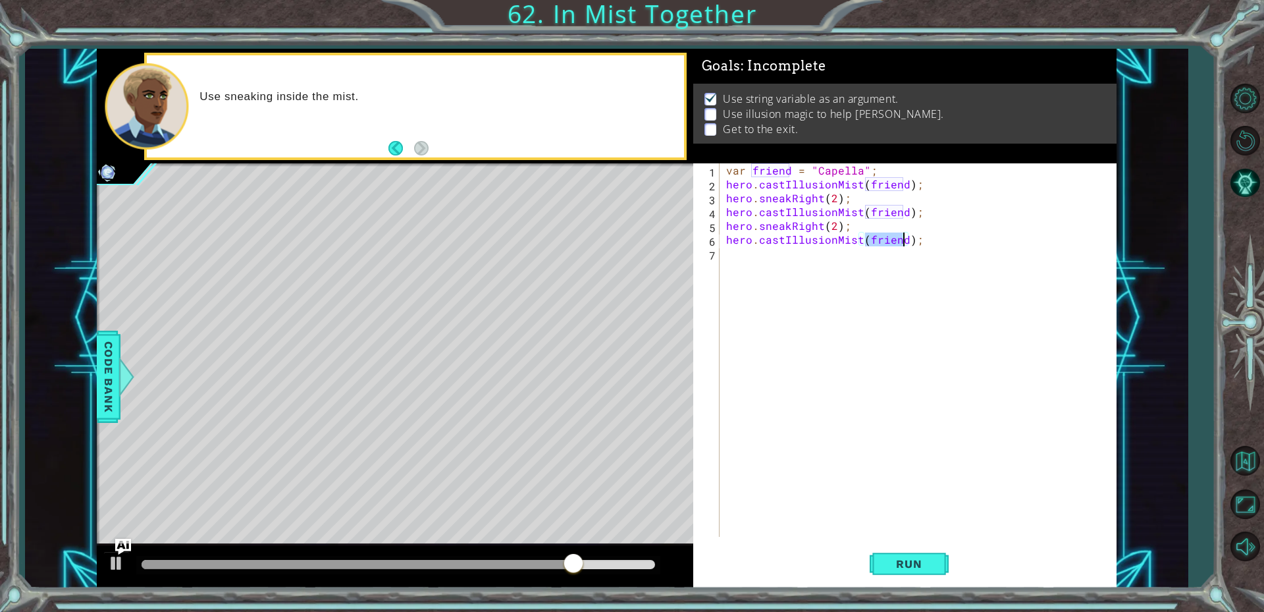
click at [754, 257] on div "var friend = "Capella" ; hero . castIllusionMist ( friend ) ; hero . sneakRight…" at bounding box center [922, 363] width 396 height 401
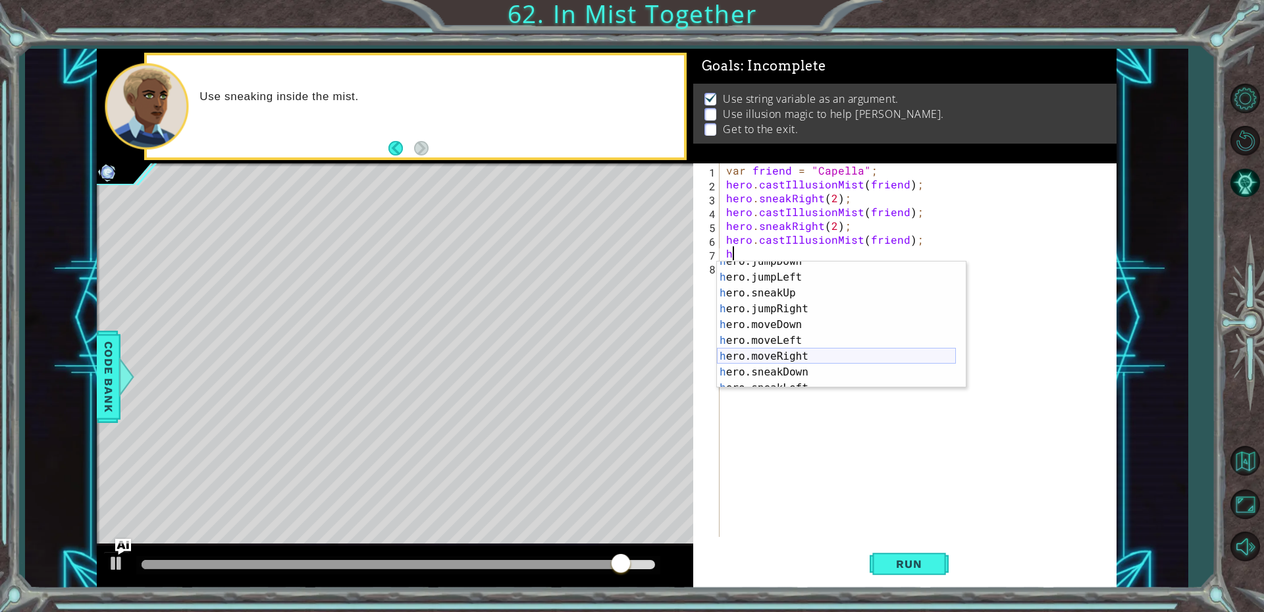
scroll to position [79, 0]
click at [806, 360] on div "h ero.jumpRight press enter h ero.moveDown press enter h ero.moveLeft press ent…" at bounding box center [836, 340] width 239 height 158
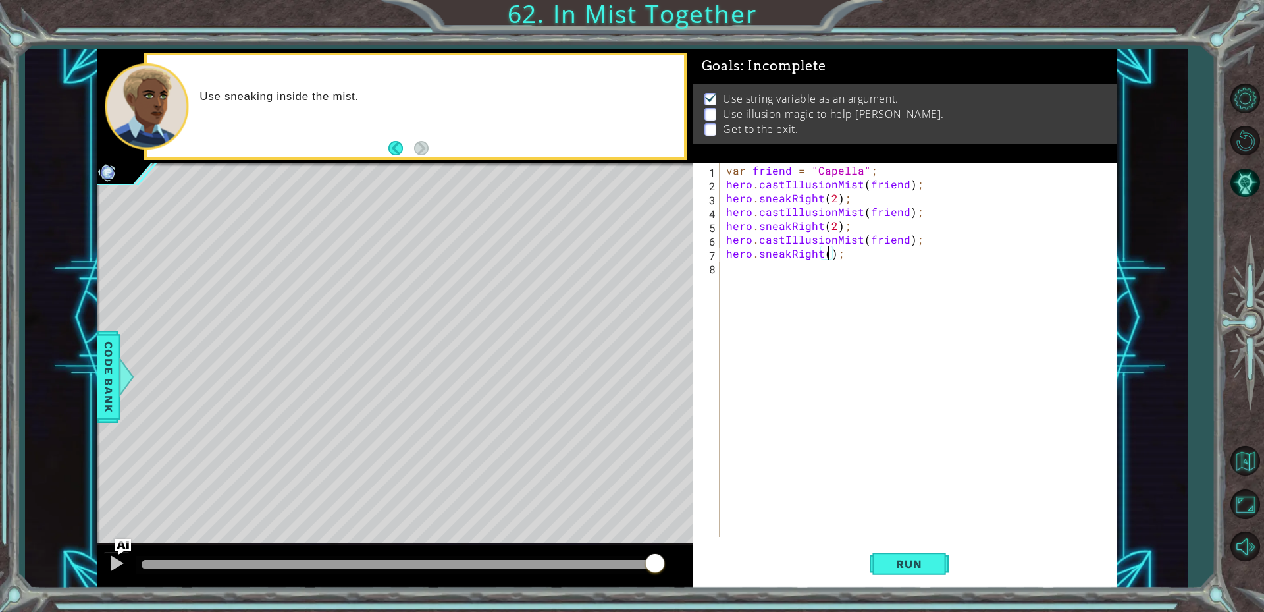
scroll to position [0, 7]
type textarea "hero.sneakRight(2);"
click at [921, 563] on span "Run" at bounding box center [909, 563] width 52 height 13
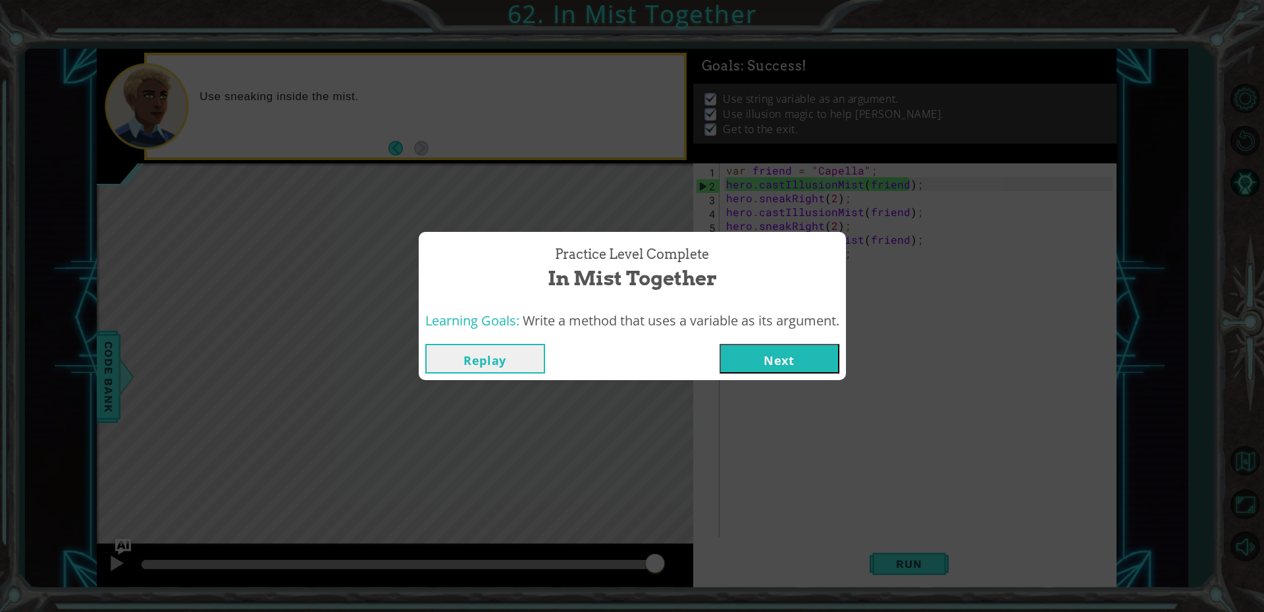
drag, startPoint x: 173, startPoint y: 576, endPoint x: 701, endPoint y: 543, distance: 529.8
click at [701, 543] on body "1 ההההההההההההההההההההההההההההההההההההההההההההההההההההההההההההההההההההההההההההה…" at bounding box center [632, 306] width 1264 height 612
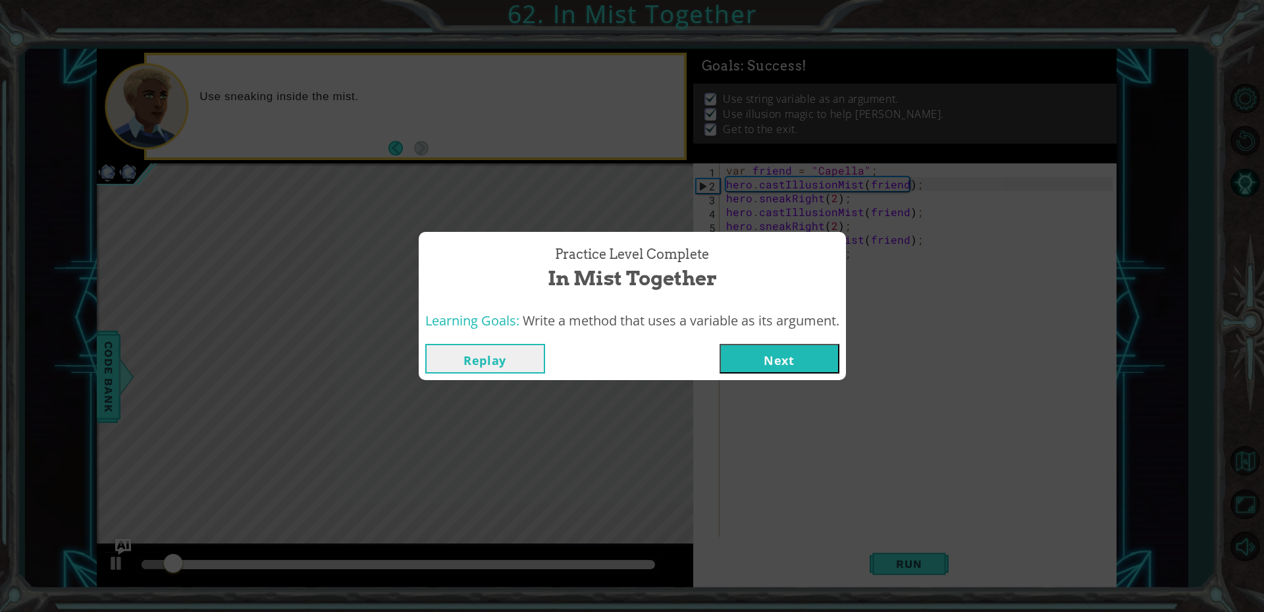
click at [778, 369] on button "Next" at bounding box center [780, 359] width 120 height 30
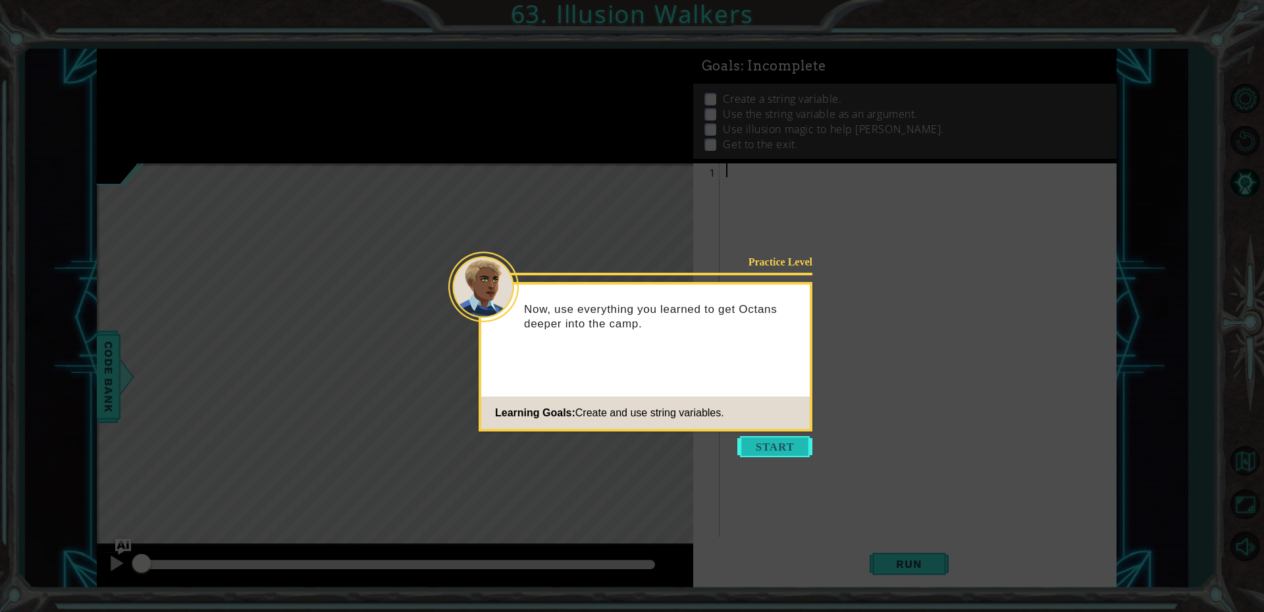
click at [784, 444] on button "Start" at bounding box center [775, 446] width 75 height 21
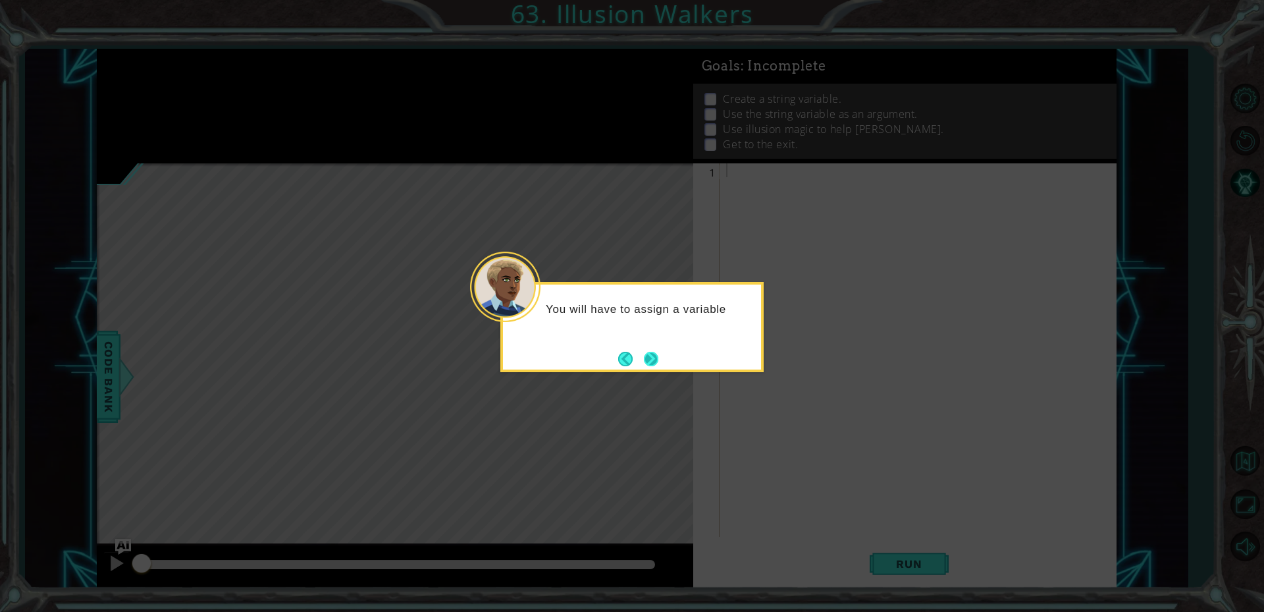
click at [652, 357] on button "Next" at bounding box center [651, 359] width 14 height 14
click at [644, 356] on button "Next" at bounding box center [651, 359] width 14 height 14
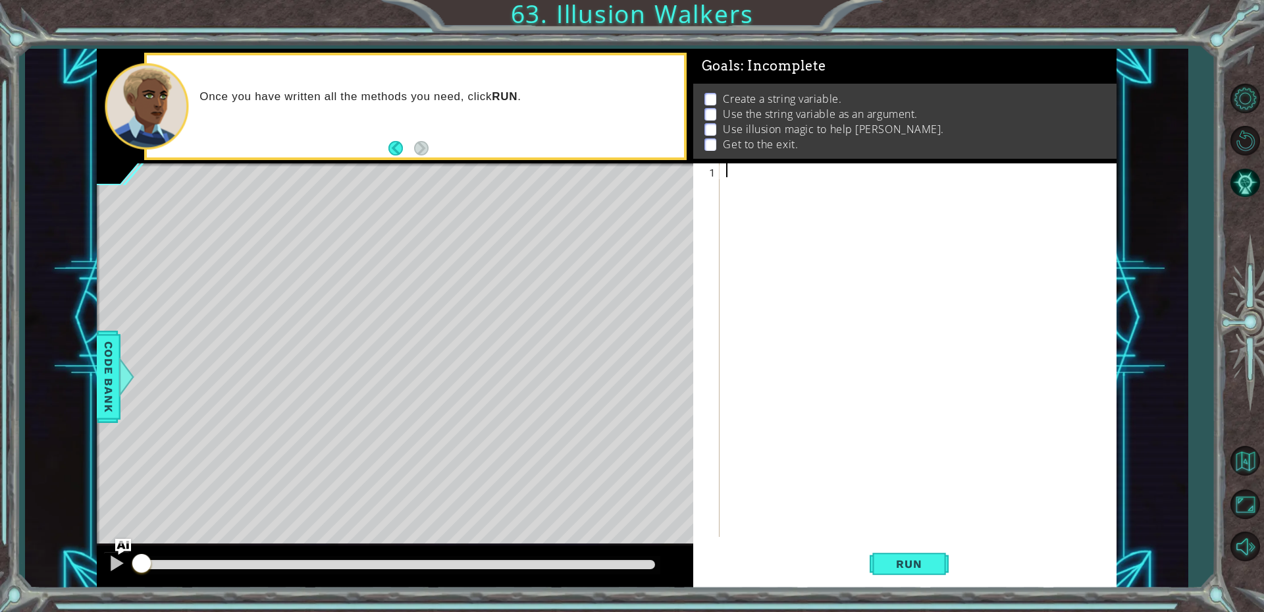
type textarea "h"
click at [116, 385] on span "Code Bank" at bounding box center [108, 377] width 21 height 80
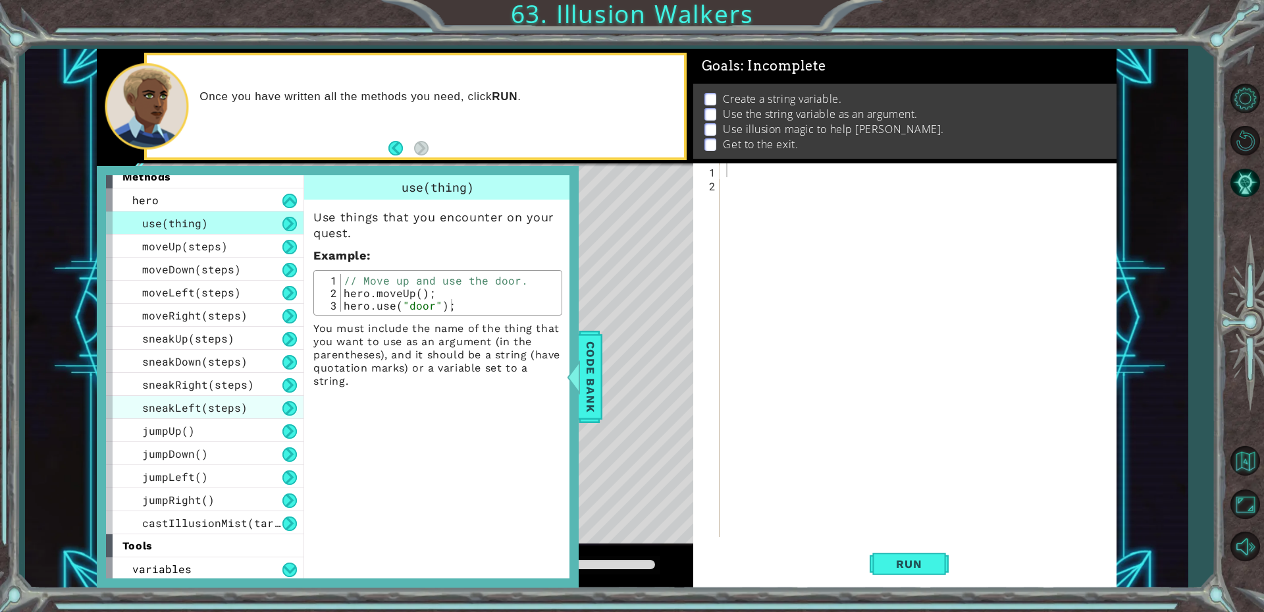
scroll to position [12, 0]
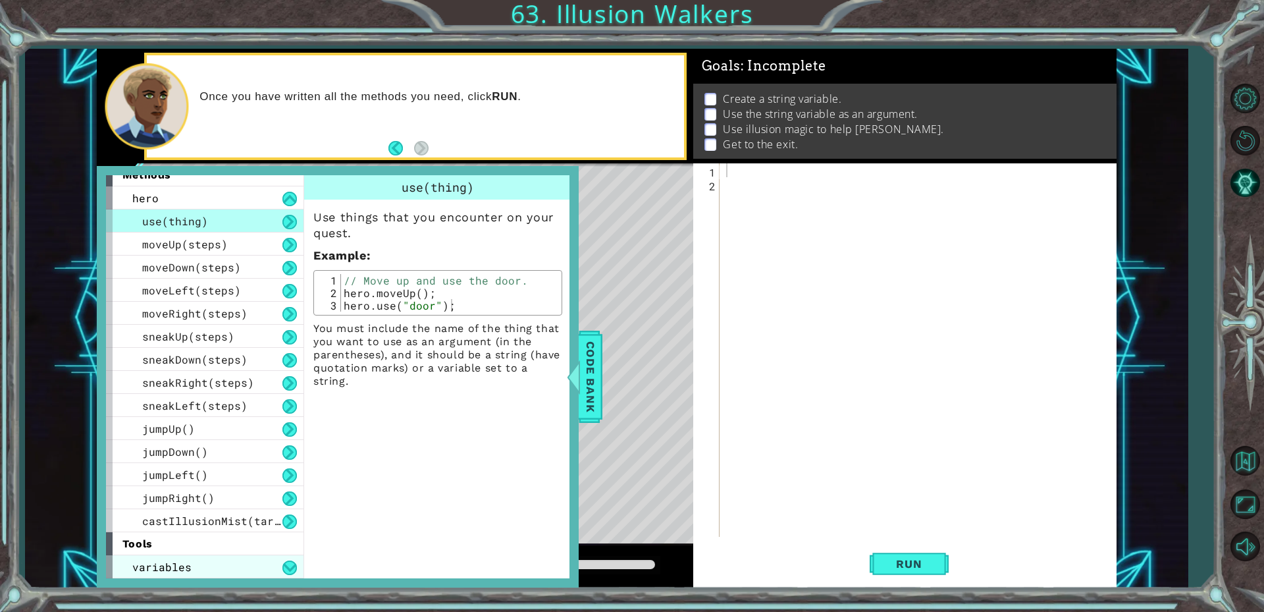
click at [246, 560] on div "variables" at bounding box center [205, 566] width 198 height 23
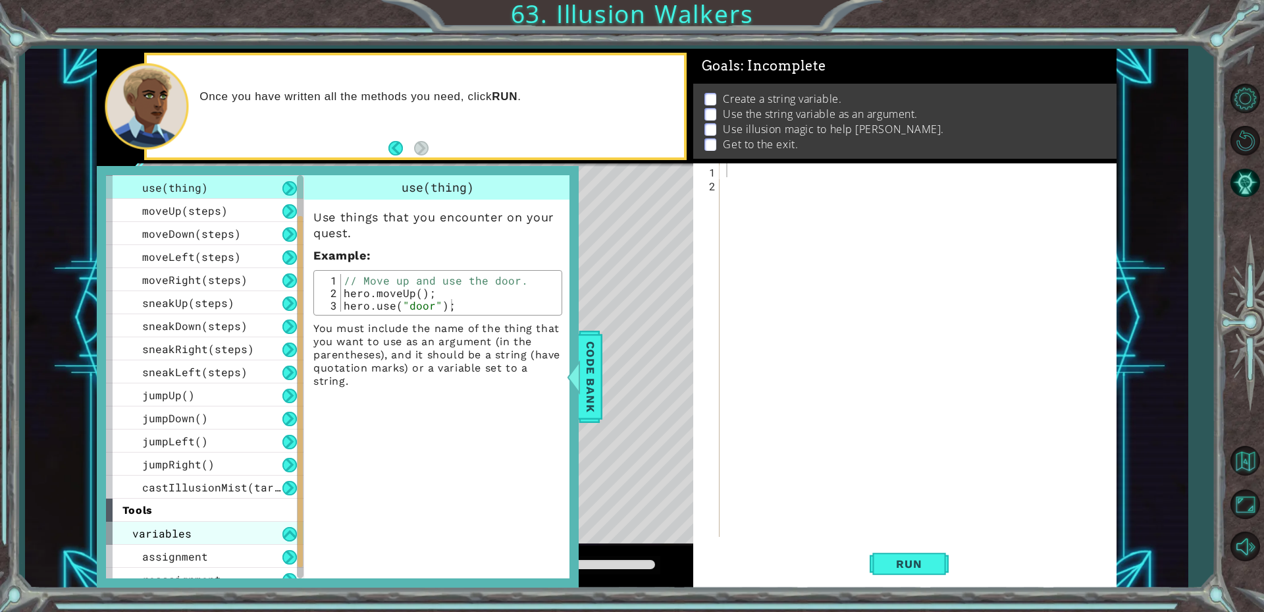
scroll to position [58, 0]
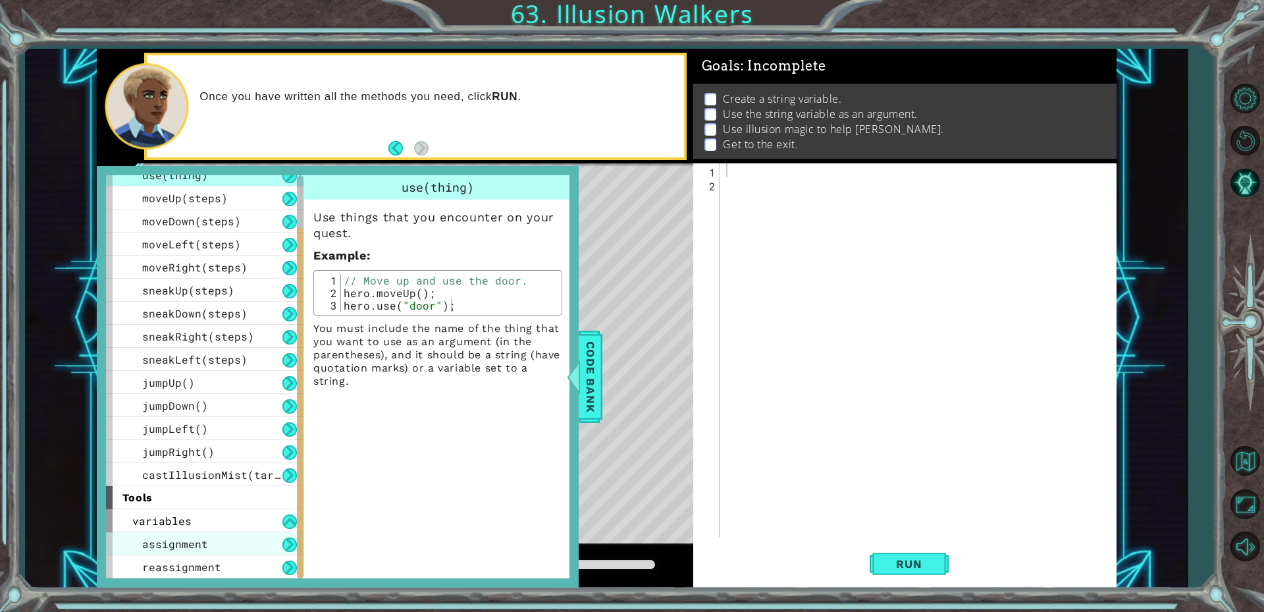
click at [245, 547] on div "assignment" at bounding box center [205, 543] width 198 height 23
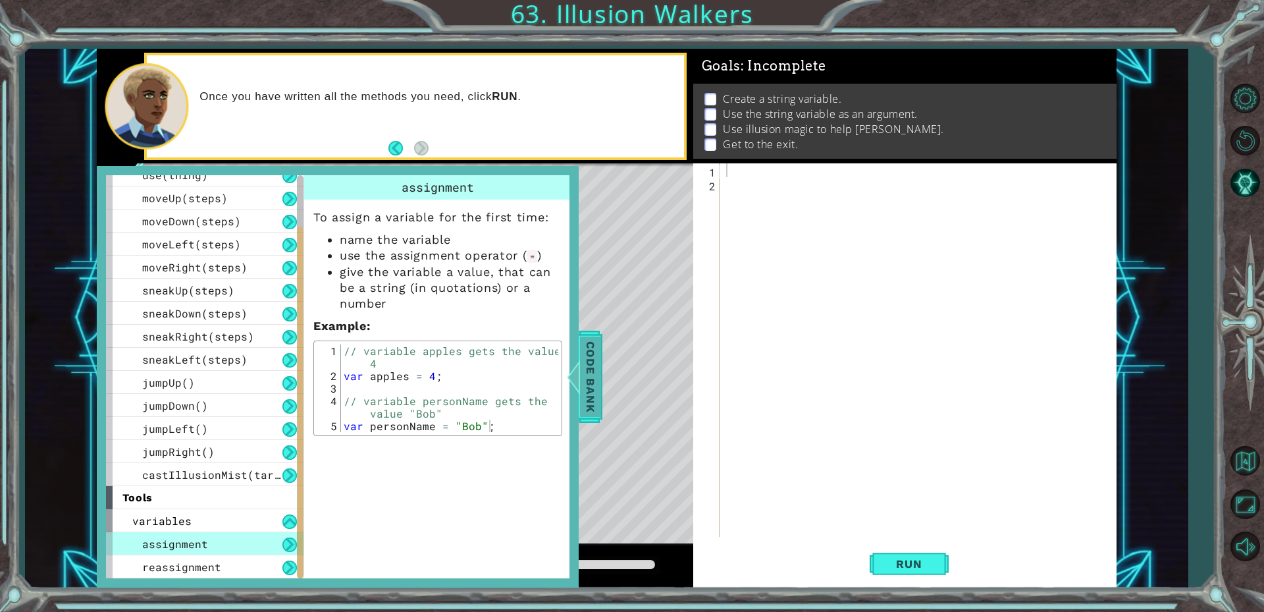
click at [595, 373] on span "Code Bank" at bounding box center [590, 377] width 21 height 80
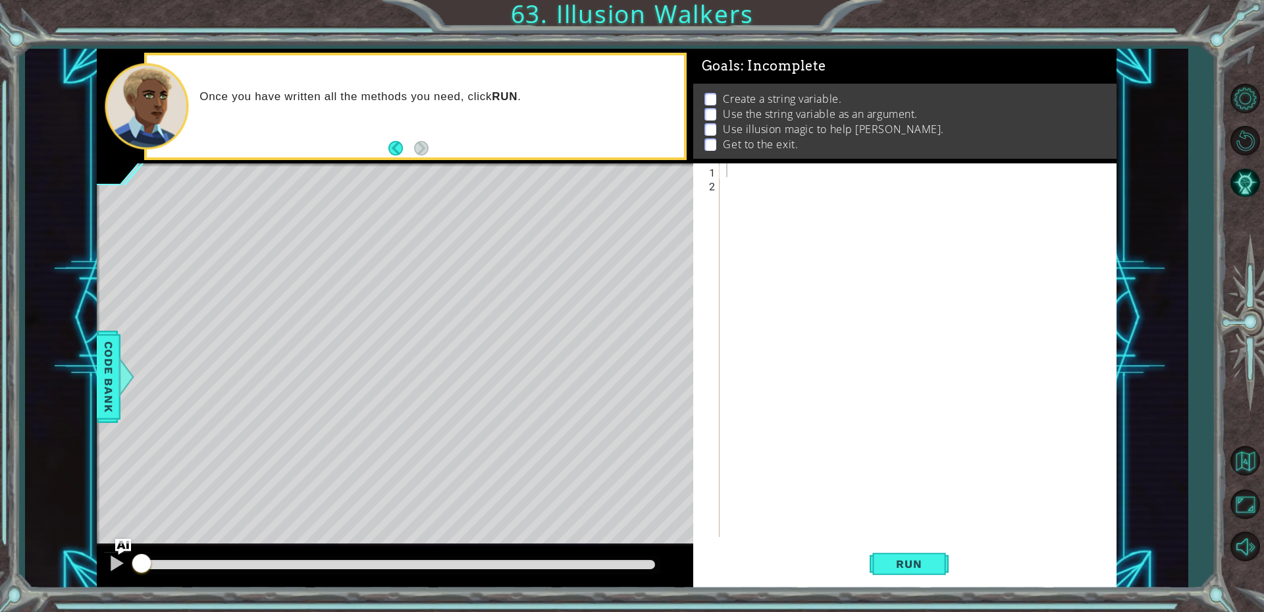
click at [747, 168] on div at bounding box center [922, 363] width 396 height 401
click at [1247, 473] on button "Back to Map" at bounding box center [1245, 460] width 38 height 38
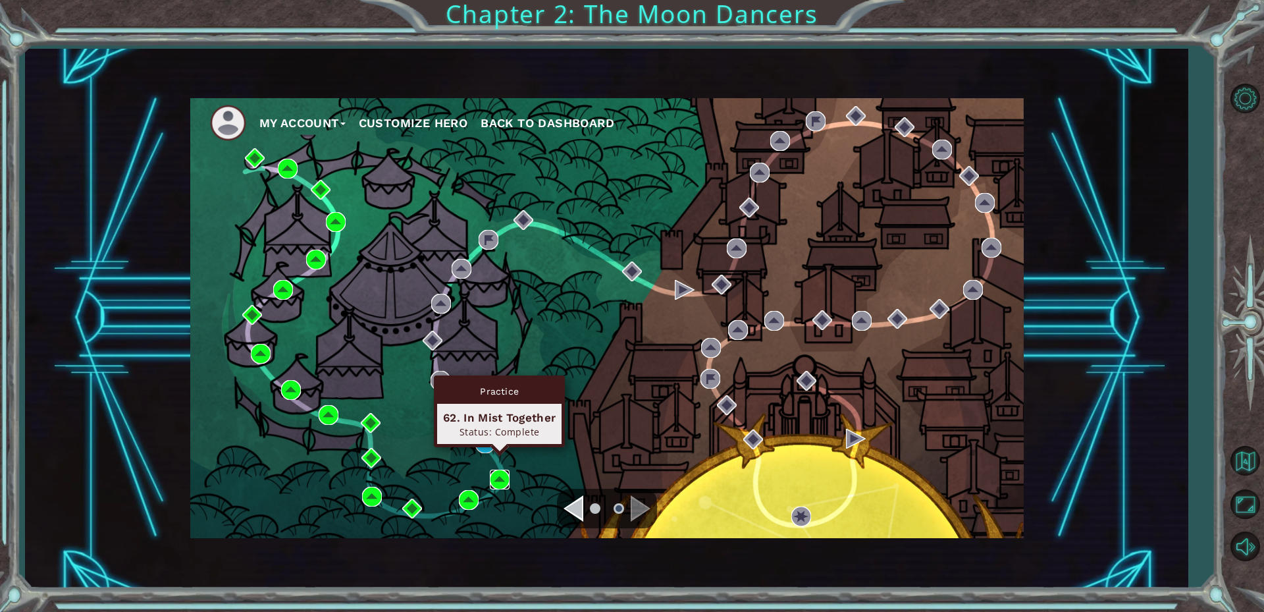
click at [499, 481] on img at bounding box center [500, 480] width 20 height 20
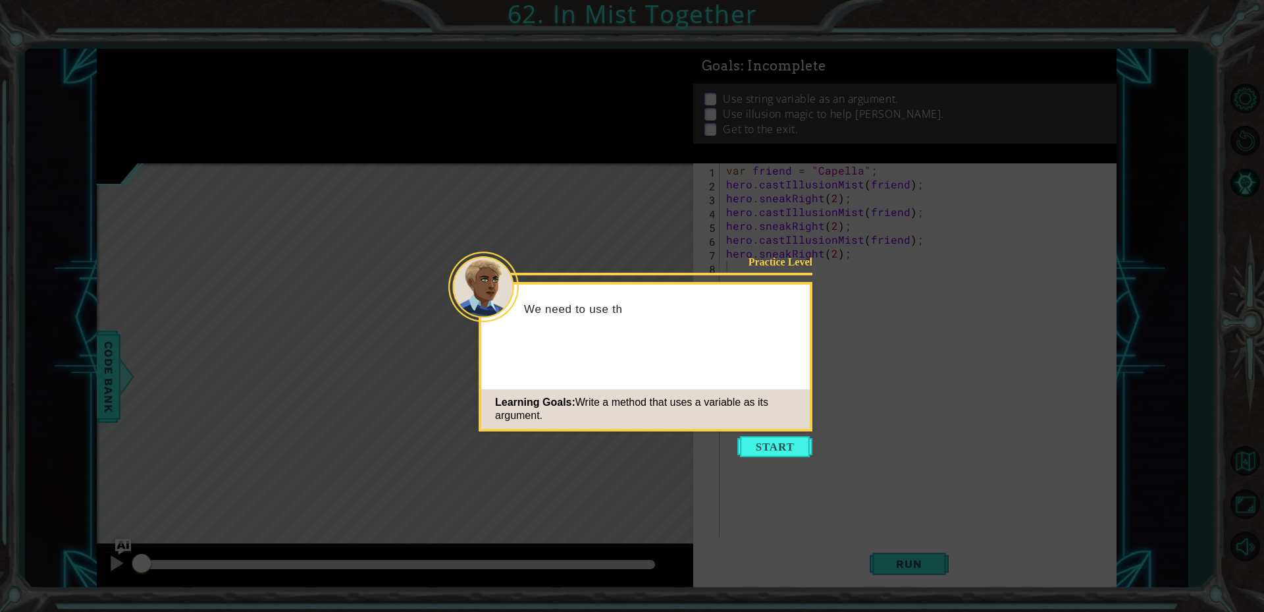
click at [802, 445] on button "Start" at bounding box center [775, 446] width 75 height 21
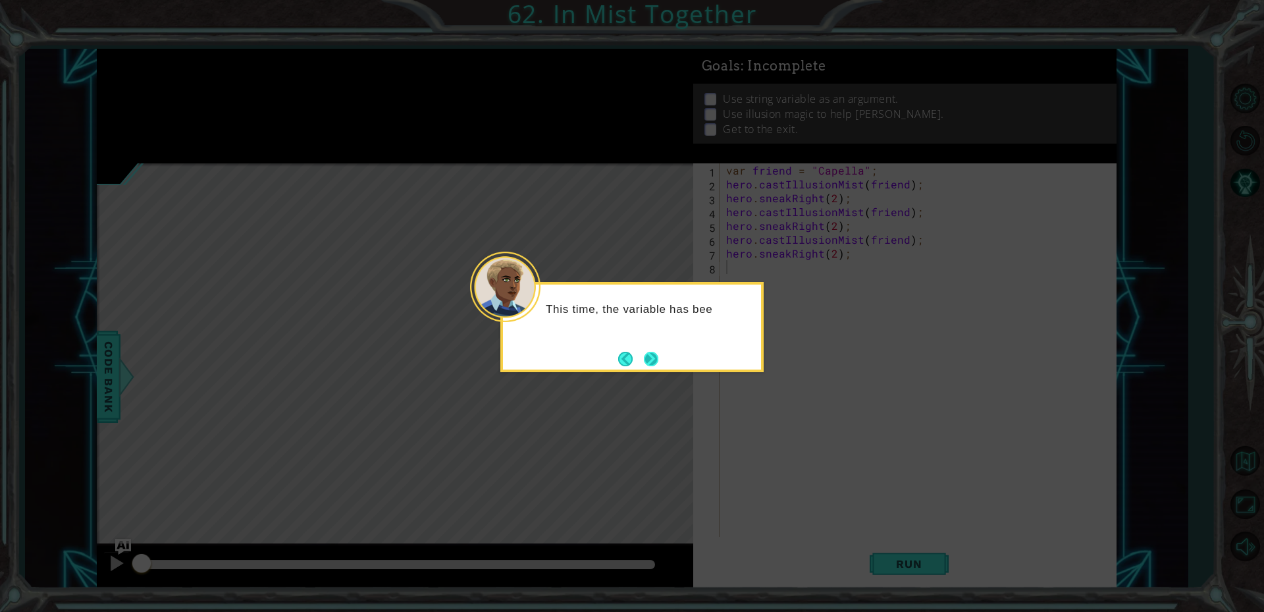
click at [653, 352] on button "Next" at bounding box center [651, 359] width 14 height 14
click at [646, 356] on button "Next" at bounding box center [651, 359] width 14 height 14
click at [644, 353] on button "Next" at bounding box center [651, 359] width 14 height 14
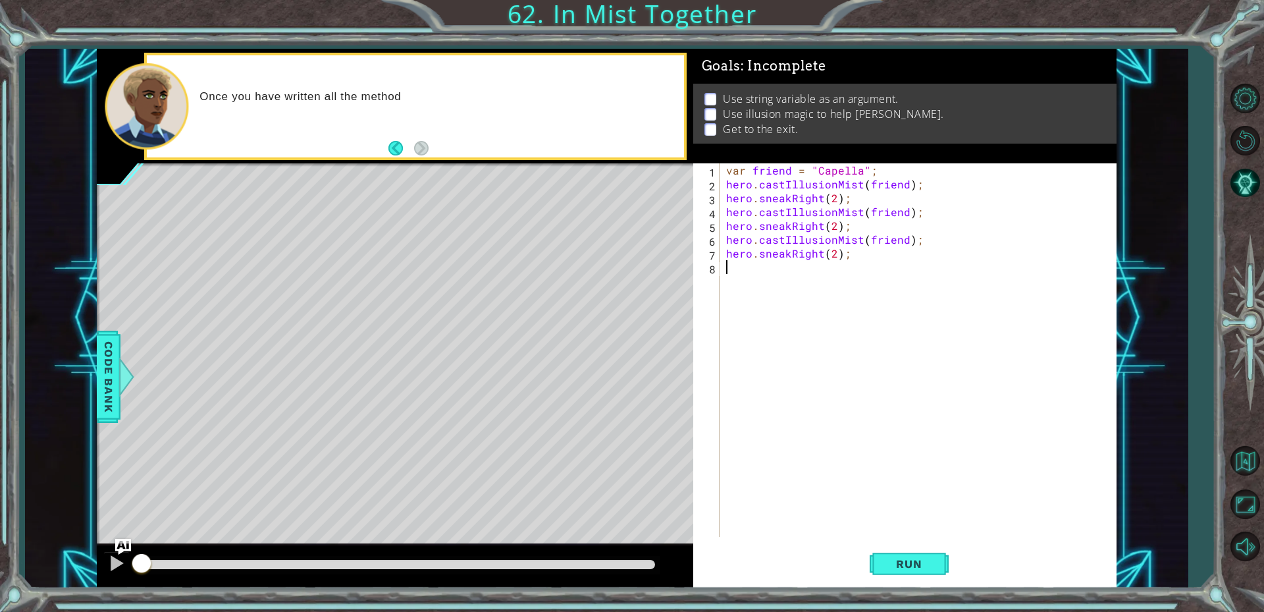
click at [805, 276] on div "var friend = "Capella" ; hero . castIllusionMist ( friend ) ; hero . sneakRight…" at bounding box center [922, 363] width 396 height 401
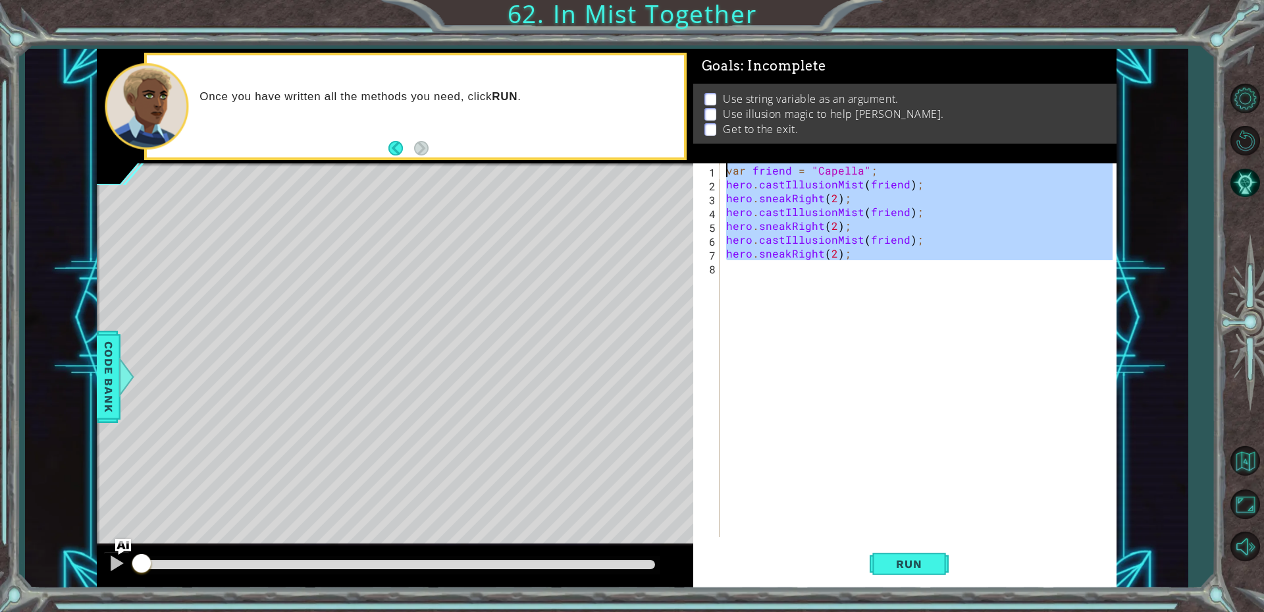
drag, startPoint x: 805, startPoint y: 276, endPoint x: 742, endPoint y: 122, distance: 166.0
click at [743, 123] on div "Goals : Incomplete Use string variable as an argument. Use illusion magic to he…" at bounding box center [905, 318] width 424 height 539
click at [884, 571] on button "Run" at bounding box center [909, 563] width 79 height 42
type textarea "var friend = "Capella";"
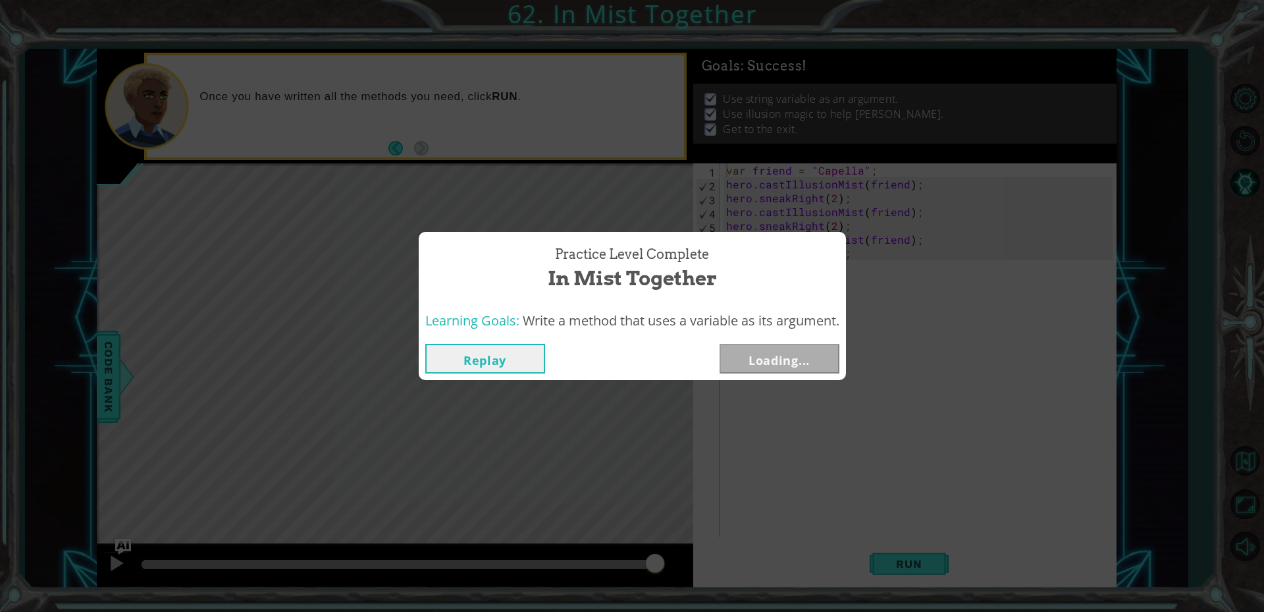
drag, startPoint x: 164, startPoint y: 558, endPoint x: 909, endPoint y: 535, distance: 745.2
click at [955, 534] on body "1 ההההההההההההההההההההההההההההההההההההההההההההההההההההההההההההההההההההההההההההה…" at bounding box center [632, 306] width 1264 height 612
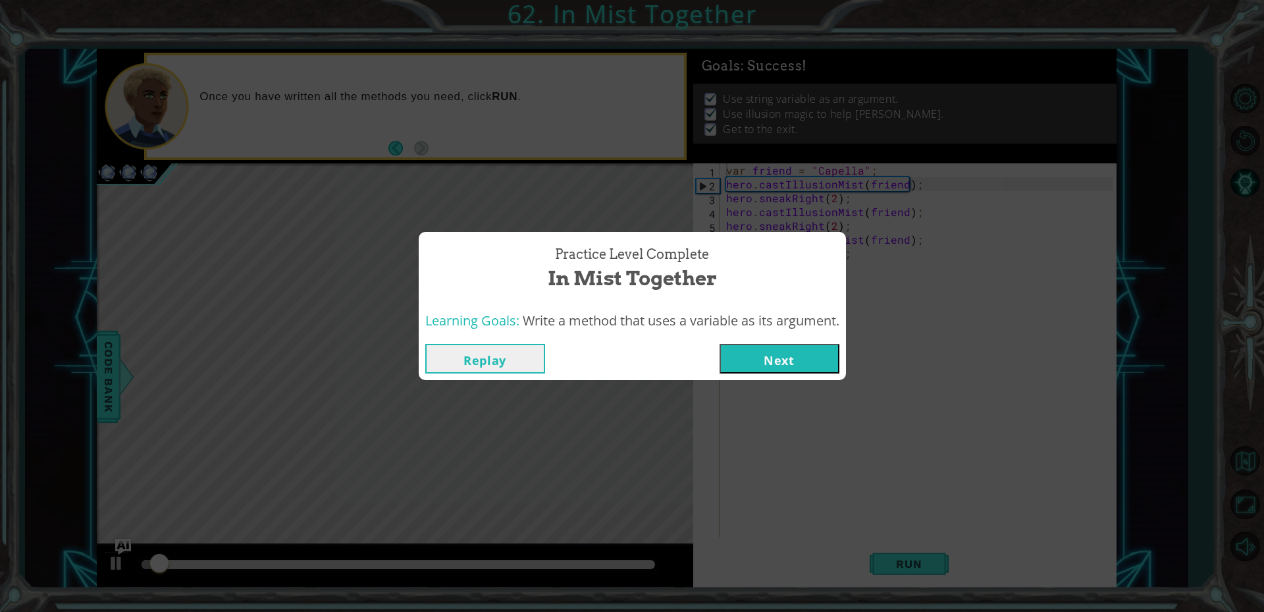
click at [792, 358] on button "Next" at bounding box center [780, 359] width 120 height 30
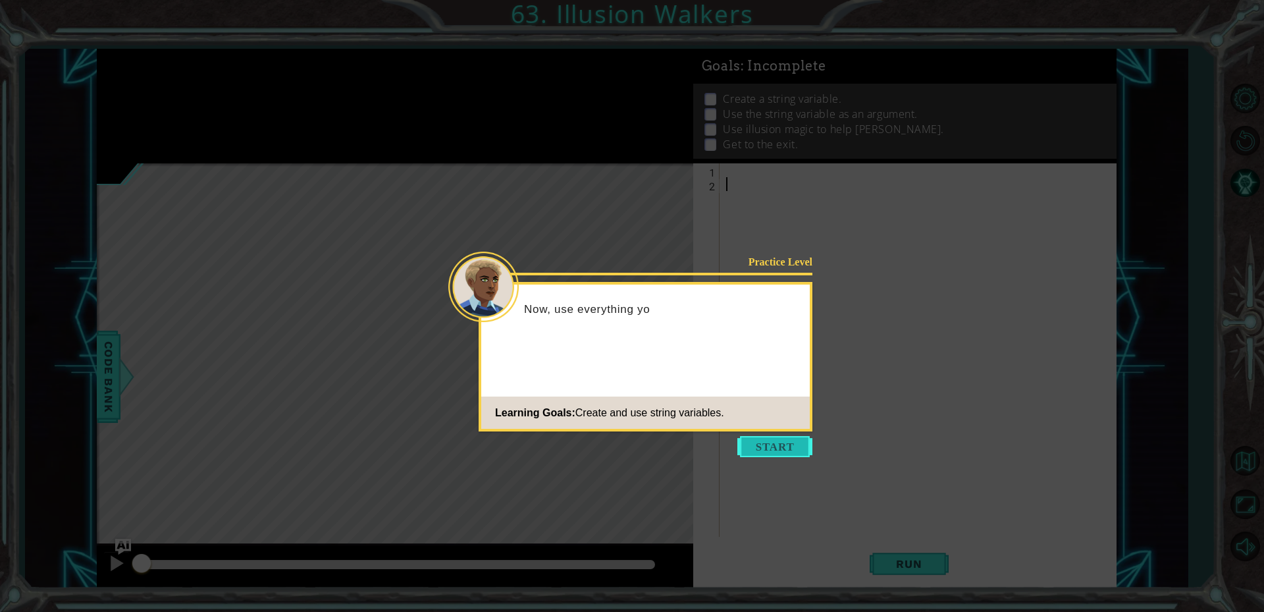
click at [782, 443] on button "Start" at bounding box center [775, 446] width 75 height 21
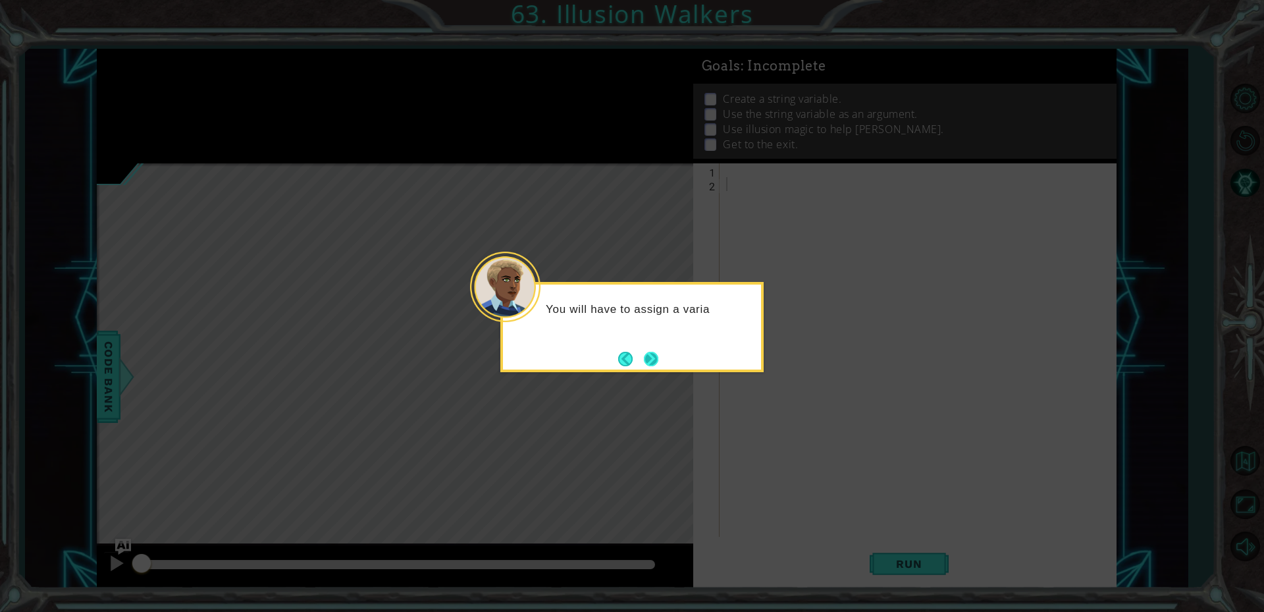
click at [645, 355] on button "Next" at bounding box center [651, 359] width 14 height 14
click at [645, 355] on button "Next" at bounding box center [651, 358] width 24 height 24
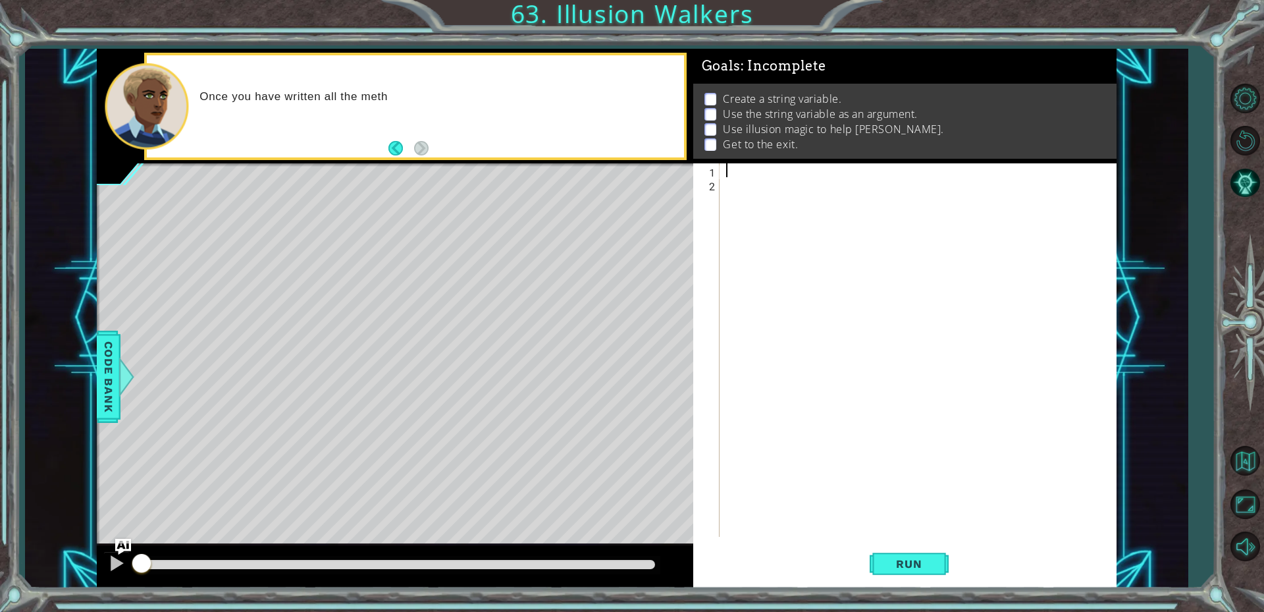
click at [806, 175] on div at bounding box center [922, 363] width 396 height 401
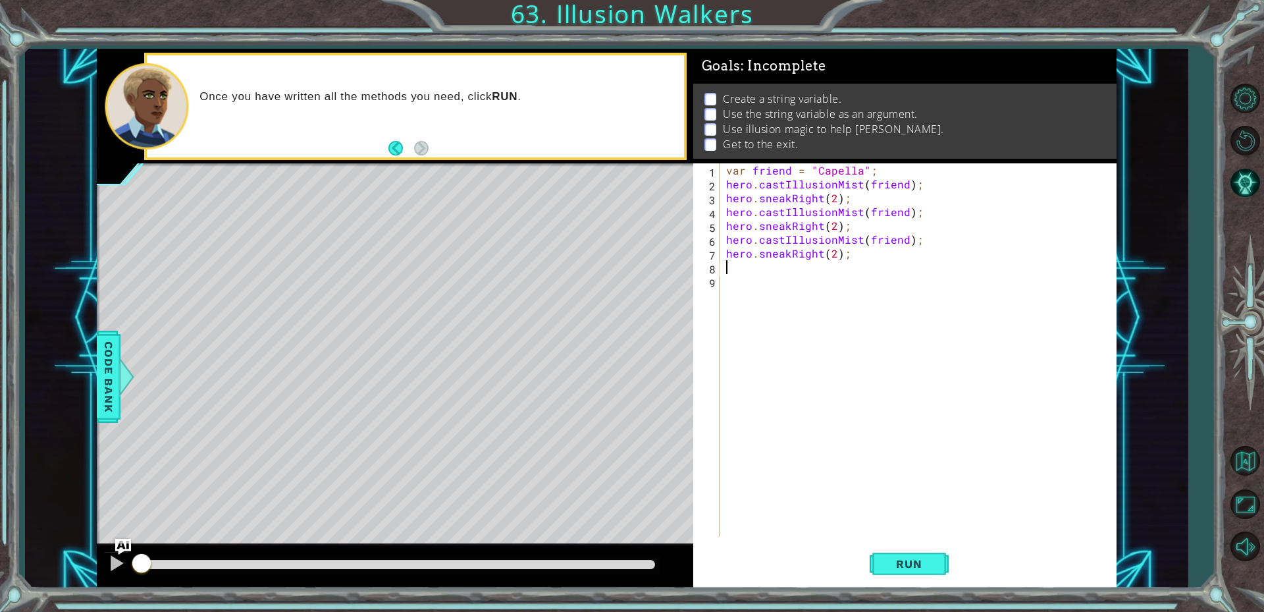
click at [820, 198] on div "var friend = "Capella" ; hero . castIllusionMist ( friend ) ; hero . sneakRight…" at bounding box center [922, 363] width 396 height 401
click at [821, 230] on div "var friend = "Capella" ; hero . castIllusionMist ( friend ) ; hero . sneakUp ( …" at bounding box center [922, 363] width 396 height 401
type textarea "hero.sneakUp(2);"
click at [885, 330] on div "var friend = "Capella" ; hero . castIllusionMist ( friend ) ; hero . sneakUp ( …" at bounding box center [922, 363] width 396 height 401
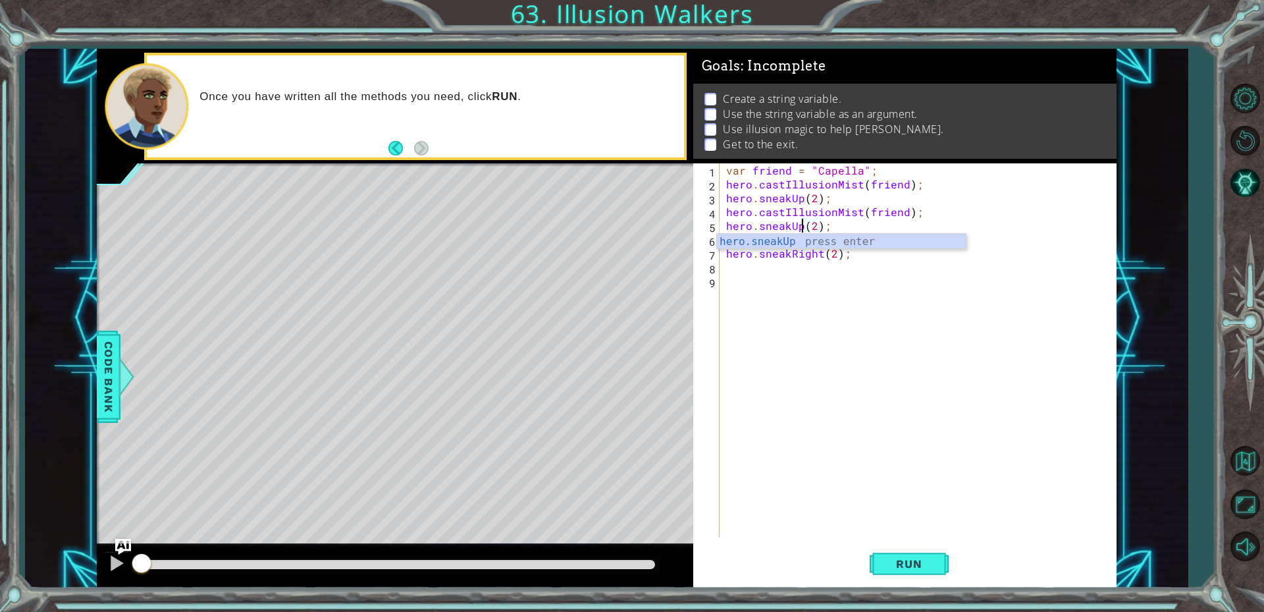
scroll to position [0, 0]
click at [818, 259] on div "var friend = "Capella" ; hero . castIllusionMist ( friend ) ; hero . sneakUp ( …" at bounding box center [922, 363] width 396 height 401
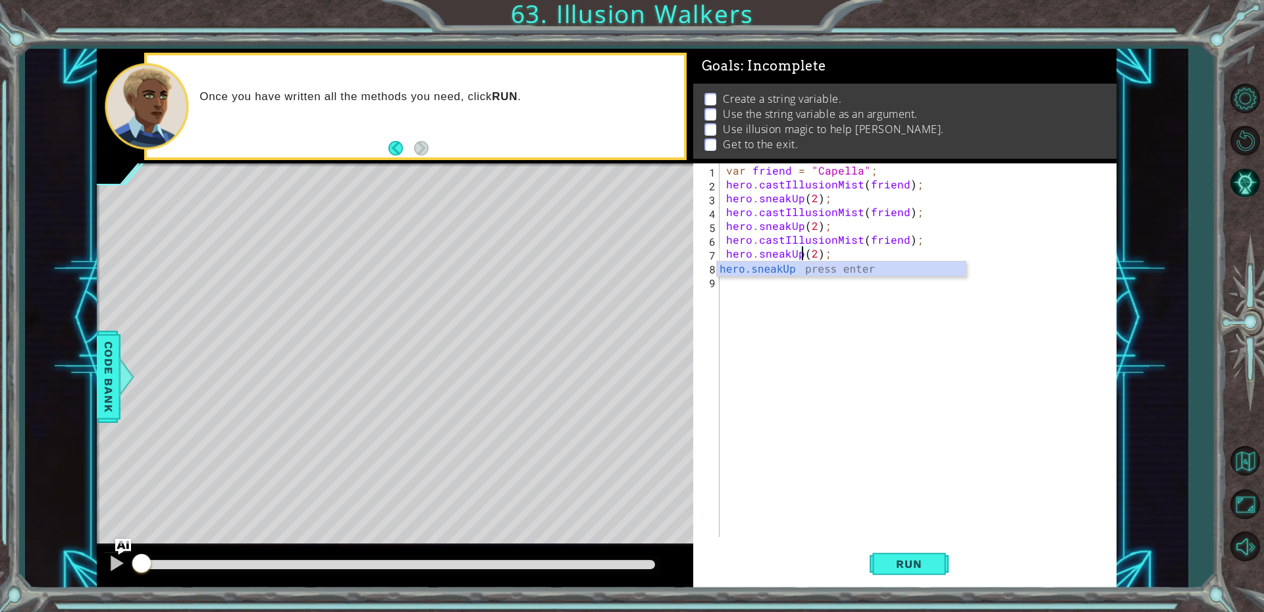
scroll to position [0, 5]
click at [921, 552] on button "Run" at bounding box center [909, 563] width 79 height 42
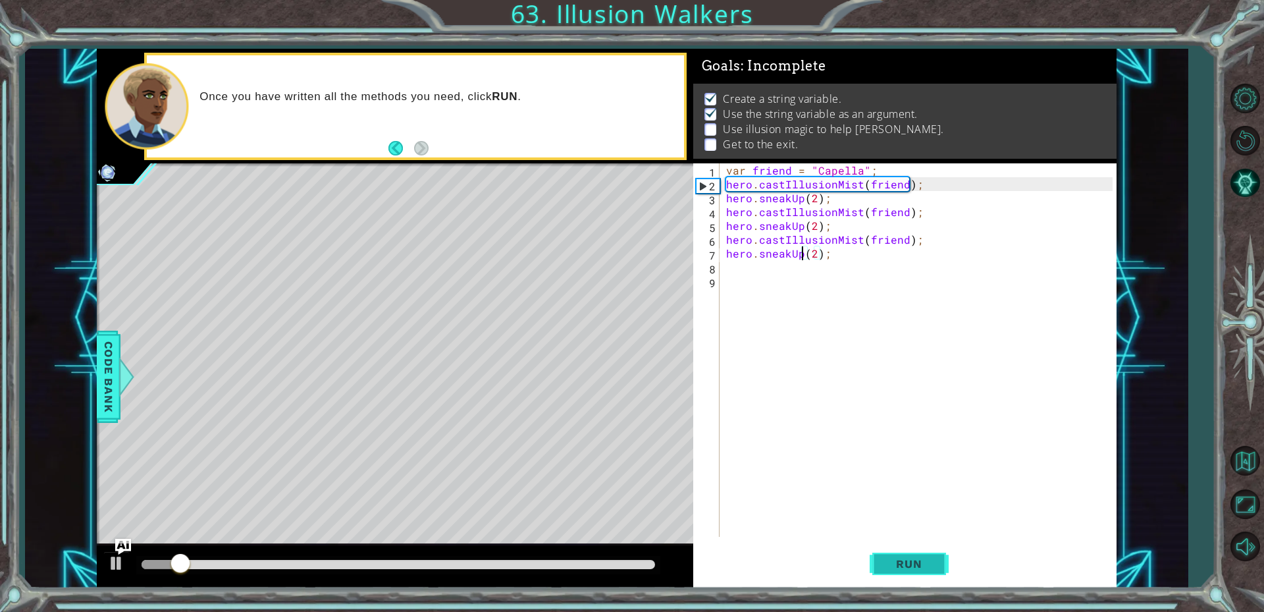
scroll to position [6, 0]
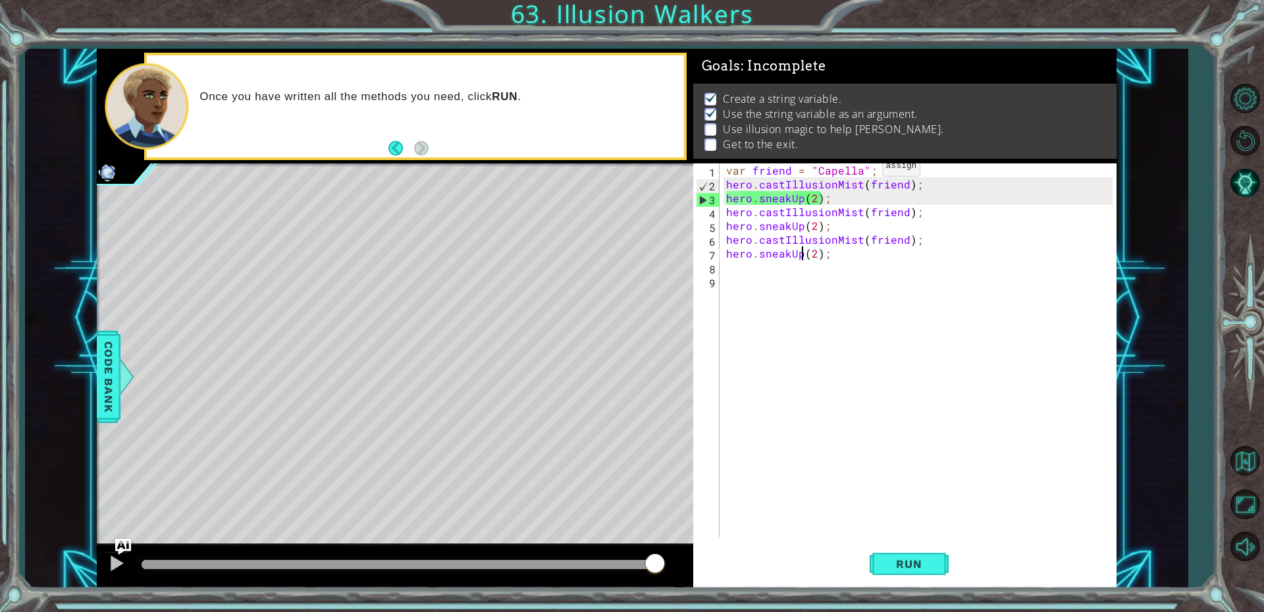
click at [860, 169] on div "var friend = "Capella" ; hero . castIllusionMist ( friend ) ; hero . sneakUp ( …" at bounding box center [922, 363] width 396 height 401
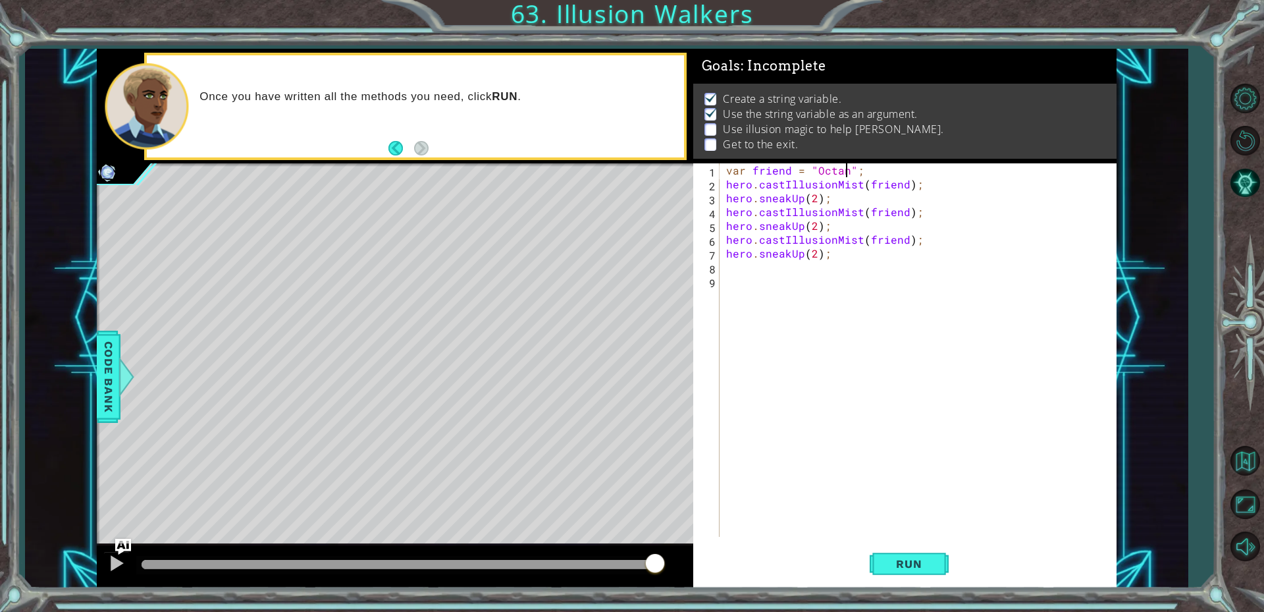
scroll to position [0, 8]
click at [902, 572] on button "Run" at bounding box center [909, 563] width 79 height 42
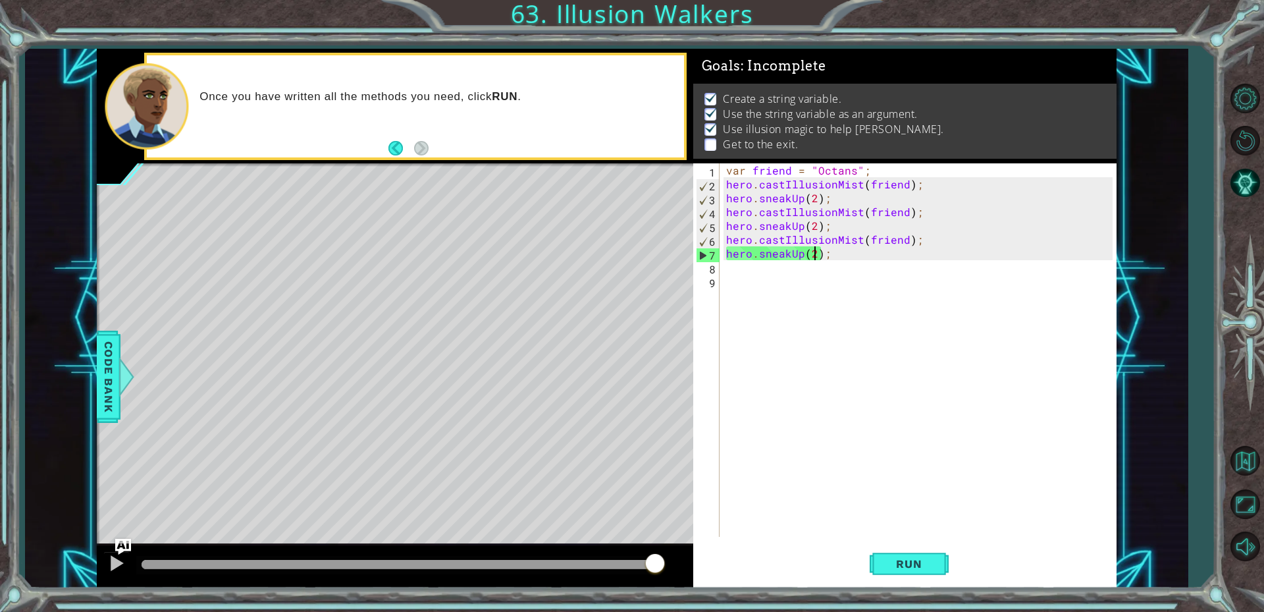
click at [815, 259] on div "var friend = "Octans" ; hero . castIllusionMist ( friend ) ; hero . sneakUp ( 2…" at bounding box center [922, 363] width 396 height 401
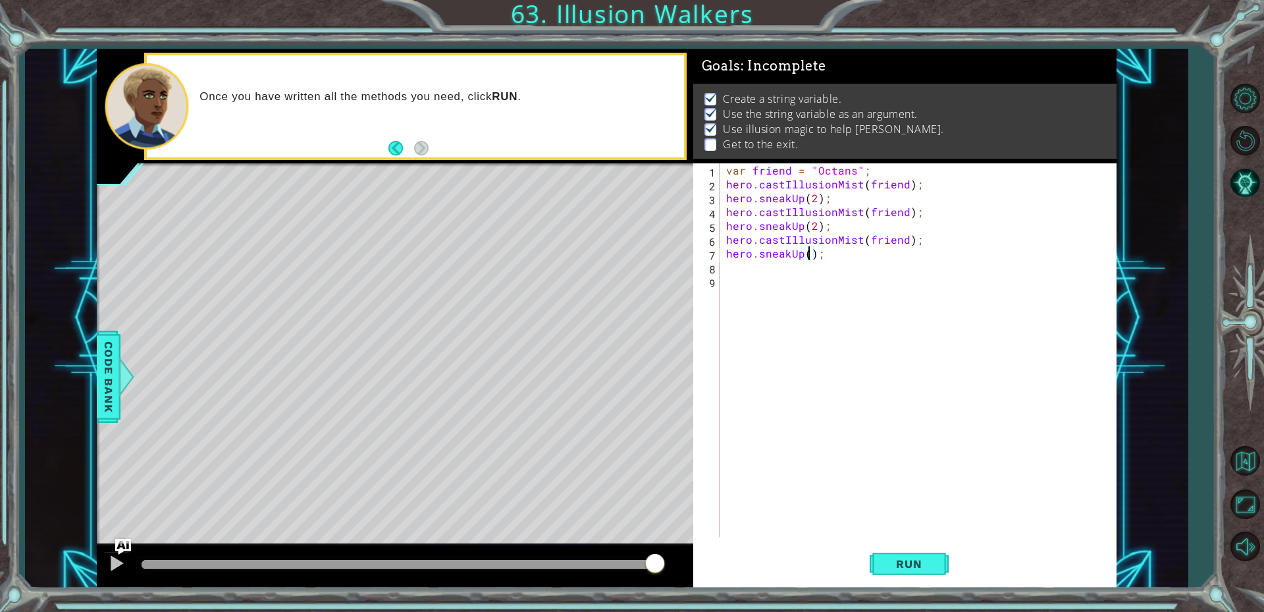
scroll to position [0, 5]
type textarea "hero.sneakUp(1);"
click at [919, 567] on span "Run" at bounding box center [909, 563] width 52 height 13
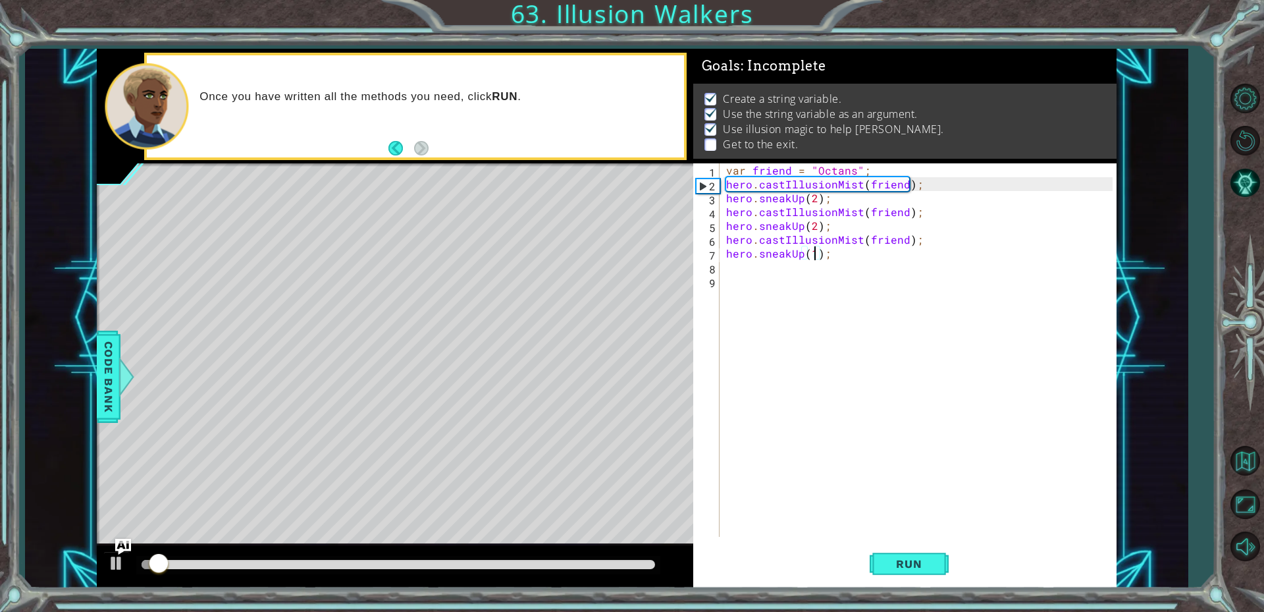
click at [775, 263] on div "var friend = "Octans" ; hero . castIllusionMist ( friend ) ; hero . sneakUp ( 2…" at bounding box center [922, 363] width 396 height 401
type textarea "h"
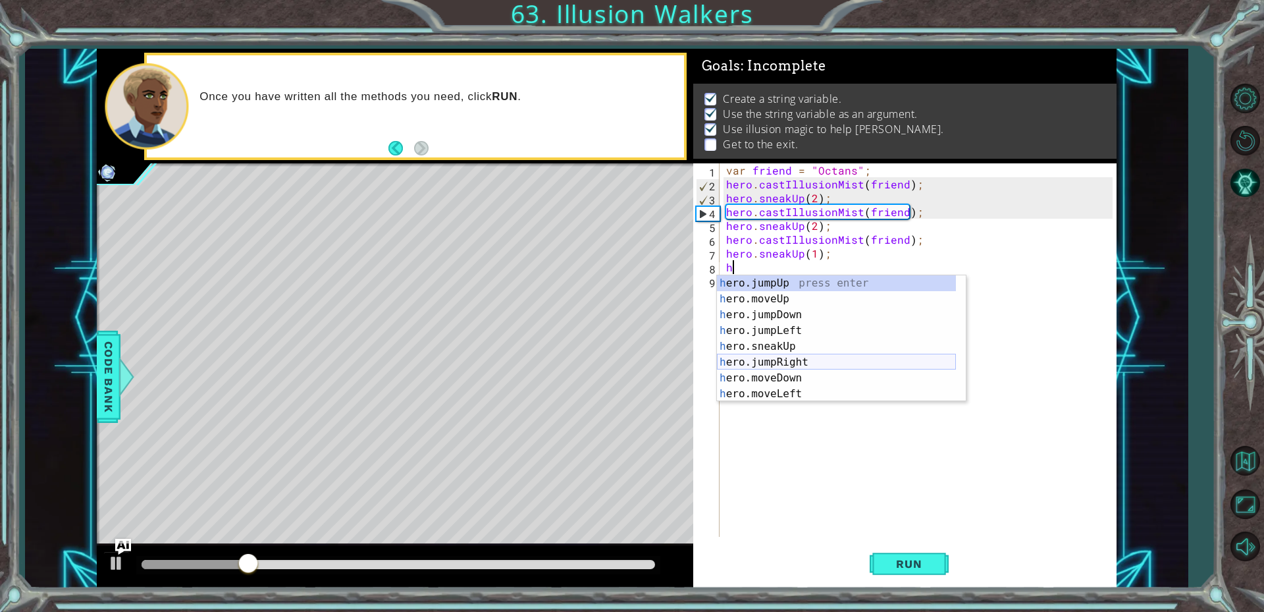
click at [806, 356] on div "h ero.jumpUp press enter h ero.moveUp press enter h ero.jumpDown press enter h …" at bounding box center [836, 354] width 239 height 158
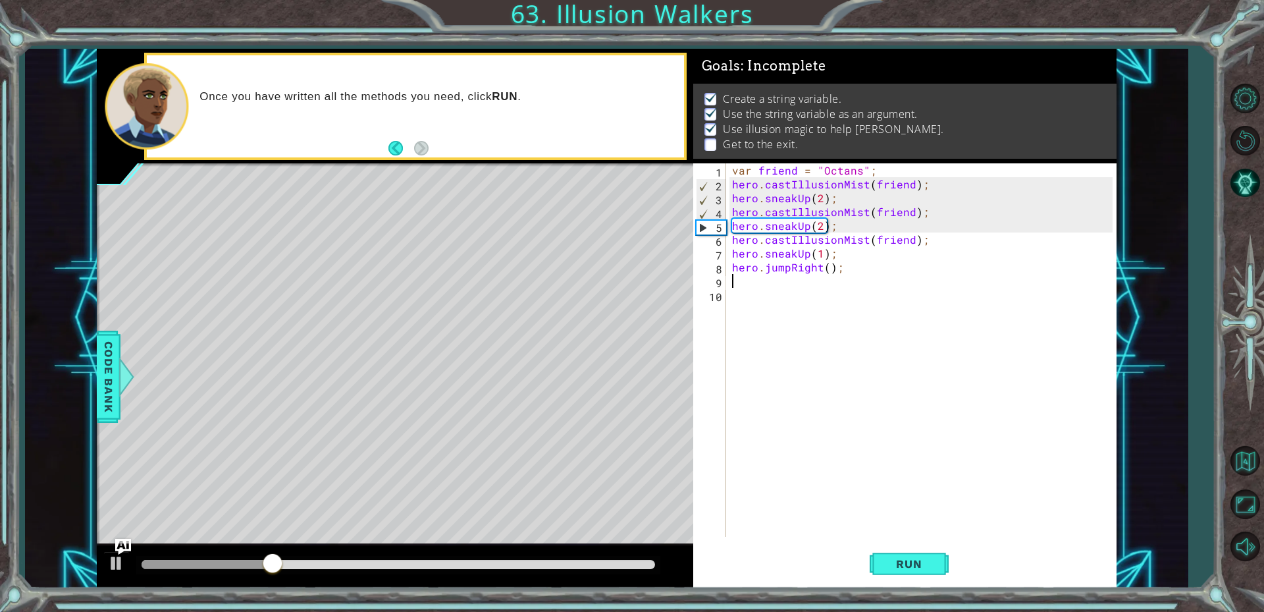
click at [796, 293] on div "var friend = "Octans" ; hero . castIllusionMist ( friend ) ; hero . sneakUp ( 2…" at bounding box center [925, 363] width 390 height 401
click at [794, 271] on div "var friend = "Octans" ; hero . castIllusionMist ( friend ) ; hero . sneakUp ( 2…" at bounding box center [925, 363] width 390 height 401
type textarea "hero.jumpRight();"
click at [790, 282] on div "var friend = "Octans" ; hero . castIllusionMist ( friend ) ; hero . sneakUp ( 2…" at bounding box center [925, 363] width 390 height 401
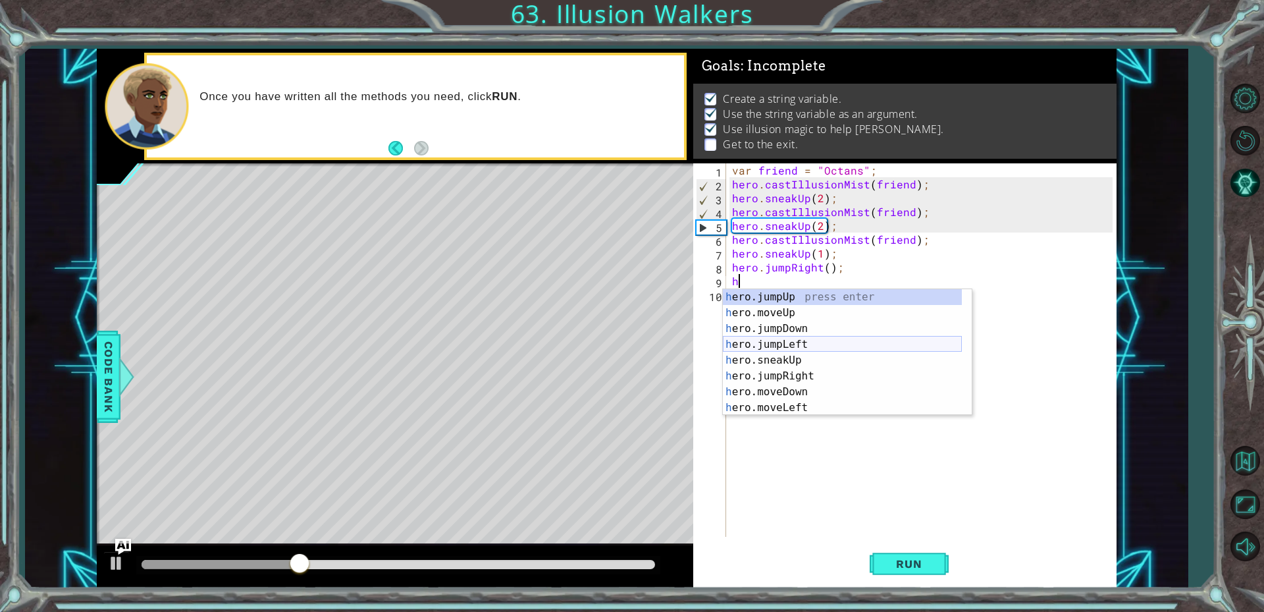
scroll to position [79, 0]
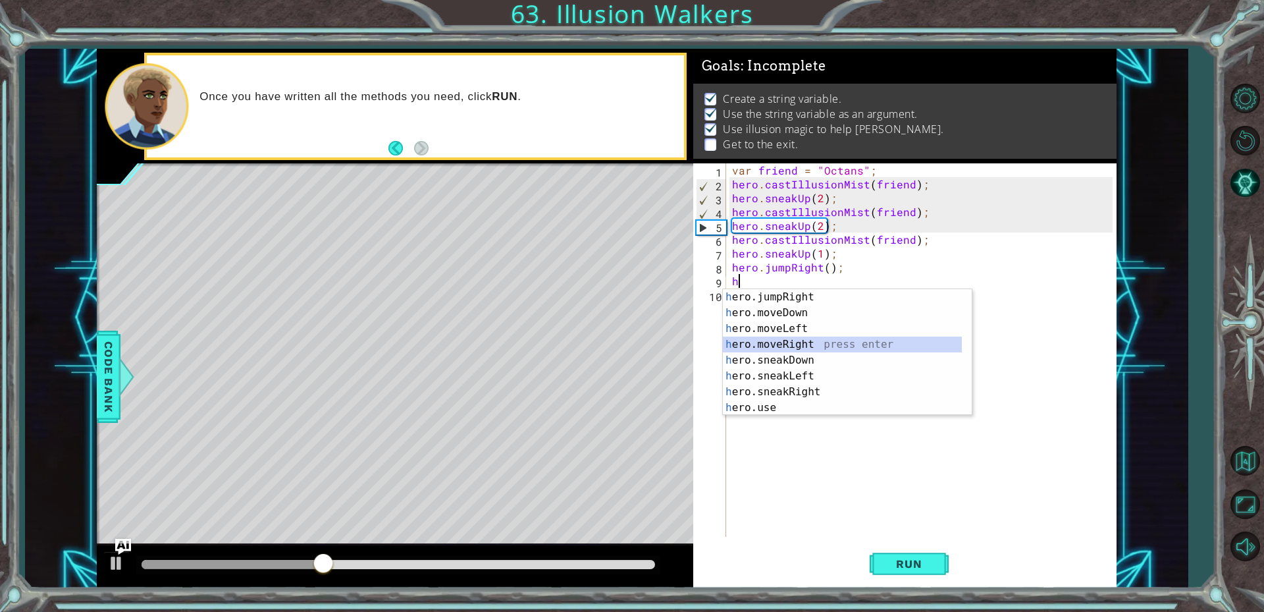
click at [799, 344] on div "h ero.jumpRight press enter h ero.moveDown press enter h ero.moveLeft press ent…" at bounding box center [842, 368] width 239 height 158
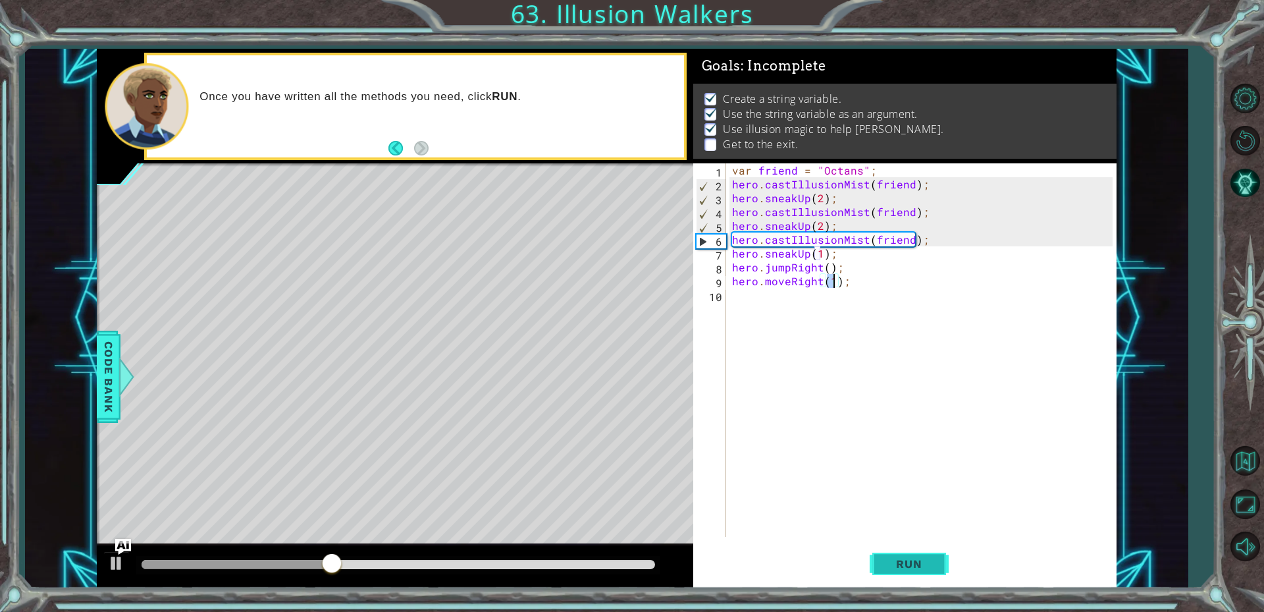
type textarea "hero.moveRight(1);"
click at [899, 568] on span "Run" at bounding box center [909, 563] width 52 height 13
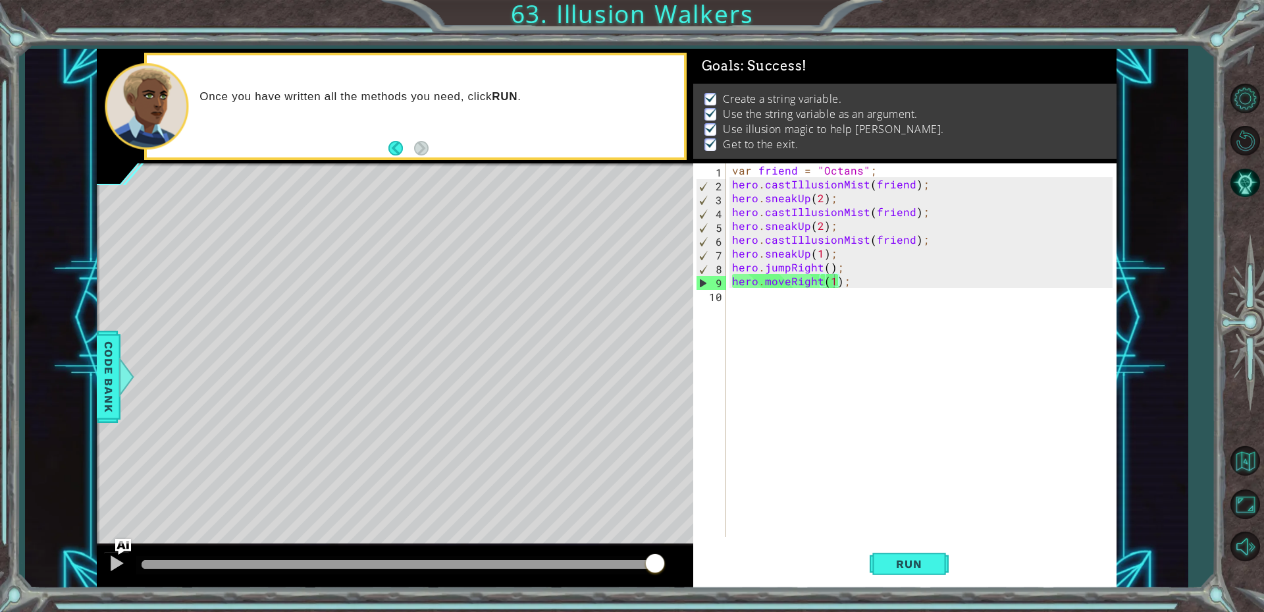
drag, startPoint x: 183, startPoint y: 560, endPoint x: 690, endPoint y: 517, distance: 508.9
click at [670, 518] on div "methods hero use(thing) moveUp(steps) moveDown(steps) moveLeft(steps) moveRight…" at bounding box center [607, 318] width 1020 height 539
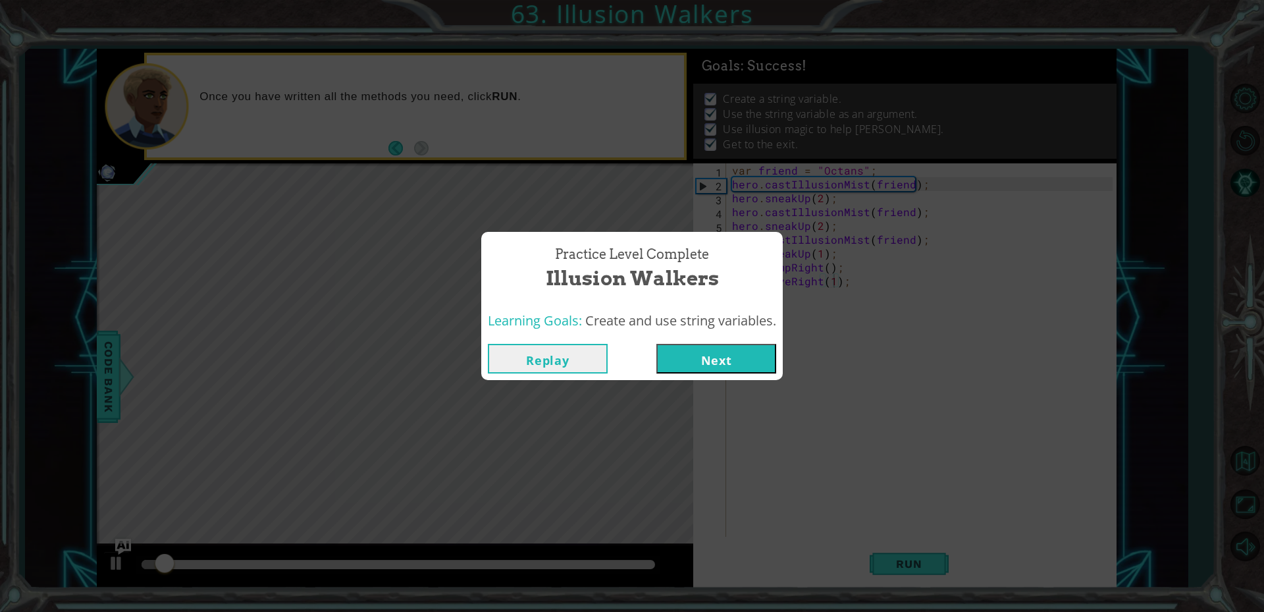
click at [735, 354] on button "Next" at bounding box center [717, 359] width 120 height 30
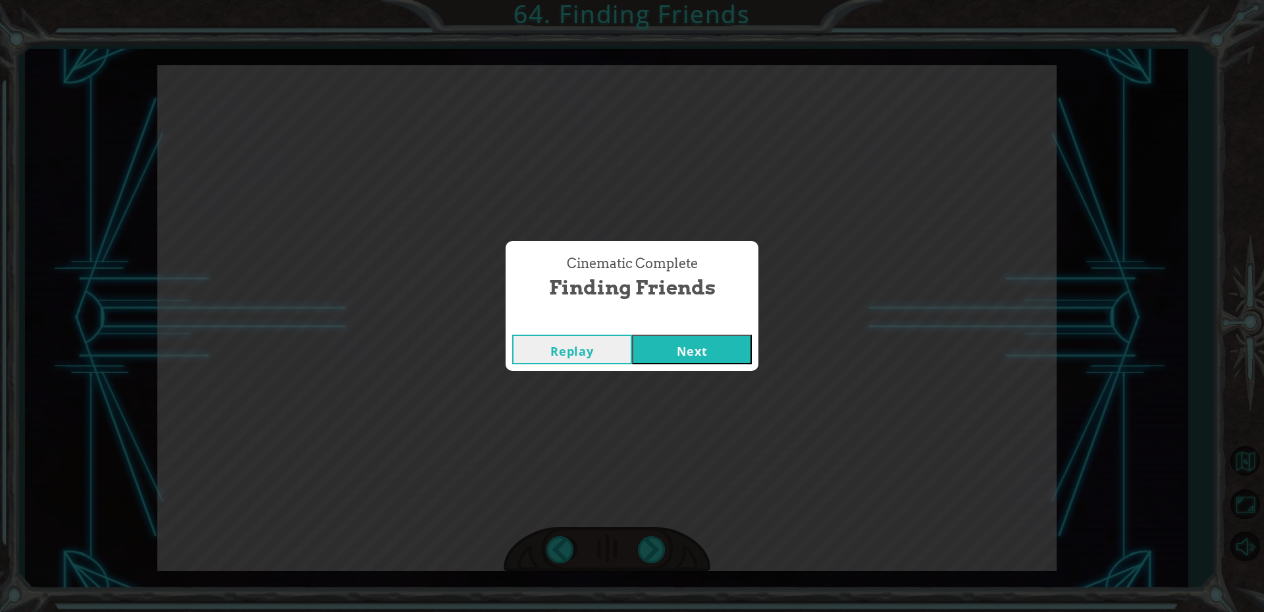
click at [685, 360] on button "Next" at bounding box center [692, 350] width 120 height 30
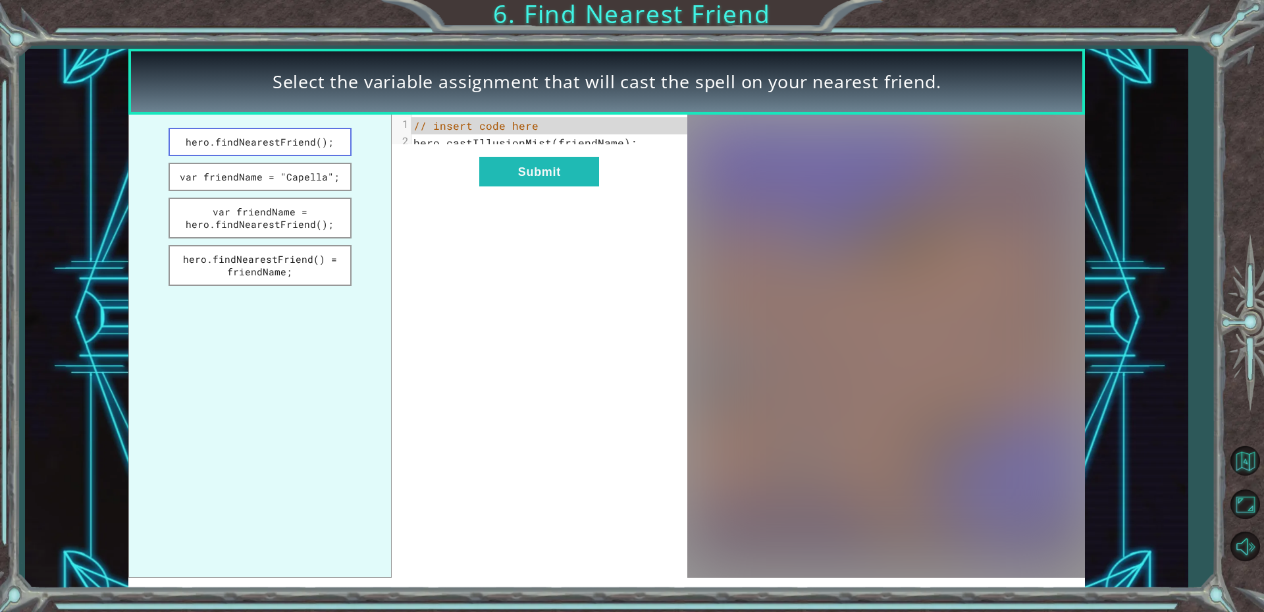
click at [307, 146] on button "hero.findNearestFriend();" at bounding box center [261, 142] width 184 height 28
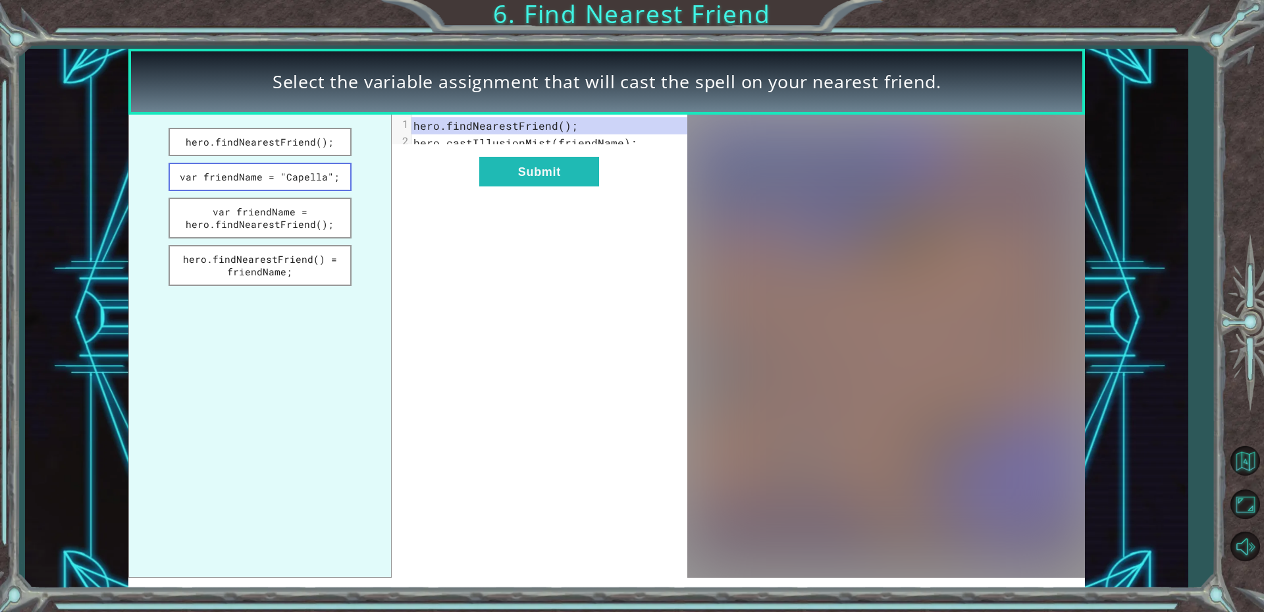
click at [306, 170] on button "var friendName = "Capella";" at bounding box center [261, 177] width 184 height 28
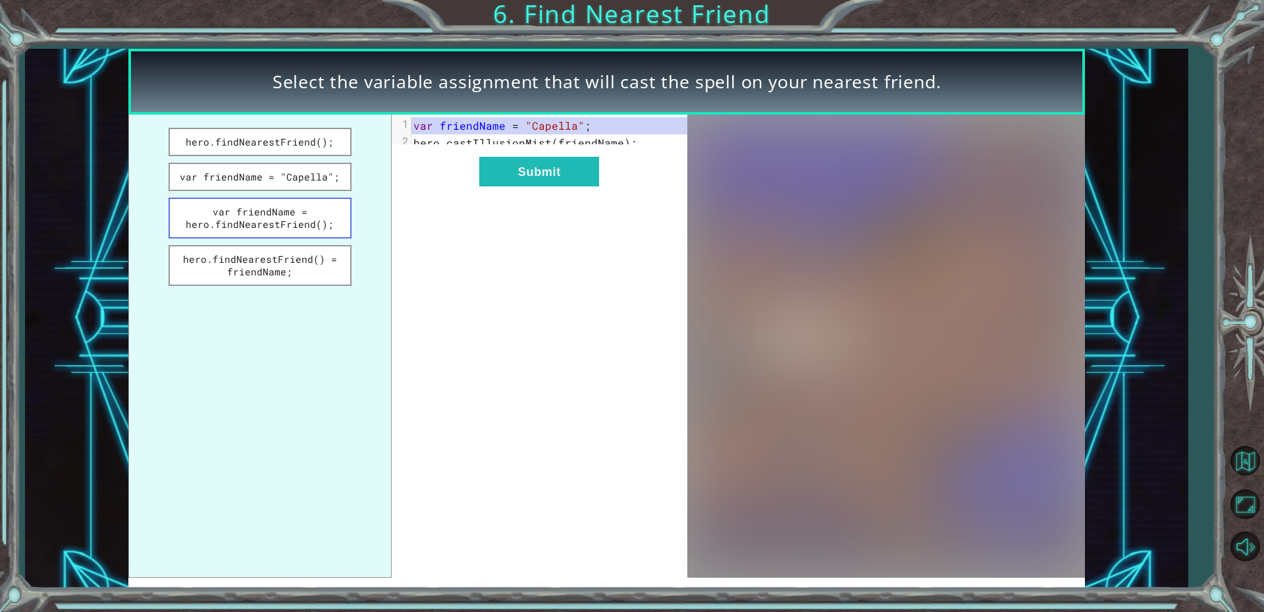
click at [321, 204] on button "var friendName = hero.findNearestFriend();" at bounding box center [261, 218] width 184 height 41
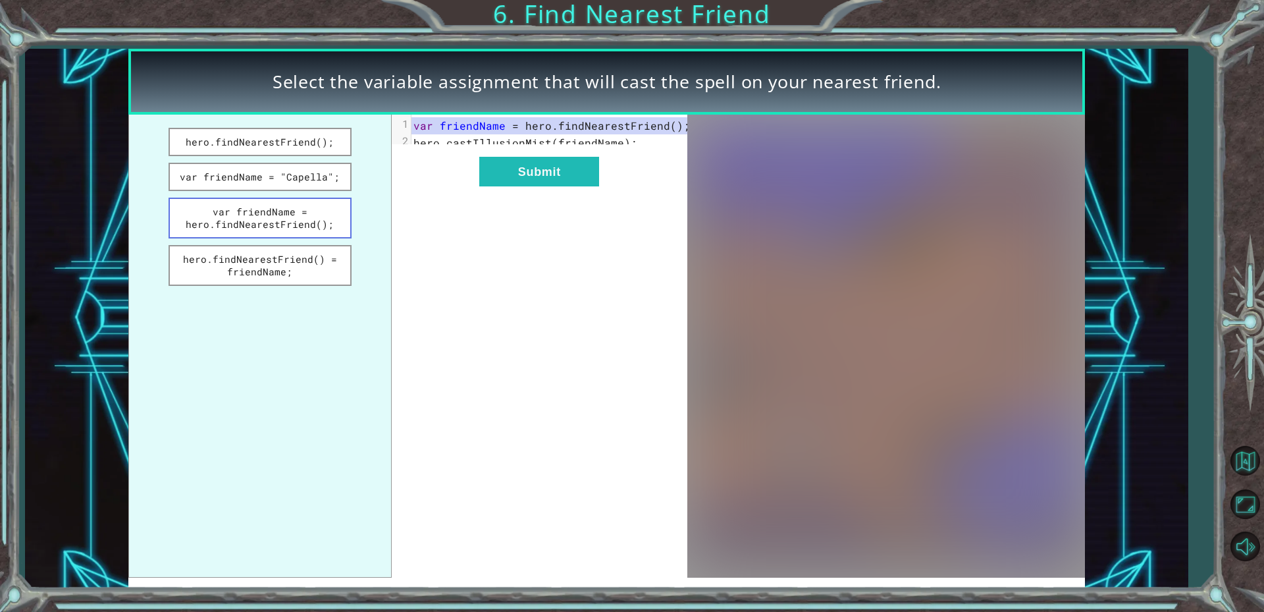
click at [321, 204] on button "var friendName = hero.findNearestFriend();" at bounding box center [261, 218] width 184 height 41
drag, startPoint x: 331, startPoint y: 283, endPoint x: 332, endPoint y: 295, distance: 12.6
click at [332, 295] on ul "hero.findNearestFriend(); var friendName = "Capella"; var friendName = hero.fin…" at bounding box center [259, 346] width 263 height 462
click at [333, 270] on button "hero.findNearestFriend() = friendName;" at bounding box center [261, 265] width 184 height 41
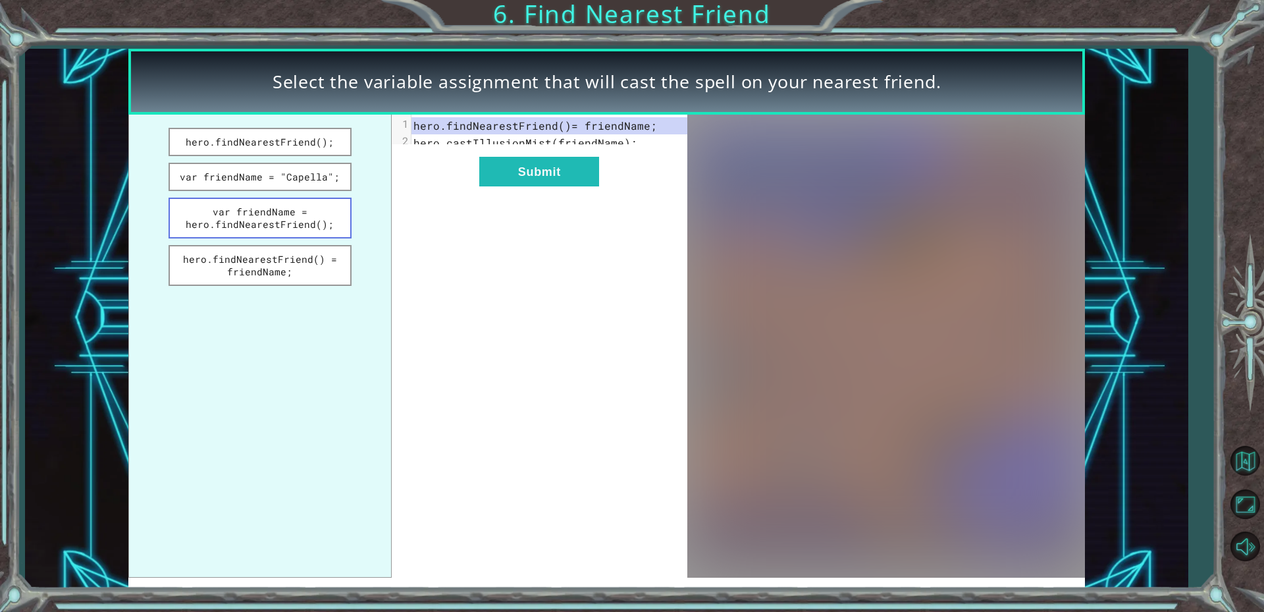
click at [317, 203] on button "var friendName = hero.findNearestFriend();" at bounding box center [261, 218] width 184 height 41
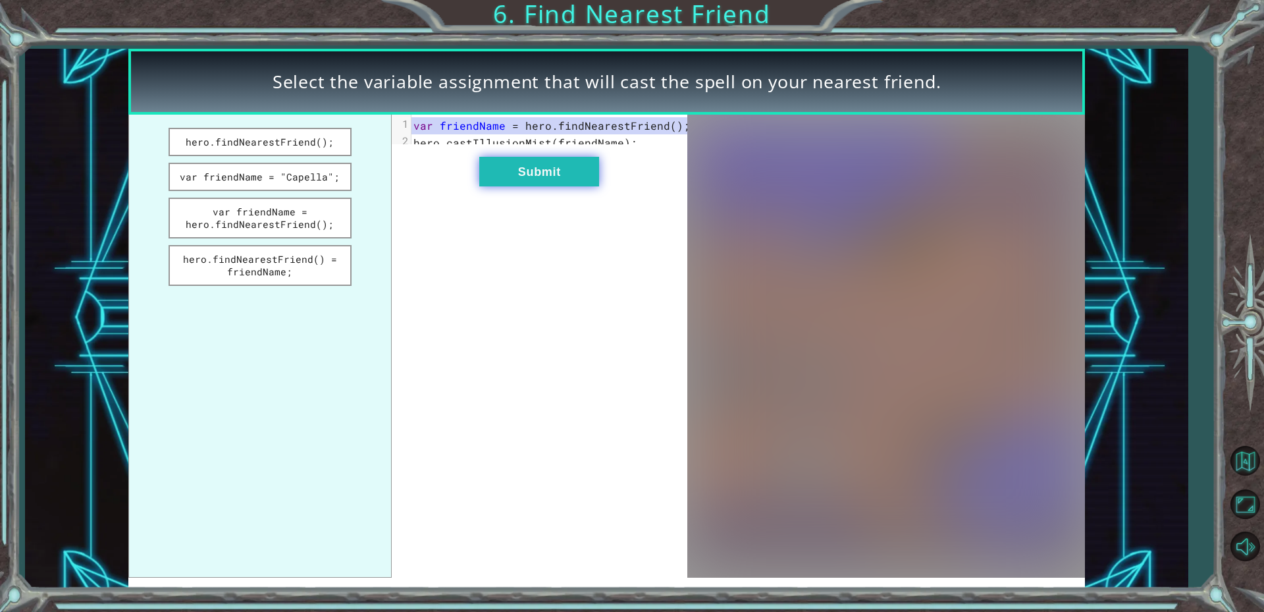
click at [504, 186] on button "Submit" at bounding box center [539, 172] width 120 height 30
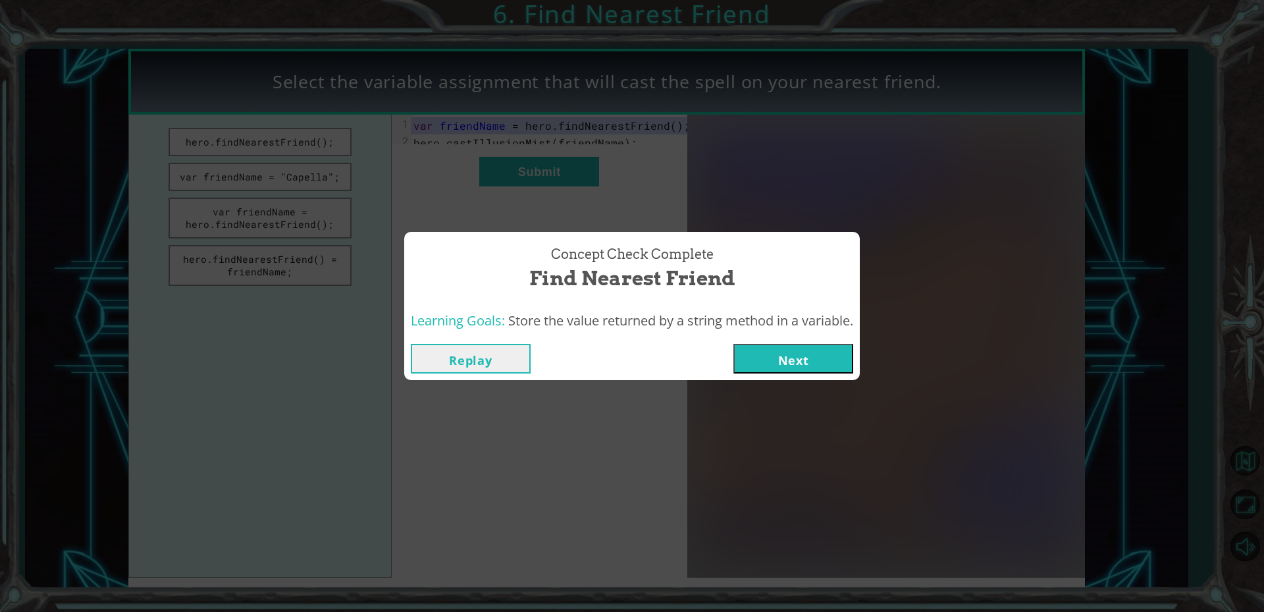
click at [820, 333] on div "Learning Goals: Store the value returned by a string method in a variable." at bounding box center [632, 321] width 456 height 32
click at [821, 344] on button "Next" at bounding box center [794, 359] width 120 height 30
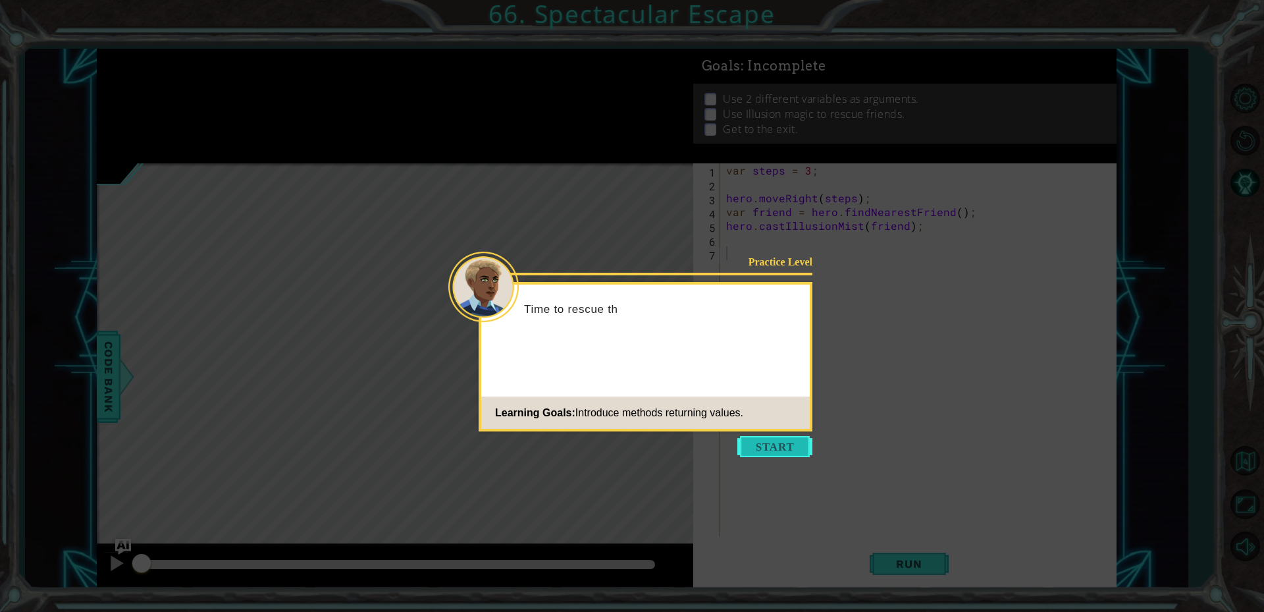
click at [789, 442] on button "Start" at bounding box center [775, 446] width 75 height 21
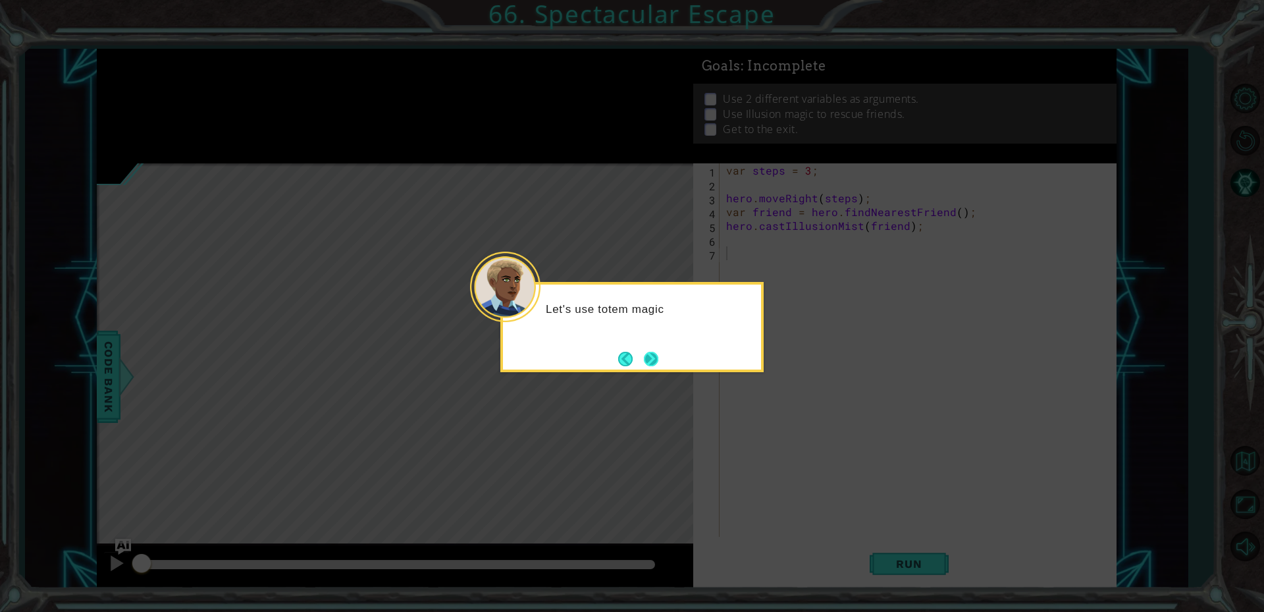
click at [647, 358] on button "Next" at bounding box center [651, 359] width 14 height 14
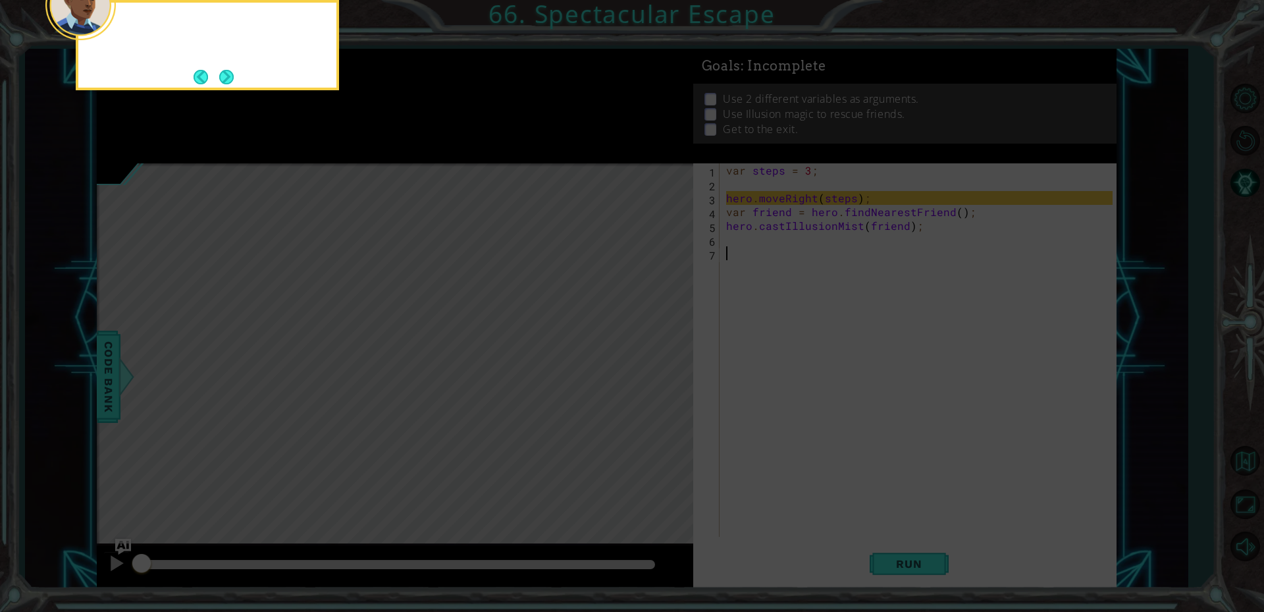
click at [647, 358] on icon at bounding box center [632, 91] width 1264 height 1041
click at [229, 80] on button "Next" at bounding box center [226, 77] width 14 height 14
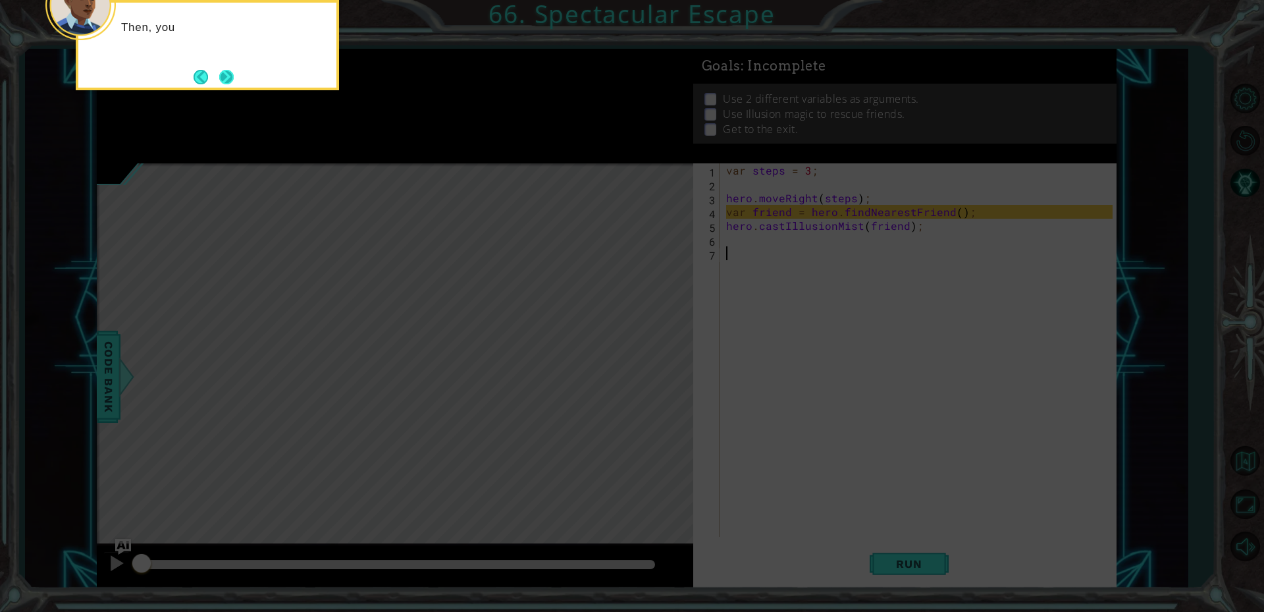
click at [234, 82] on button "Next" at bounding box center [227, 77] width 16 height 16
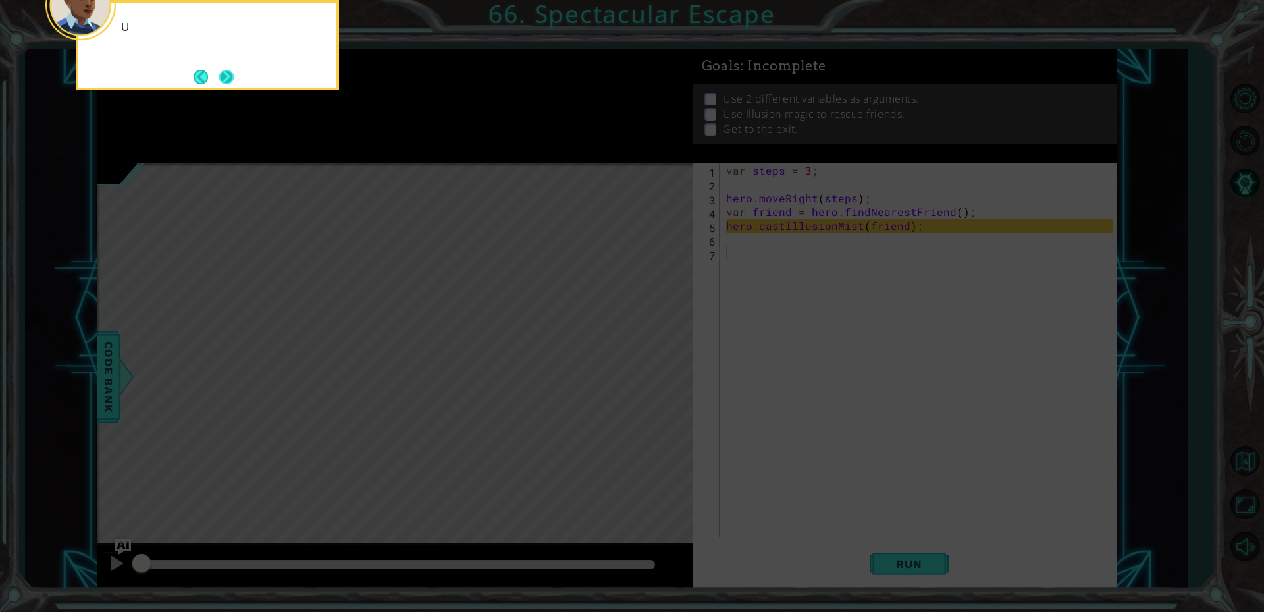
click at [232, 80] on button "Next" at bounding box center [226, 76] width 15 height 15
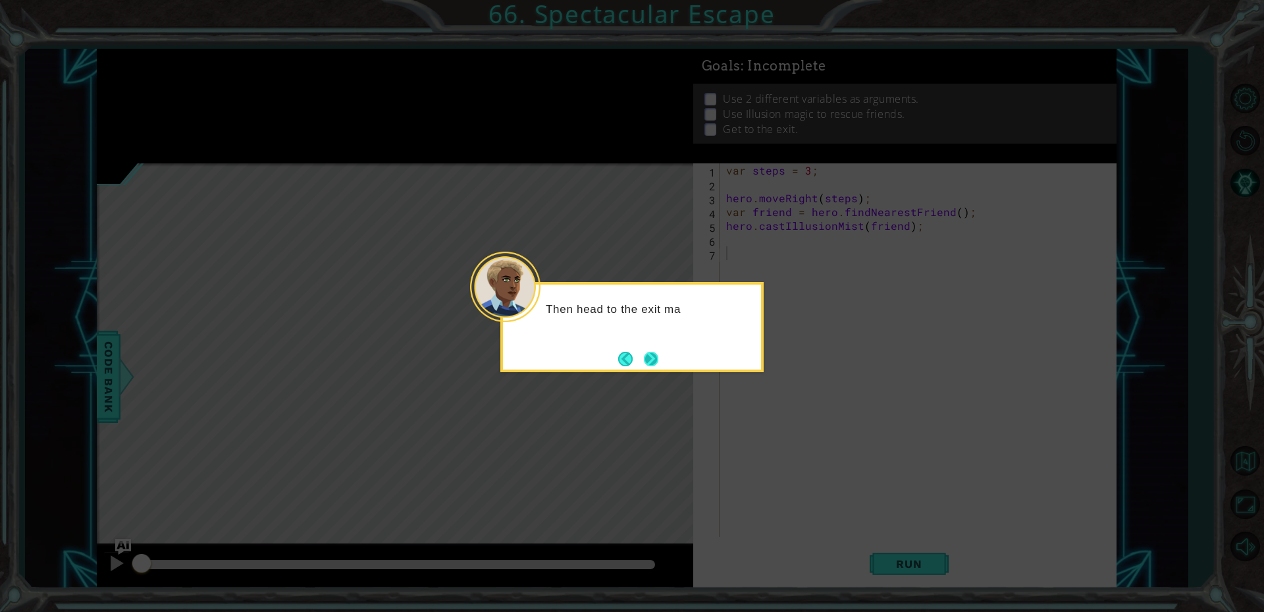
click at [653, 354] on button "Next" at bounding box center [651, 359] width 14 height 14
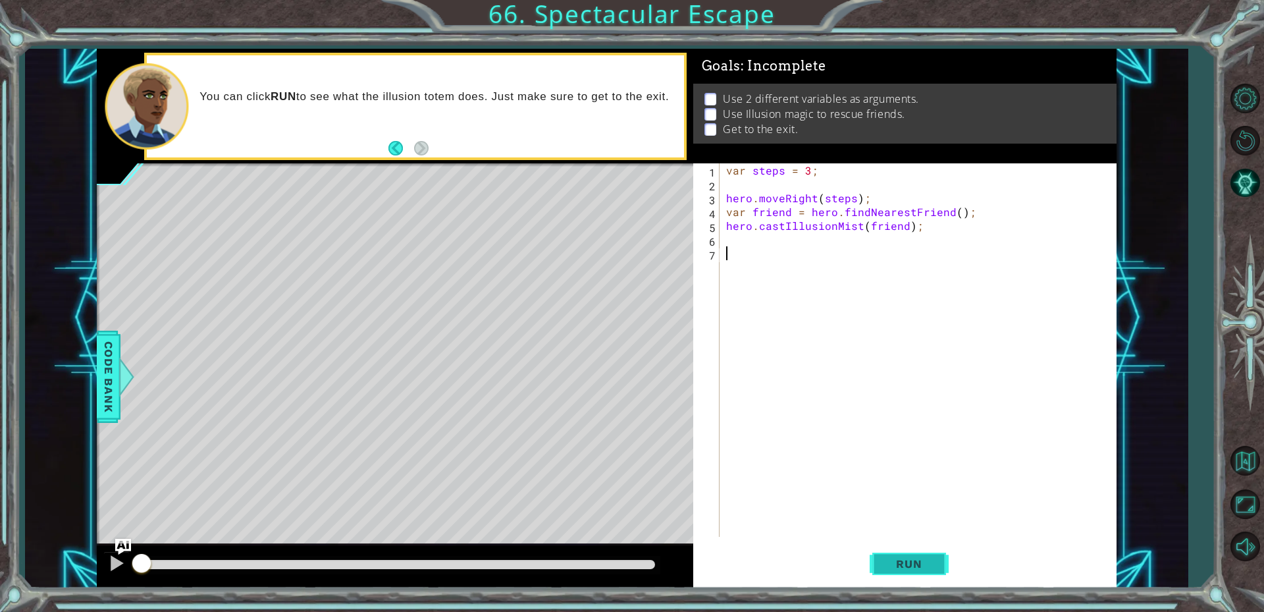
click at [925, 564] on span "Run" at bounding box center [909, 563] width 52 height 13
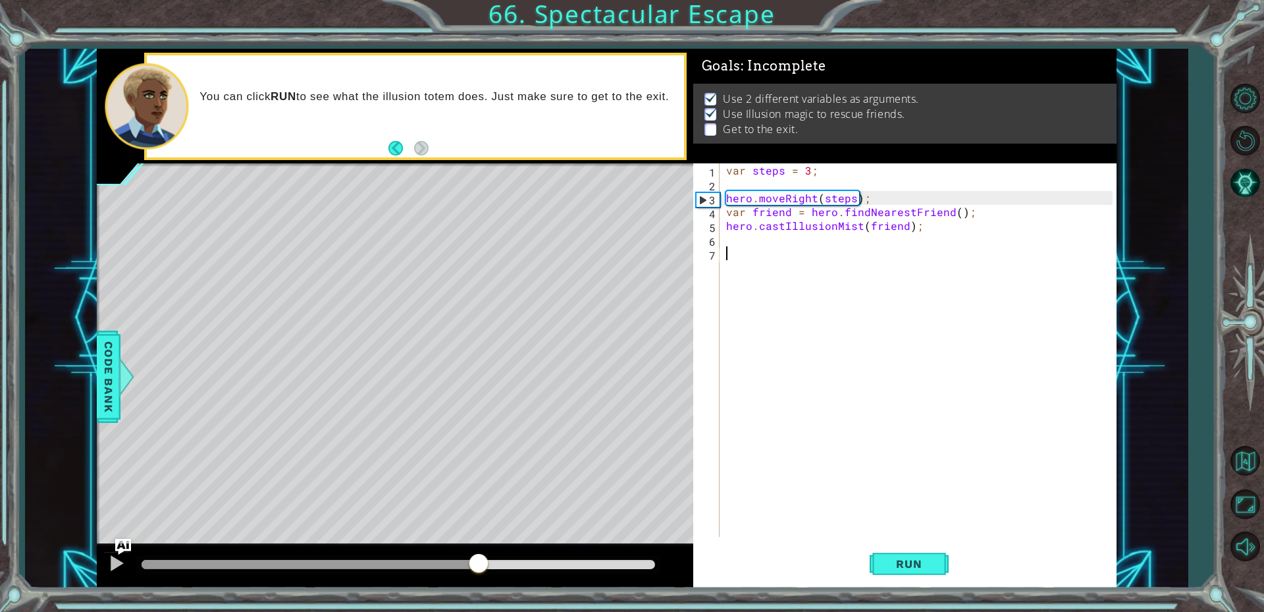
drag, startPoint x: 172, startPoint y: 554, endPoint x: 510, endPoint y: 544, distance: 338.7
click at [504, 545] on div at bounding box center [395, 566] width 597 height 42
drag, startPoint x: 538, startPoint y: 565, endPoint x: 111, endPoint y: 568, distance: 426.7
click at [111, 568] on div at bounding box center [395, 566] width 597 height 42
drag, startPoint x: 169, startPoint y: 561, endPoint x: 200, endPoint y: 558, distance: 31.1
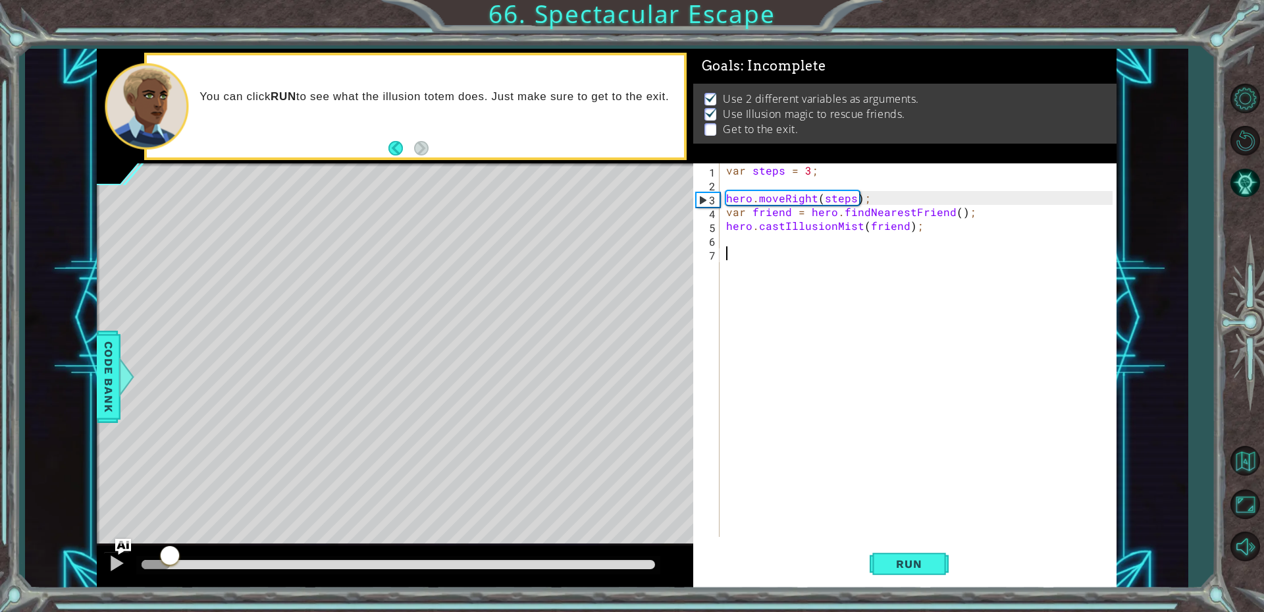
click at [200, 558] on div at bounding box center [398, 565] width 524 height 18
click at [126, 549] on img "Ask AI" at bounding box center [123, 546] width 17 height 17
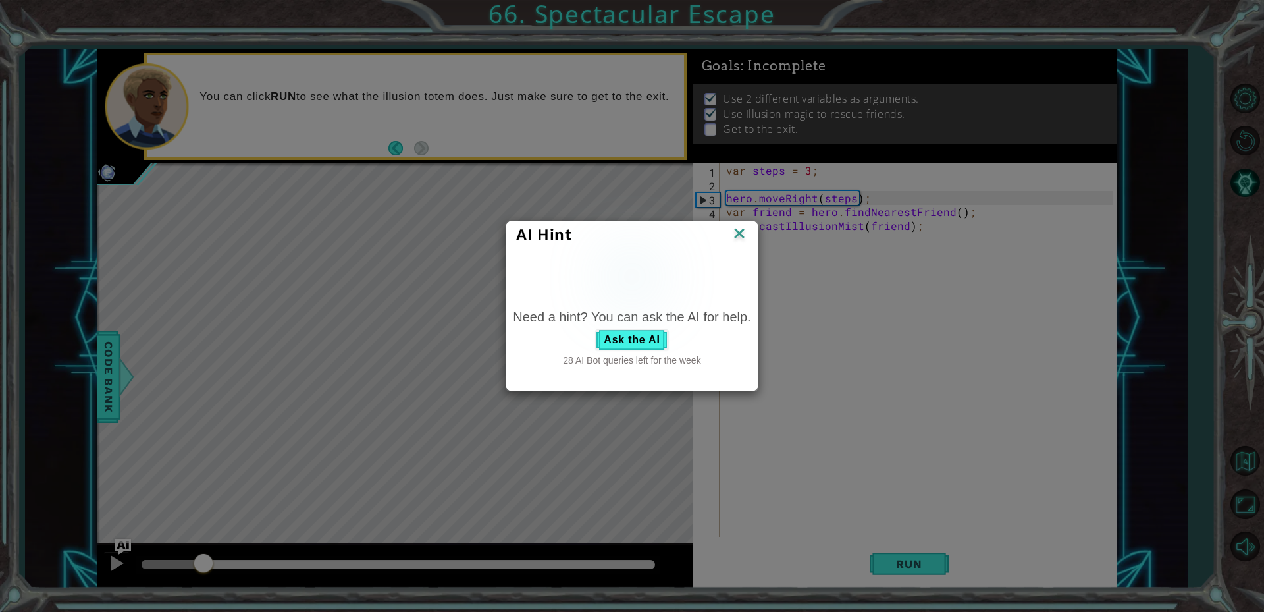
click at [745, 232] on img at bounding box center [739, 235] width 17 height 20
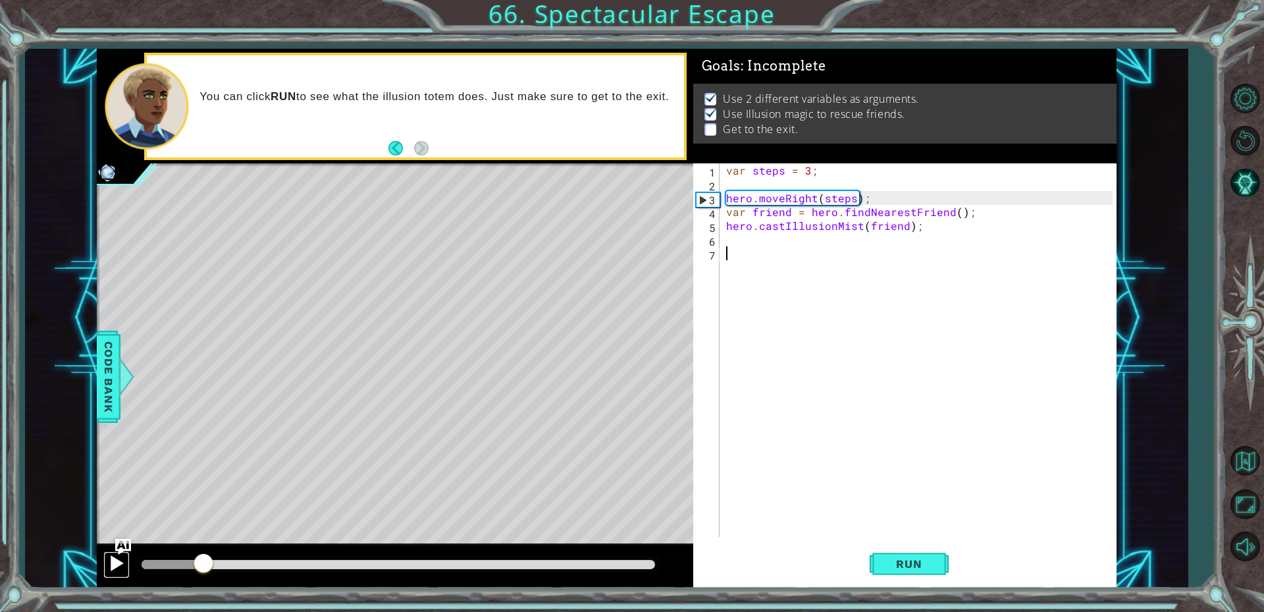
click at [117, 572] on div at bounding box center [116, 562] width 17 height 17
click at [736, 238] on div "var steps = 3 ; hero . moveRight ( steps ) ; var friend = hero . findNearestFri…" at bounding box center [922, 363] width 396 height 401
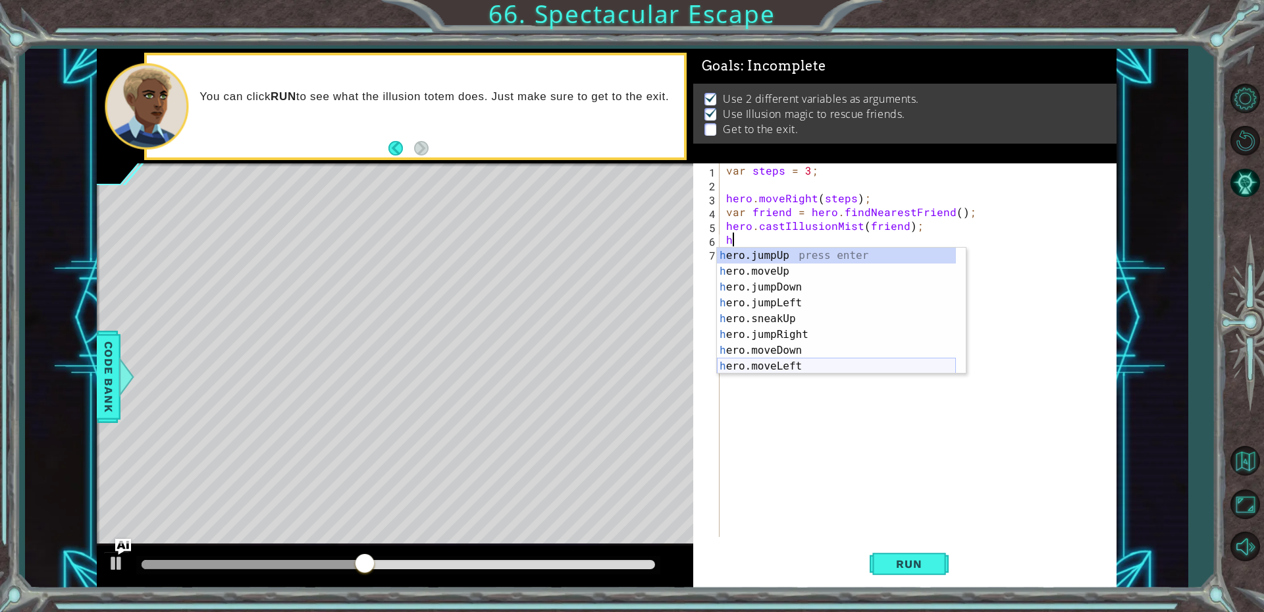
scroll to position [40, 0]
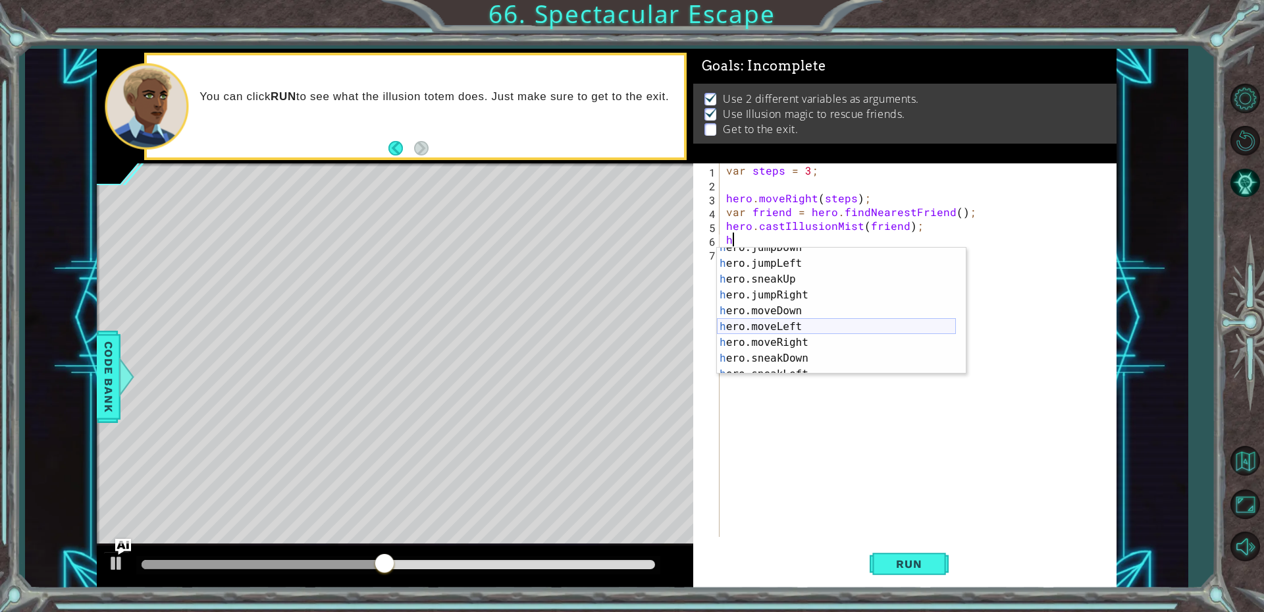
click at [797, 333] on div "h ero.jumpDown press enter h ero.jumpLeft press enter h ero.sneakUp press enter…" at bounding box center [836, 319] width 239 height 158
type textarea "hero.moveLeft(1);"
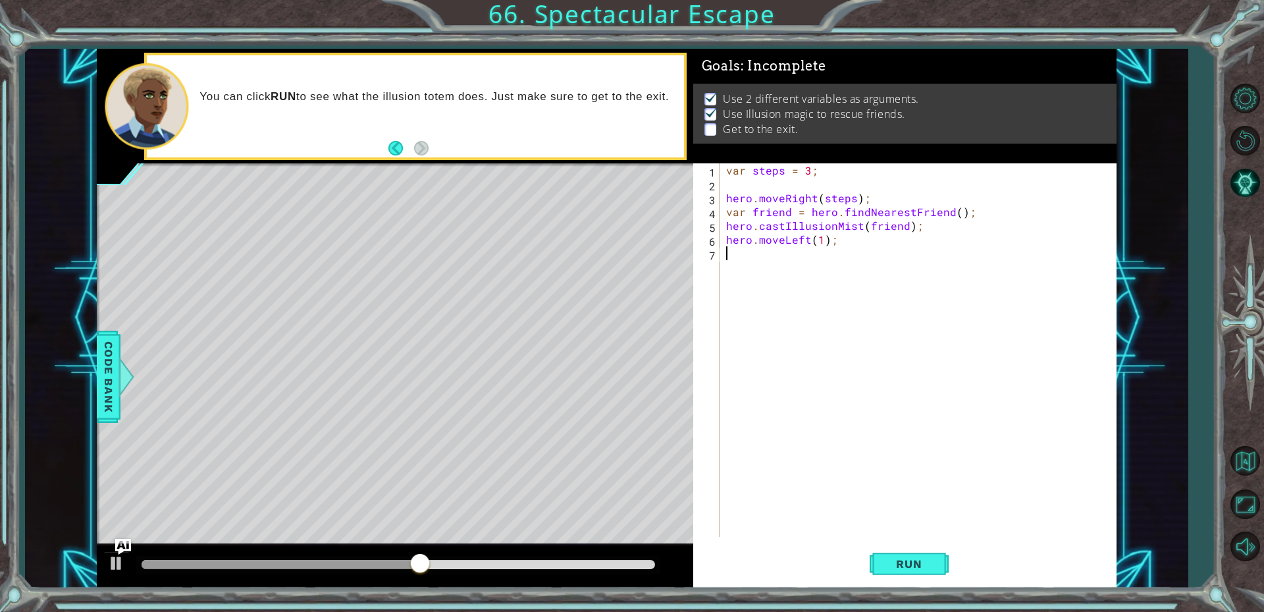
click at [810, 250] on div "var steps = 3 ; hero . moveRight ( steps ) ; var friend = hero . findNearestFri…" at bounding box center [922, 363] width 396 height 401
click at [810, 244] on div "var steps = 3 ; hero . moveRight ( steps ) ; var friend = hero . findNearestFri…" at bounding box center [922, 363] width 396 height 401
click at [824, 236] on div "var steps = 3 ; hero . moveRight ( steps ) ; var friend = hero . findNearestFri…" at bounding box center [922, 363] width 396 height 401
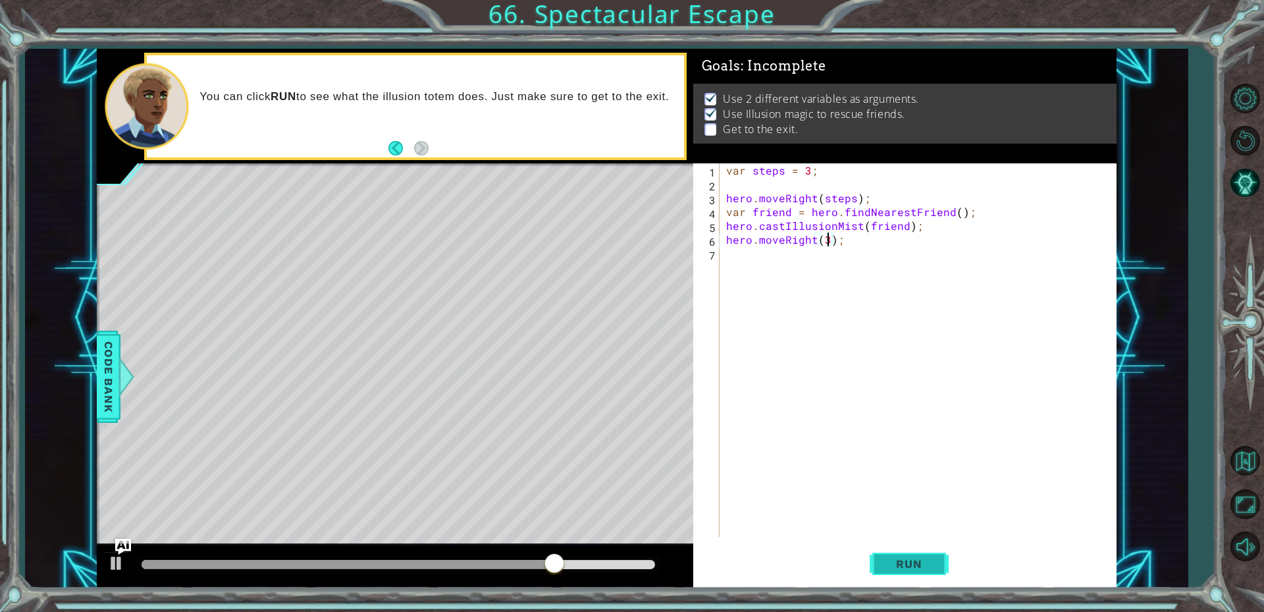
type textarea "hero.moveRight(3);"
click at [899, 552] on button "Run" at bounding box center [909, 563] width 79 height 42
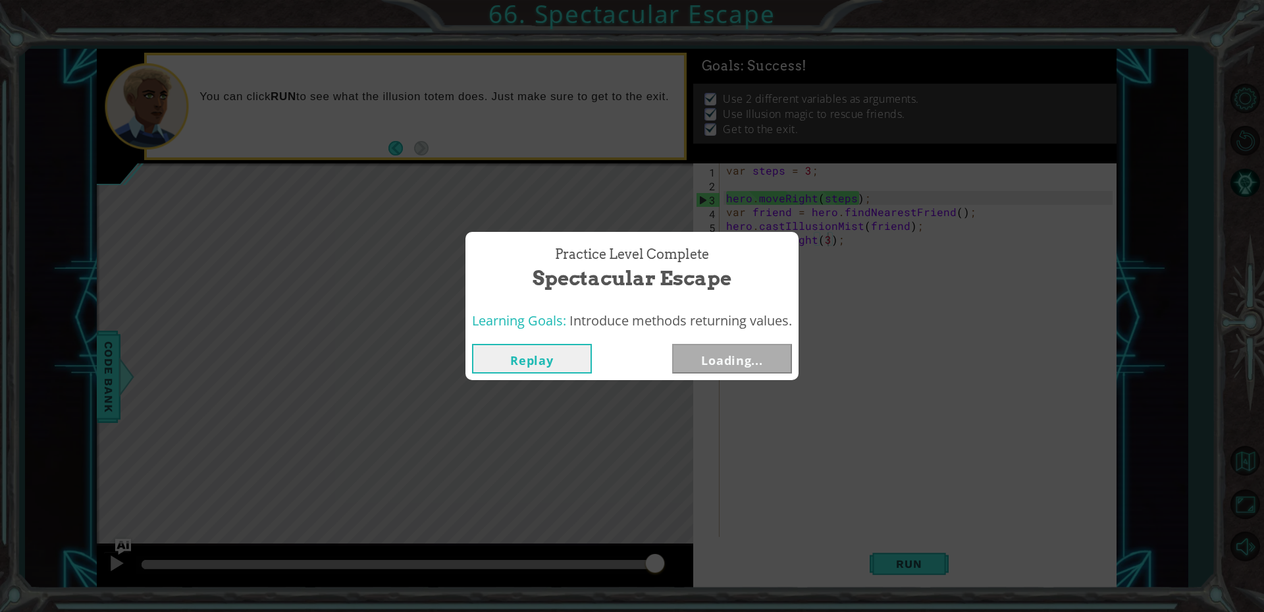
drag, startPoint x: 222, startPoint y: 565, endPoint x: 680, endPoint y: 556, distance: 458.4
click at [680, 556] on body "1 ההההההההההההההההההההההההההההההההההההההההההההההההההההההההההההההההההההההההההההה…" at bounding box center [632, 306] width 1264 height 612
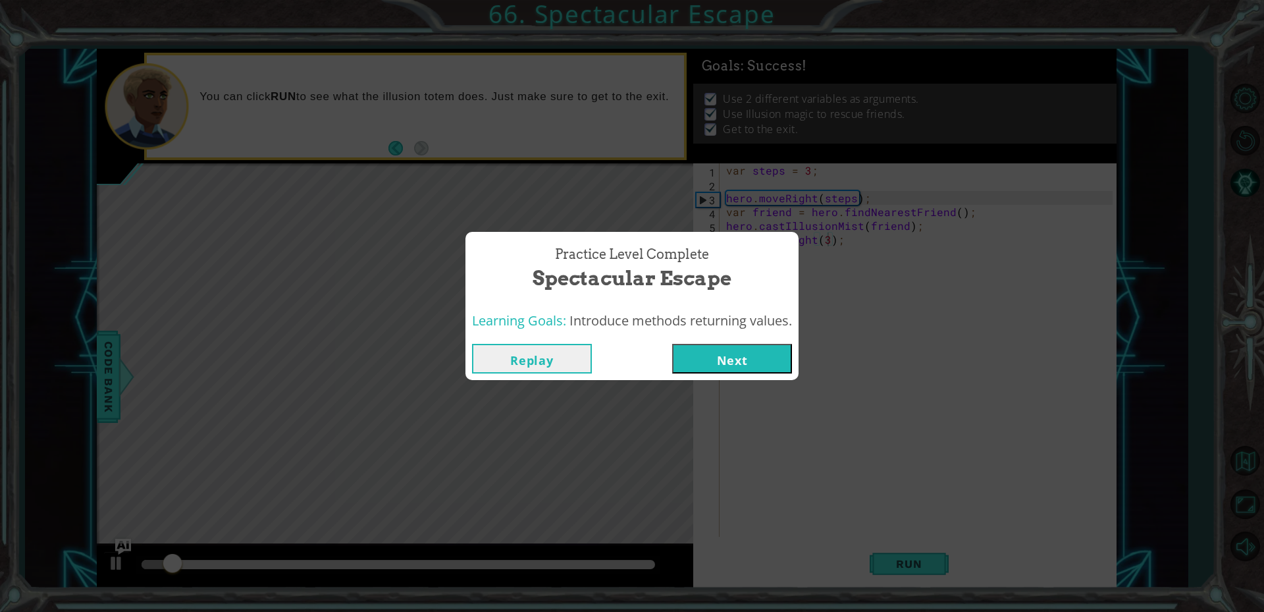
drag, startPoint x: 747, startPoint y: 336, endPoint x: 741, endPoint y: 347, distance: 12.7
click at [745, 338] on div "Practice Level Complete Spectacular Escape Learning Goals: Introduce methods re…" at bounding box center [632, 306] width 333 height 148
click at [739, 364] on button "Next" at bounding box center [732, 359] width 120 height 30
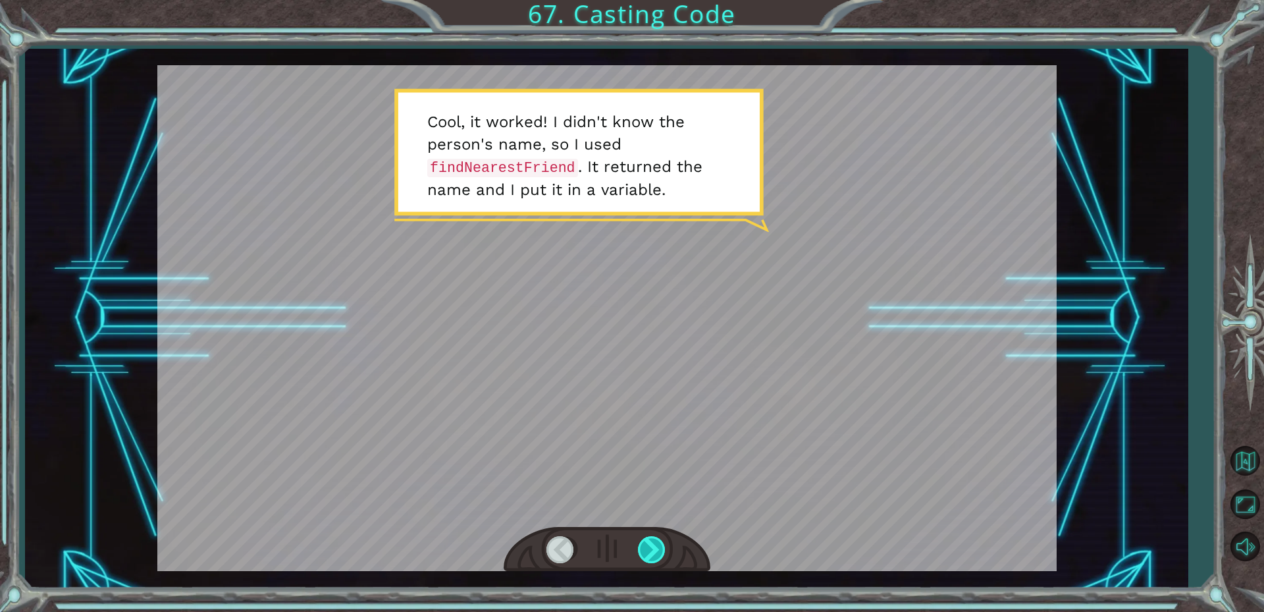
click at [653, 550] on div at bounding box center [653, 549] width 30 height 27
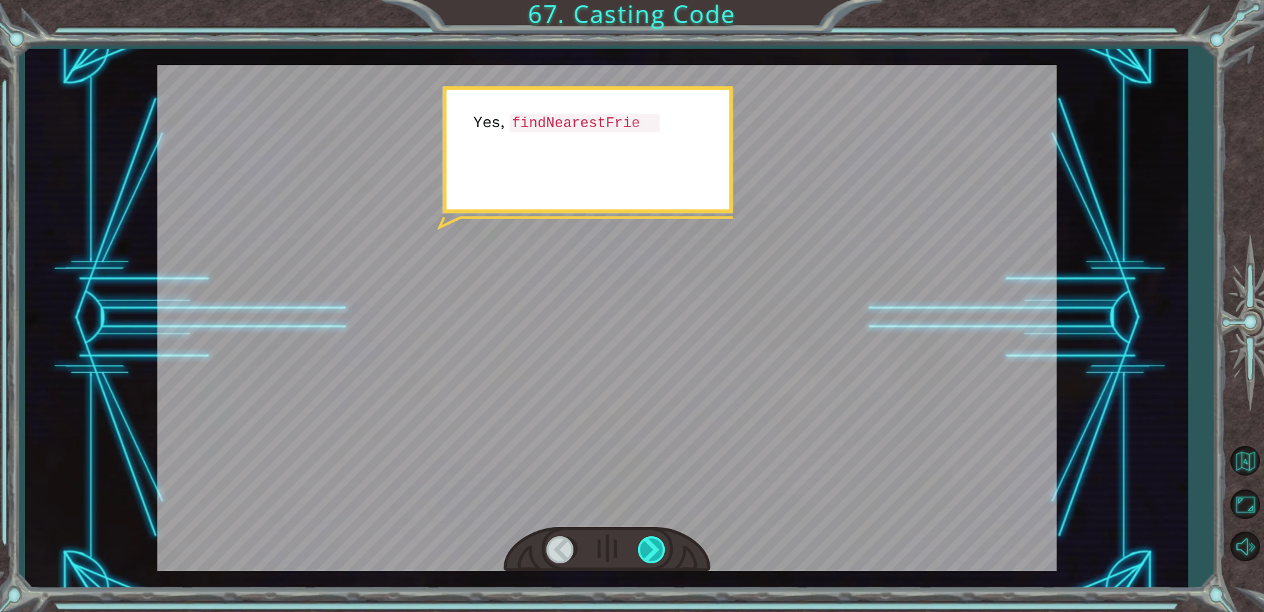
click at [653, 549] on div at bounding box center [653, 549] width 30 height 27
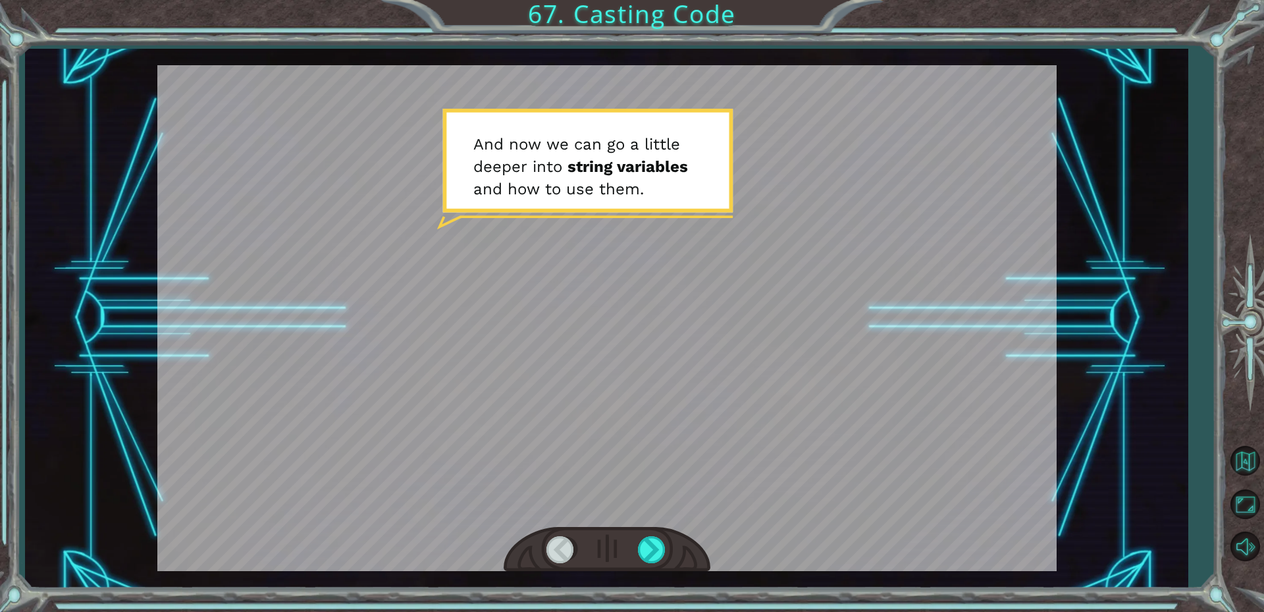
click at [564, 552] on div at bounding box center [562, 549] width 30 height 27
click at [554, 552] on div at bounding box center [562, 549] width 30 height 27
click at [554, 551] on div at bounding box center [562, 549] width 30 height 27
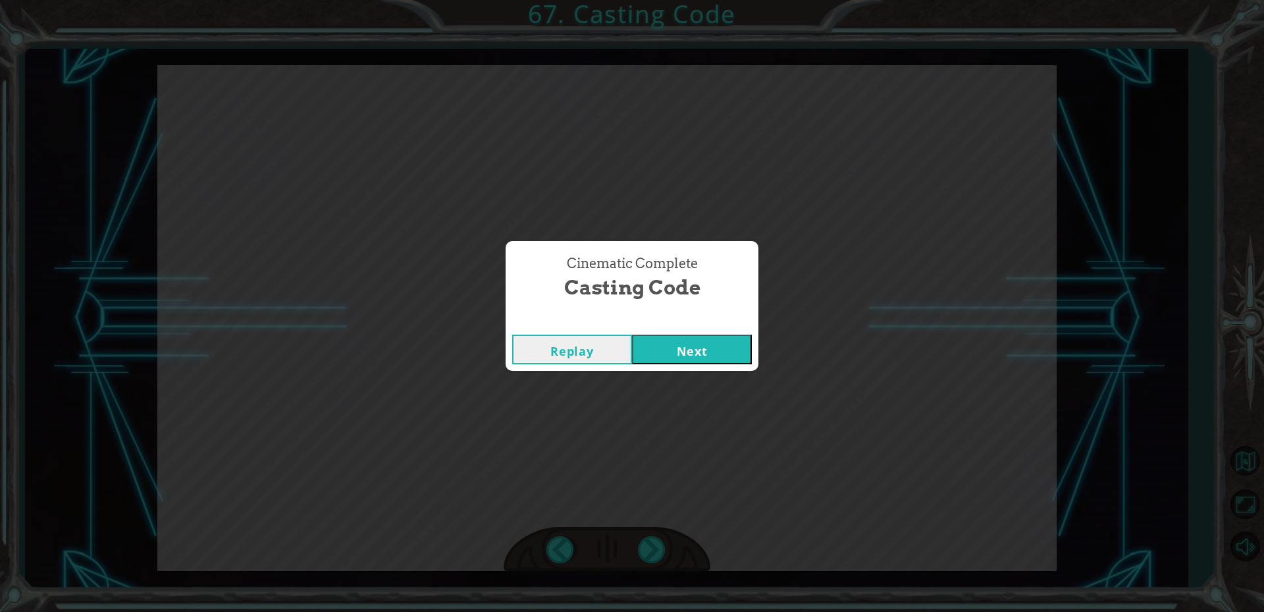
click at [672, 352] on button "Next" at bounding box center [692, 350] width 120 height 30
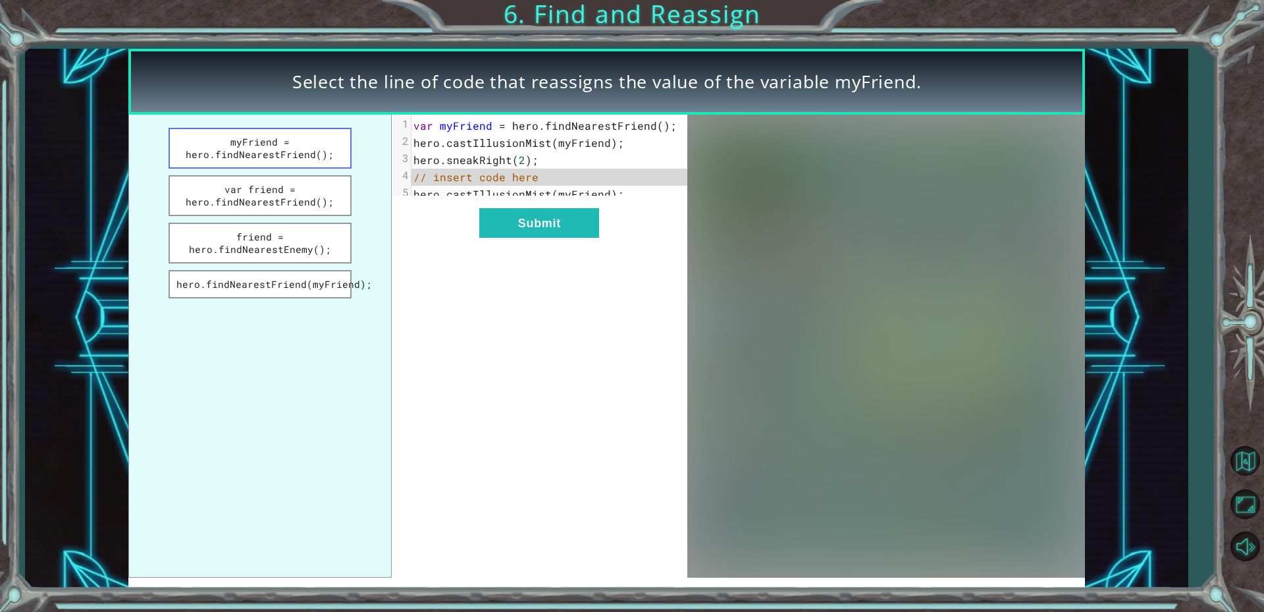
click at [270, 138] on button "myFriend = hero.findNearestFriend();" at bounding box center [261, 148] width 184 height 41
click at [275, 188] on button "var friend = hero.findNearestFriend();" at bounding box center [261, 195] width 184 height 41
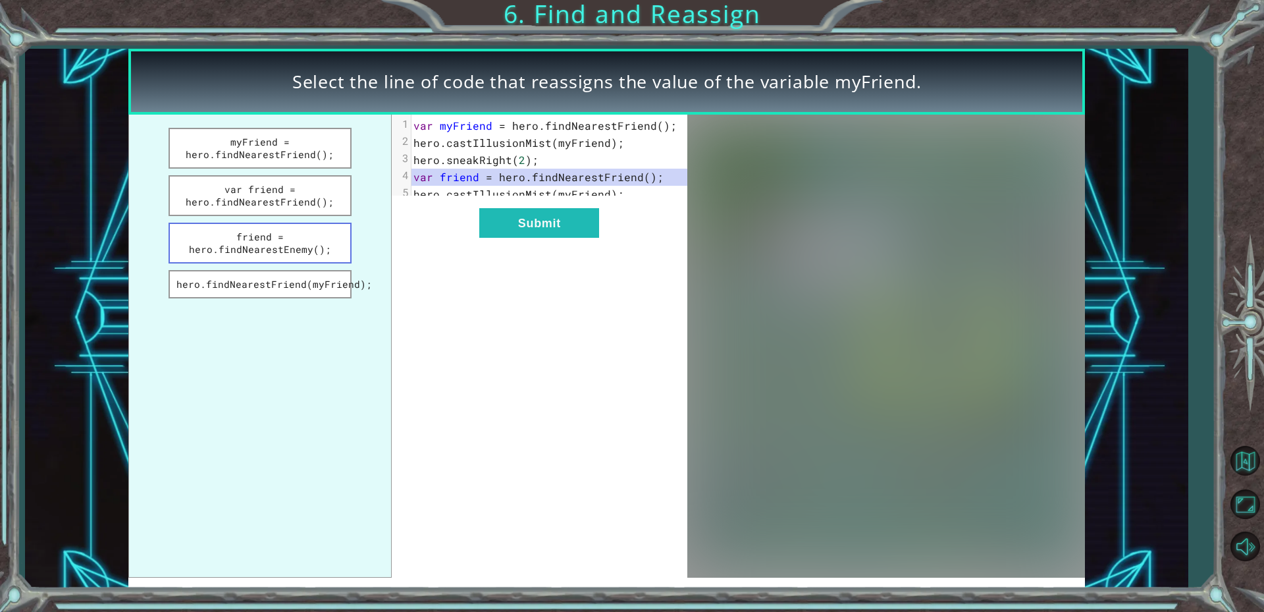
click at [299, 236] on button "friend = hero.findNearestEnemy();" at bounding box center [261, 243] width 184 height 41
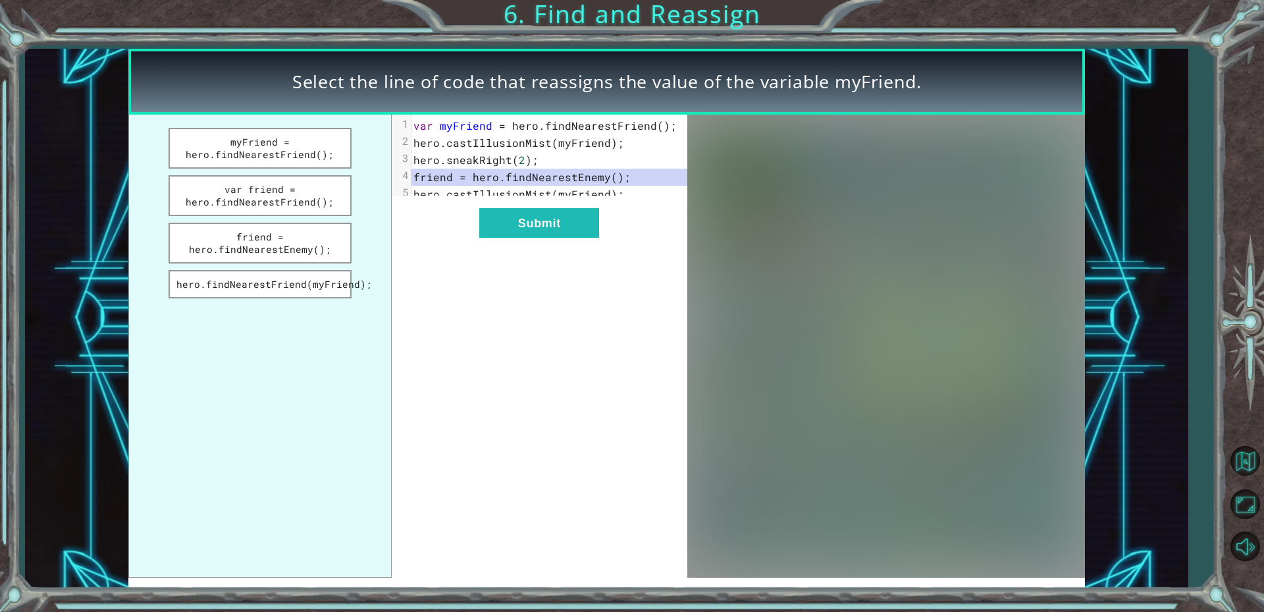
click at [308, 269] on ul "myFriend = hero.findNearestFriend(); var friend = hero.findNearestFriend(); fri…" at bounding box center [259, 346] width 263 height 462
click at [308, 275] on button "hero.findNearestFriend(myFriend);" at bounding box center [261, 284] width 184 height 28
click at [298, 188] on button "var friend = hero.findNearestFriend();" at bounding box center [261, 195] width 184 height 41
click at [300, 145] on button "myFriend = hero.findNearestFriend();" at bounding box center [261, 148] width 184 height 41
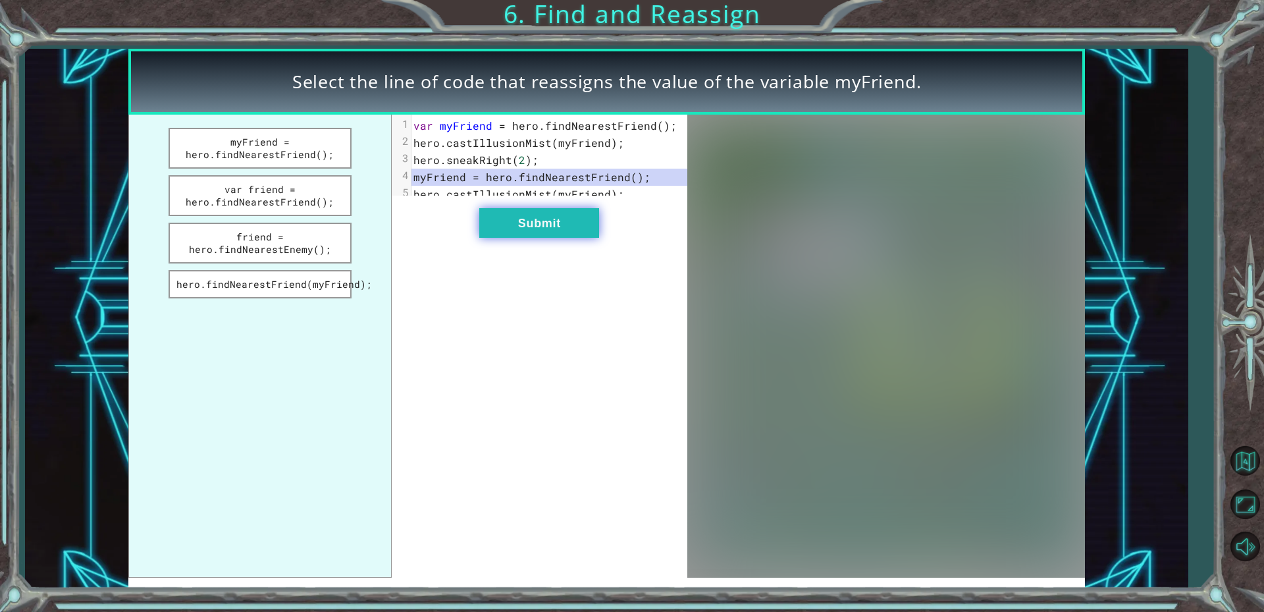
click at [584, 230] on button "Submit" at bounding box center [539, 223] width 120 height 30
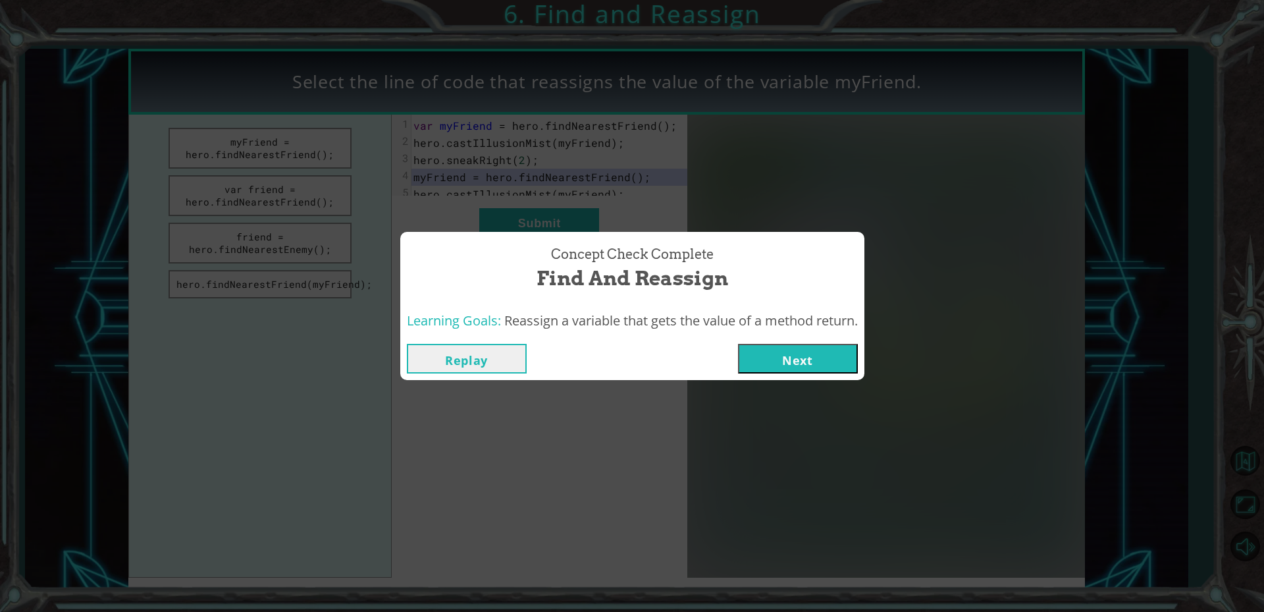
click at [807, 366] on button "Next" at bounding box center [798, 359] width 120 height 30
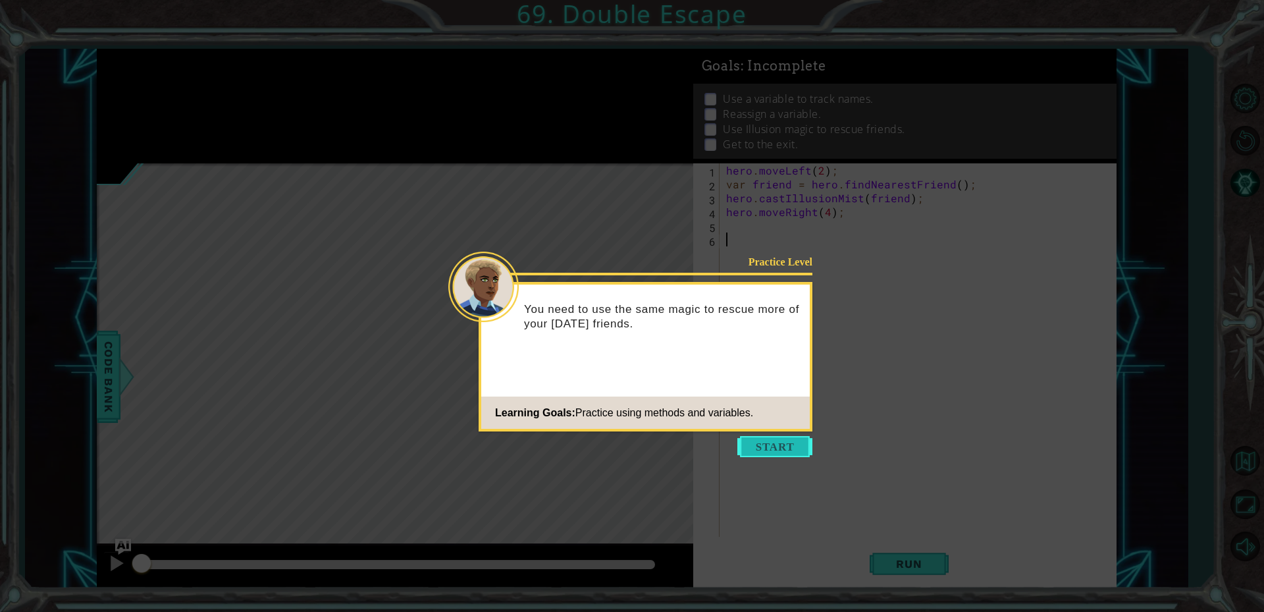
click at [773, 445] on button "Start" at bounding box center [775, 446] width 75 height 21
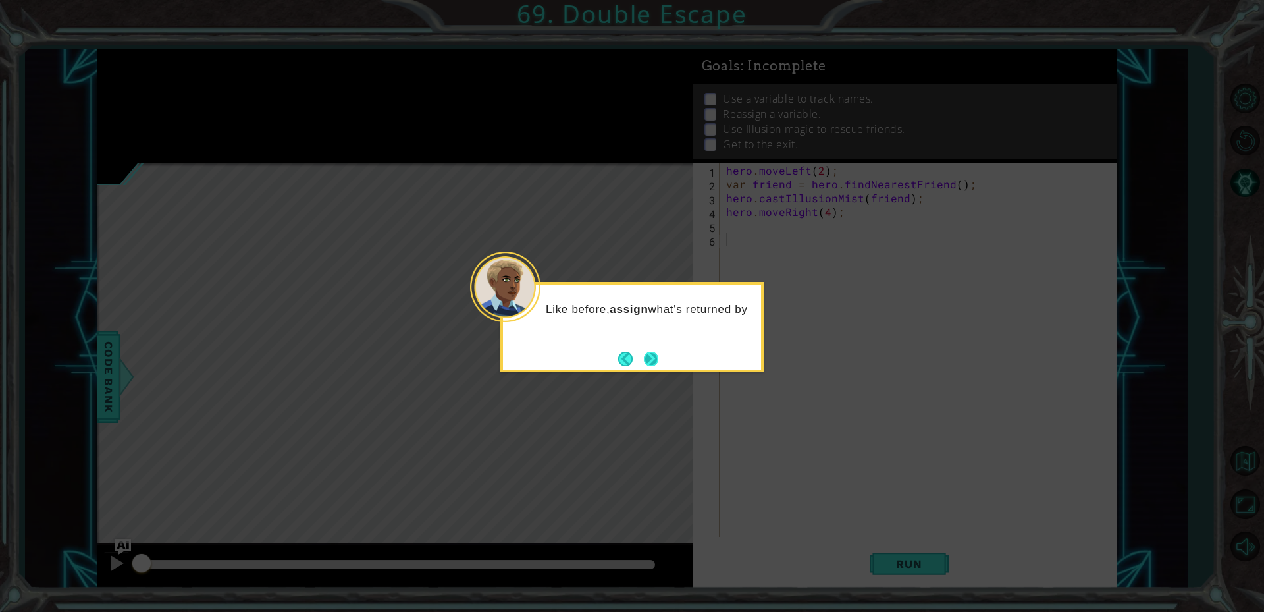
click at [654, 358] on button "Next" at bounding box center [650, 358] width 15 height 15
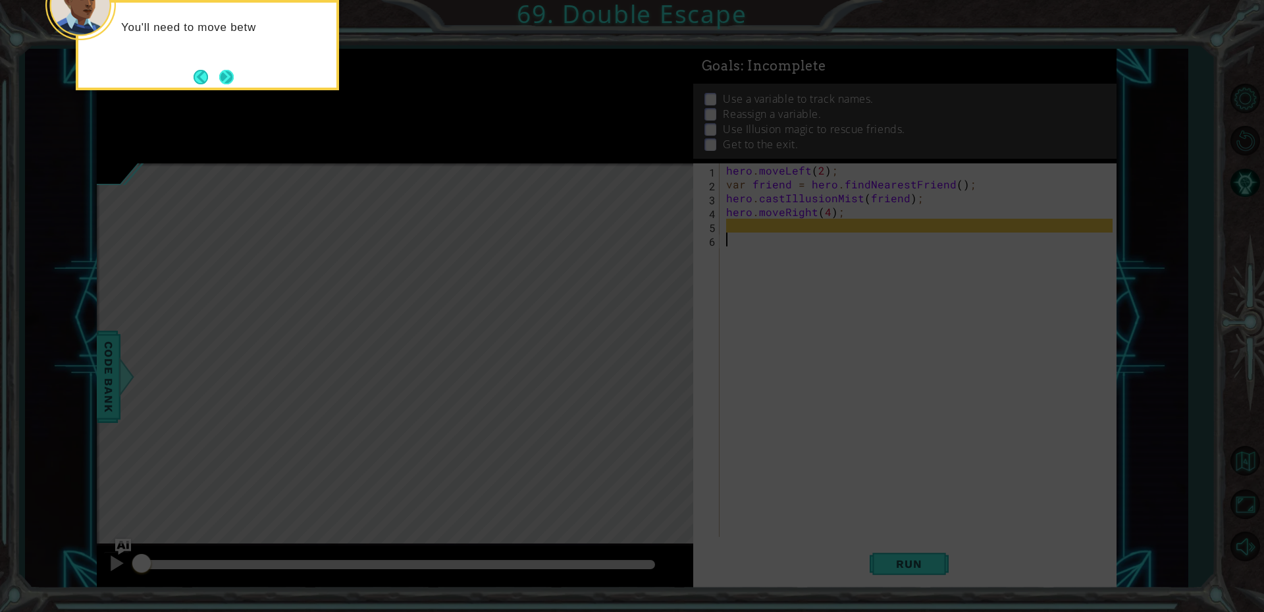
click at [230, 72] on button "Next" at bounding box center [226, 76] width 15 height 15
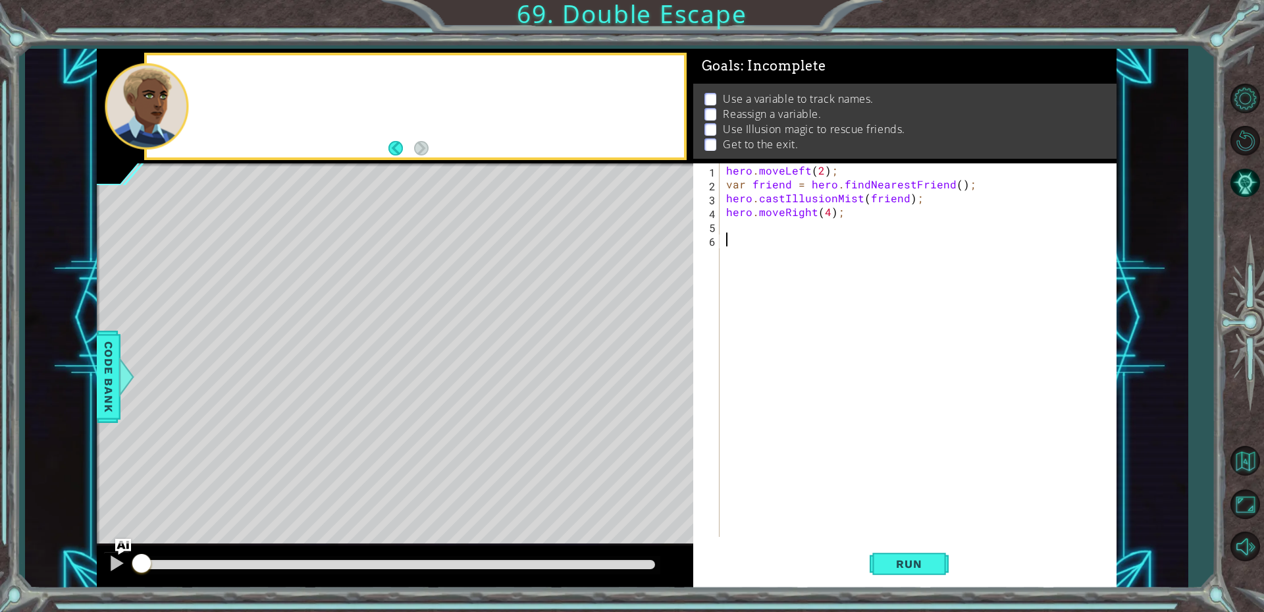
click at [230, 76] on div at bounding box center [415, 106] width 537 height 103
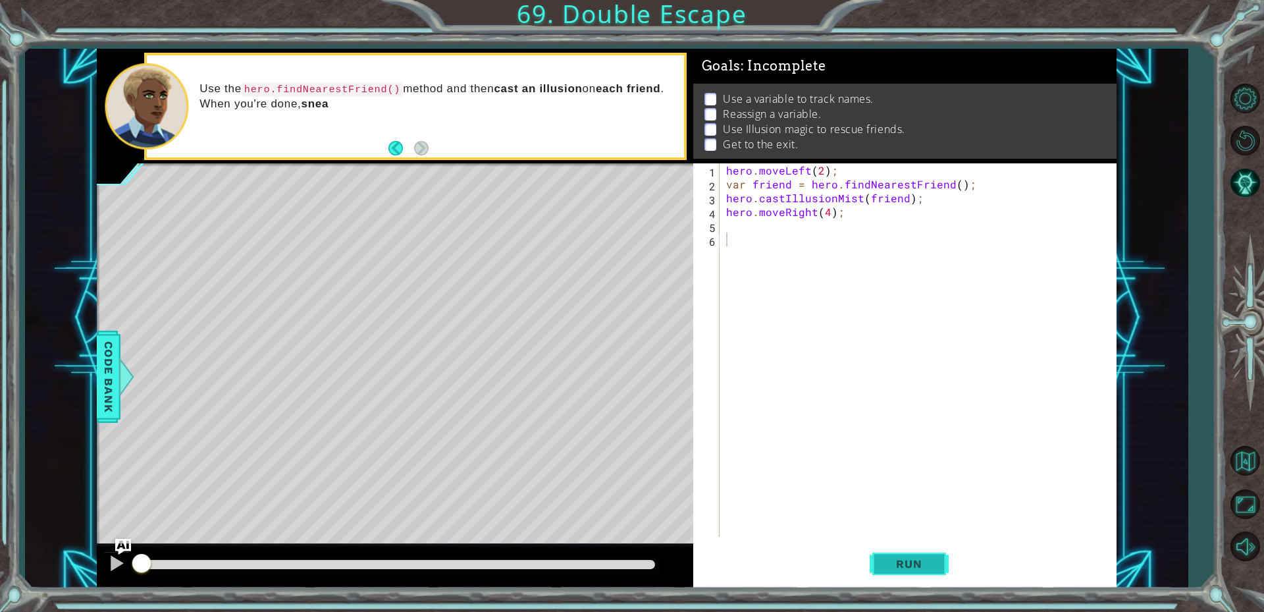
click at [938, 556] on button "Run" at bounding box center [909, 563] width 79 height 42
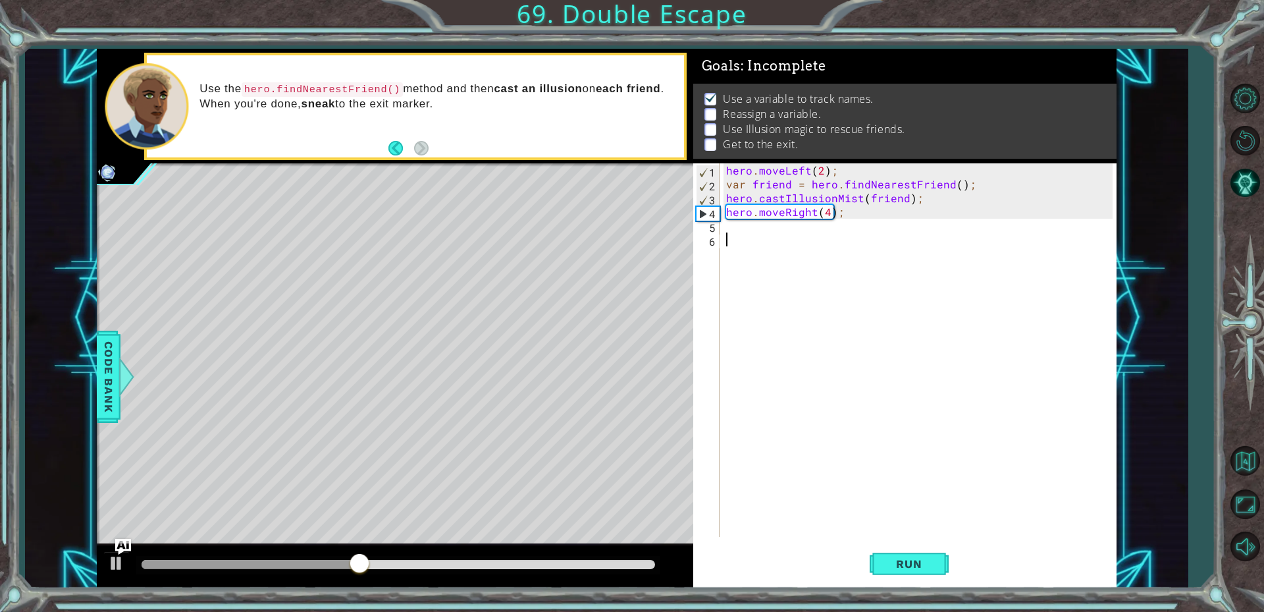
click at [737, 227] on div "hero . moveLeft ( 2 ) ; var friend = hero . findNearestFriend ( ) ; hero . cast…" at bounding box center [922, 363] width 396 height 401
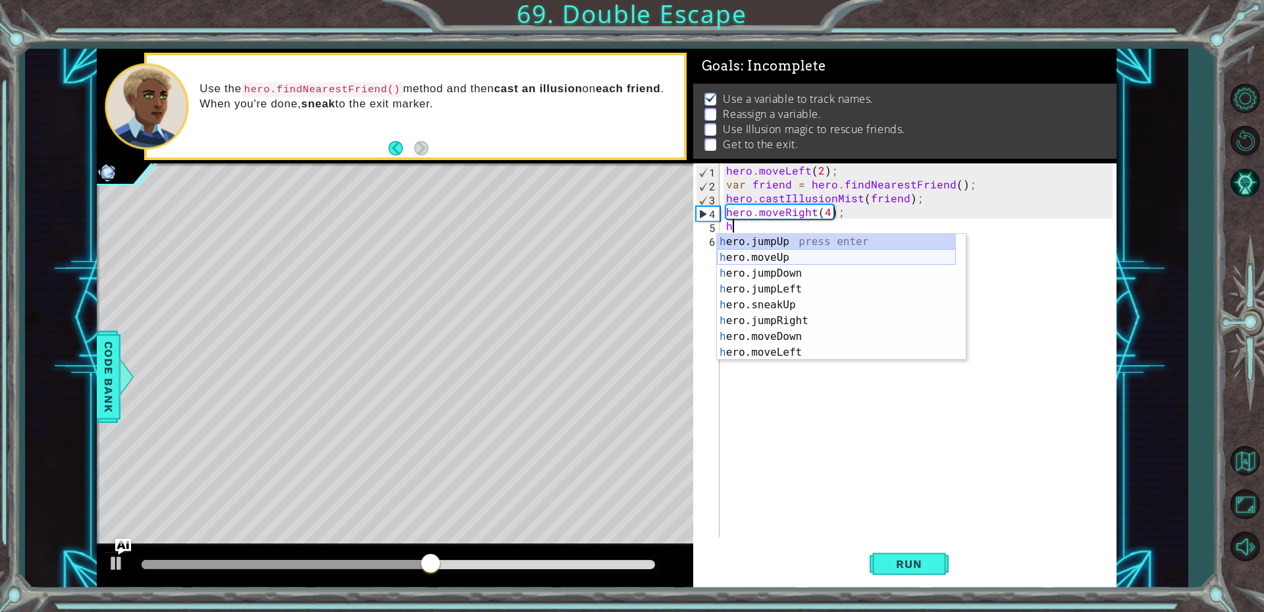
click at [793, 263] on div "h ero.jumpUp press enter h ero.moveUp press enter h ero.jumpDown press enter h …" at bounding box center [836, 313] width 239 height 158
type textarea "hero.moveUp(1);"
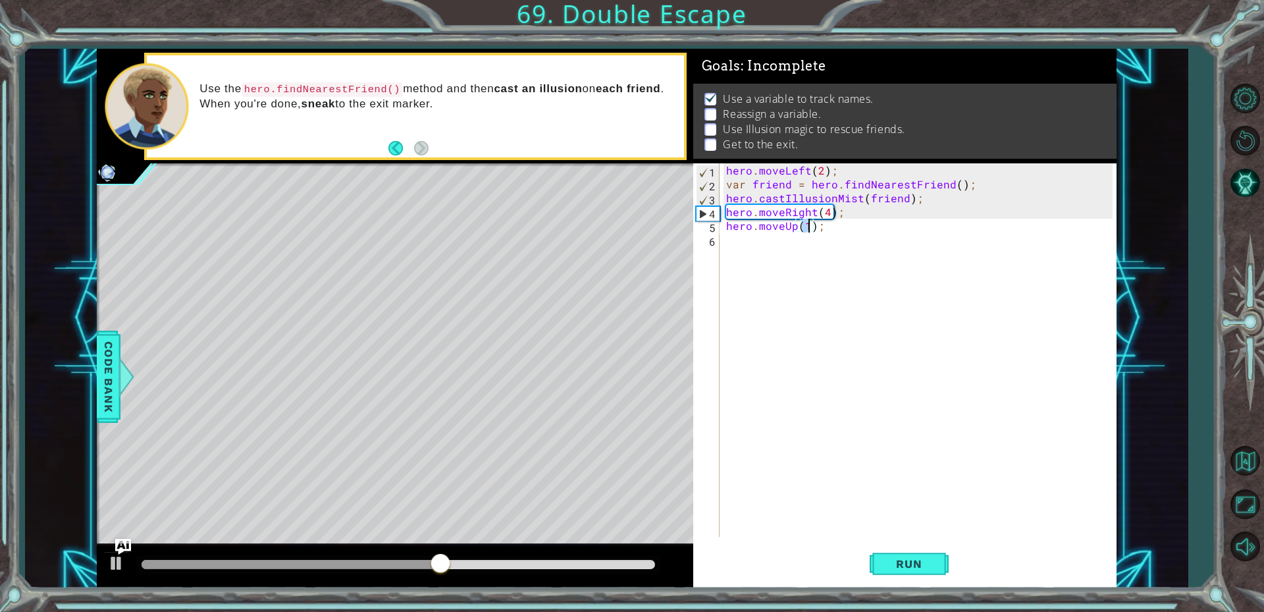
click at [781, 254] on div "hero . moveLeft ( 2 ) ; var friend = hero . findNearestFriend ( ) ; hero . cast…" at bounding box center [922, 363] width 396 height 401
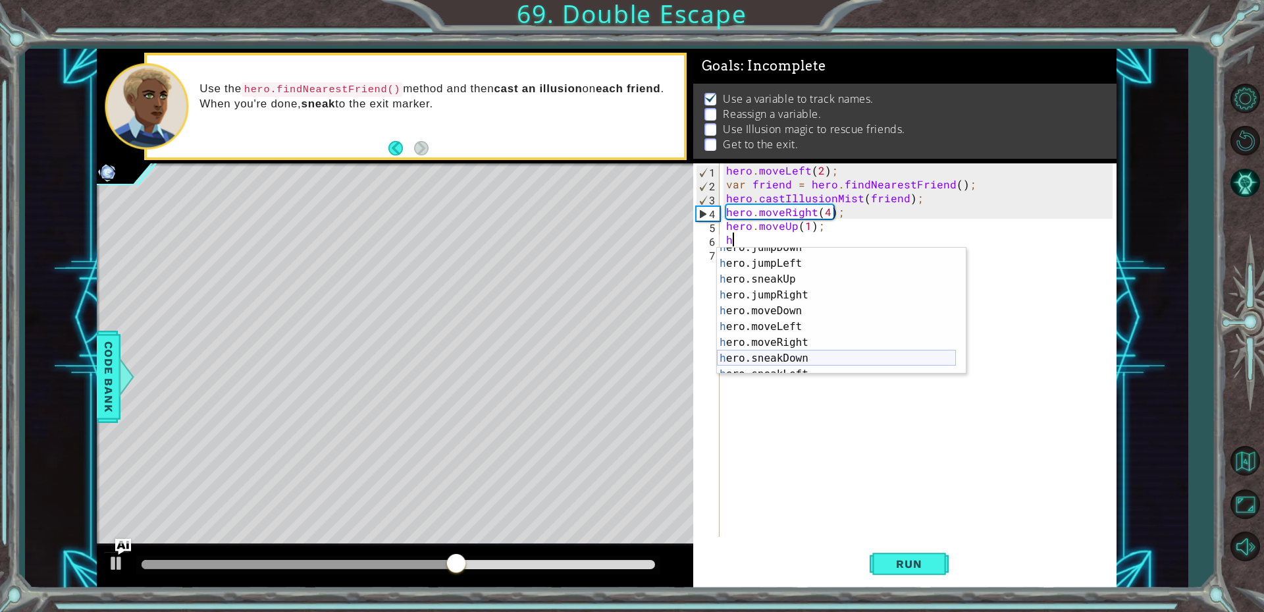
scroll to position [142, 0]
click at [815, 367] on div "h ero.sneakDown press enter h ero.sneakLeft press enter h ero.sneakRight press …" at bounding box center [836, 327] width 239 height 158
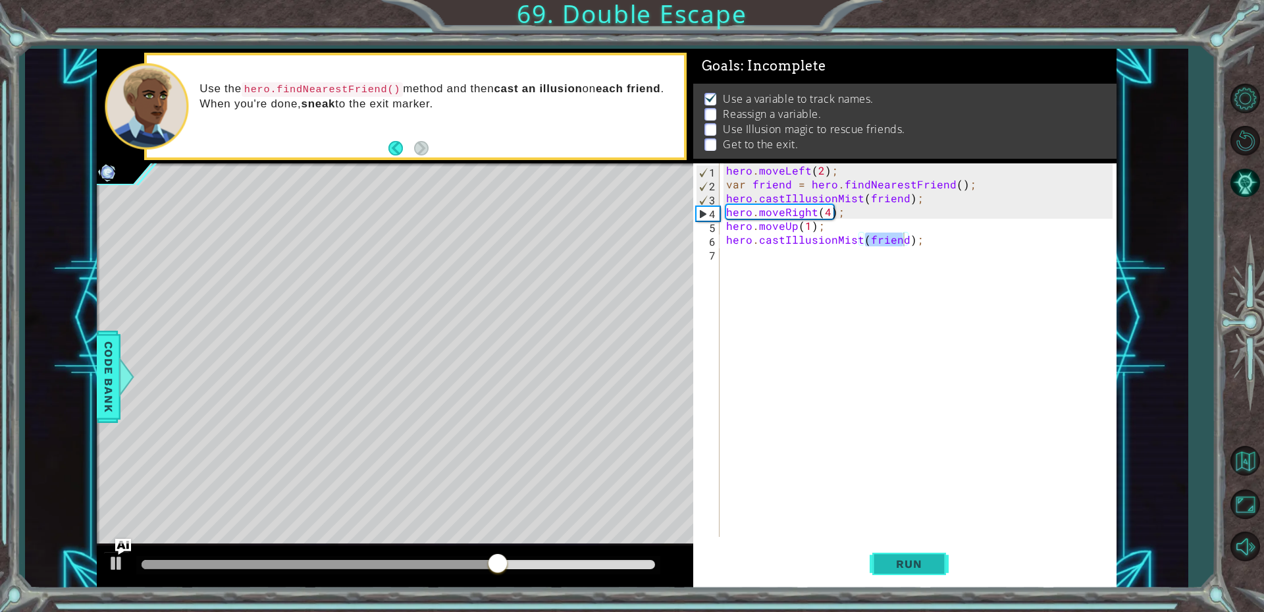
click at [901, 549] on button "Run" at bounding box center [909, 563] width 79 height 42
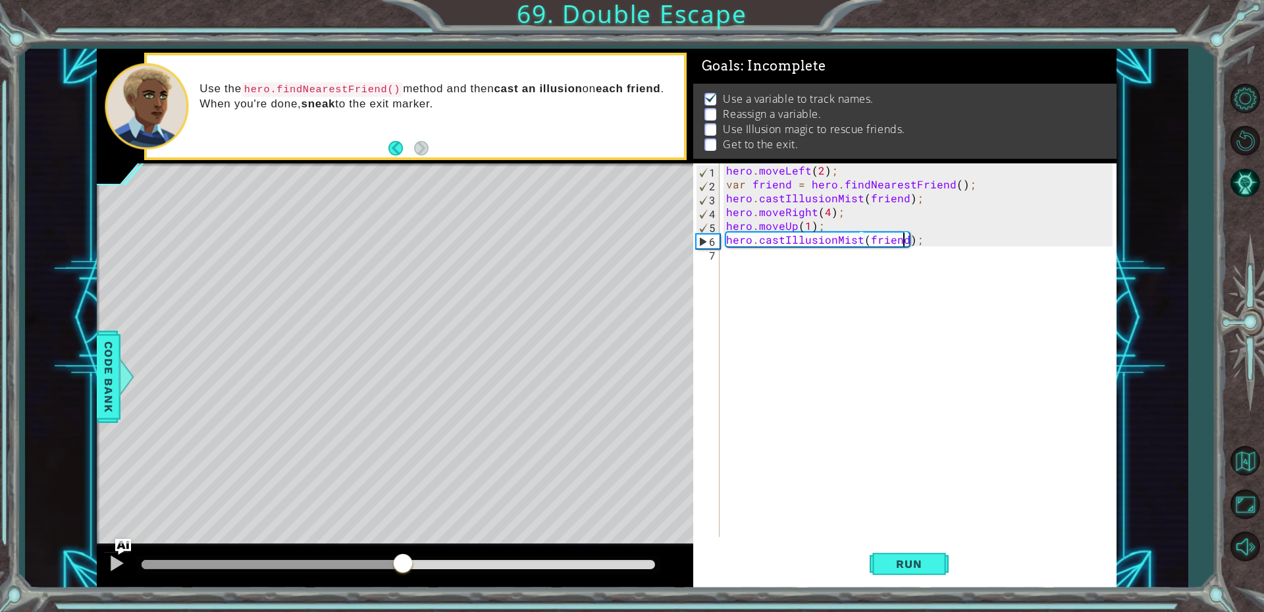
drag, startPoint x: 168, startPoint y: 565, endPoint x: 403, endPoint y: 559, distance: 235.2
click at [403, 559] on div at bounding box center [403, 565] width 24 height 24
click at [404, 560] on div at bounding box center [403, 565] width 24 height 24
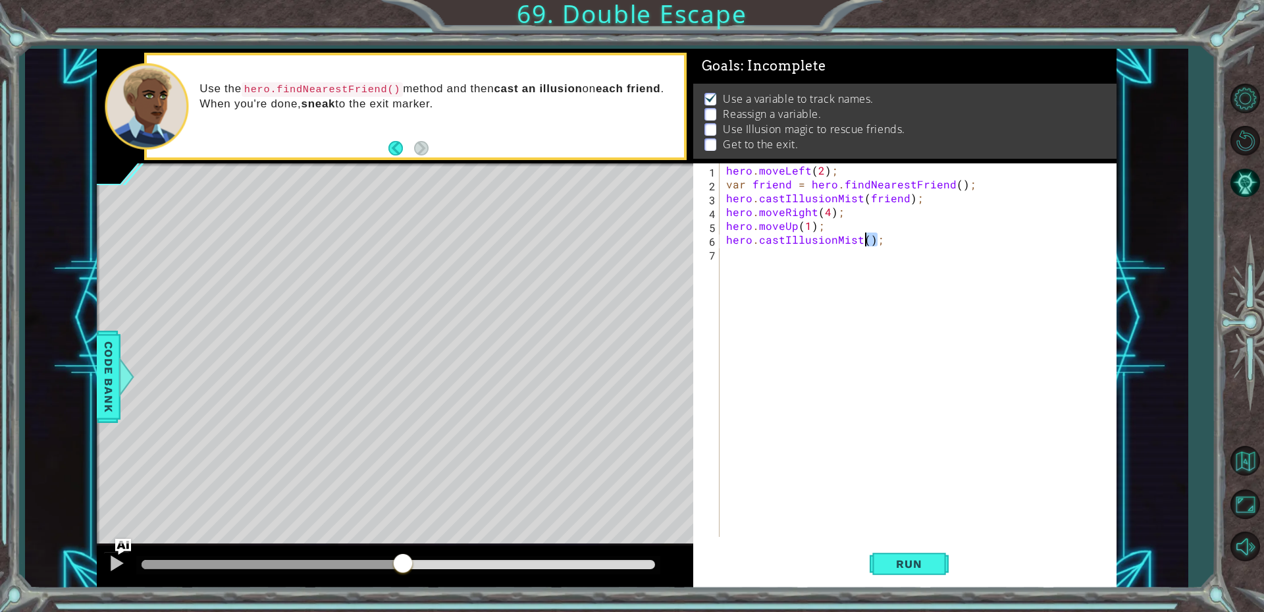
drag, startPoint x: 884, startPoint y: 240, endPoint x: 851, endPoint y: 240, distance: 32.3
click at [851, 240] on div "hero . moveLeft ( 2 ) ; var friend = hero . findNearestFriend ( ) ; hero . cast…" at bounding box center [922, 363] width 396 height 401
click at [722, 234] on div "hero.castIllusionMist(); 1 2 3 4 5 6 7 hero . moveLeft ( 2 ) ; var friend = her…" at bounding box center [902, 349] width 419 height 373
click at [882, 241] on div "hero . moveLeft ( 2 ) ; var friend = hero . findNearestFriend ( ) ; hero . cast…" at bounding box center [922, 363] width 396 height 401
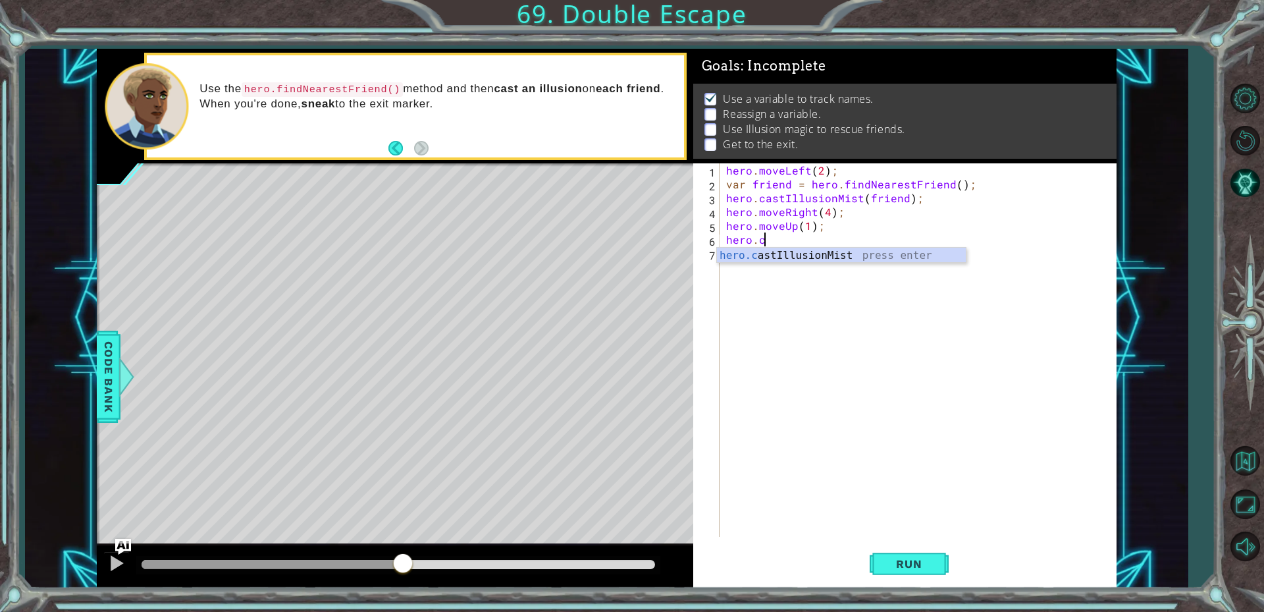
scroll to position [0, 0]
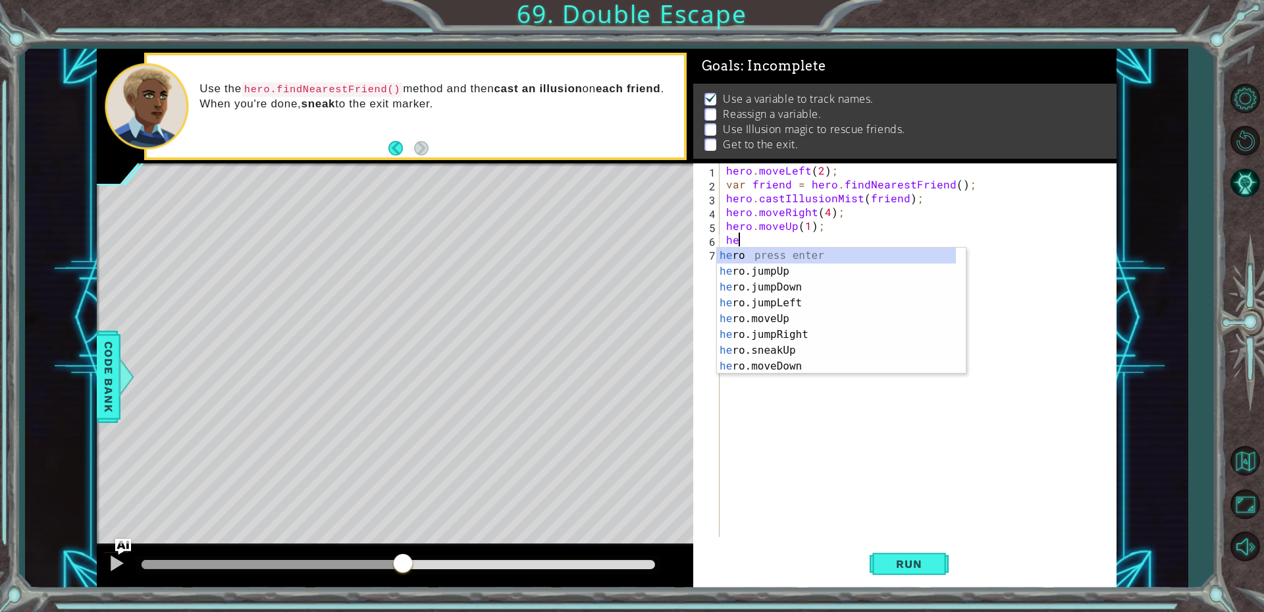
type textarea "h"
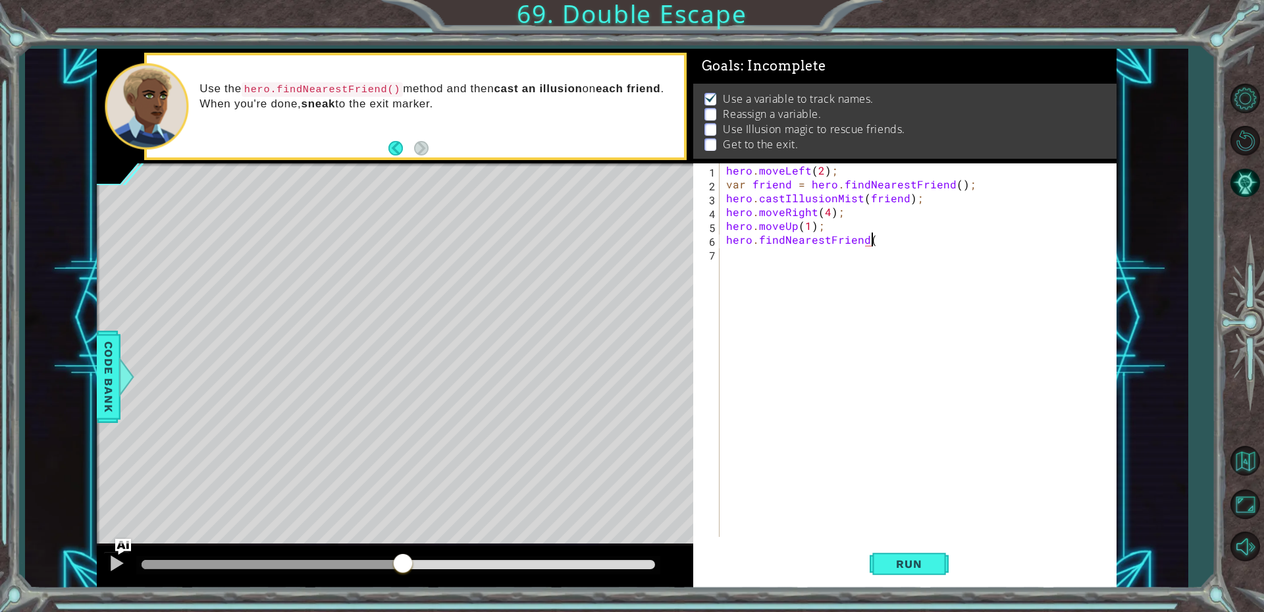
scroll to position [0, 9]
type textarea "hero.findNearestFriend()"
click at [886, 576] on button "Run" at bounding box center [909, 563] width 79 height 42
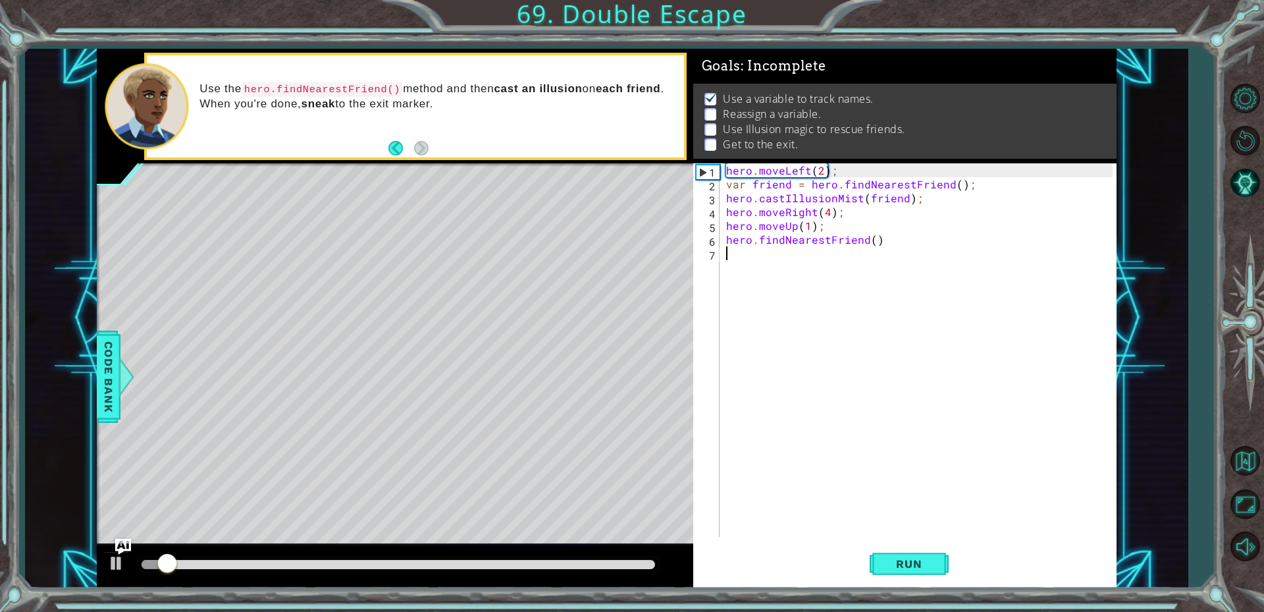
click at [751, 252] on div "hero . moveLeft ( 2 ) ; var friend = hero . findNearestFriend ( ) ; hero . cast…" at bounding box center [922, 363] width 396 height 401
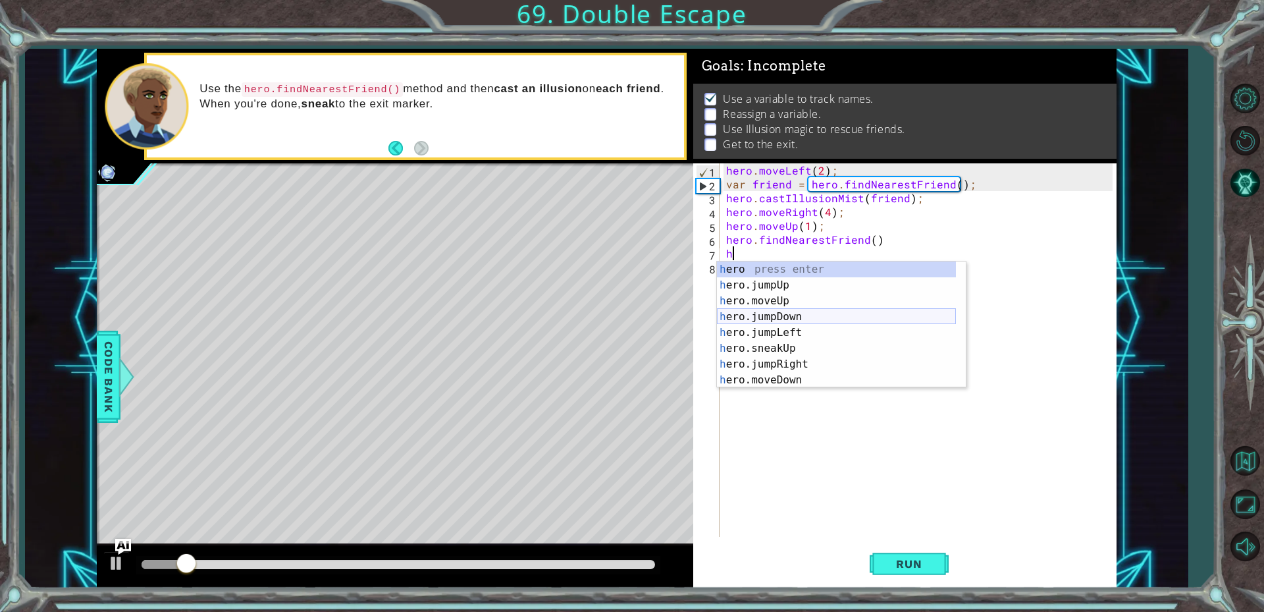
scroll to position [142, 0]
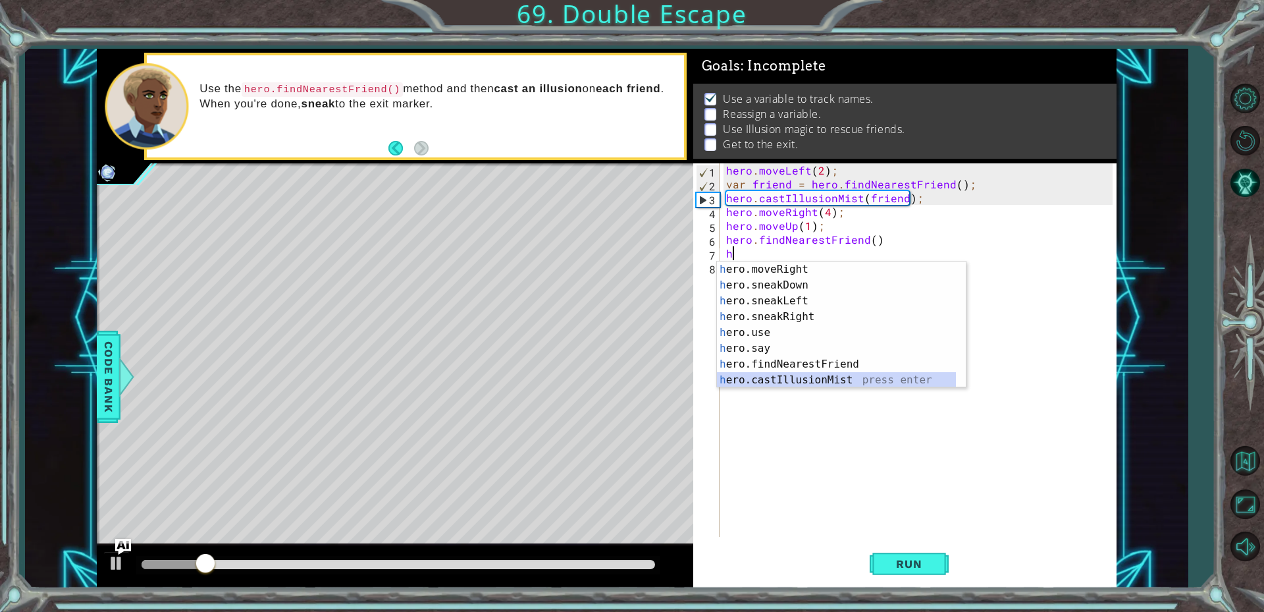
click at [846, 377] on div "h ero.moveRight press enter h ero.sneakDown press enter h ero.sneakLeft press e…" at bounding box center [836, 340] width 239 height 158
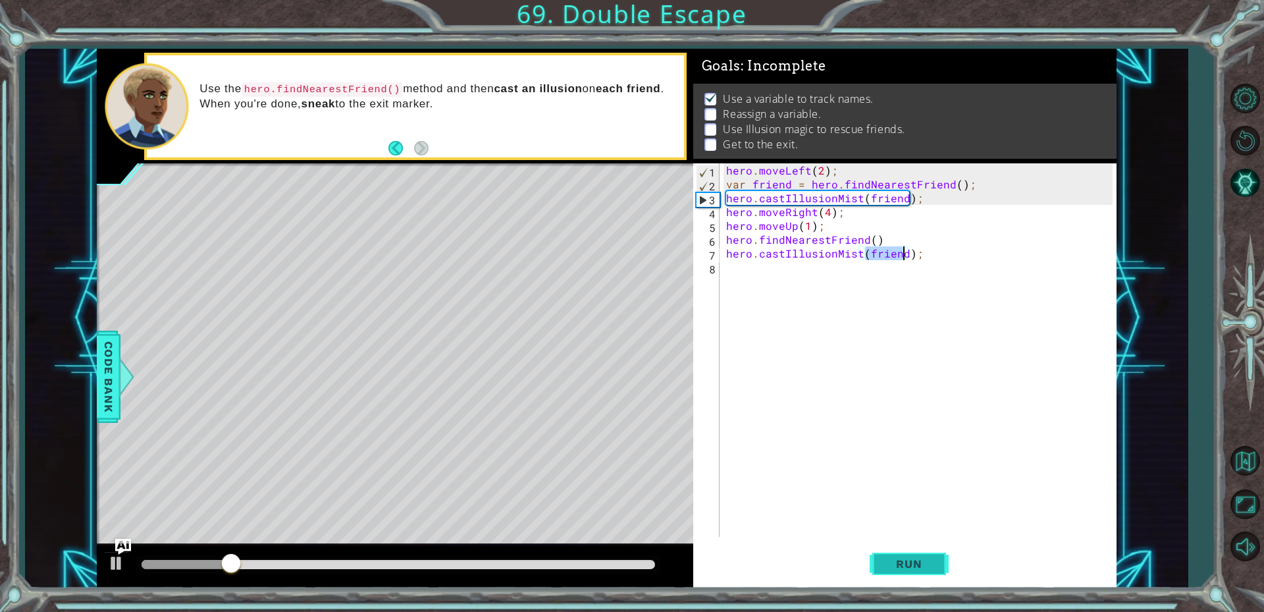
type textarea "hero.castIllusionMist(friend);"
click at [917, 563] on span "Run" at bounding box center [909, 563] width 52 height 13
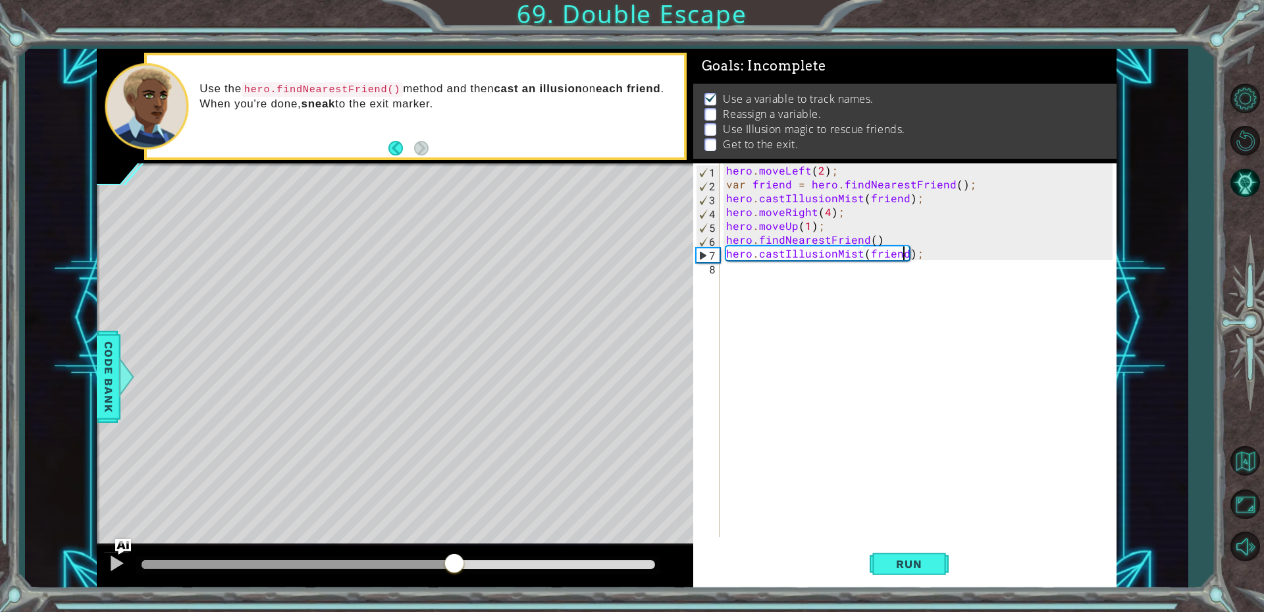
drag, startPoint x: 166, startPoint y: 563, endPoint x: 551, endPoint y: 517, distance: 388.0
click at [551, 517] on div "methods hero use(thing) moveUp(steps) moveDown(steps) moveLeft(steps) moveRight…" at bounding box center [607, 318] width 1020 height 539
